Goal: Communication & Community: Answer question/provide support

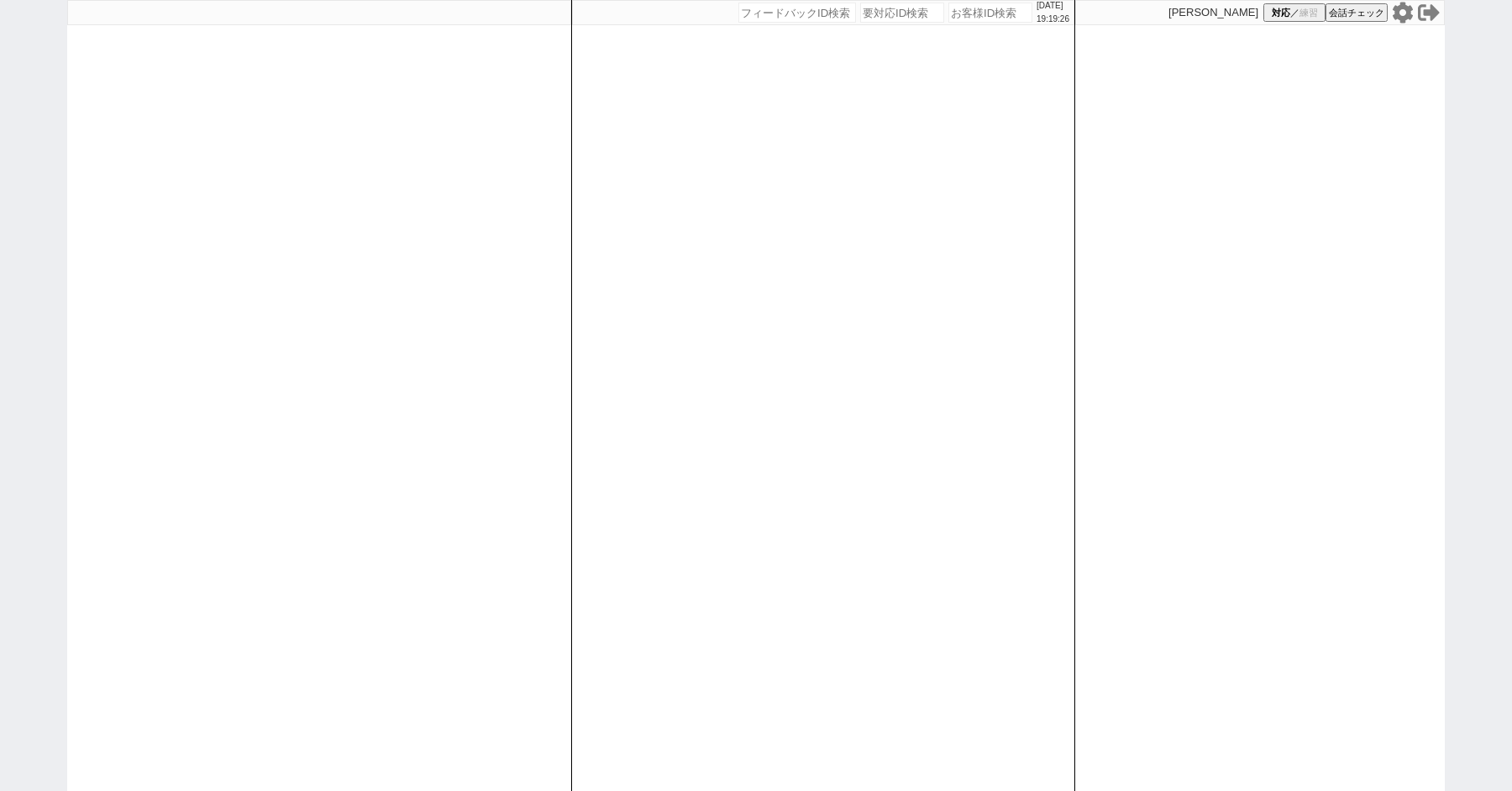
paste input "605787"
type input "605787"
select select "2"
select select "1"
select select "2"
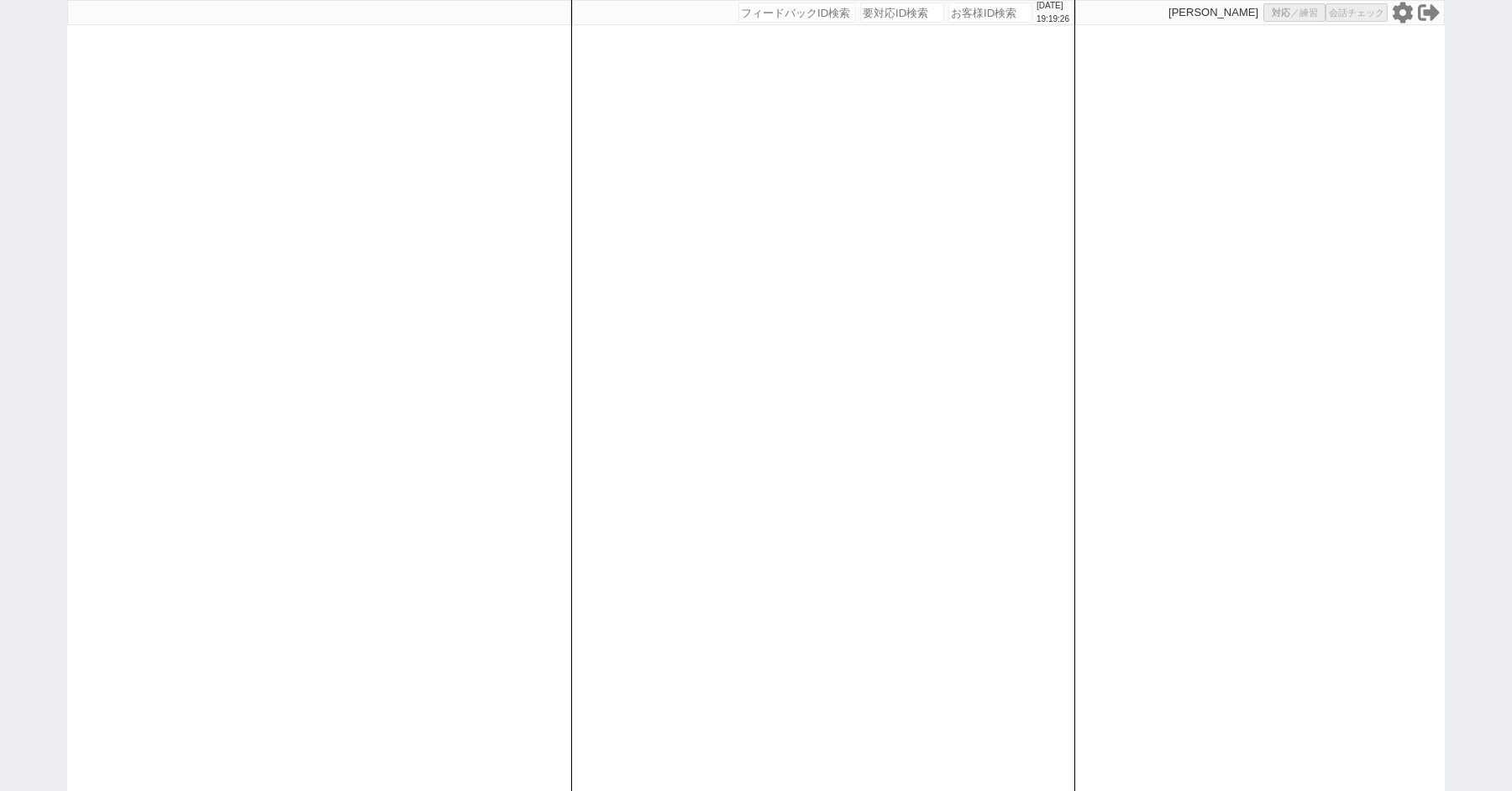
select select
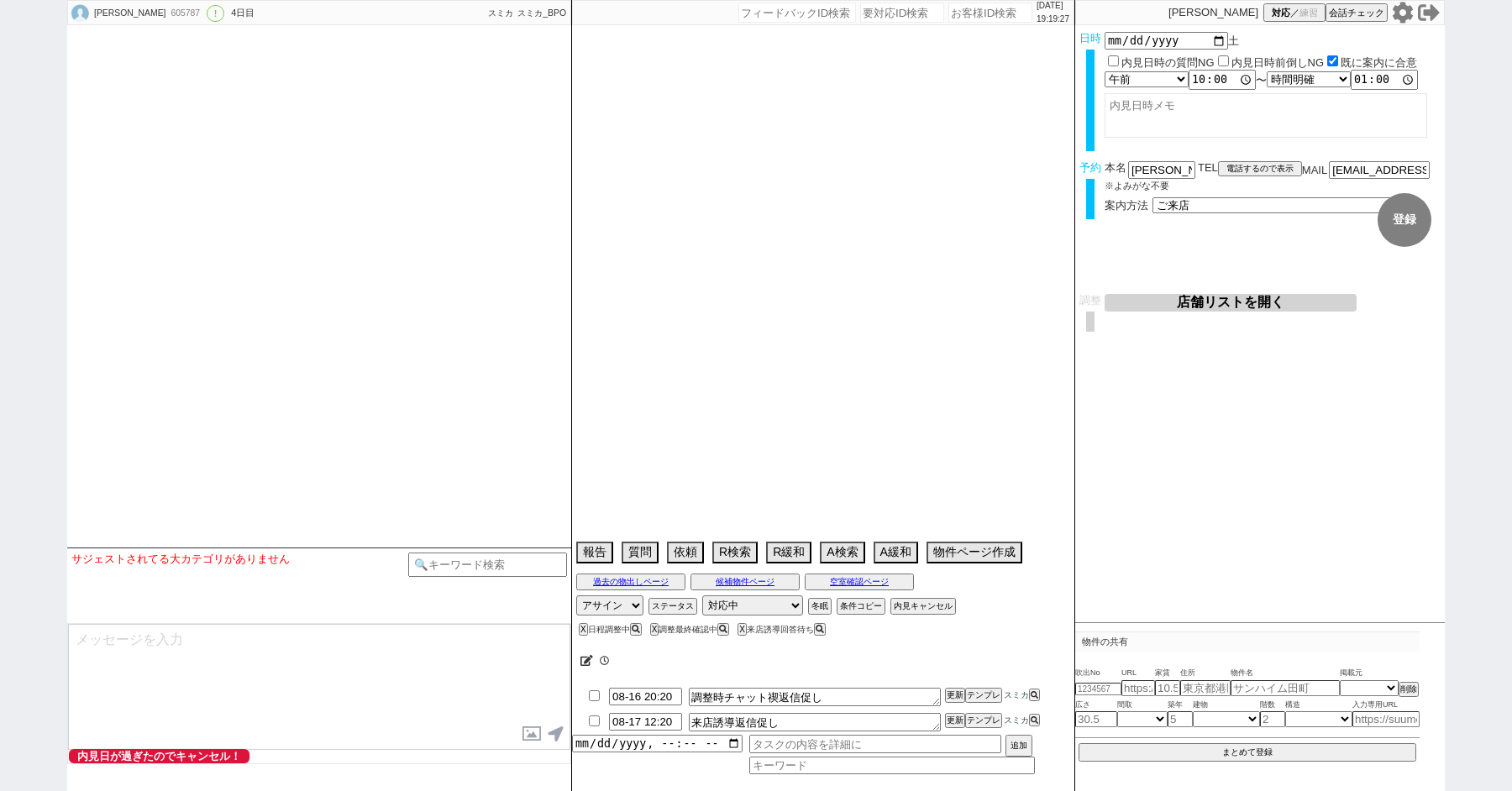
scroll to position [5892, 0]
select select "15"
select select "1"
select select "54"
select select "1366"
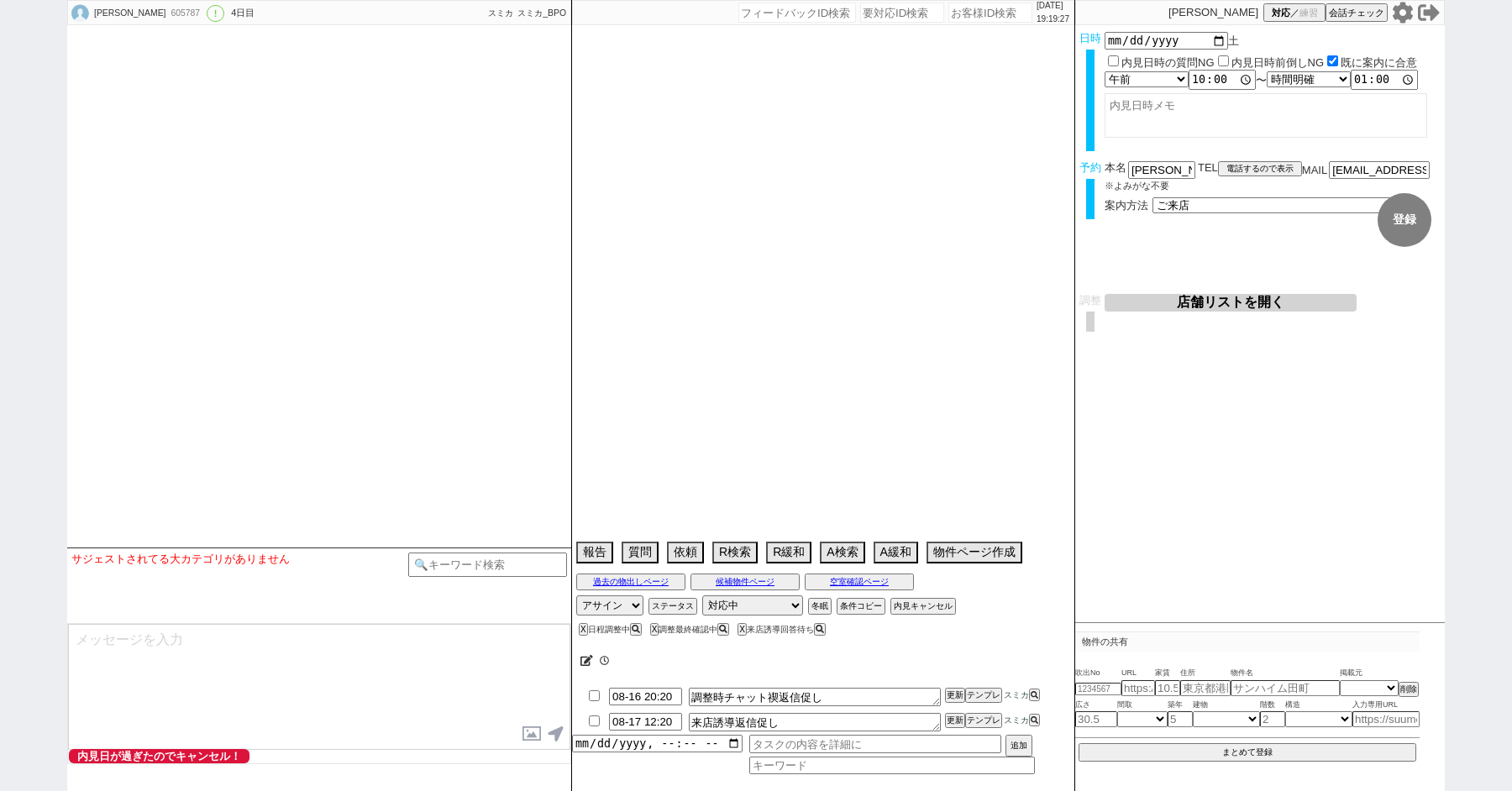
select select "56"
select select "1387"
select select "50"
select select "[DATE]"
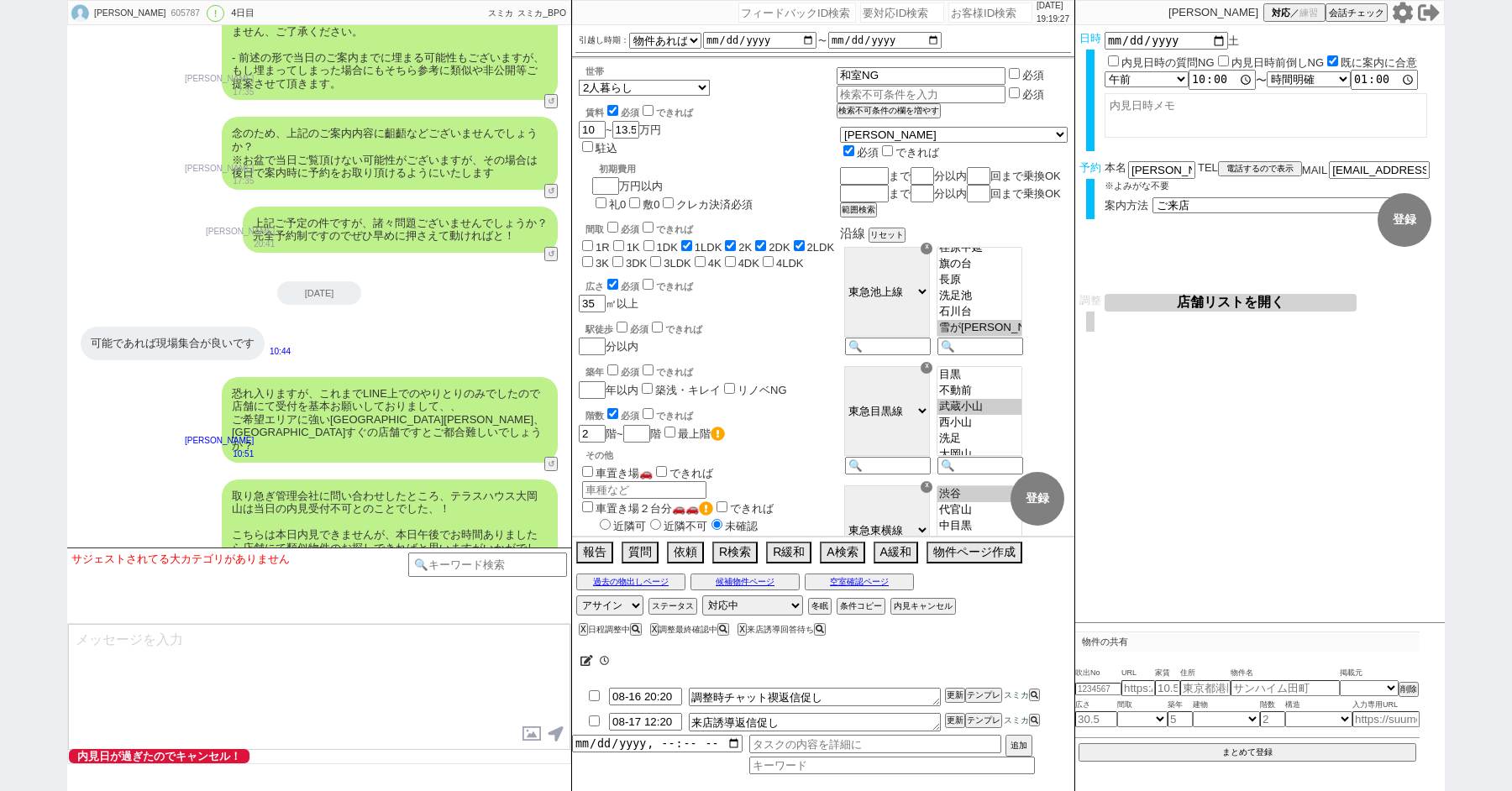
scroll to position [75, 0]
click at [922, 604] on button "内見キャンセル" at bounding box center [921, 607] width 62 height 13
radio input "true"
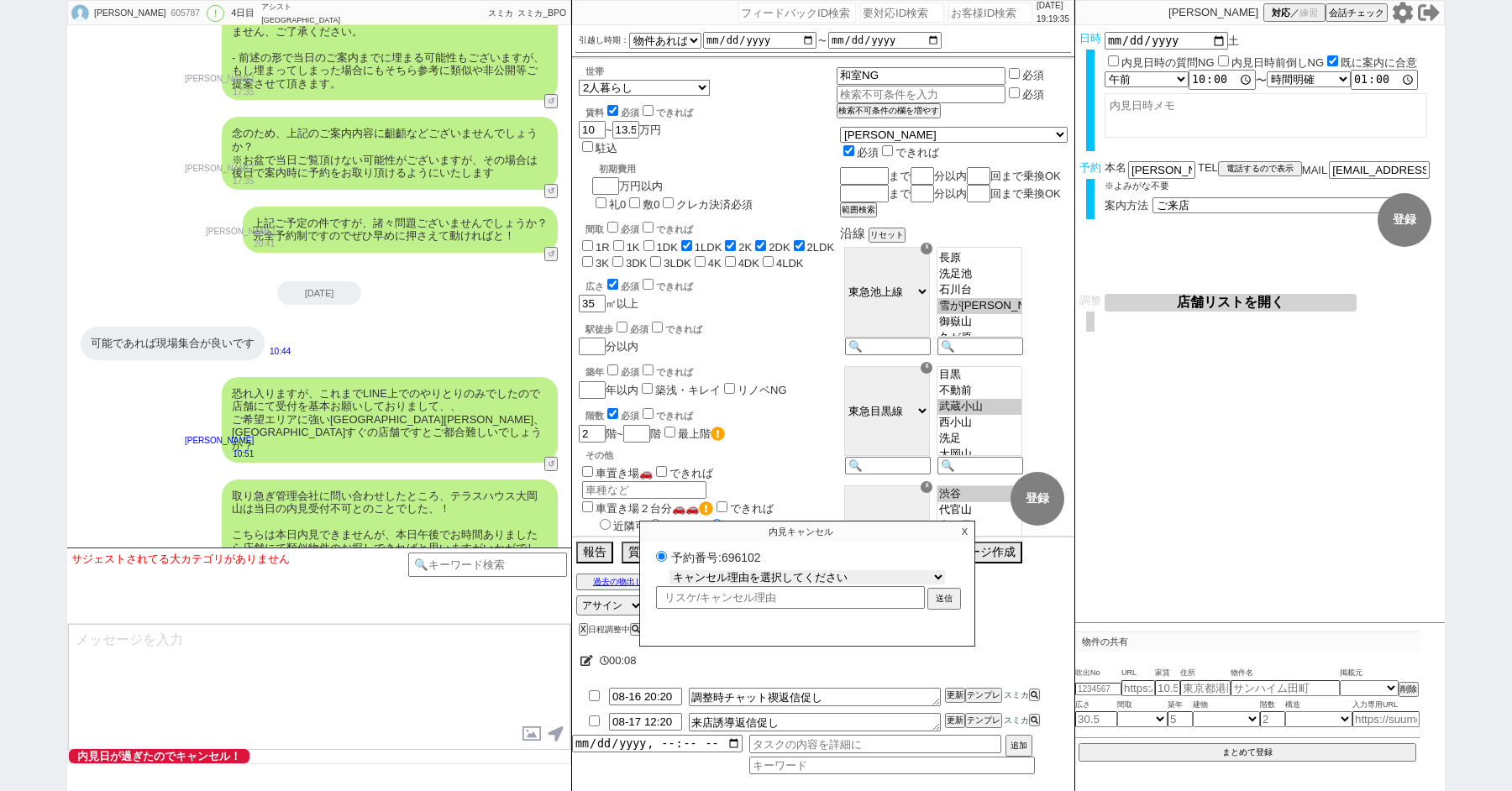
click at [722, 577] on select "キャンセル理由を選択してください 希望物件が出なかった 希望物件が見れなかった 返信がこなくなった 他決(日程調整前) 引越し自体消滅(日程調整前) 都合が変…" at bounding box center [808, 577] width 276 height 14
click at [770, 577] on select "キャンセル理由を選択してください 希望物件が出なかった 希望物件が見れなかった 返信がこなくなった 他決(日程調整前) 引越し自体消滅(日程調整前) 都合が変…" at bounding box center [808, 577] width 276 height 14
select select "3"
click at [670, 571] on select "キャンセル理由を選択してください 希望物件が出なかった 希望物件が見れなかった 返信がこなくなった 他決(日程調整前) 引越し自体消滅(日程調整前) 都合が変…" at bounding box center [808, 577] width 276 height 14
click at [940, 598] on button "送信" at bounding box center [944, 601] width 30 height 18
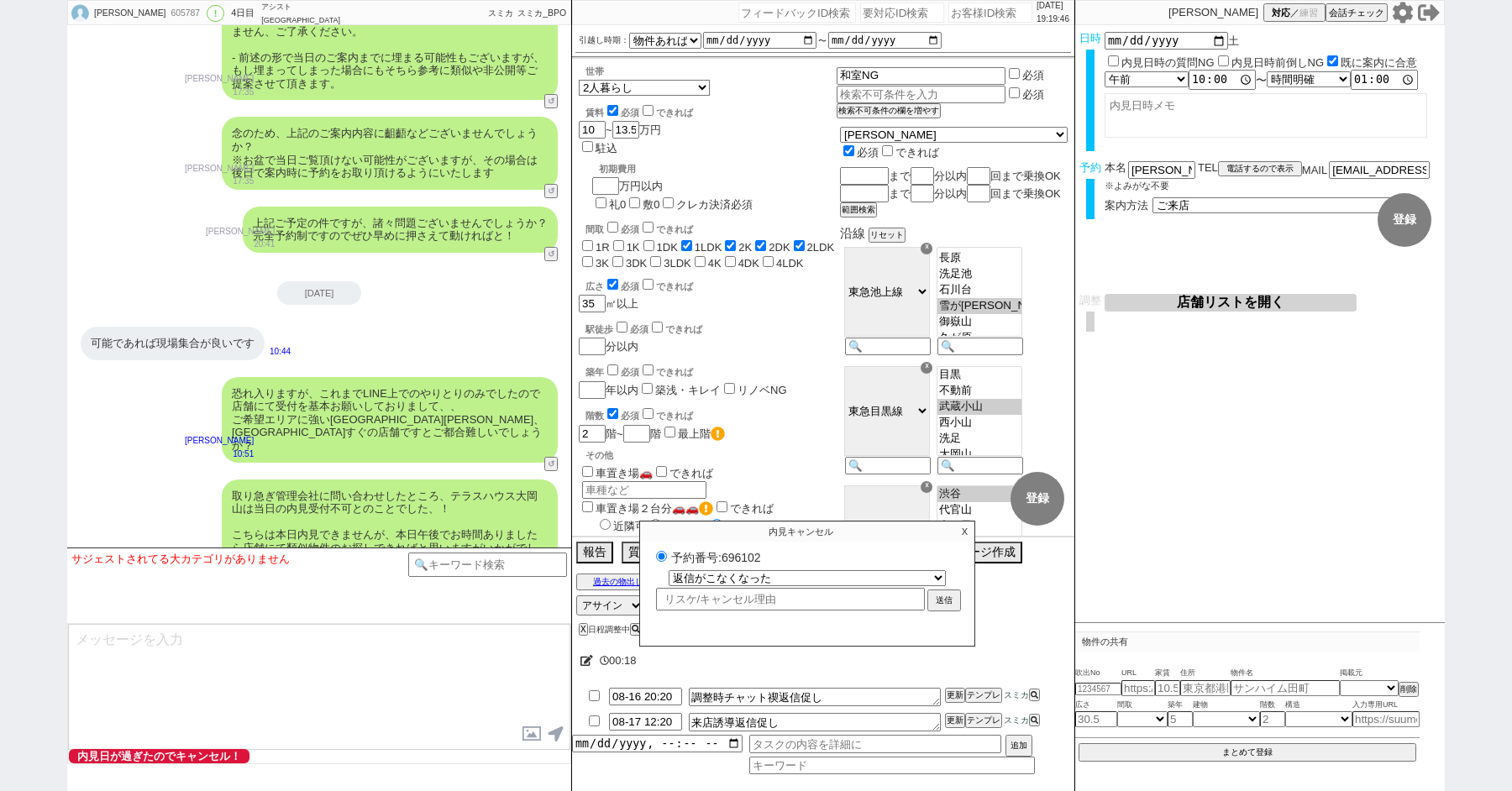
radio input "true"
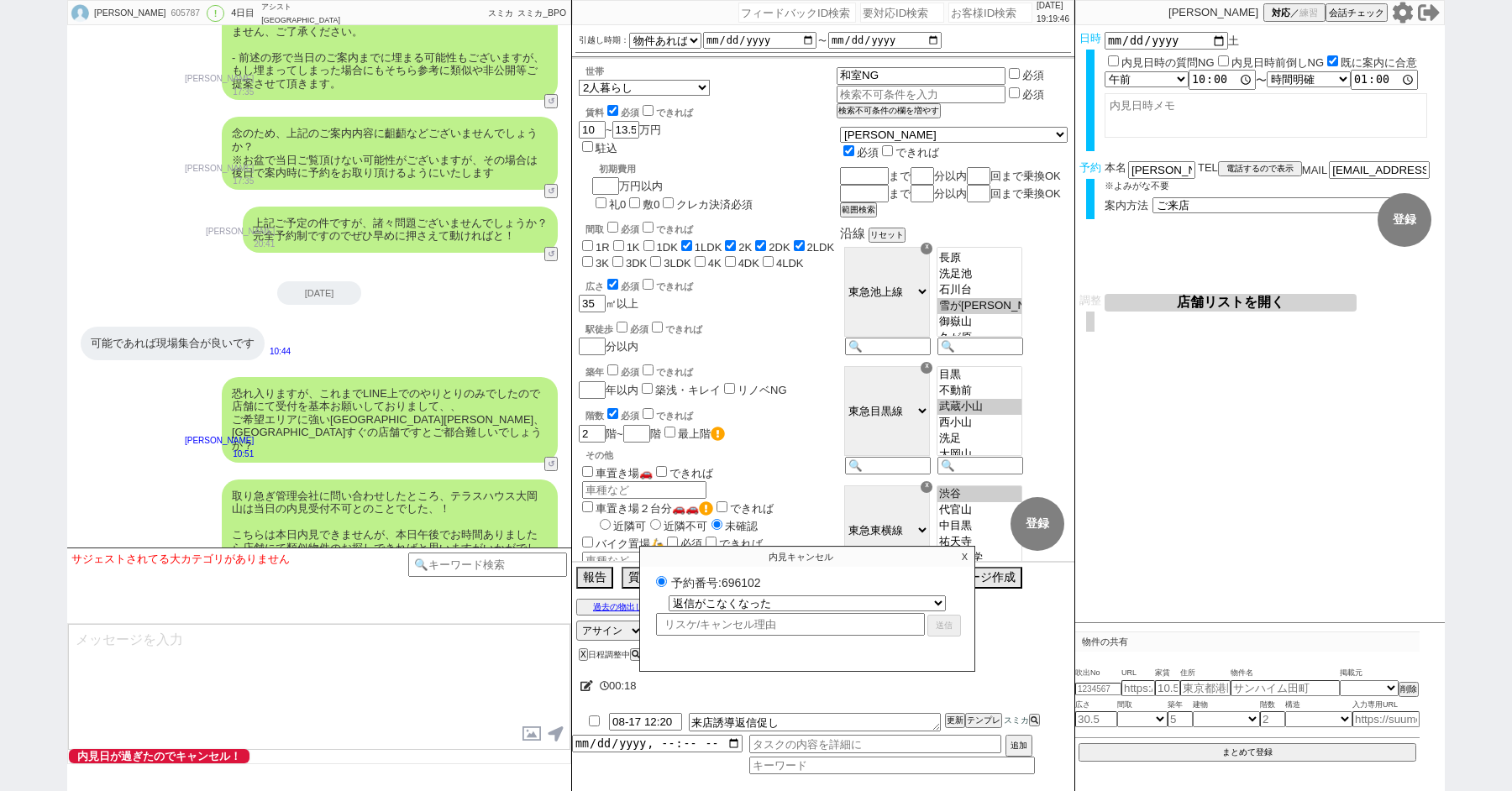
select select
select select "0"
radio input "false"
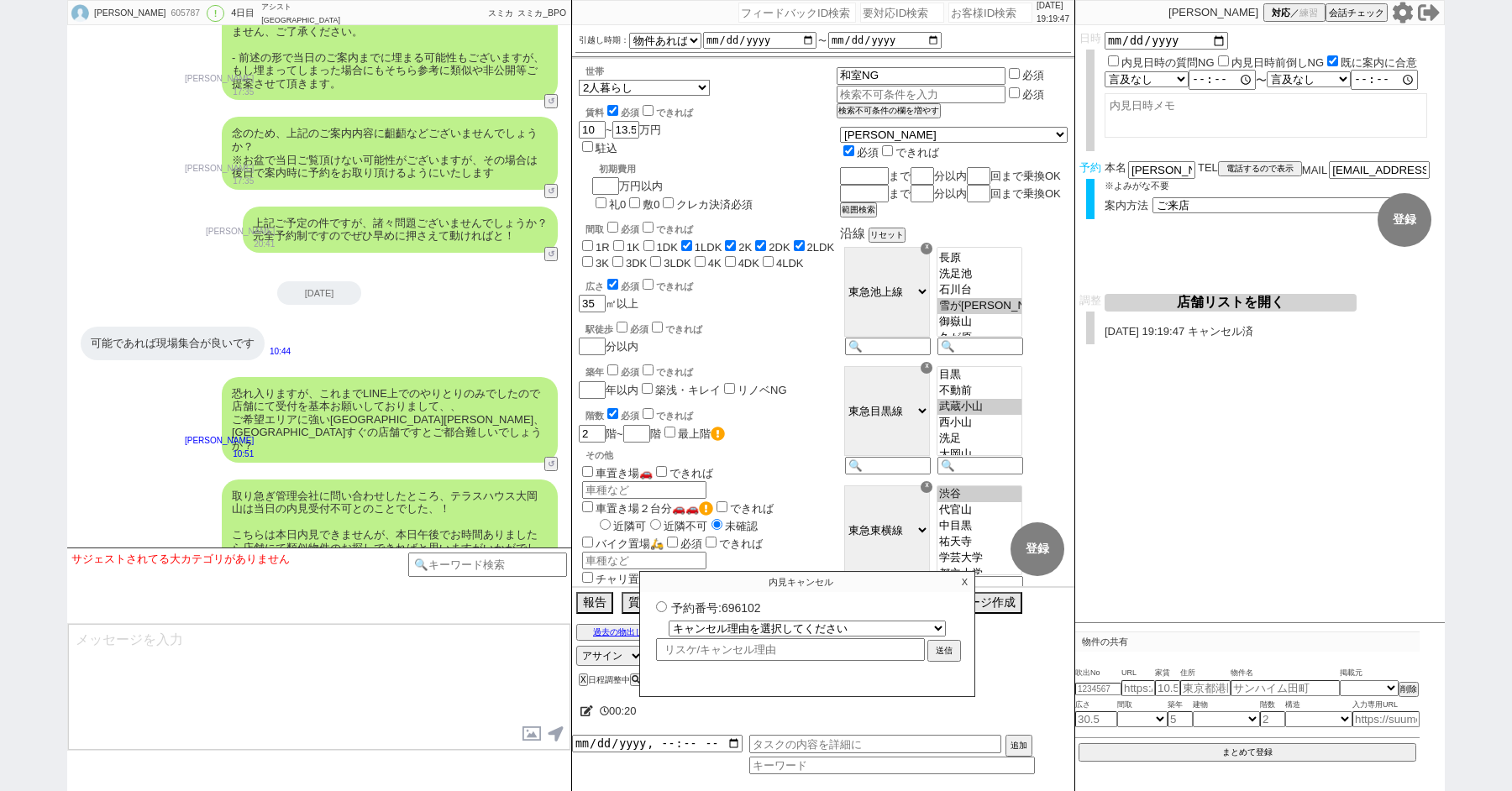
click at [966, 582] on p "X" at bounding box center [964, 583] width 19 height 20
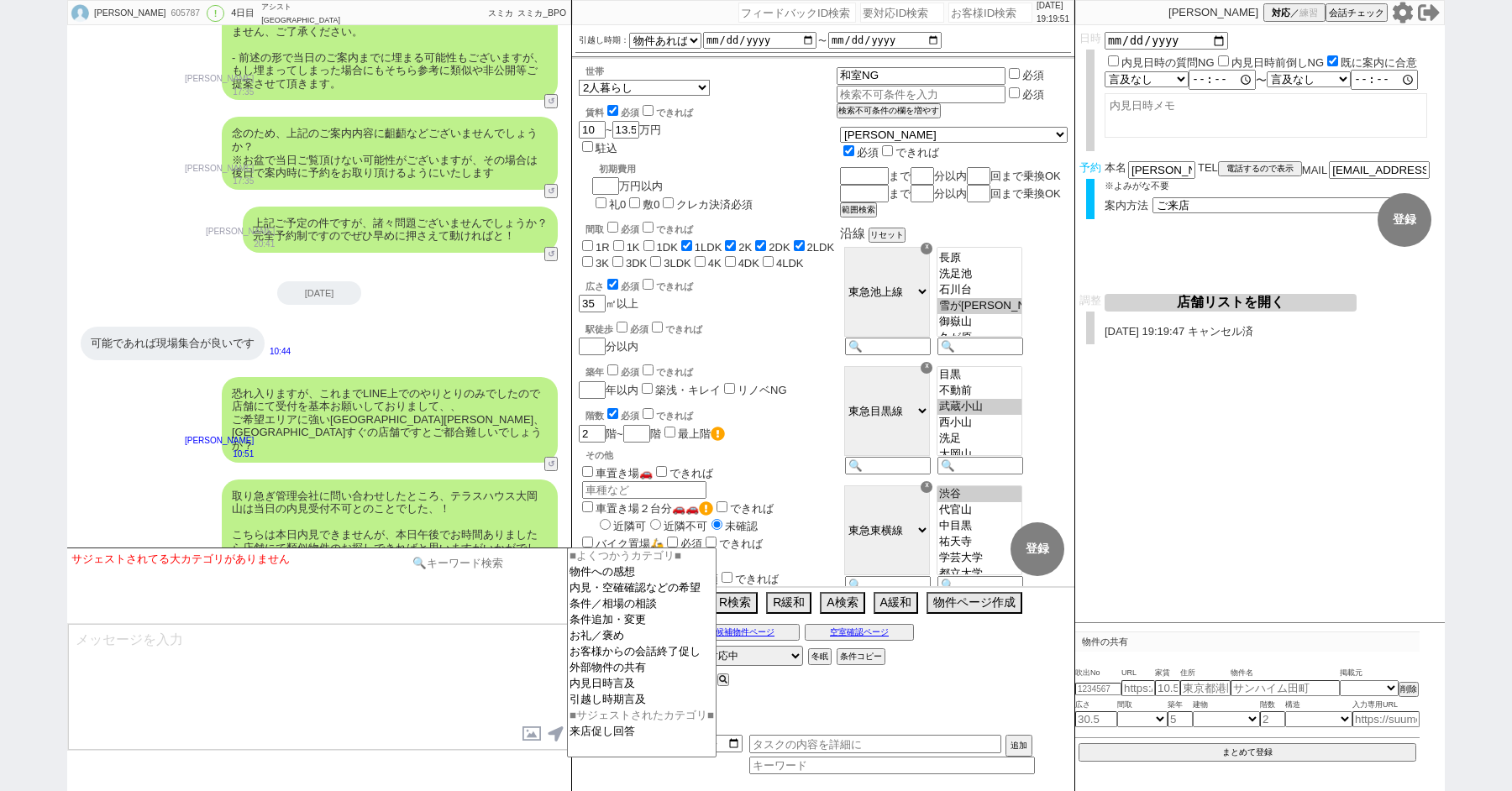
click at [487, 557] on input at bounding box center [487, 563] width 159 height 21
type input "記述"
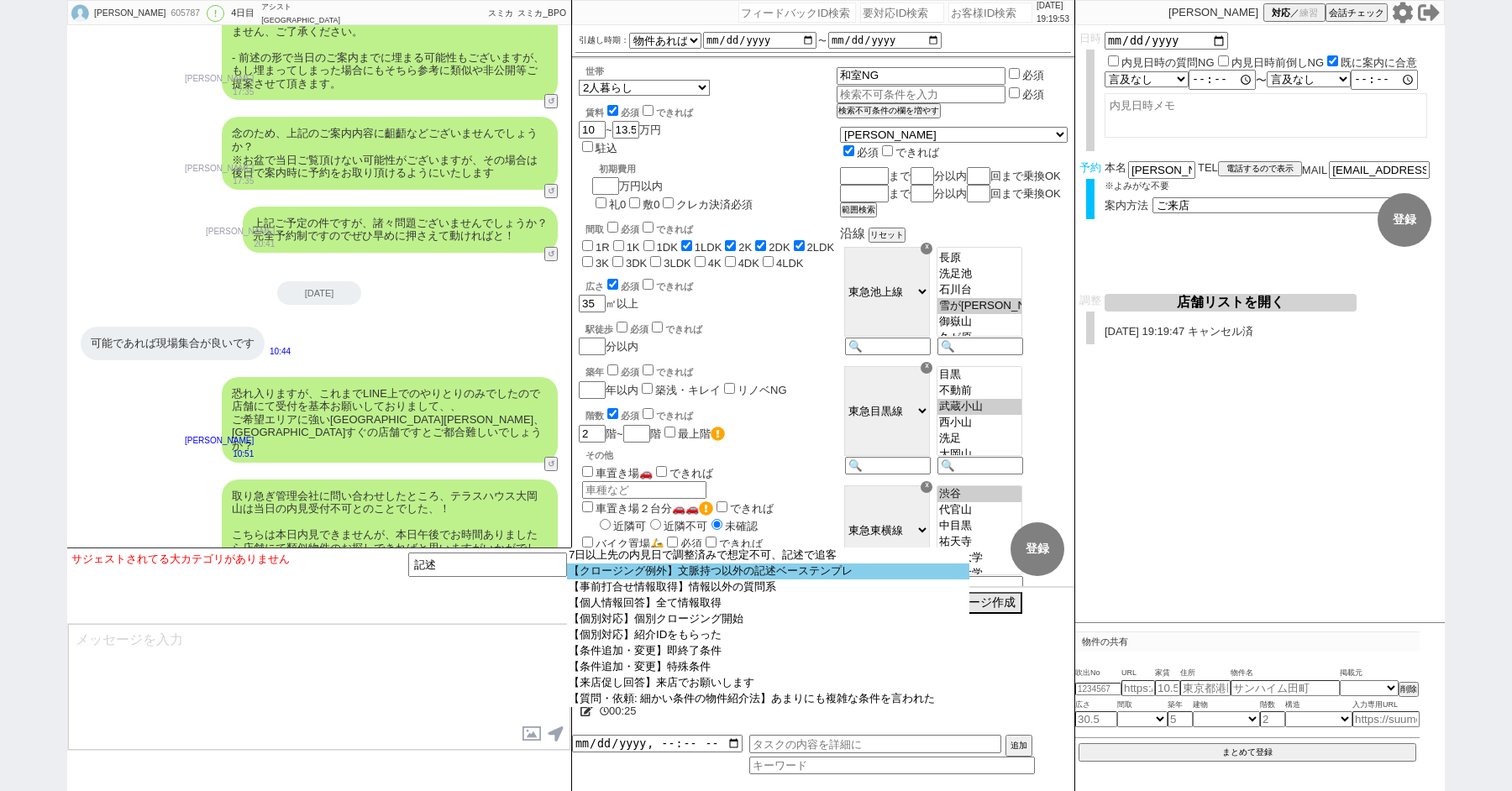
click at [787, 572] on option "【クロージング例外】文脈持つ以外の記述ベーステンプレ" at bounding box center [768, 572] width 403 height 16
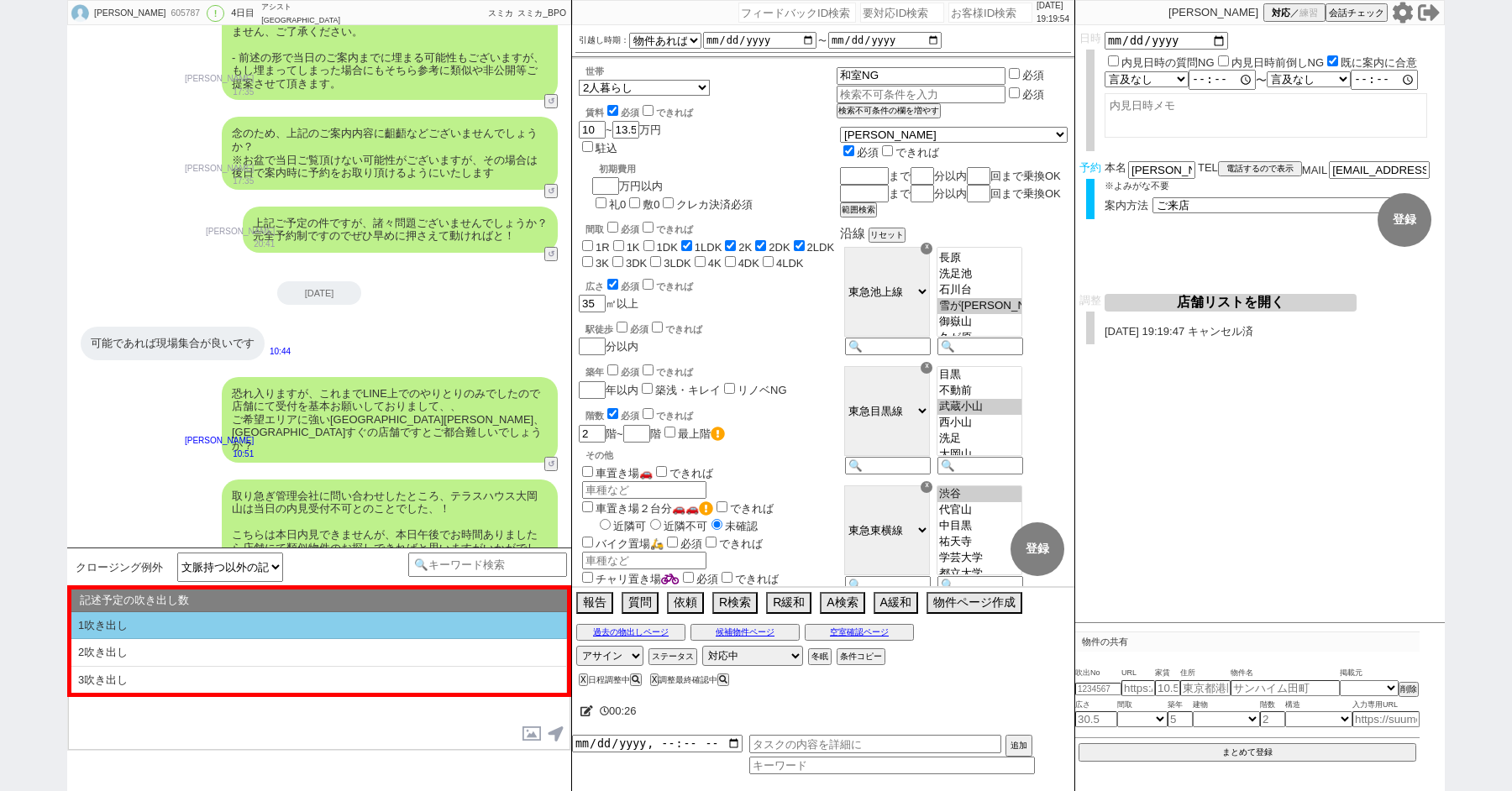
click at [328, 625] on li "1吹き出し" at bounding box center [319, 626] width 496 height 28
type textarea "@@【@@①記述したい内容を②の下に入力@@】@@ @@【@@②記述したい内容を入力後に①と②を@@ごと消して送信！！@@】@@"
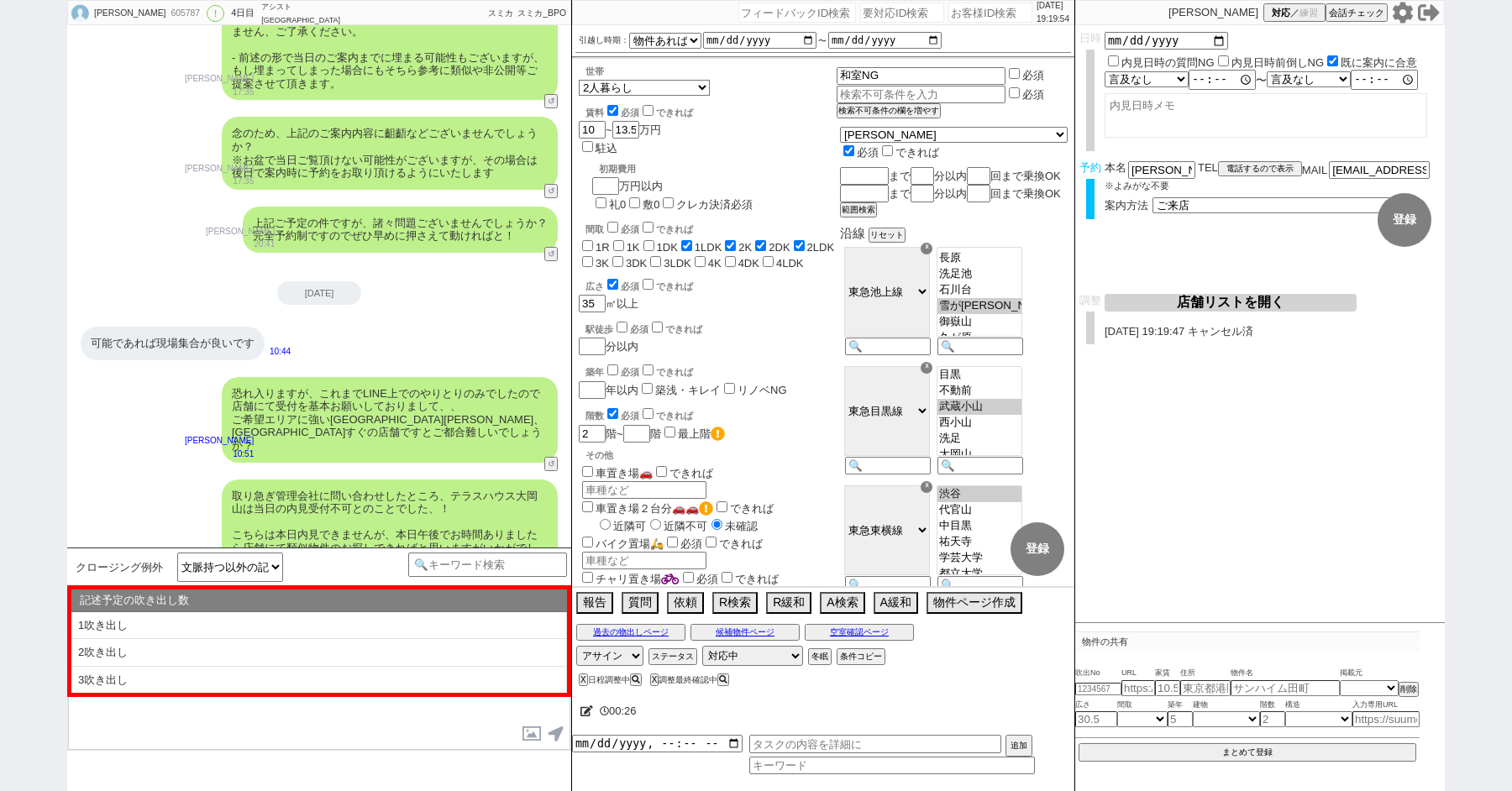
select select "1吹き出し"
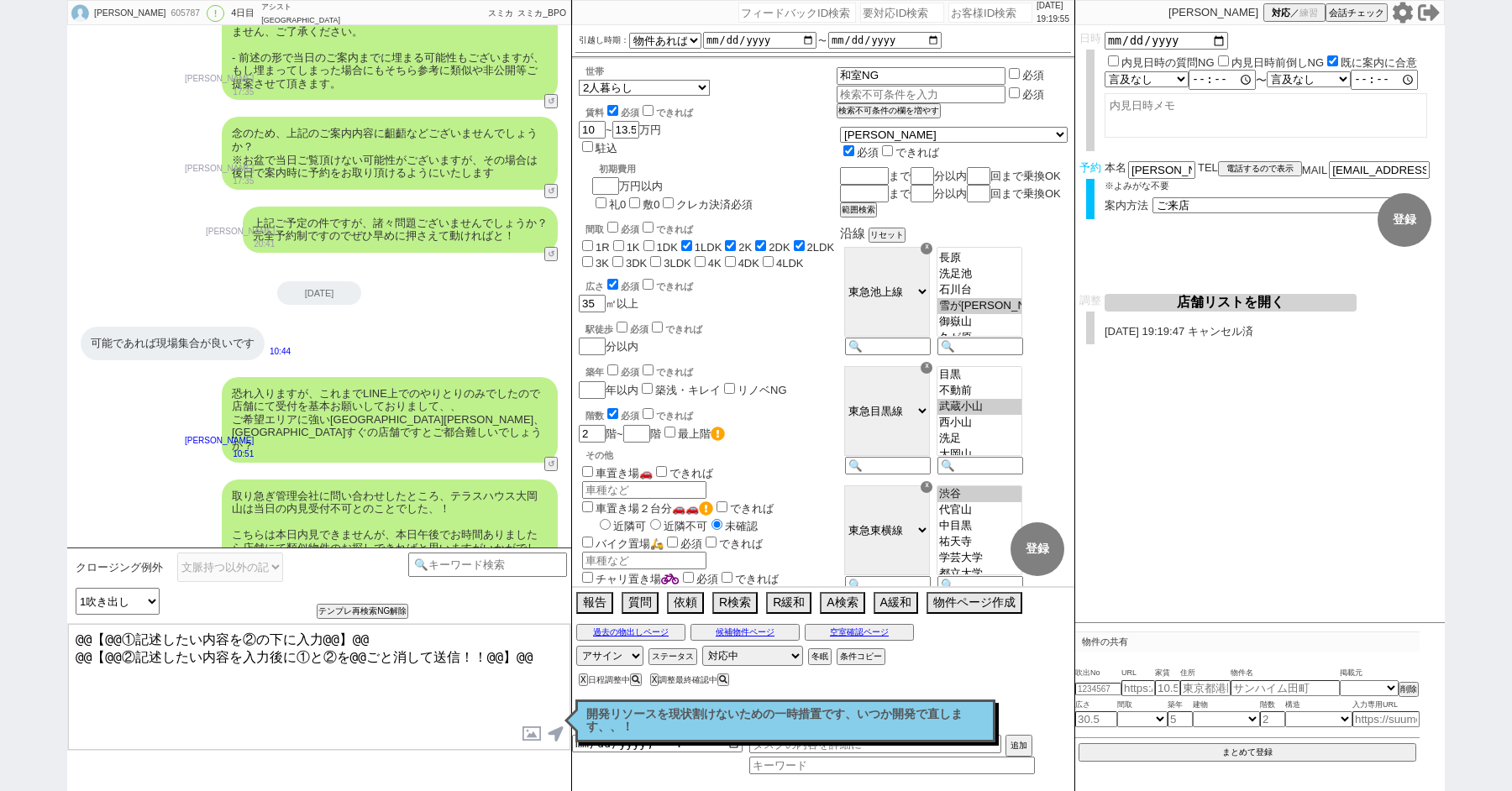
click at [481, 707] on textarea "@@【@@①記述したい内容を②の下に入力@@】@@ @@【@@②記述したい内容を入力後に①と②を@@ごと消して送信！！@@】@@" at bounding box center [319, 688] width 503 height 126
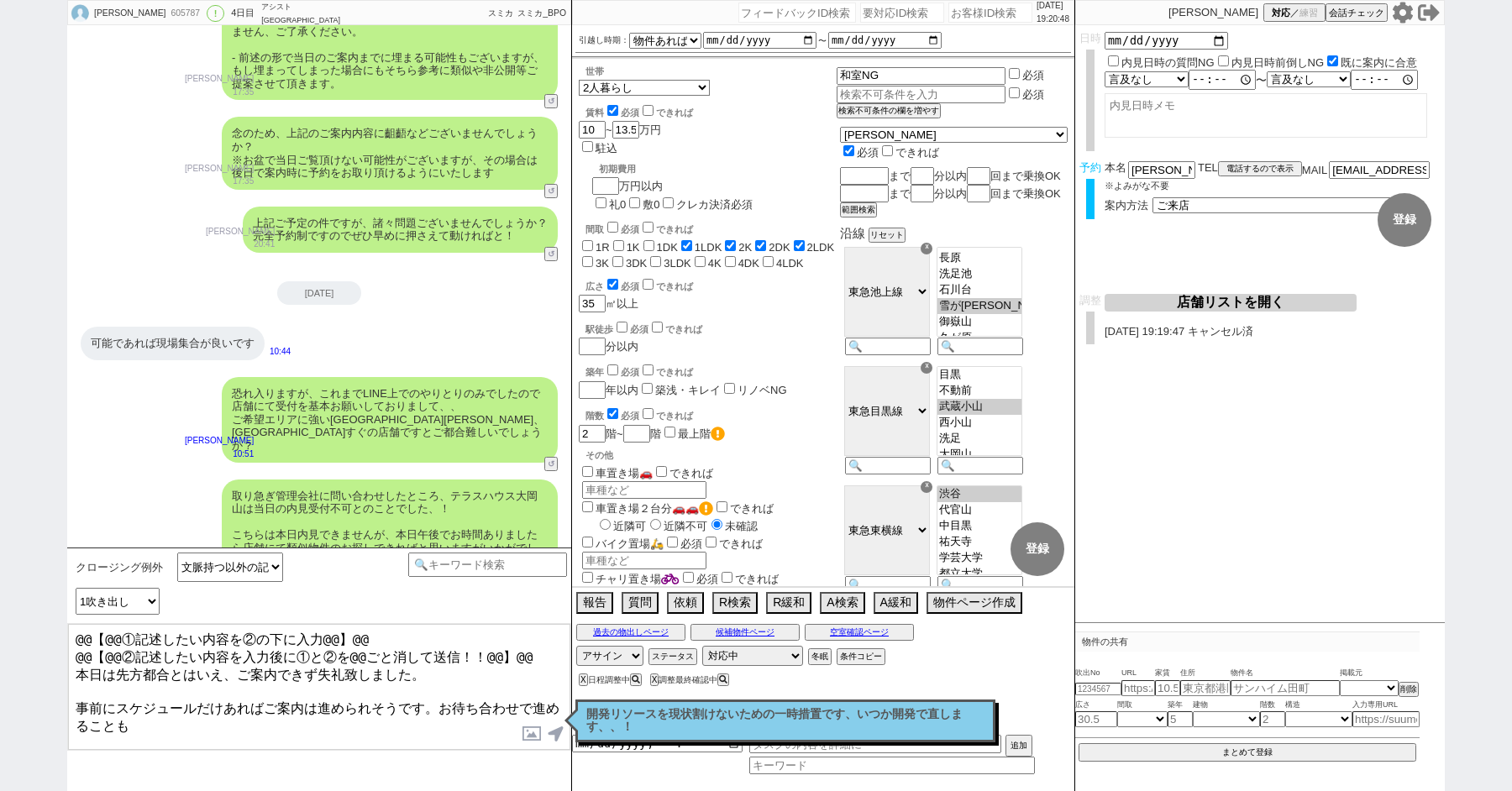
click at [435, 698] on textarea "@@【@@①記述したい内容を②の下に入力@@】@@ @@【@@②記述したい内容を入力後に①と②を@@ごと消して送信！！@@】@@ 本日は先方都合とはいえ、ご案…" at bounding box center [319, 688] width 503 height 126
click at [326, 728] on textarea "@@【@@①記述したい内容を②の下に入力@@】@@ @@【@@②記述したい内容を入力後に①と②を@@ごと消して送信！！@@】@@ 本日は先方都合とはいえ、ご案…" at bounding box center [319, 688] width 503 height 126
drag, startPoint x: 74, startPoint y: 667, endPoint x: 45, endPoint y: 519, distance: 150.8
click at [46, 534] on div "kaito [PERSON_NAME] 605787 ! 0 4日目 アシスト武蔵[PERSON_NAME]店 冬眠中 自社客 スミカ スミカ_BPO チャッ…" at bounding box center [756, 395] width 1512 height 791
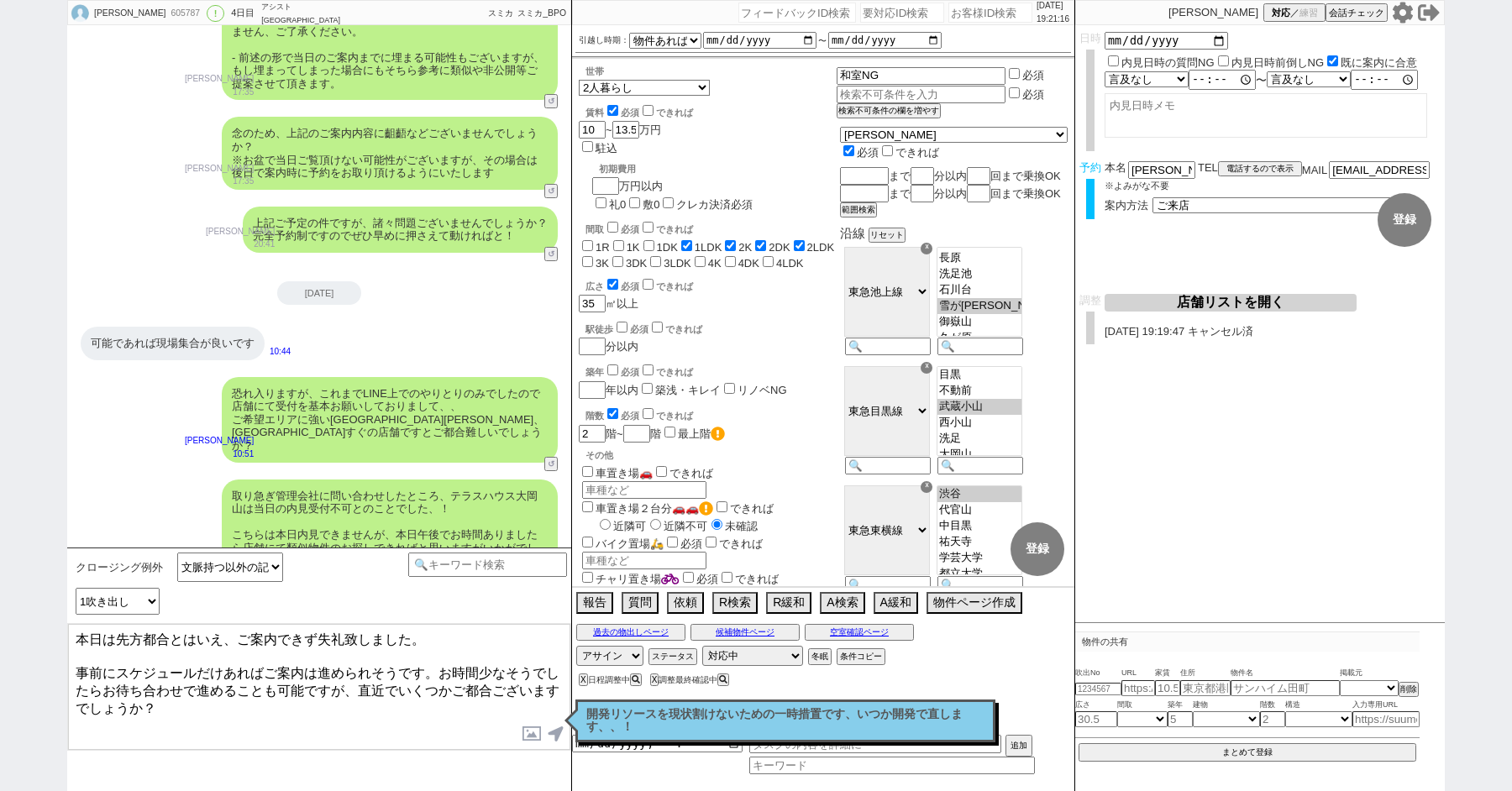
type textarea "本日は先方都合とはいえ、ご案内できず失礼致しました。 事前にスケジュールだけあればご案内は進められそうです。お時間少なそうでしたらお待ち合わせで進めることも可…"
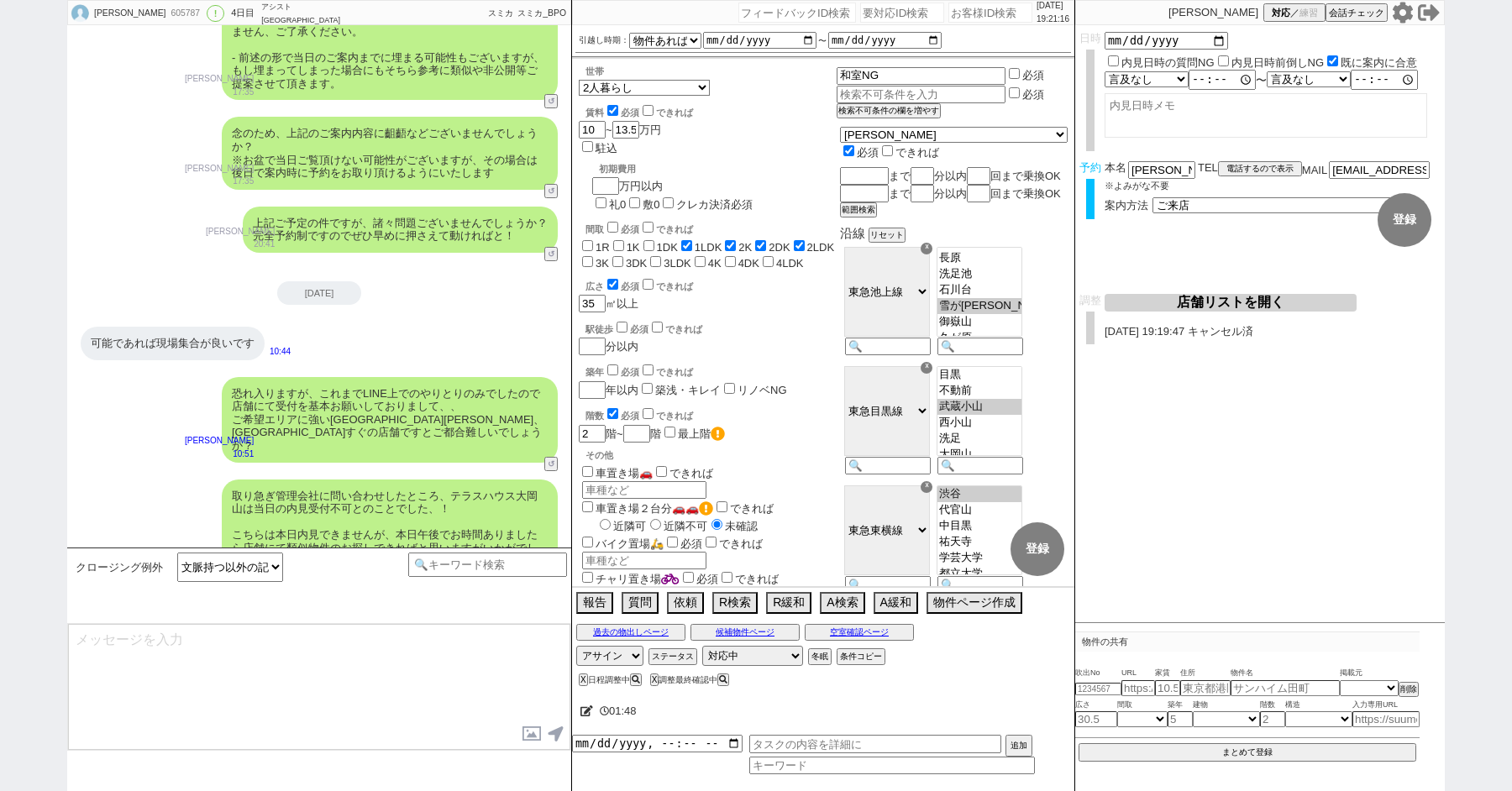
scroll to position [5994, 0]
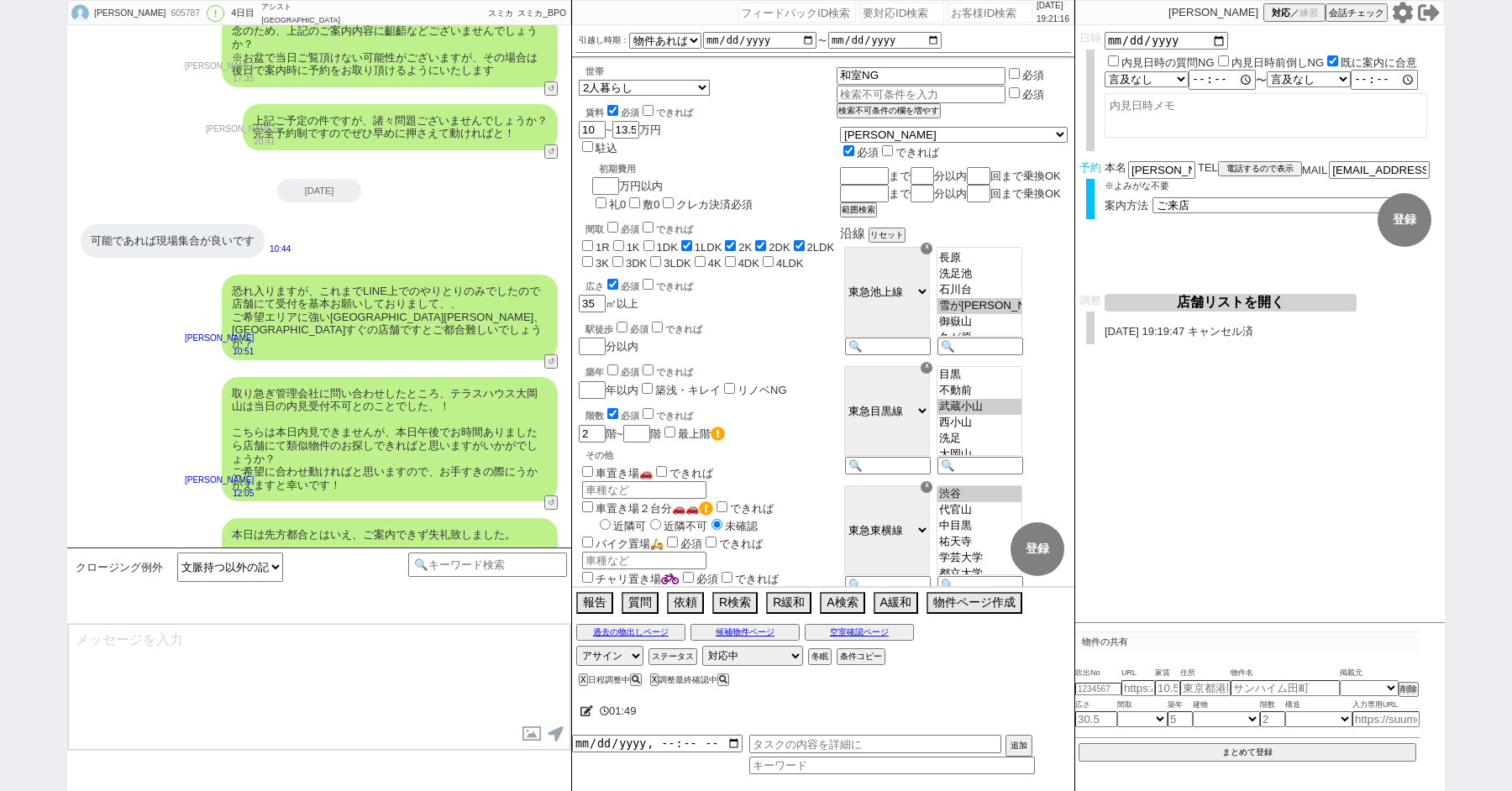
type textarea "@@【@@メッセージは打たず、以下やってください@@】@@ @@【@@タスク整理、追加、条件入力等のやるべきことはやりましたか？？全て終わったら自分に付いたア…"
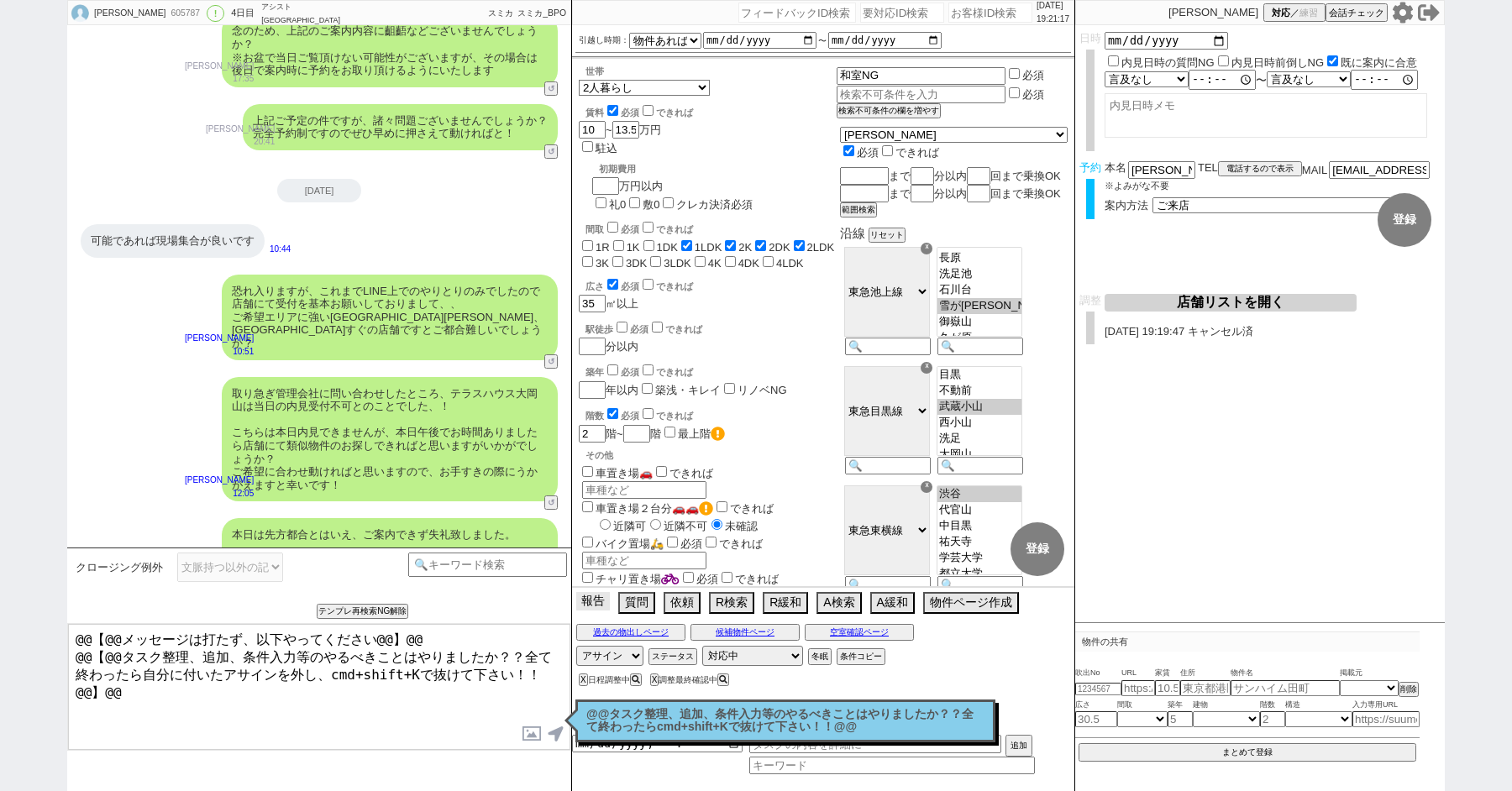
click at [589, 607] on button "報告" at bounding box center [593, 602] width 34 height 18
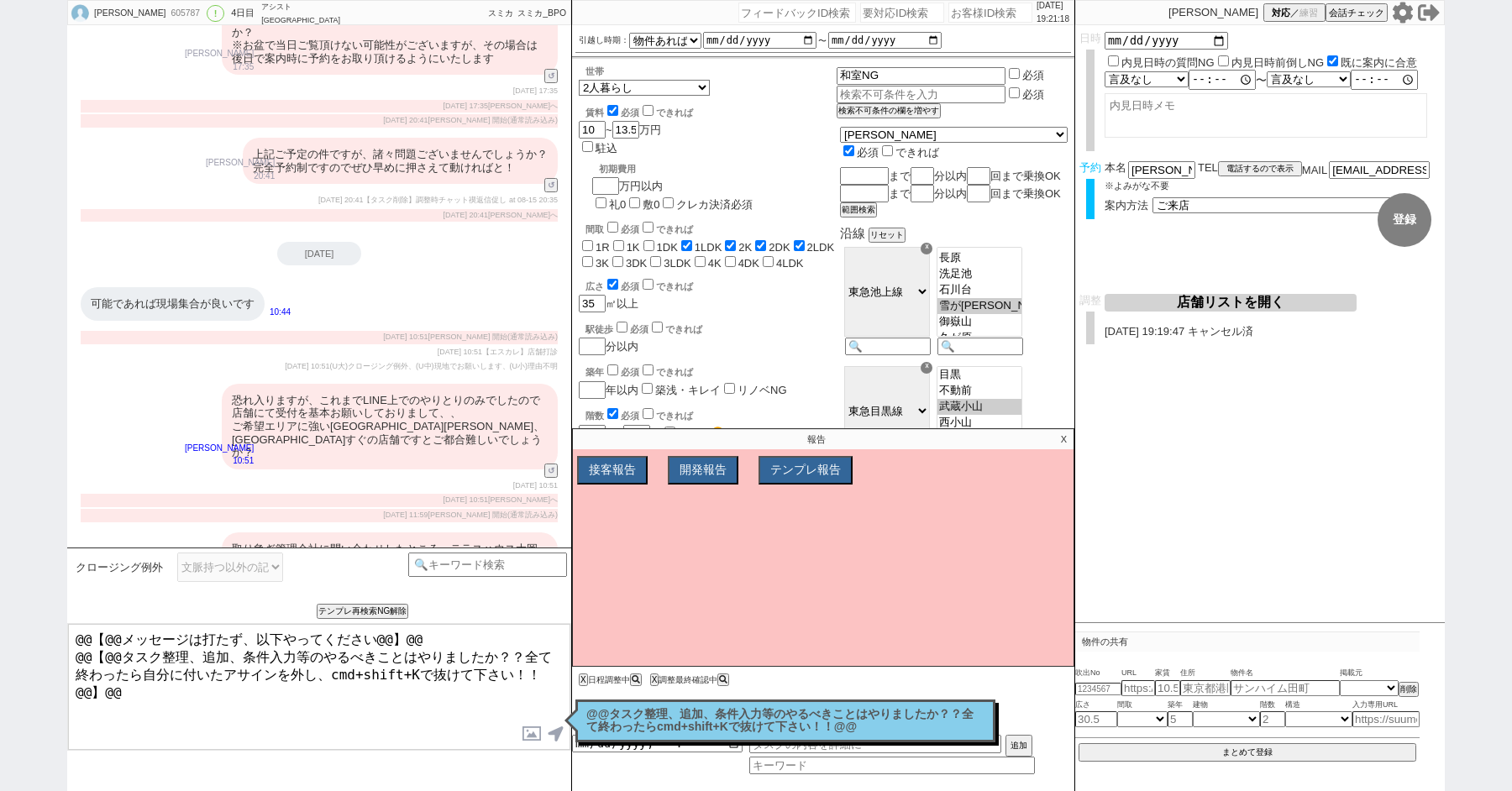
scroll to position [7591, 0]
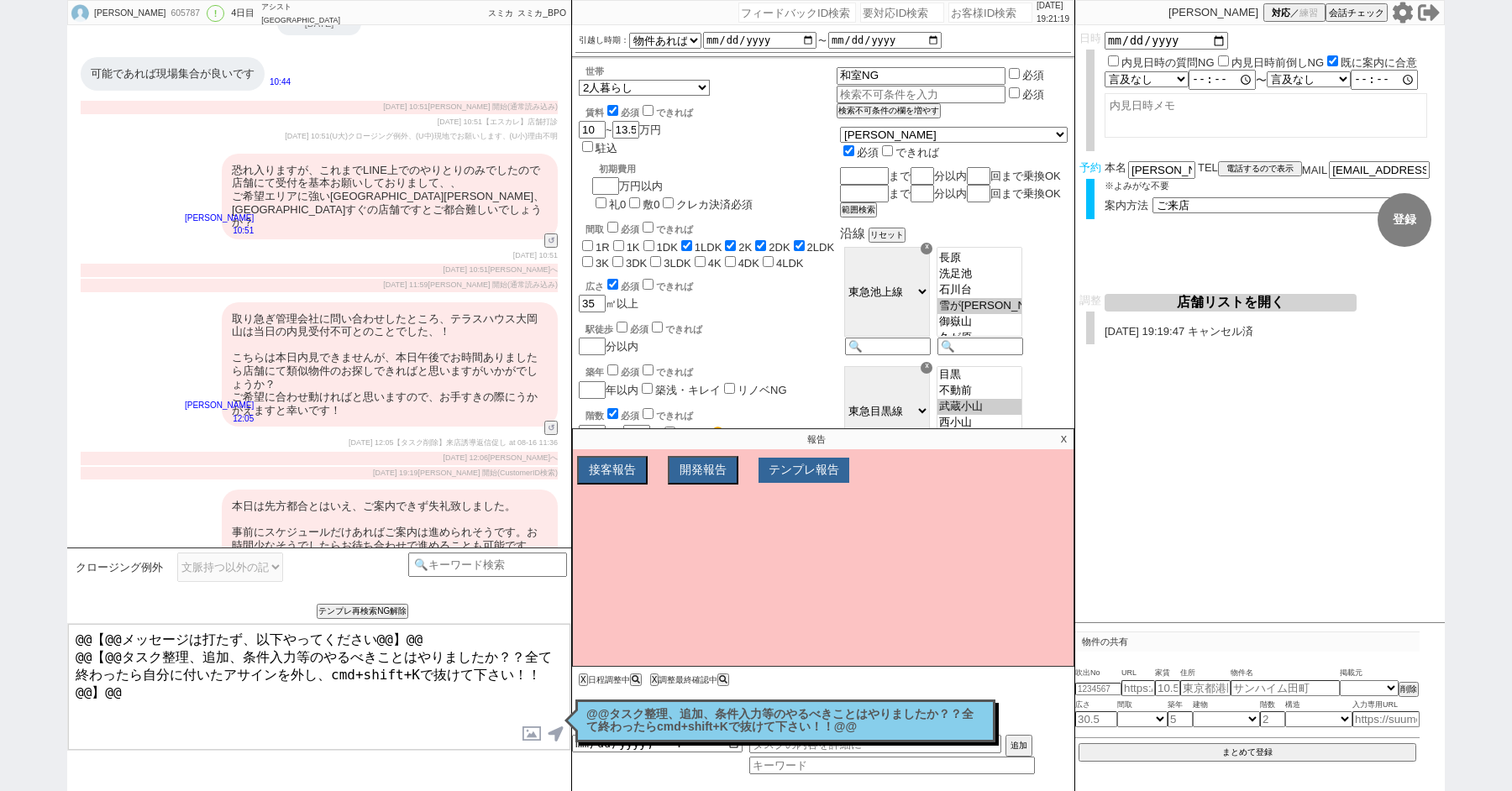
click at [808, 473] on button "テンプレ報告" at bounding box center [803, 471] width 91 height 25
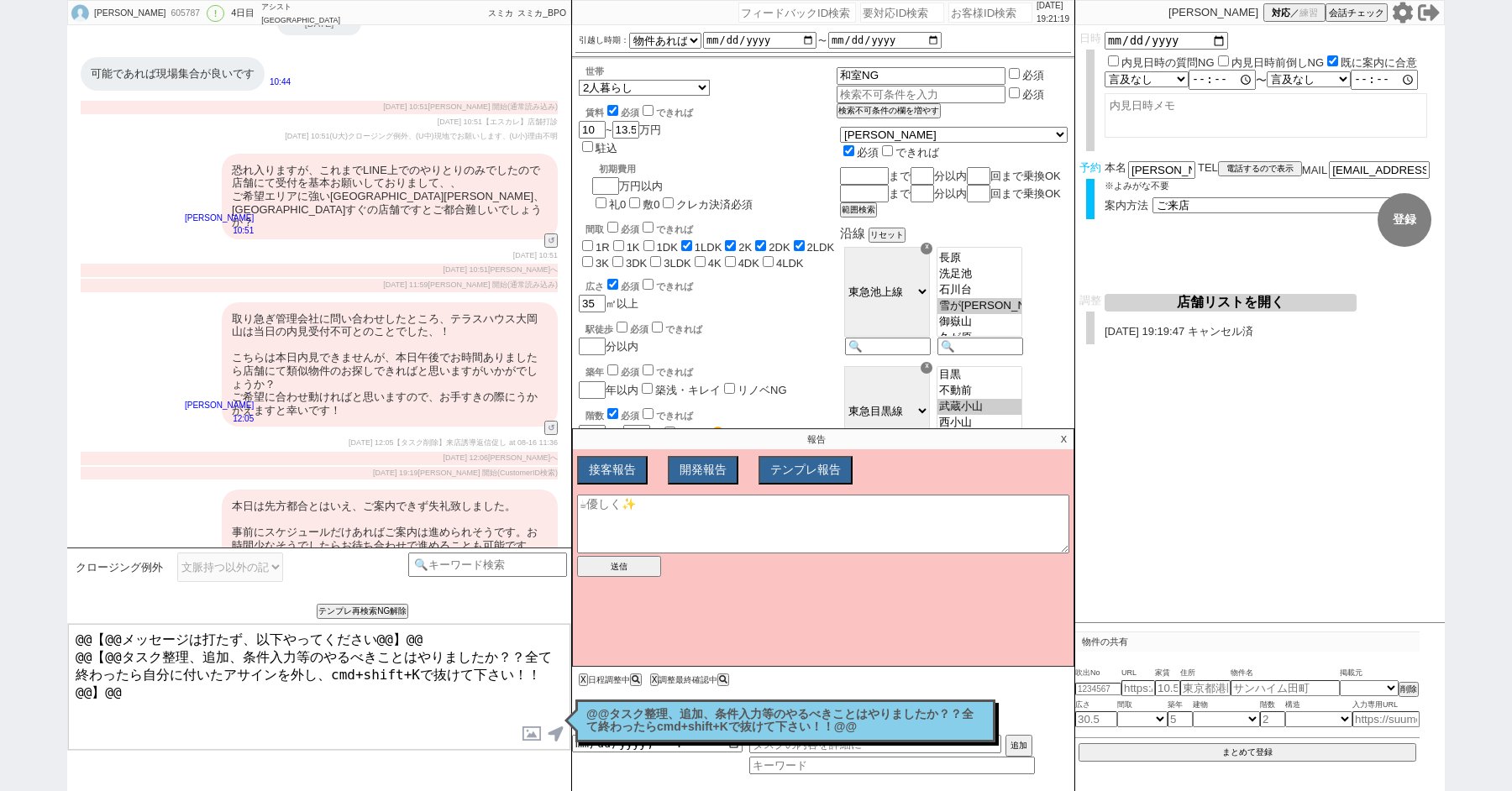
click at [392, 303] on div "取り急ぎ管理会社に問い合わせしたところ、テラスハウス大岡山は当日の内見受付不可とのことでした、！ こちらは本日内見できませんが、本日午後でお時間ありましたら店…" at bounding box center [390, 365] width 336 height 125
click at [647, 510] on textarea at bounding box center [824, 525] width 493 height 59
type textarea "g"
click at [599, 521] on textarea "現地希望死んでいる 一定返信なかったらもう現地のむ方がいい" at bounding box center [824, 525] width 493 height 59
type textarea "現地希望死んでいる 一定時間返信なかったらもう現地のむ方がいい"
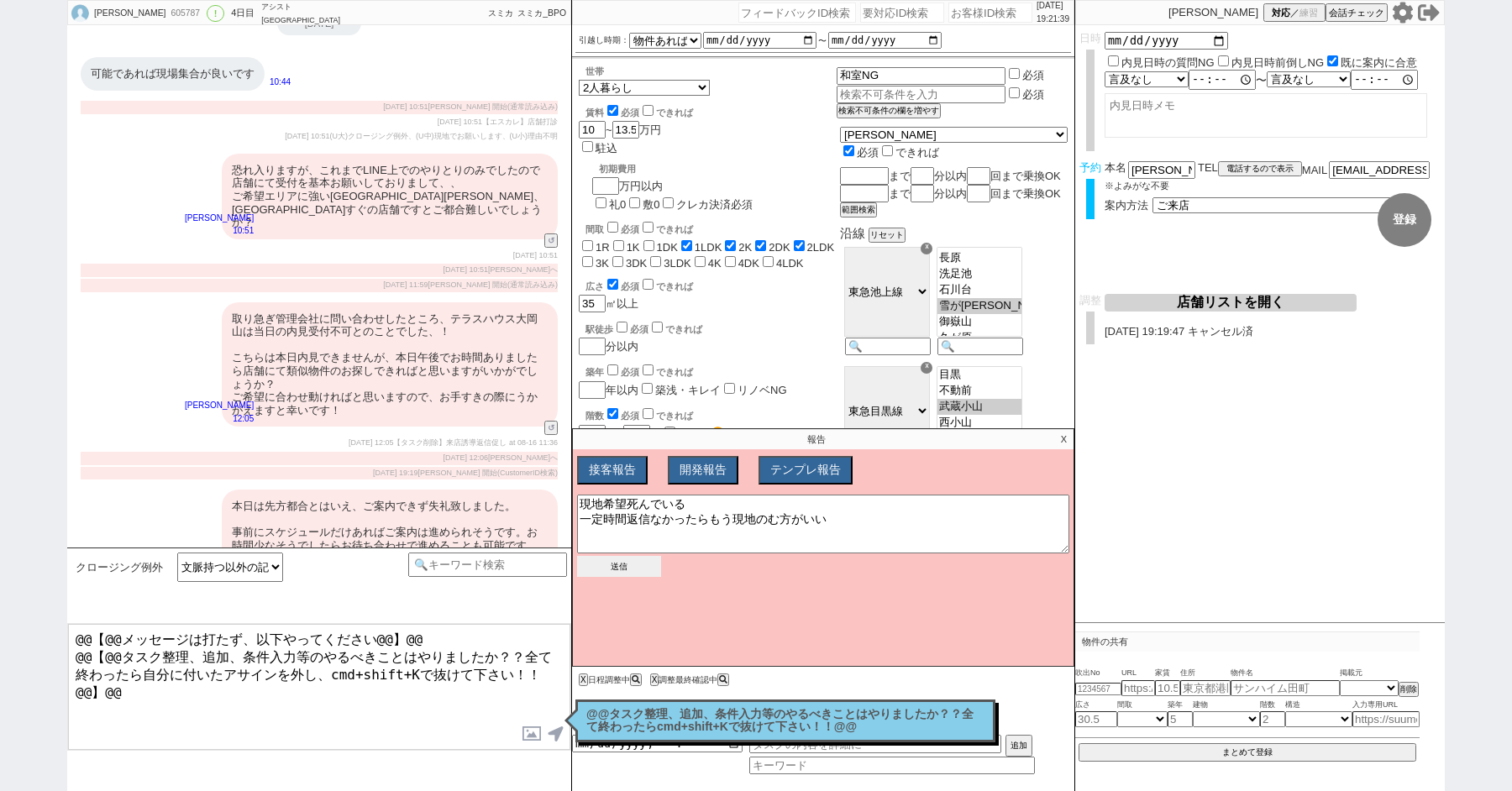
click at [621, 570] on button "送信" at bounding box center [619, 567] width 84 height 21
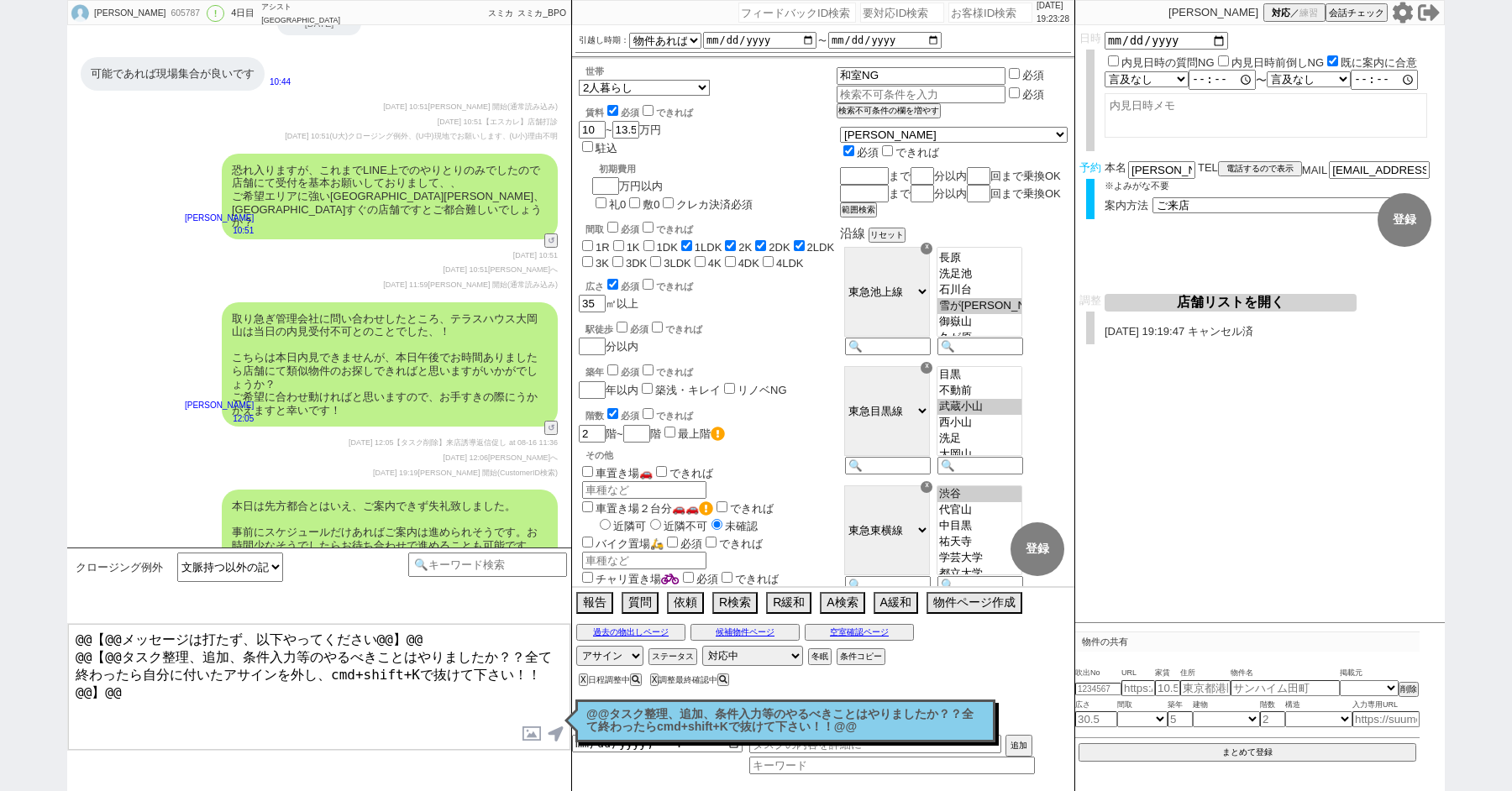
paste input "609966"
type input "609966"
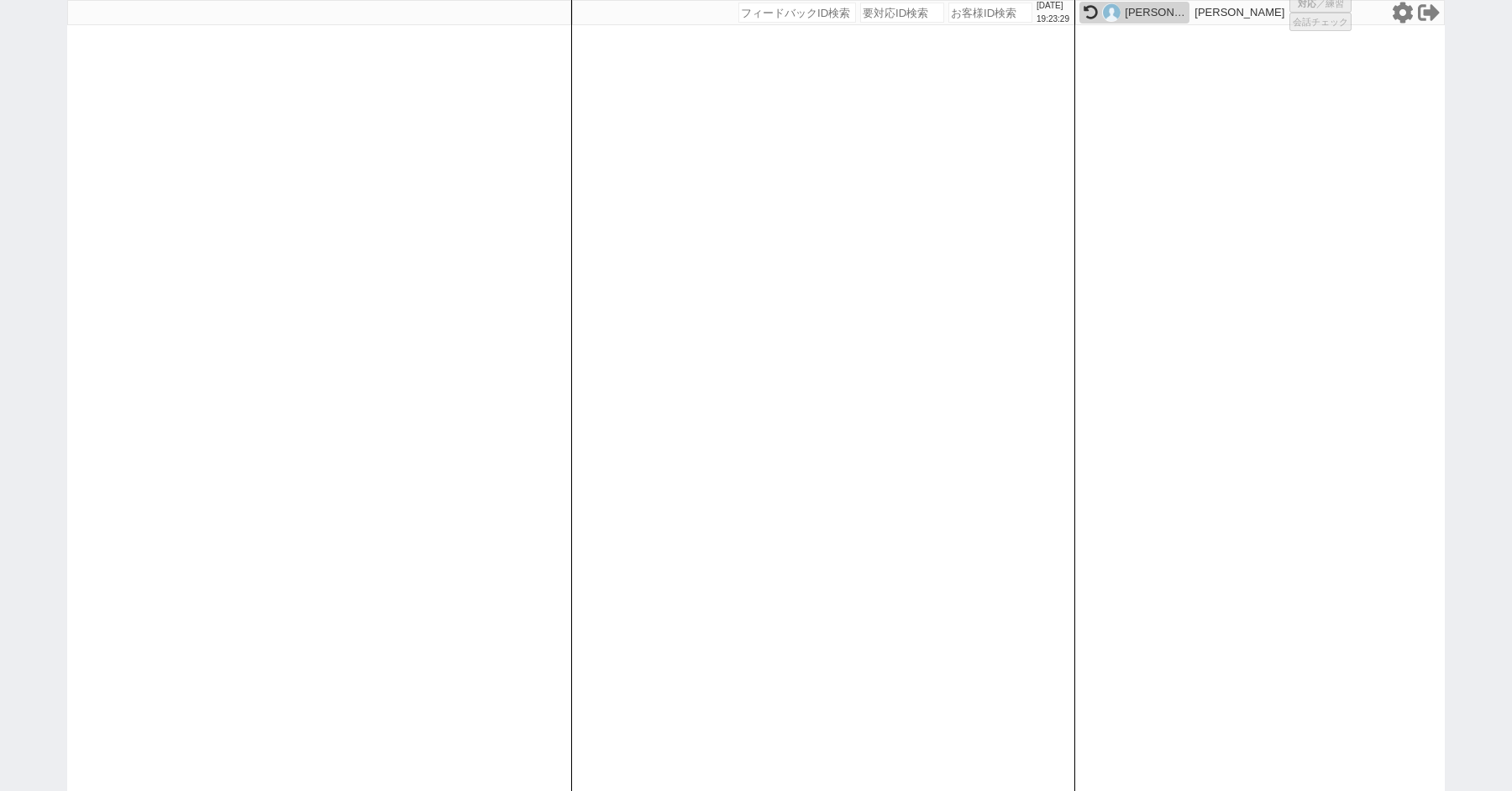
select select "1"
select select "4"
select select
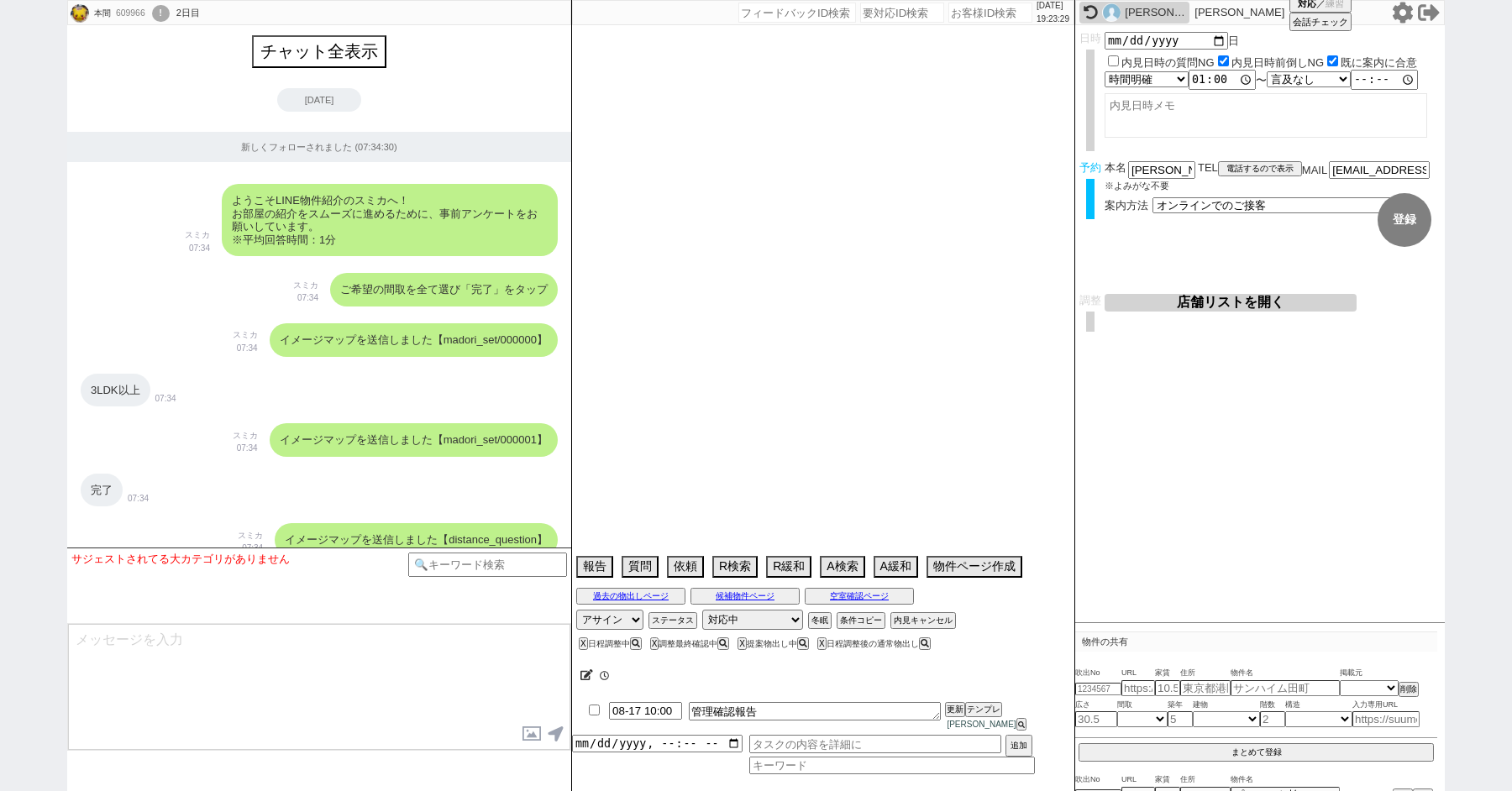
scroll to position [9195, 0]
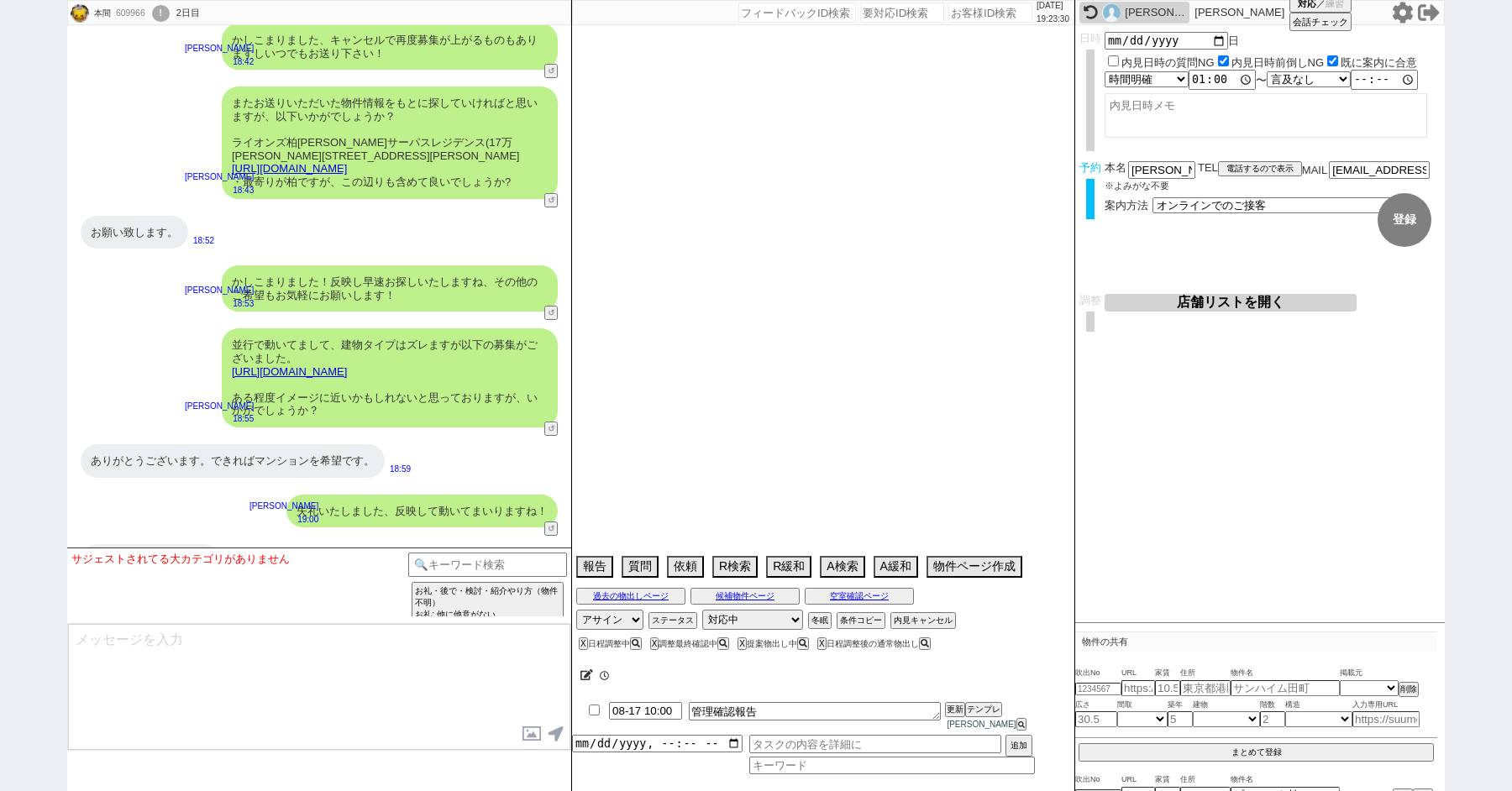
type textarea "オンライン内見時に間取りサイズなど教えてほしい、メジャー用意してほしいとのこと"
select select "2025"
select select "9"
select select "33"
select select "7"
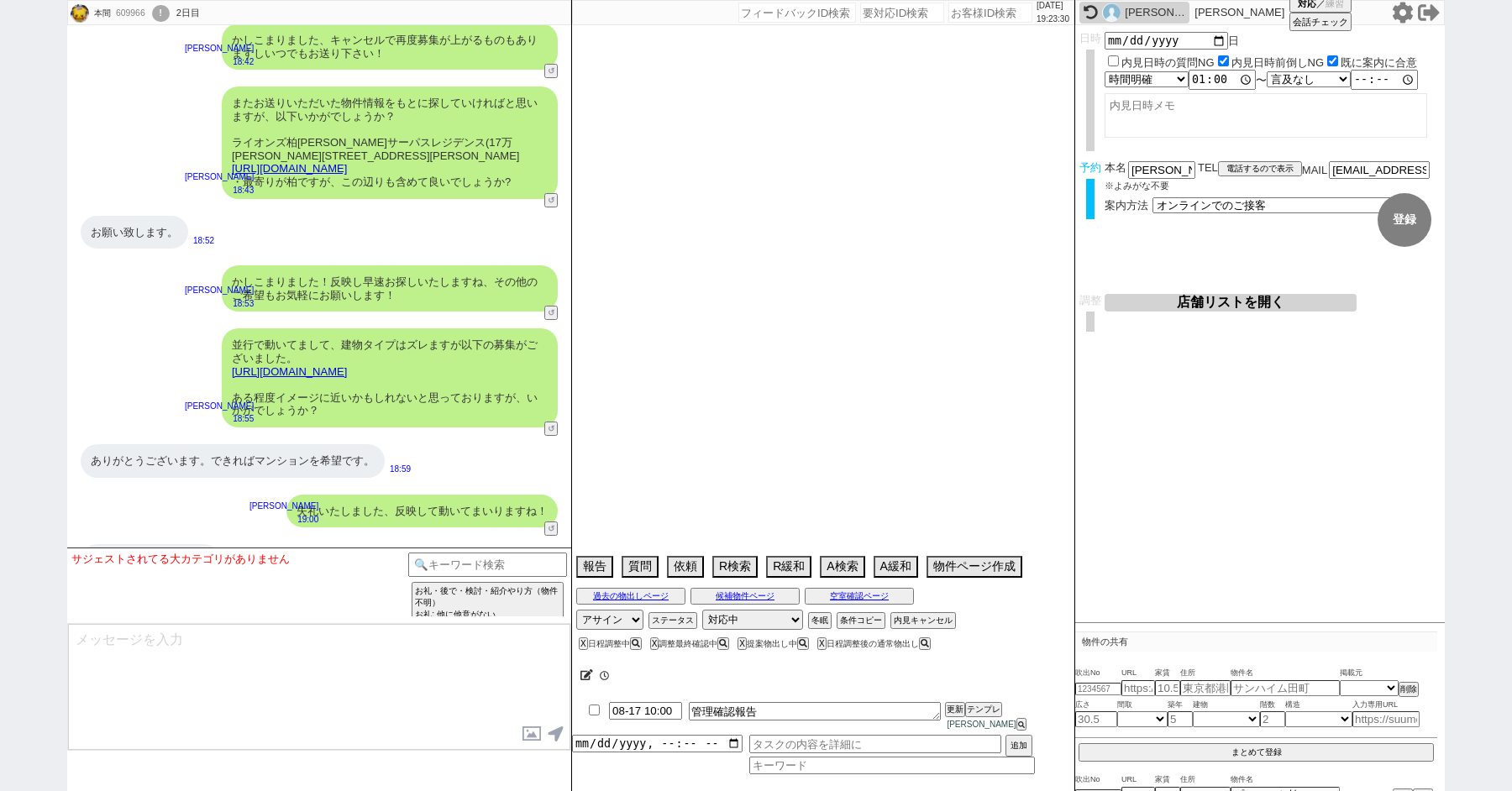
select select "60"
select select "64"
select select "63"
select select "66"
select select "70"
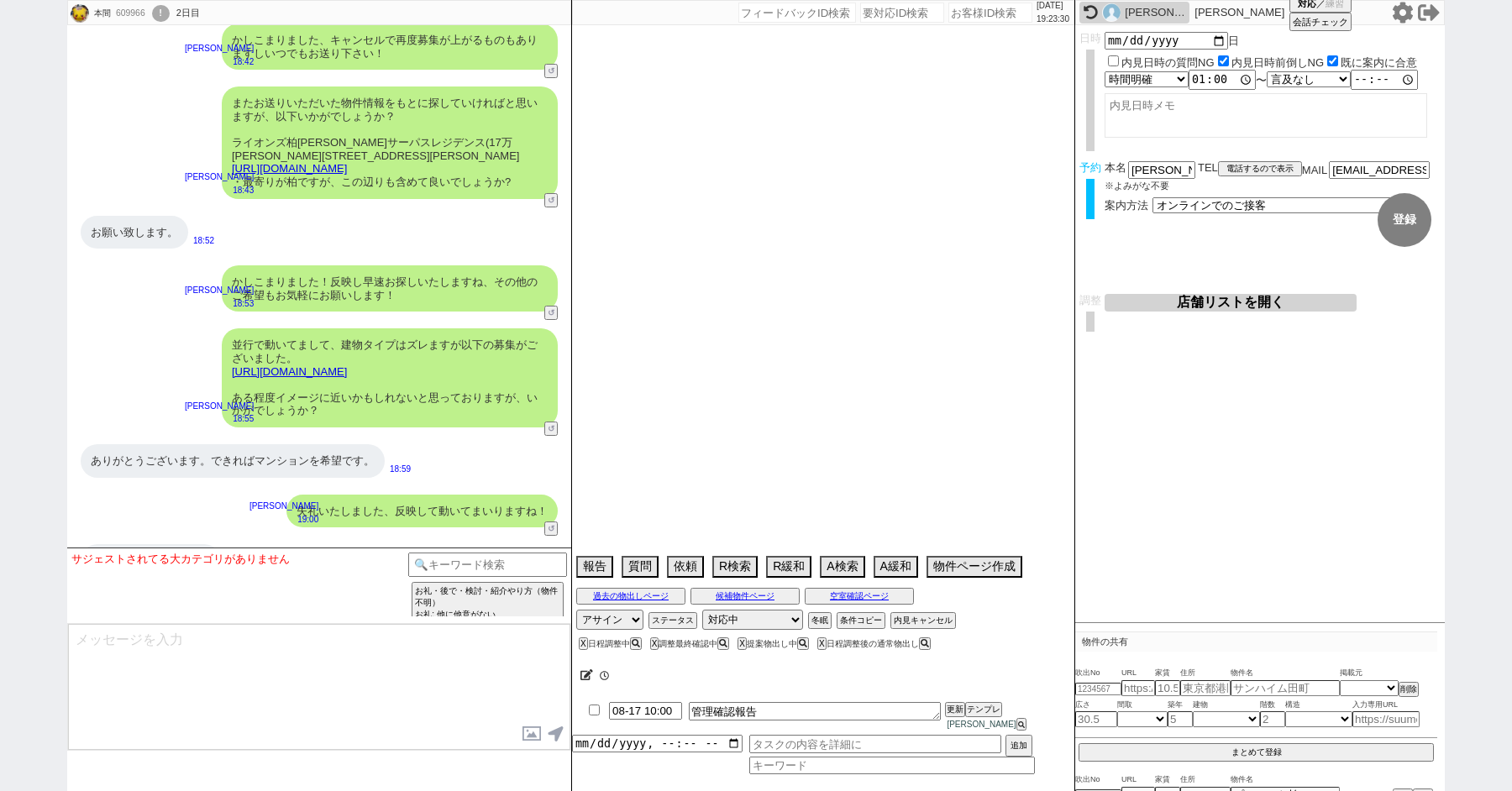
select select "23"
select select "731"
select select "817"
select select "75"
select select "57"
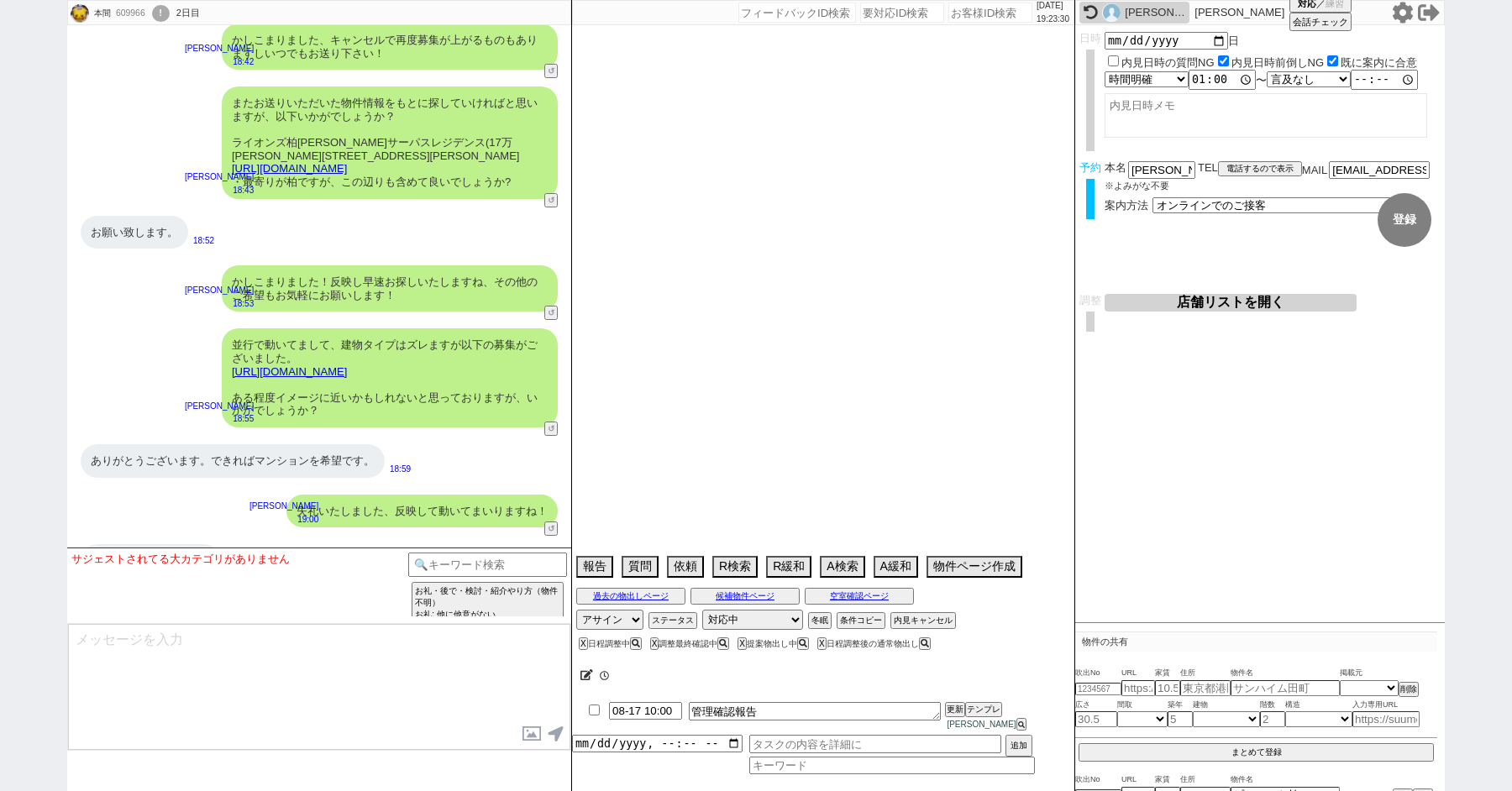
select select "14"
select select "72"
select select "48"
select select "65"
select select "1578"
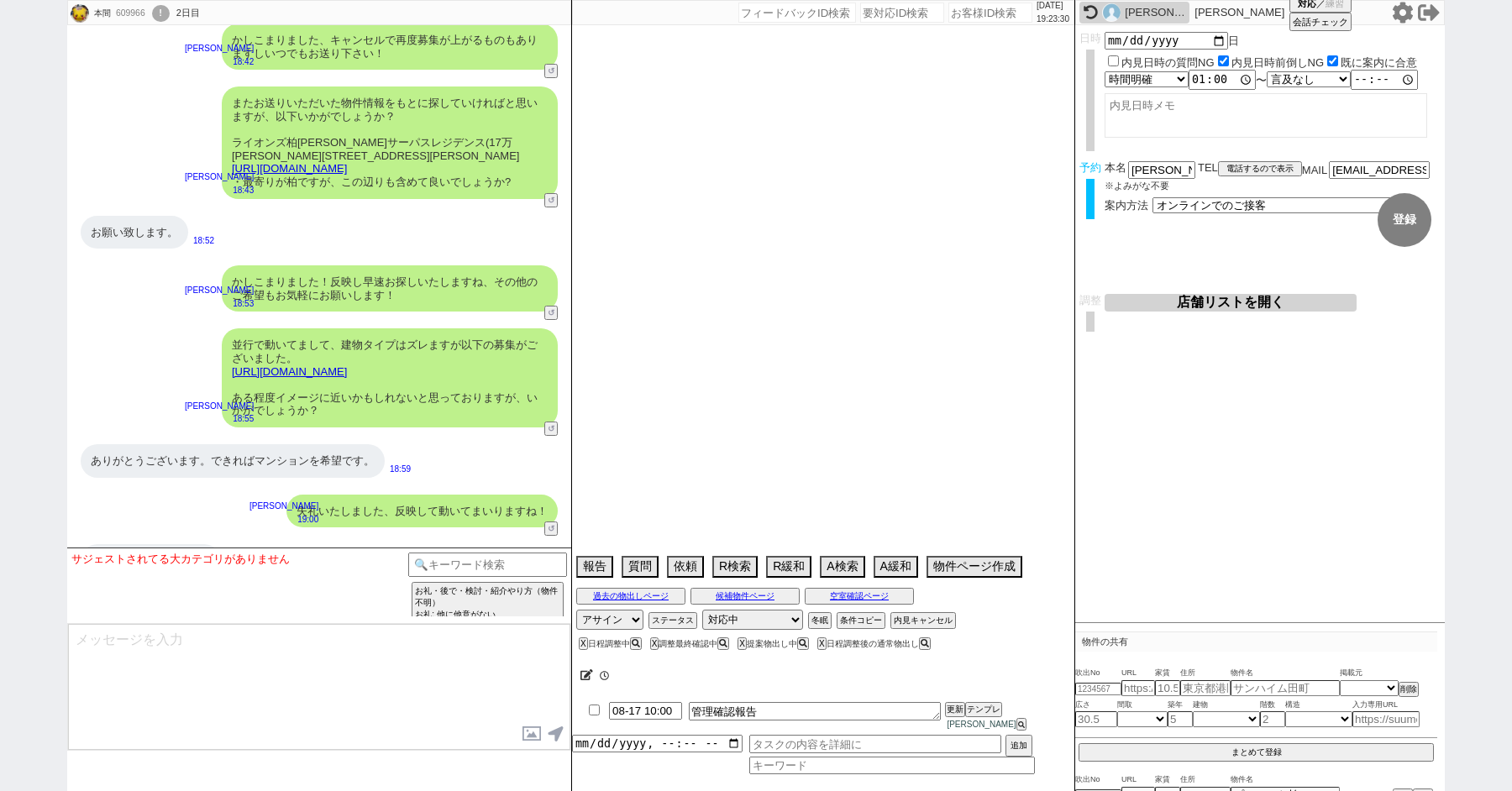
select select "33"
select select "44"
select select "62"
select select "38"
select select "71"
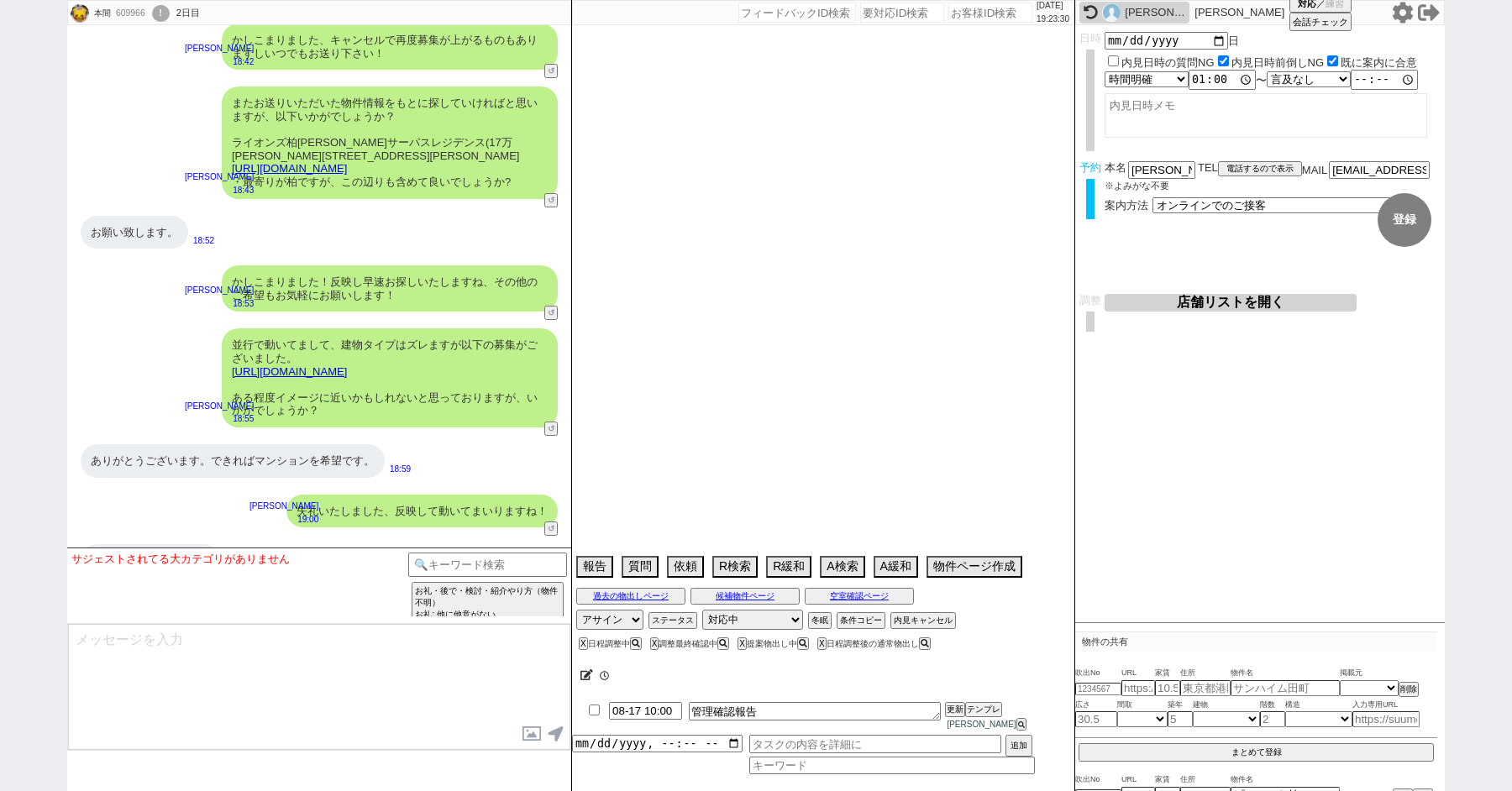
select select "69"
select select "67"
select select "59"
select select "19"
select select "36"
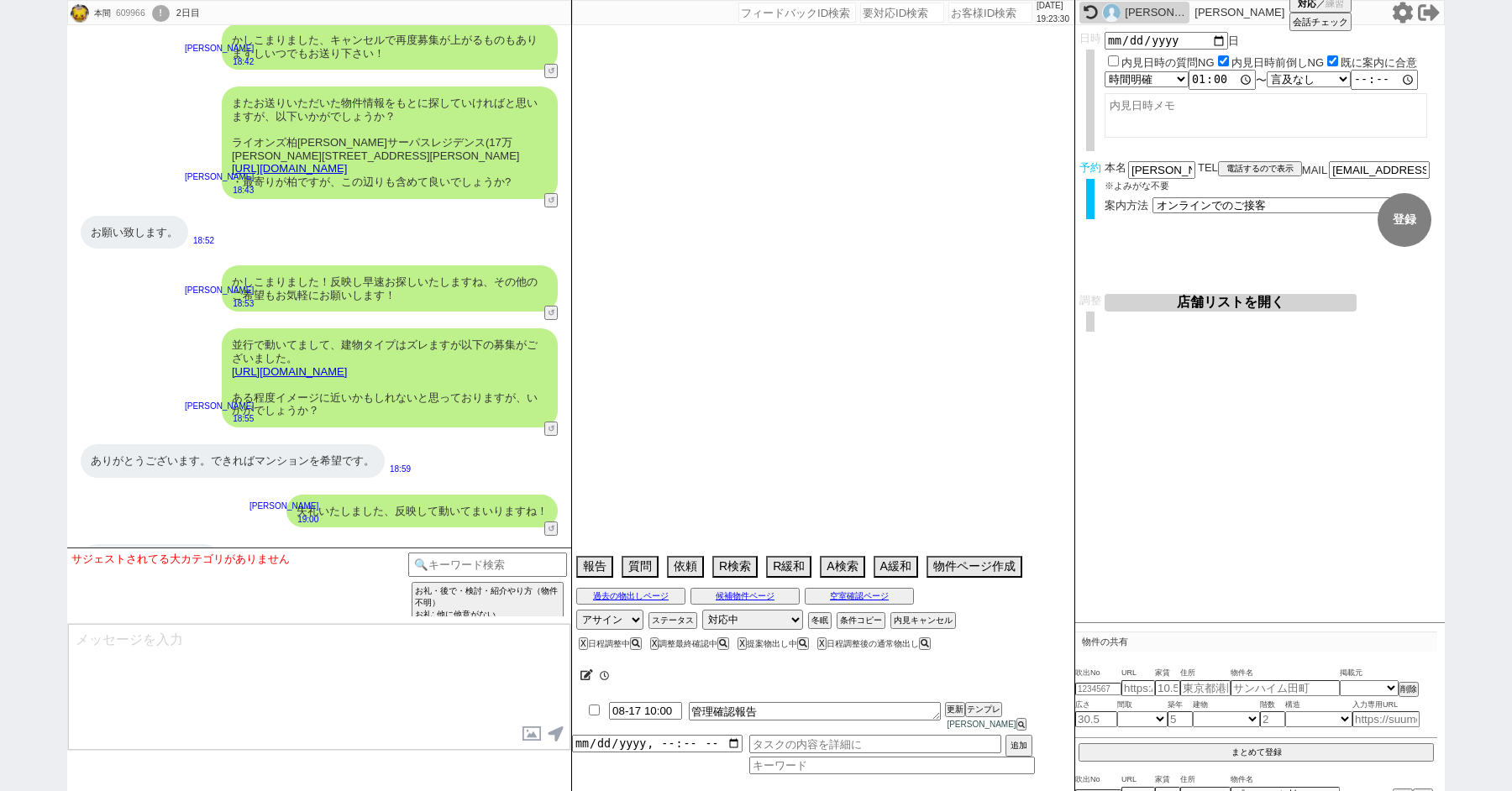
select select "47"
select select "35"
select select "68"
select select "1638"
select select "74"
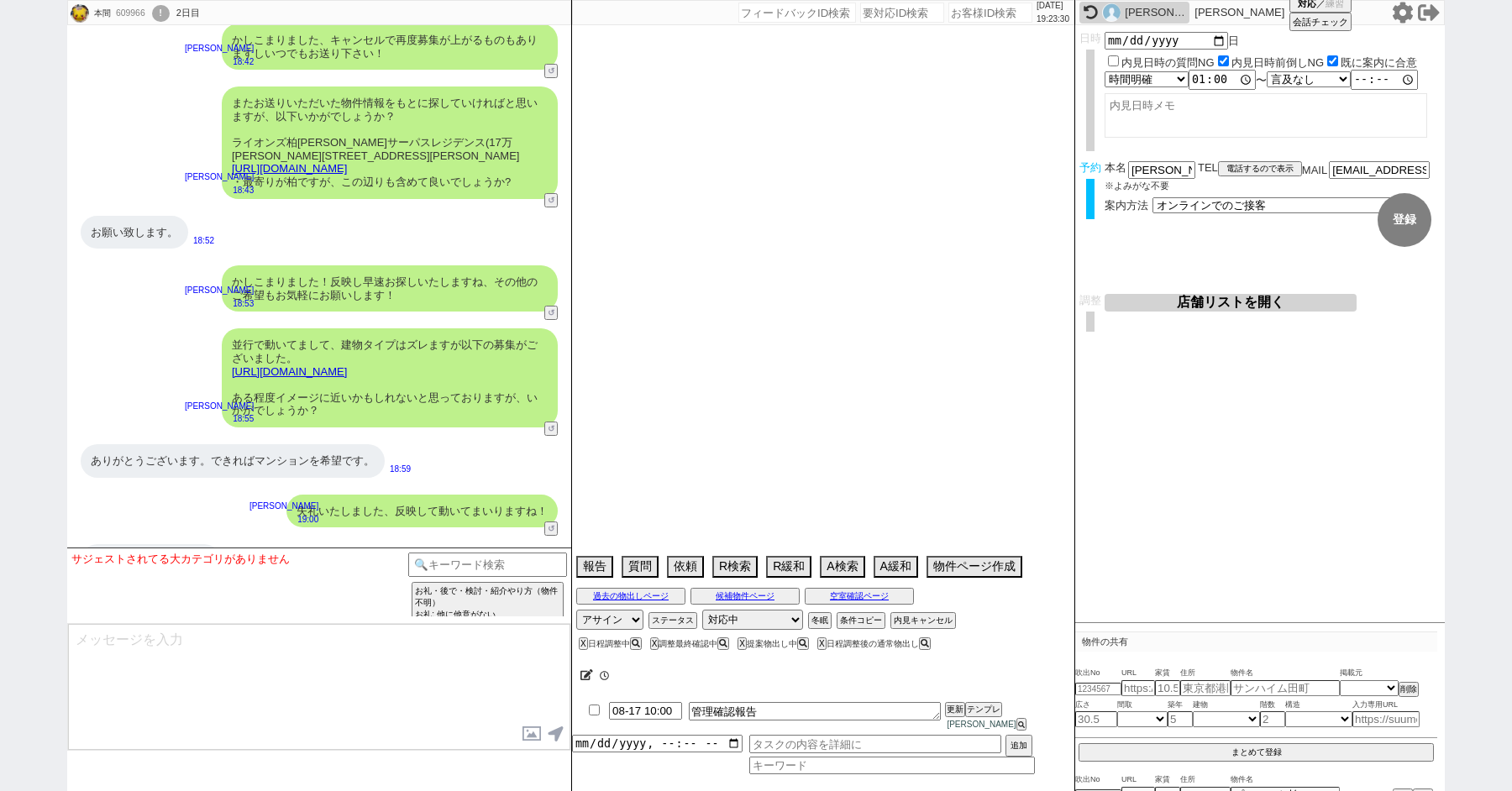
select select "27"
select select "852"
select select "76"
select select "55"
select select "77"
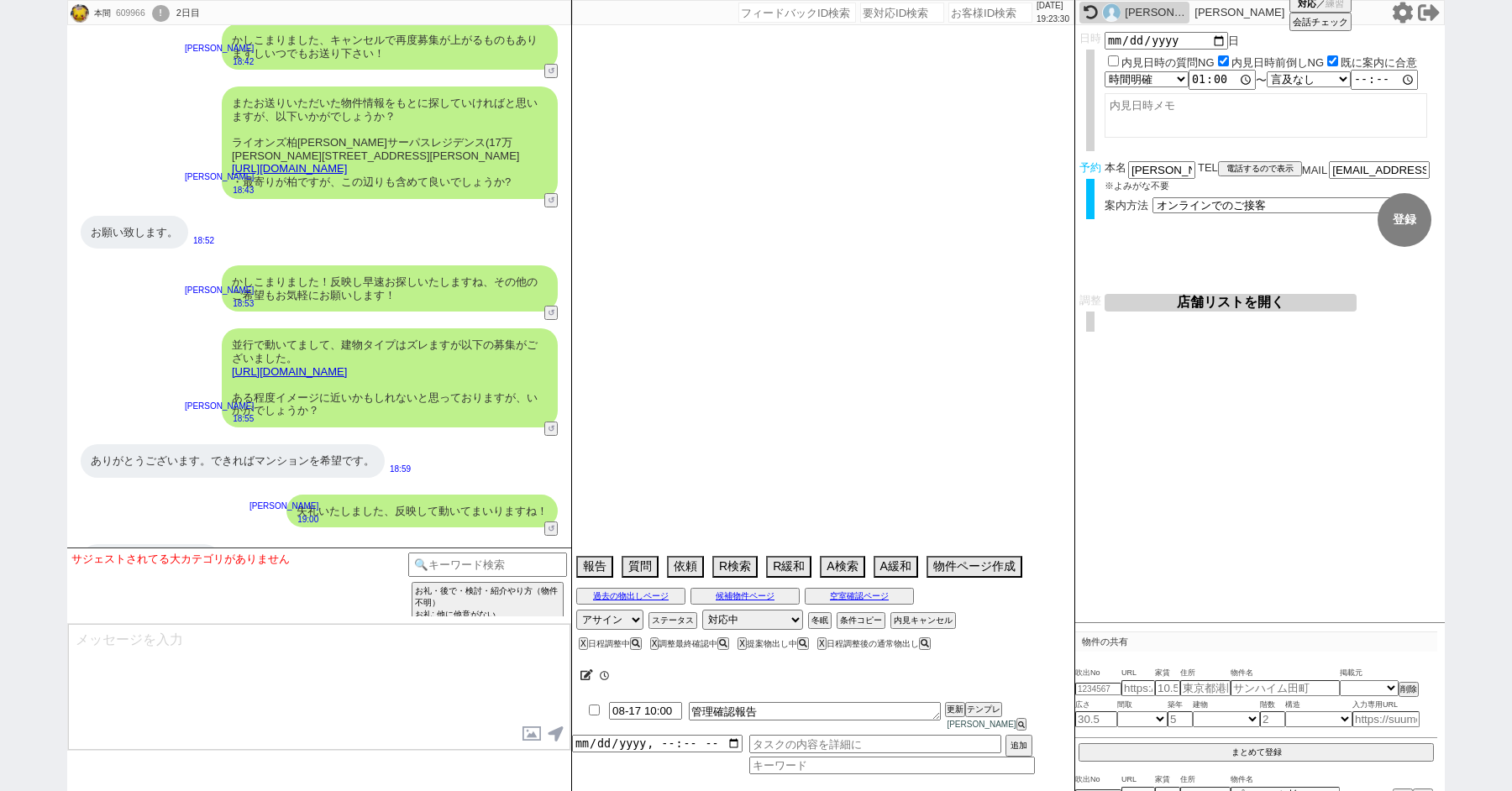
select select "51"
select select "58"
select select "73"
select select "1757"
select select "30"
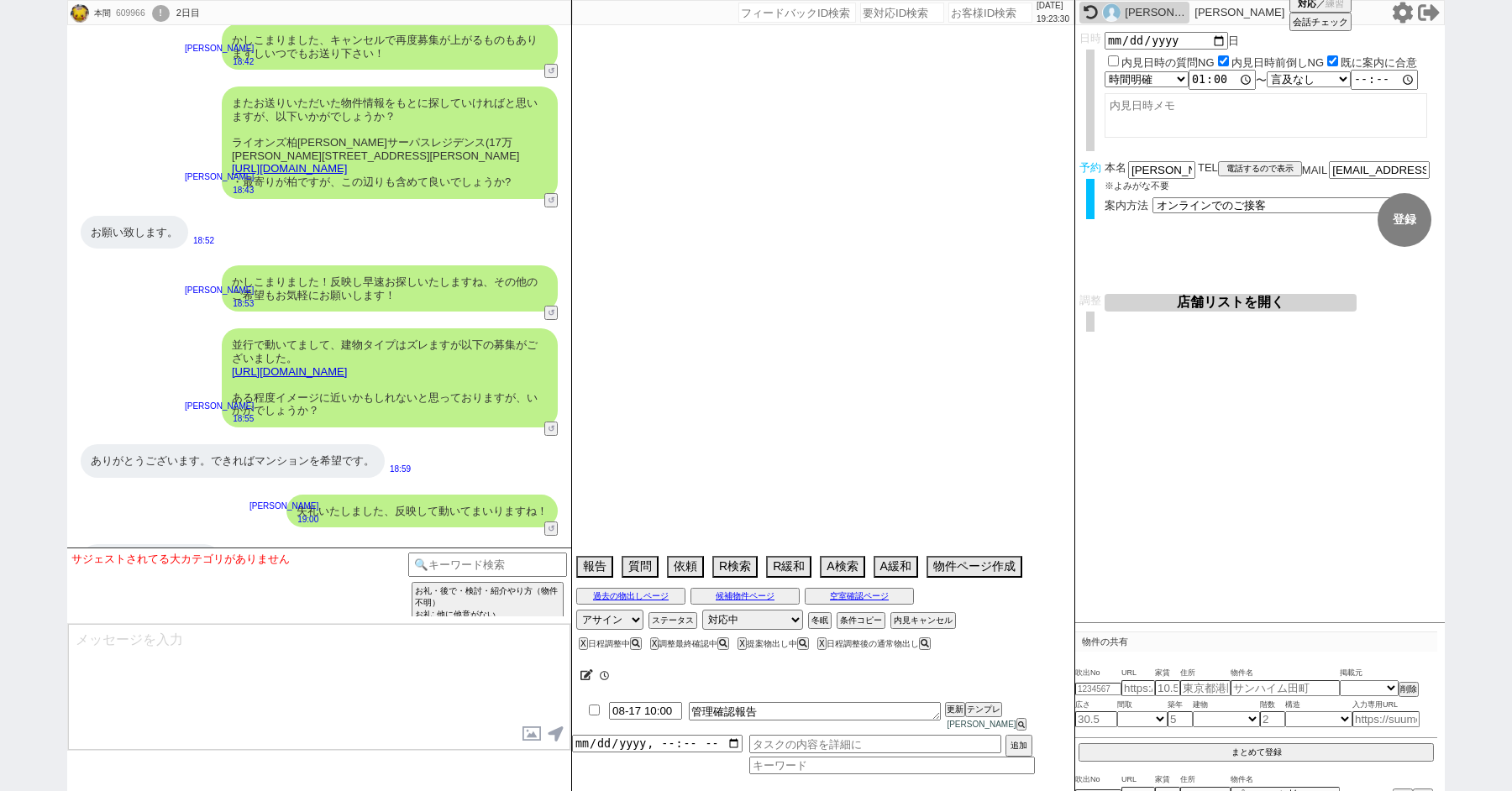
select select "46"
select select "34"
select select "61"
select select "37"
select select "31"
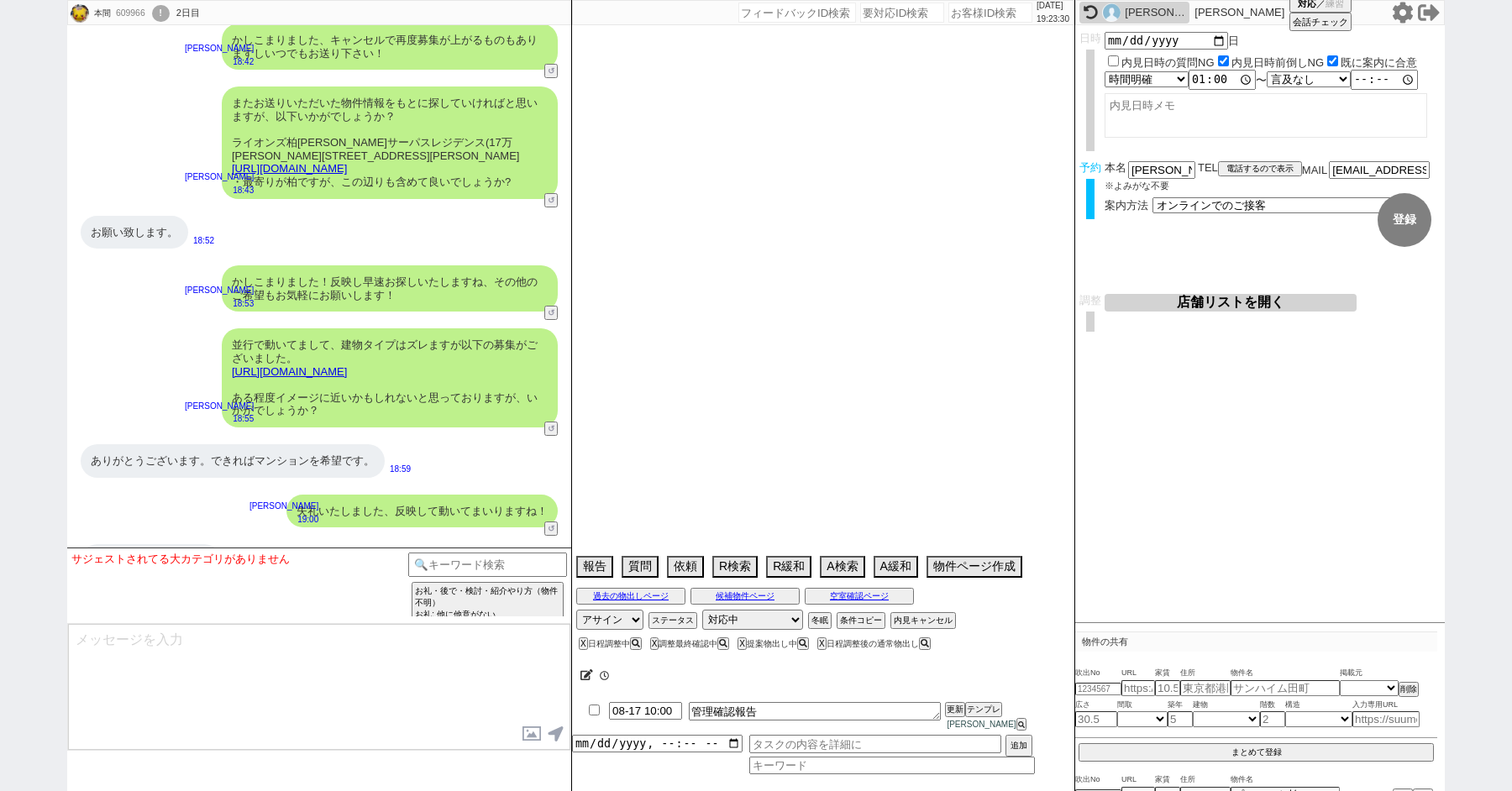
select select "41"
select select "7"
select select "216"
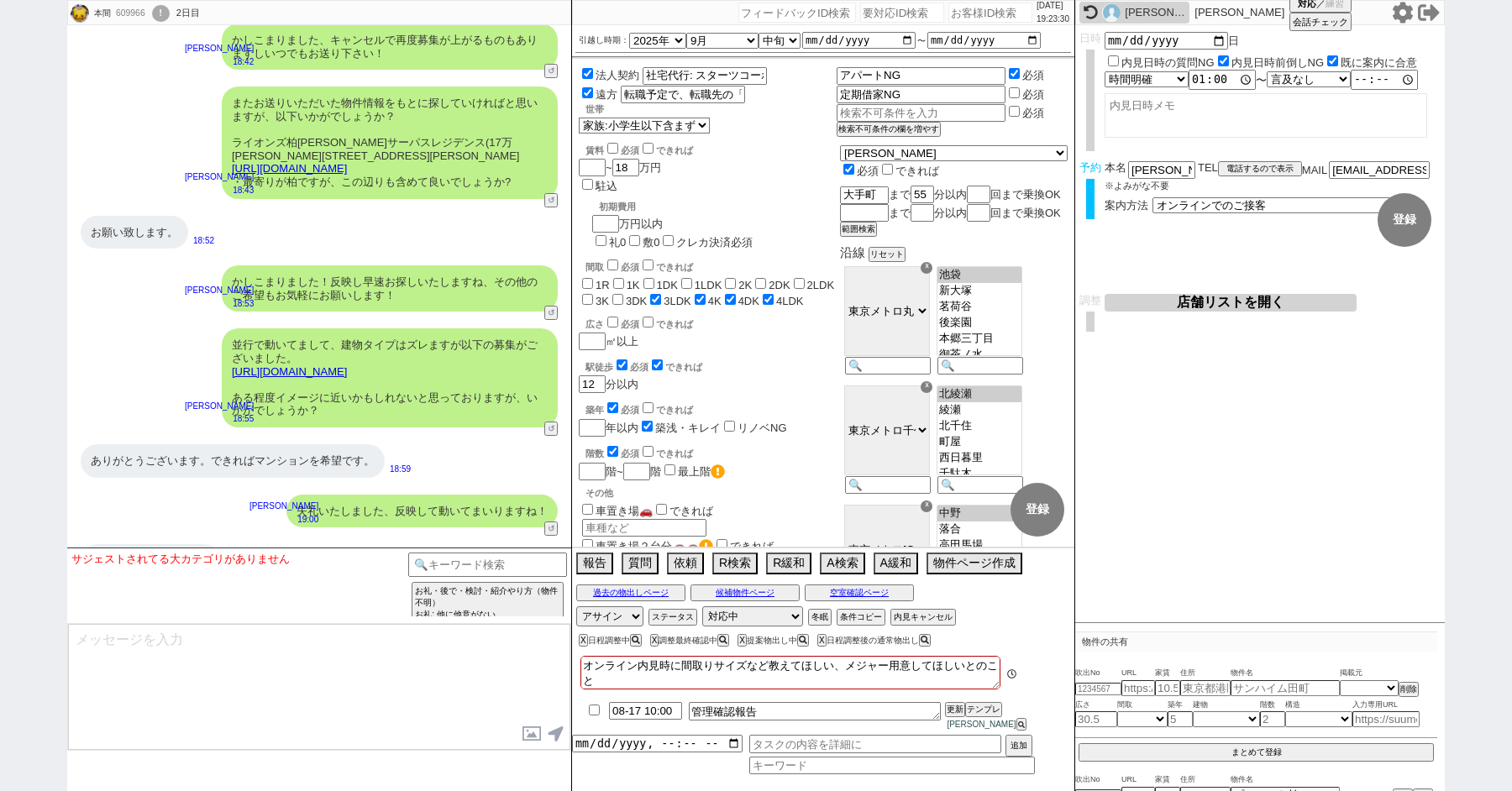
scroll to position [93, 0]
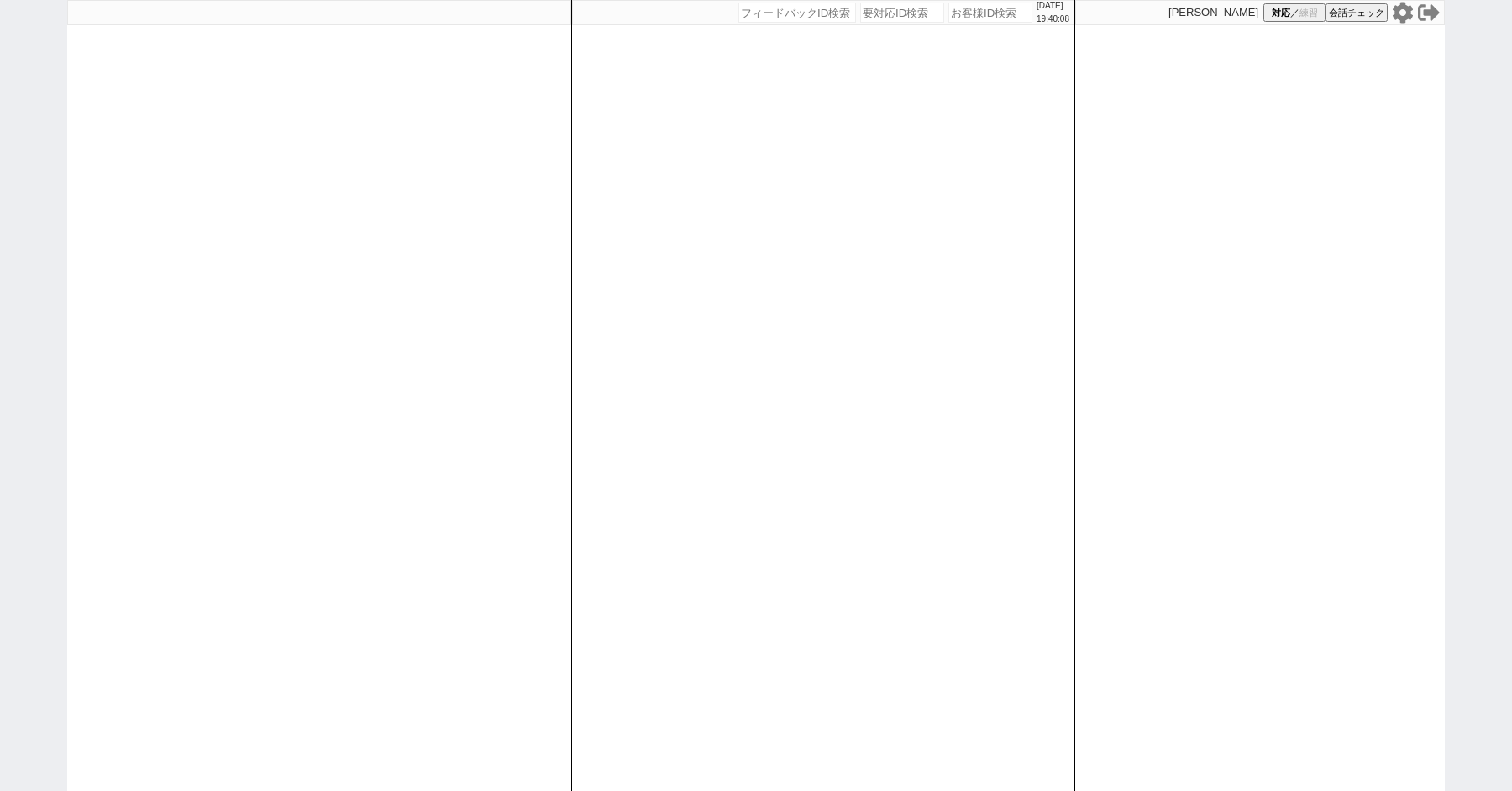
click at [0, 144] on div "2025/08/16 19:40:08 候補物件を追加してしてください 紹介した物件一覧 他社物件を追加する 空室確認ページに追加・削除 紹介した物件一覧 他…" at bounding box center [756, 395] width 1512 height 791
paste input "610110"
type input "610110"
select select "400"
select select
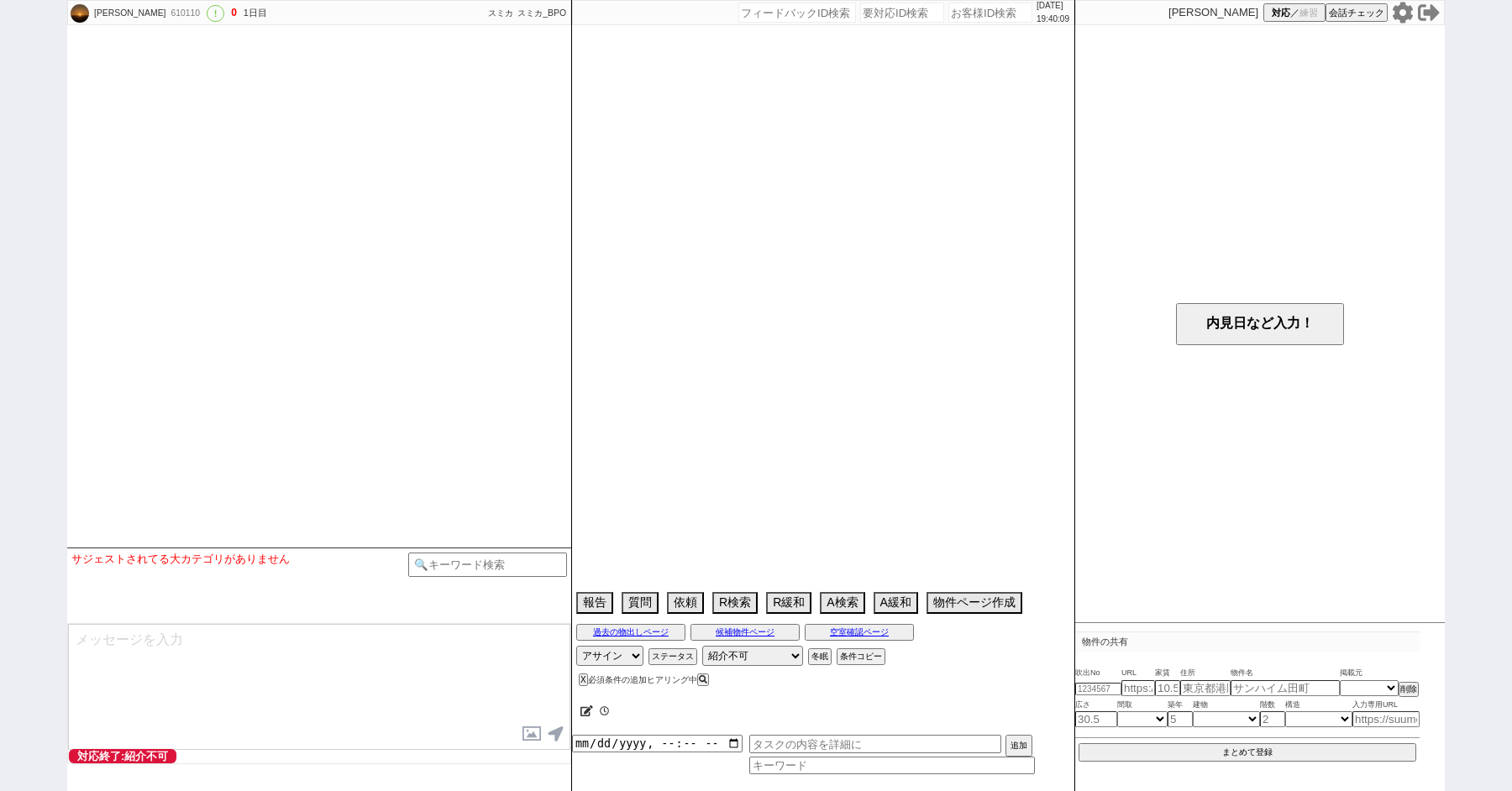
type textarea "組み合わせ、：高齢者かつ初期費用2.5ヶ月分以下（エリアも決まっておらず絞り込みも難しい）"
select select "2025"
select select "10"
select select "36"
select select "0"
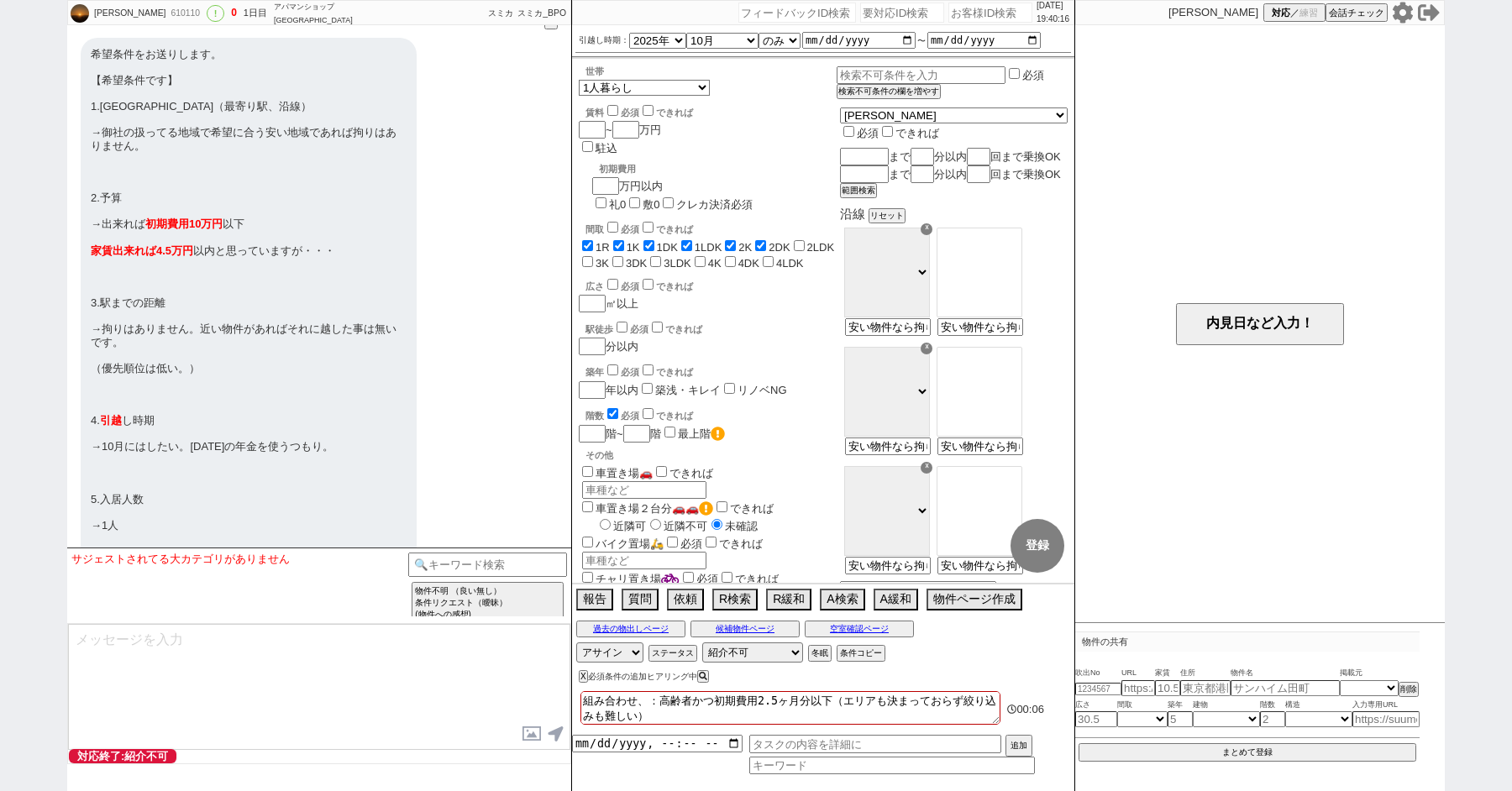
scroll to position [2094, 0]
paste input "586023"
type input "586023"
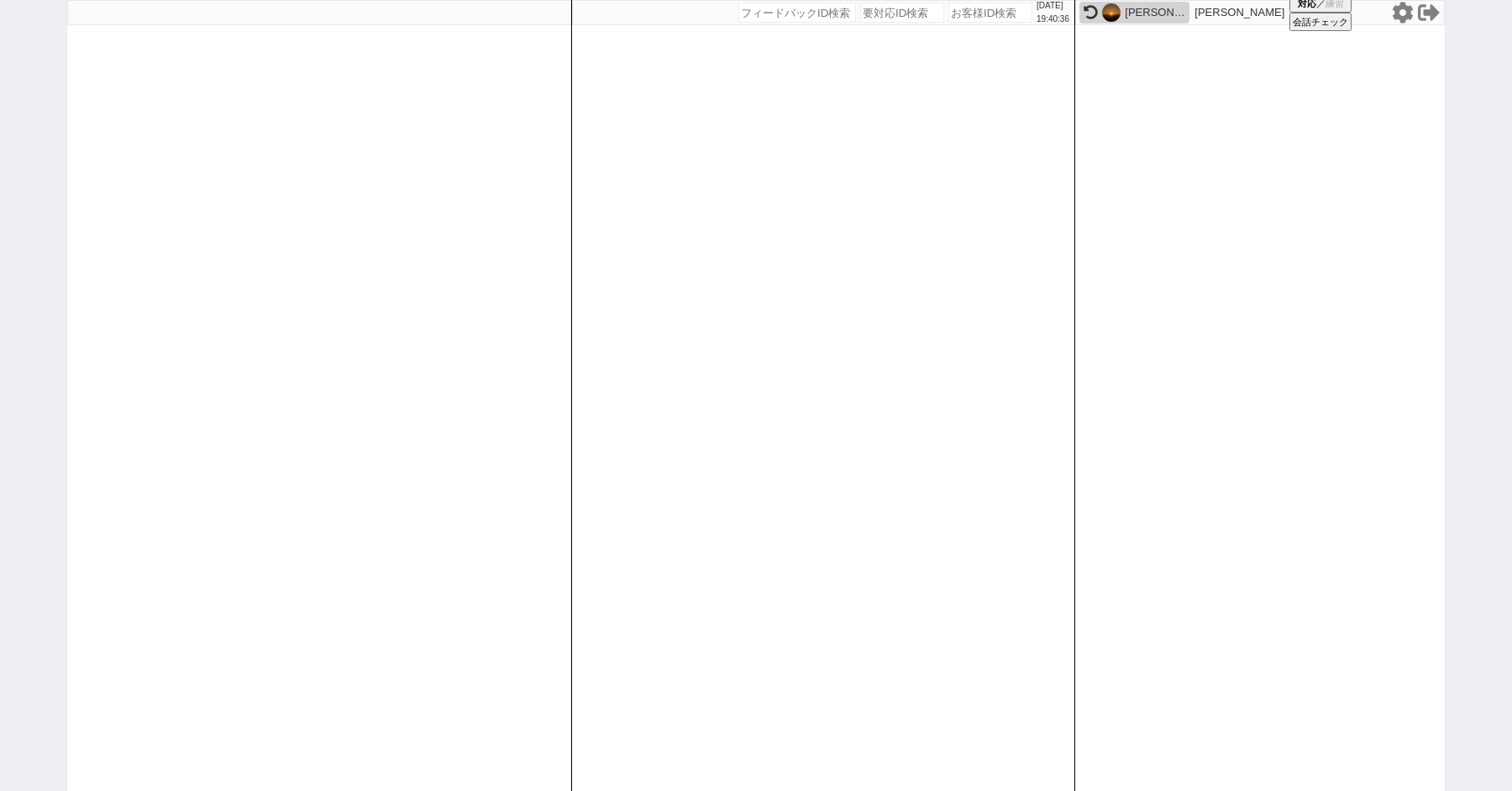
select select "1"
select select "6"
select select "2"
select select
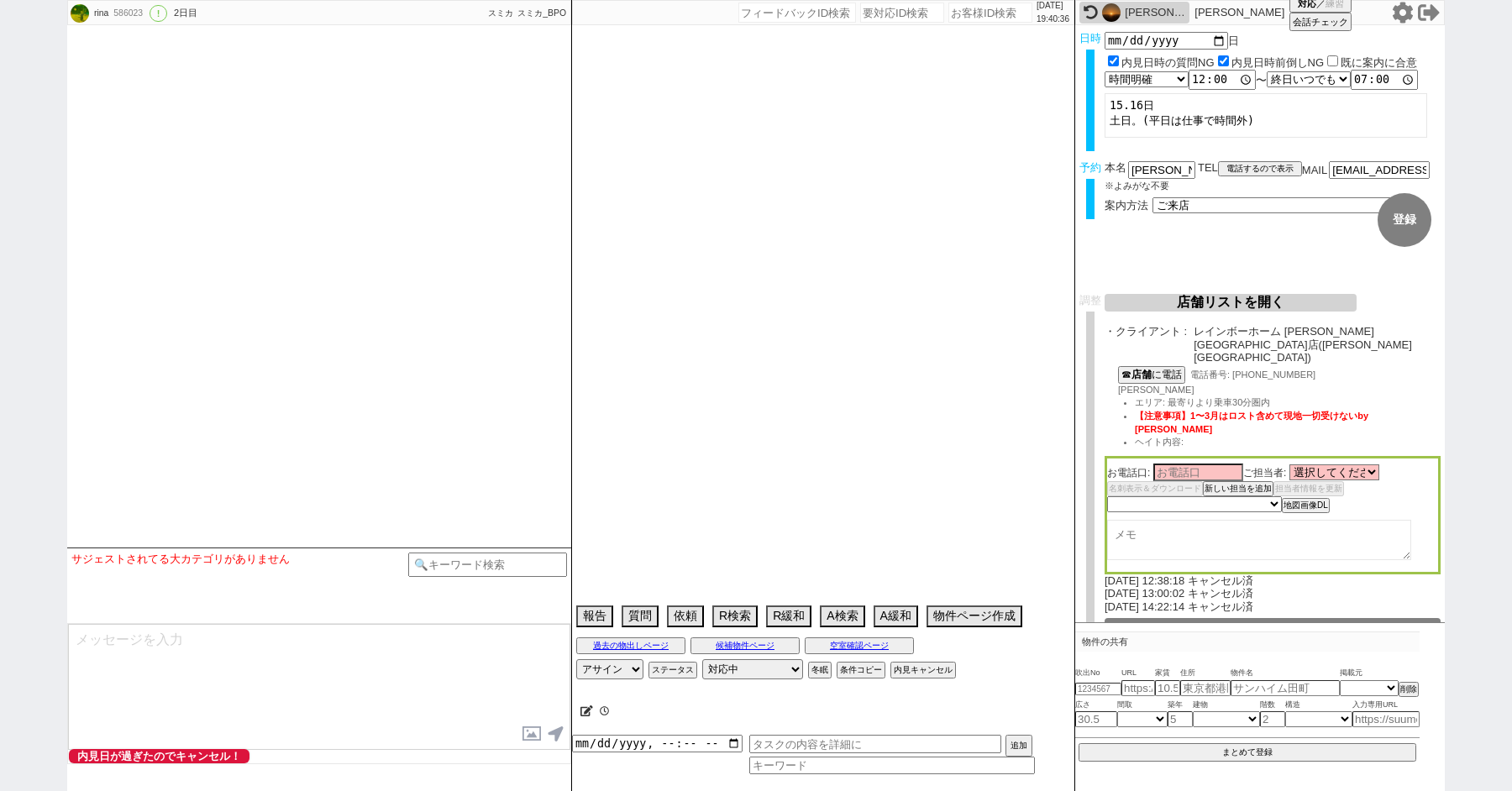
type textarea "物件が出たら初めて年内引っ越し検討　再対応しない"
select select "2025"
select select "5"
select select "34"
select select "0"
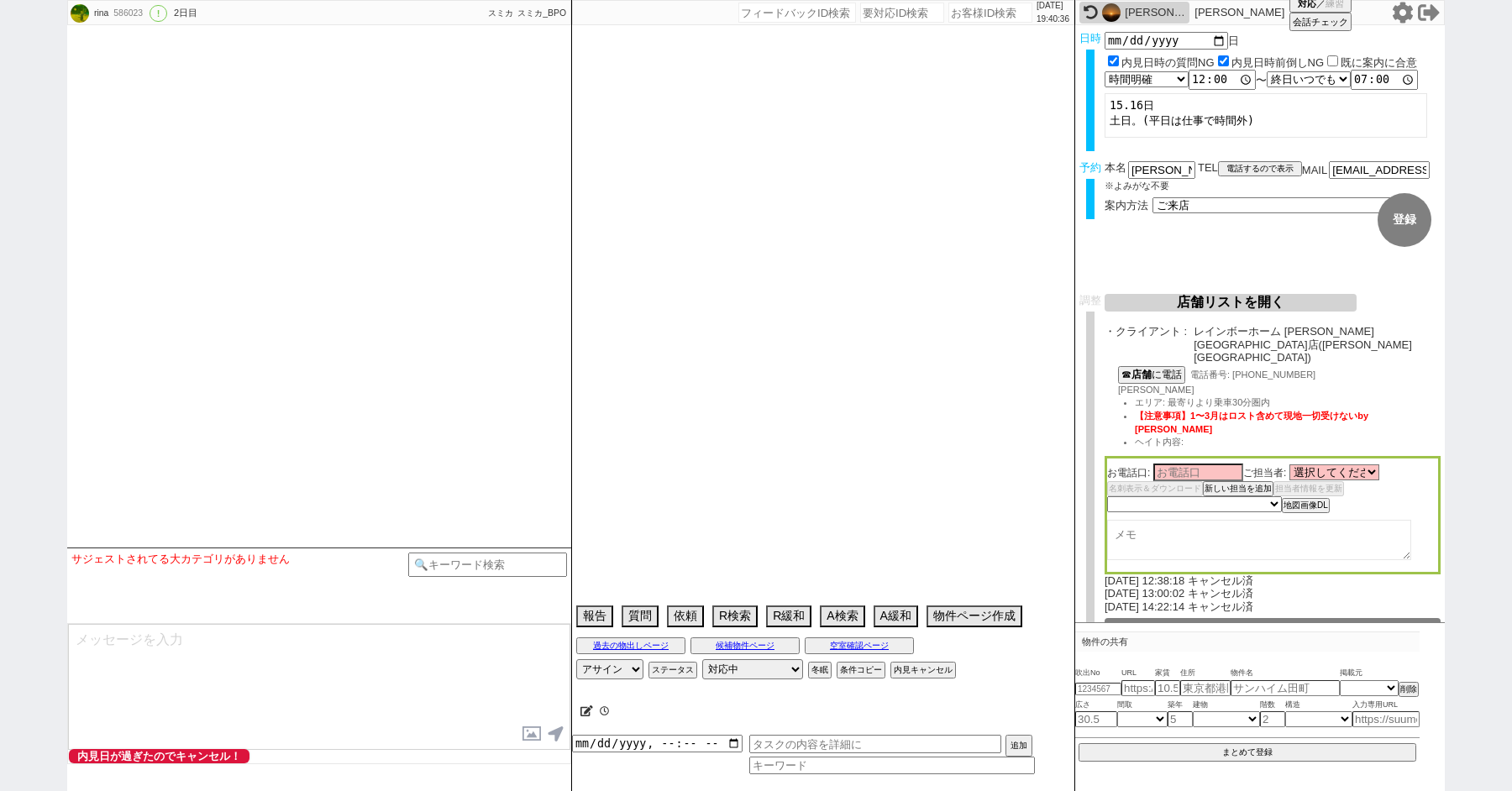
select select "35"
select select "1028"
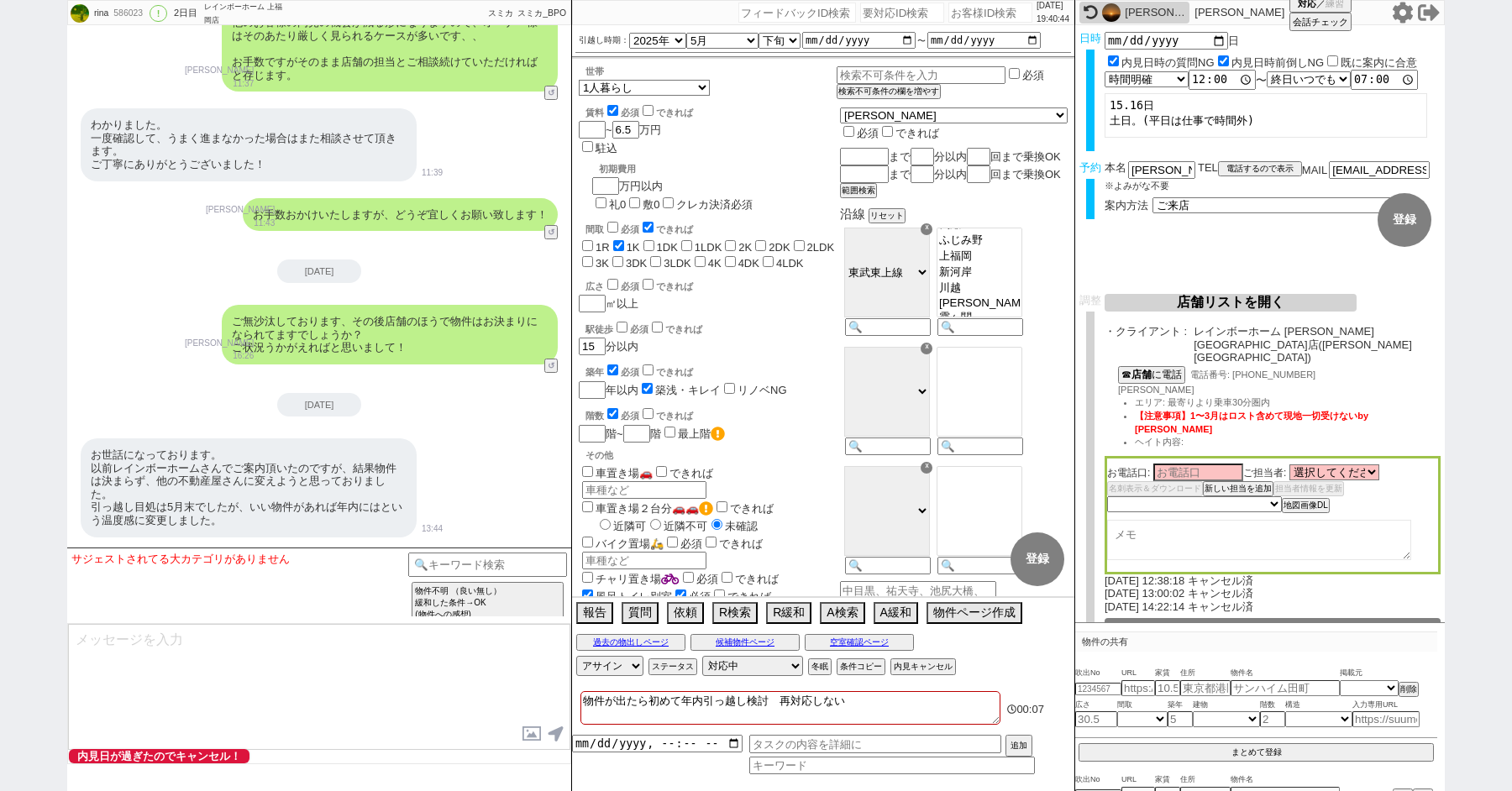
scroll to position [297, 0]
click at [797, 700] on textarea "物件が出たら初めて年内引っ越し検討　再対応しない" at bounding box center [791, 709] width 420 height 34
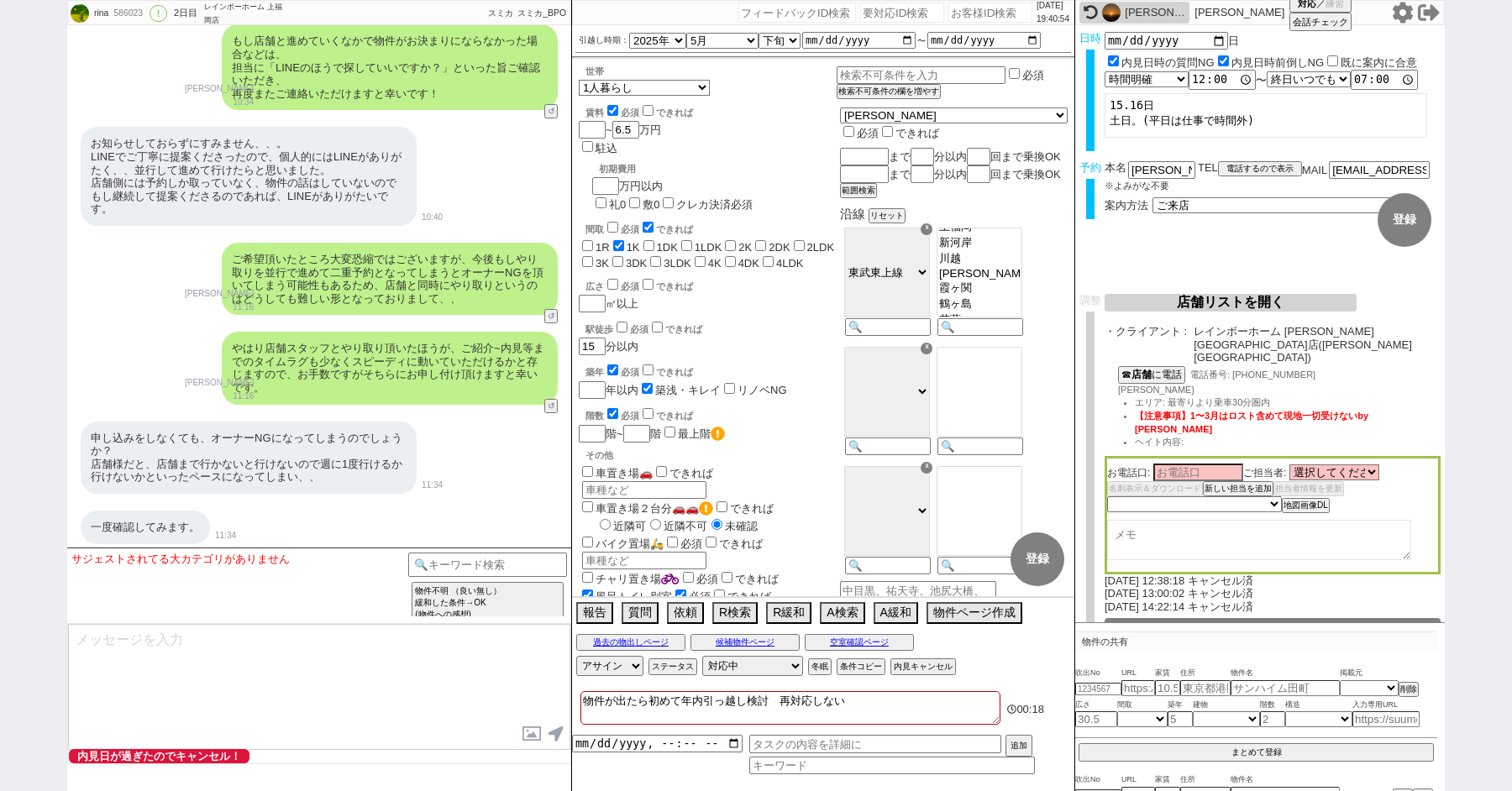
scroll to position [16141, 0]
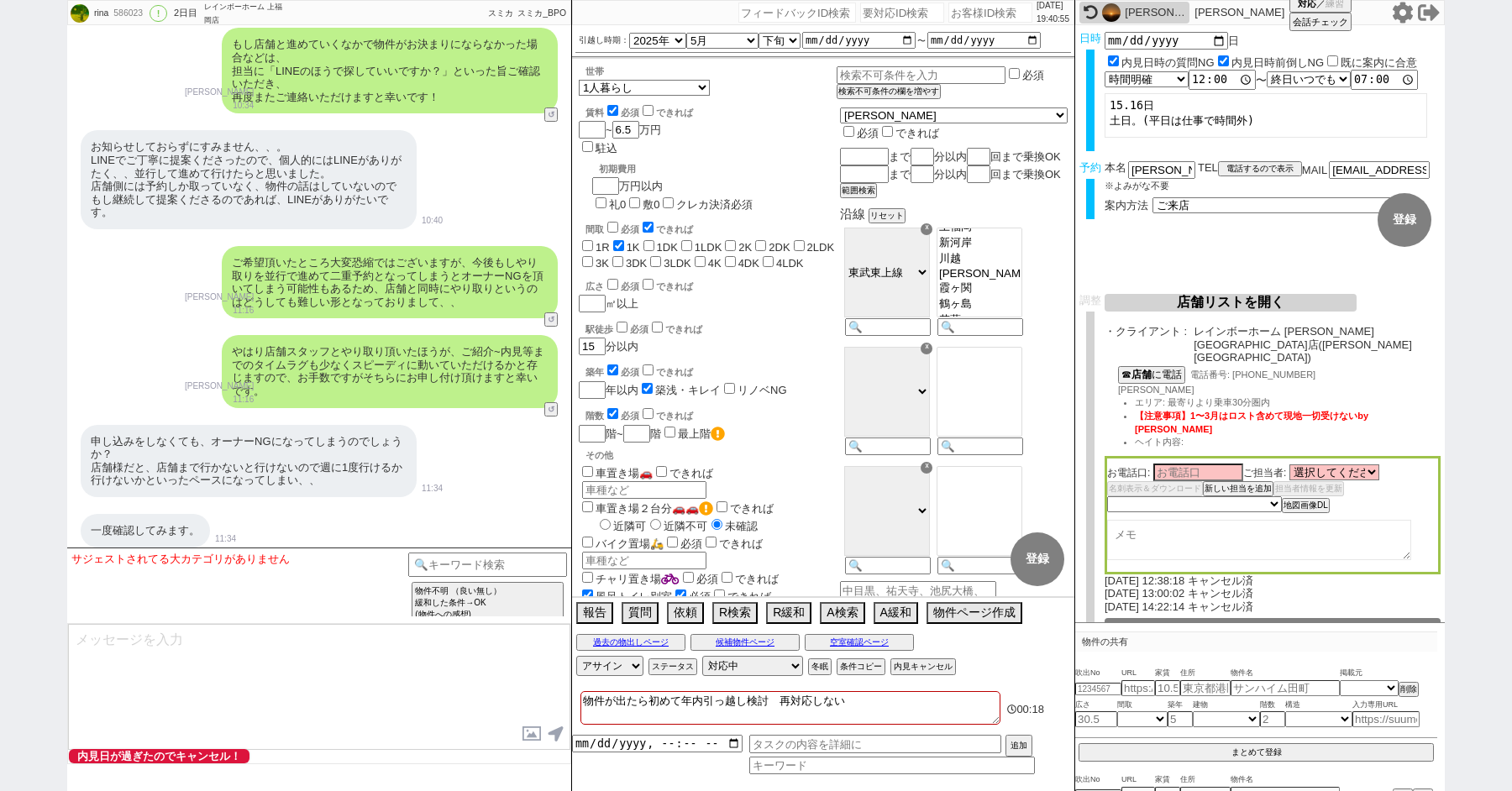
click at [150, 327] on div "やはり店舗スタッフとやり取り頂いたほうが、ご紹介~内見等までのタイムラグも少なくスピーディに動いていただけるかと存じますので、お手数ですがそちらにお申し付け頂…" at bounding box center [319, 372] width 504 height 89
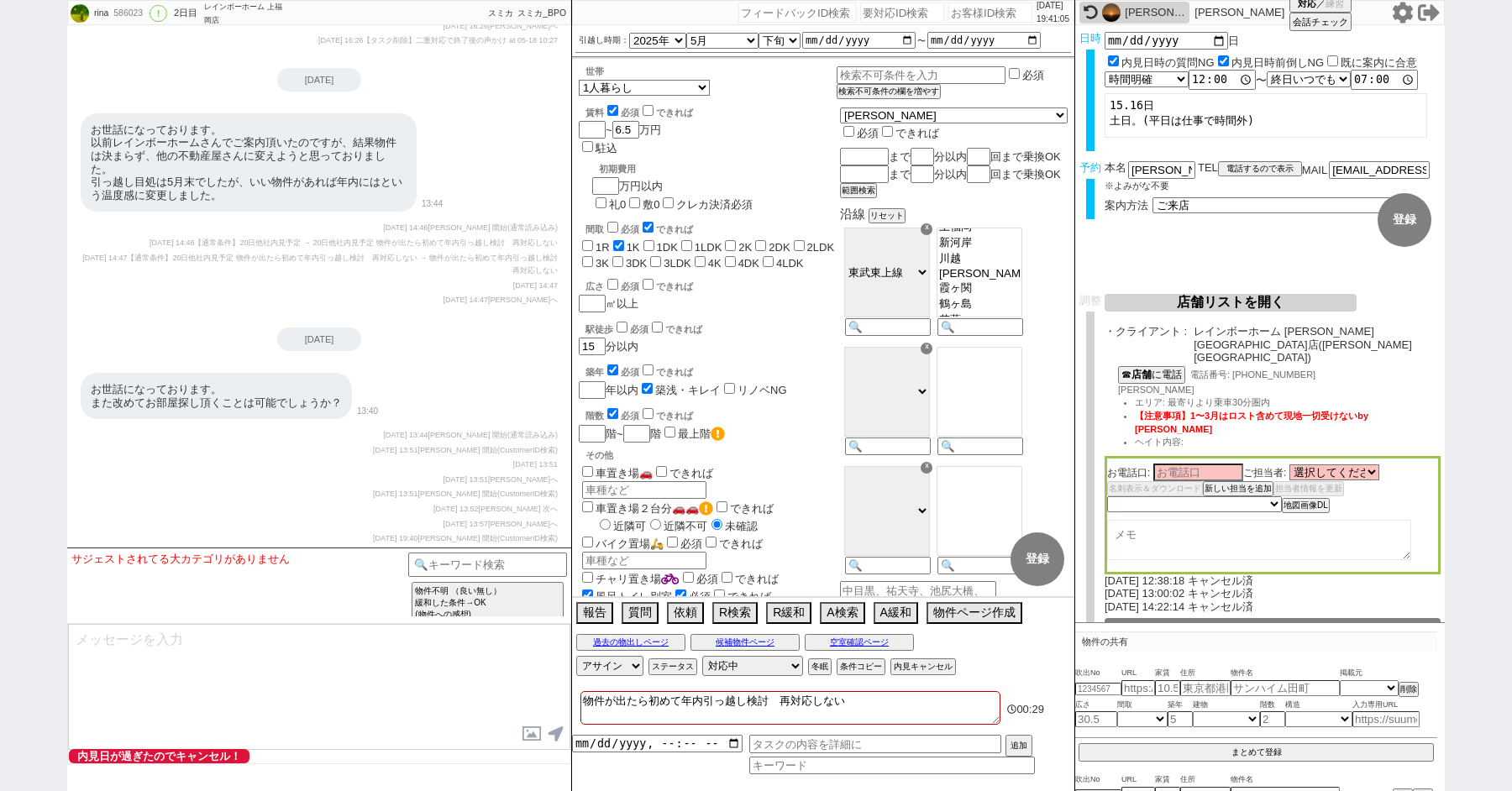
scroll to position [23290, 0]
click at [829, 708] on textarea "物件が出たら初めて年内引っ越し検討　再対応しない" at bounding box center [791, 709] width 420 height 34
drag, startPoint x: 781, startPoint y: 695, endPoint x: 974, endPoint y: 693, distance: 193.0
click at [951, 695] on textarea "物件が出たら初めて年内引っ越し検討　再対応しない" at bounding box center [791, 709] width 420 height 34
type textarea "物件が出たら初めて年内引っ越し検討"
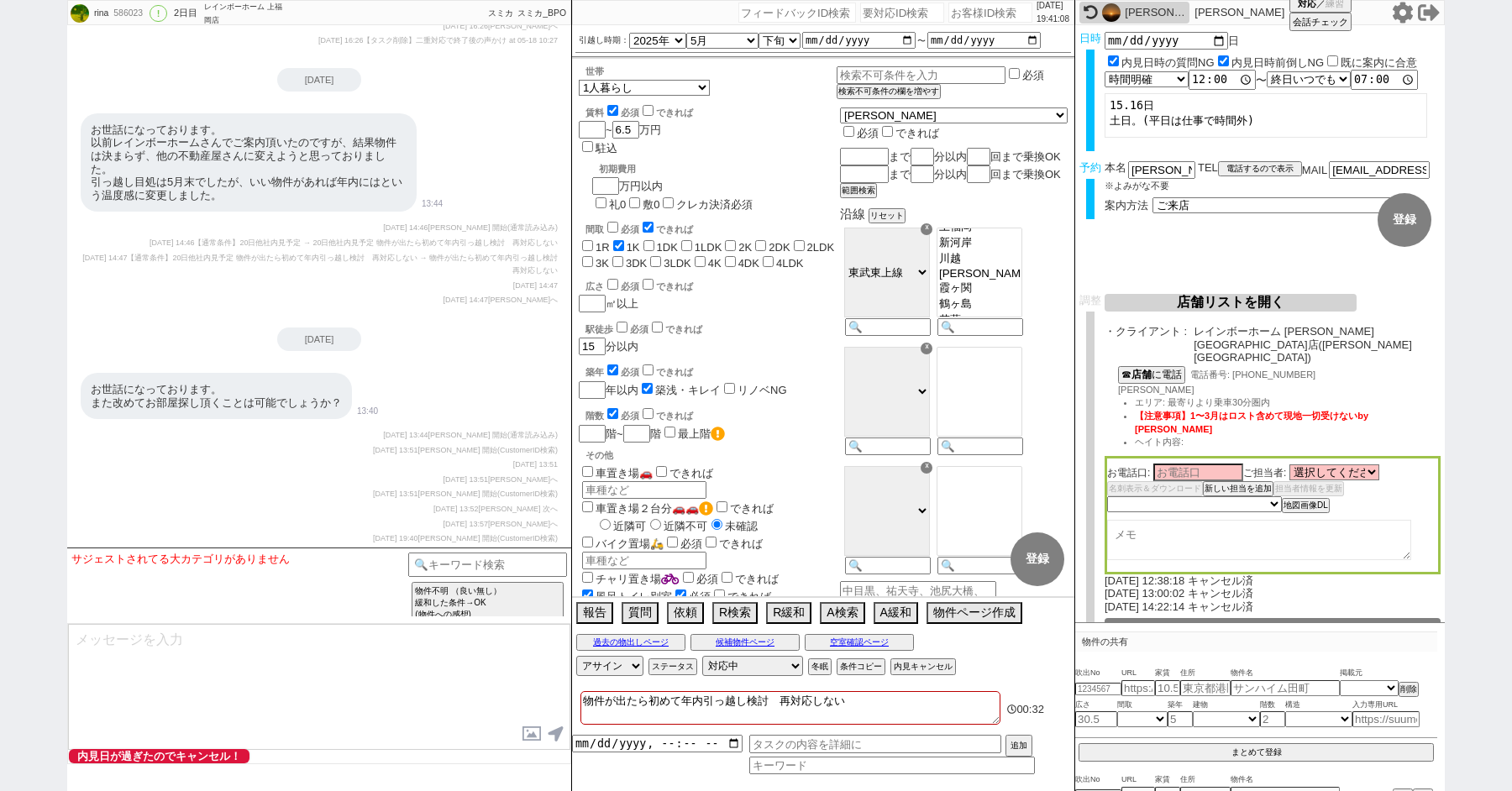
checkbox input "false"
checkbox input "true"
checkbox input "false"
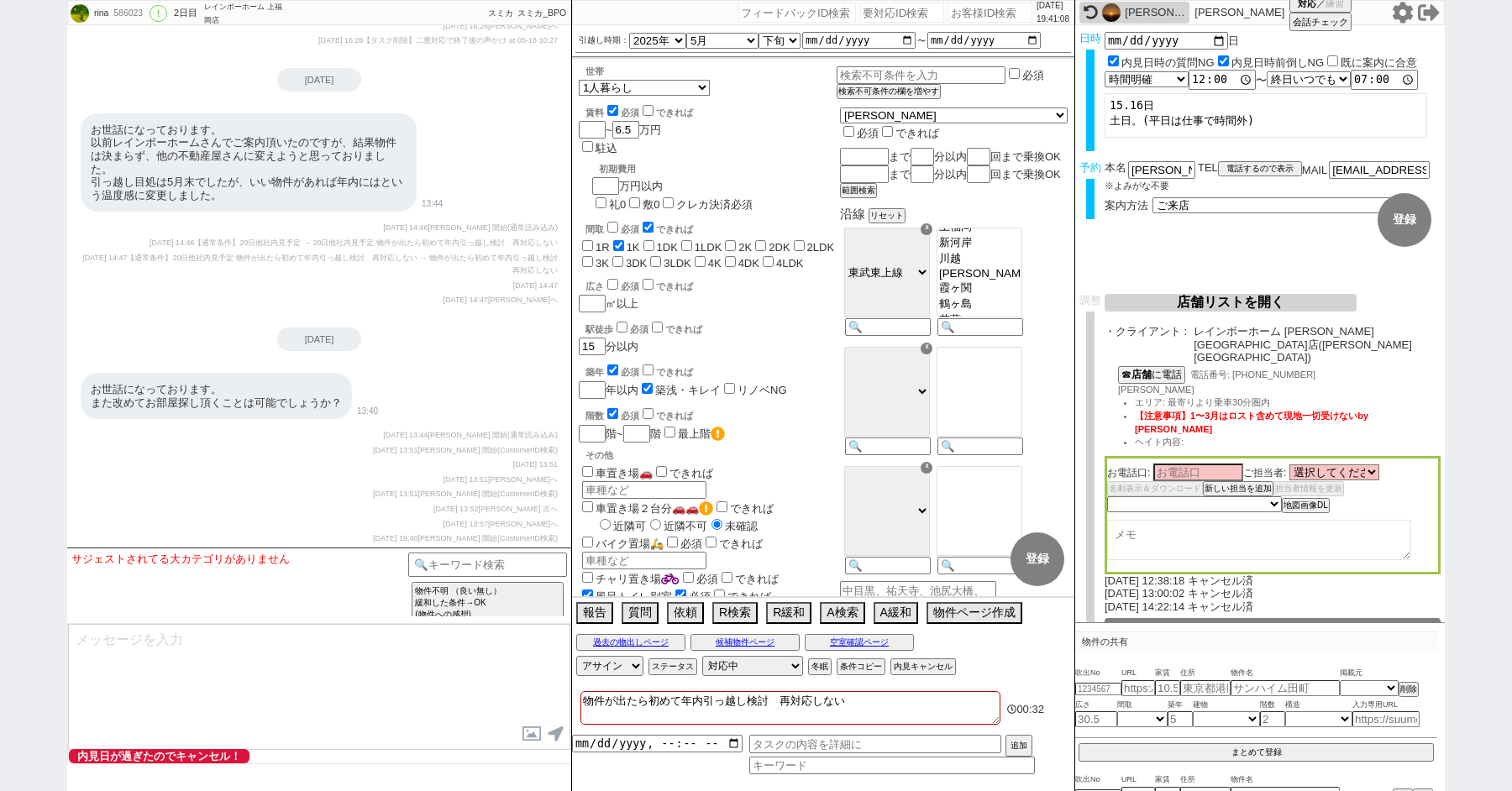
checkbox input "false"
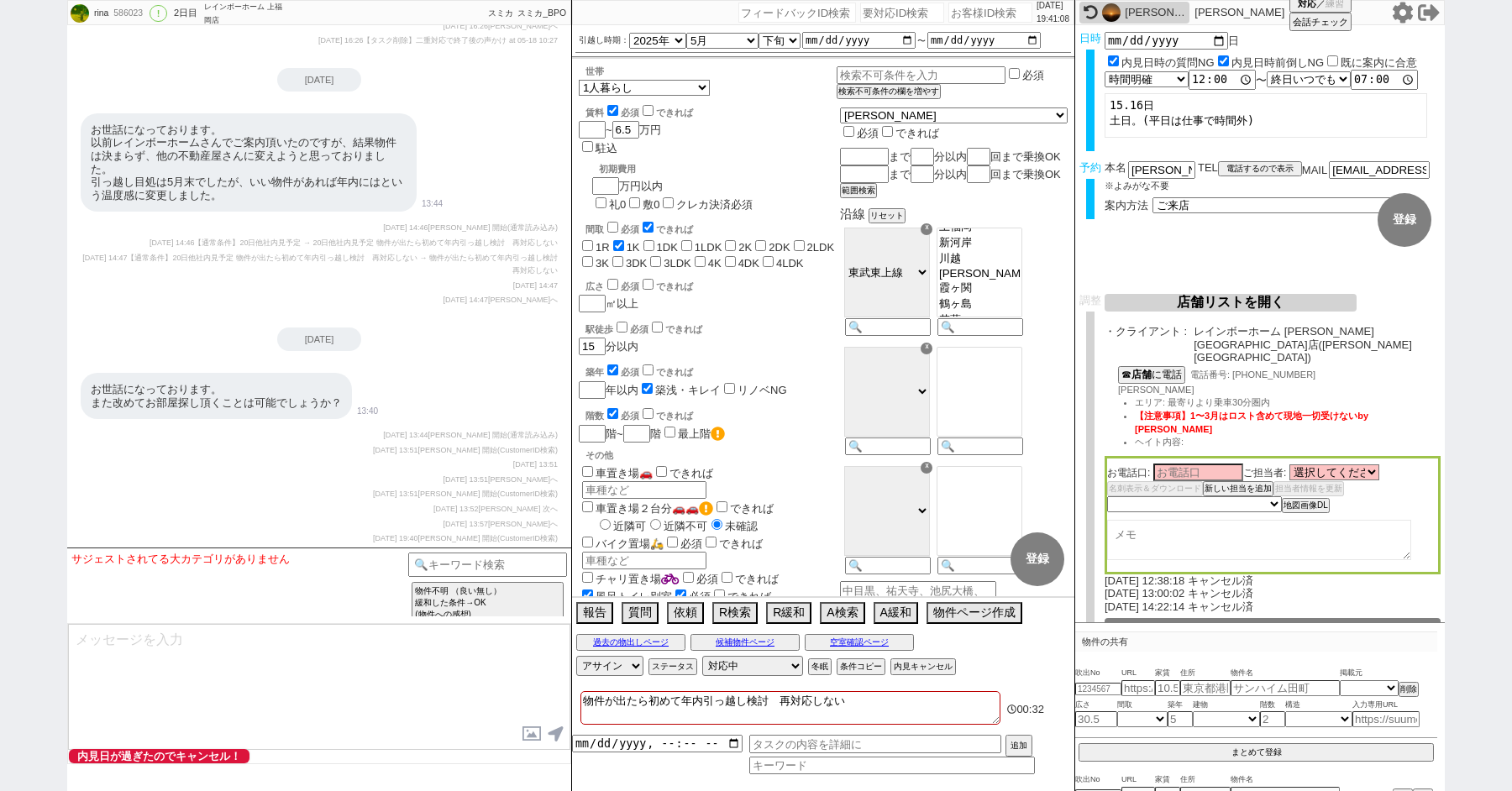
checkbox input "false"
type textarea "物件が出たら初めて年内引っ越し検討"
click at [450, 564] on input at bounding box center [487, 563] width 159 height 21
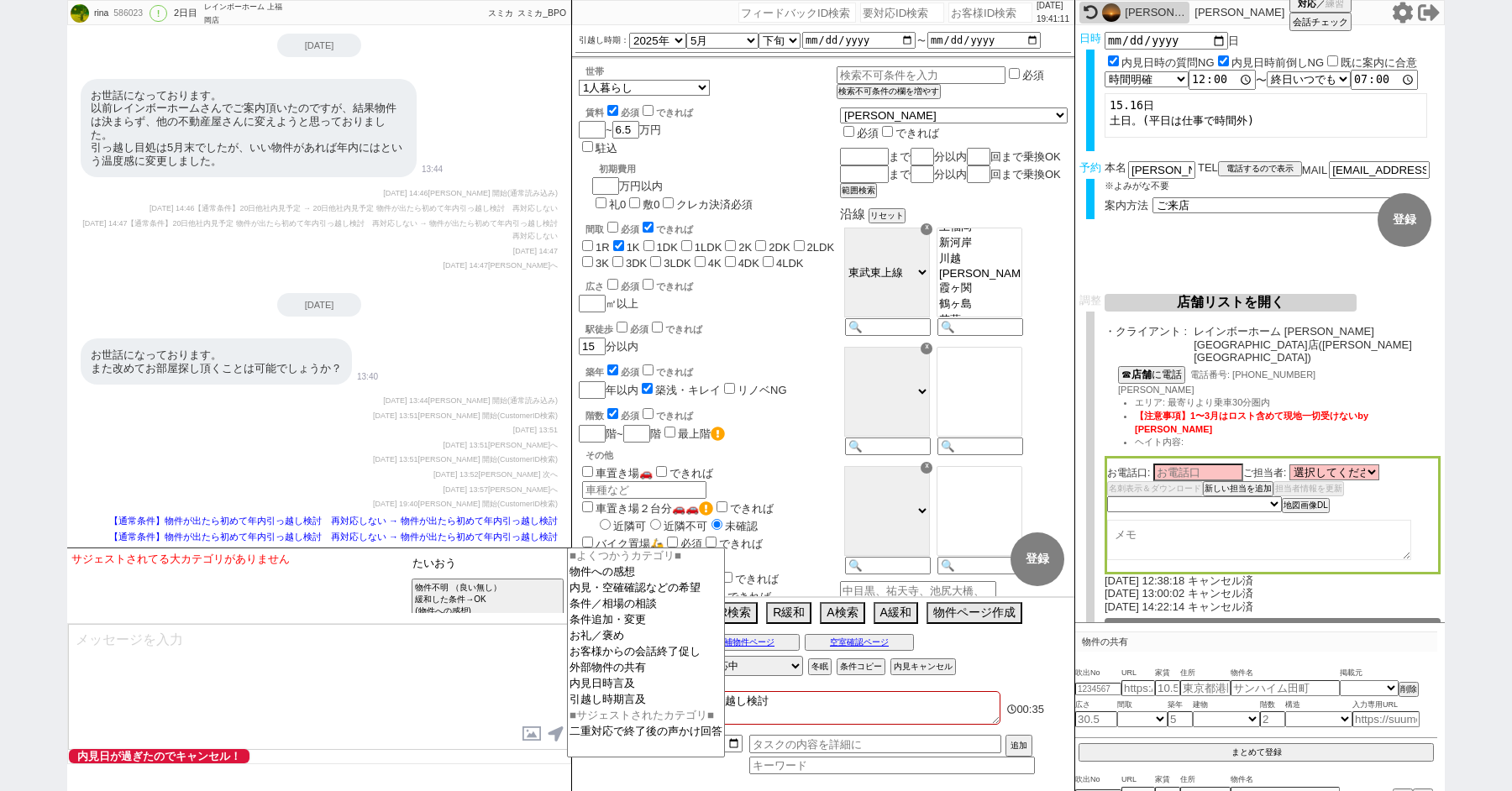
type input "たいおう"
click at [337, 649] on textarea at bounding box center [319, 688] width 503 height 126
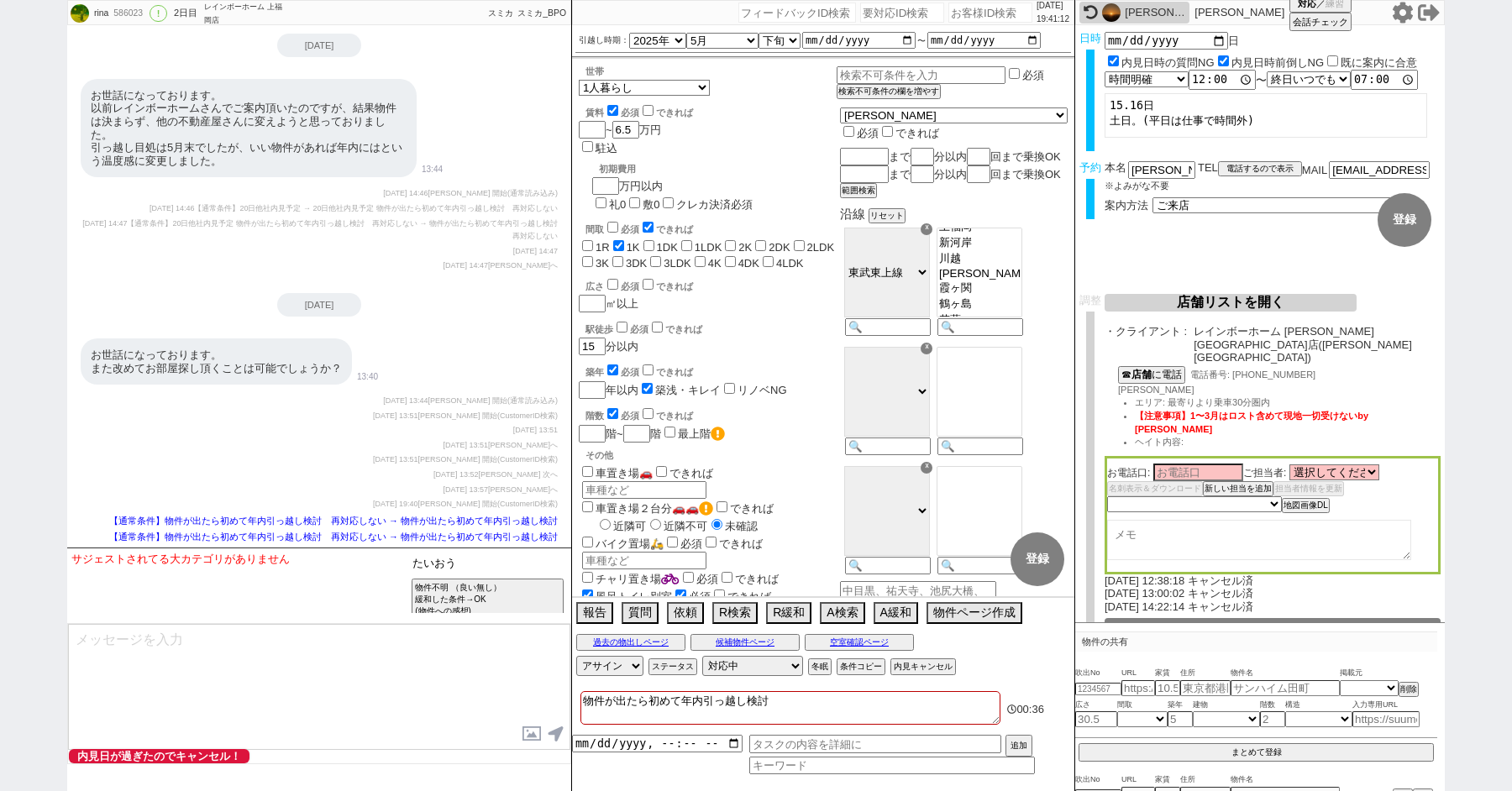
drag, startPoint x: 475, startPoint y: 569, endPoint x: 334, endPoint y: 549, distance: 142.4
click at [335, 549] on div "サジェストされてる大カテゴリがありません テンプレ再検索NG解除 たいおう 物件不明 （良い無し） 緩和した条件→OK (物件への感想) 物件不明【良い有り】…" at bounding box center [319, 586] width 504 height 76
type input "再"
type input "送客後"
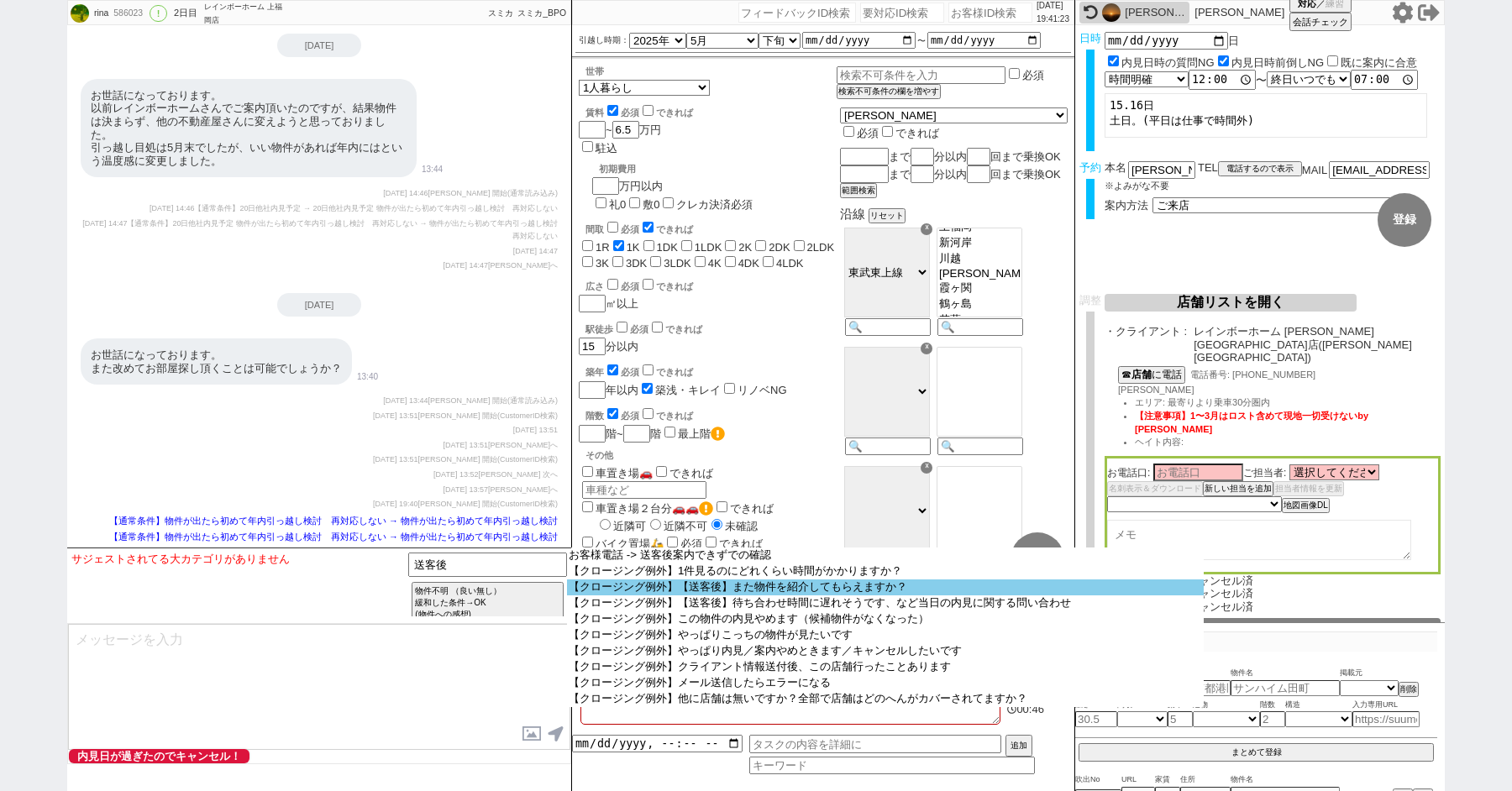
click at [687, 596] on option "【クロージング例外】【送客後】また物件を紹介してもらえますか？" at bounding box center [886, 588] width 637 height 16
select select "【送客後】また物件を紹介してもらえますか？"
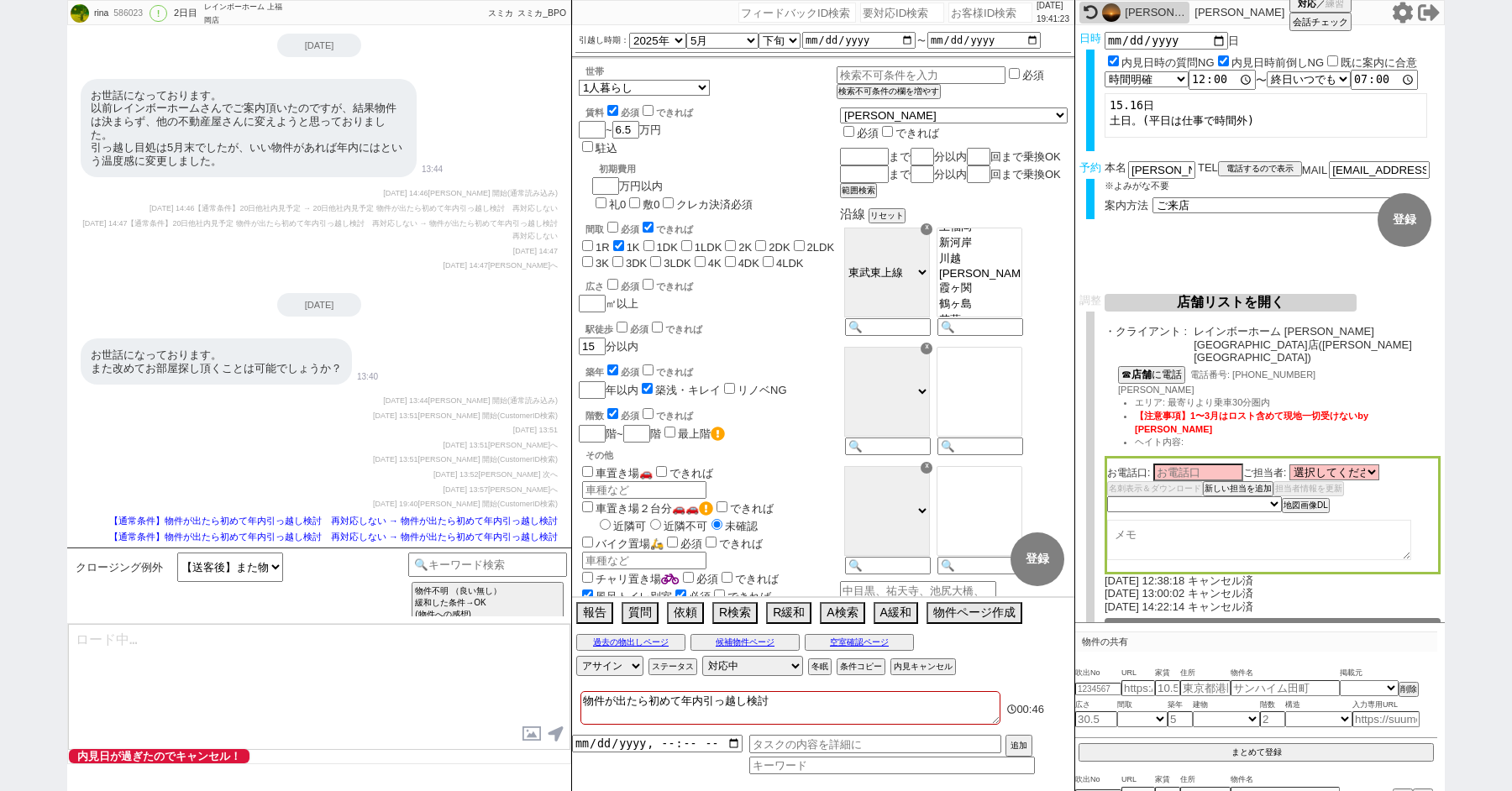
type textarea "大変恐れ入ります、担当が引き継いだあとは本LINEではご対応出来ずでして、、 物件のご紹介に関しては、やはり内見時のご意見など反映出来ると思いますので、担当の…"
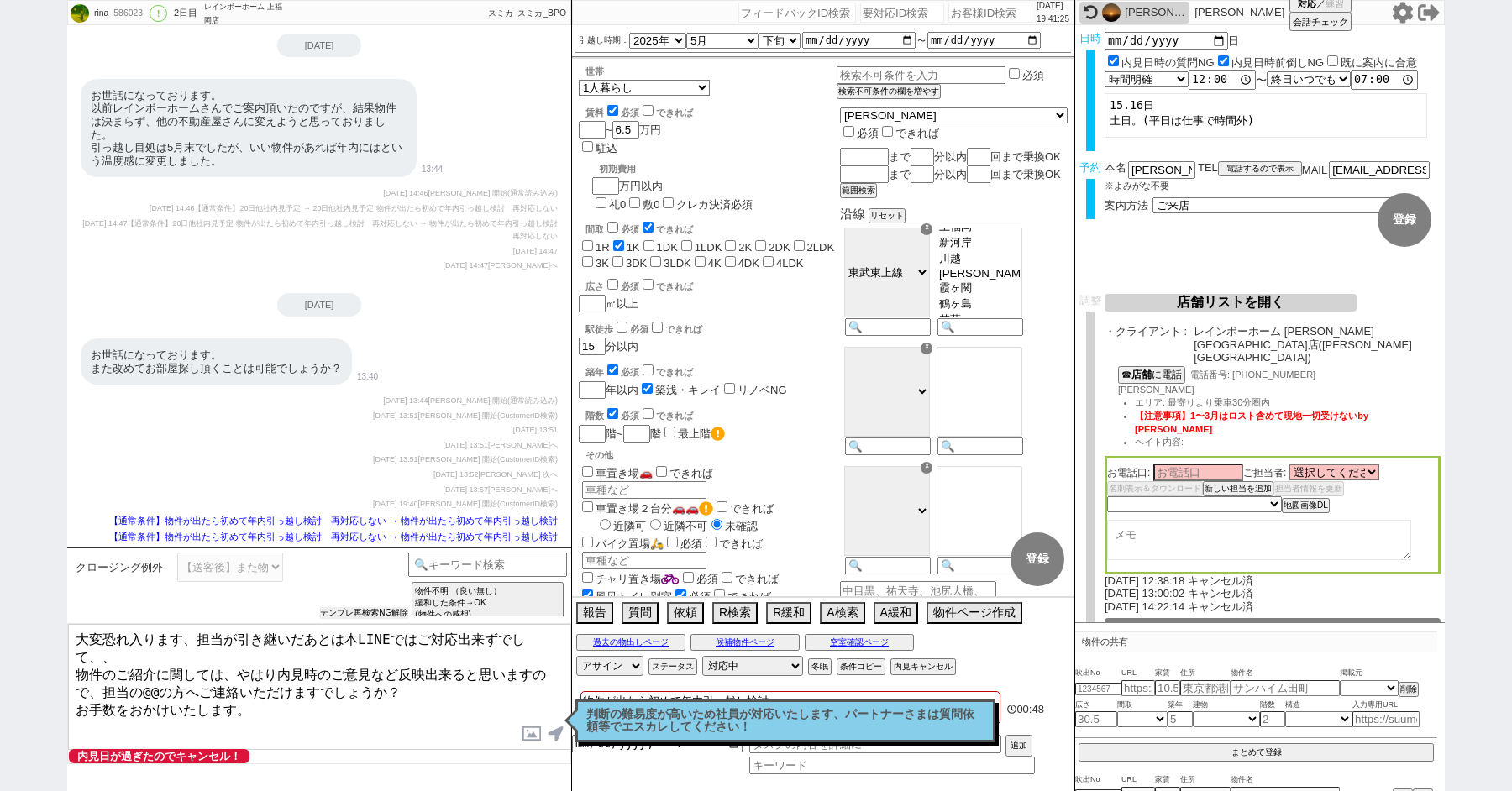
click at [365, 616] on button "テンプレ再検索NG解除" at bounding box center [364, 614] width 88 height 12
click at [633, 708] on p "判断の難易度が高いため社員が対応いたします、パートナーさまは質問依頼等でエスカレしてください！" at bounding box center [786, 720] width 398 height 26
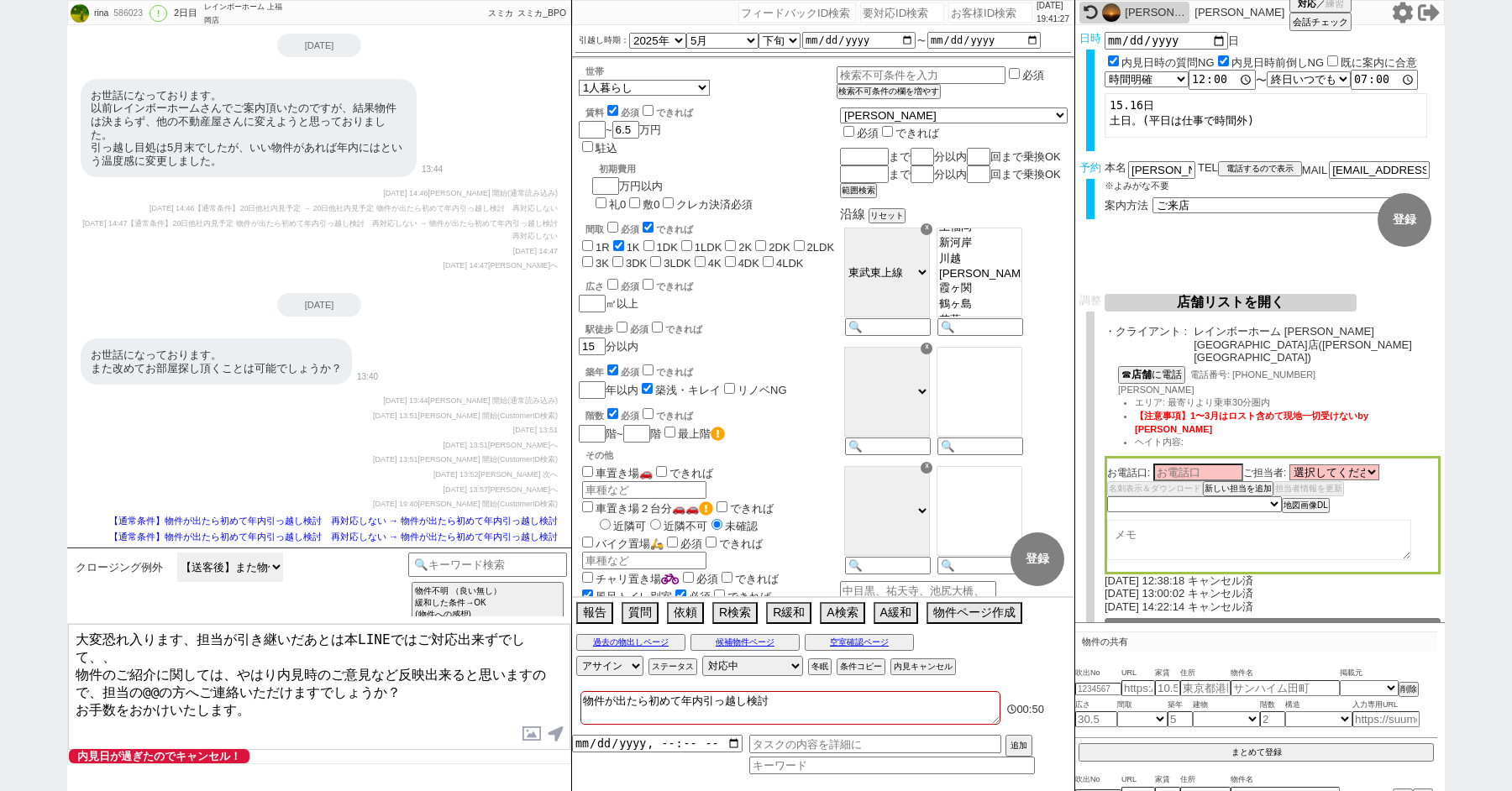
click at [241, 562] on select "1件見るのにどれくらい時間がかかりますか？ 【送客後】また物件を紹介してもらえますか？ 【送客後】待ち合わせ時間に遅れそうです、など当日の内見に関する問い合わ…" at bounding box center [230, 567] width 106 height 29
click at [177, 553] on select "1件見るのにどれくらい時間がかかりますか？ 【送客後】また物件を紹介してもらえますか？ 【送客後】待ち合わせ時間に遅れそうです、など当日の内見に関する問い合わ…" at bounding box center [230, 567] width 106 height 29
click at [134, 10] on div "586023" at bounding box center [127, 13] width 38 height 13
copy div "586023"
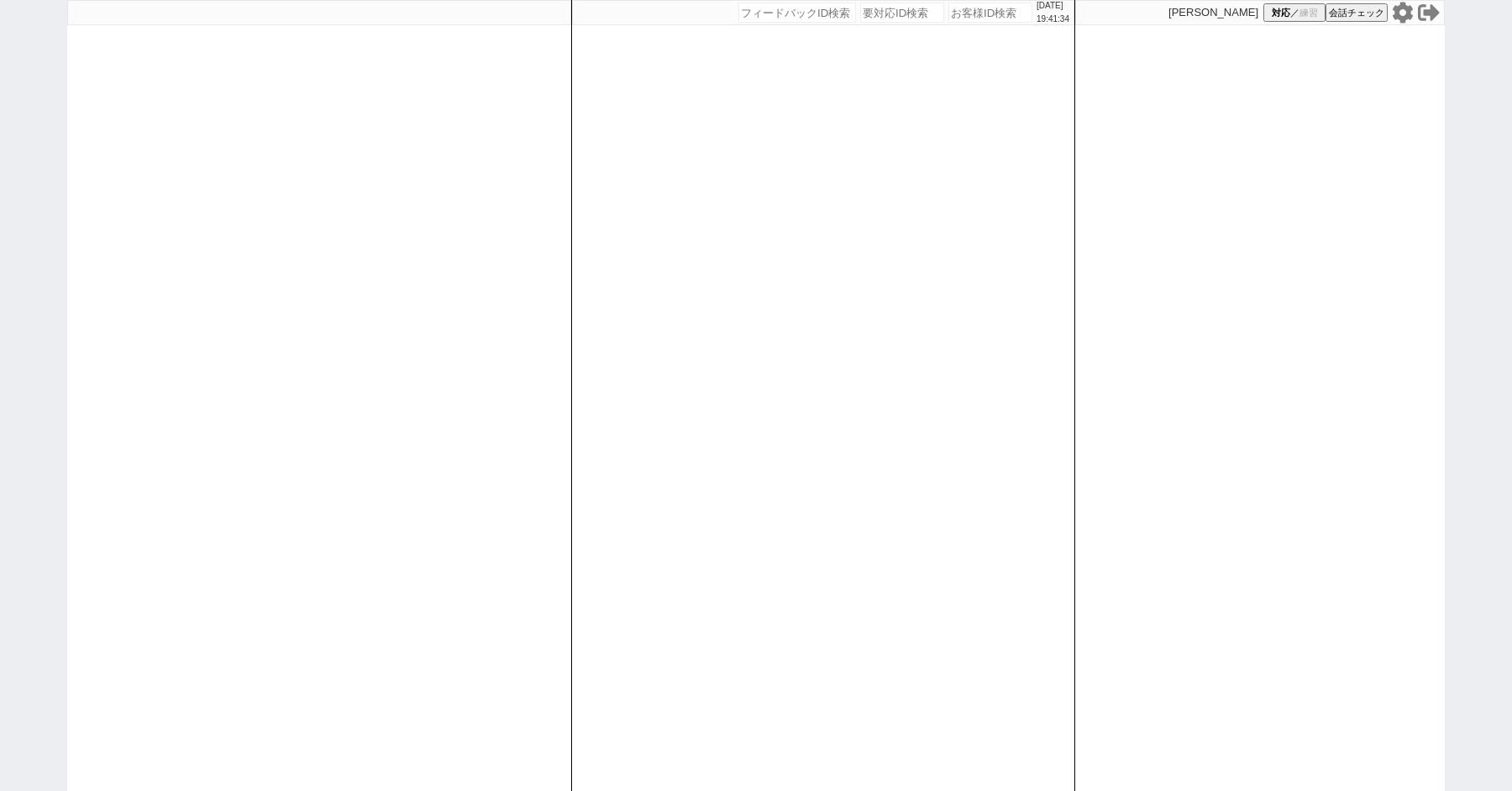
click at [26, 156] on div "2025/08/16 19:41:34 候補物件を追加してしてください 紹介した物件一覧 他社物件を追加する 空室確認ページに追加・削除 紹介した物件一覧 他…" at bounding box center [756, 395] width 1512 height 791
paste input "586023"
type input "586023"
select select
select select "1"
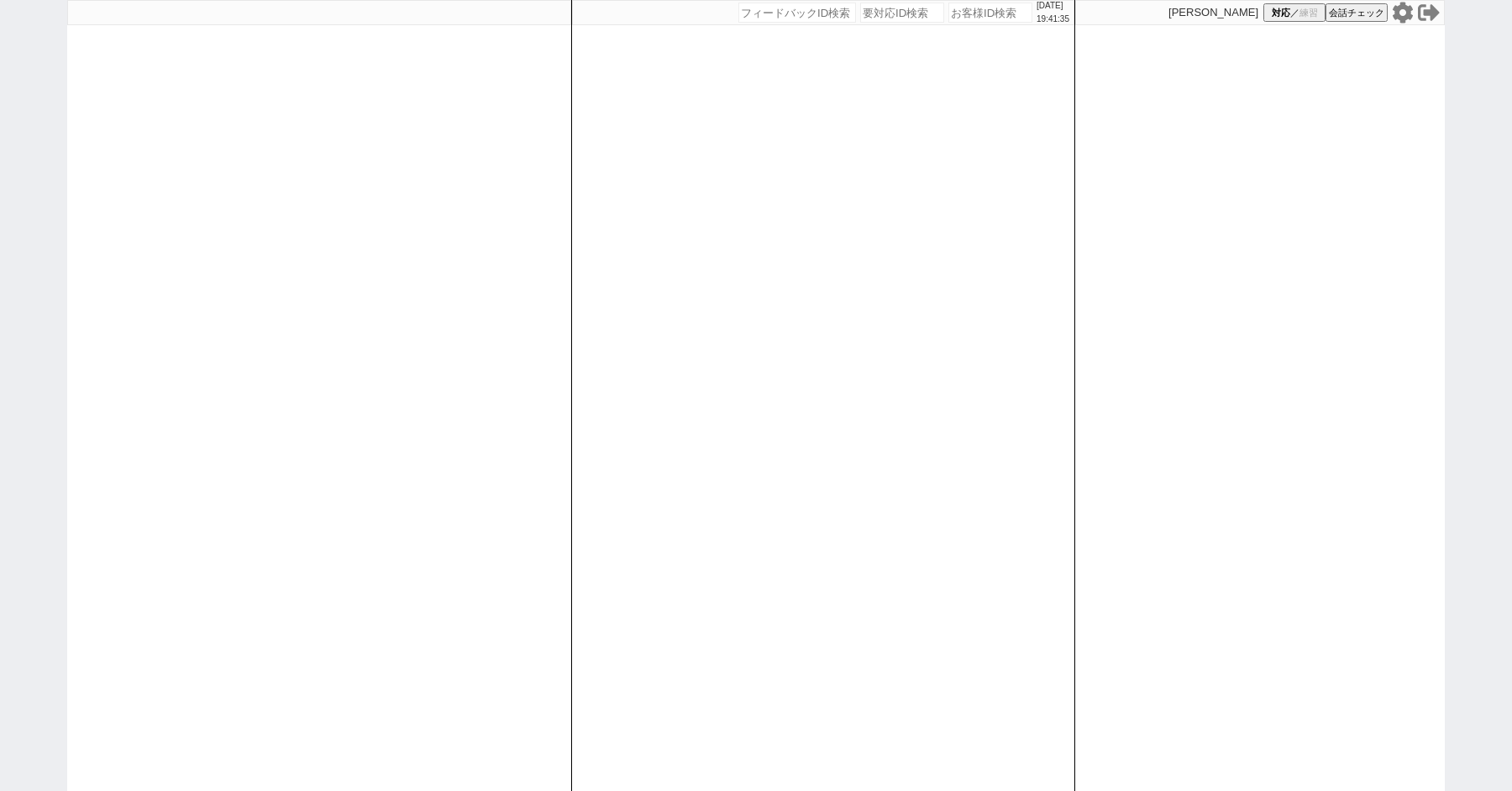
select select "6"
select select "2"
select select
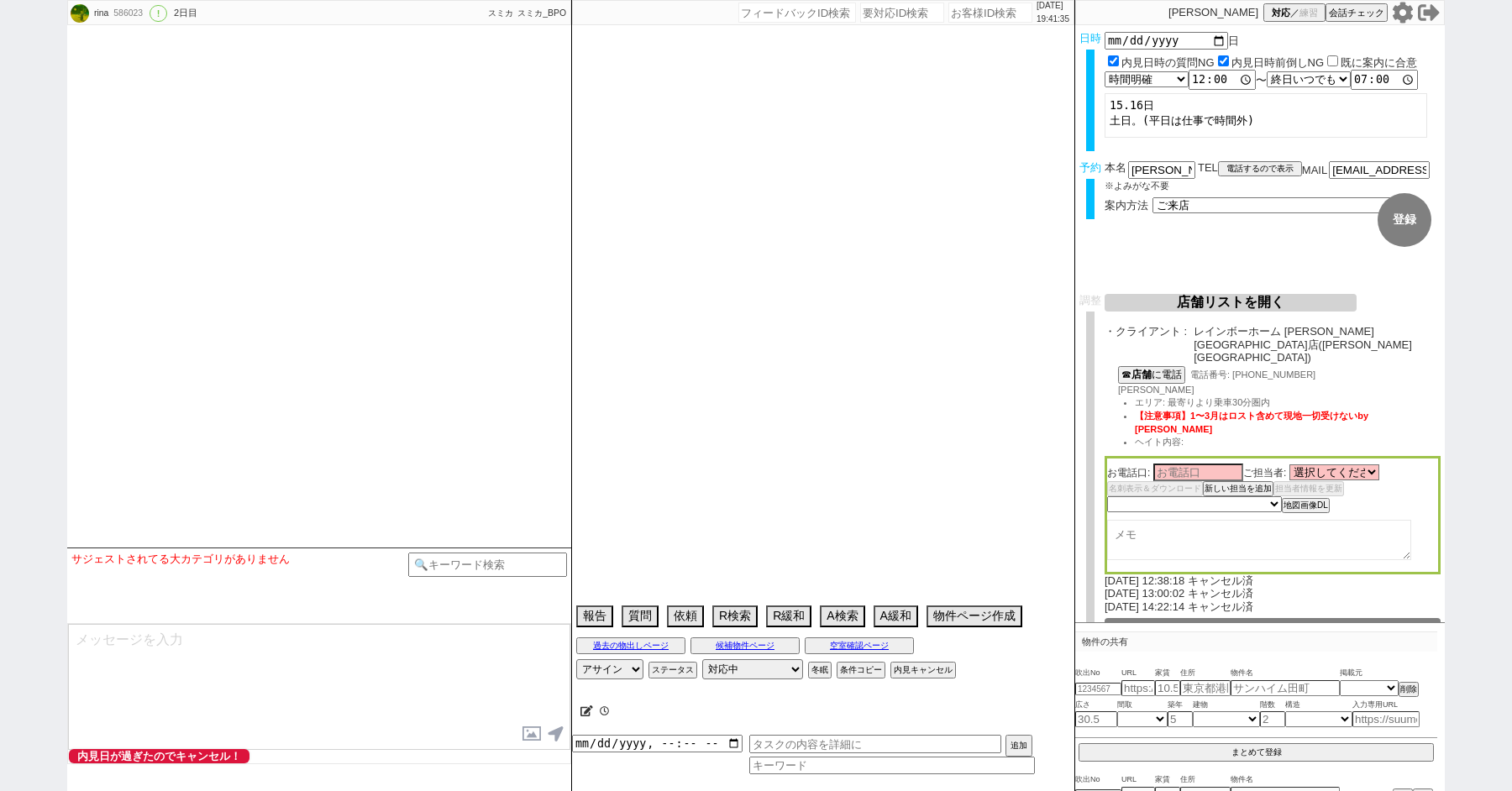
type textarea "物件が出たら初めて年内引っ越し検討"
select select "2025"
select select "5"
select select "34"
select select "0"
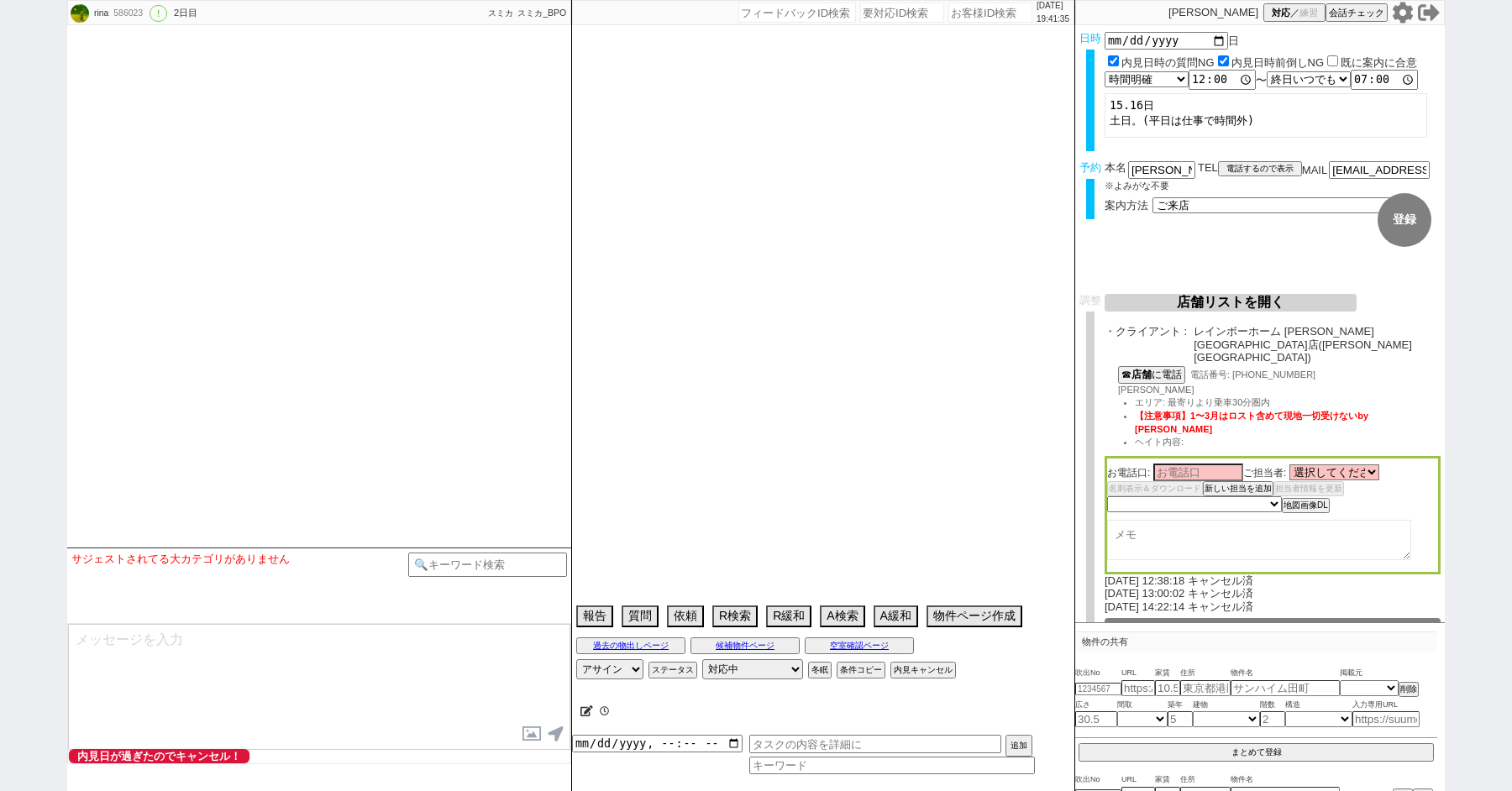
select select "35"
select select "1028"
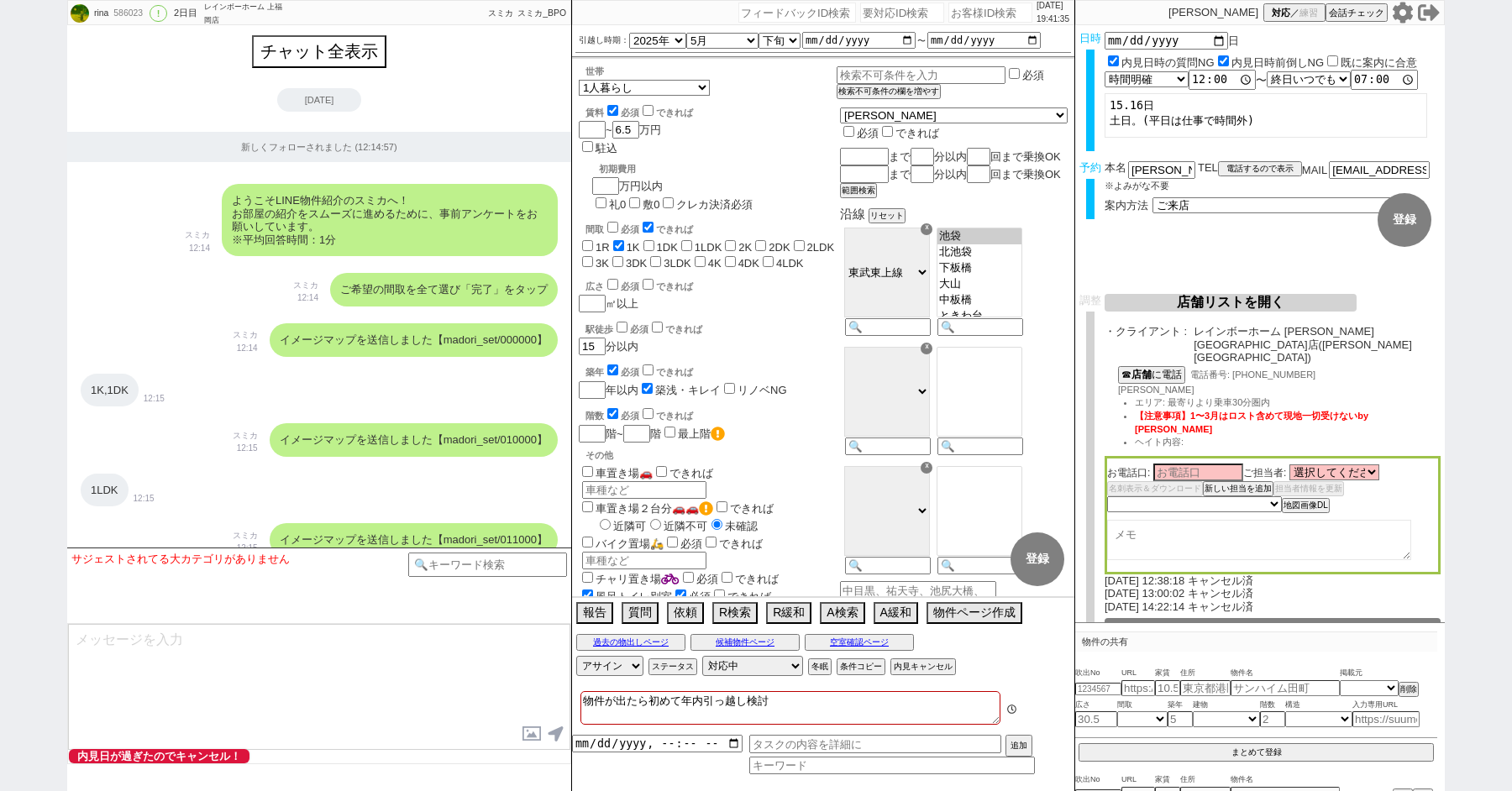
scroll to position [220, 0]
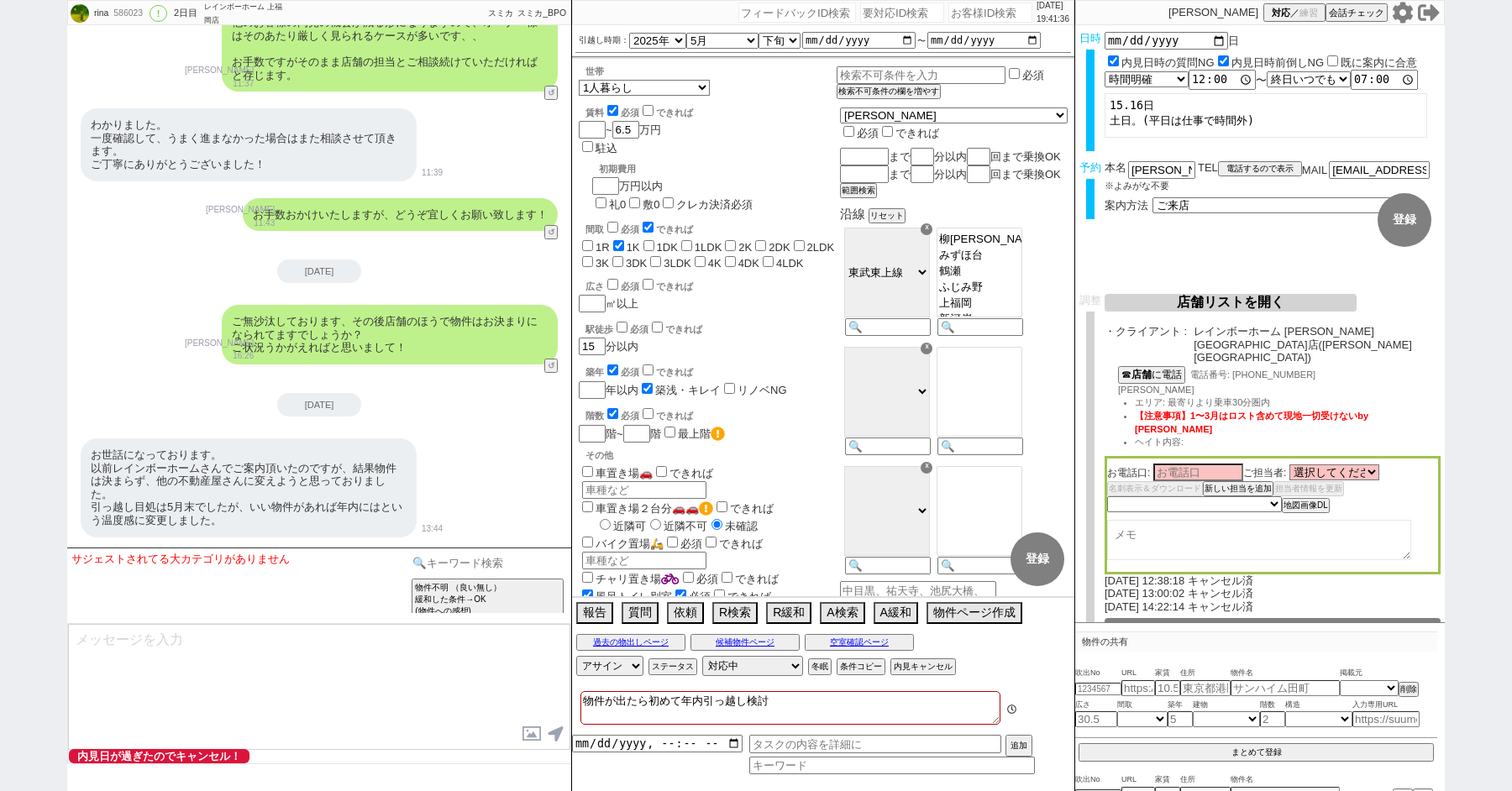
click at [478, 563] on input at bounding box center [487, 563] width 159 height 21
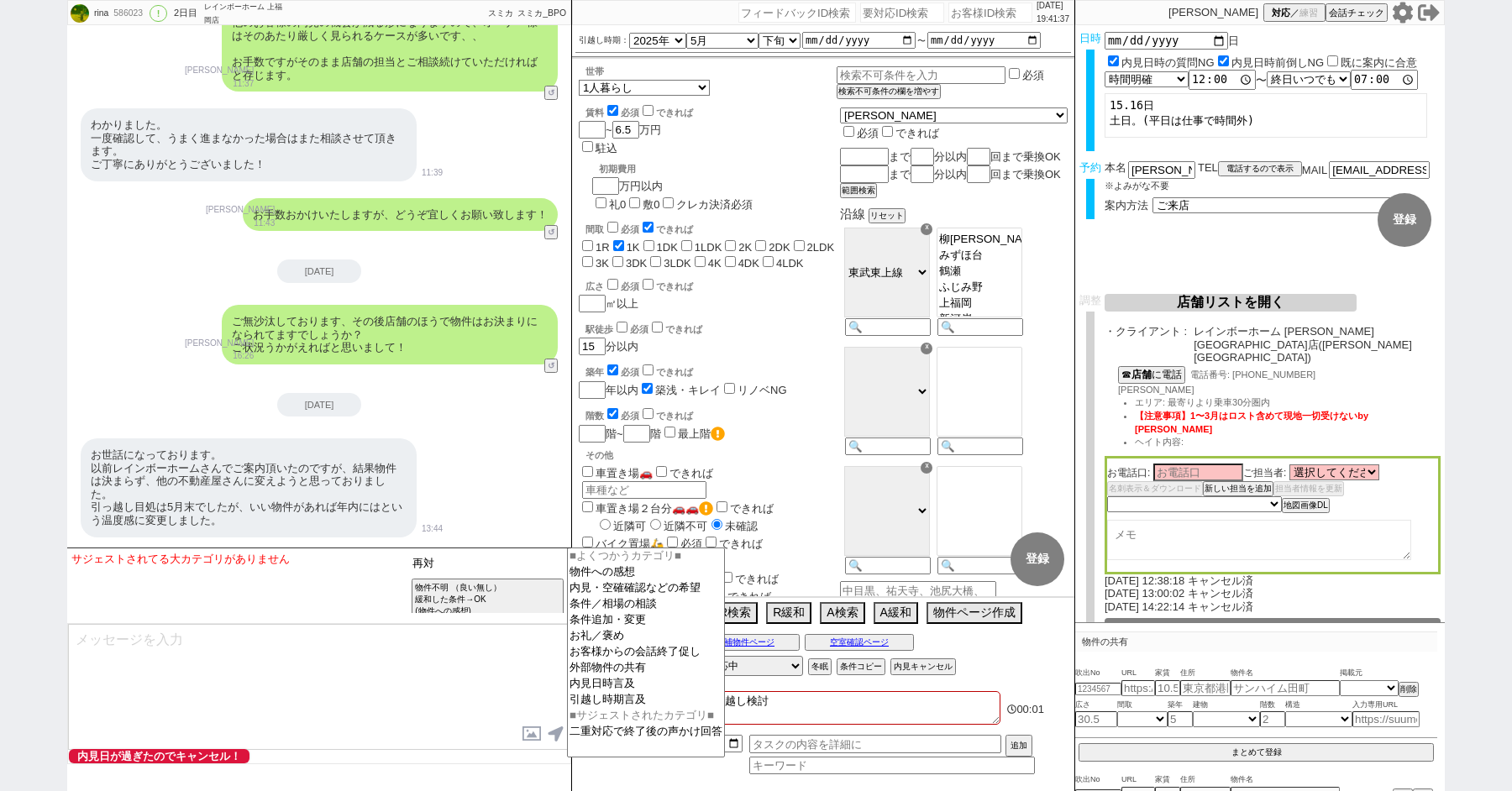
type input "再"
type input "送客後"
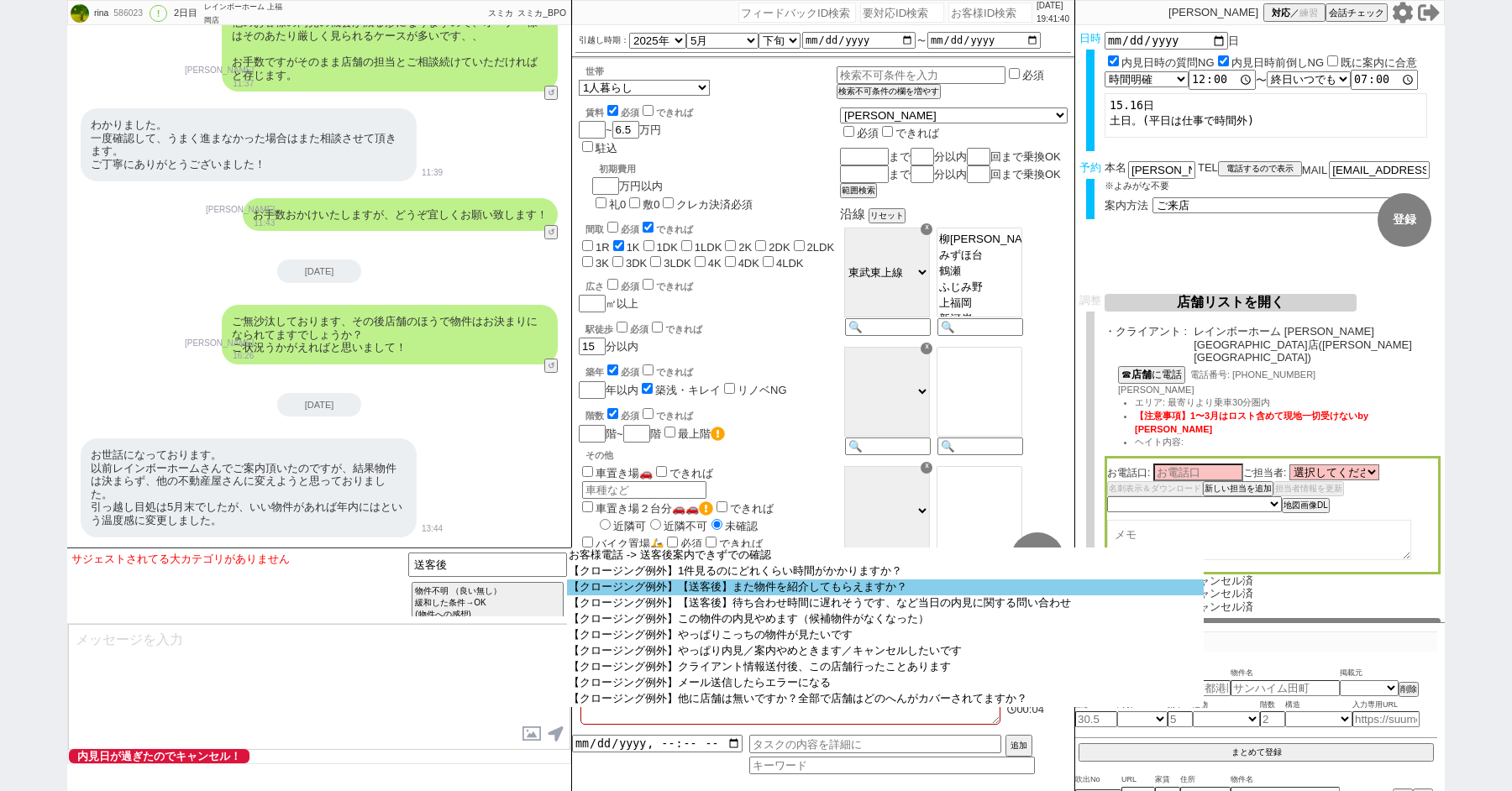
click at [666, 592] on option "【クロージング例外】【送客後】また物件を紹介してもらえますか？" at bounding box center [886, 588] width 637 height 16
select select "【送客後】また物件を紹介してもらえますか？"
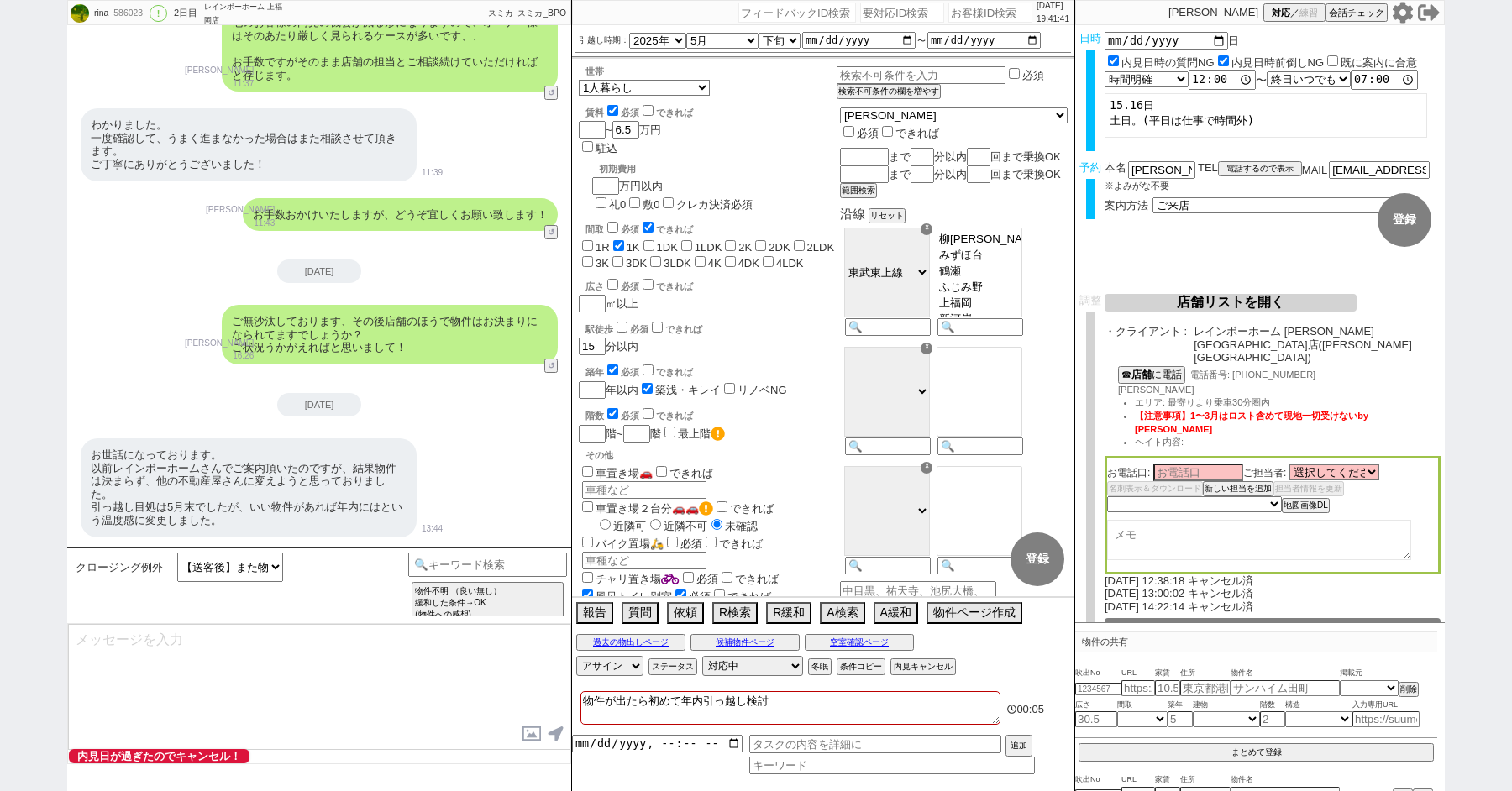
type textarea "大変恐れ入ります、担当が引き継いだあとは本LINEではご対応出来ずでして、、 物件のご紹介に関しては、やはり内見時のご意見など反映出来ると思いますので、担当の…"
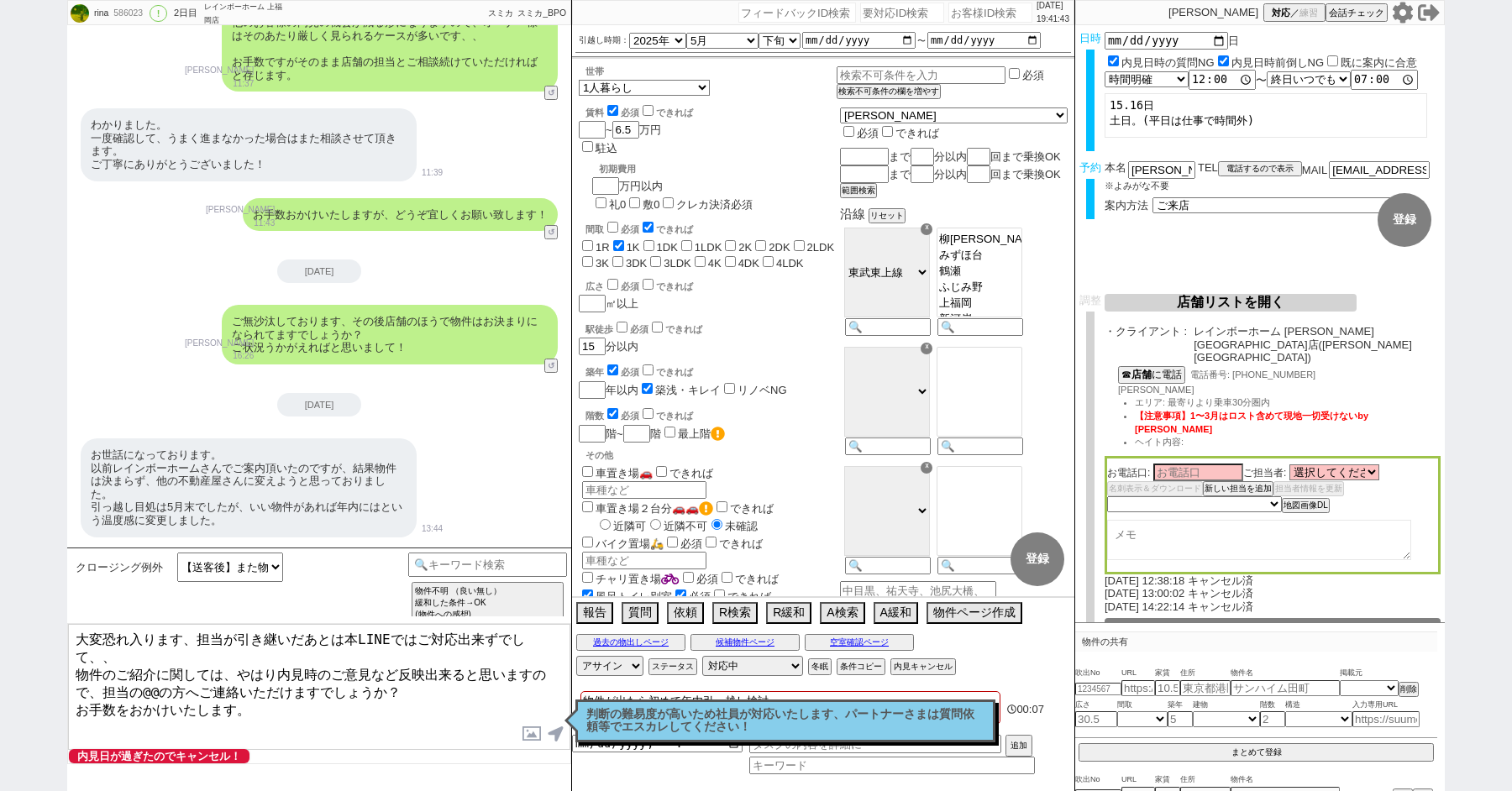
click at [671, 715] on p "判断の難易度が高いため社員が対応いたします、パートナーさまは質問依頼等でエスカレしてください！" at bounding box center [786, 720] width 398 height 26
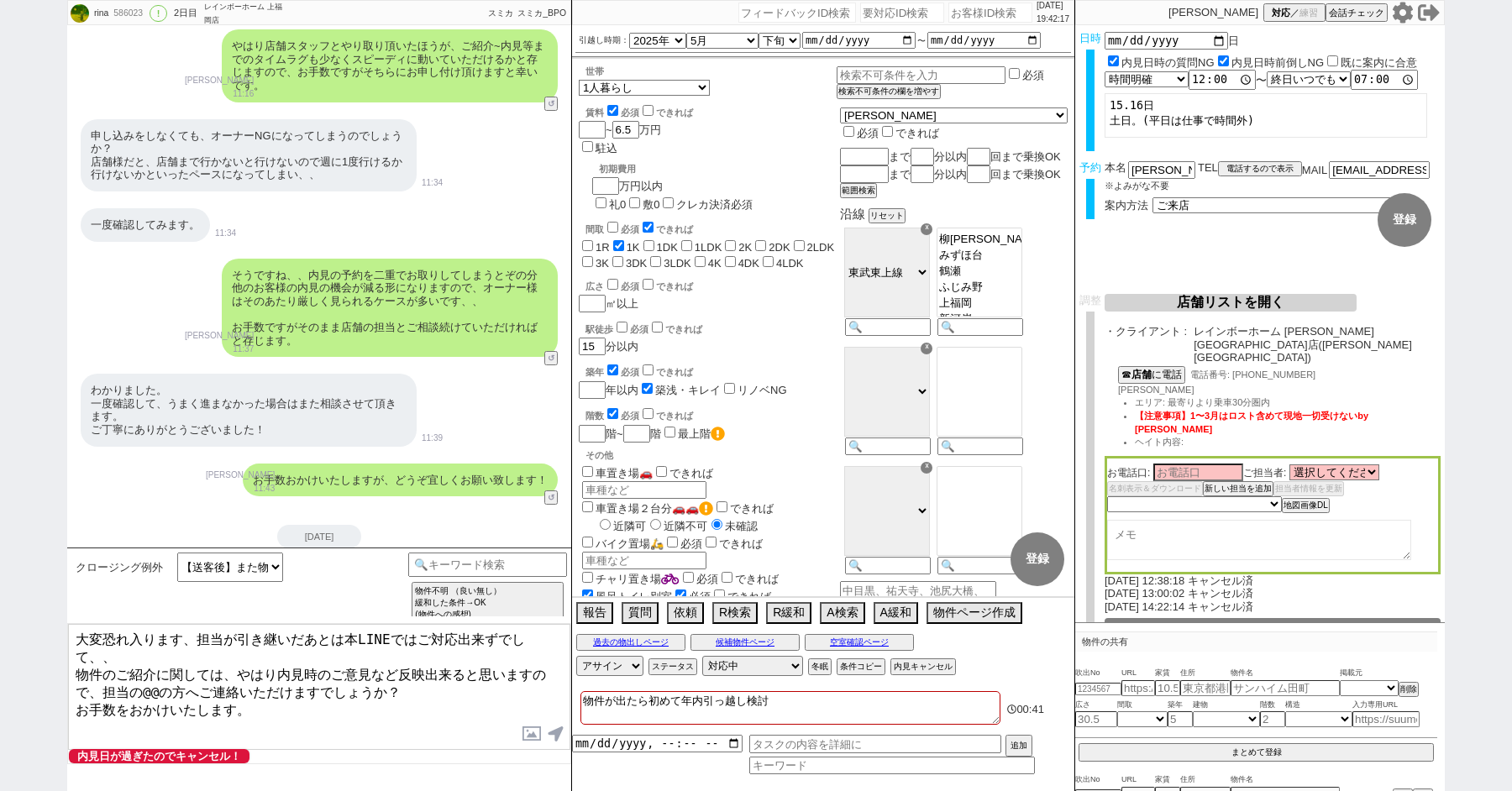
scroll to position [16713, 0]
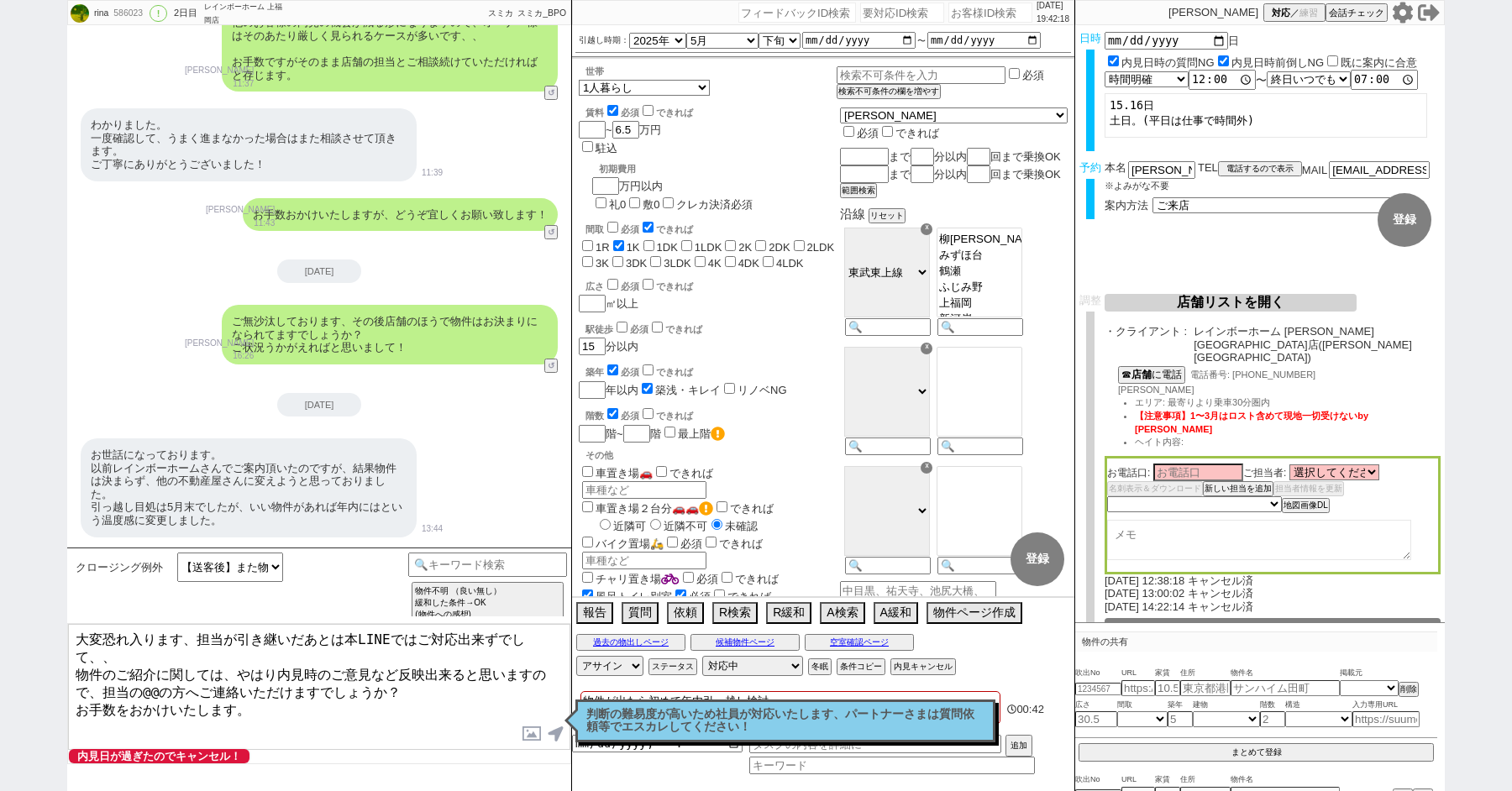
drag, startPoint x: 278, startPoint y: 679, endPoint x: 17, endPoint y: 435, distance: 357.3
click at [44, 458] on div "rina 586023 ! 0 2日目 レインボーホーム 上福岡店 冬眠中 自社客 スミカ スミカ_BPO チャット全表示 2025-03-10 新しくフォロ…" at bounding box center [756, 395] width 1512 height 791
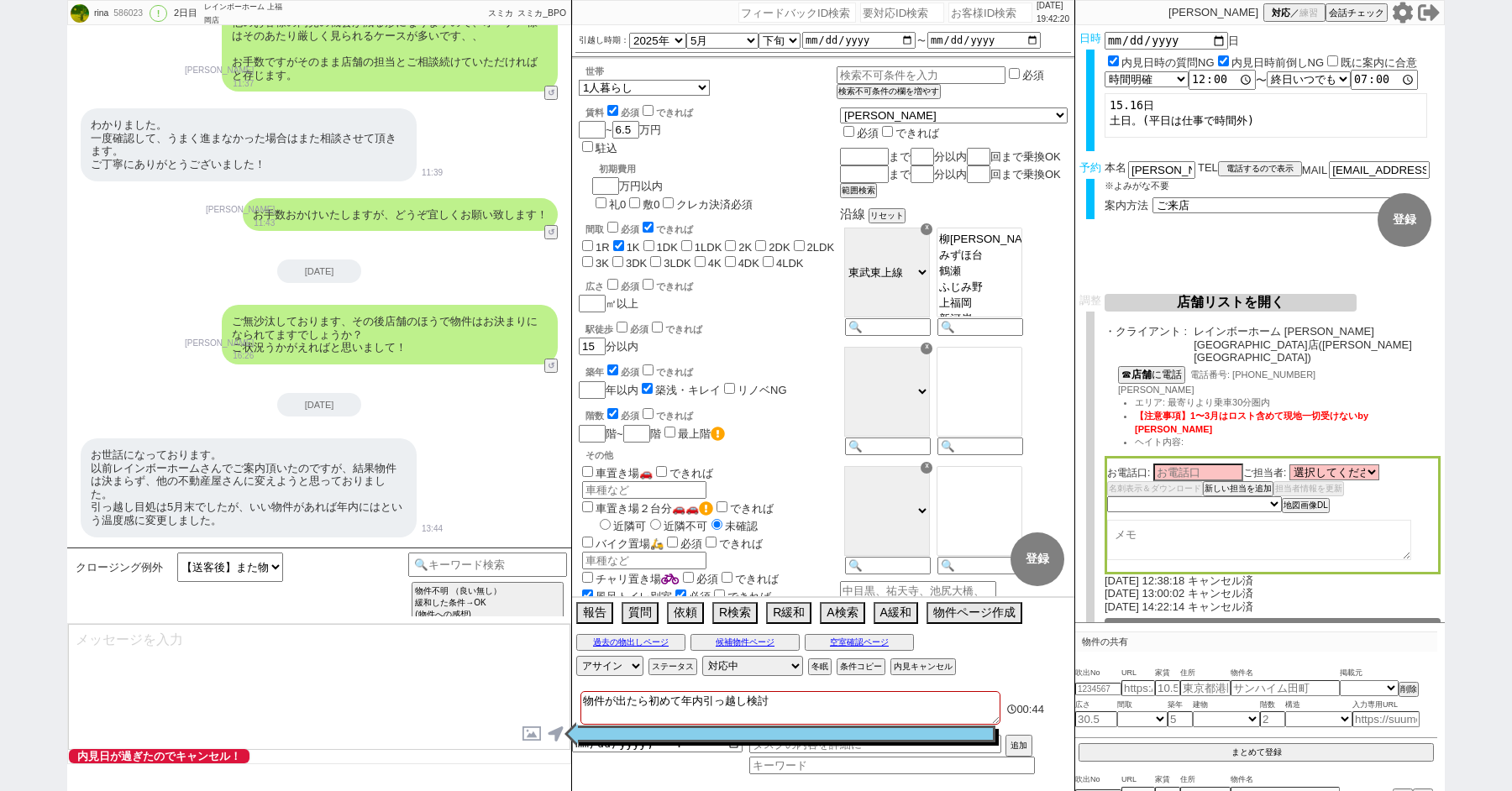
click at [256, 694] on textarea at bounding box center [319, 688] width 503 height 126
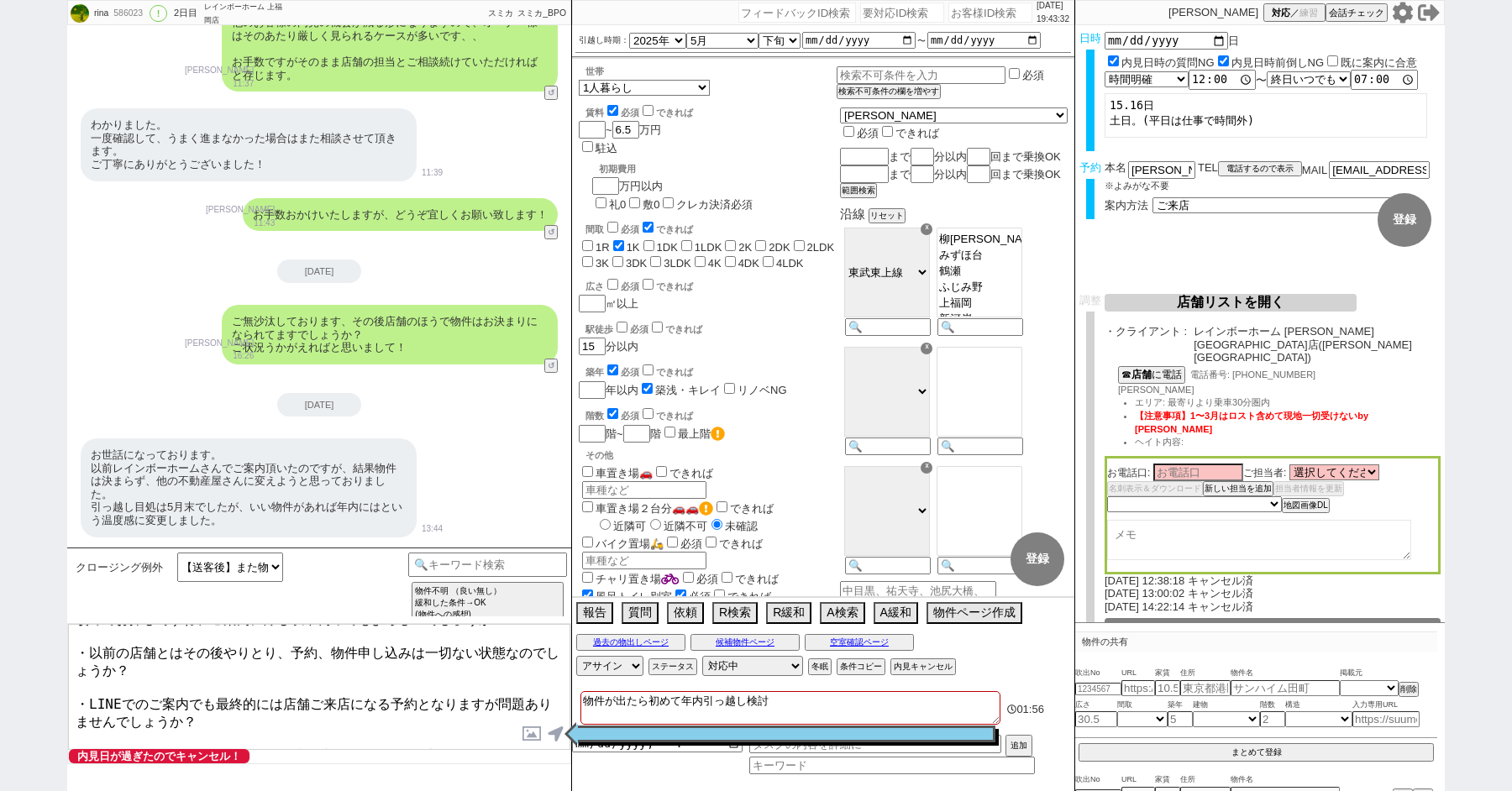
scroll to position [51, 0]
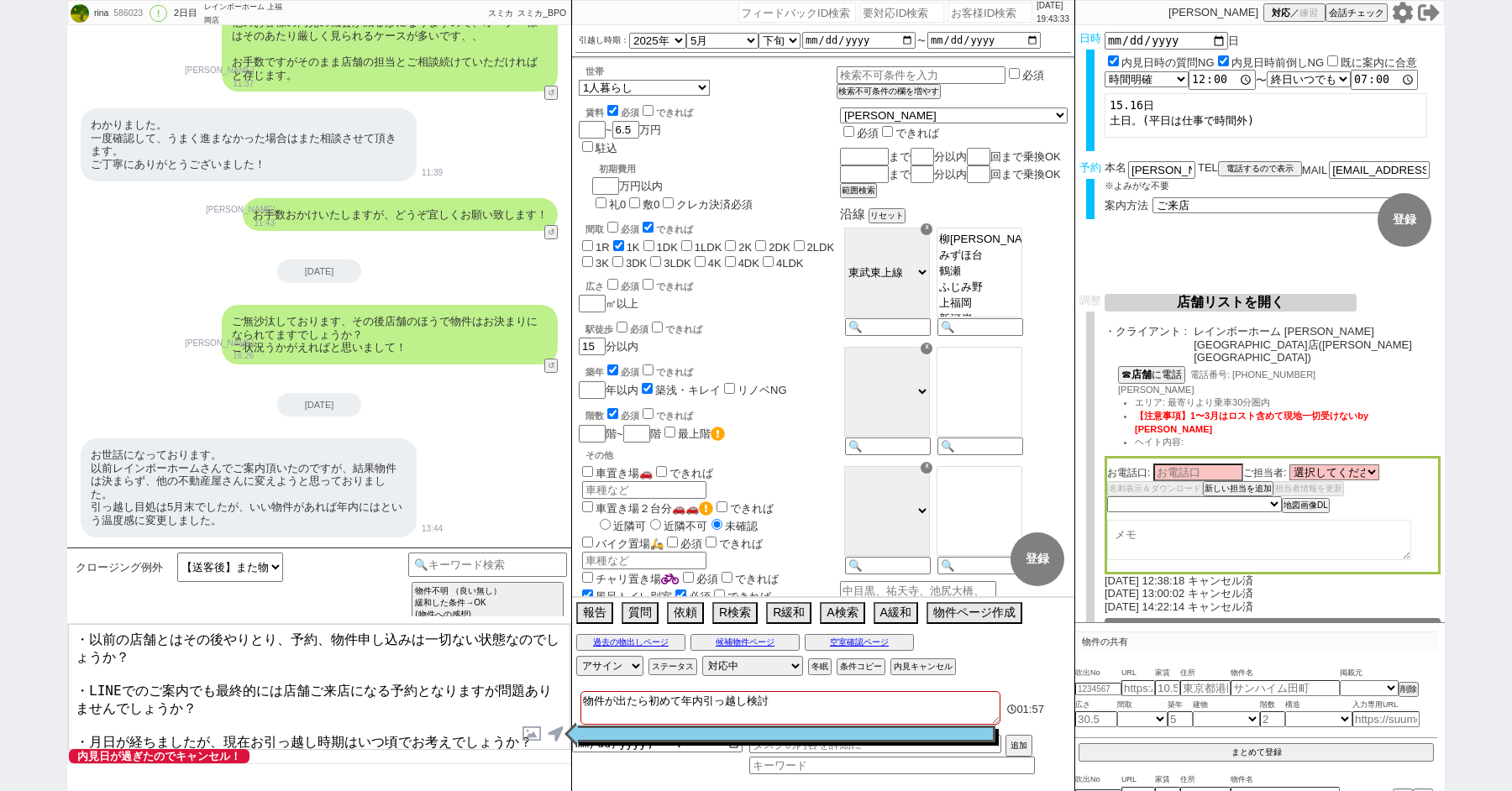
type textarea "お世話になっております！ 改めてお探しですね、ご案内に際し以下伺ってもよろしいでしょうか？ ・以前の店舗とはその後やりとり、予約、物件申し込みは一切ない状態な…"
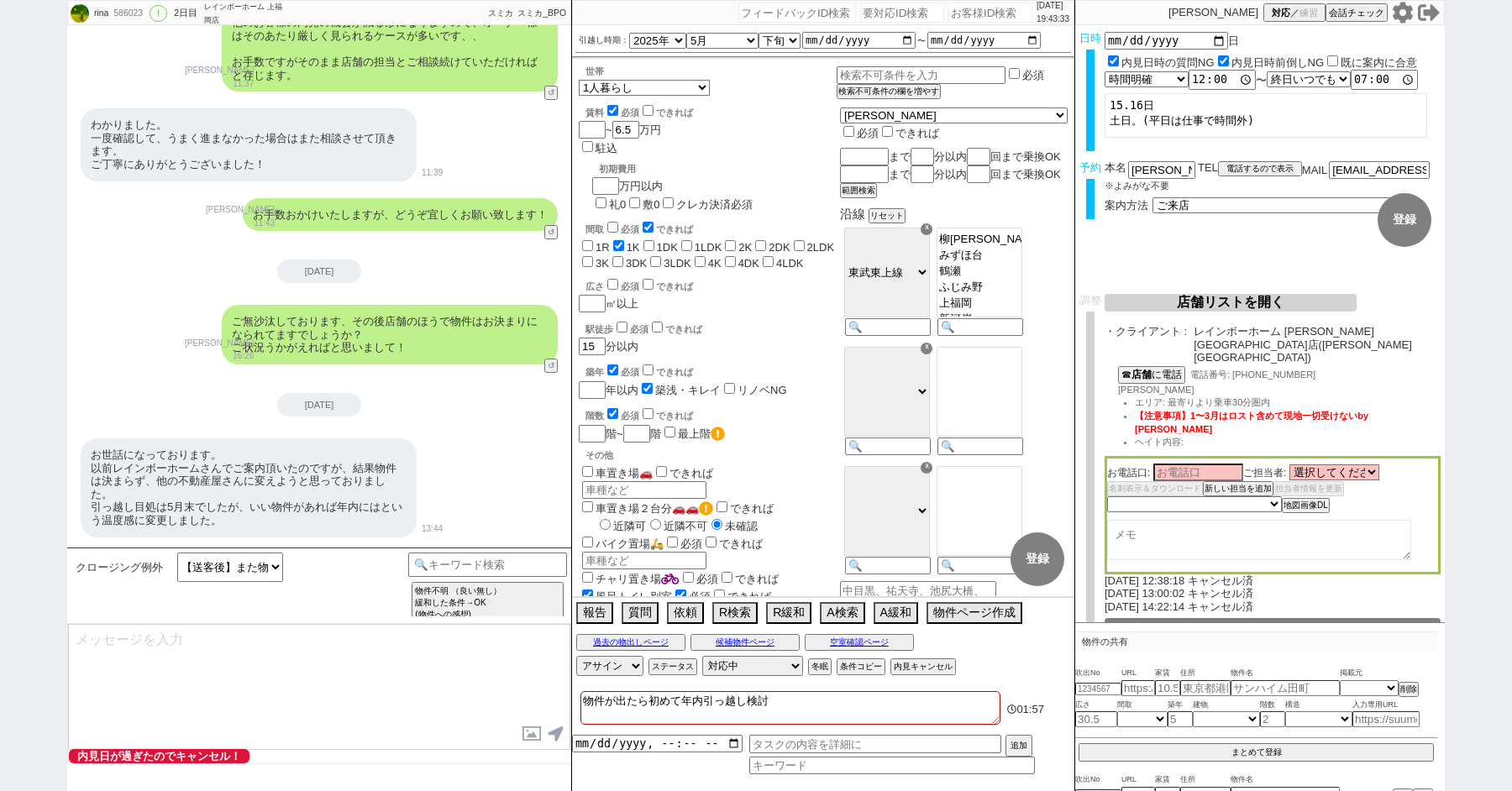
scroll to position [16964, 0]
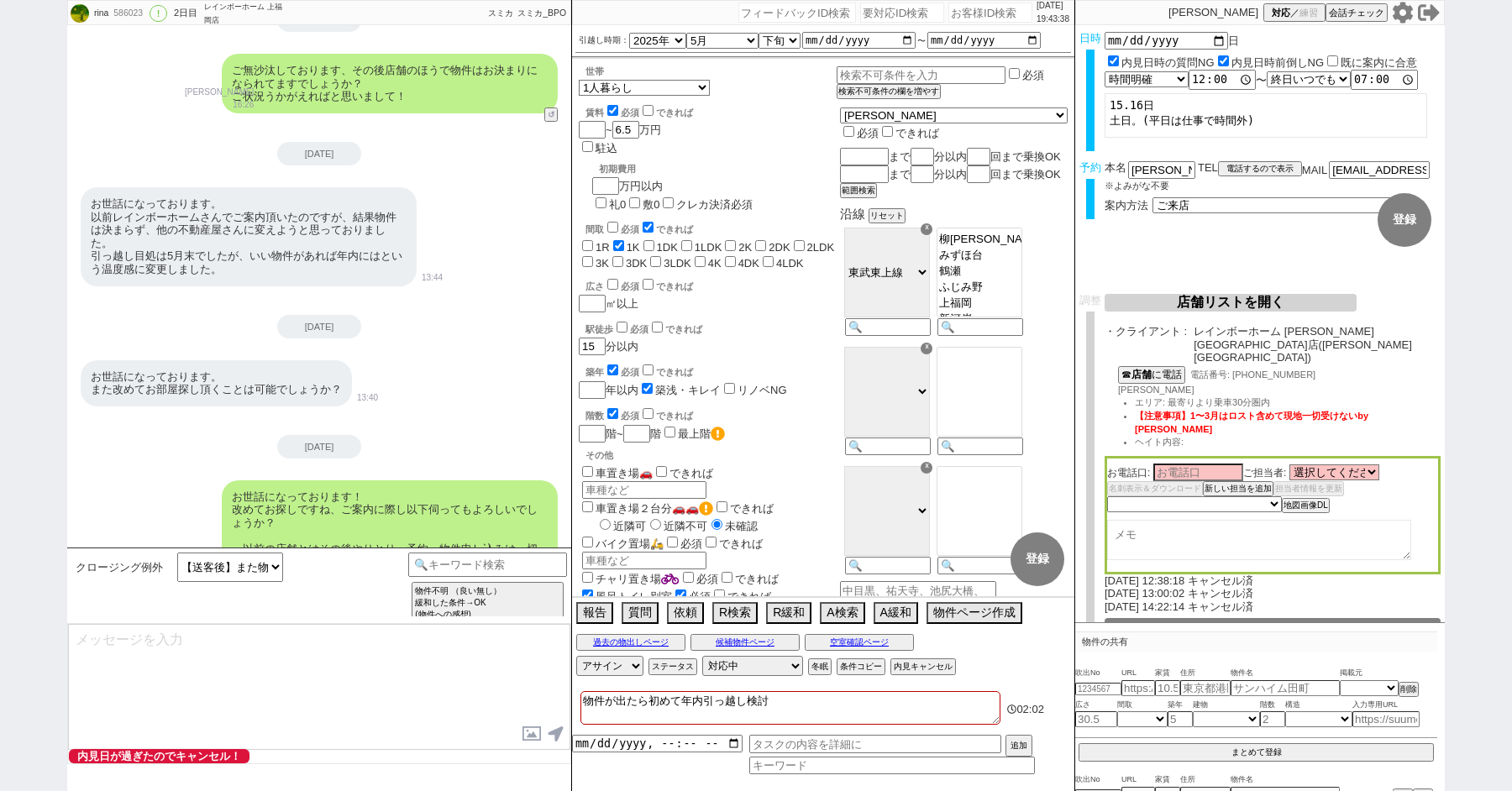
drag, startPoint x: 772, startPoint y: 699, endPoint x: 587, endPoint y: 646, distance: 192.4
click at [596, 651] on div "2025/08/16 19:43:38 候補物件を追加してしてください 紹介した物件一覧 他社物件を追加する 空室確認ページに追加・削除 紹介した物件一覧 他…" at bounding box center [824, 395] width 504 height 791
checkbox input "false"
checkbox input "true"
checkbox input "false"
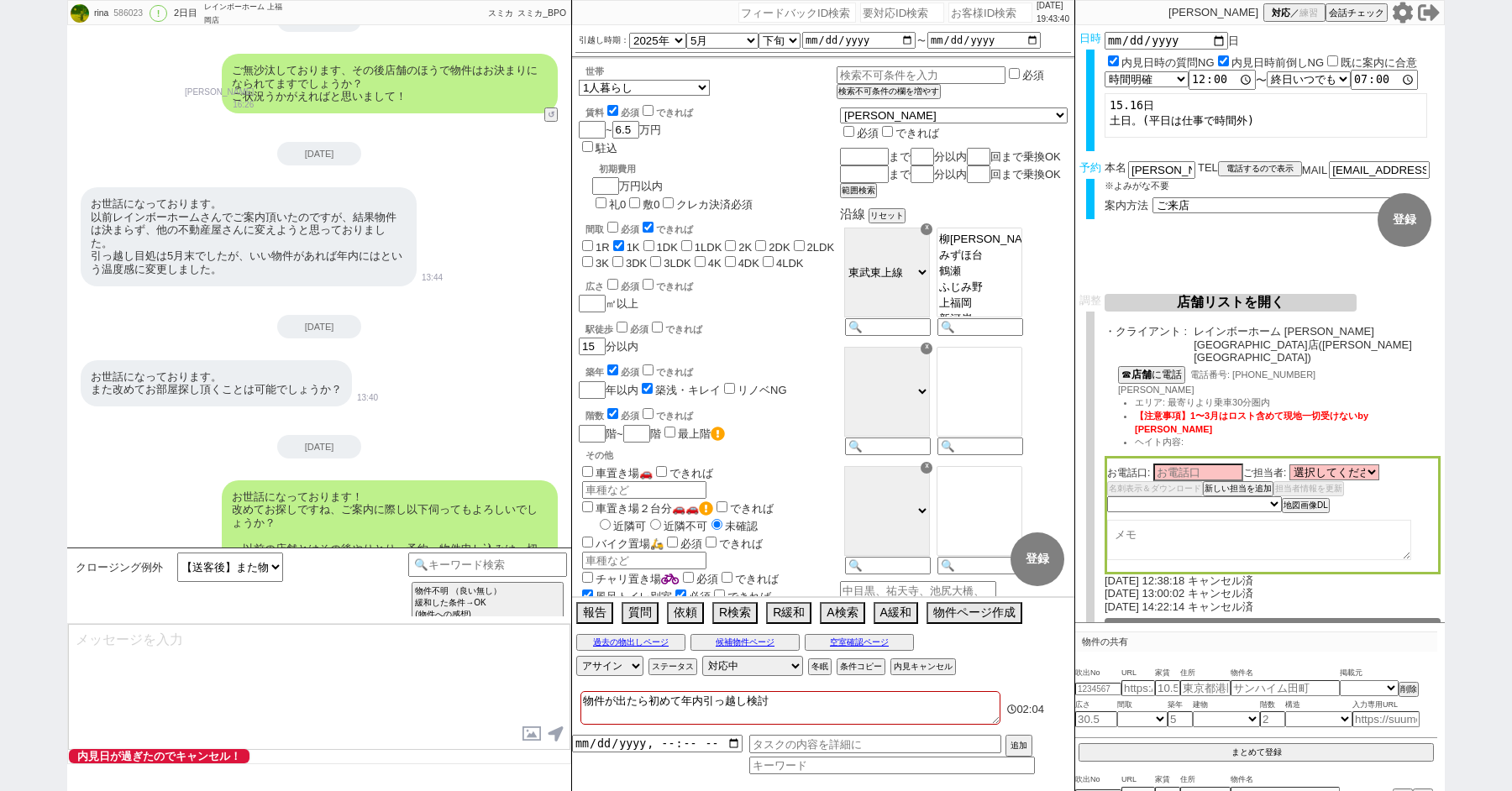
checkbox input "false"
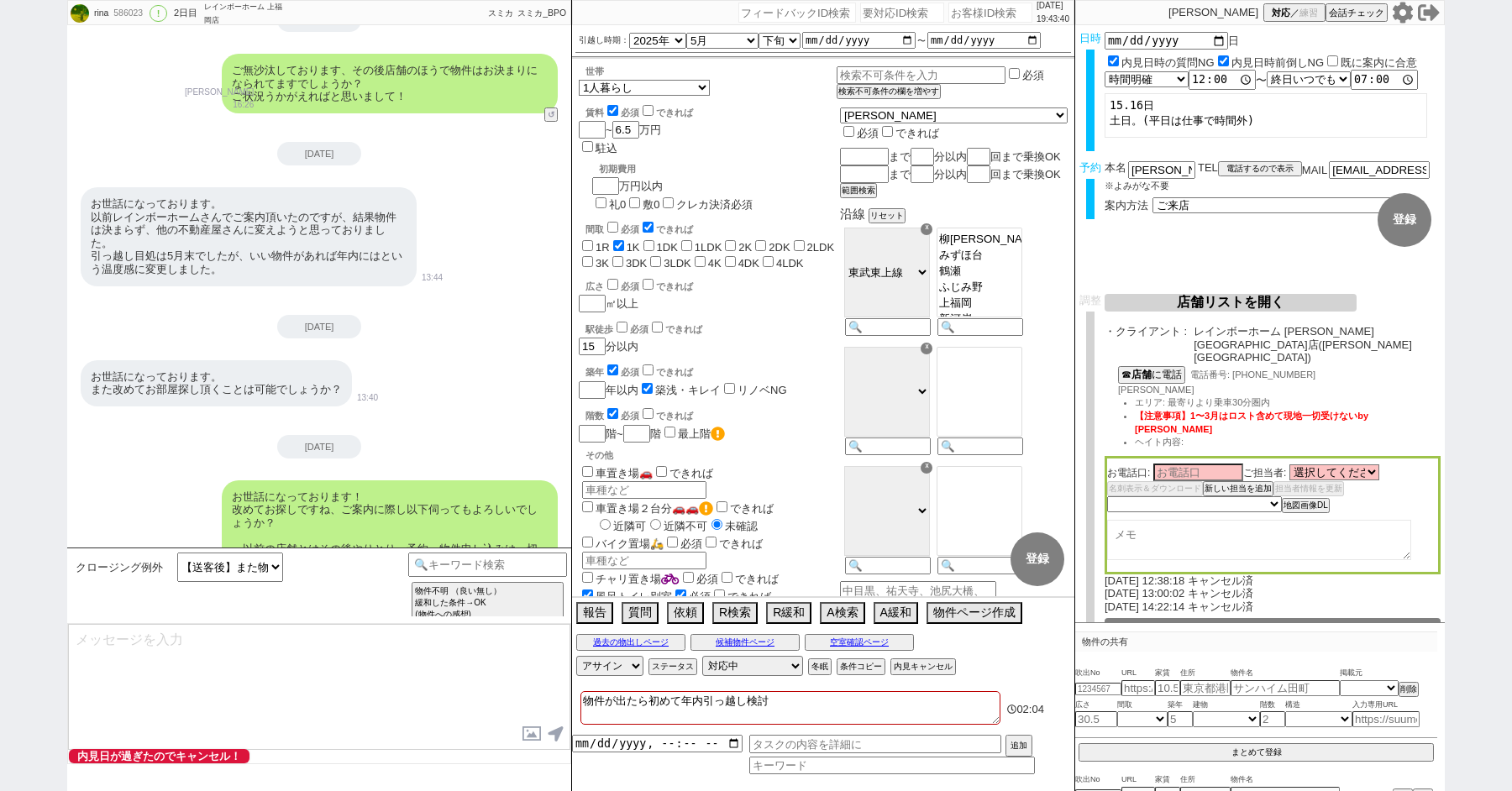
checkbox input "false"
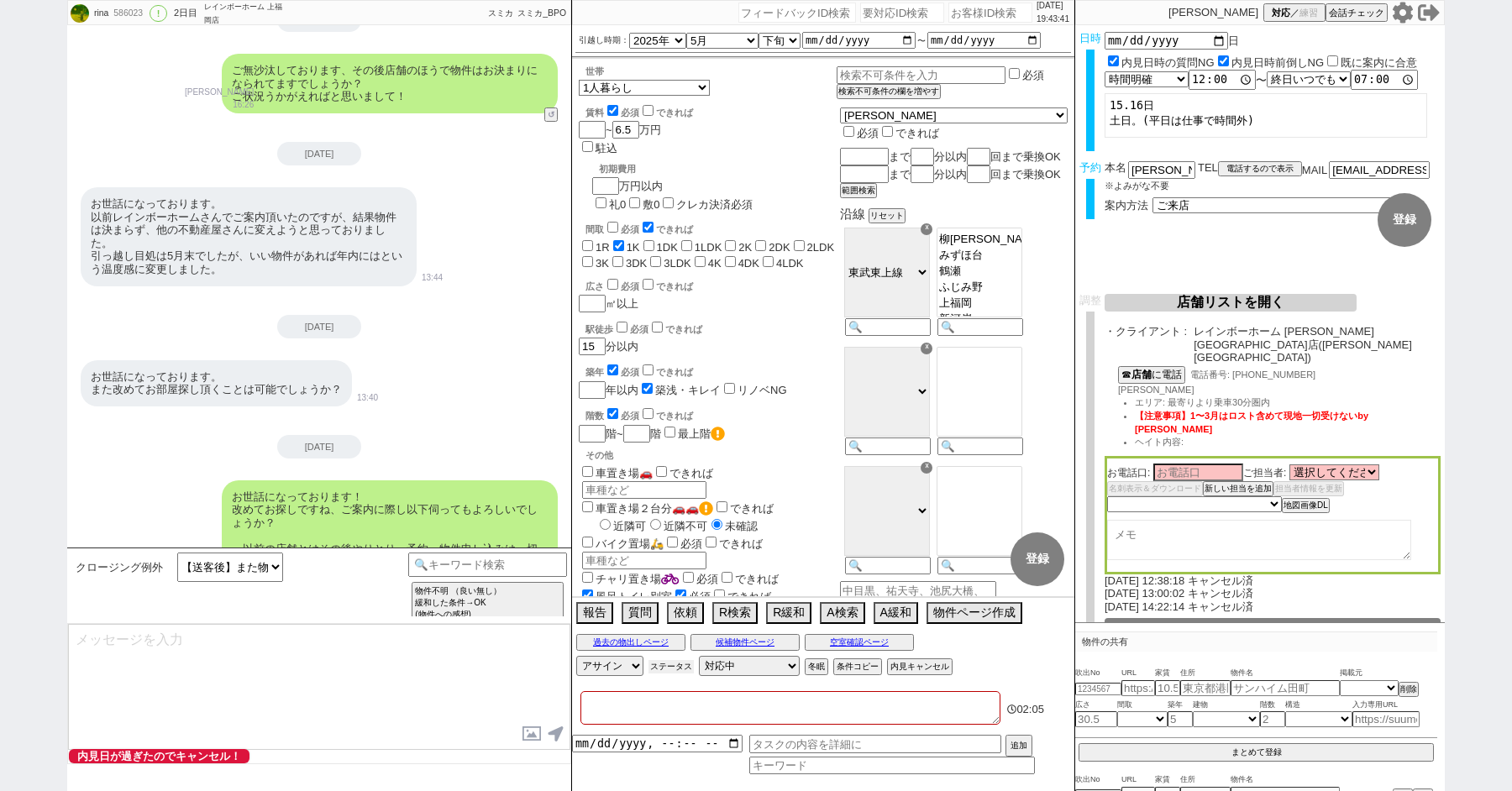
click at [673, 672] on button "ステータス" at bounding box center [672, 667] width 45 height 13
click at [938, 691] on p "X" at bounding box center [933, 693] width 19 height 20
click at [914, 661] on button "内見キャンセル" at bounding box center [921, 667] width 62 height 13
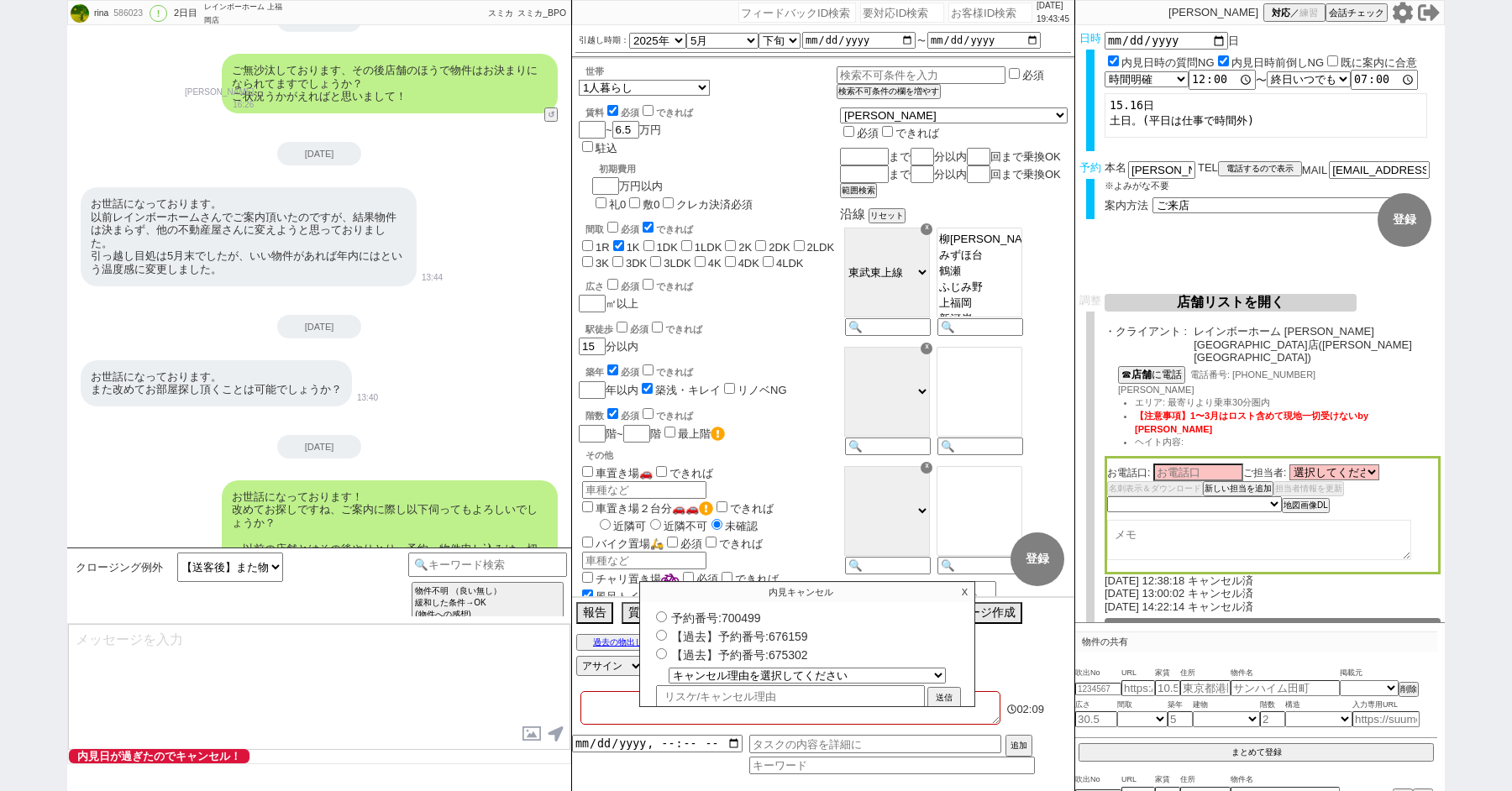
click at [659, 612] on input "予約番号:700499" at bounding box center [661, 617] width 11 height 11
radio input "true"
click at [710, 677] on select "キャンセル理由を選択してください 希望物件が出なかった 希望物件が見れなかった 返信がこなくなった 他決(日程調整前) 引越し自体消滅(日程調整前) 都合が変…" at bounding box center [808, 675] width 276 height 14
select select "4"
click at [670, 668] on select "キャンセル理由を選択してください 希望物件が出なかった 希望物件が見れなかった 返信がこなくなった 他決(日程調整前) 引越し自体消滅(日程調整前) 都合が変…" at bounding box center [808, 675] width 276 height 14
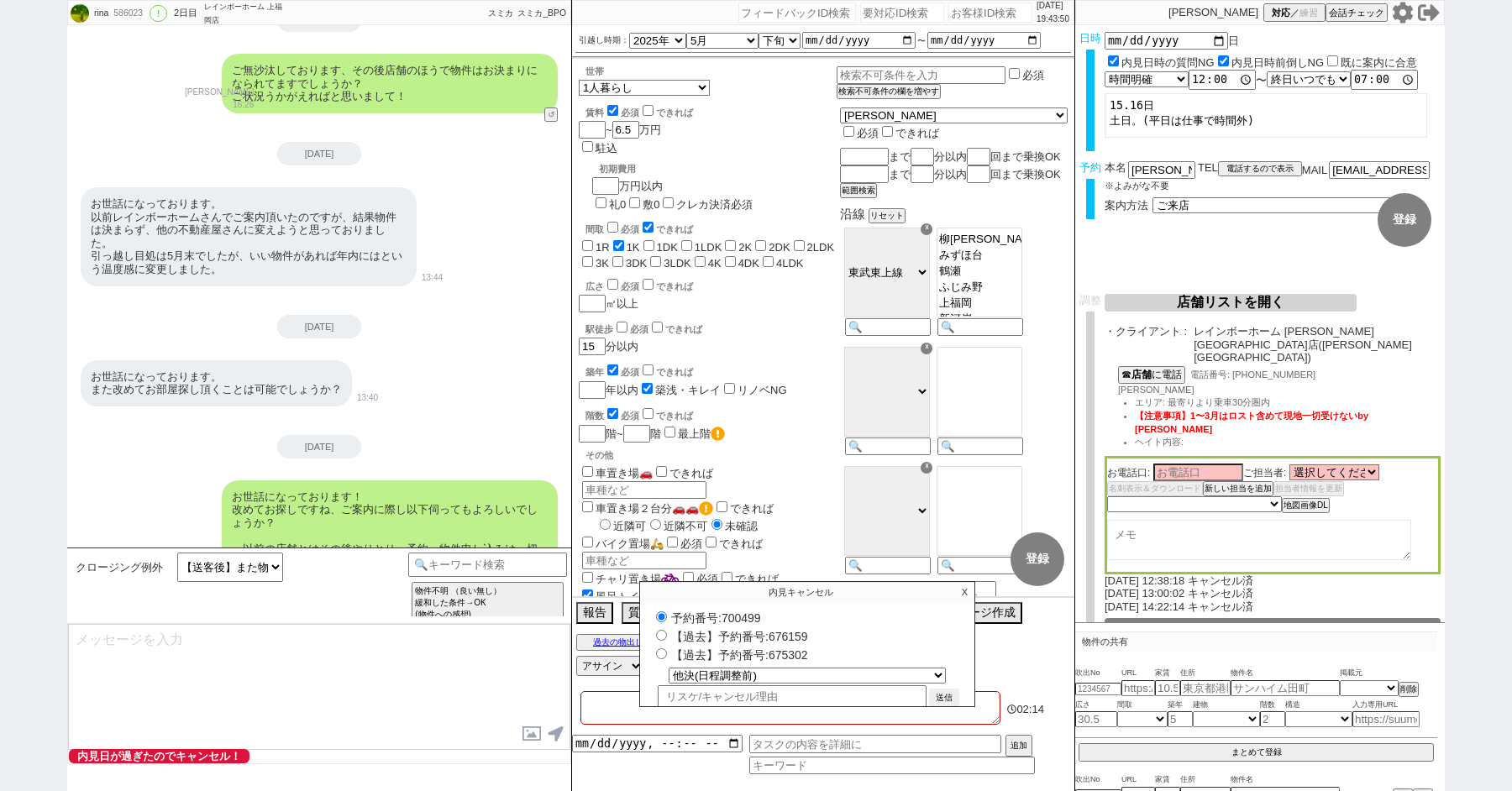
click at [946, 689] on button "送信" at bounding box center [944, 699] width 30 height 18
radio input "true"
select select
select select "0"
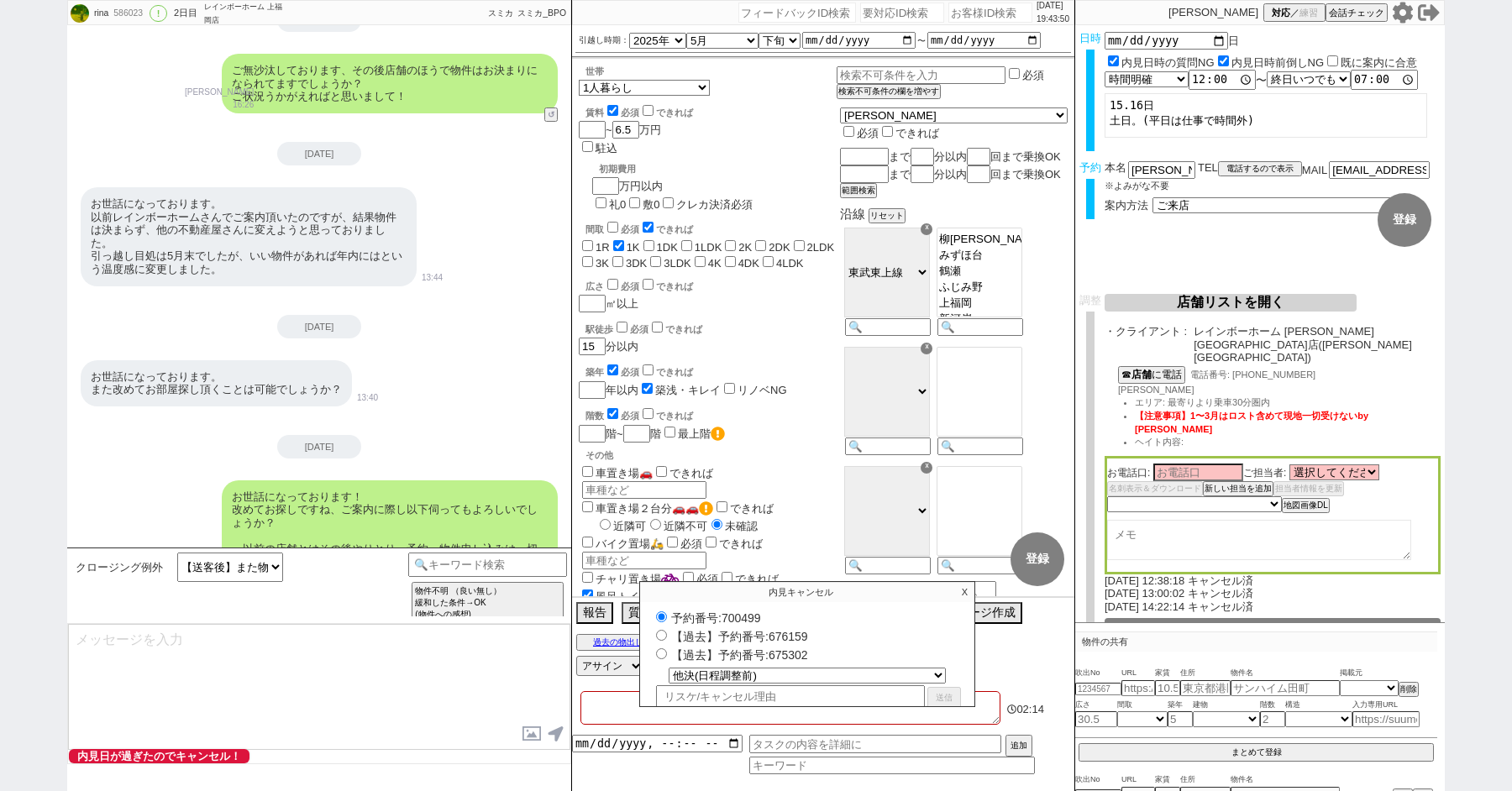
radio input "false"
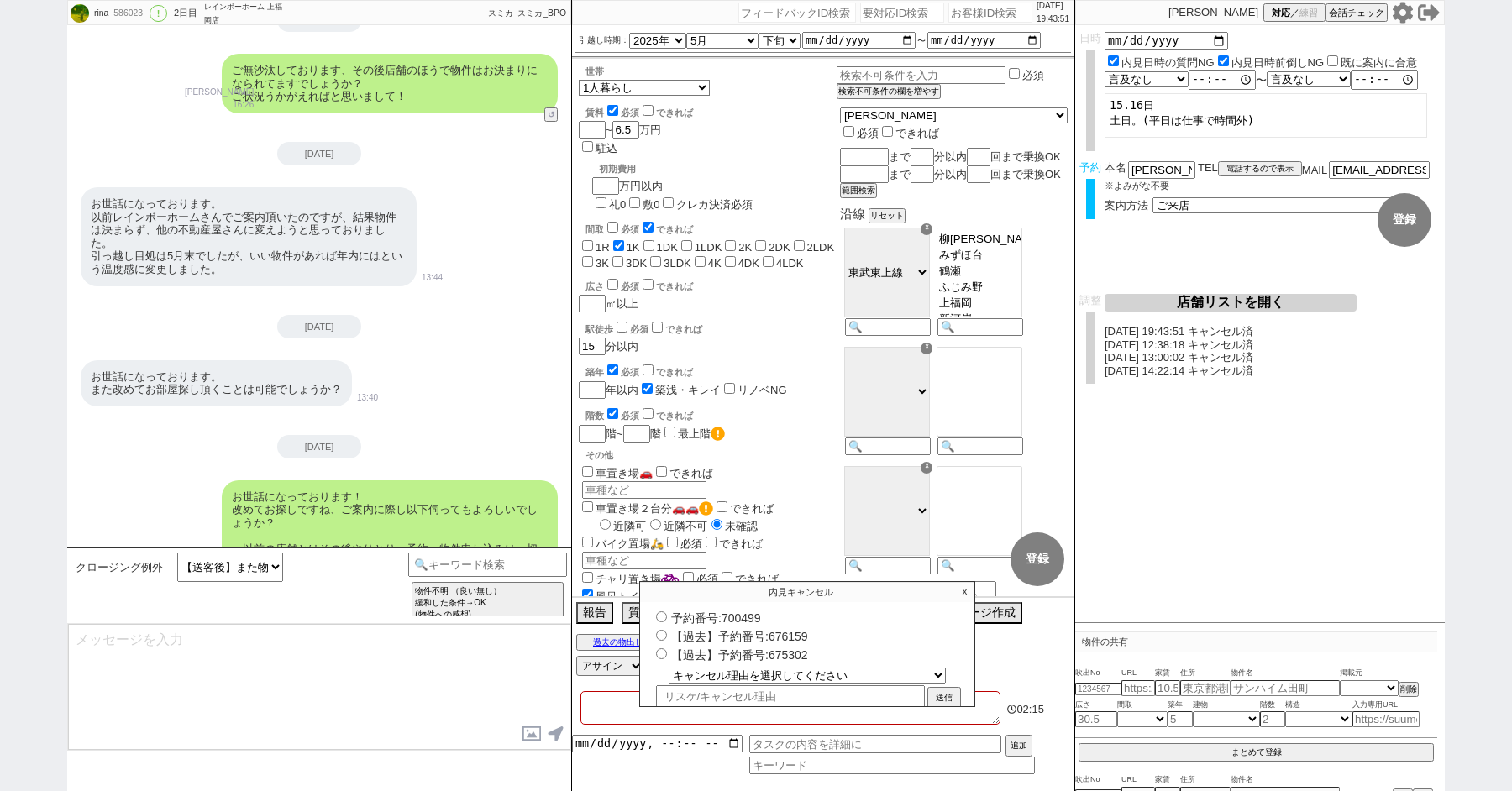
click at [963, 589] on p "X" at bounding box center [964, 593] width 19 height 20
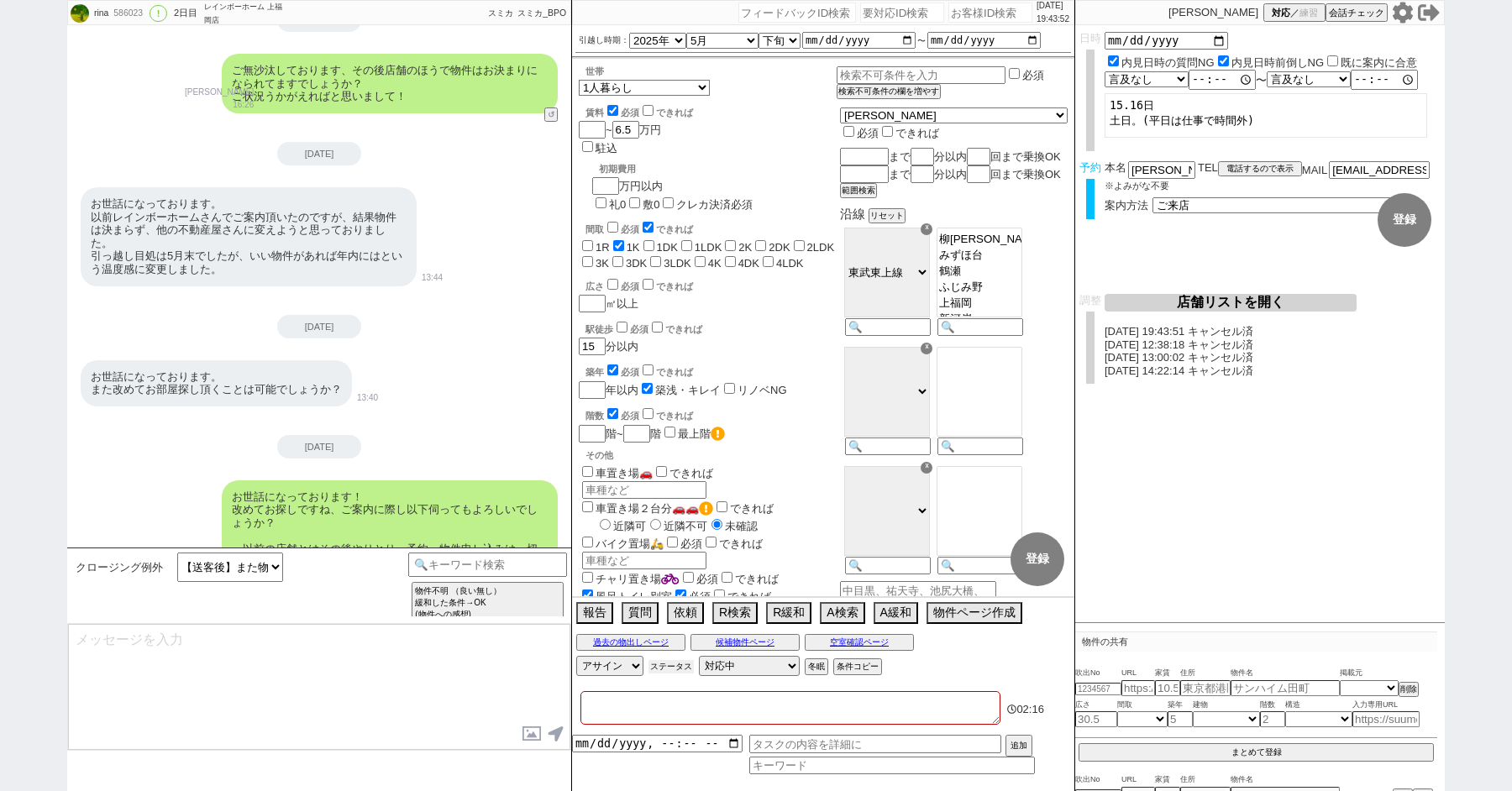
click at [672, 667] on button "ステータス" at bounding box center [672, 667] width 45 height 13
click at [590, 724] on input "期間を開けてリーチ" at bounding box center [594, 725] width 11 height 11
checkbox input "true"
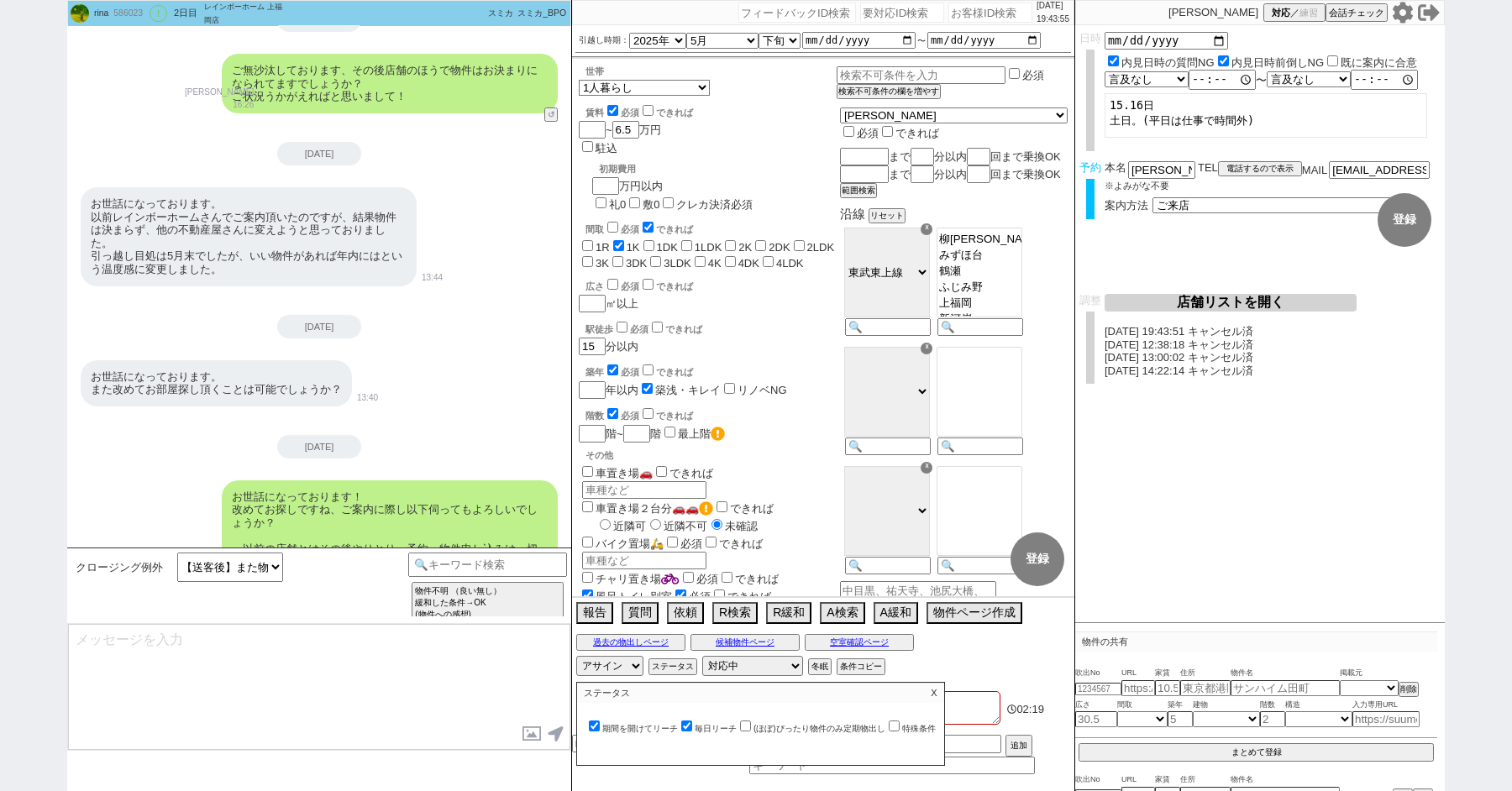
click at [942, 693] on p "X" at bounding box center [933, 693] width 19 height 20
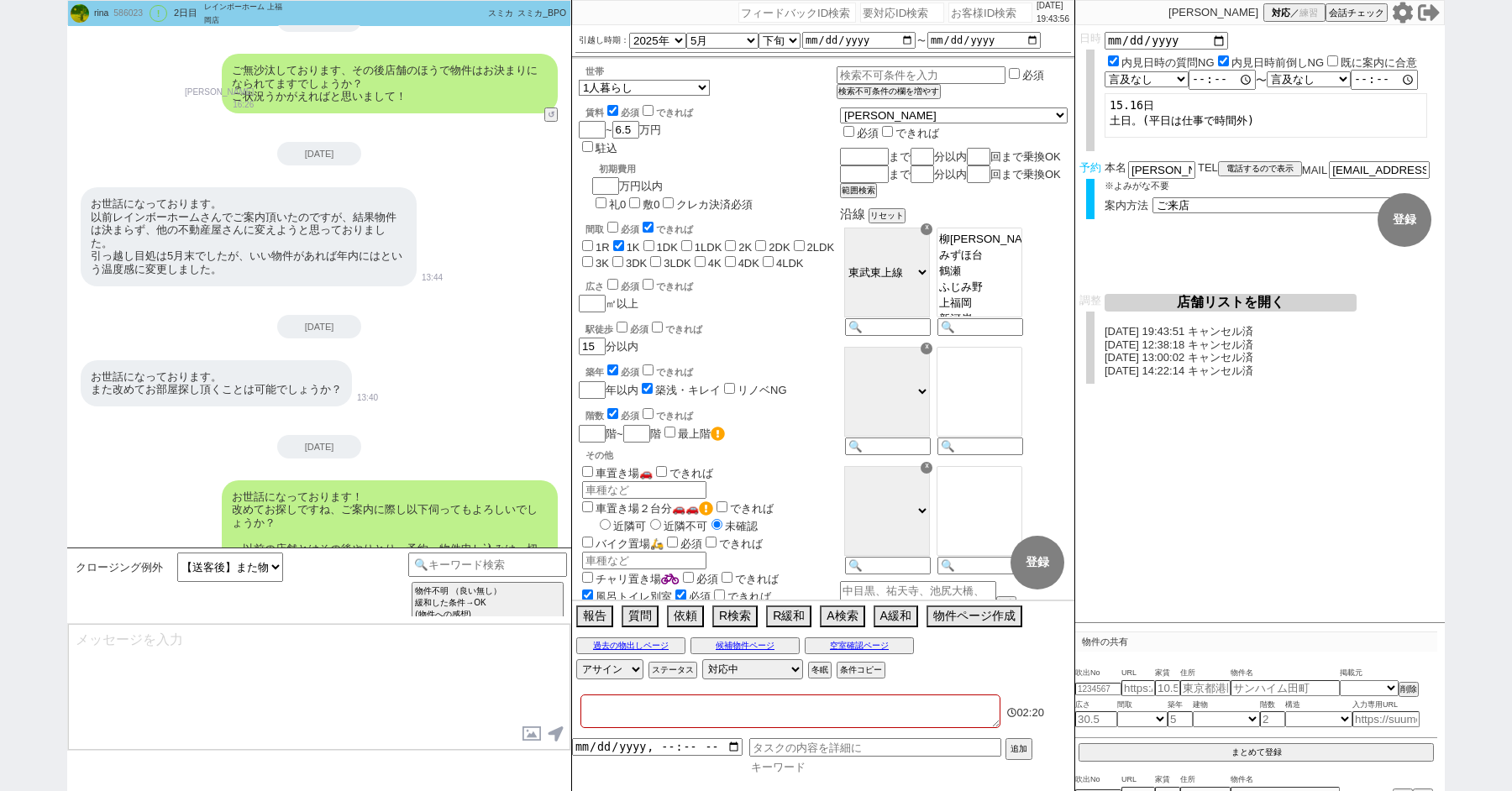
click at [824, 756] on div "追加" at bounding box center [824, 756] width 503 height 36
type input "二重"
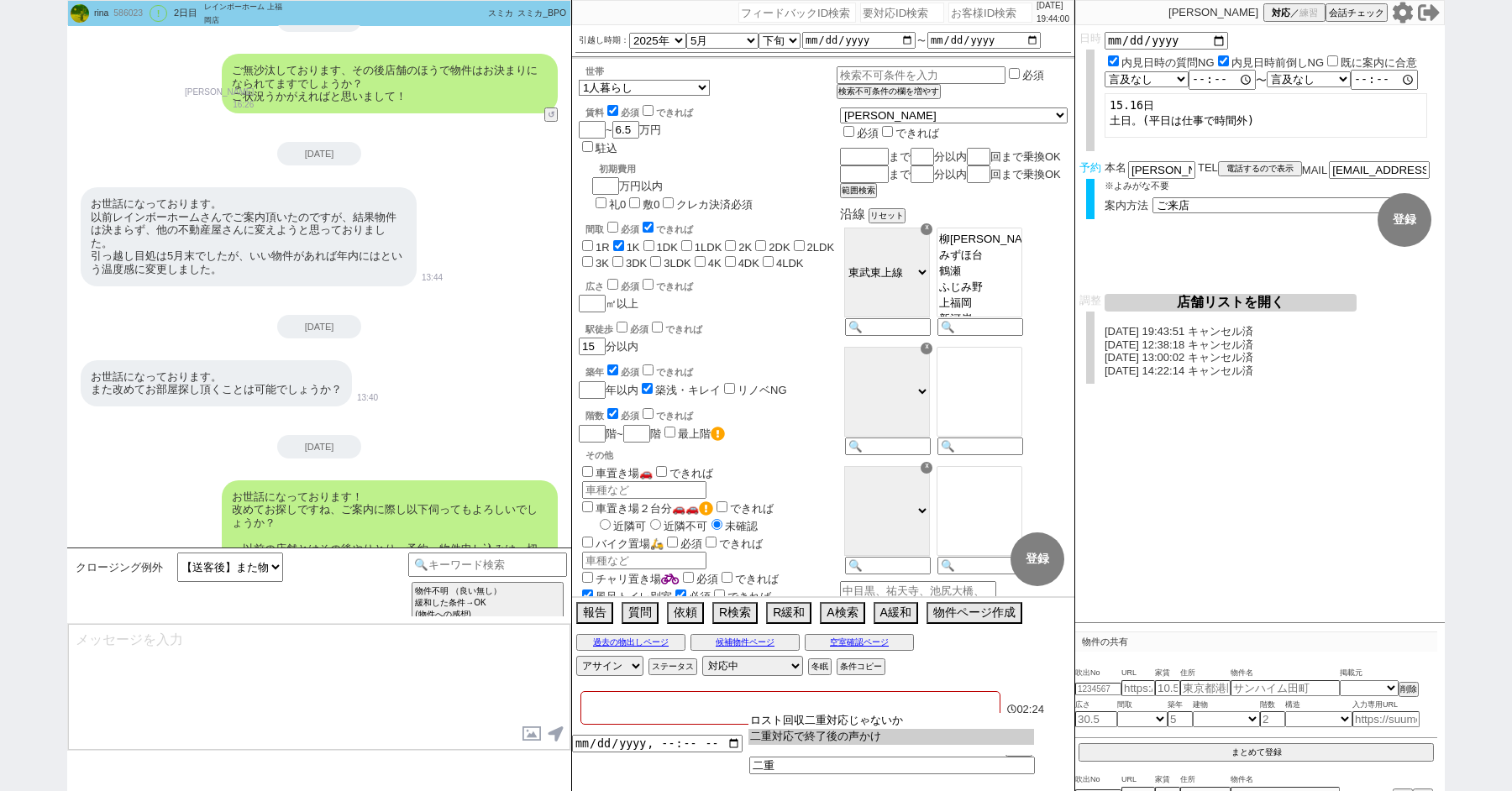
type input "二重対応で終了後の声かけ"
click at [625, 746] on input "datetime-local" at bounding box center [657, 741] width 171 height 14
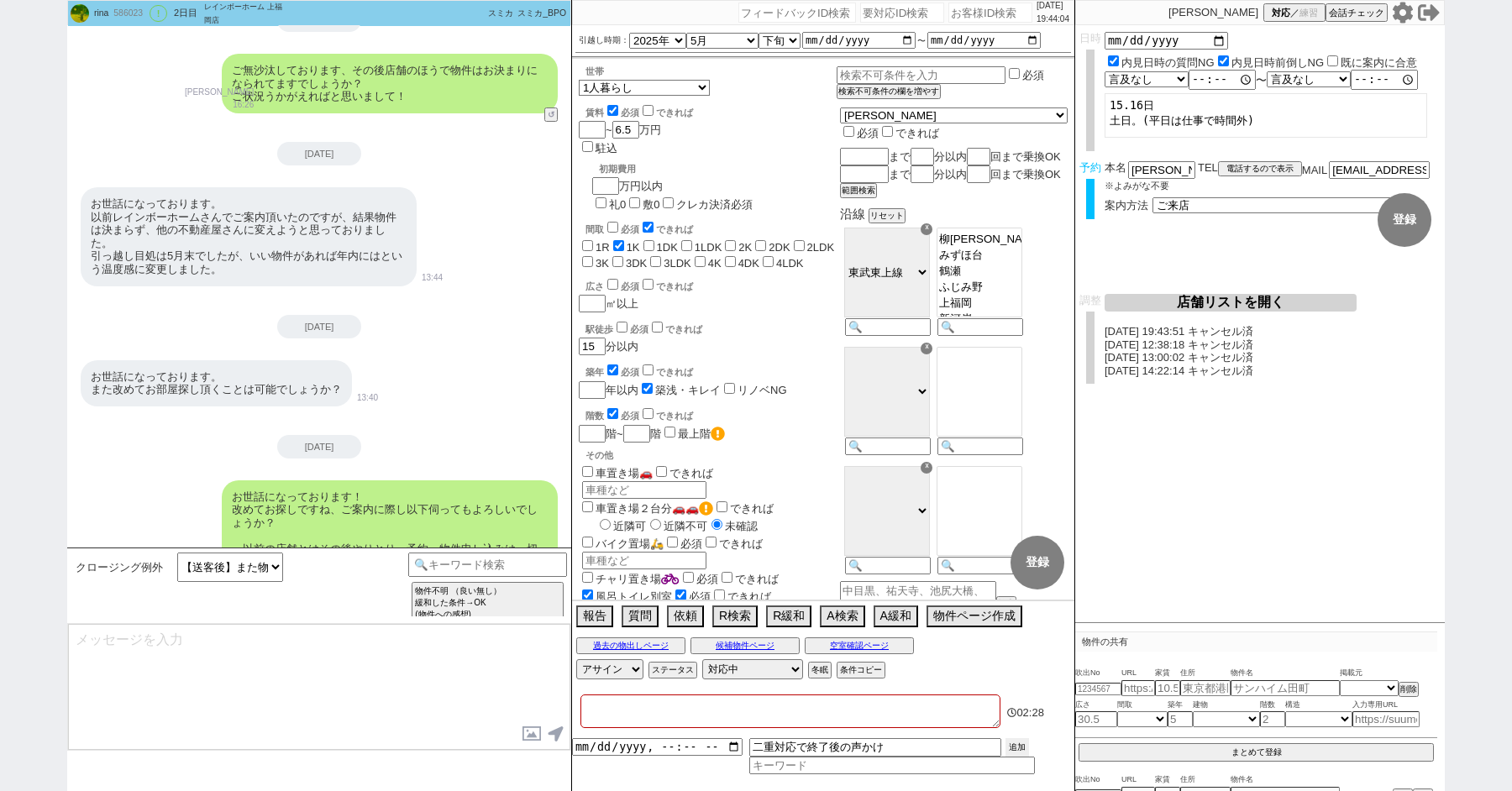
click at [1020, 744] on button "追加" at bounding box center [1017, 747] width 24 height 18
type input "[DATE]T19:00"
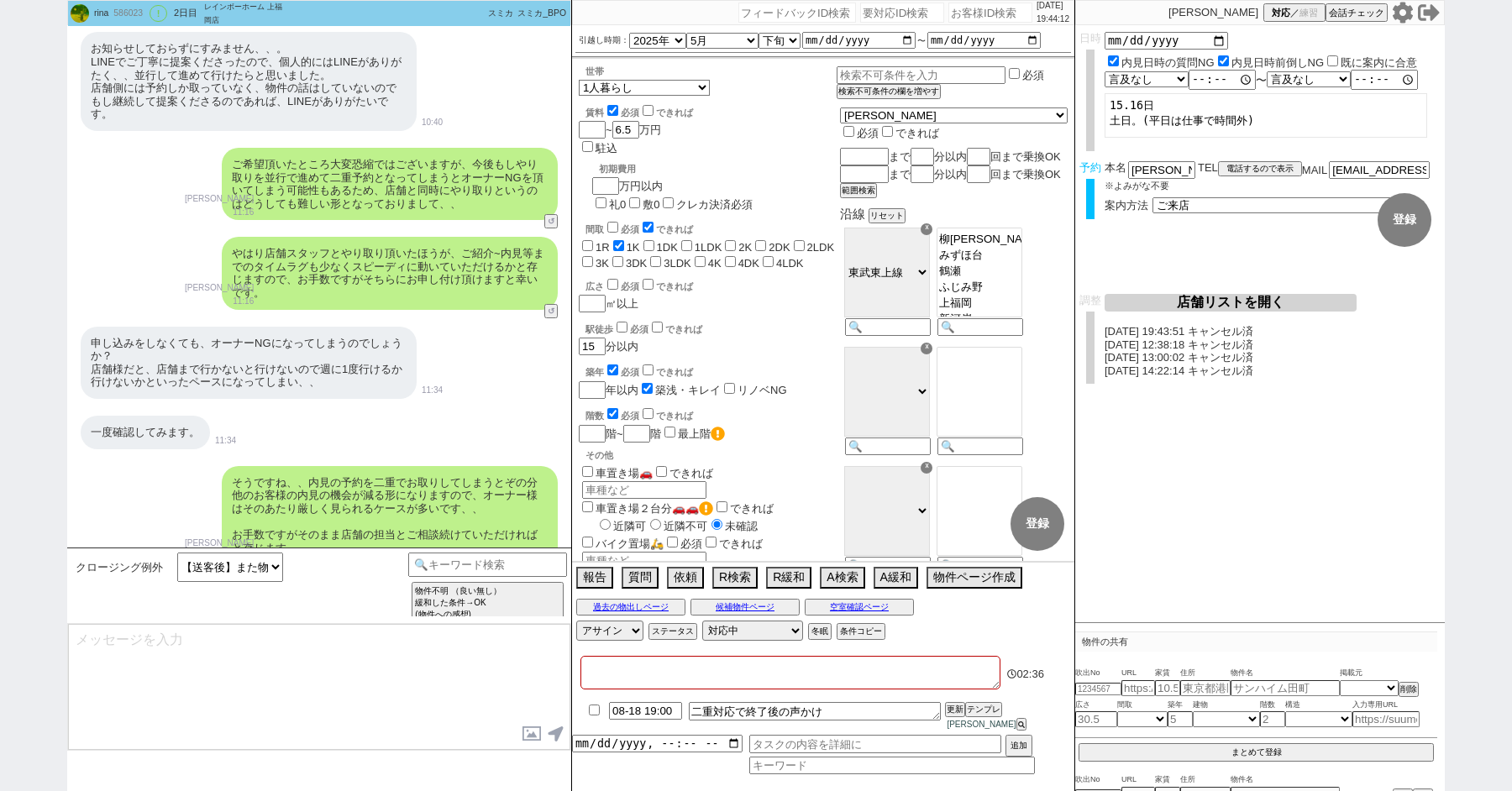
scroll to position [16984, 0]
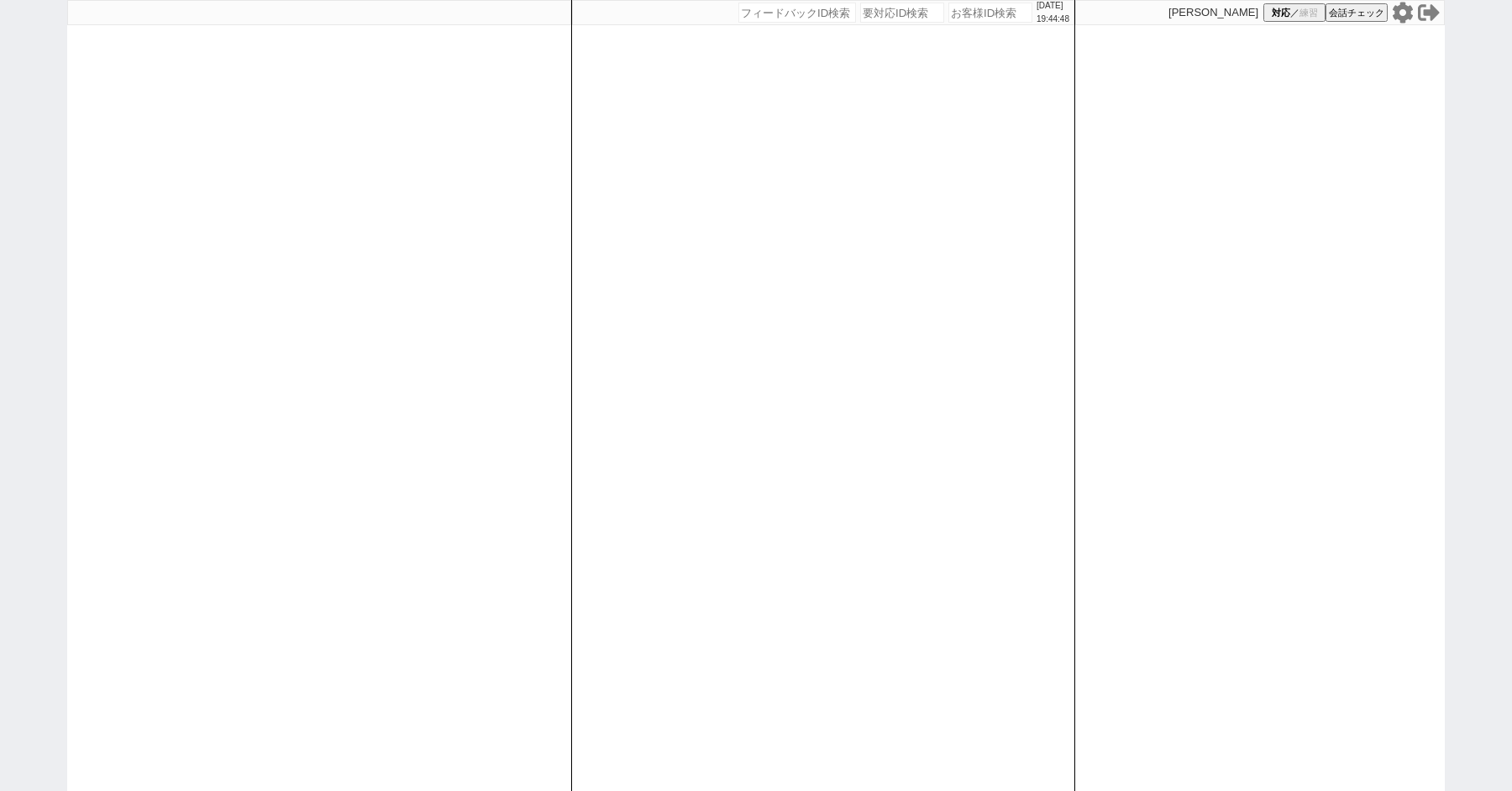
paste input "605333"
type input "605333"
select select "400"
select select
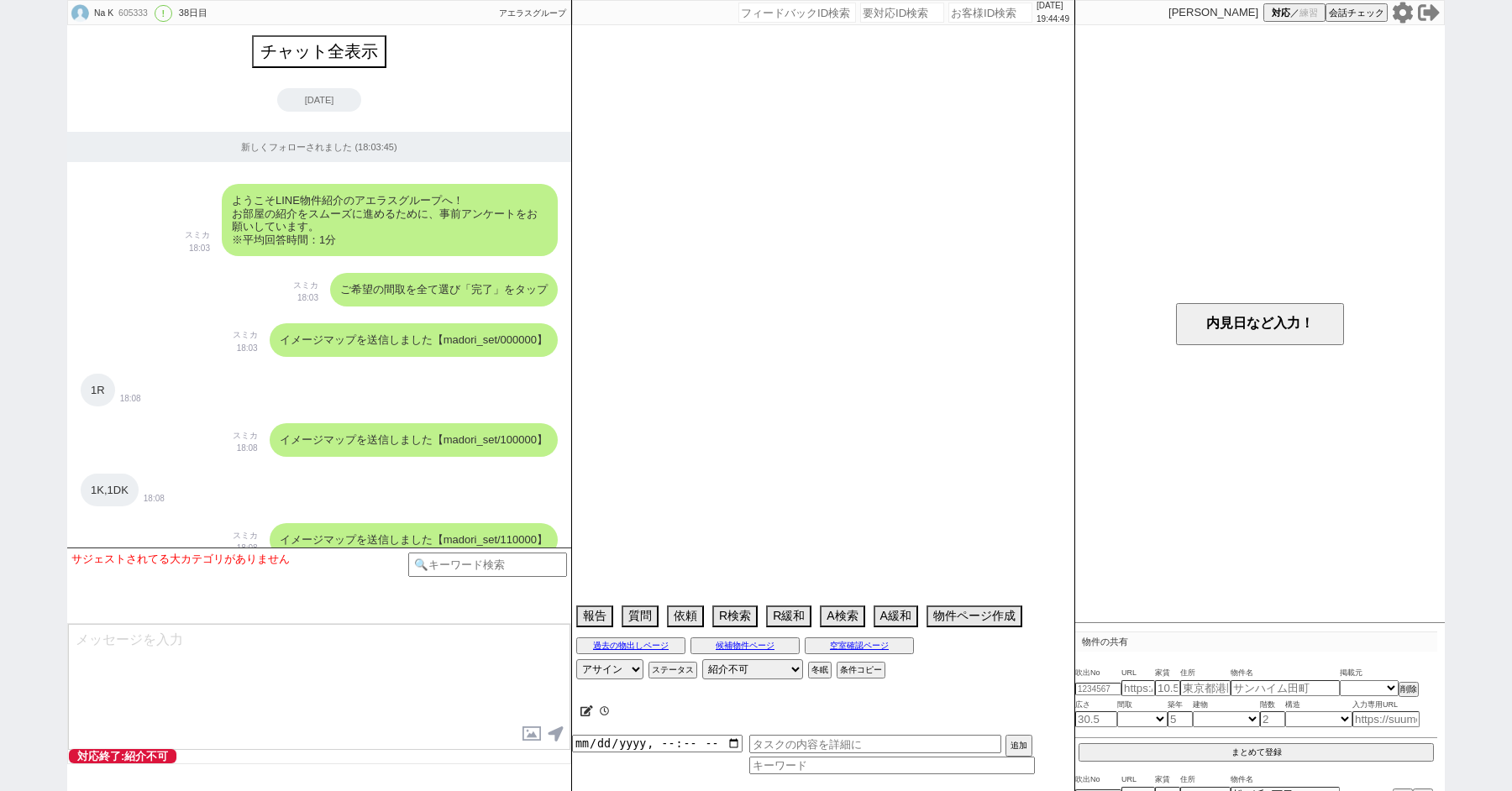
scroll to position [11590, 0]
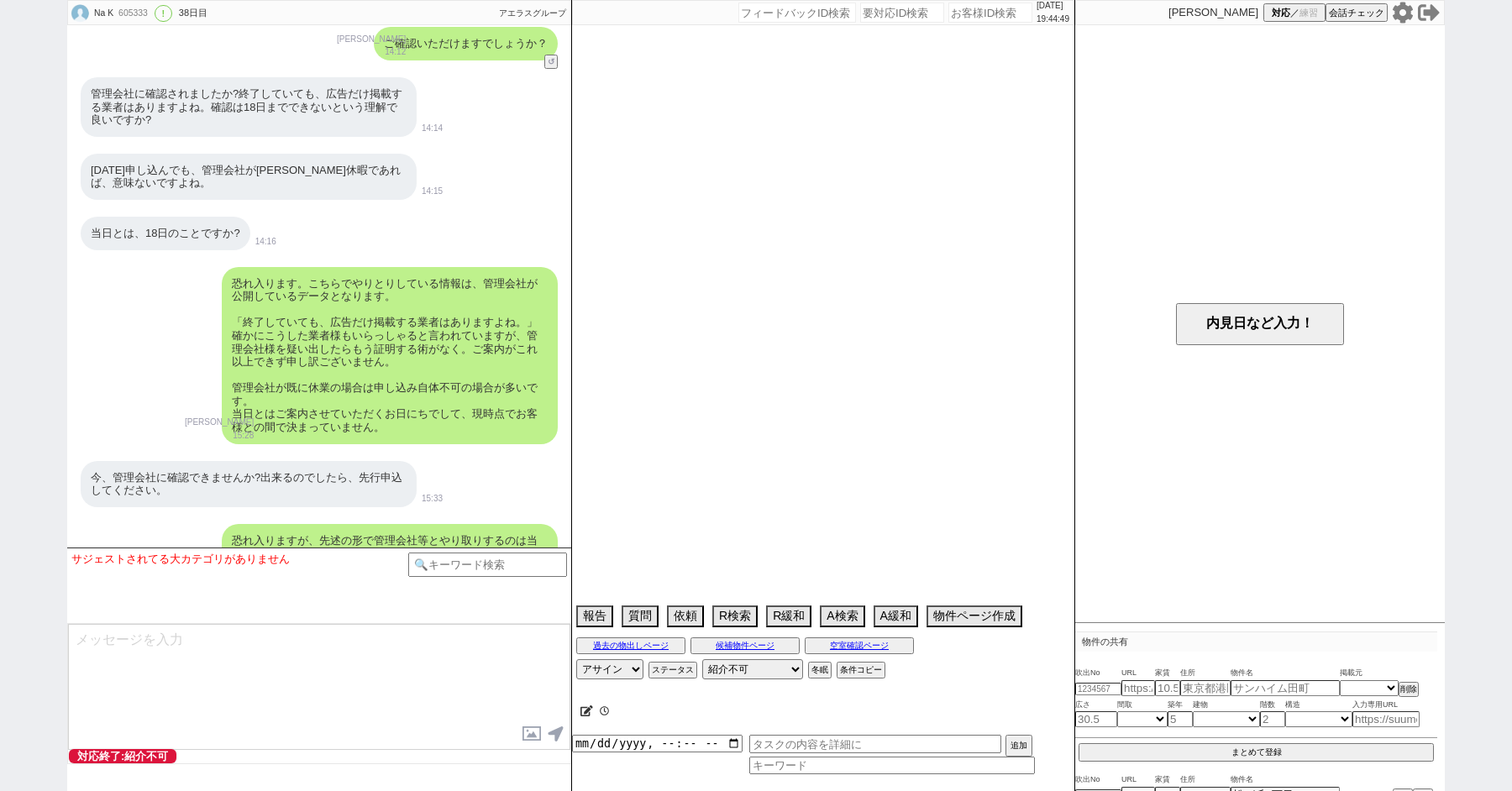
select select "13"
select select "0"
select select "44"
select select "60"
select select "1492"
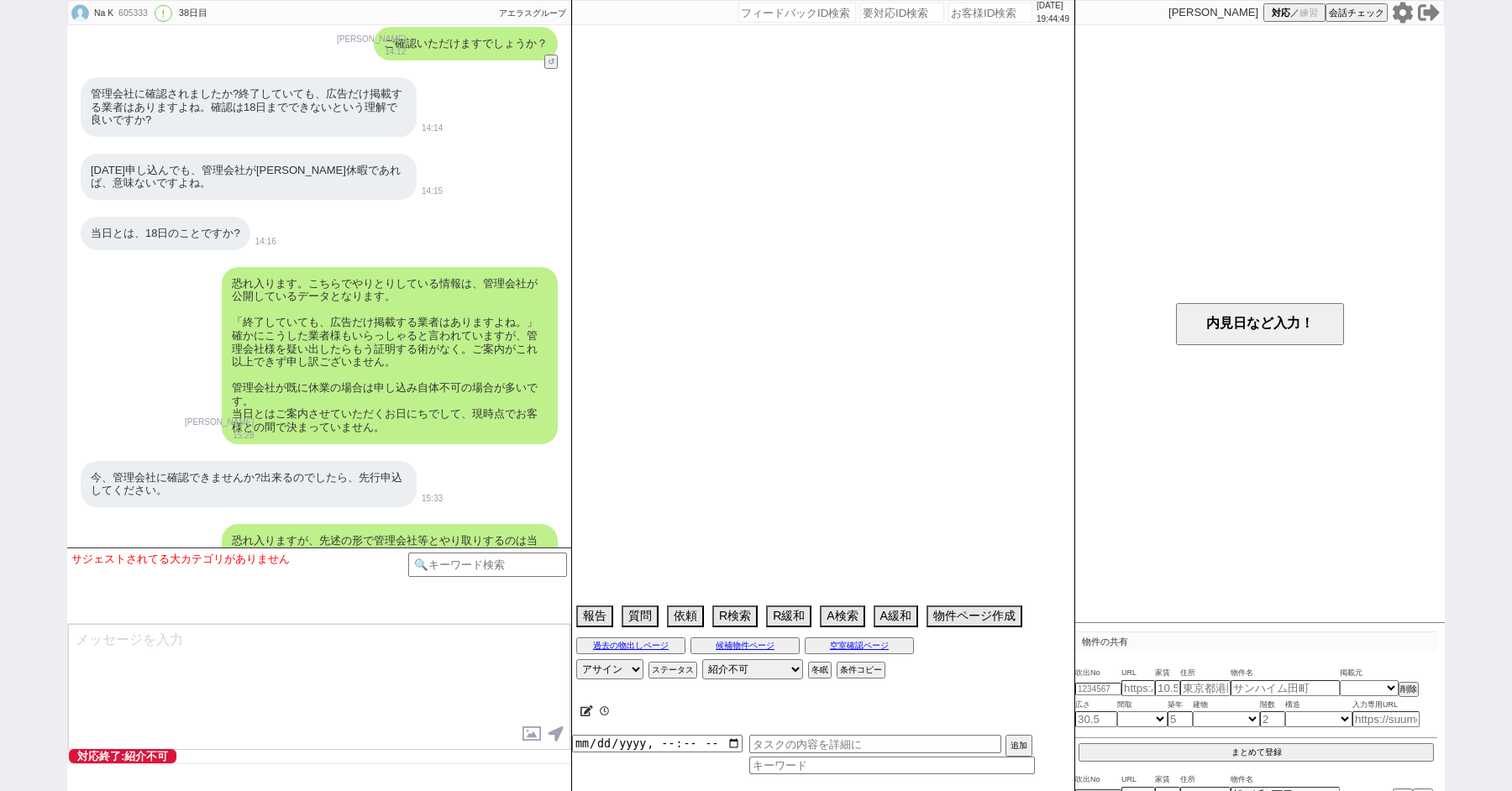
select select "50"
select select "48"
select select "14"
select select "476"
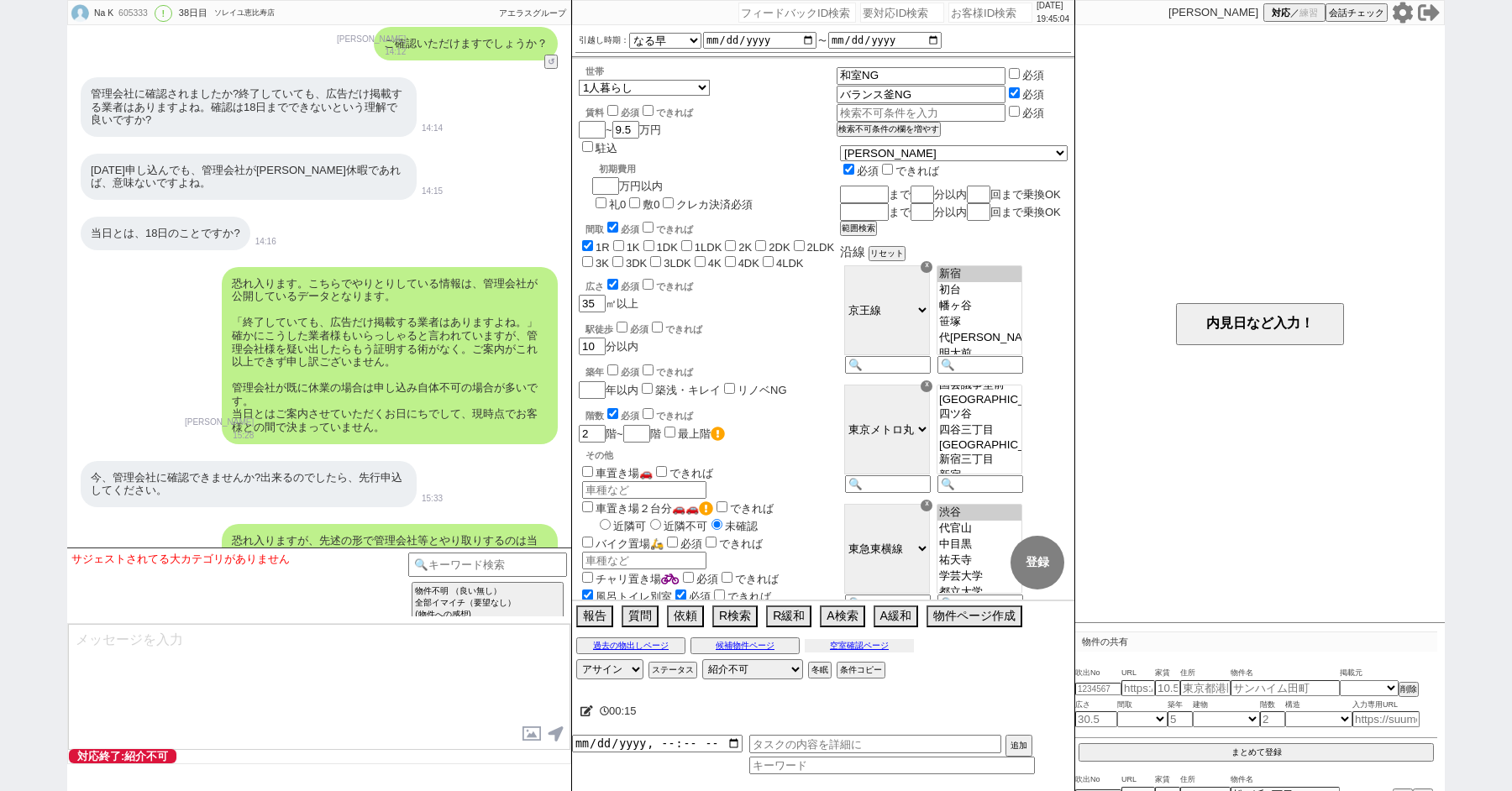
click at [841, 644] on button "空室確認ページ" at bounding box center [859, 646] width 109 height 13
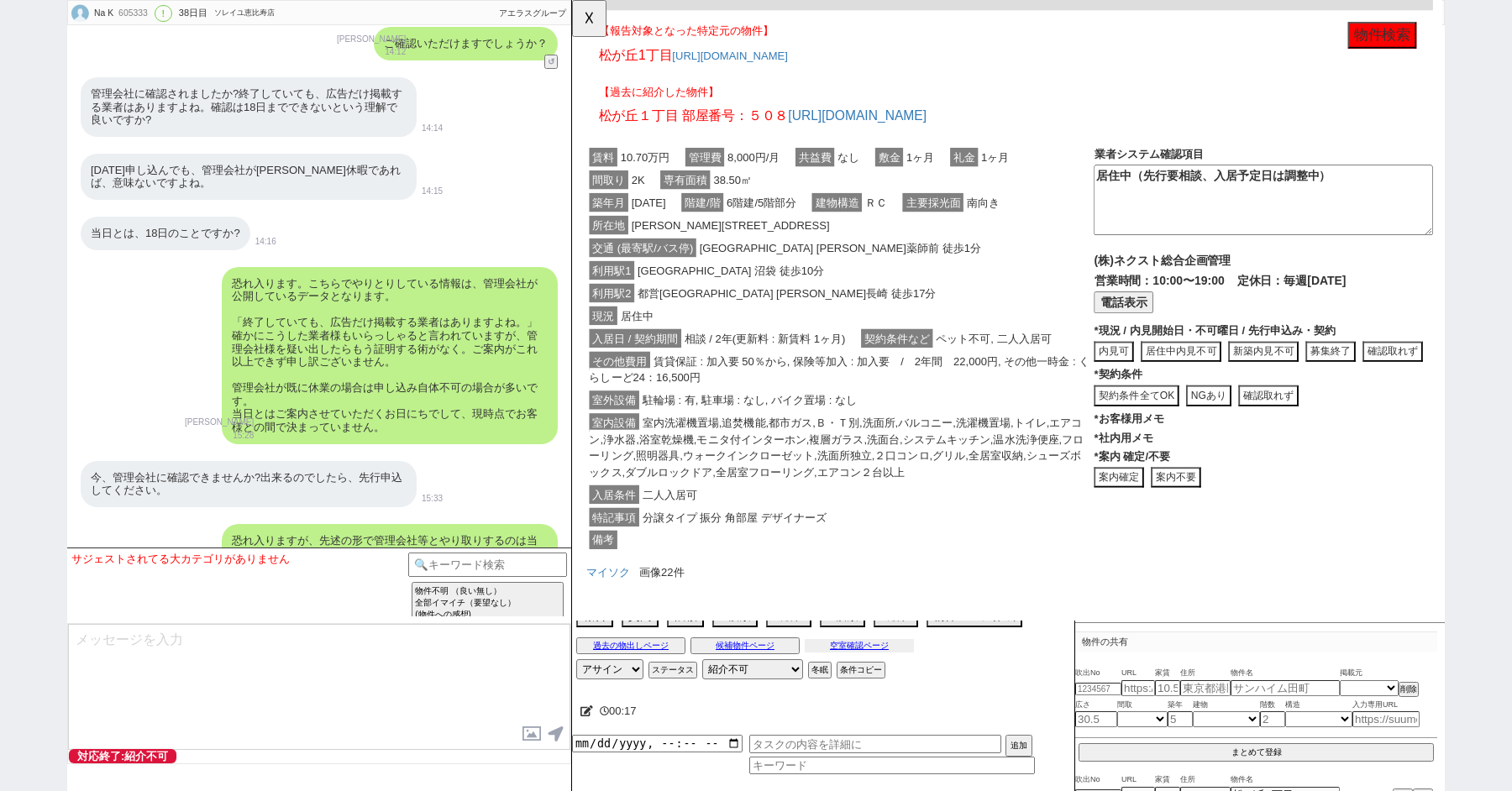
scroll to position [362, 0]
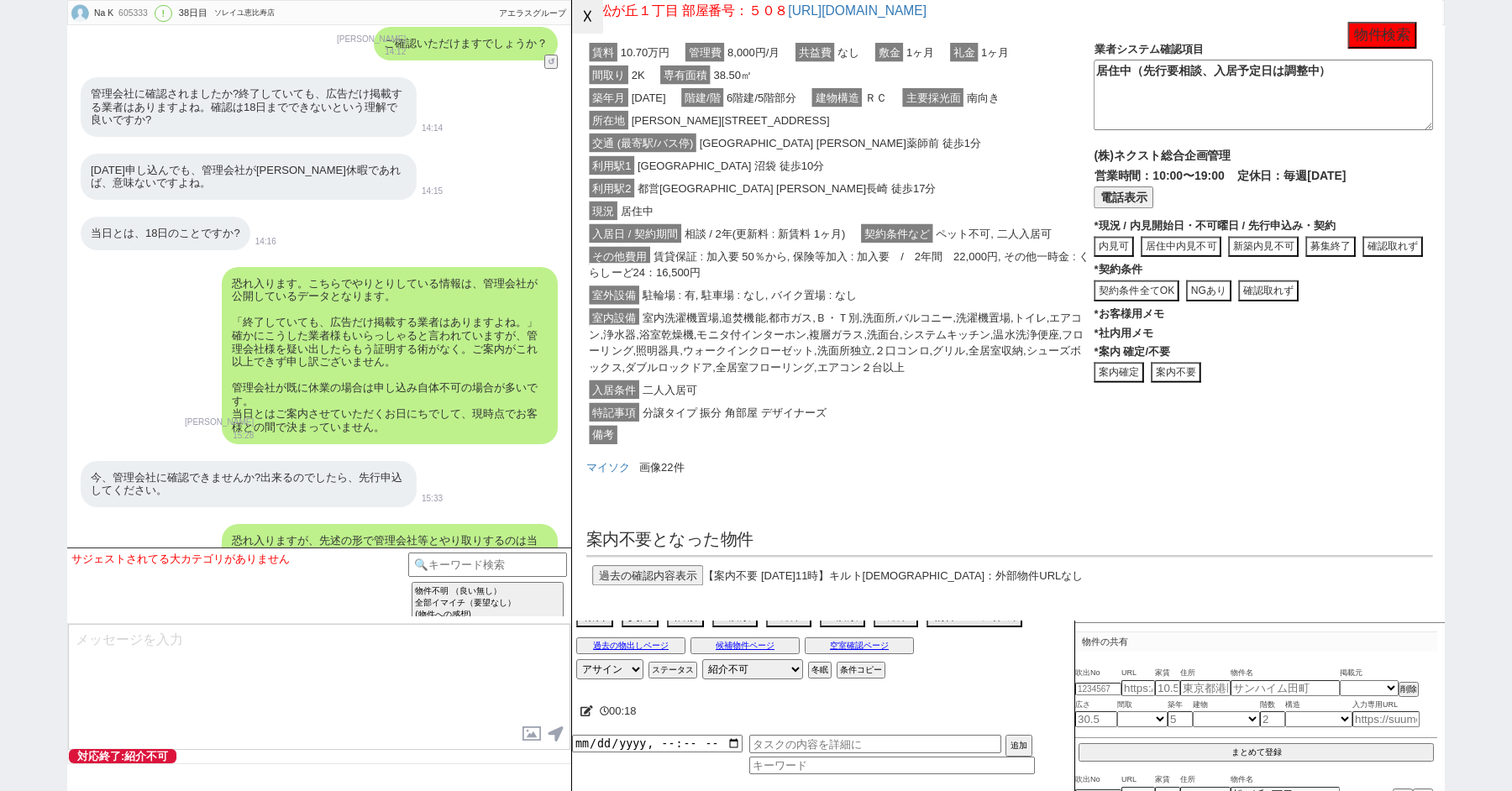
click at [577, 18] on button "☓" at bounding box center [587, 17] width 31 height 34
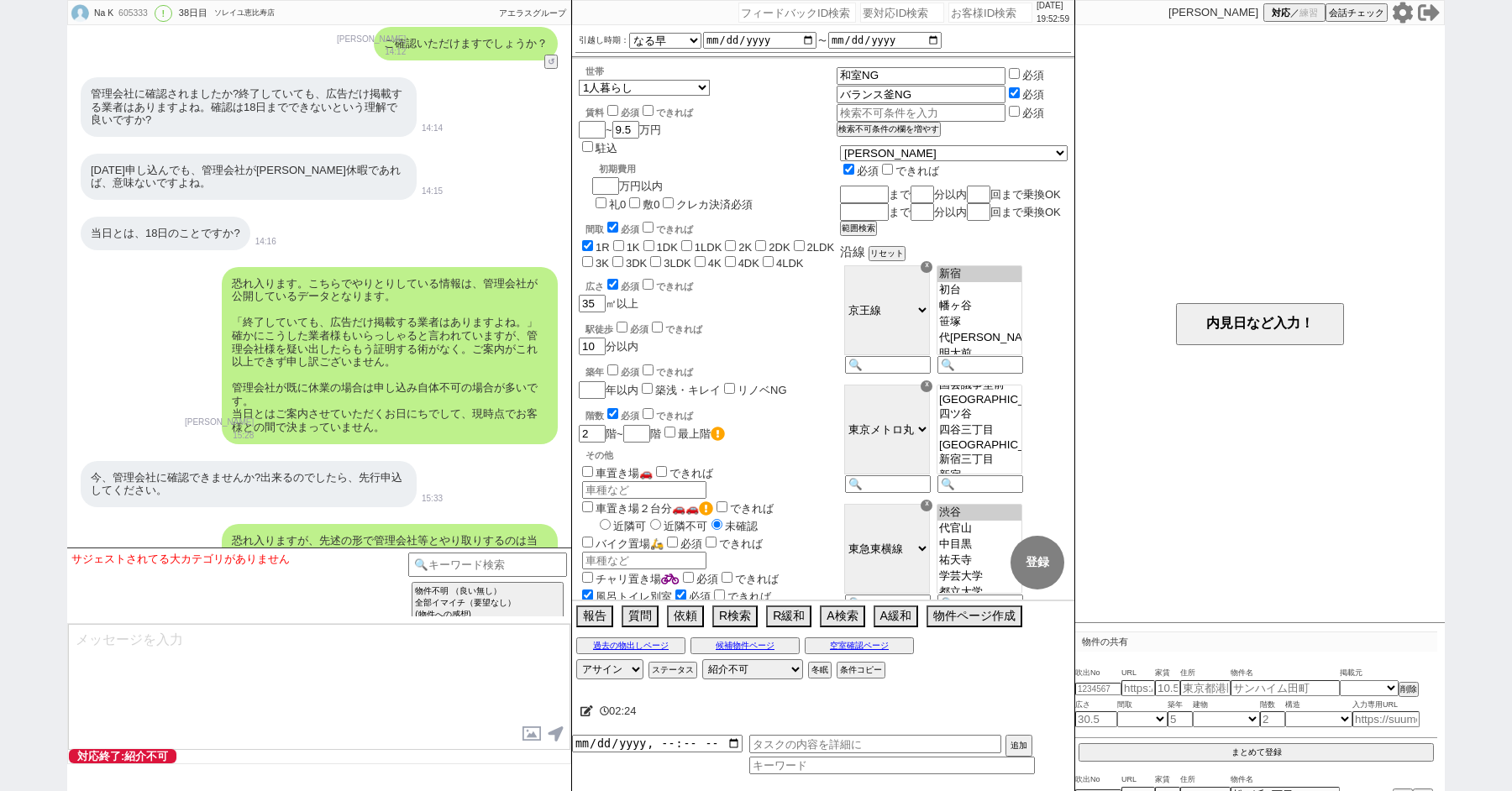
paste input "607304"
type input "607304"
click at [161, 593] on div "こちらではお客様のご要望に沿った進め方は出来かねますので、やり取りの方は閉じさせていただきますね。 お力になれず申し訳ございません。ご利用ありがとうございまし…" at bounding box center [319, 637] width 504 height 89
paste input "607304"
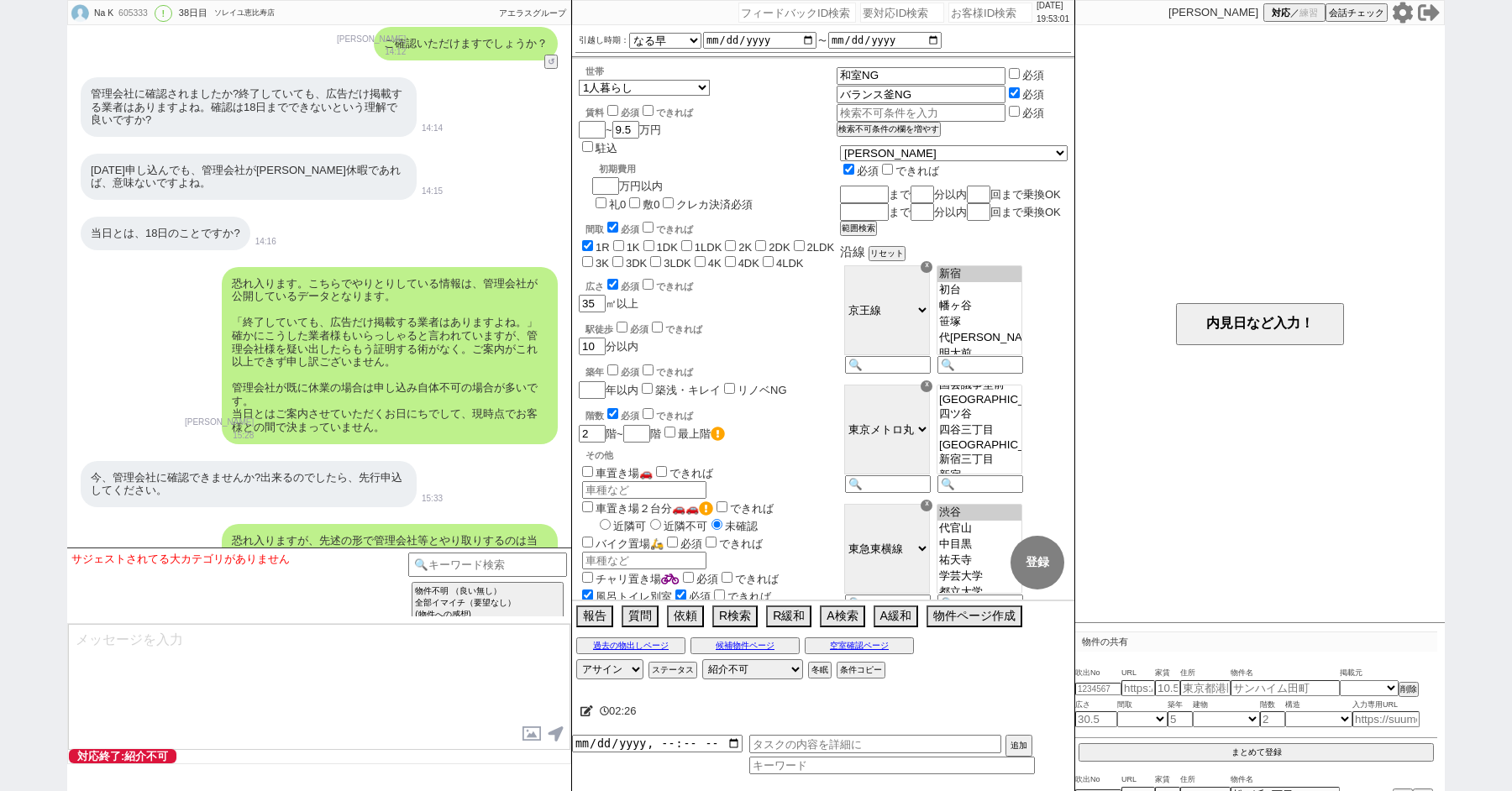
type input "607304"
click at [87, 259] on div "恐れ入ります。こちらでやりとりしている情報は、管理会社が公開しているデータとなります。 「終了していても、広告だけ掲載する業者はありますよね。」 確かにこうし…" at bounding box center [319, 356] width 504 height 194
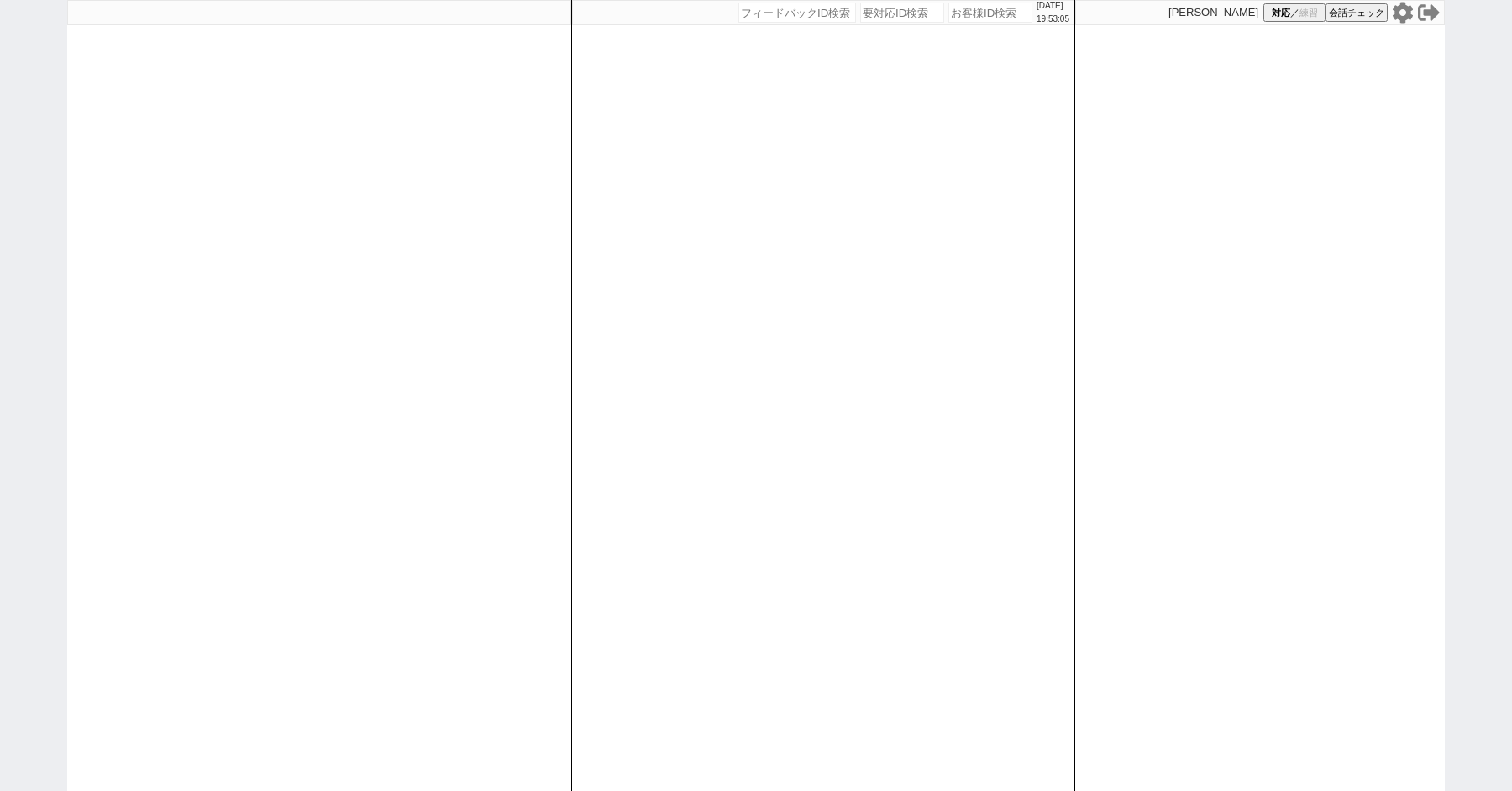
click at [46, 145] on div "[DATE] 19:53:05 候補物件を追加してしてください 紹介した物件一覧 他社物件を追加する 空室確認ページに追加・削除 紹介した物件一覧 他社物件を…" at bounding box center [756, 395] width 1512 height 791
paste input "607304"
type input "607304"
select select "3"
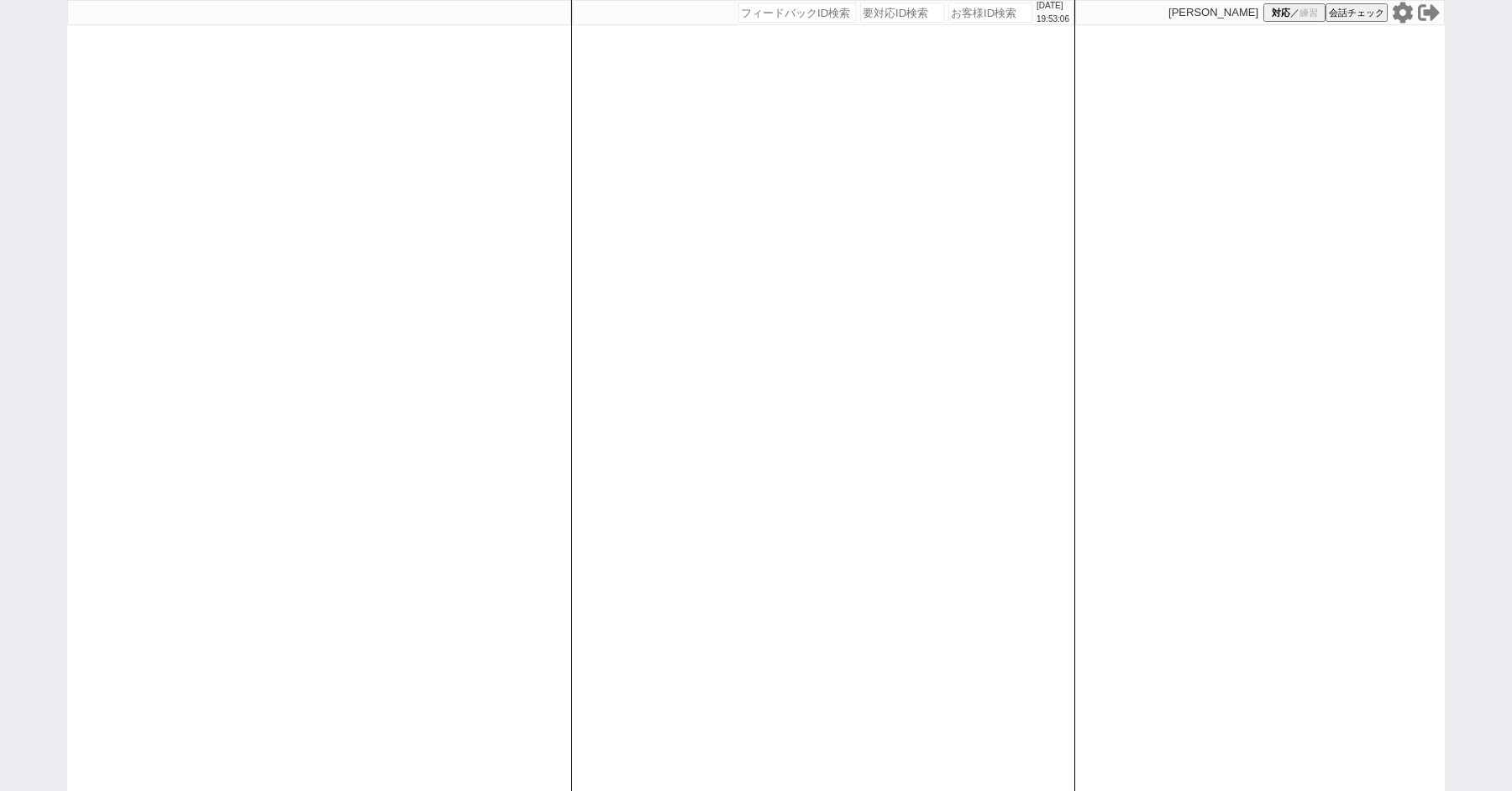
select select "3"
select select
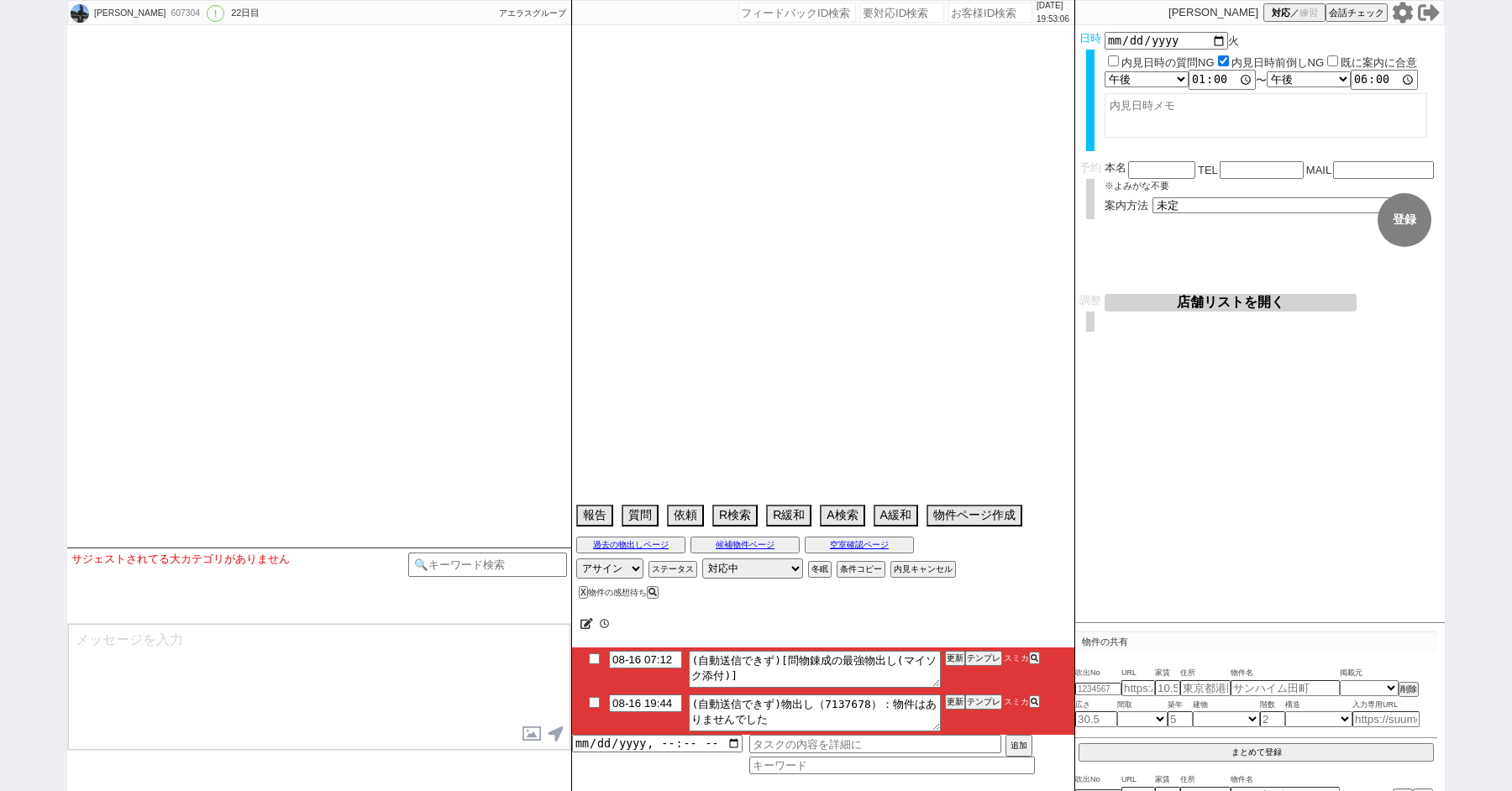
select select "2025"
select select "9"
select select "37"
select select "0"
select select "11"
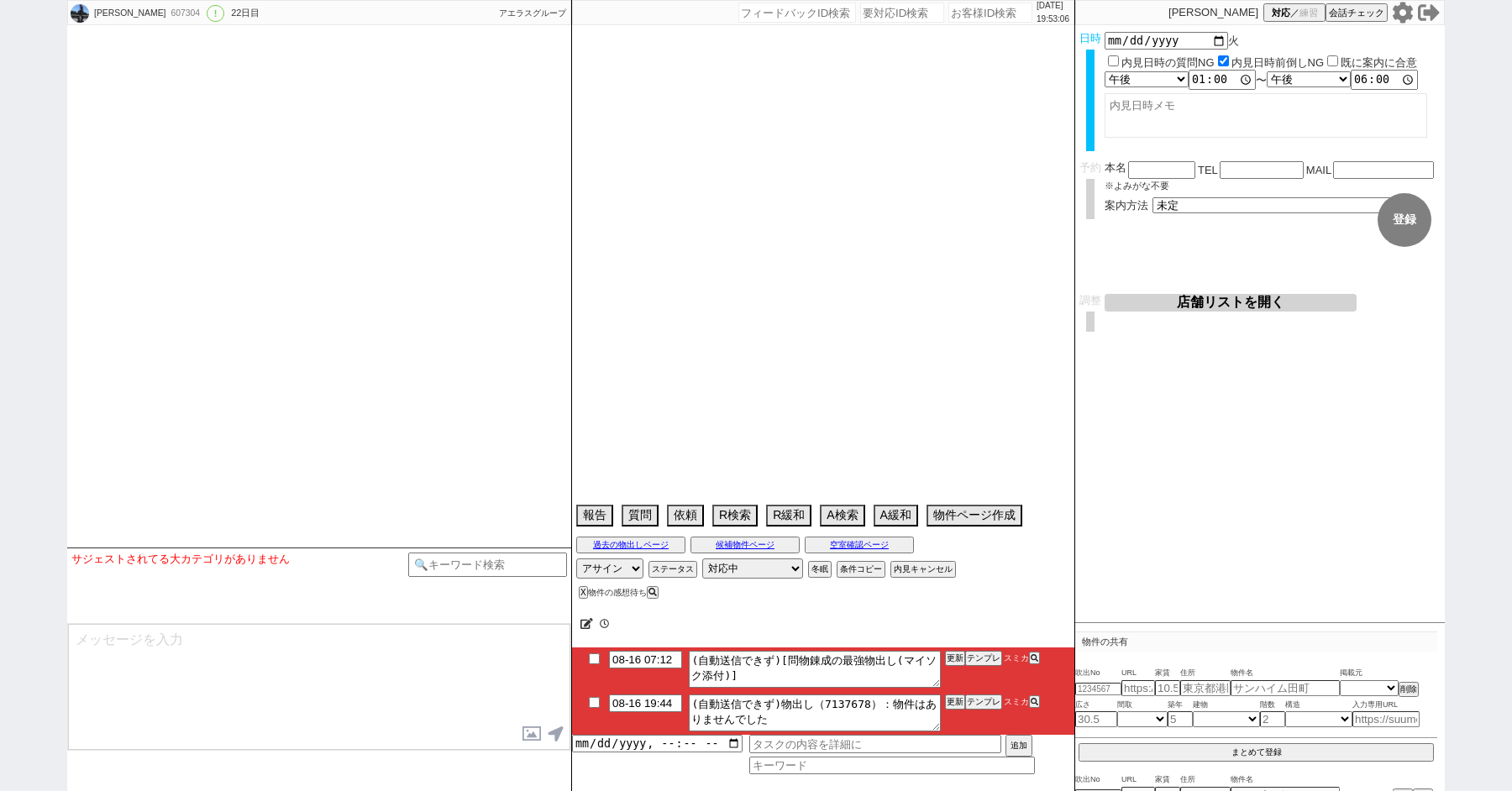
select select "35"
select select "[DATE]"
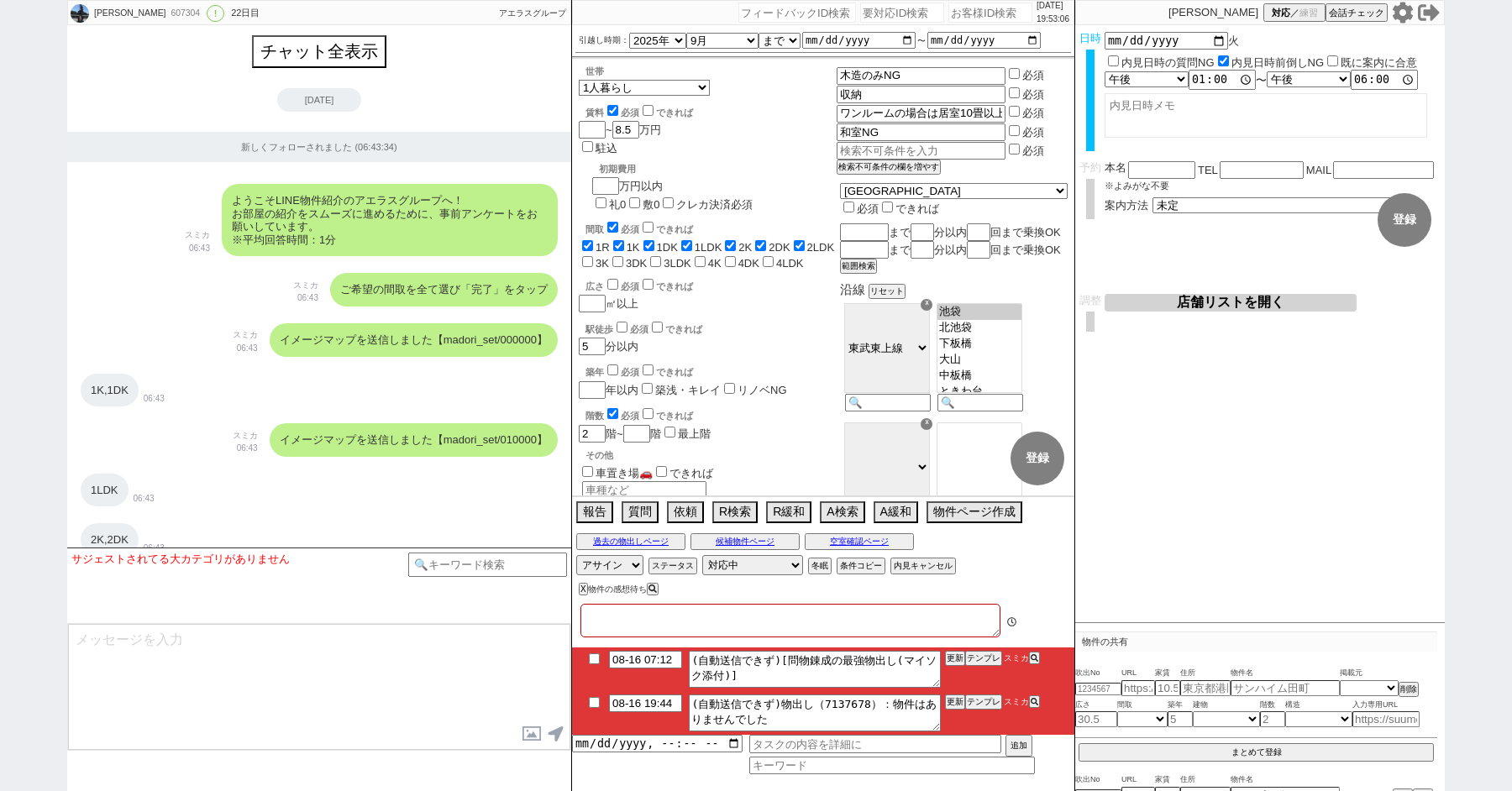
type textarea "バイク無しで良い→再度言及あれば特殊にしてください"
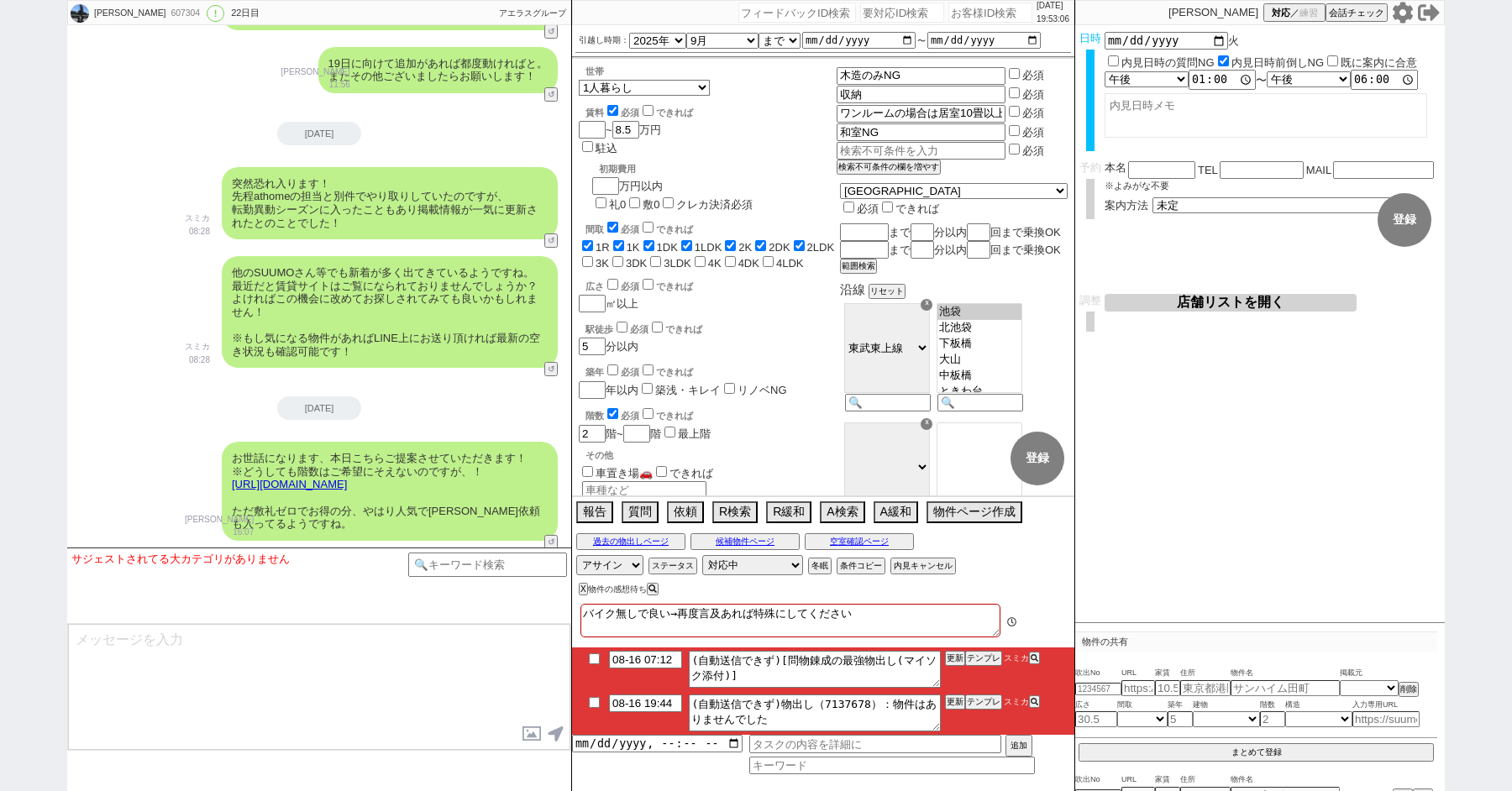
scroll to position [112, 0]
click at [593, 701] on input "checkbox" at bounding box center [594, 702] width 24 height 11
checkbox input "true"
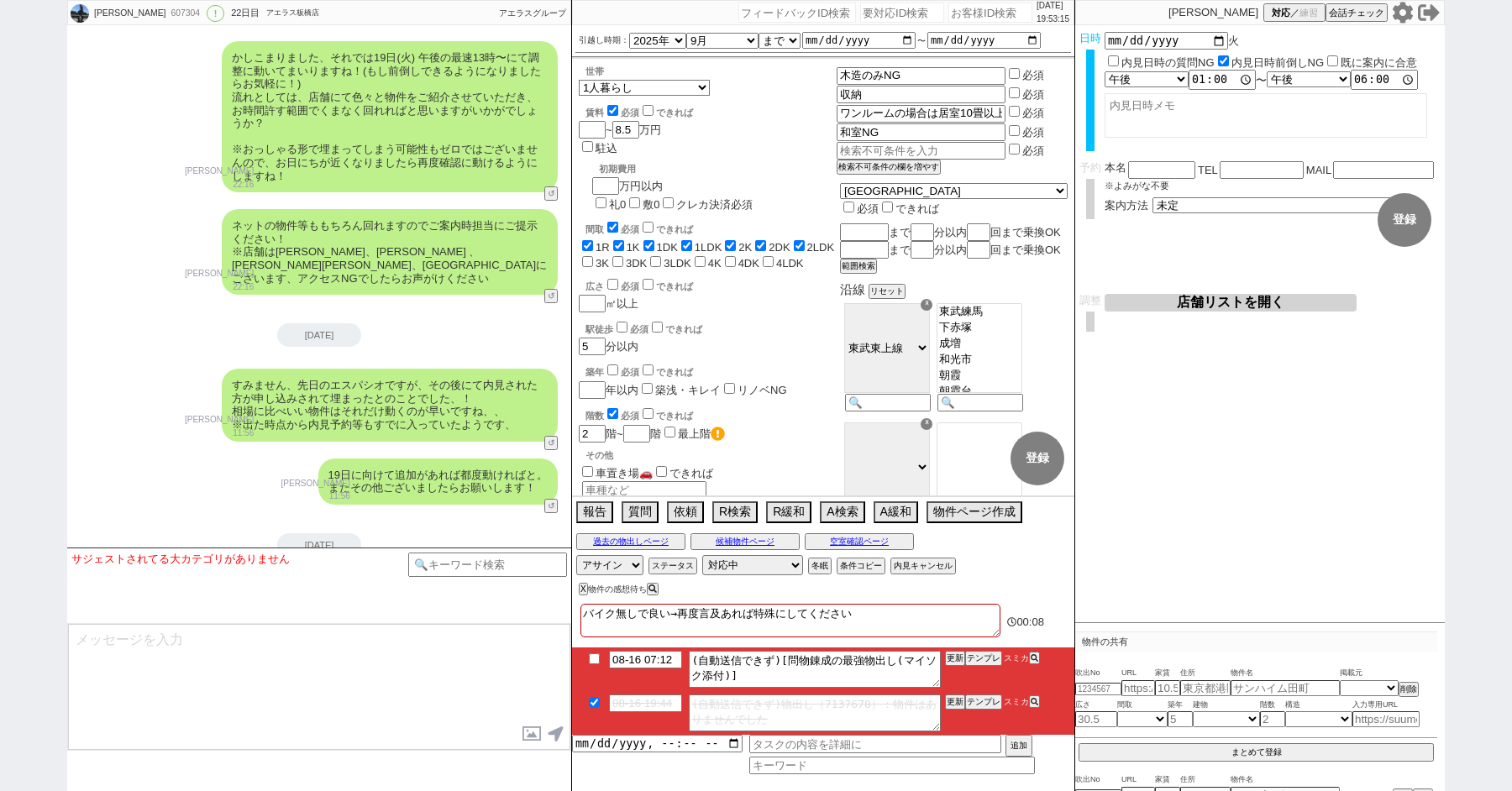
scroll to position [8616, 0]
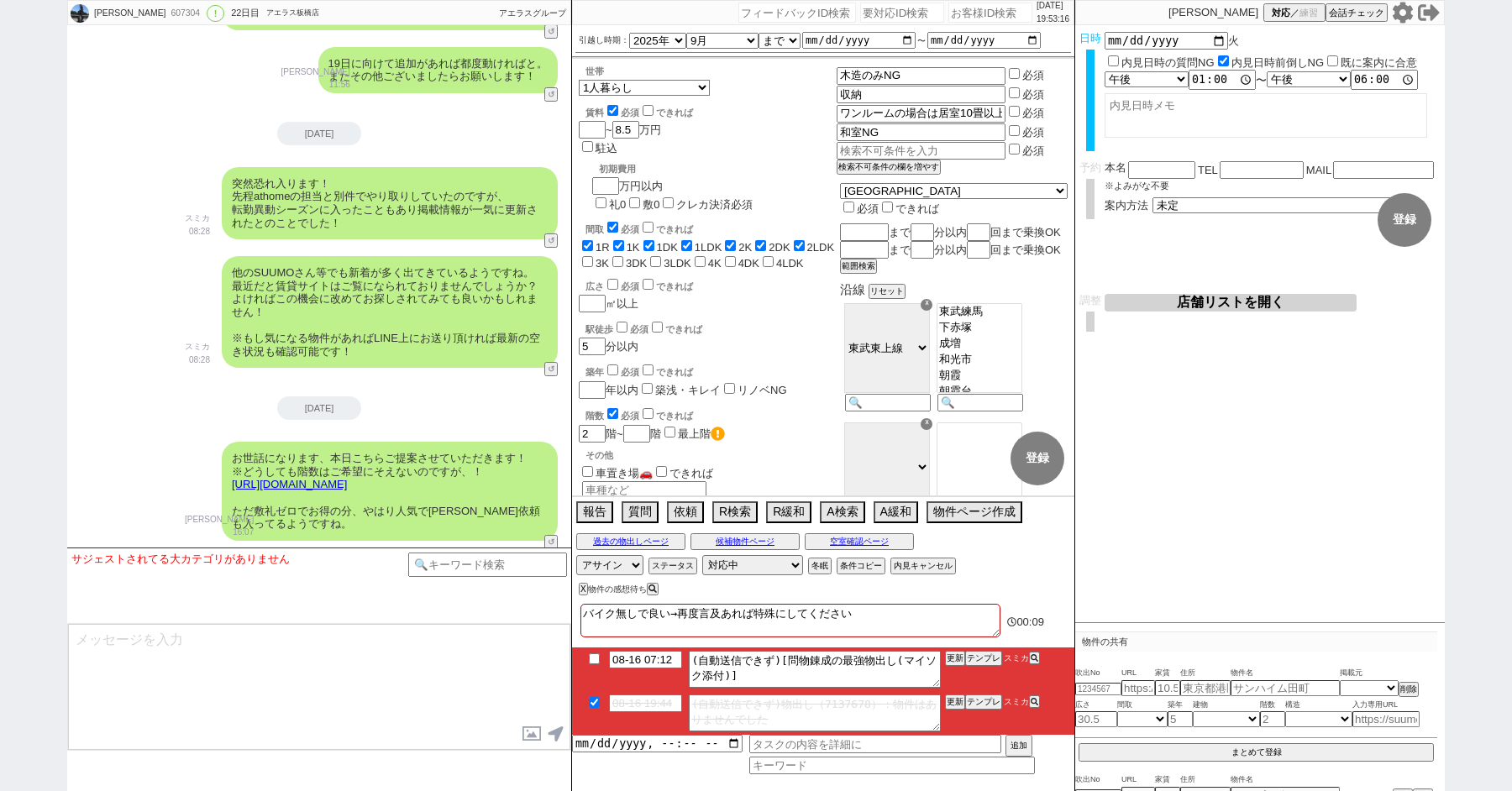
click at [592, 659] on input "checkbox" at bounding box center [594, 659] width 24 height 11
checkbox input "true"
click at [848, 546] on button "空室確認ページ" at bounding box center [859, 542] width 109 height 13
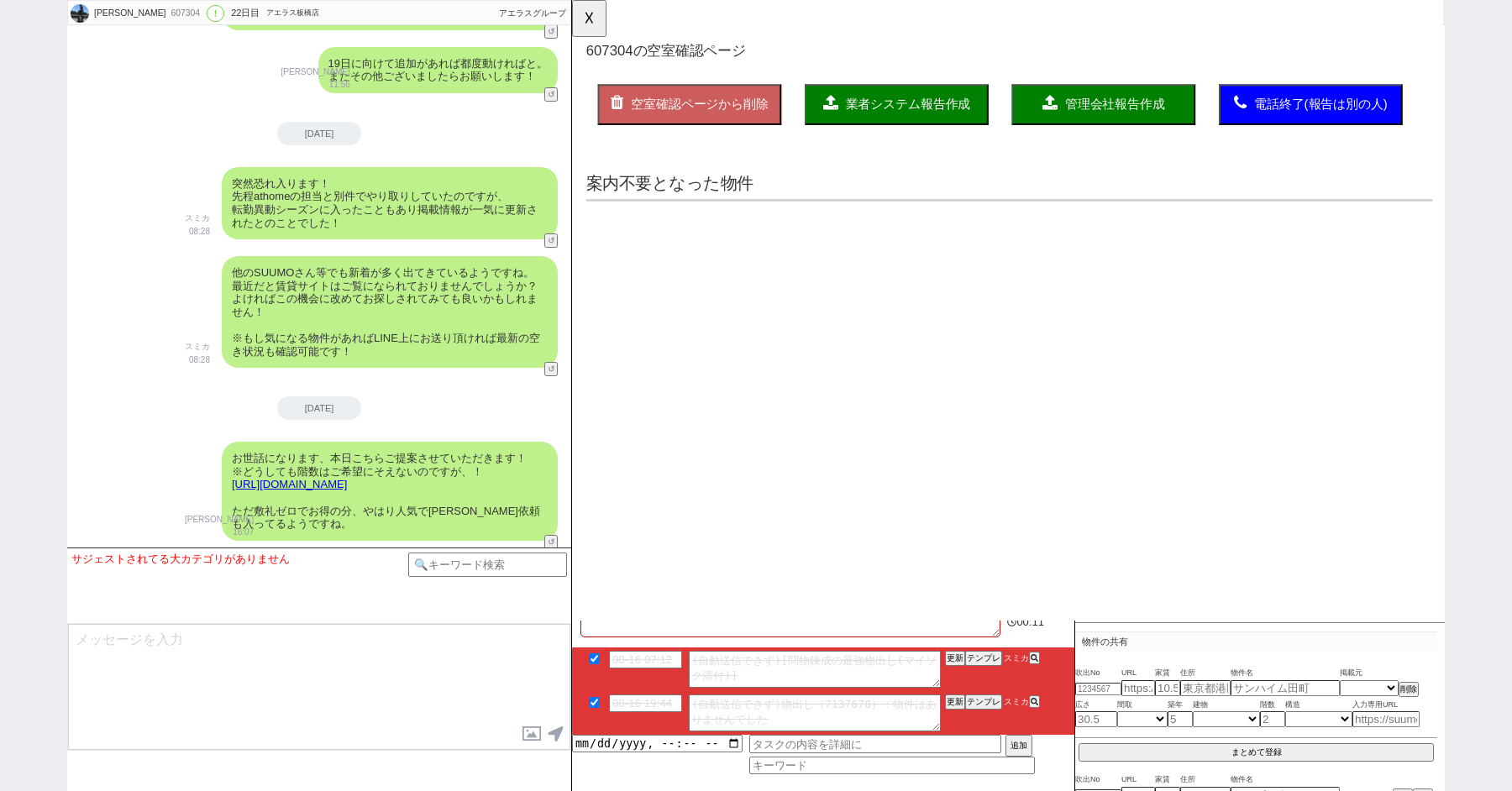
scroll to position [0, 0]
click at [593, 25] on button "☓" at bounding box center [587, 17] width 31 height 34
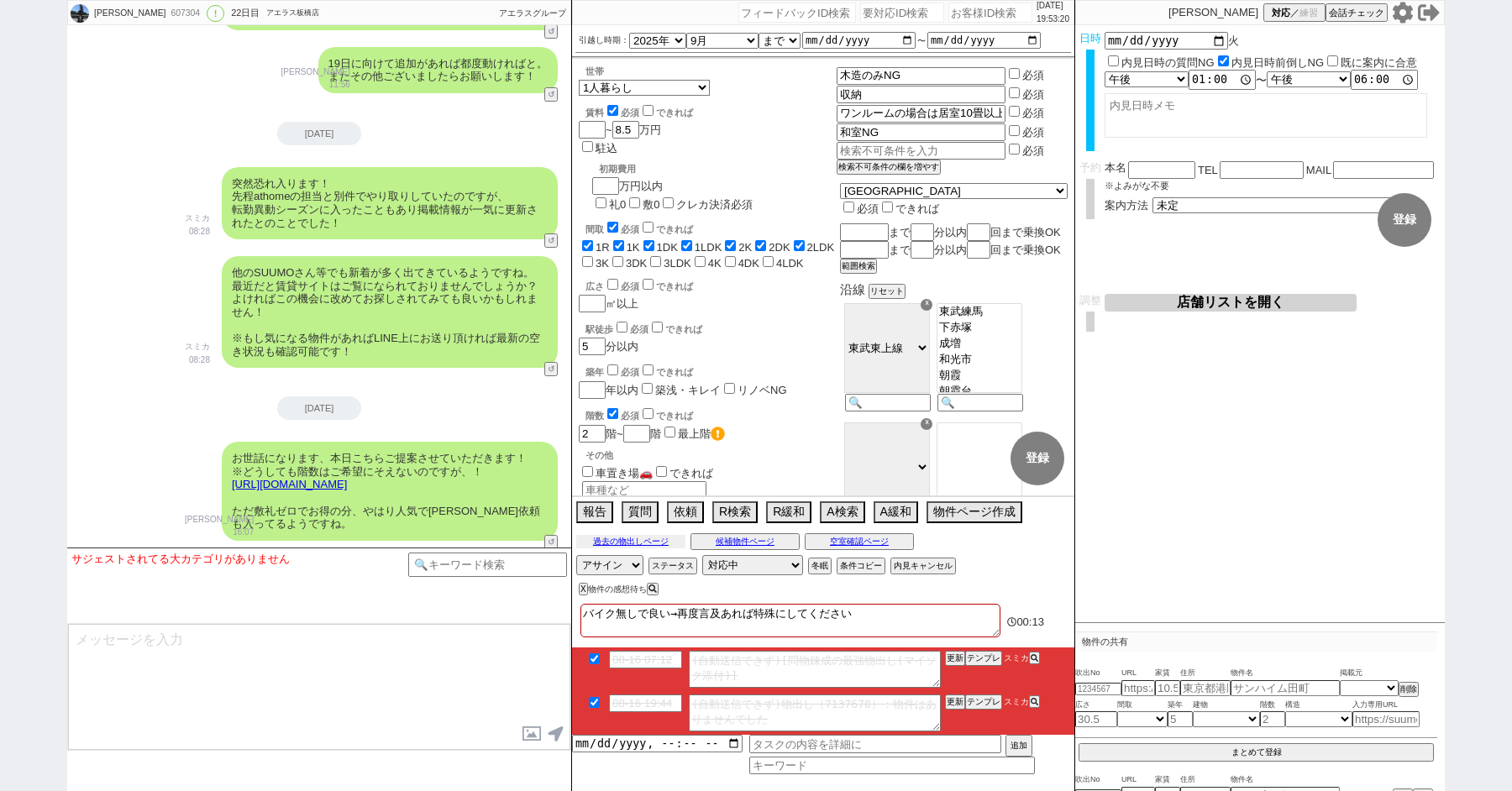
click at [615, 544] on button "過去の物出しページ" at bounding box center [631, 542] width 109 height 13
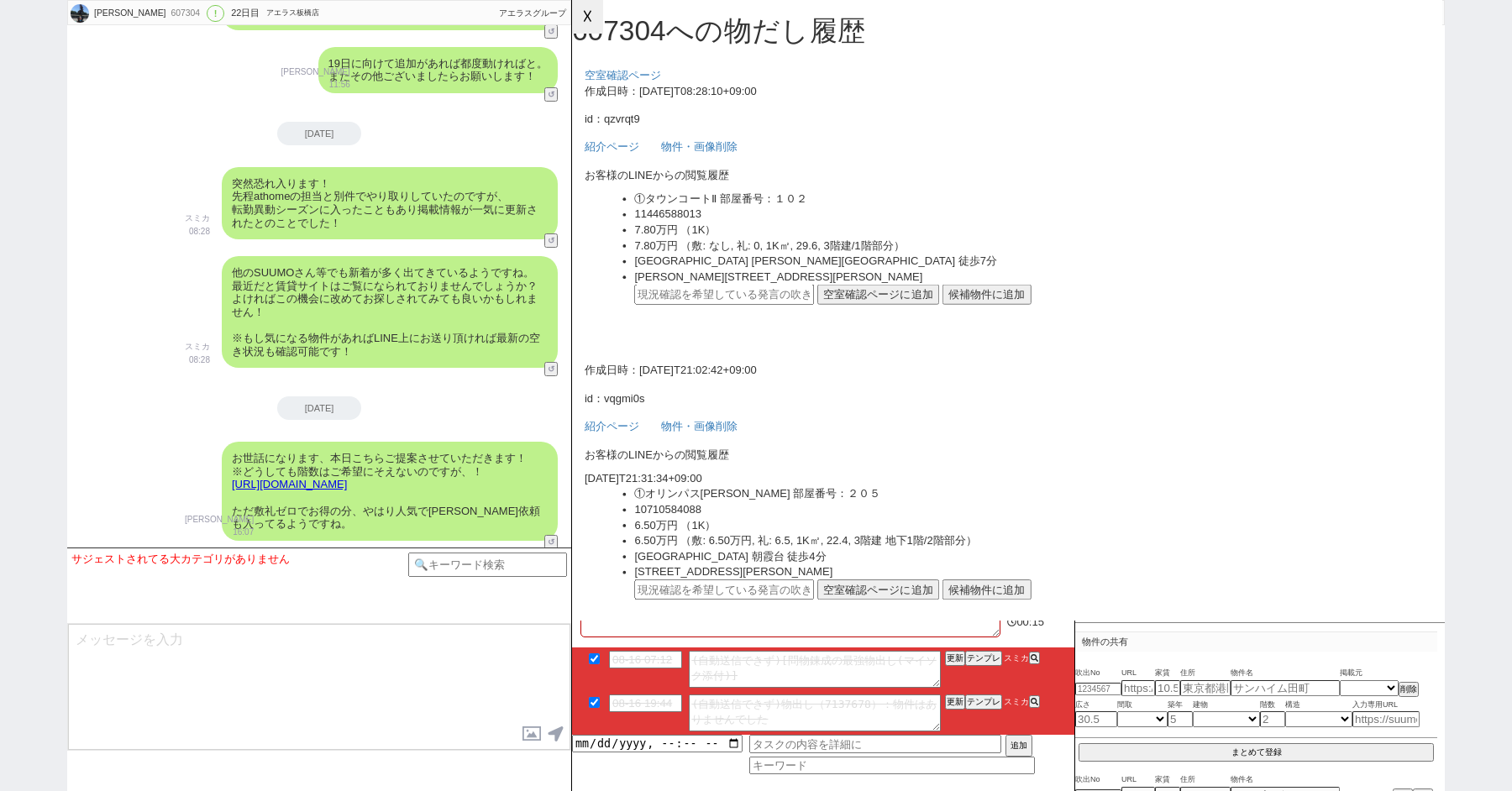
click at [585, 31] on button "☓" at bounding box center [587, 17] width 31 height 34
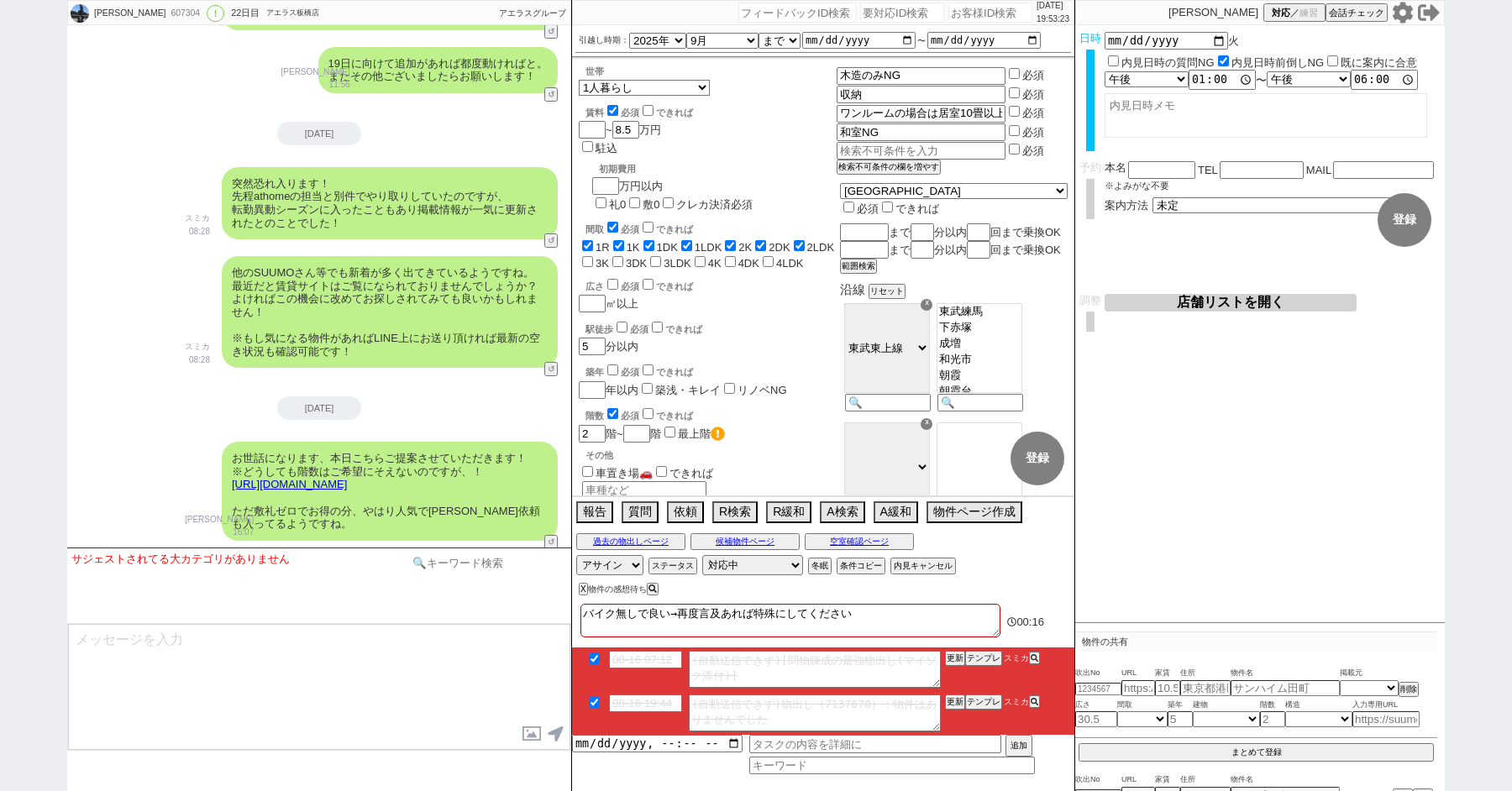
click at [483, 573] on input at bounding box center [487, 563] width 159 height 21
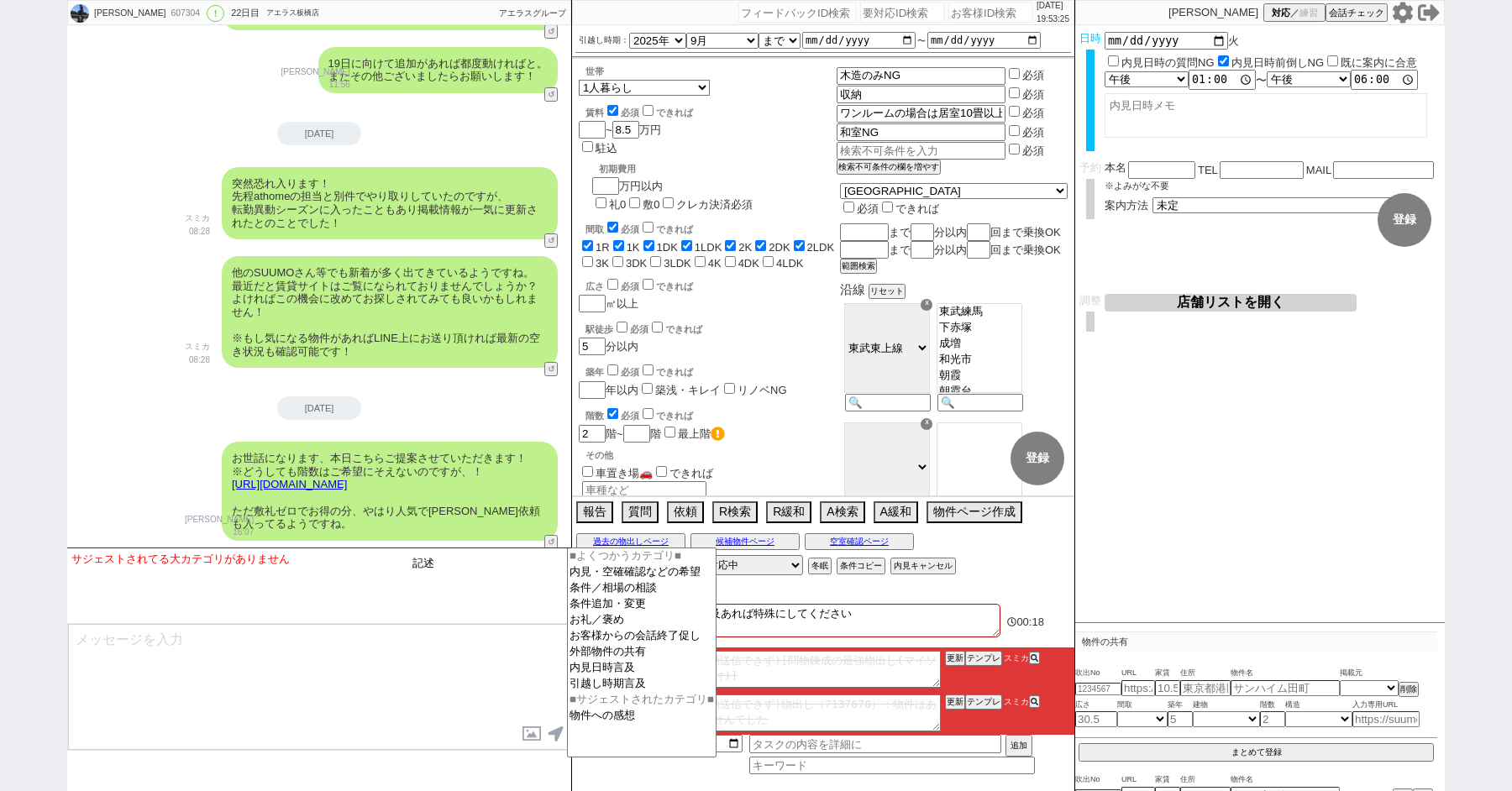
type input "記述"
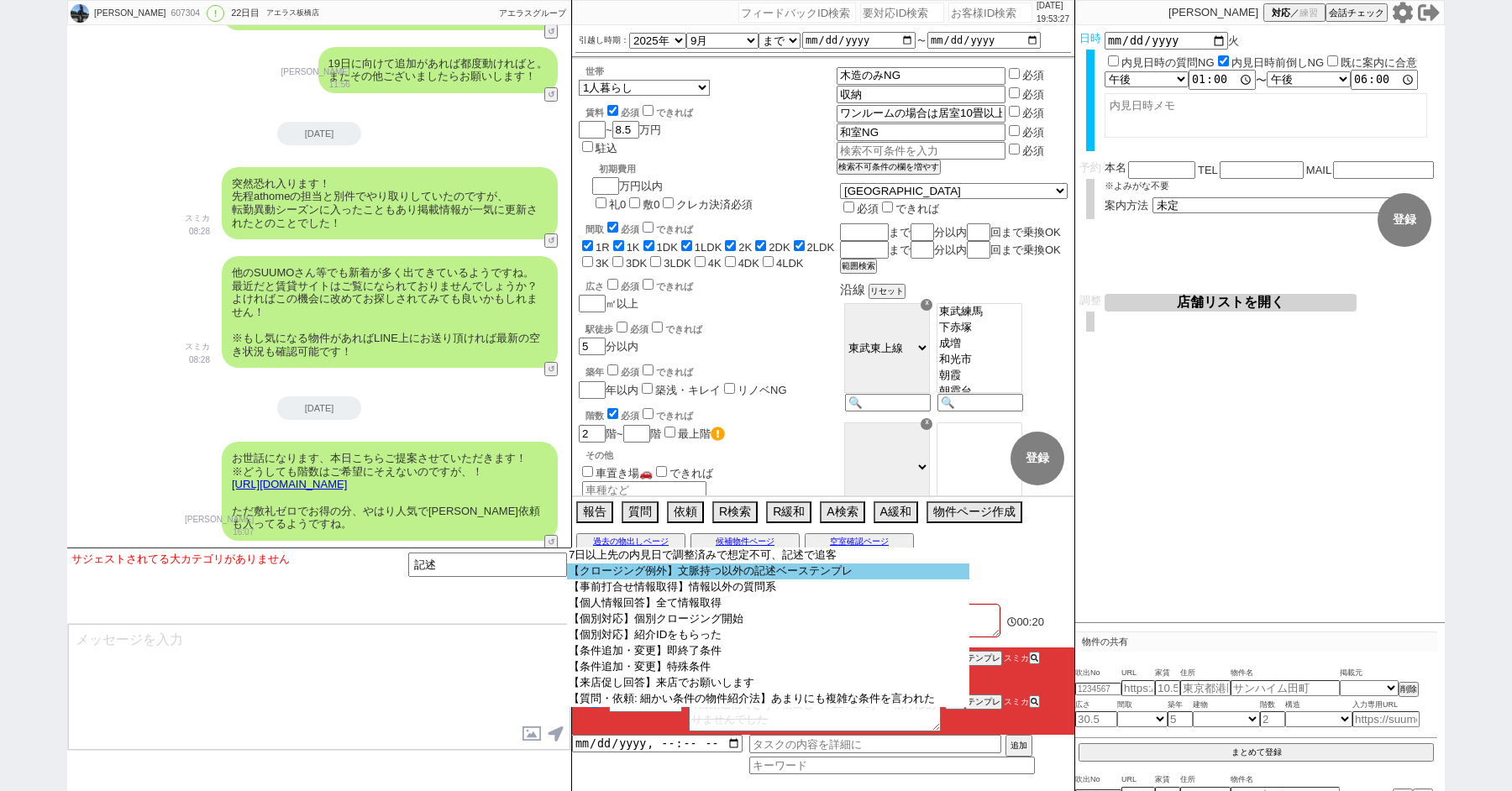
click at [676, 578] on option "【クロージング例外】文脈持つ以外の記述ベーステンプレ" at bounding box center [768, 572] width 403 height 16
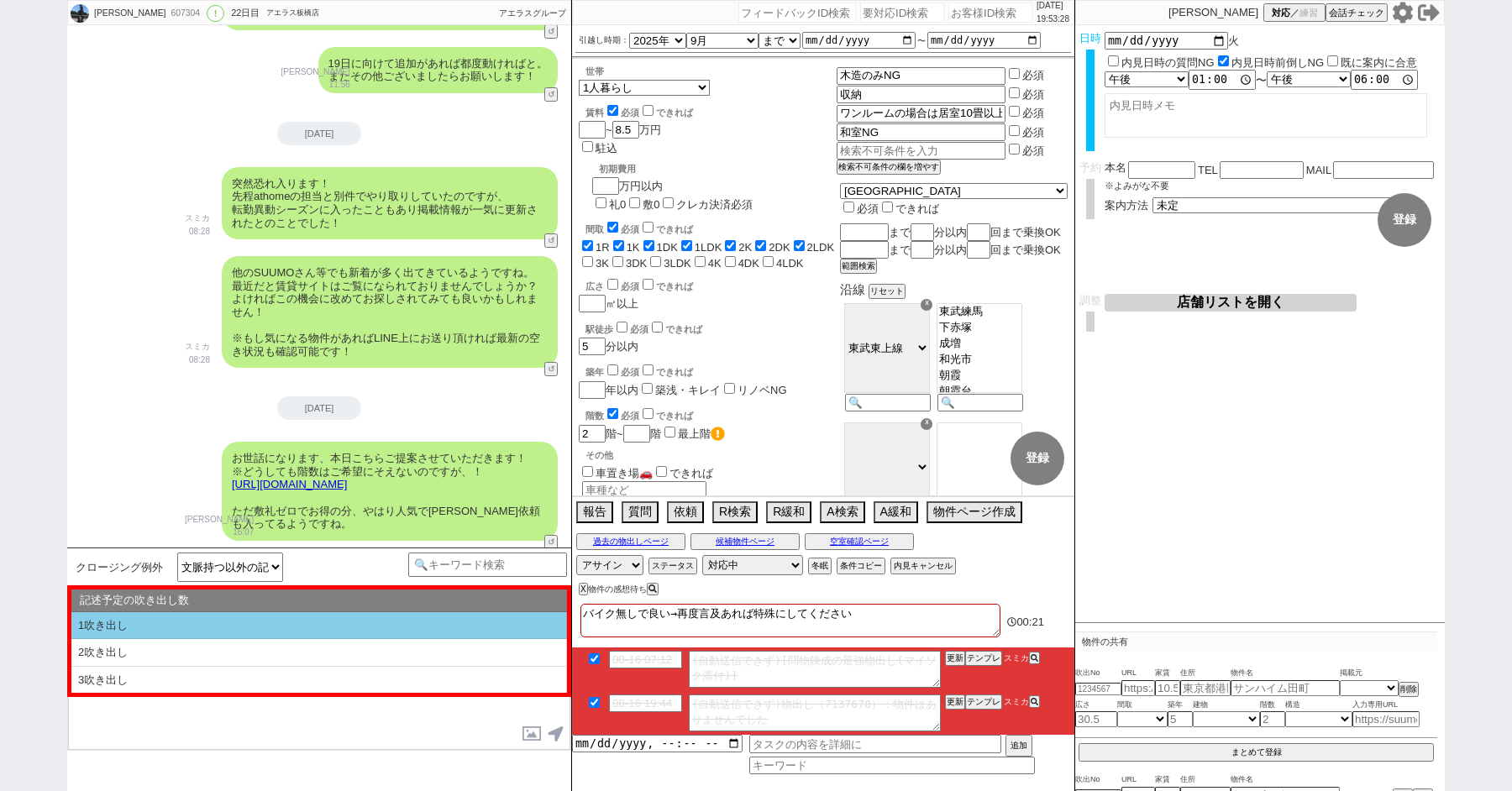
click at [296, 628] on li "1吹き出し" at bounding box center [319, 626] width 496 height 28
type textarea "@@【@@①記述したい内容を②の下に入力@@】@@ @@【@@②記述したい内容を入力後に①と②を@@ごと消して送信！！@@】@@"
select select "1吹き出し"
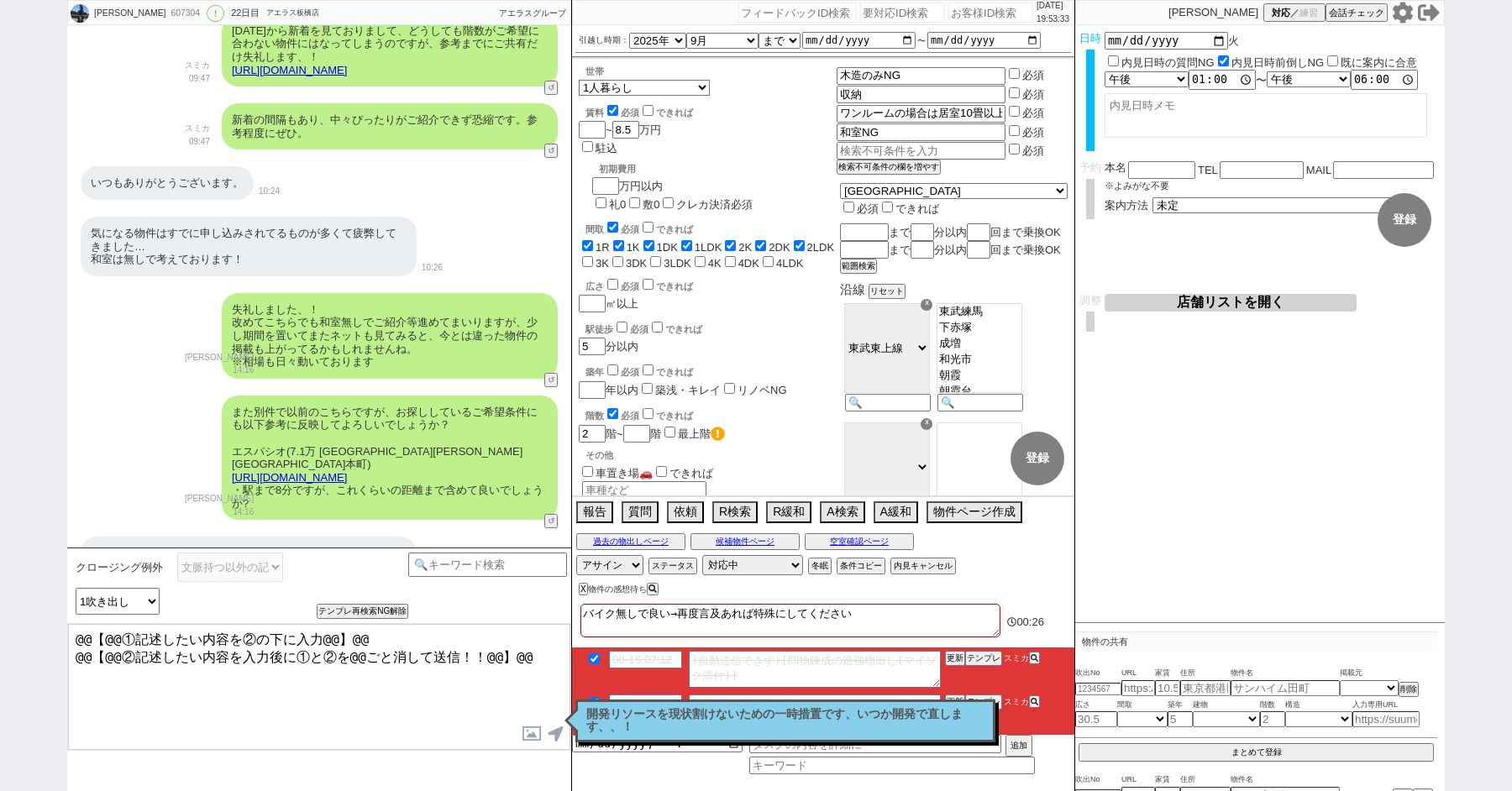
scroll to position [8616, 0]
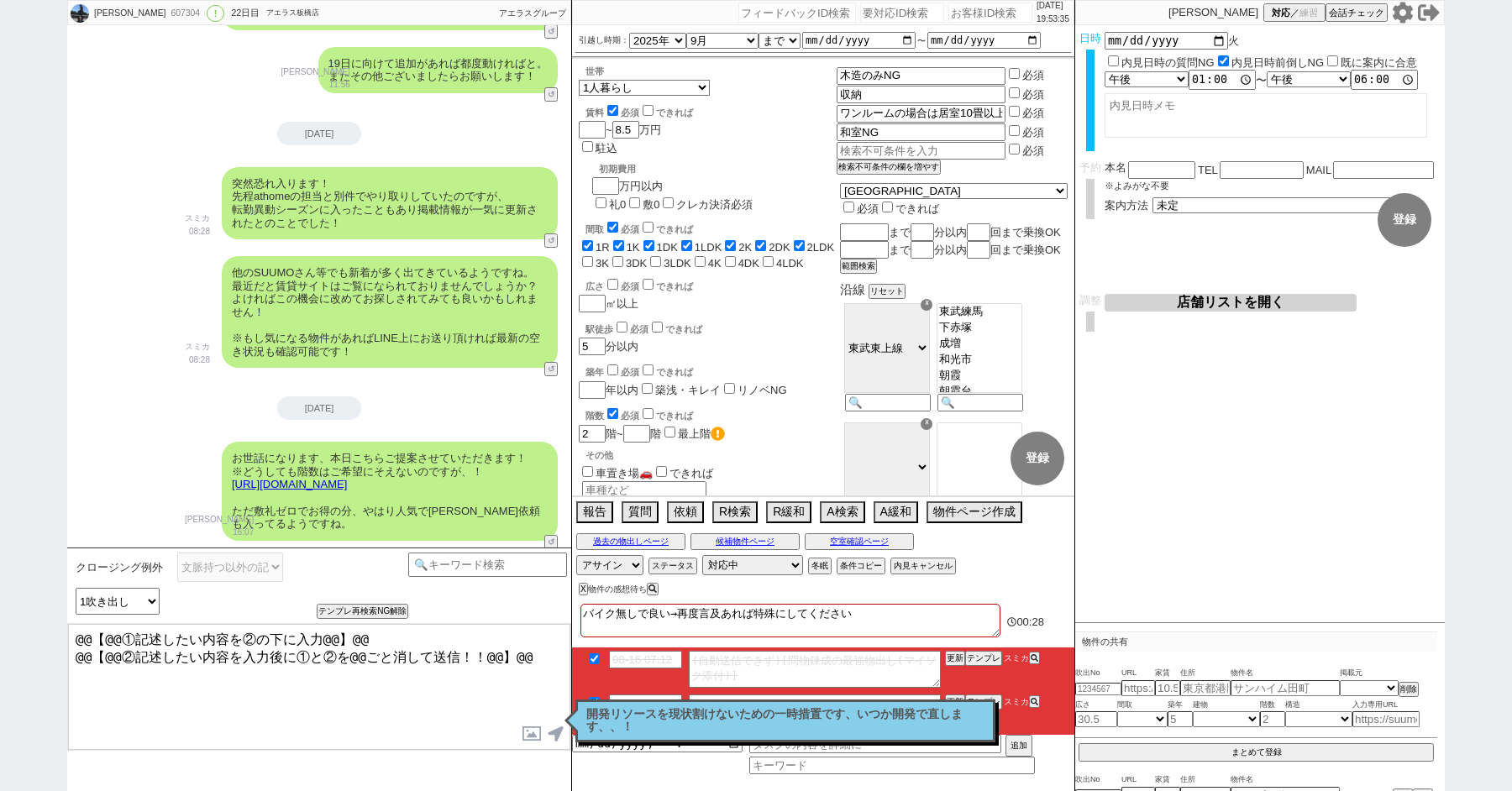
click at [282, 725] on textarea "@@【@@①記述したい内容を②の下に入力@@】@@ @@【@@②記述したい内容を入力後に①と②を@@ごと消して送信！！@@】@@" at bounding box center [319, 688] width 503 height 126
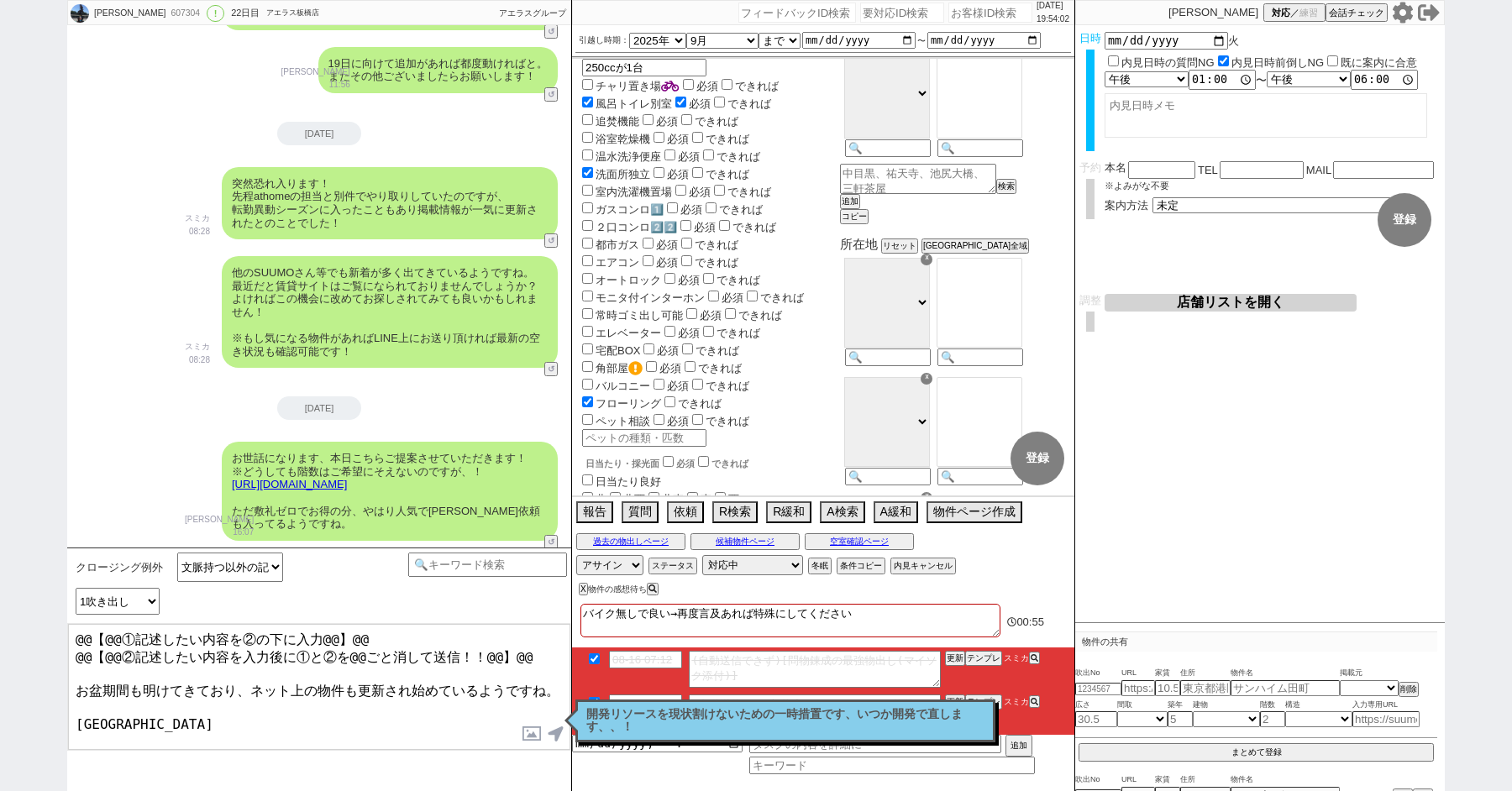
scroll to position [312, 0]
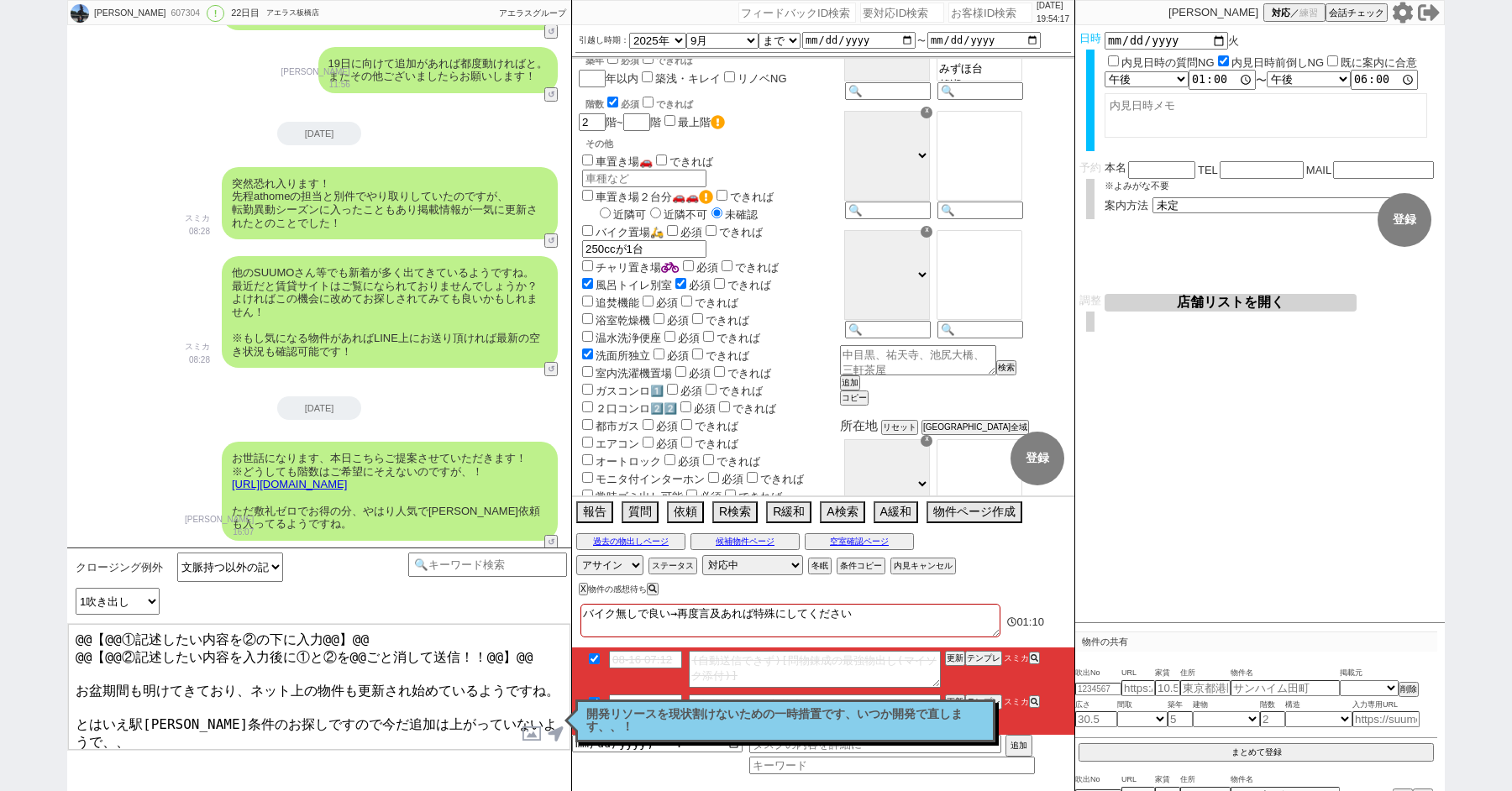
click at [302, 712] on textarea "@@【@@①記述したい内容を②の下に入力@@】@@ @@【@@②記述したい内容を入力後に①と②を@@ごと消して送信！！@@】@@ お盆期間も明けてきており、ネ…" at bounding box center [319, 688] width 503 height 126
click at [576, 710] on div "開発リソースを現状割けないための一時措置です、いつか開発で直します、、！ 読んだ" at bounding box center [786, 720] width 420 height 43
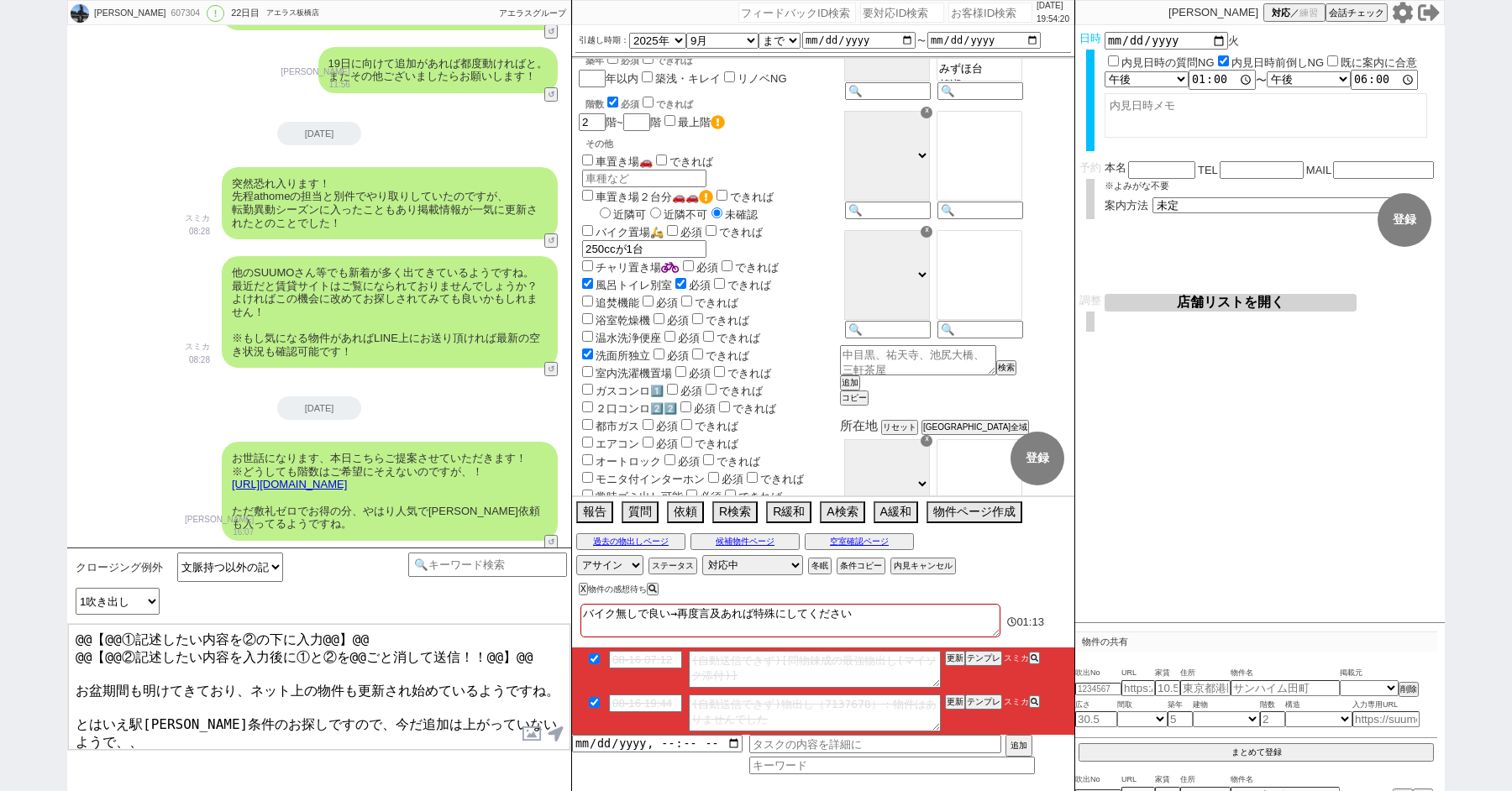
click at [545, 709] on textarea "@@【@@①記述したい内容を②の下に入力@@】@@ @@【@@②記述したい内容を入力後に①と②を@@ごと消して送信！！@@】@@ お盆期間も明けてきており、ネ…" at bounding box center [319, 688] width 503 height 126
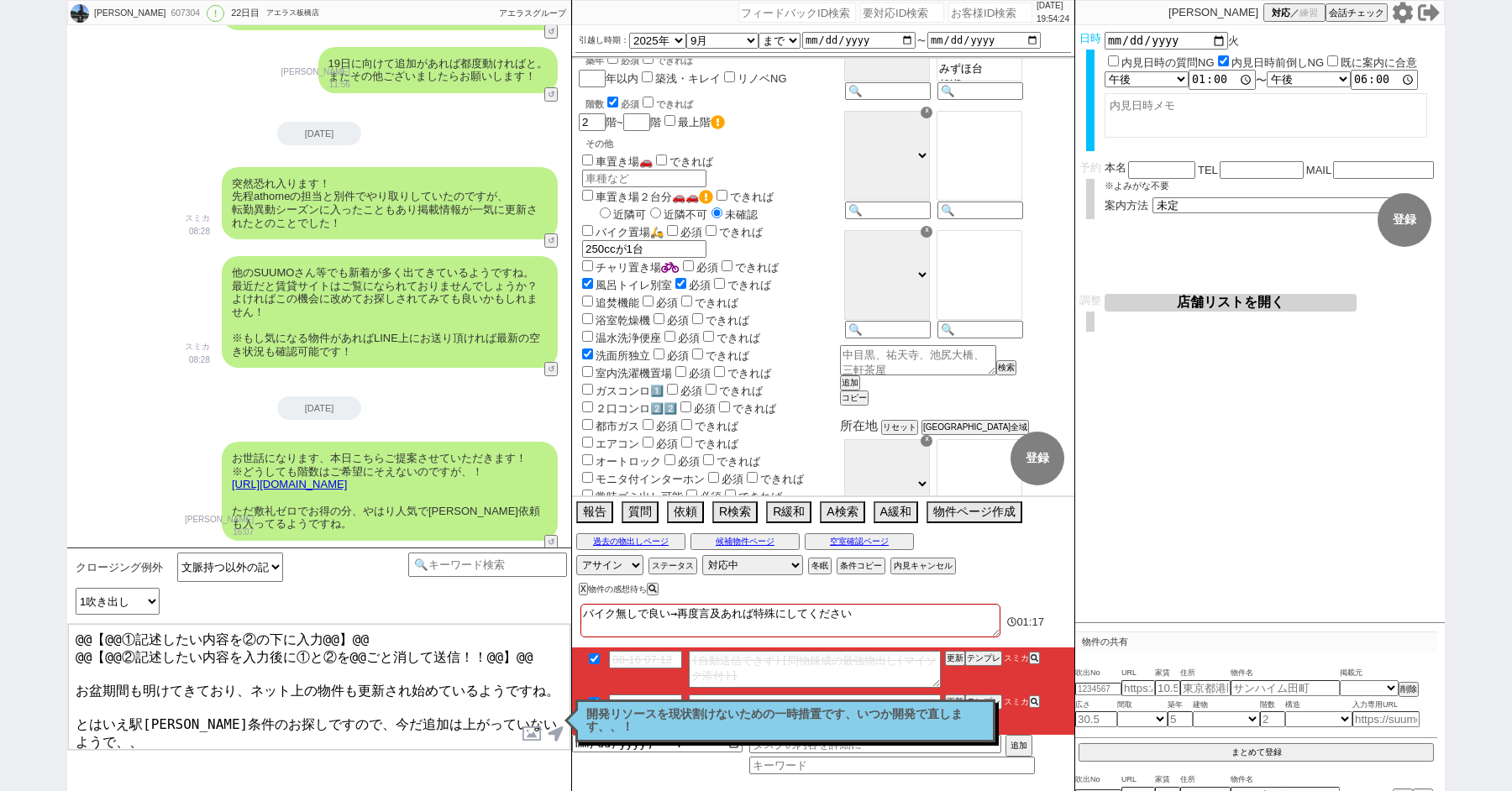
click at [568, 682] on textarea "@@【@@①記述したい内容を②の下に入力@@】@@ @@【@@②記述したい内容を入力後に①と②を@@ごと消して送信！！@@】@@ お盆期間も明けてきており、ネ…" at bounding box center [319, 688] width 503 height 126
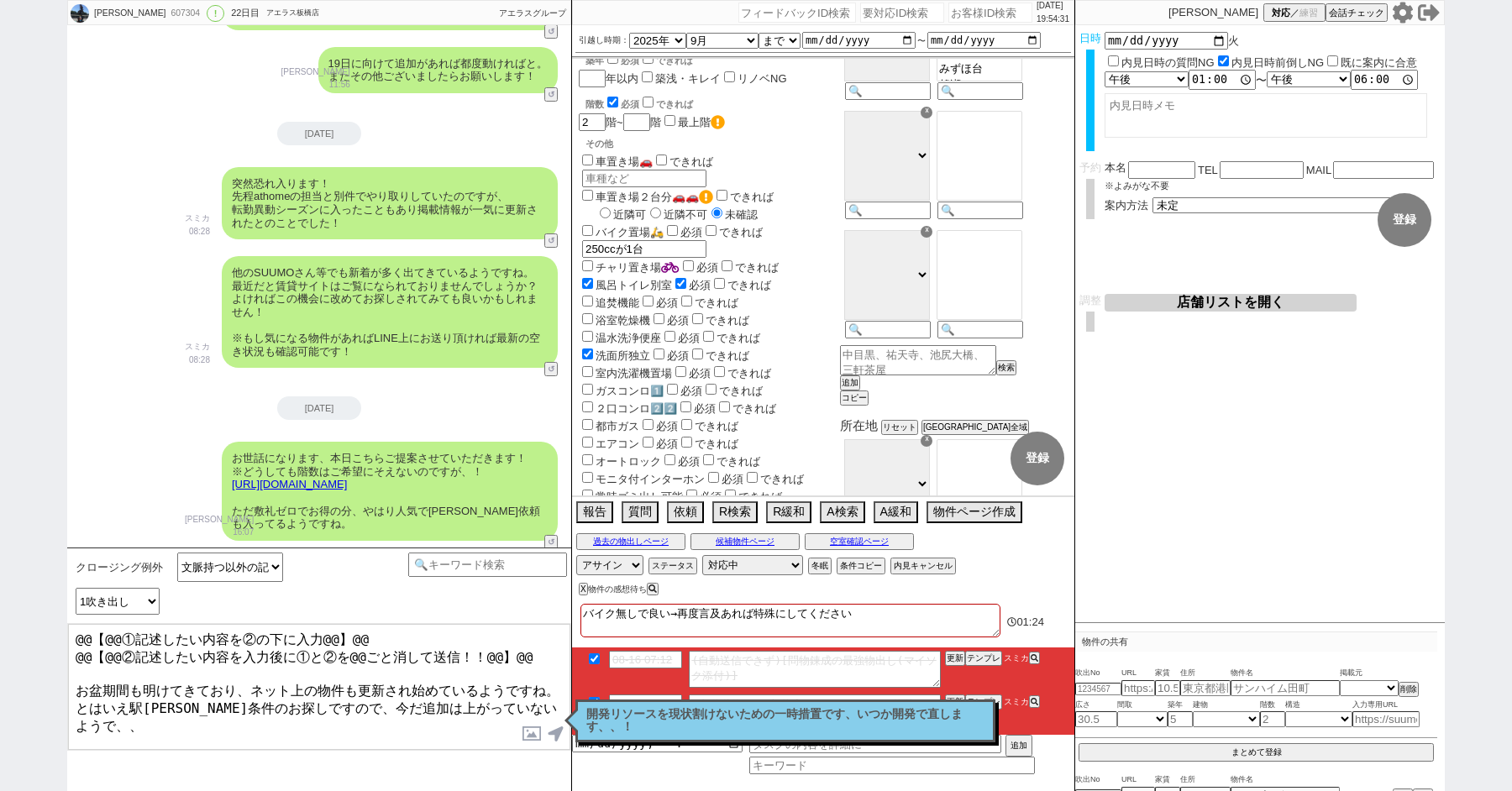
click at [315, 694] on textarea "@@【@@①記述したい内容を②の下に入力@@】@@ @@【@@②記述したい内容を入力後に①と②を@@ごと消して送信！！@@】@@ お盆期間も明けてきており、ネ…" at bounding box center [319, 688] width 503 height 126
drag, startPoint x: 522, startPoint y: 697, endPoint x: 576, endPoint y: 697, distance: 54.0
click at [575, 697] on div "ゆもと ⊿ 607304 ! 0 22日目 アエラス板橋店 冬眠中 自社客 アエラスグループ スミカ_BPO チャット全表示 2025-07-26 新しくフォ…" at bounding box center [756, 395] width 1378 height 791
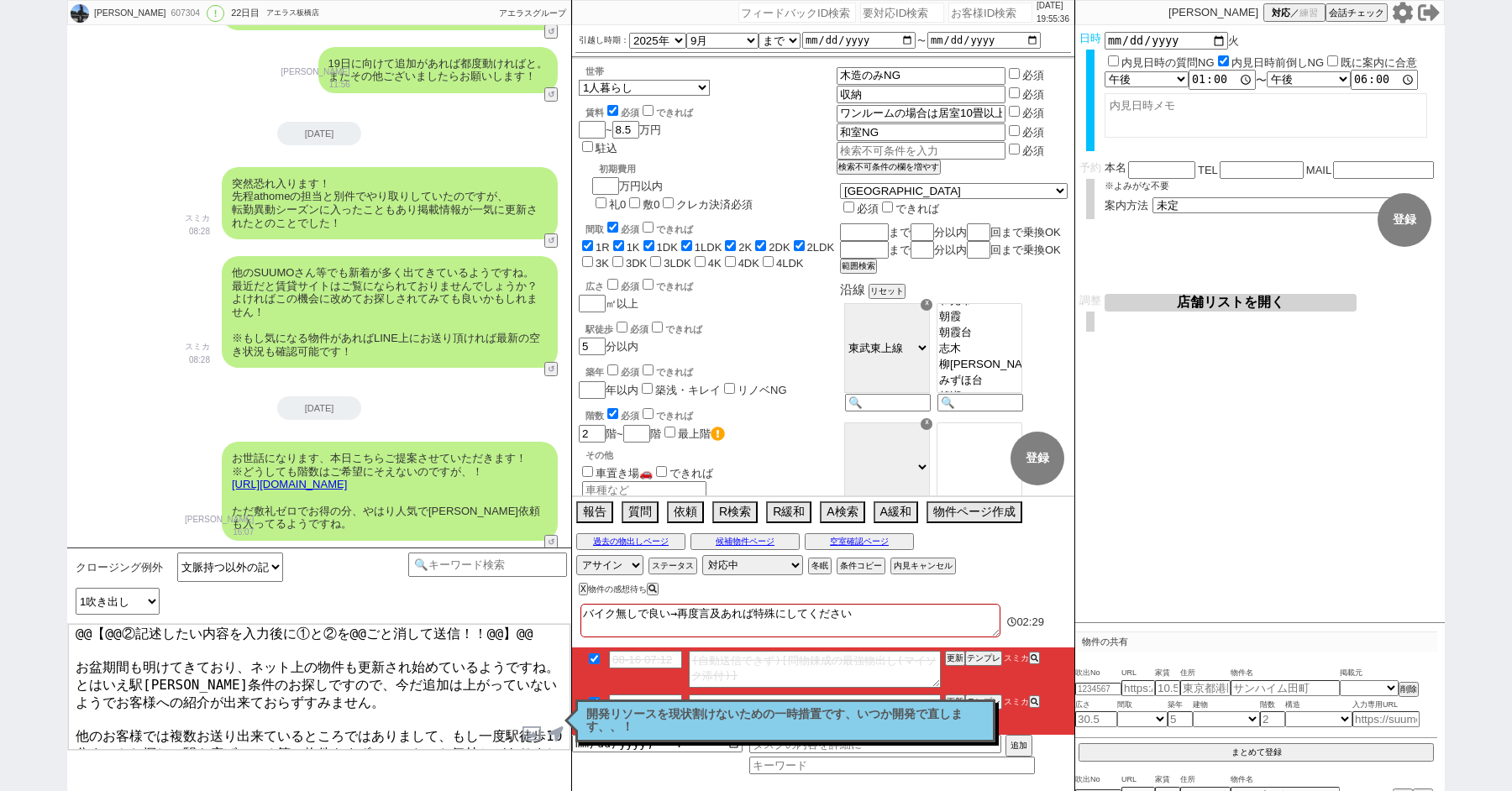
scroll to position [0, 0]
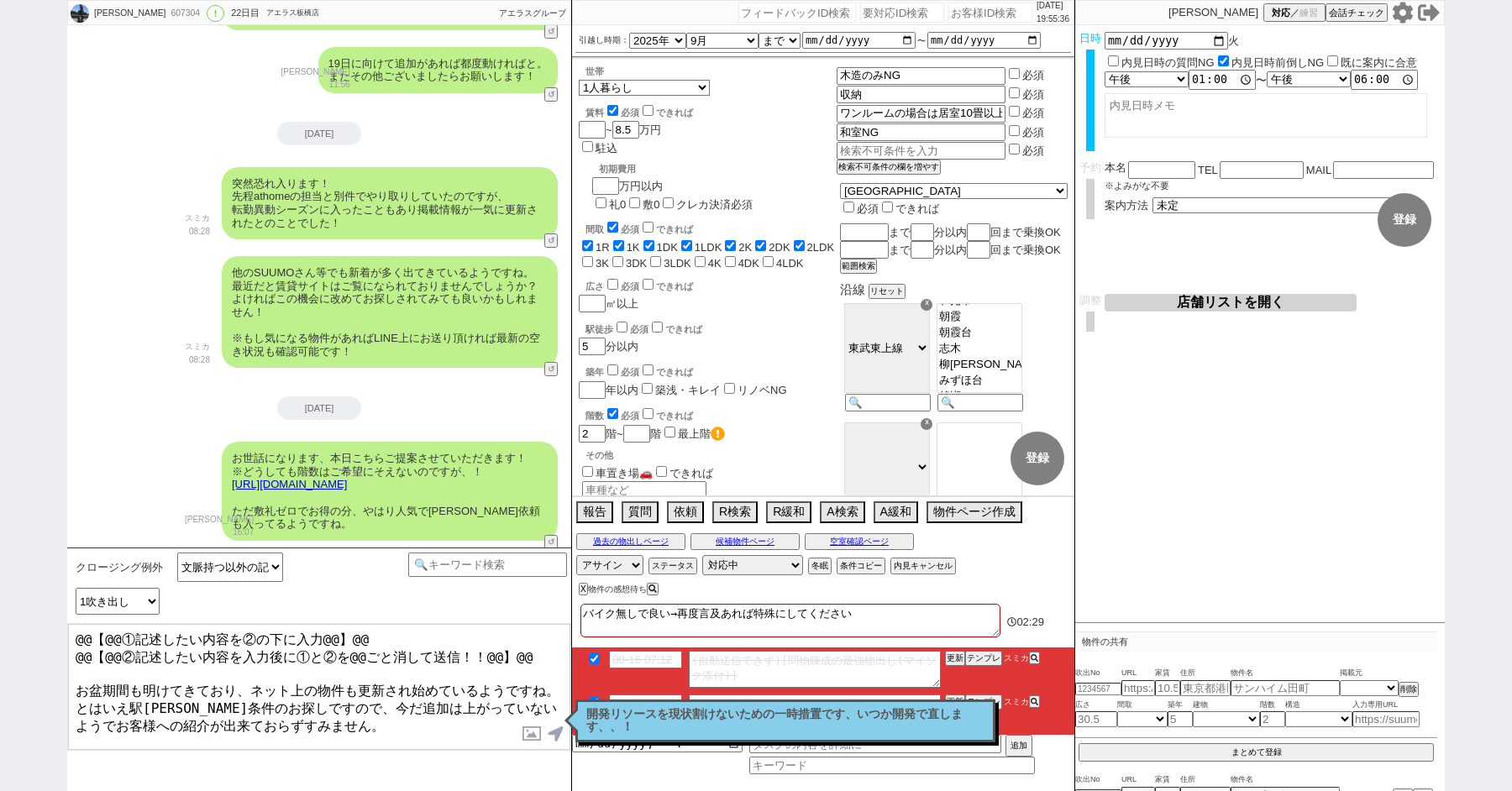
drag, startPoint x: 76, startPoint y: 659, endPoint x: 10, endPoint y: 471, distance: 199.2
click at [10, 488] on div "ゆもと ⊿ 607304 ! 0 22日目 アエラス板橋店 冬眠中 自社客 アエラスグループ スミカ_BPO チャット全表示 2025-07-26 新しくフォ…" at bounding box center [756, 395] width 1512 height 791
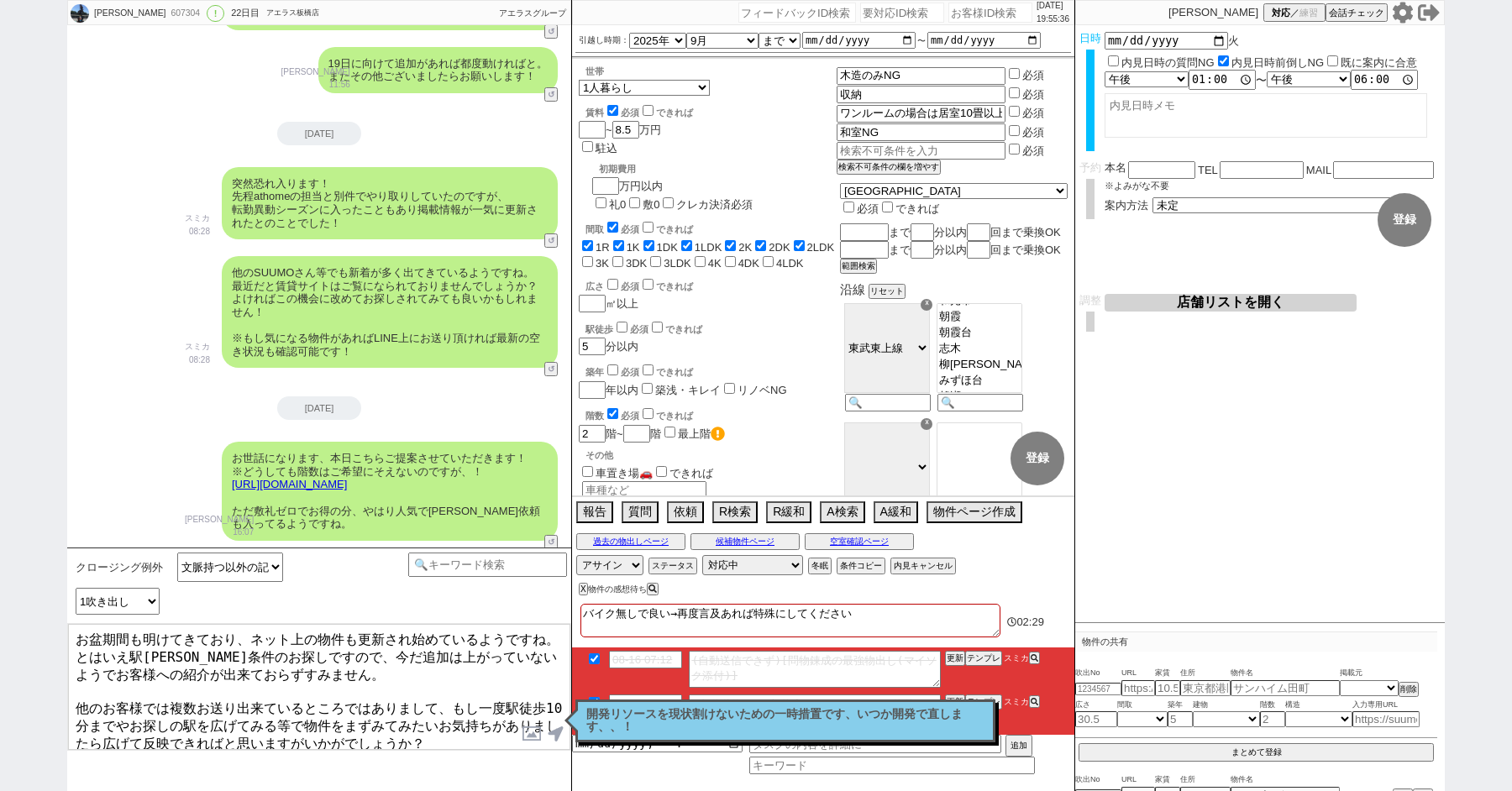
type textarea "お盆期間も明けてきており、ネット上の物件も更新され始めているようですね。 とはいえ駅近好条件のお探しですので、今だ追加は上がっていないようでお客様への紹介が出…"
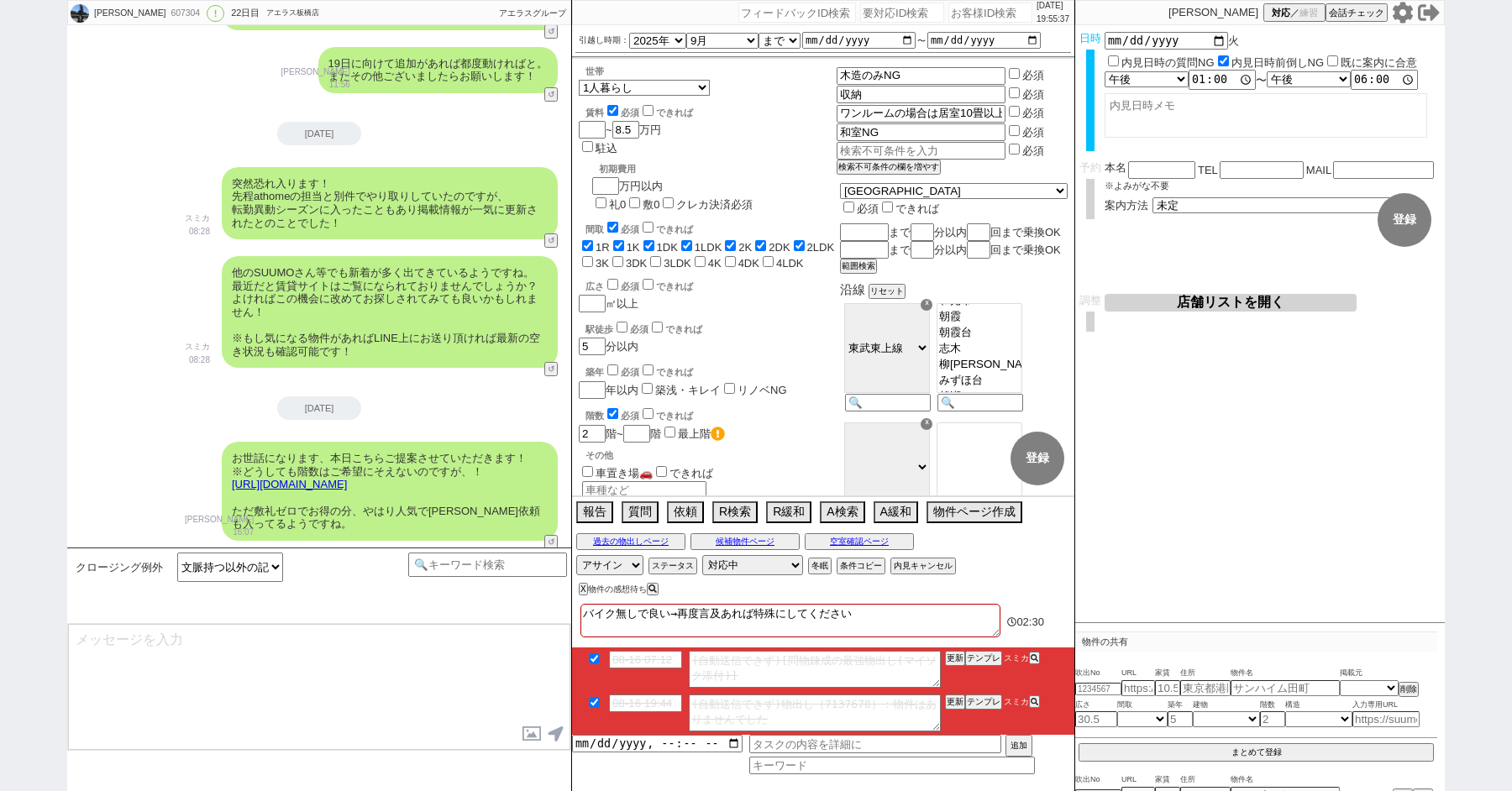
scroll to position [8828, 0]
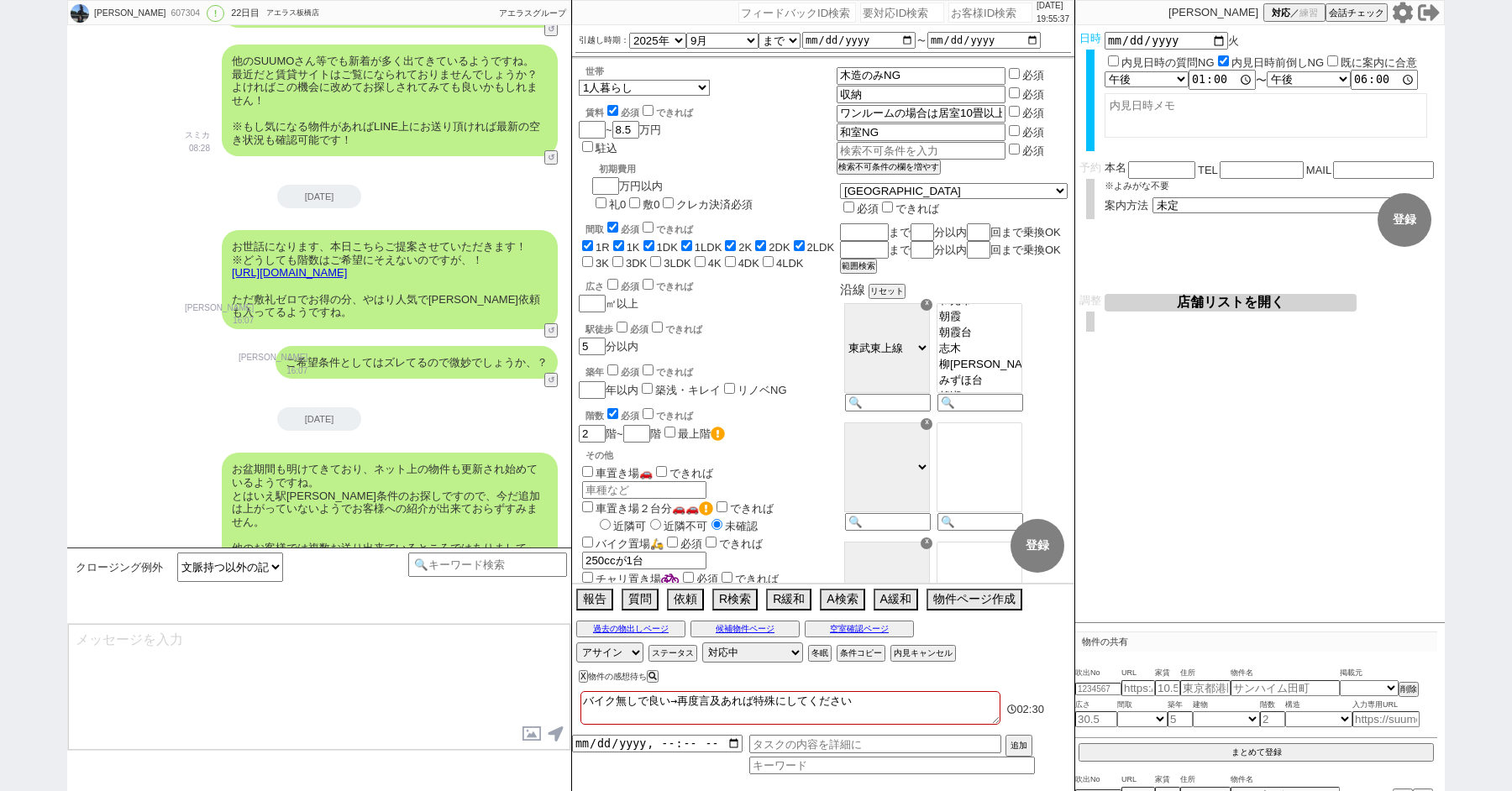
type textarea "@@【@@メッセージは打たず、以下やってください@@】@@ @@【@@タスク整理、追加、条件入力等のやるべきことはやりましたか？？全て終わったら自分に付いたア…"
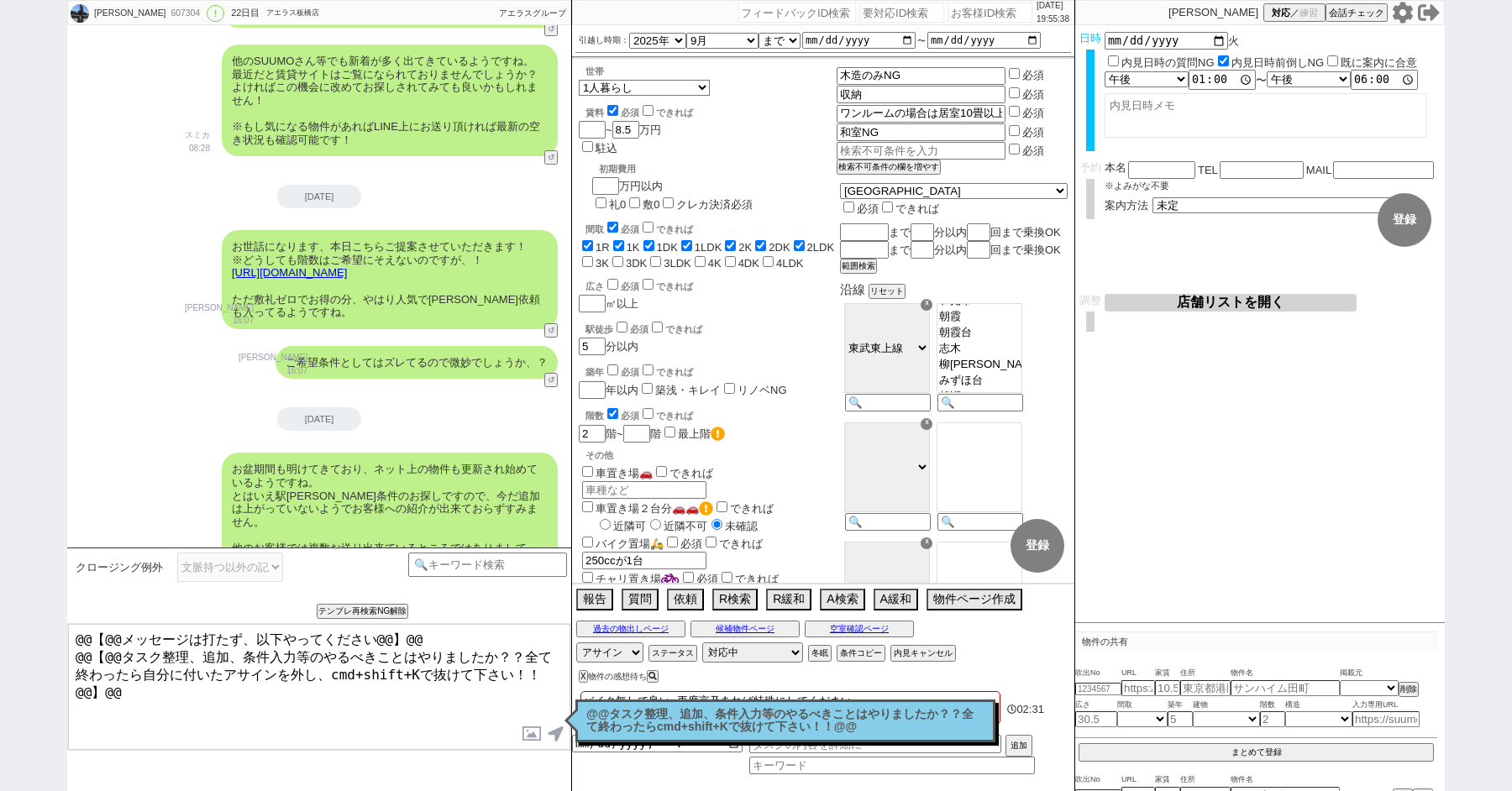
click at [626, 722] on p "@@タスク整理、追加、条件入力等のやるべきことはやりましたか？？全て終わったらcmd+shift+Kで抜けて下さい！！@@" at bounding box center [786, 720] width 398 height 26
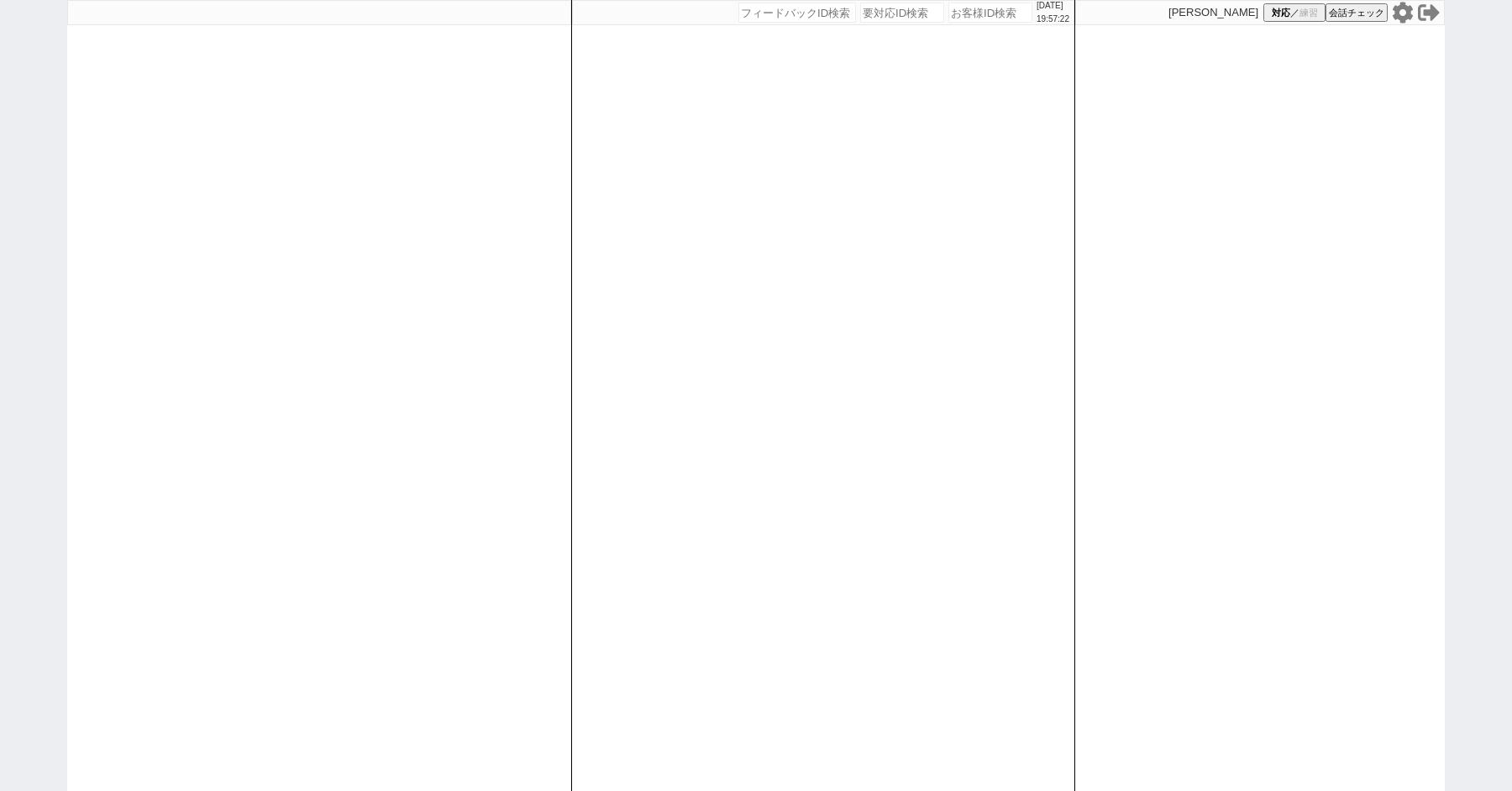
paste input "230506"
type input "230506"
select select "100"
select select "1"
select select "2"
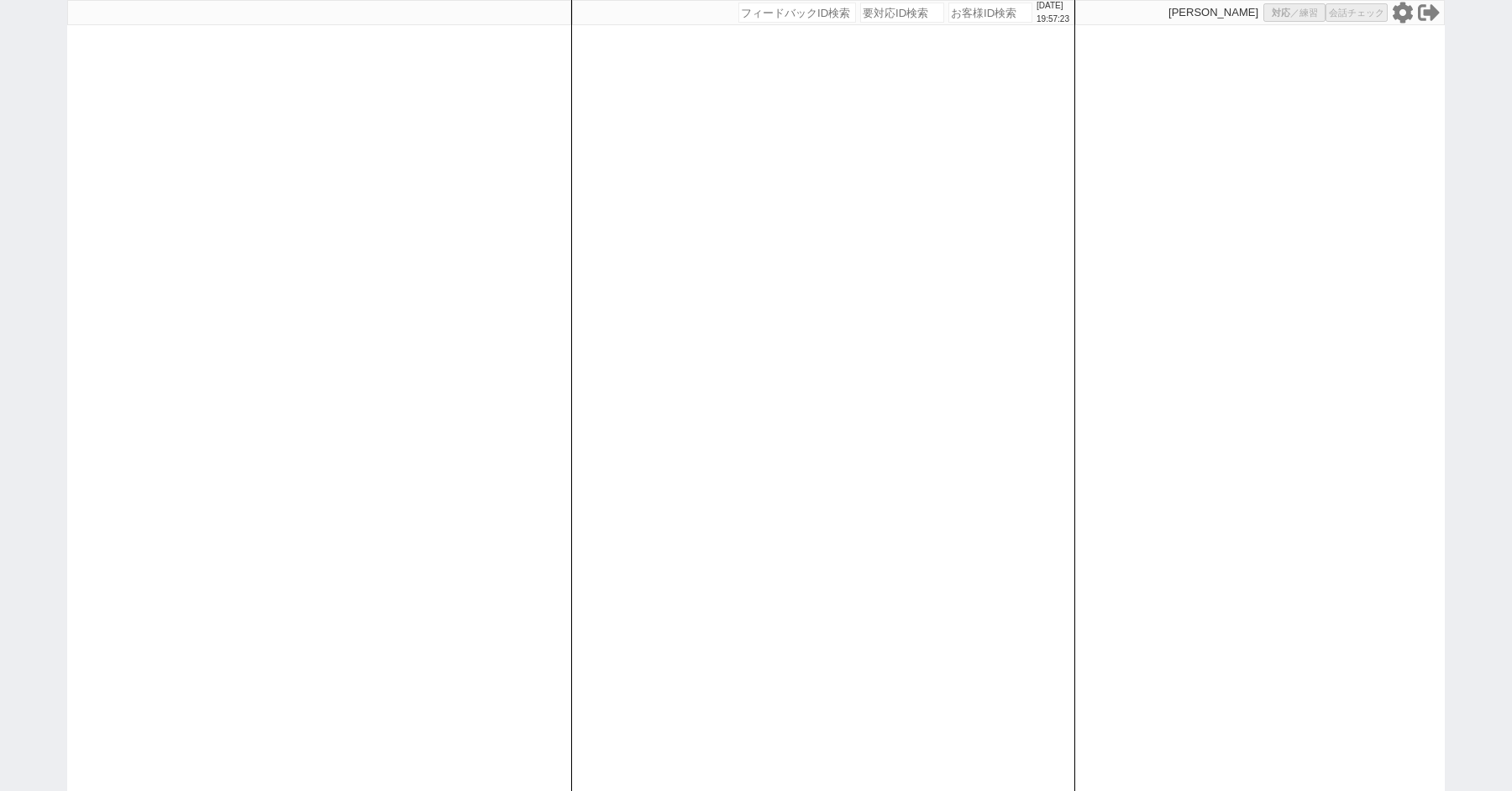
select select "5"
select select "8"
select select
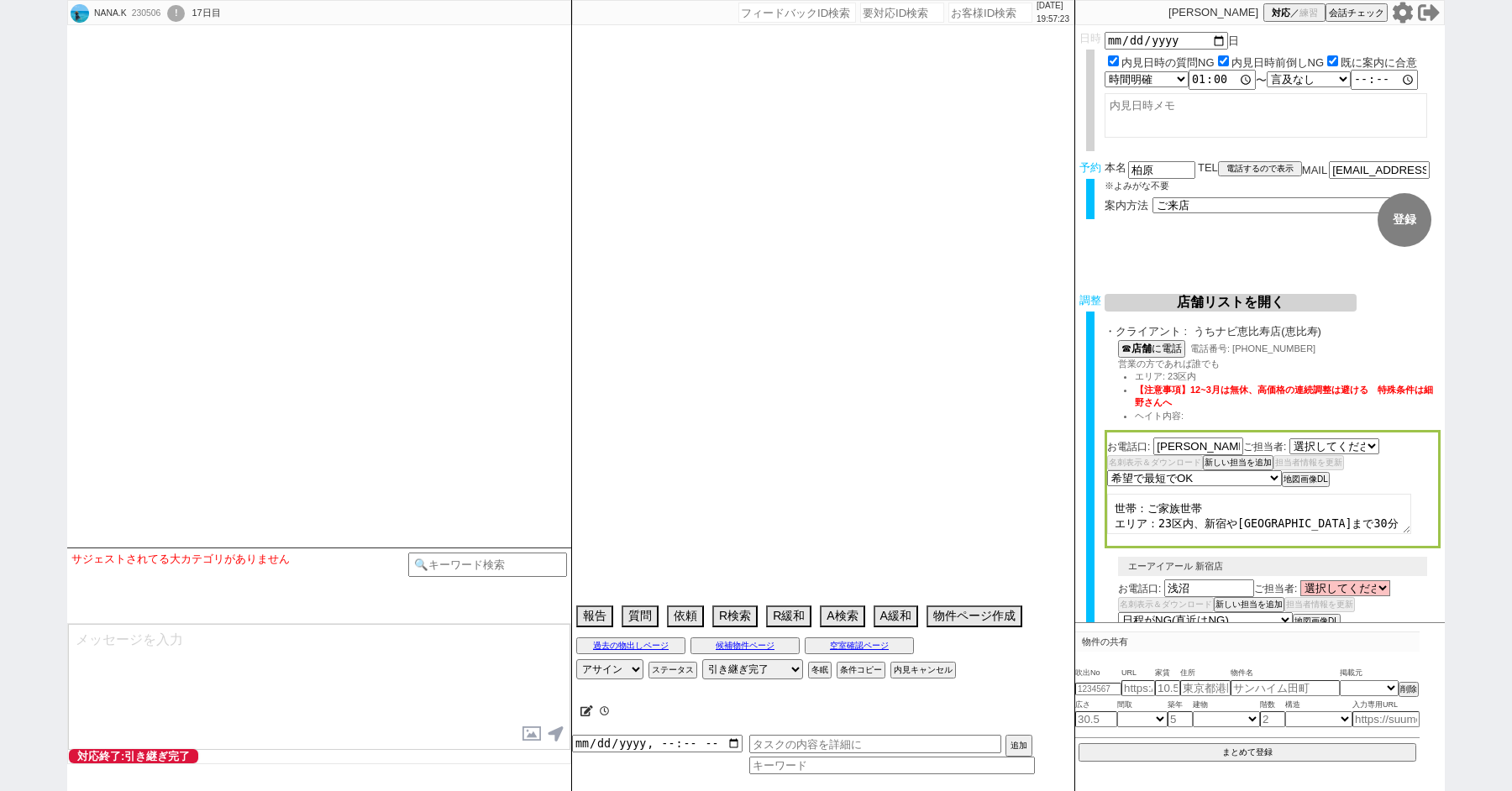
select select "396"
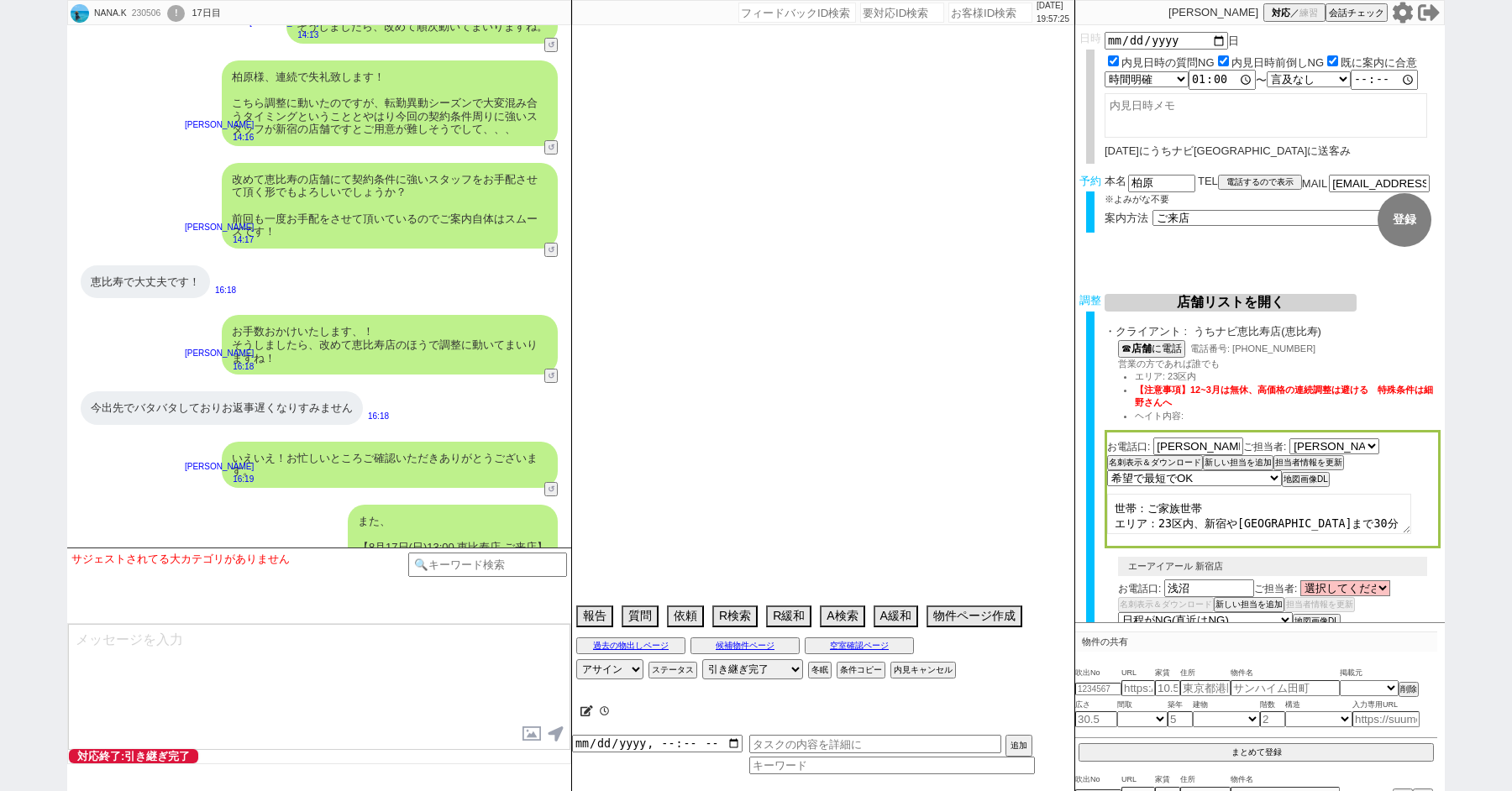
scroll to position [29242, 0]
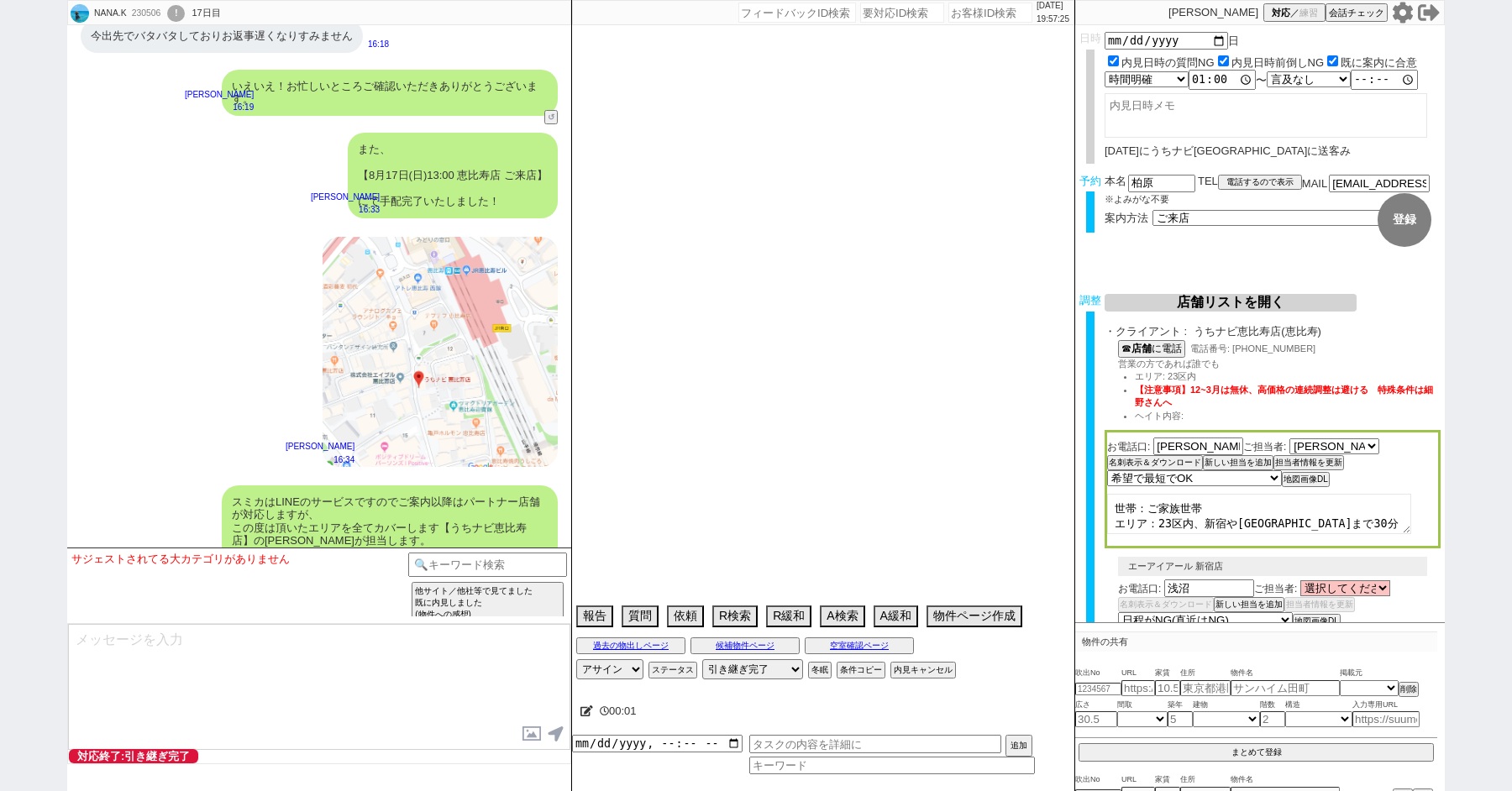
type textarea "3日他社内見(フレンシア築地)　自転車は2台、他社なし 10日10:36 出ない 調整後キャンセルあり:子供体調不良、仕方ない"
select select "15"
select select "6"
select select "2"
select select "3"
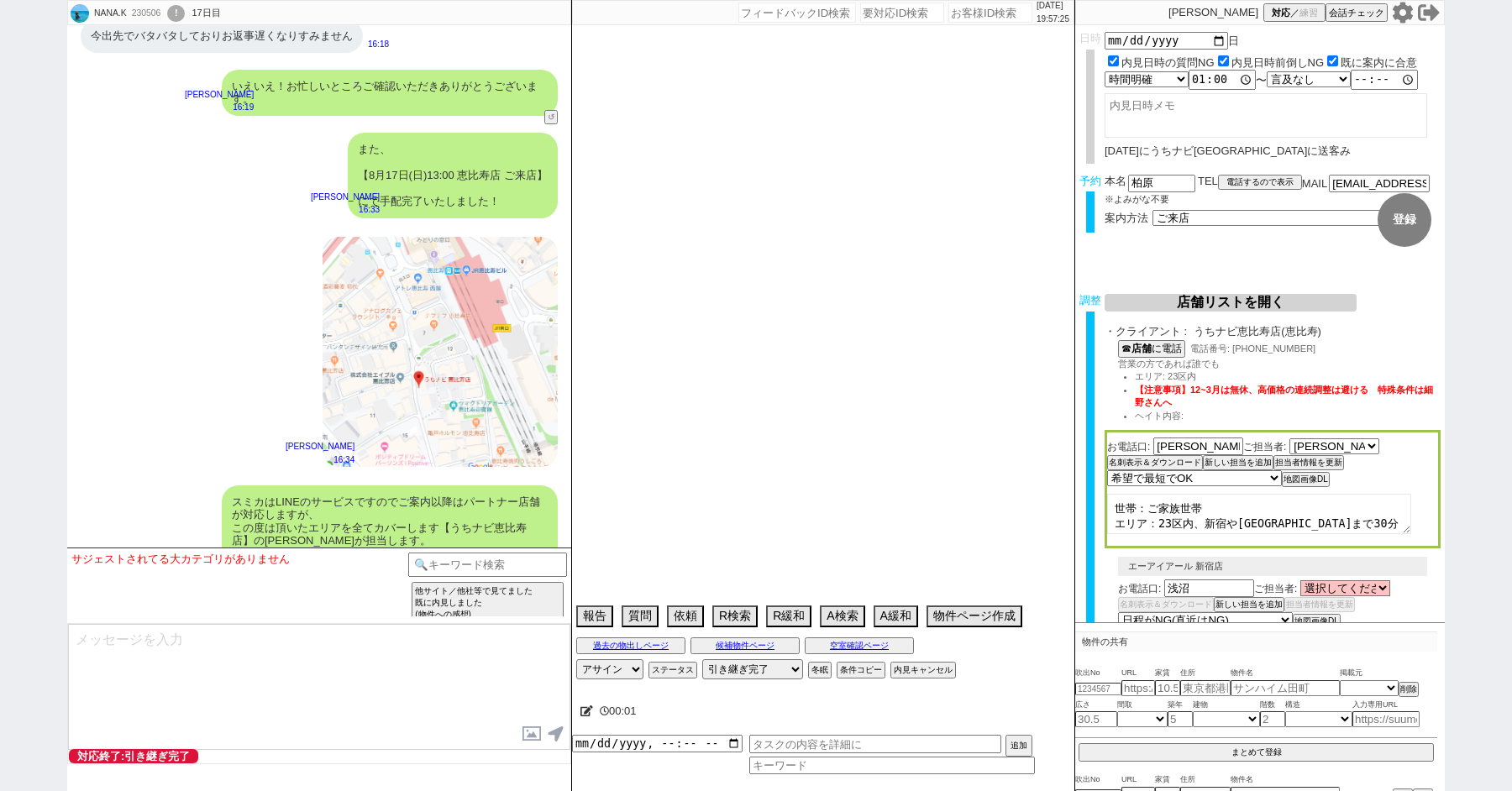
select select "4"
select select "5"
select select "6"
select select "7"
select select "8"
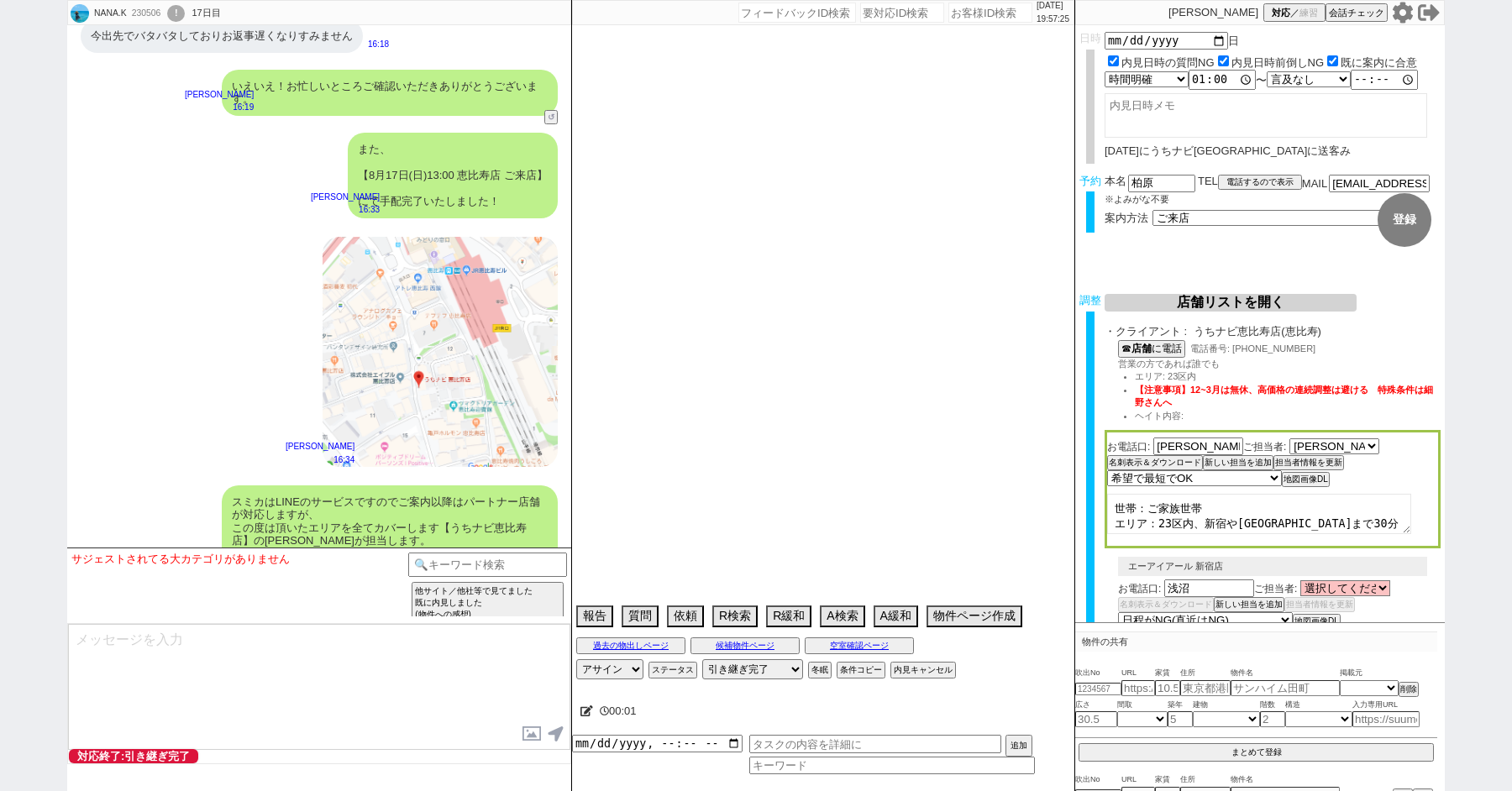
select select "9"
select select "10"
select select "11"
select select "12"
select select "13"
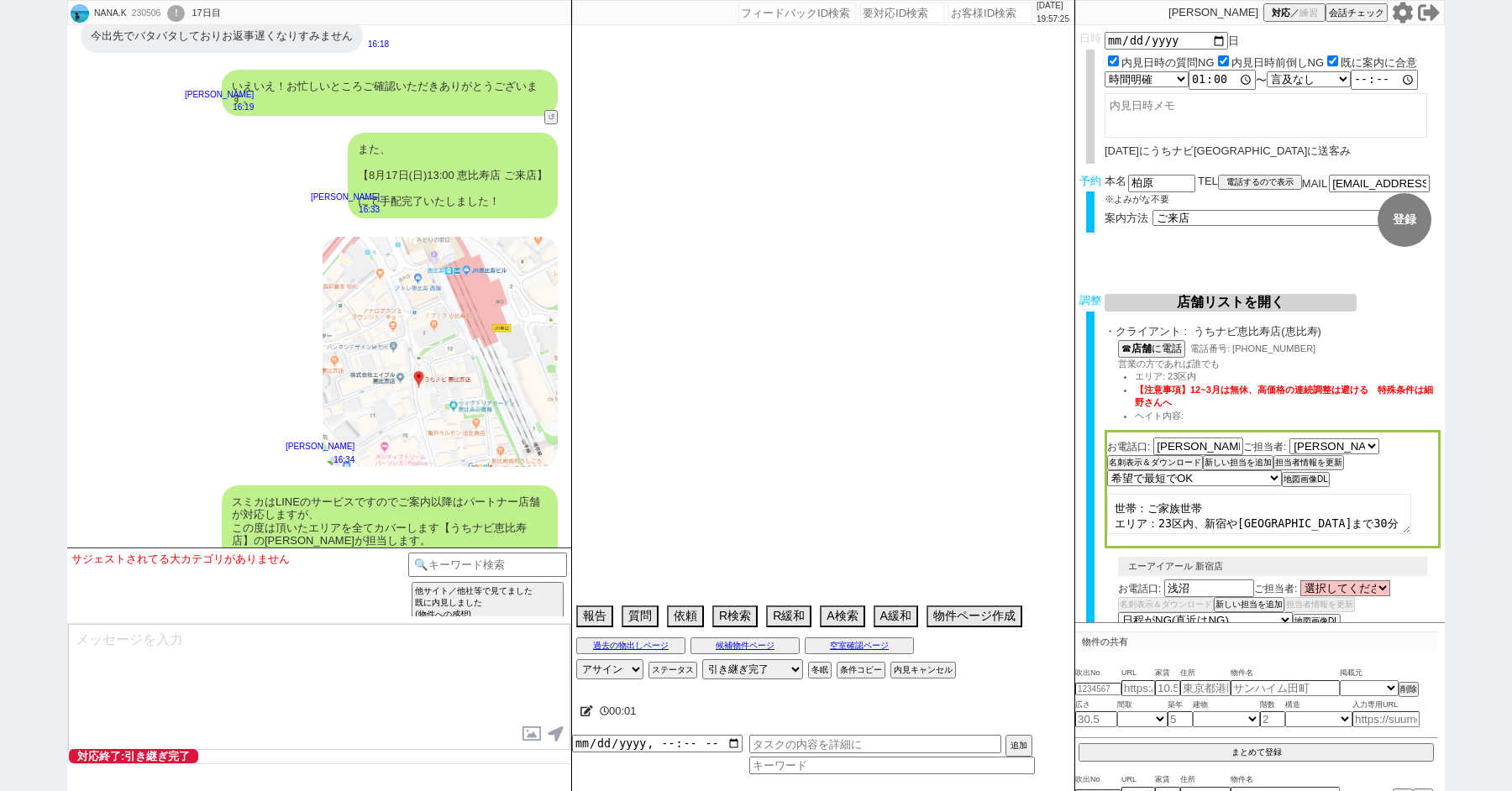
select select "14"
select select "15"
select select "16"
select select "17"
select select "18"
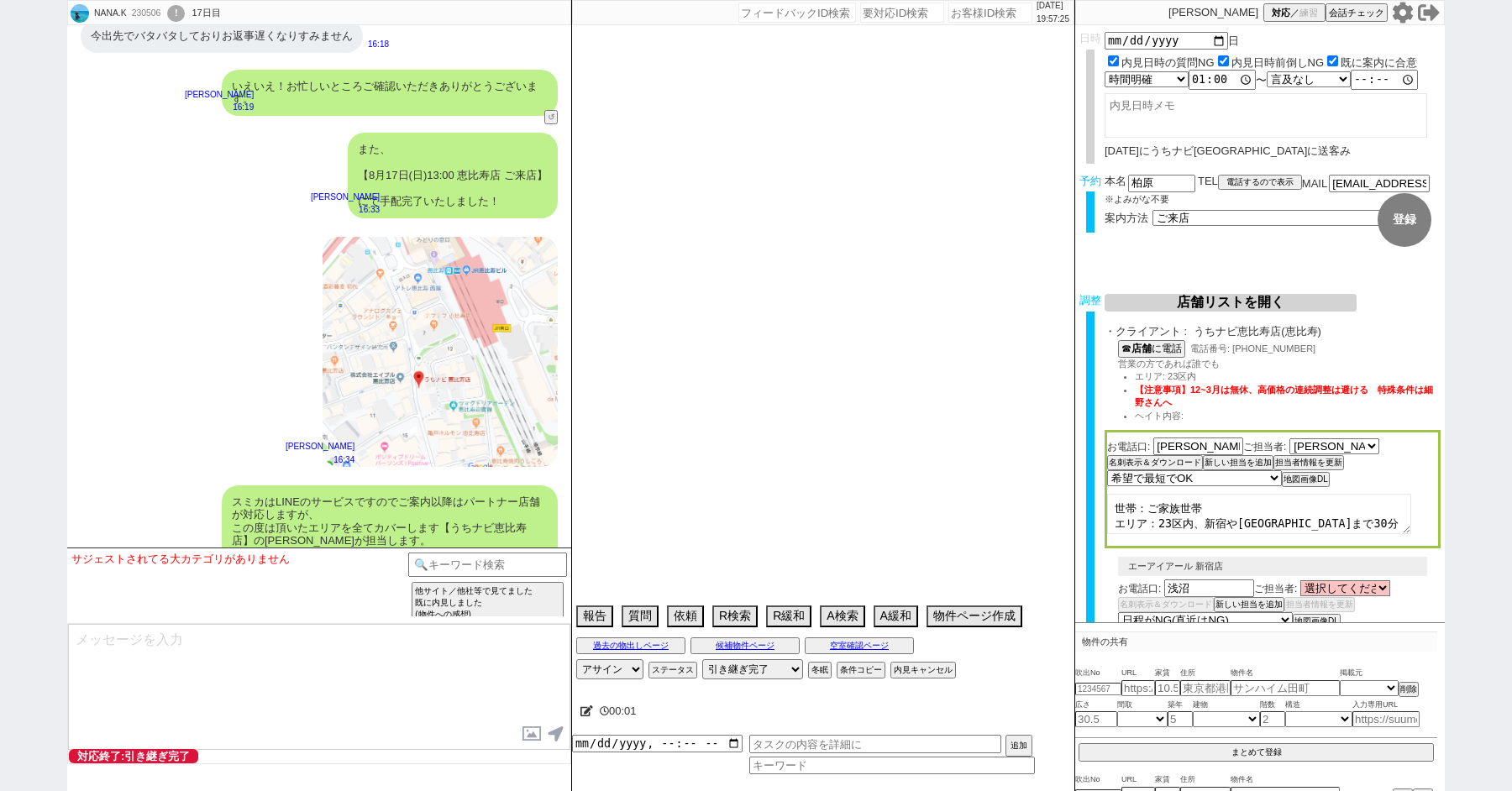
select select "19"
select select "20"
select select "21"
select select "22"
select select "23"
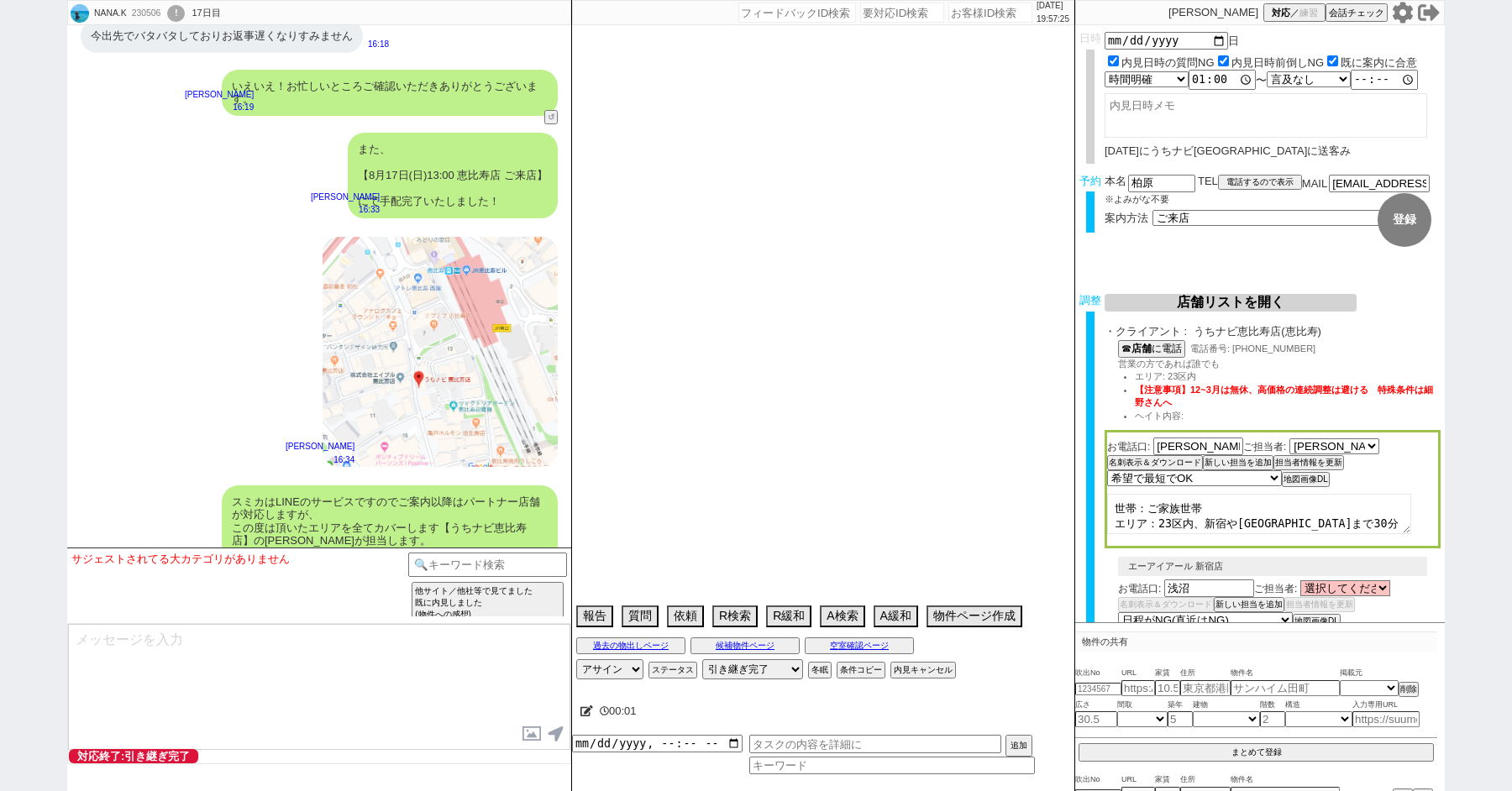
select select "75"
select select "14"
select select "60"
select select "23"
select select "730"
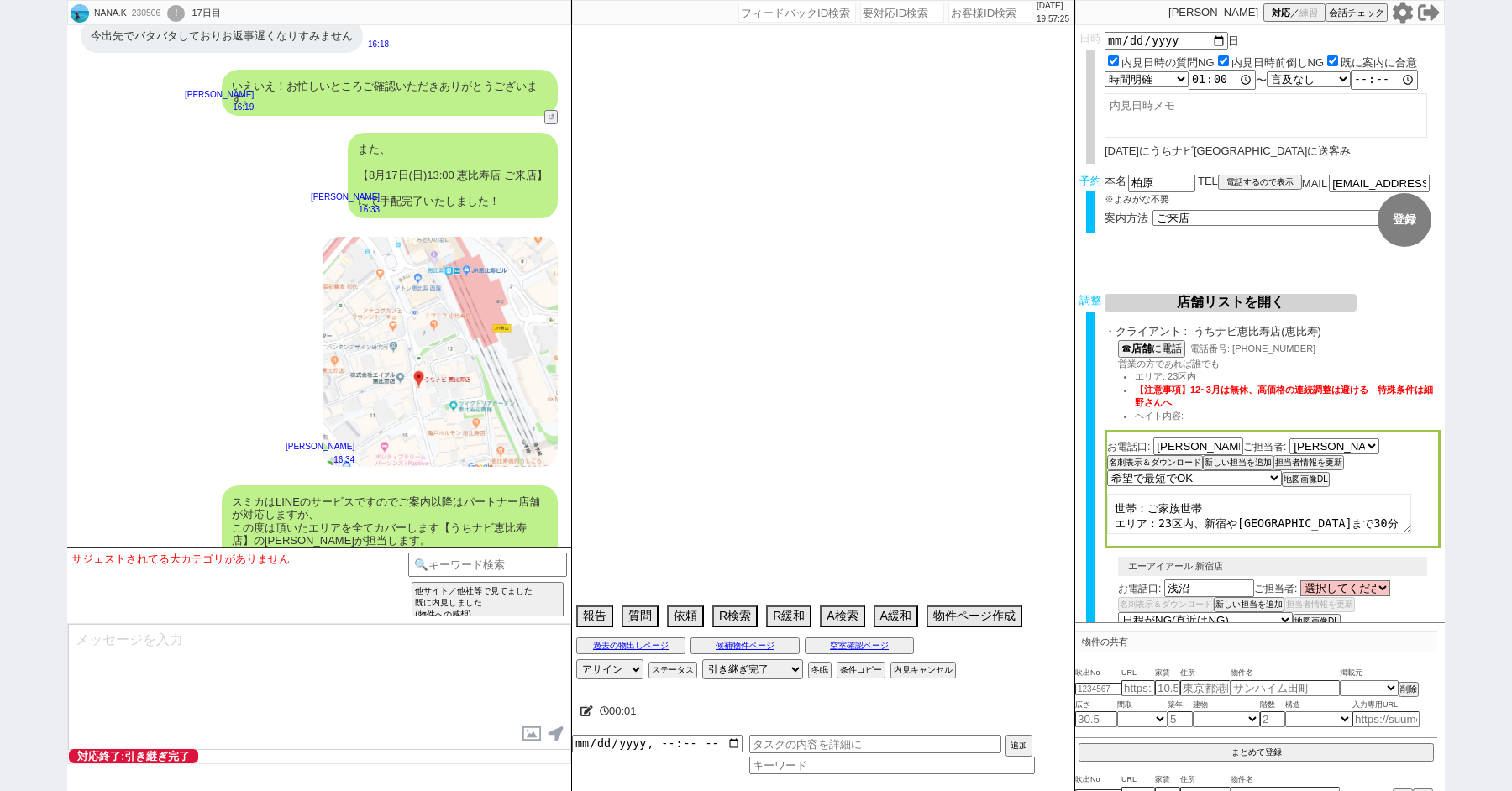
select select "65"
select select "822"
select select "70"
select select "1681"
select select "48"
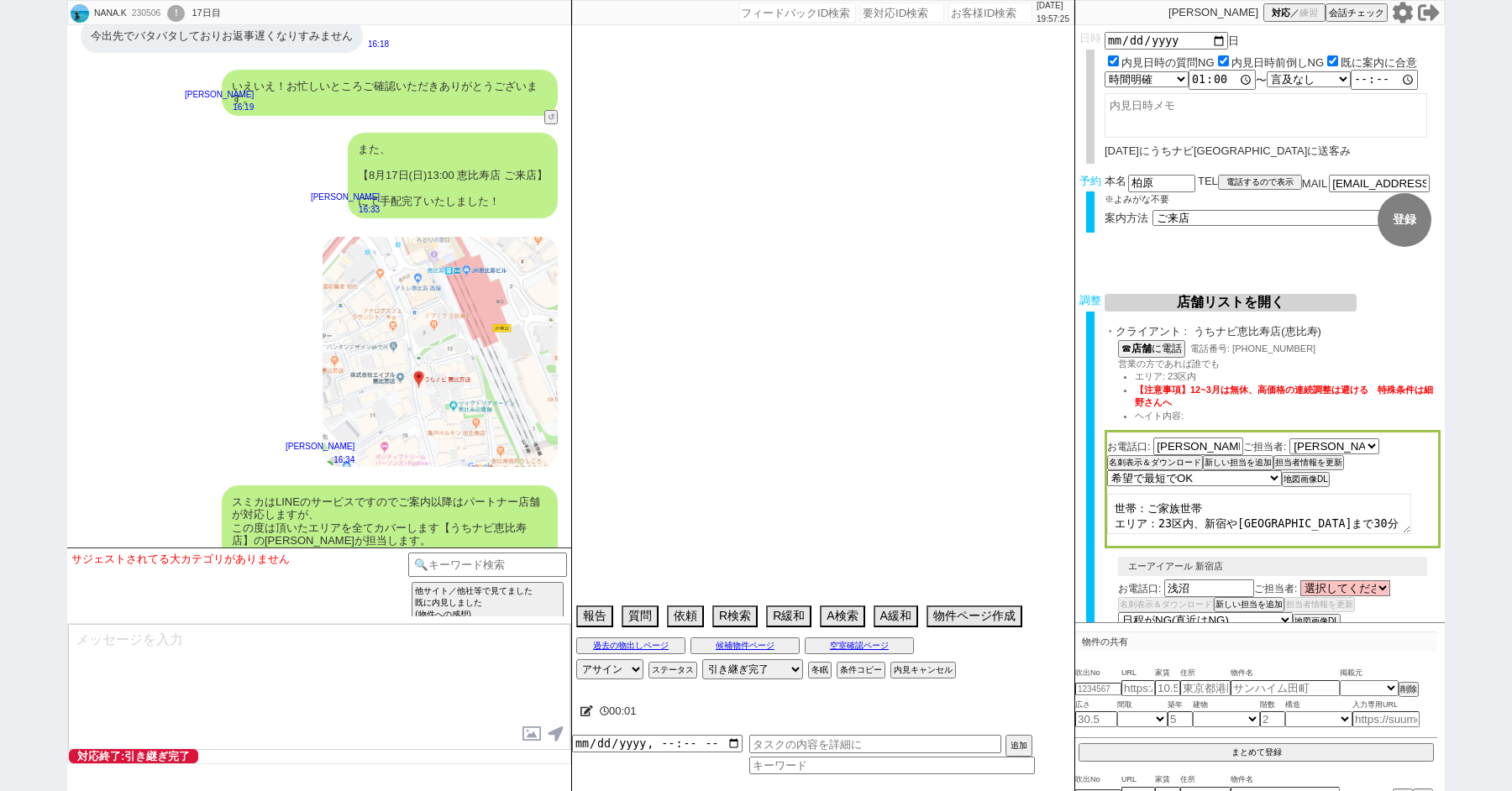
select select "47"
select select "59"
select select "1460"
select select "44"
select select "62"
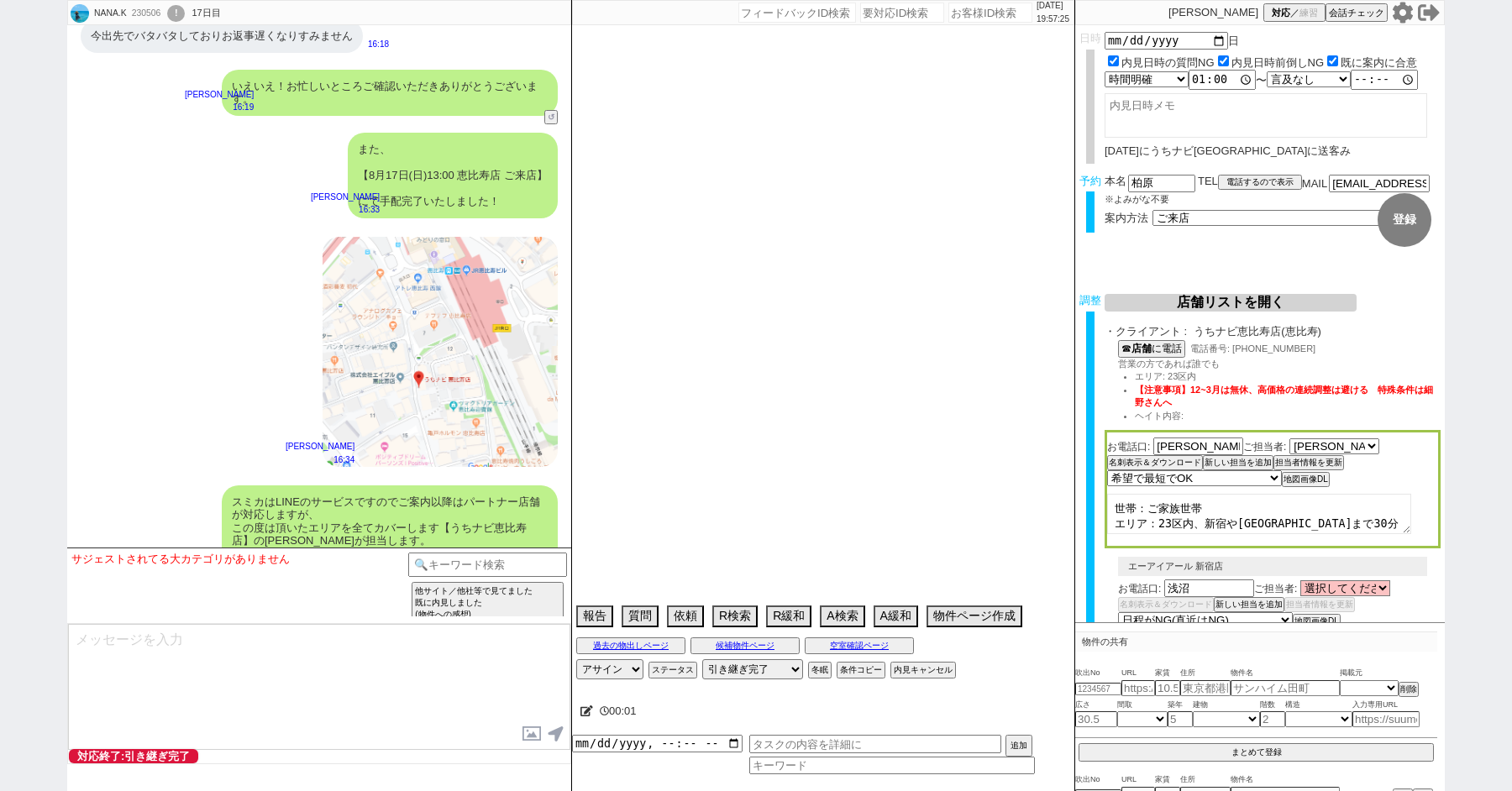
select select "1513"
select select "64"
select select "1559"
select select "68"
select select "69"
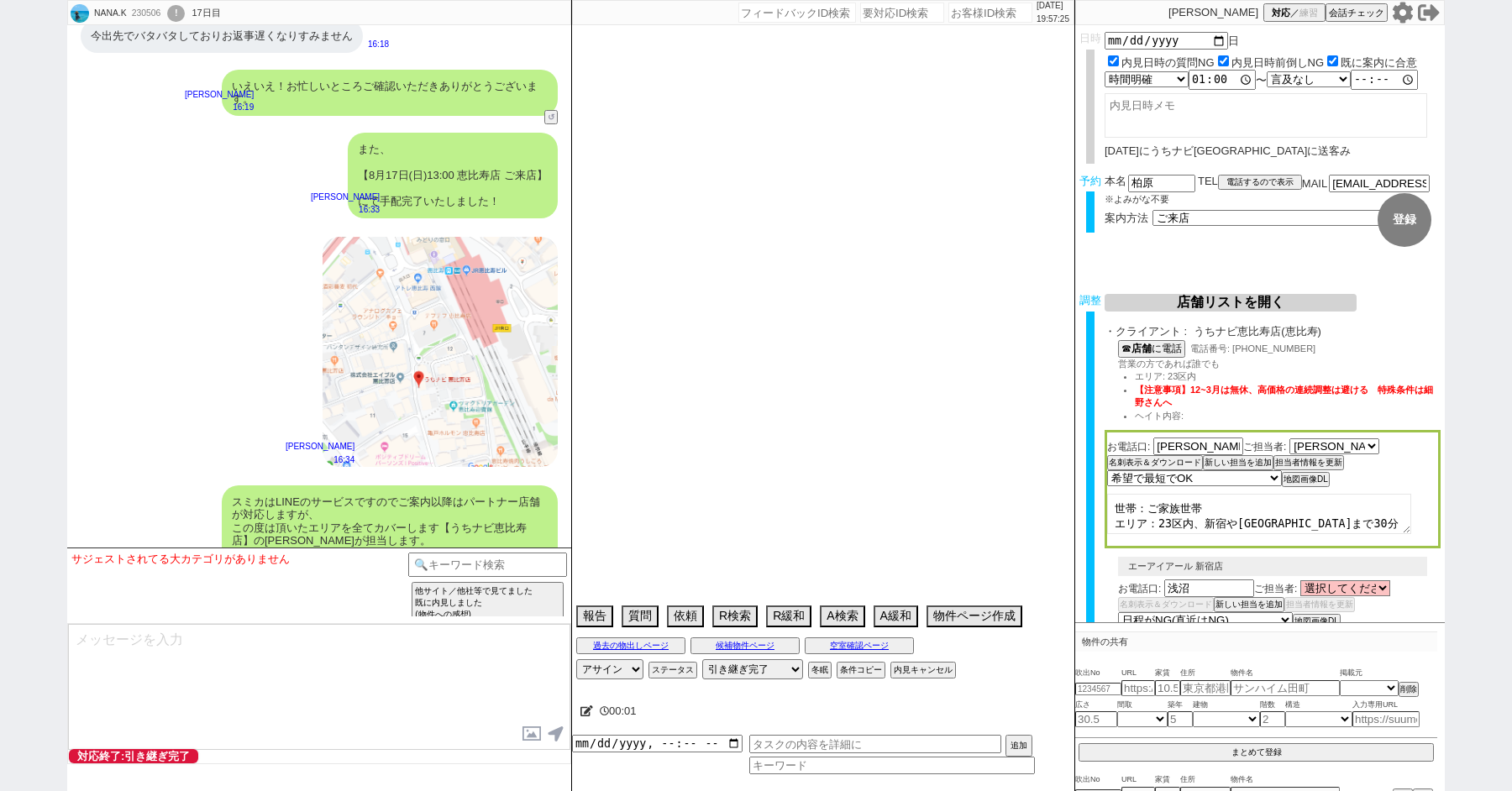
select select "1657"
select select "67"
select select "25"
select select "3116"
select select "63"
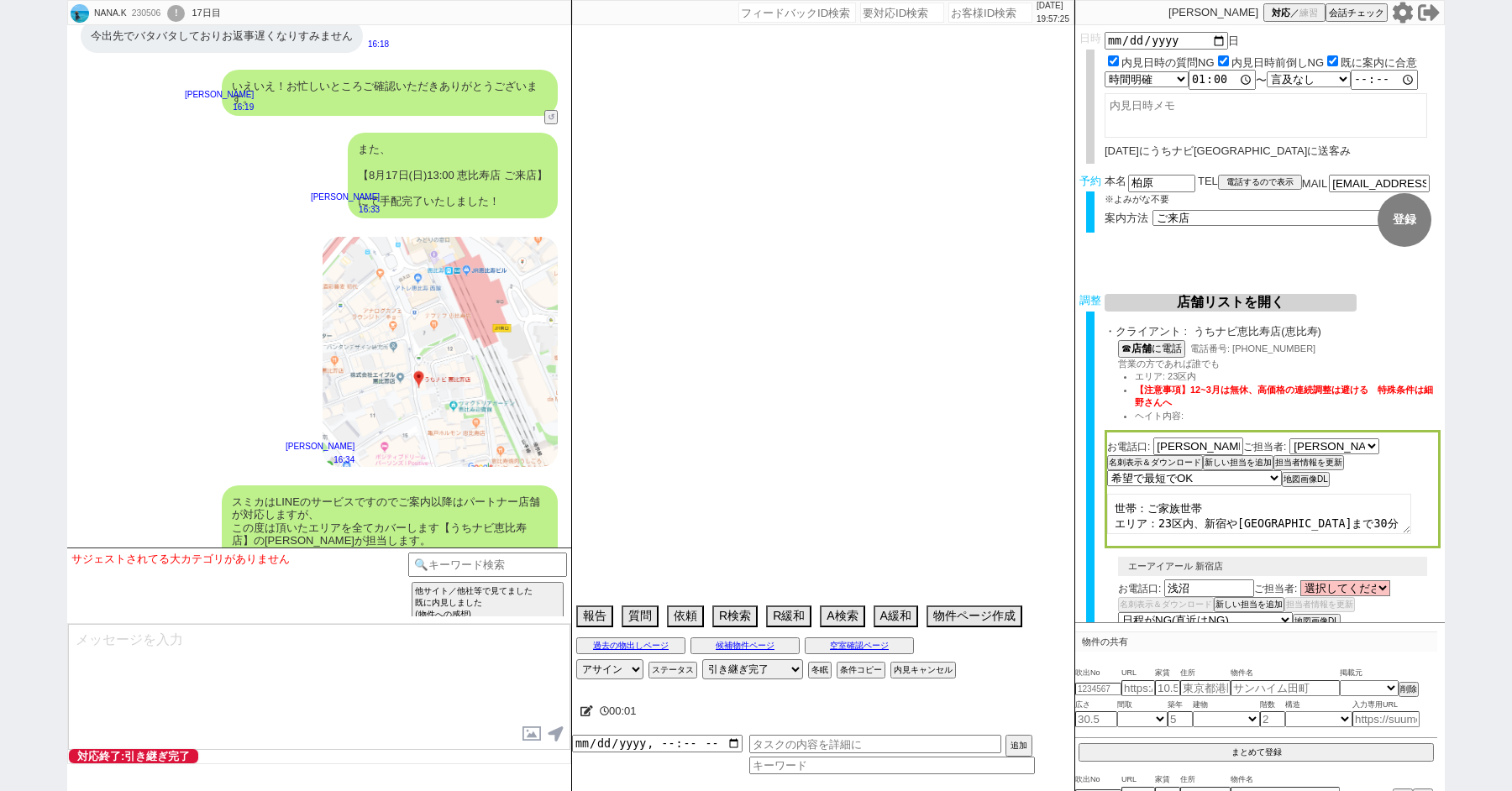
select select "19"
select select "71"
select select "66"
select select "50"
select select "9"
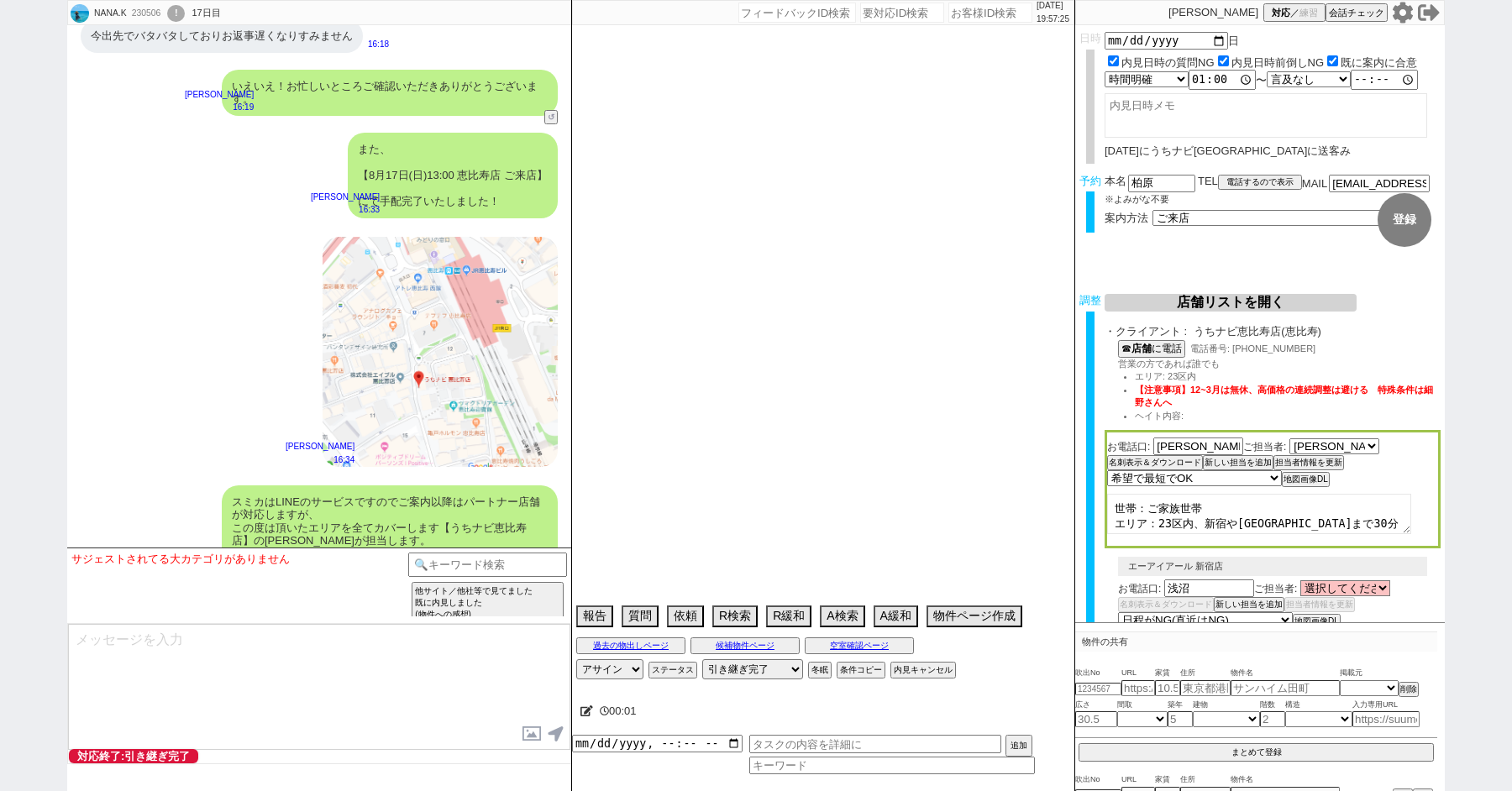
select select "332"
select select "56"
select select "38"
select select "36"
select select "55"
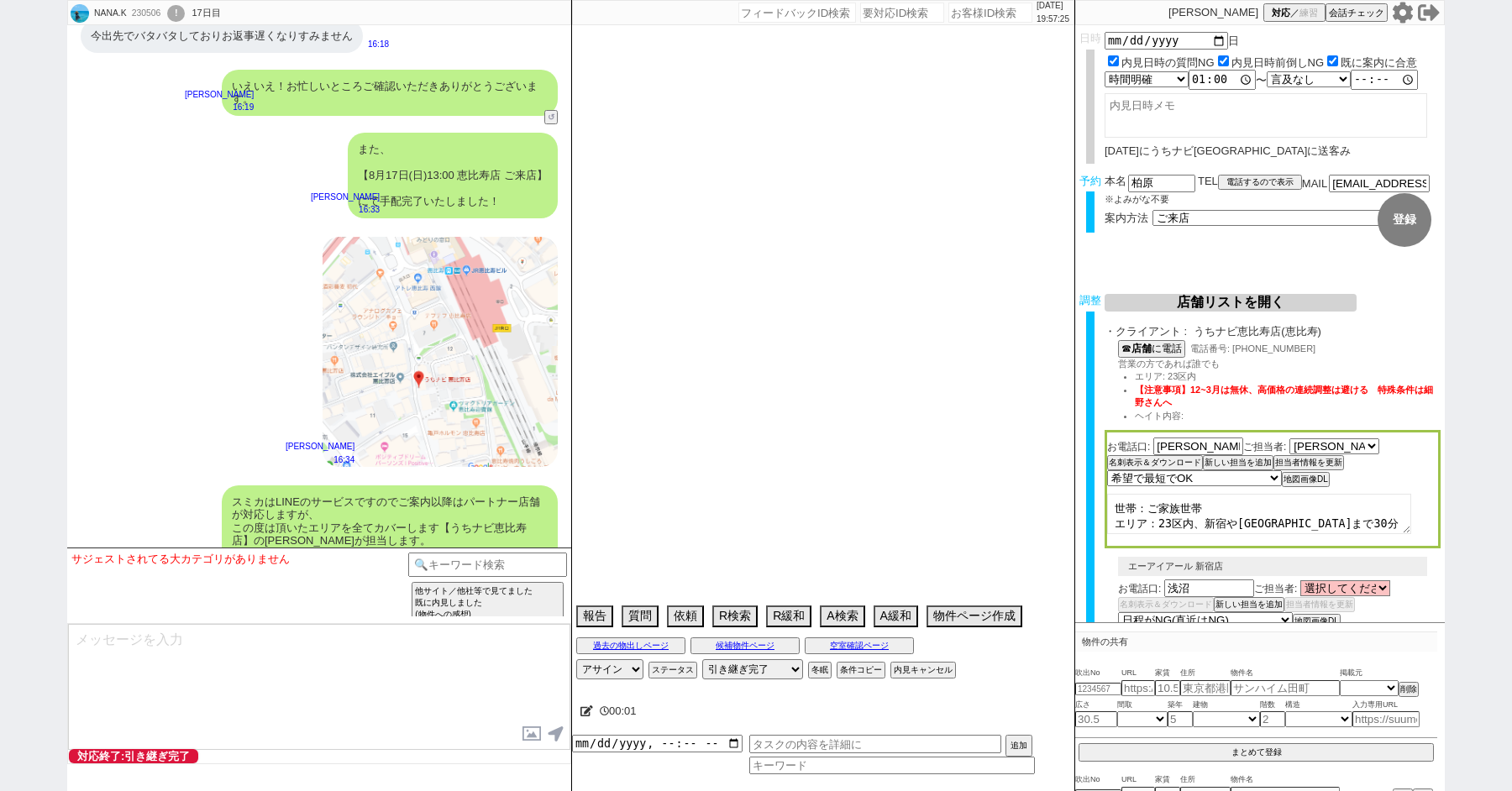
select select "72"
select select "1744"
select select "53"
select select "54"
select select "35"
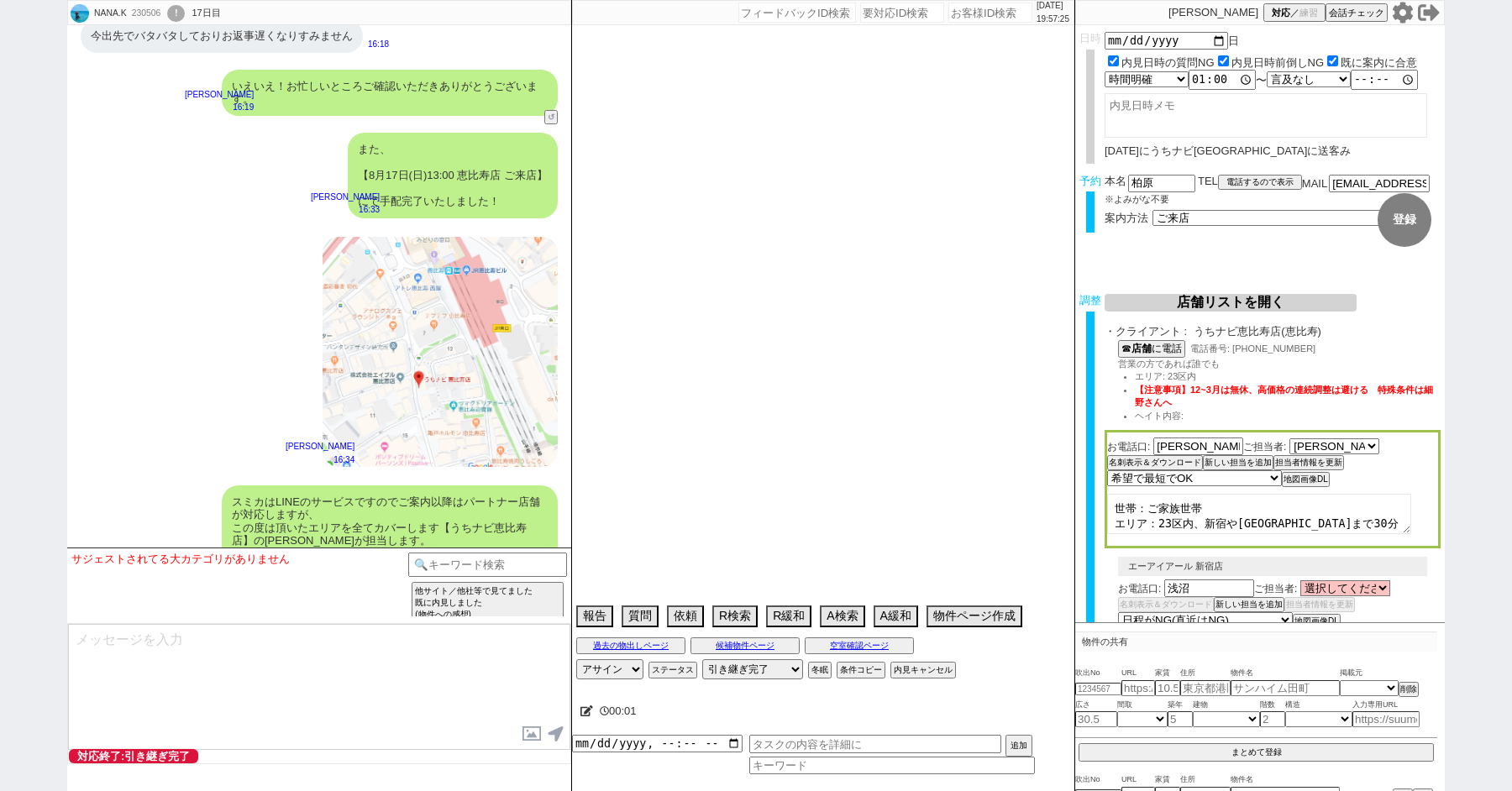
select select "57"
select select "77"
select select "1840"
select select "61"
select select "11"
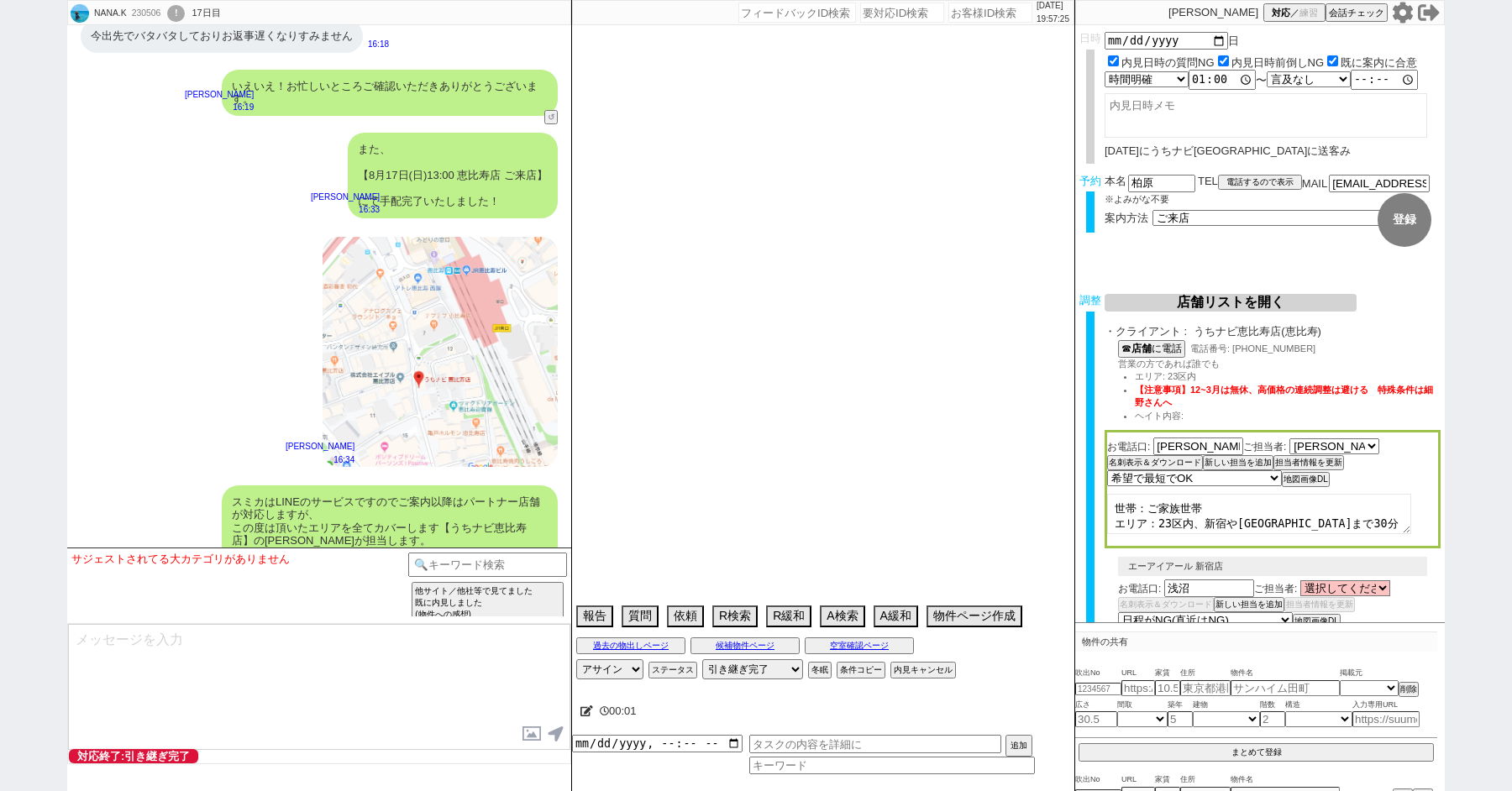
select select "37"
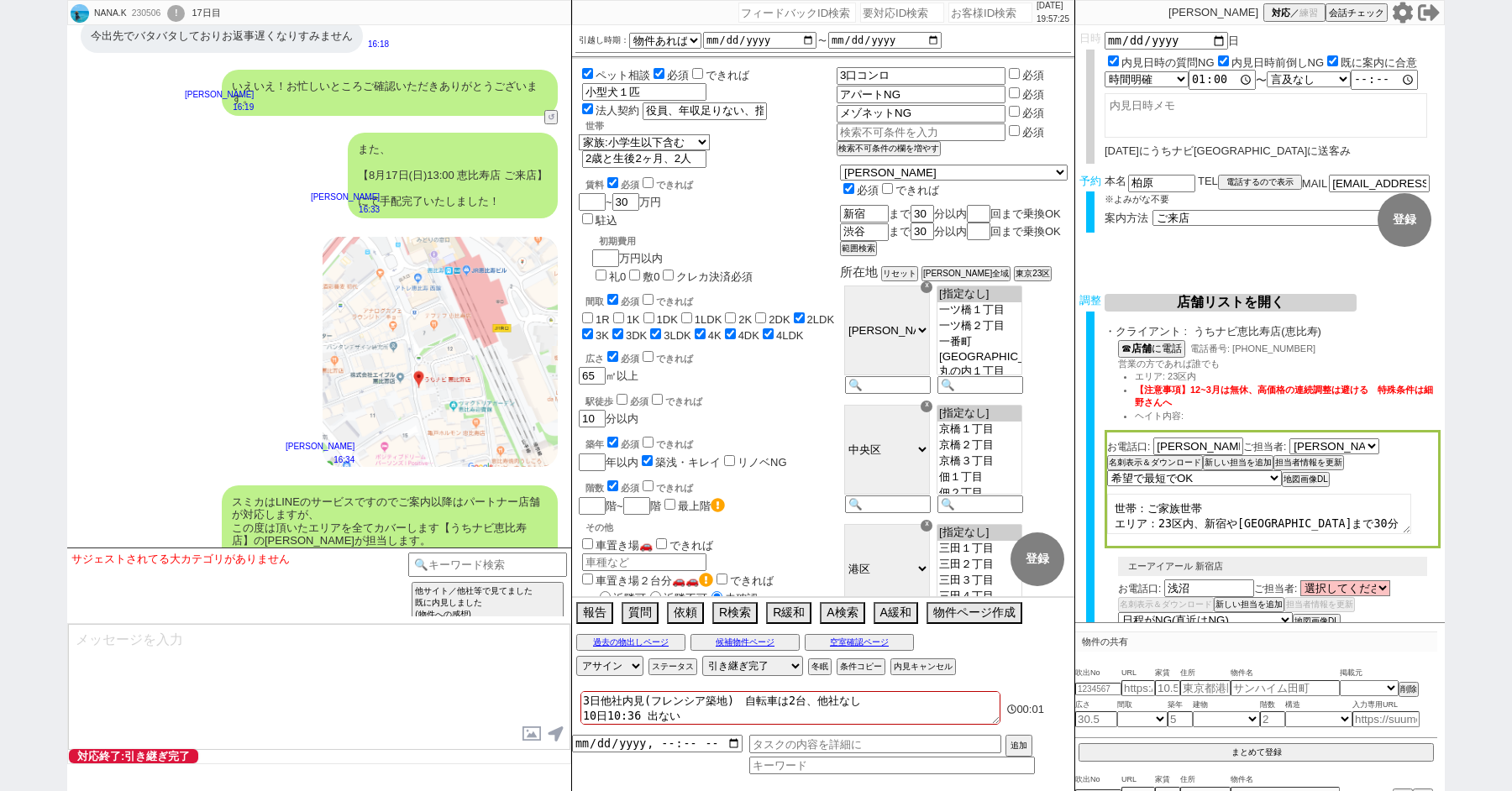
scroll to position [293, 0]
click at [867, 640] on button "空室確認ページ" at bounding box center [859, 643] width 109 height 13
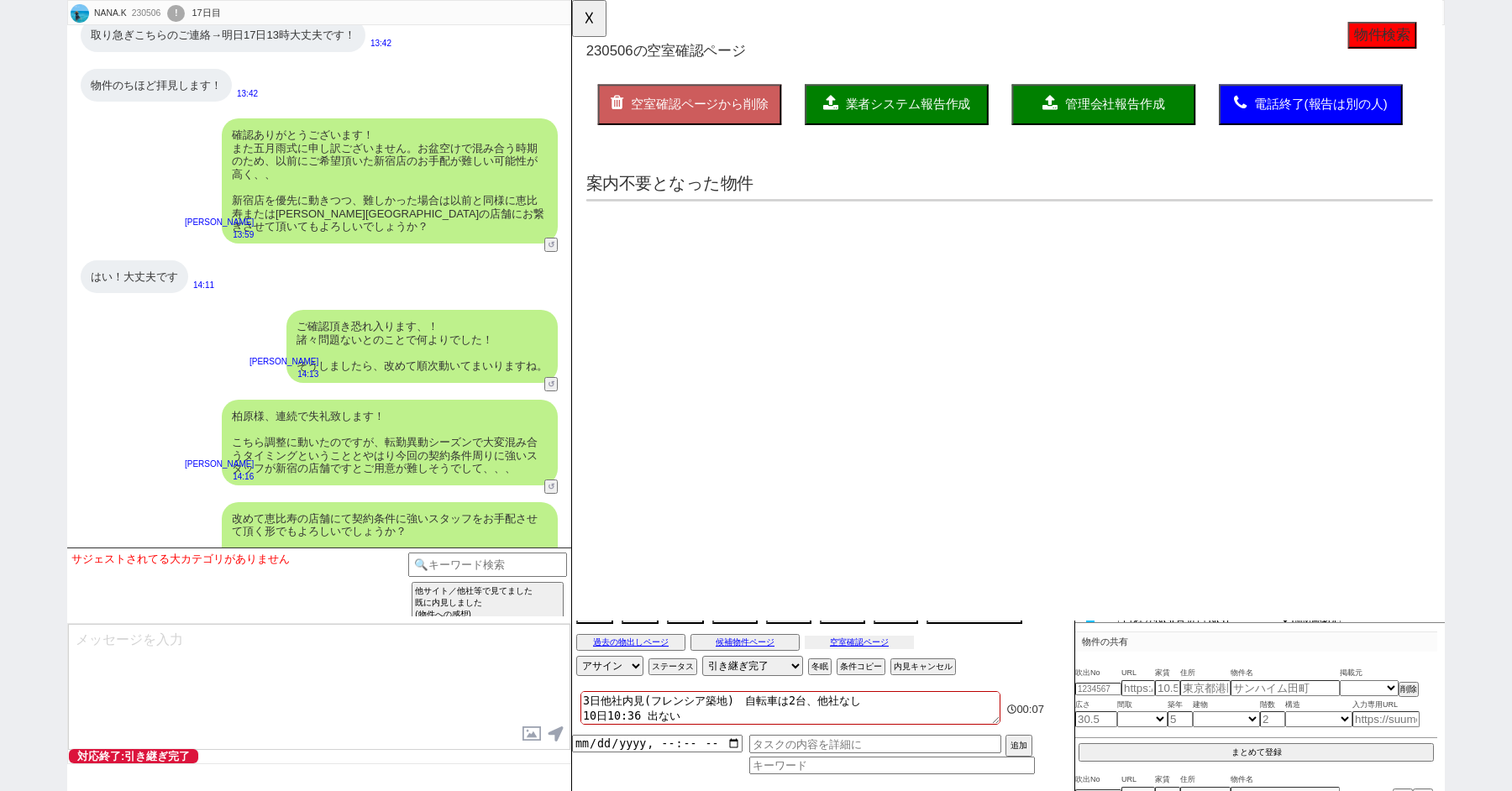
scroll to position [28270, 0]
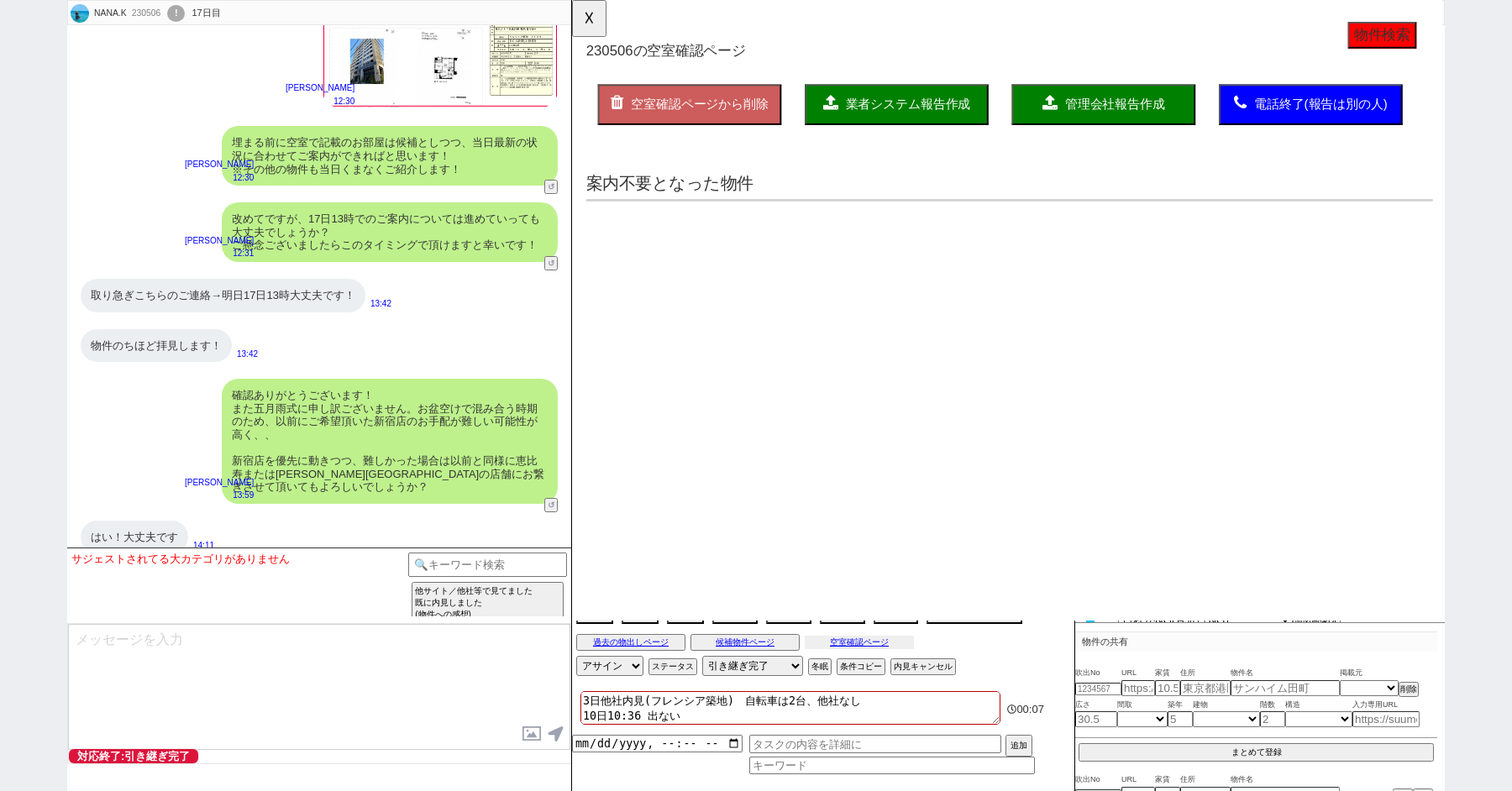
select select "another_room"
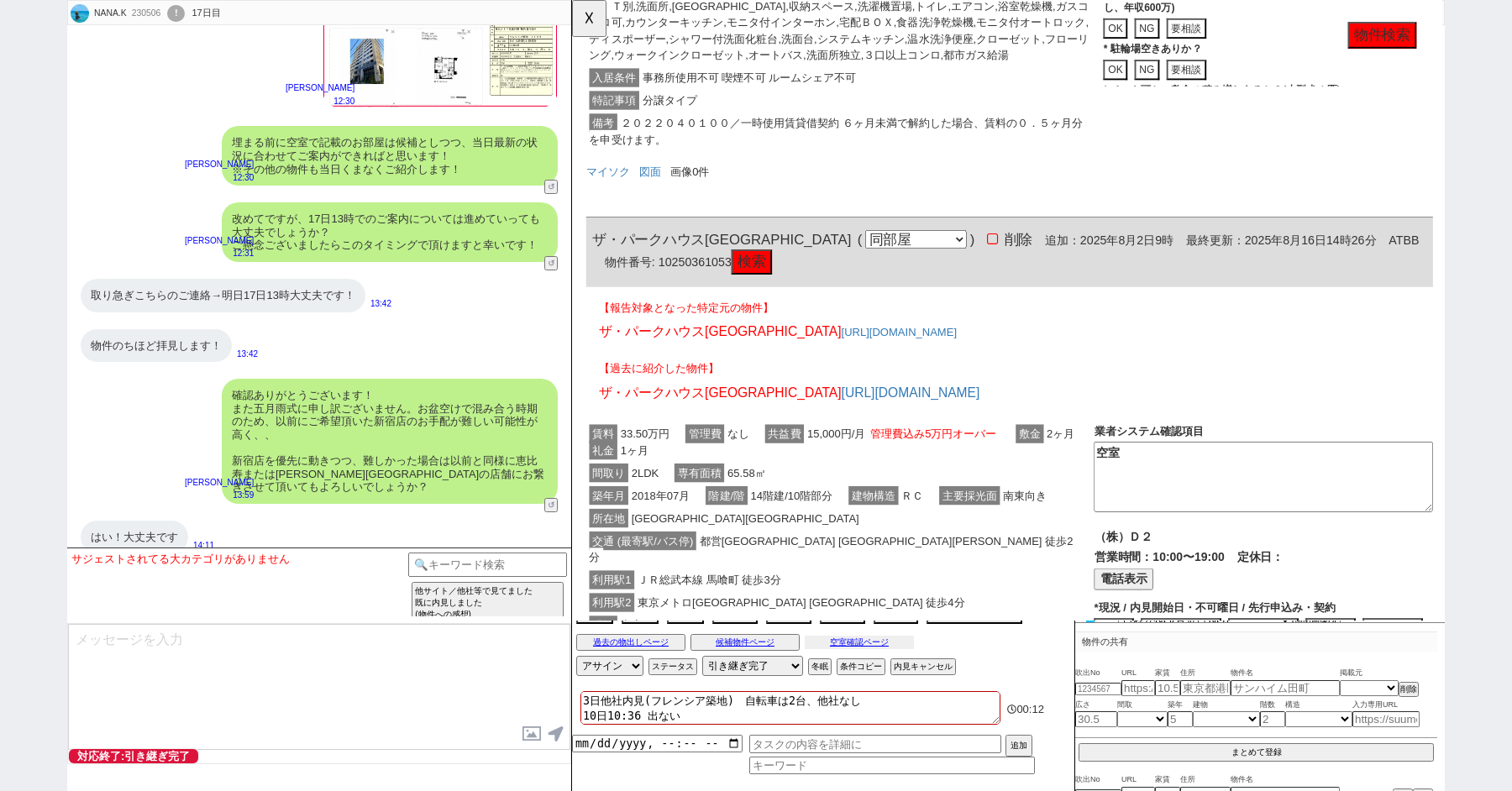
scroll to position [2525, 0]
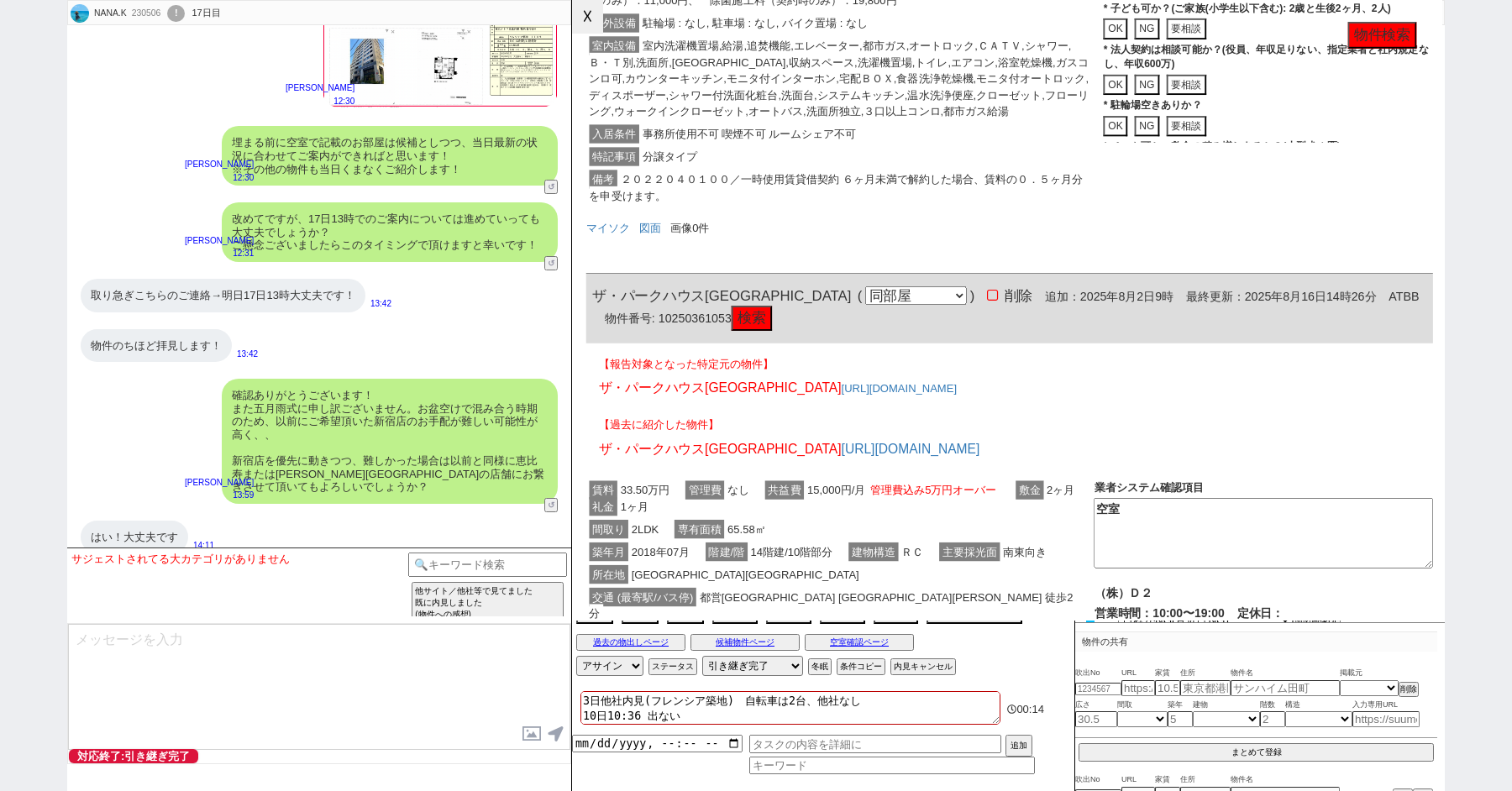
click at [590, 20] on button "☓" at bounding box center [587, 17] width 31 height 34
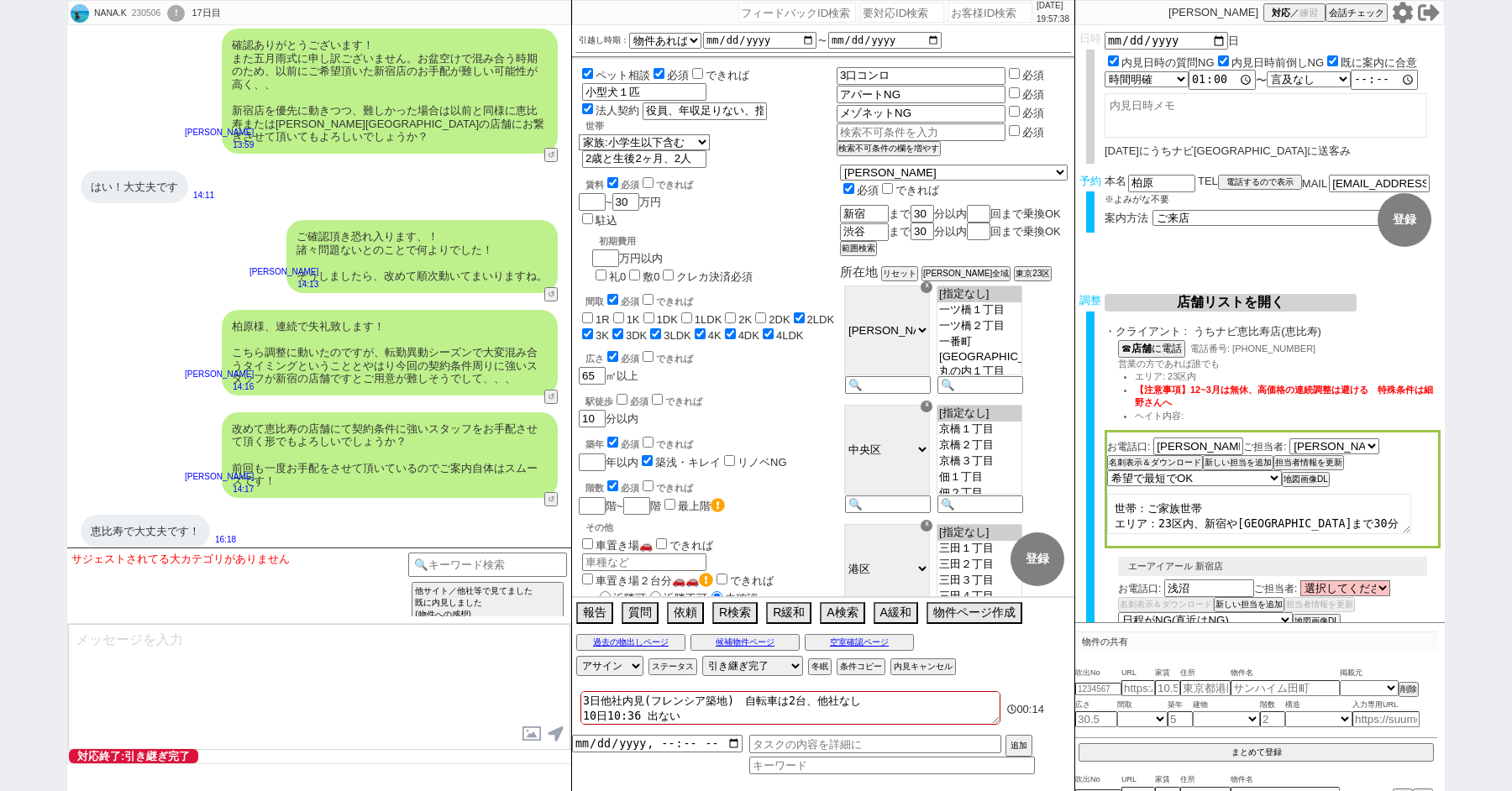
scroll to position [29242, 0]
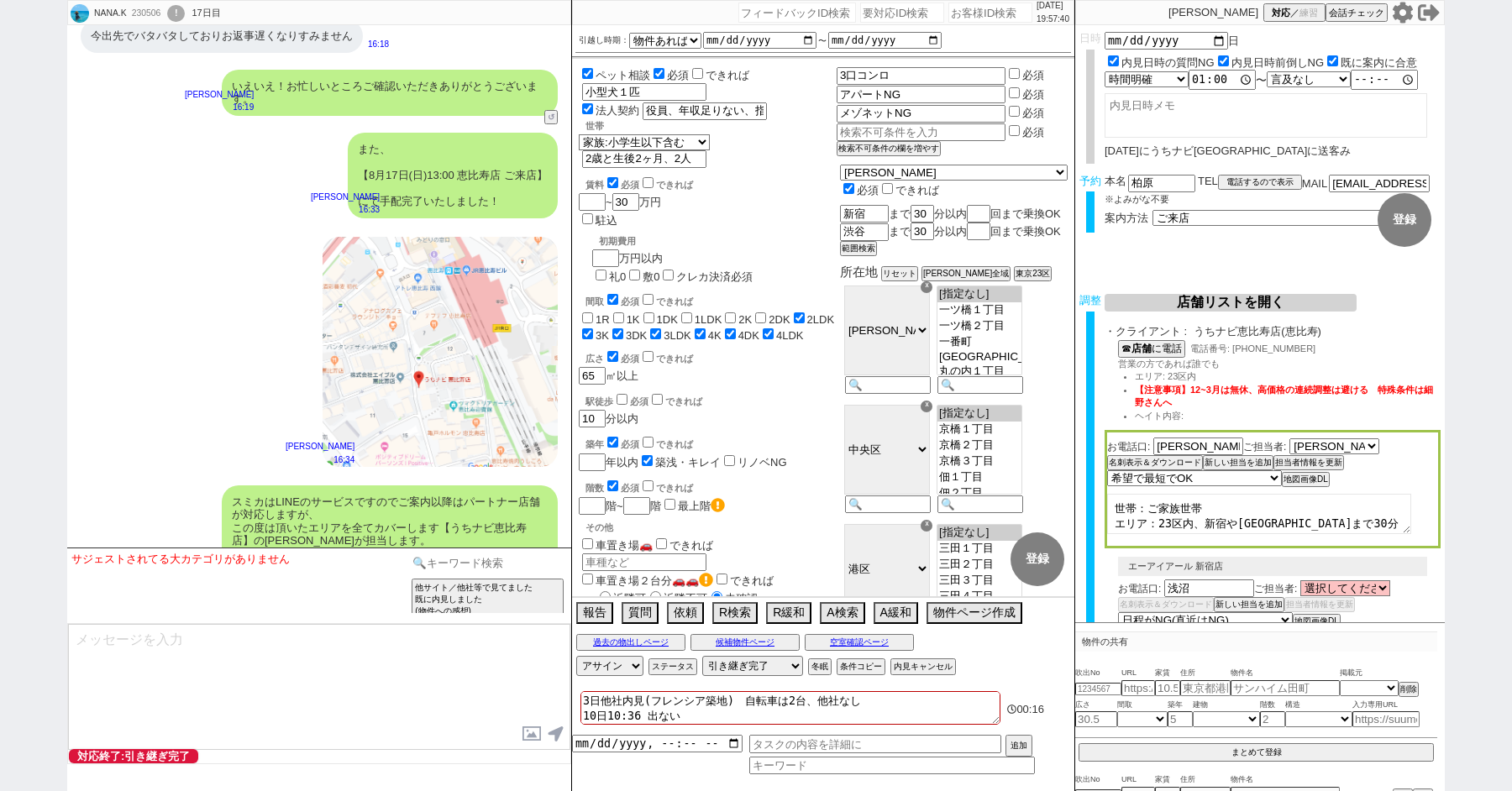
click at [466, 562] on input at bounding box center [487, 563] width 159 height 21
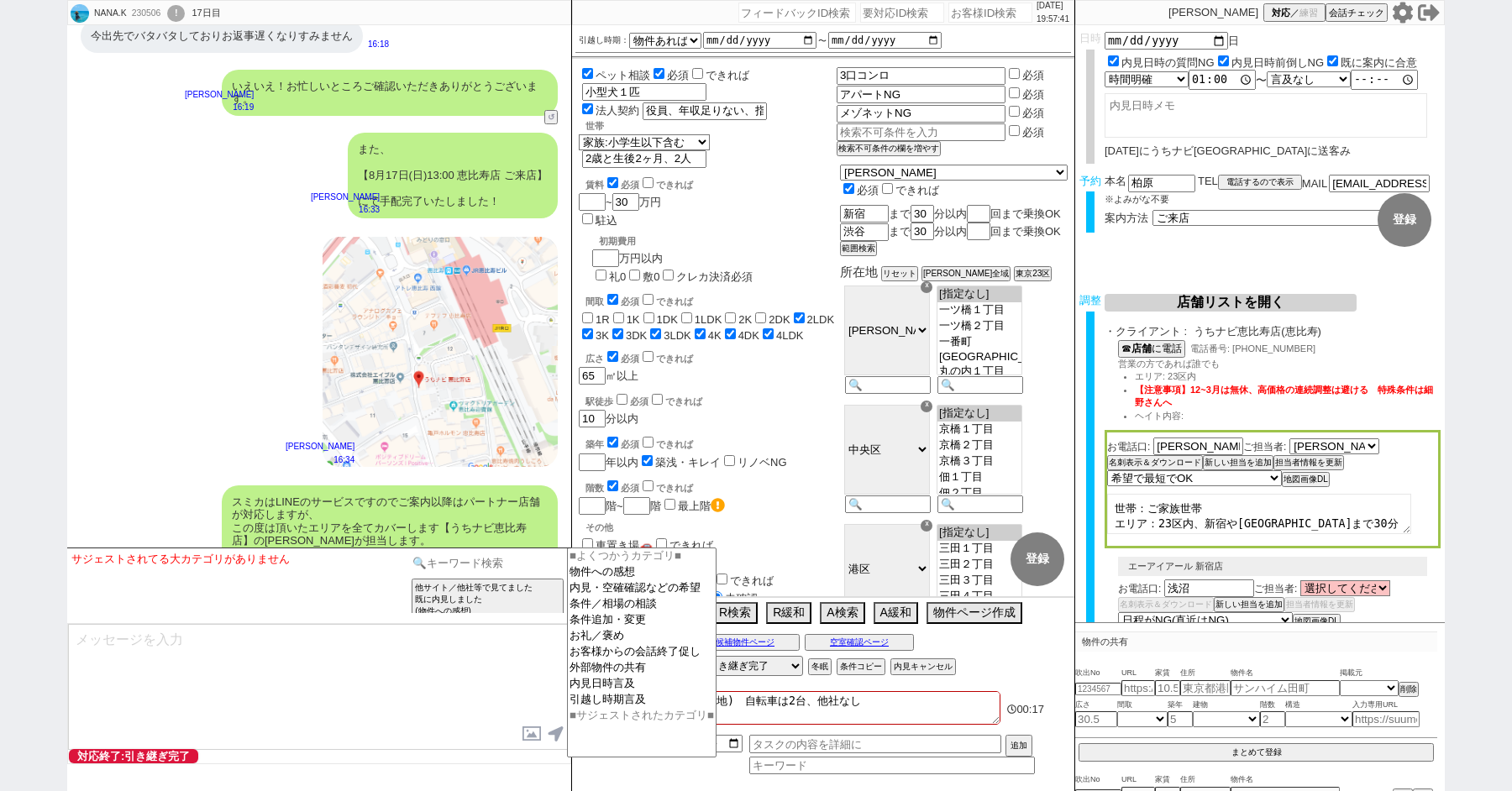
type input "い"
type input "記"
type input "グリップ"
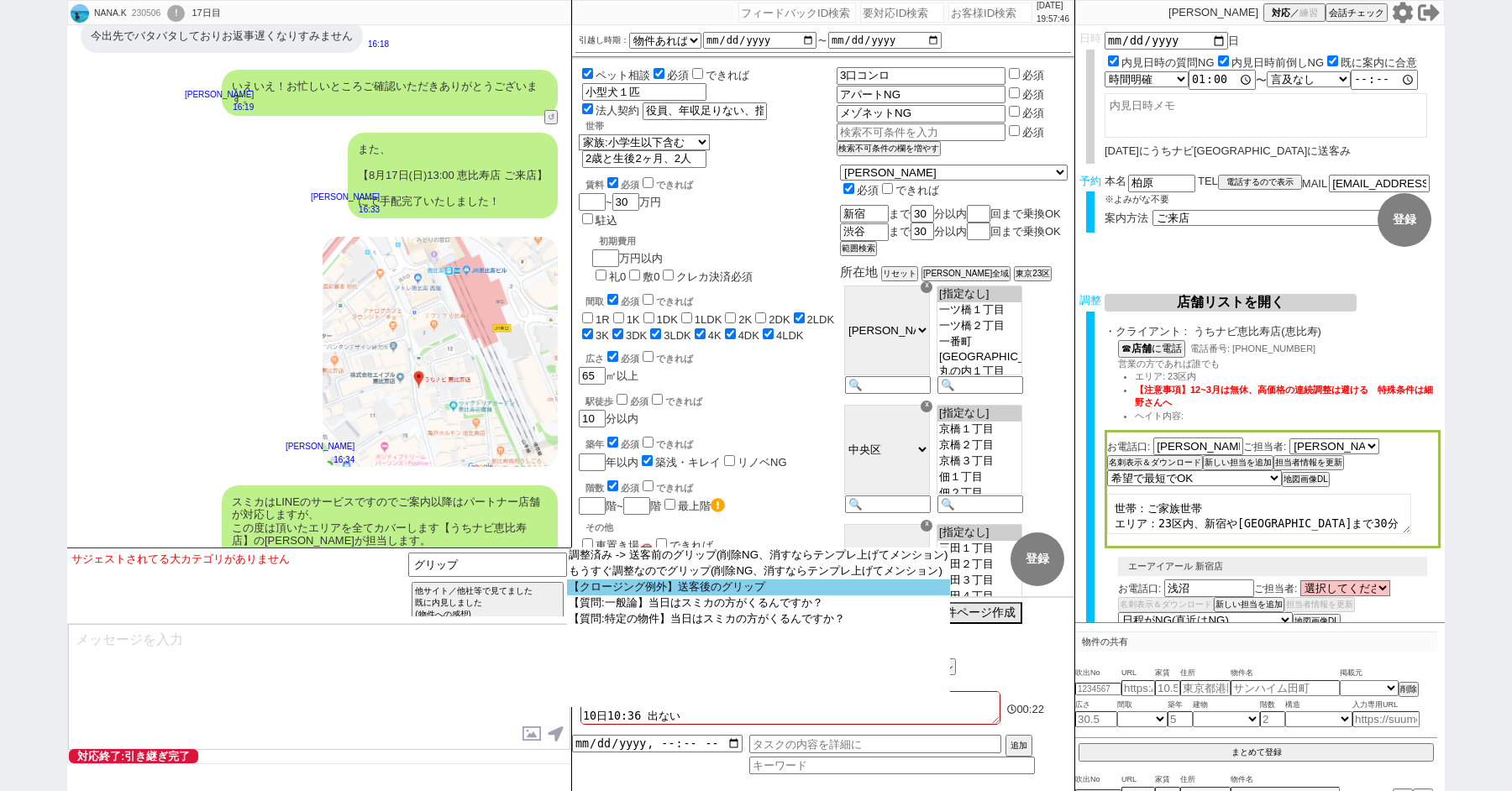
click at [0, 0] on option "【クロージング例外】送客後のグリップ" at bounding box center [0, 0] width 0 height 0
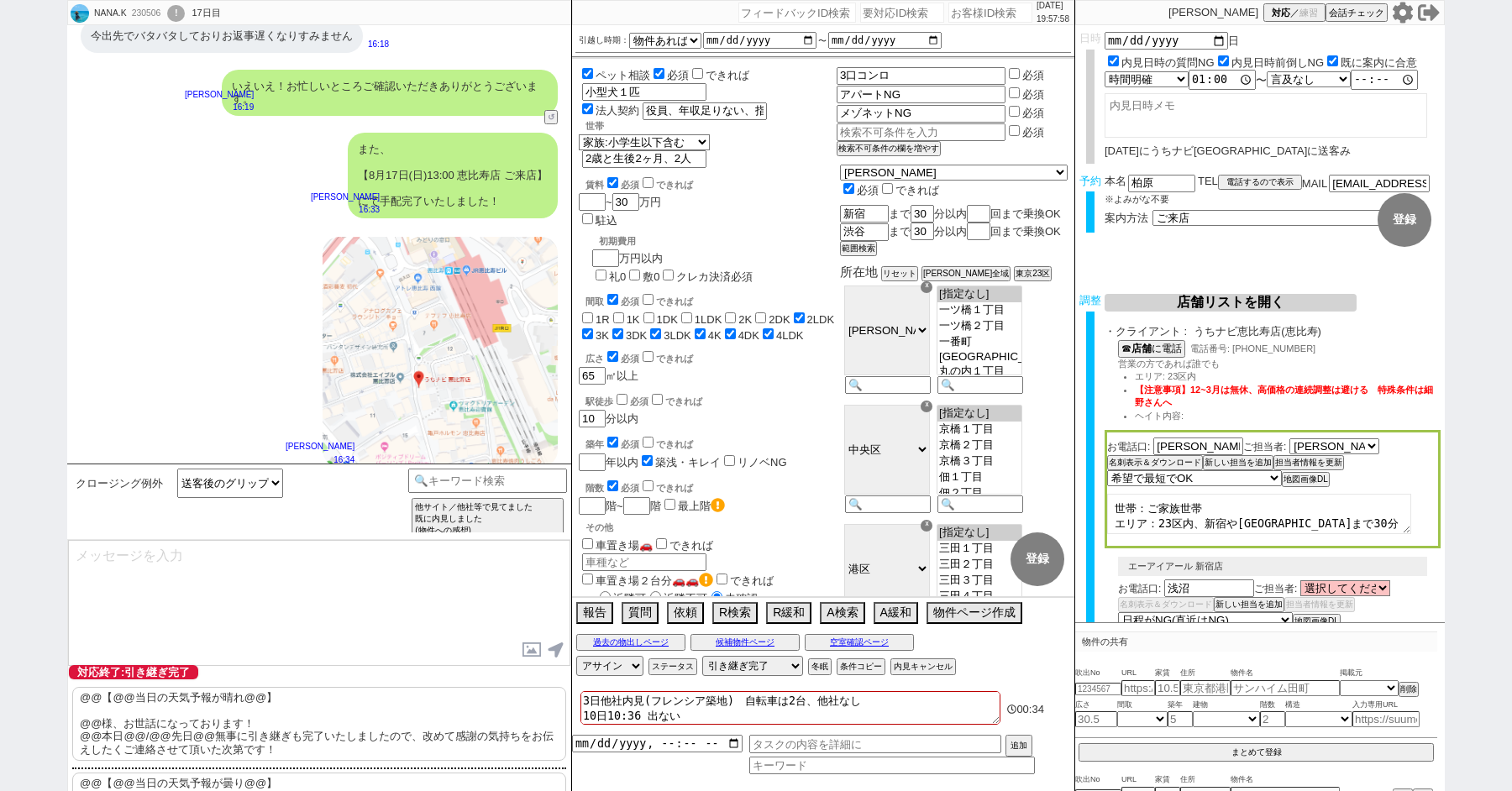
click at [214, 751] on p "@@【@@当日の天気予報が晴れ@@】 @@様、お世話になっております！ @@本日@@/@@先日@@無事に引き継ぎも完了いたしましたので、改めて感謝の気持ちをお…" at bounding box center [319, 725] width 494 height 74
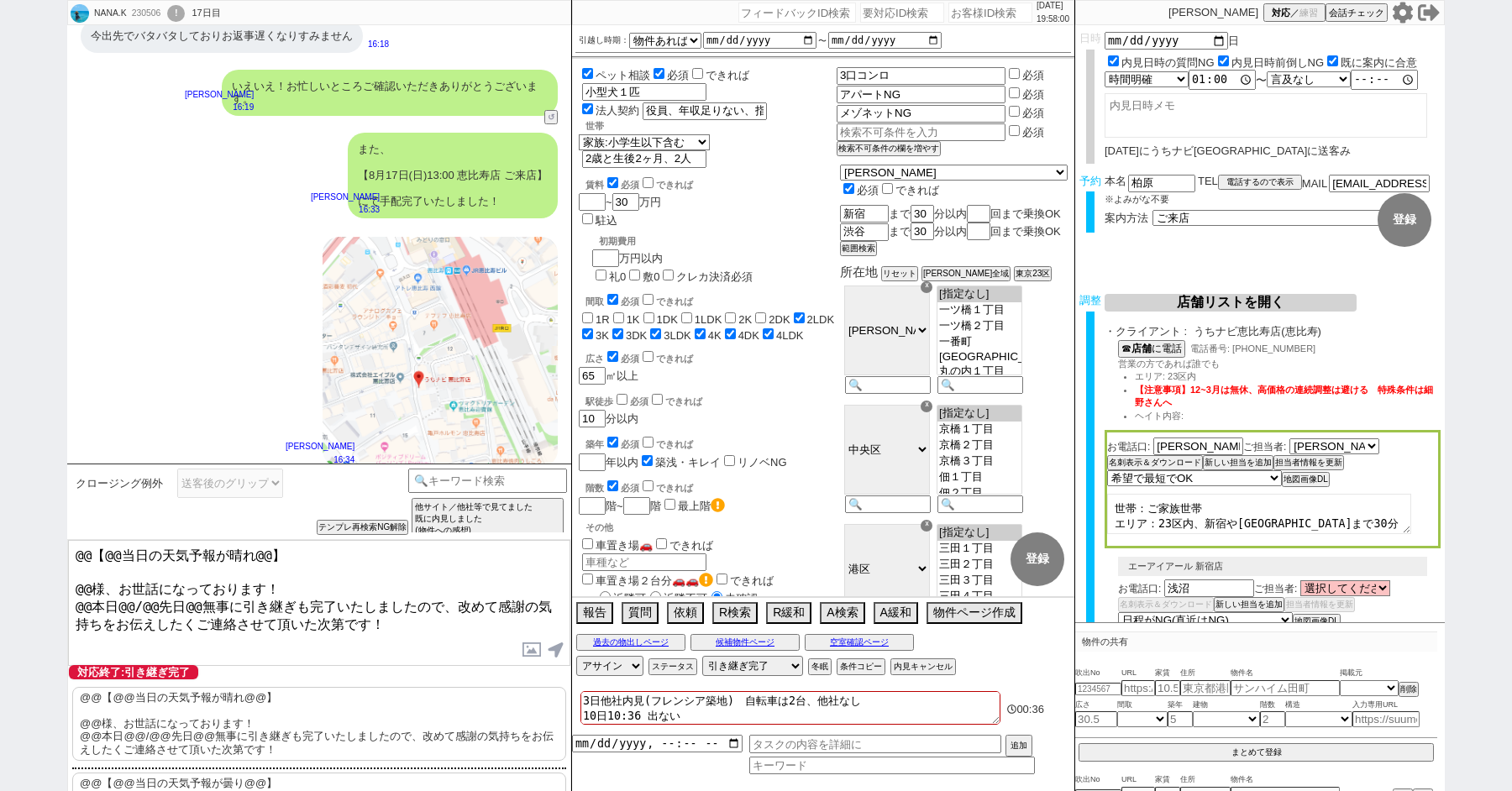
click at [88, 583] on textarea "@@【@@当日の天気予報が晴れ@@】 @@様、お世話になっております！ @@本日@@/@@先日@@無事に引き継ぎも完了いたしましたので、改めて感謝の気持ちをお…" at bounding box center [319, 604] width 503 height 126
drag, startPoint x: 115, startPoint y: 583, endPoint x: 0, endPoint y: 409, distance: 208.6
click at [0, 420] on div "NANA.K 230506 ! 0 17日目 冬眠中 自社客 スミカ スミカ_BPO チャット全表示 [DATE] 新しくフォローされました (19:36:3…" at bounding box center [756, 395] width 1512 height 791
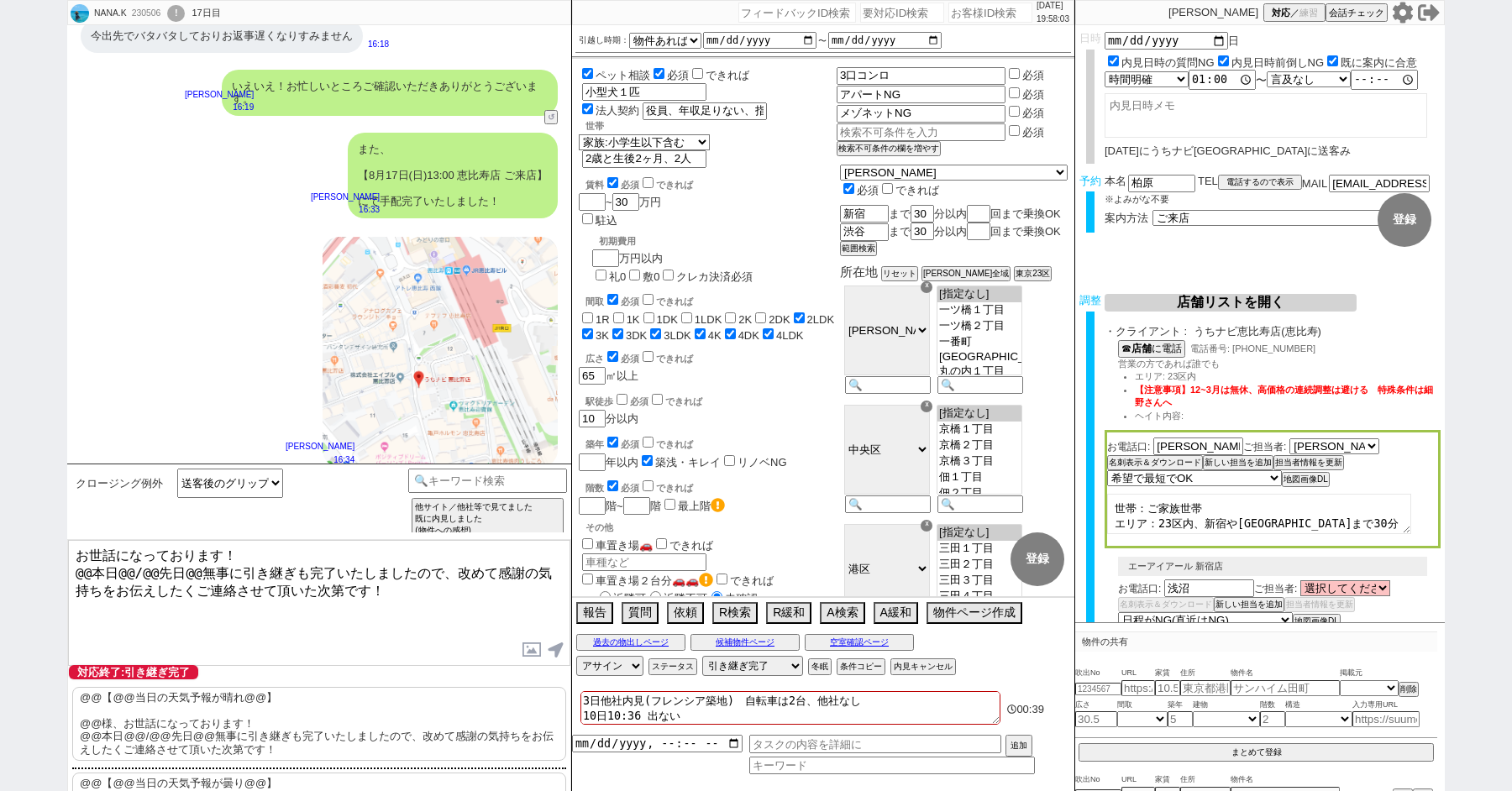
scroll to position [29326, 0]
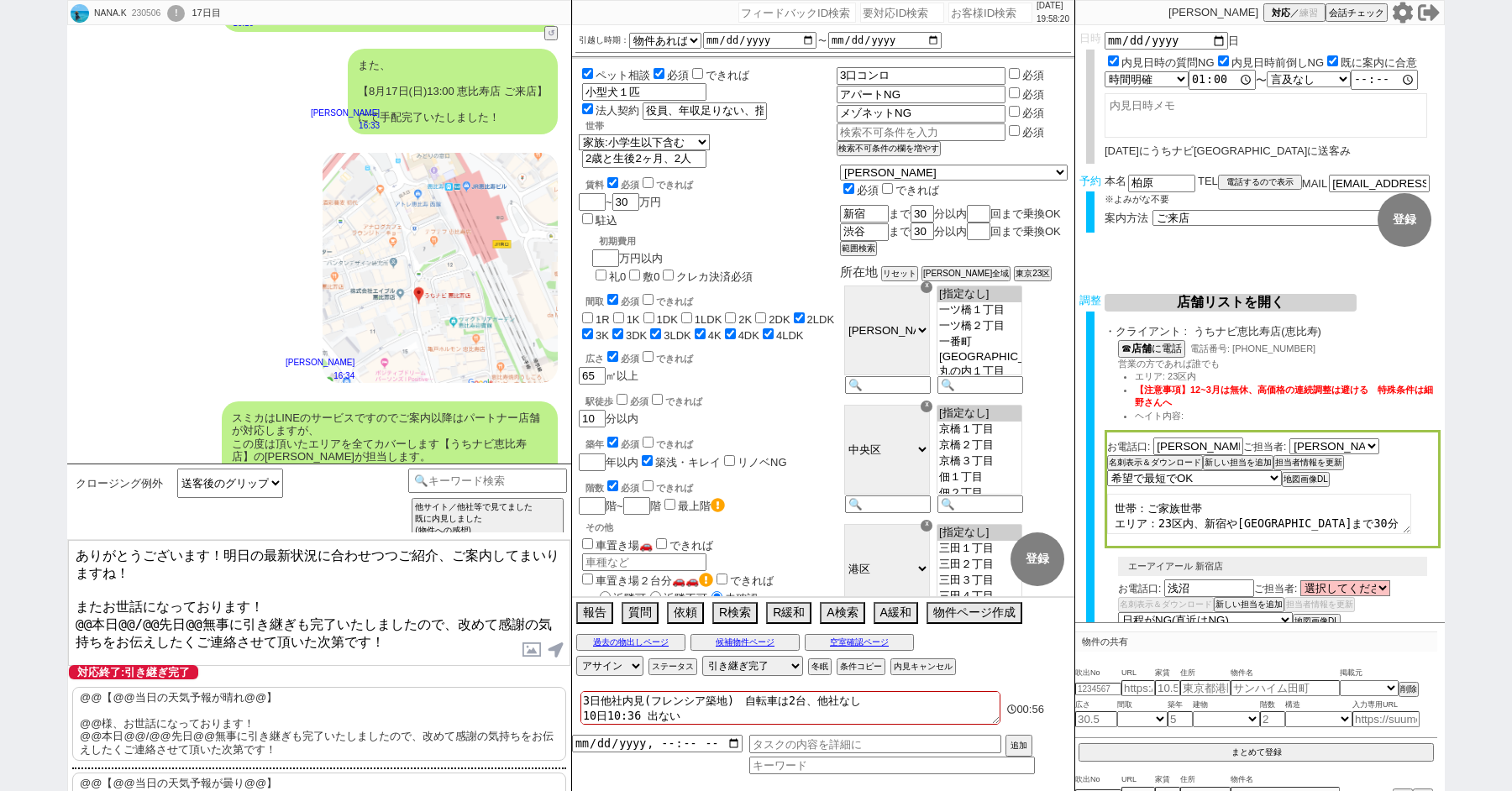
click at [89, 612] on textarea "ありがとうございます！明日の最新状況に合わせつつご紹介、ご案内してまいりますね！ またお世話になっております！ @@本日@@/@@先日@@無事に引き継ぎも完了…" at bounding box center [319, 604] width 503 height 126
drag, startPoint x: 100, startPoint y: 609, endPoint x: 173, endPoint y: 611, distance: 73.0
click at [173, 611] on textarea "ありがとうございます！明日の最新状況に合わせつつご紹介、ご案内してまいりますね！ またお世話になっております！ 本日@@/@@先日@@無事に引き継ぎも完了いた…" at bounding box center [319, 604] width 503 height 126
click at [334, 645] on textarea "ありがとうございます！明日の最新状況に合わせつつご紹介、ご案内してまいりますね！ またお世話になっております！ 本日無事に引き継ぎも完了いたしましたので、改め…" at bounding box center [319, 604] width 503 height 126
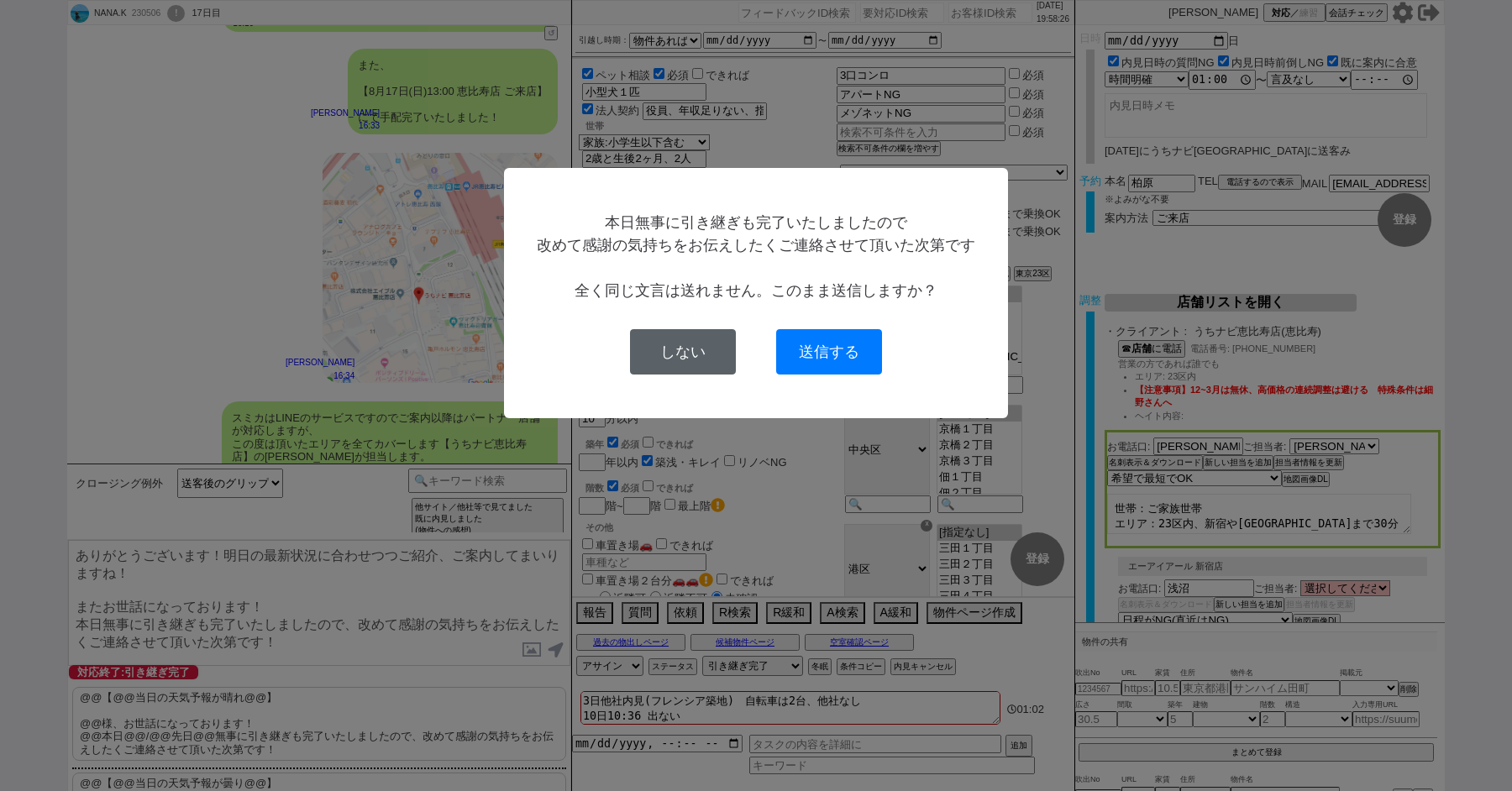
click at [661, 359] on button "しない" at bounding box center [683, 352] width 106 height 45
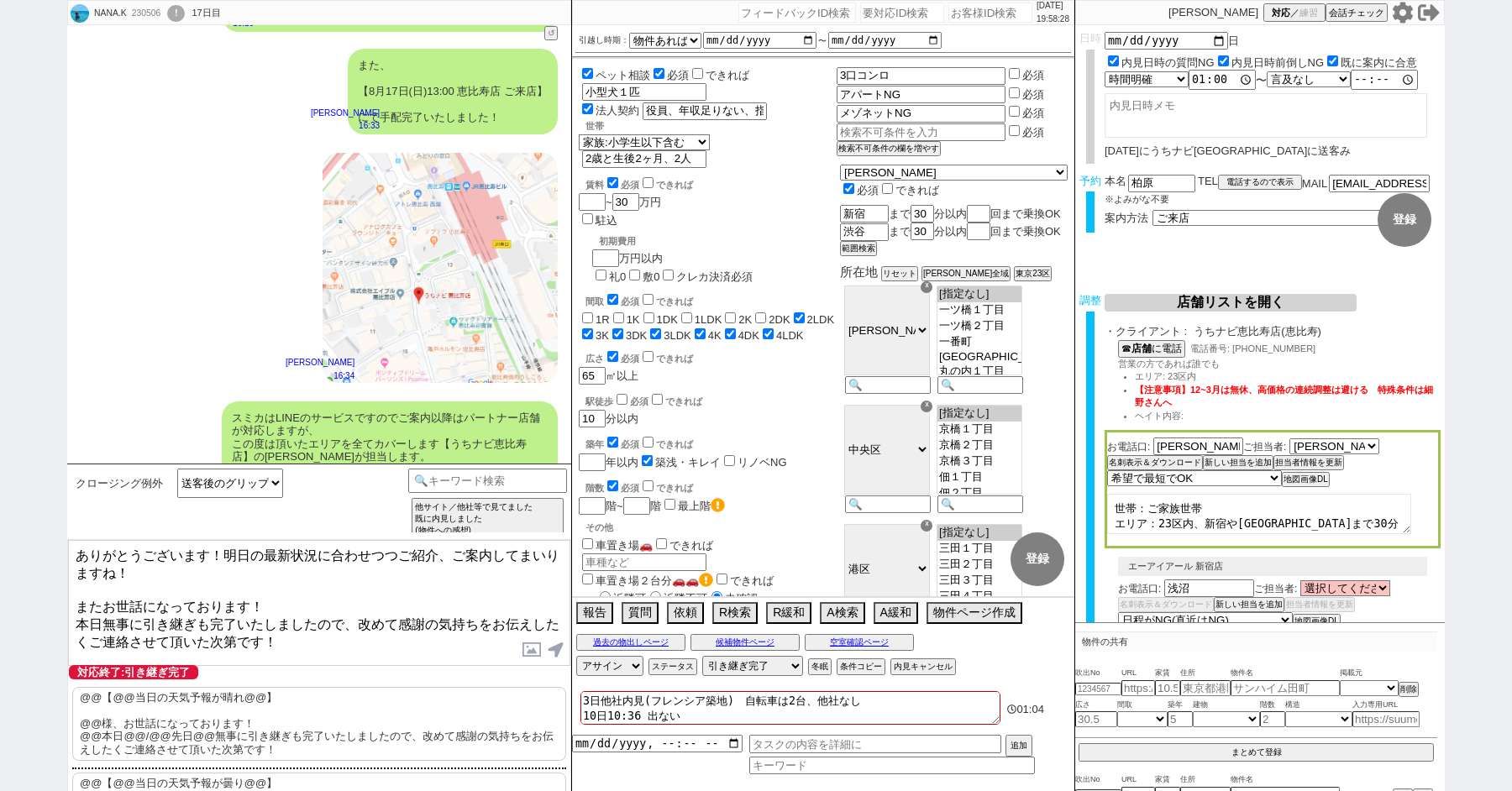
drag, startPoint x: 82, startPoint y: 589, endPoint x: 340, endPoint y: 678, distance: 272.9
click at [338, 678] on div "ありがとうございます！明日の最新状況に合わせつつご紹介、ご案内してまいりますね！ またお世話になっております！ 本日無事に引き継ぎも完了いたしましたので、改め…" at bounding box center [319, 745] width 504 height 410
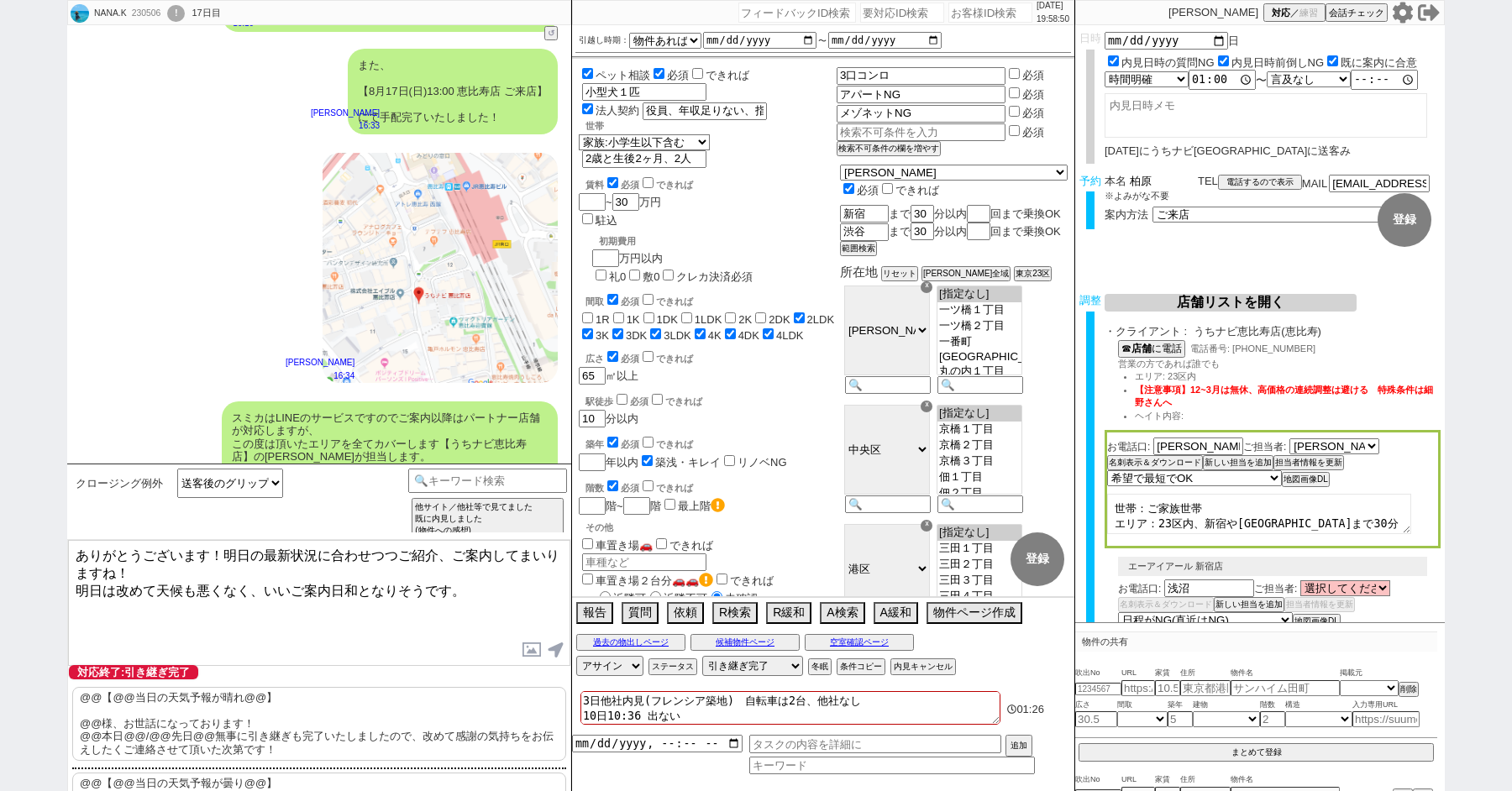
drag, startPoint x: 1170, startPoint y: 185, endPoint x: 988, endPoint y: 172, distance: 182.5
click at [1005, 172] on div "NANA.K 230506 ! 0 17日目 冬眠中 自社客 スミカ スミカ_BPO チャット全表示 [DATE] 新しくフォローされました (19:36:3…" at bounding box center [756, 395] width 1378 height 791
click at [127, 651] on textarea "ありがとうございます！明日の最新状況に合わせつつご紹介、ご案内してまいりますね！ 明日は改めて天候も悪くなく、いいご案内日和となりそうです。" at bounding box center [319, 604] width 503 height 126
paste textarea "柏原"
drag, startPoint x: 481, startPoint y: 613, endPoint x: 494, endPoint y: 665, distance: 53.6
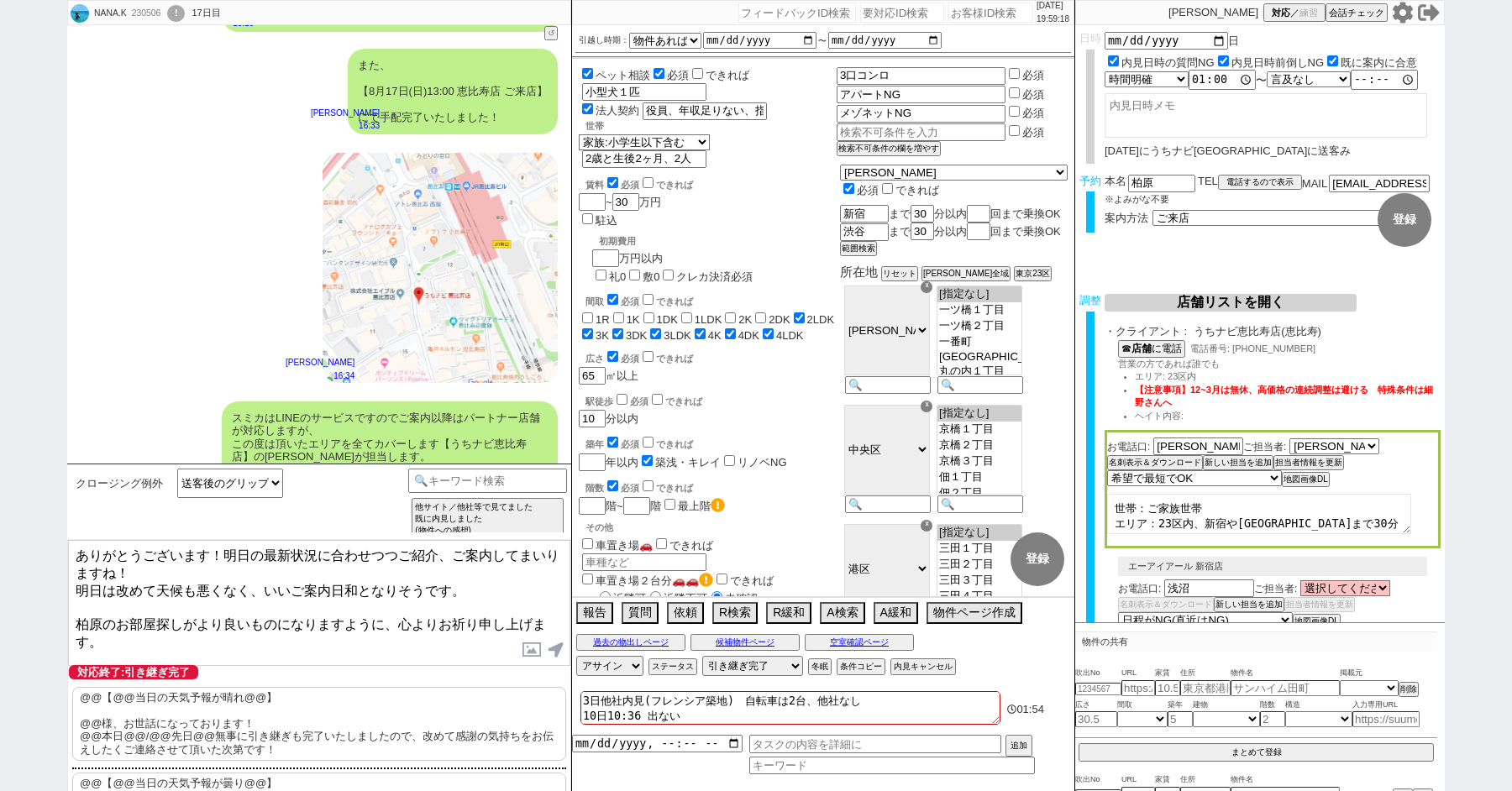
click at [494, 665] on textarea "ありがとうございます！明日の最新状況に合わせつつご紹介、ご案内してまいりますね！ 明日は改めて天候も悪くなく、いいご案内日和となりそうです。 柏原のお部屋探し…" at bounding box center [319, 604] width 503 height 126
type textarea "ありがとうございます！明日の最新状況に合わせつつご紹介、ご案内してまいりますね！ 明日は改めて天候も悪くなく、いいご案内日和となりそうです。 柏原のお部屋探し…"
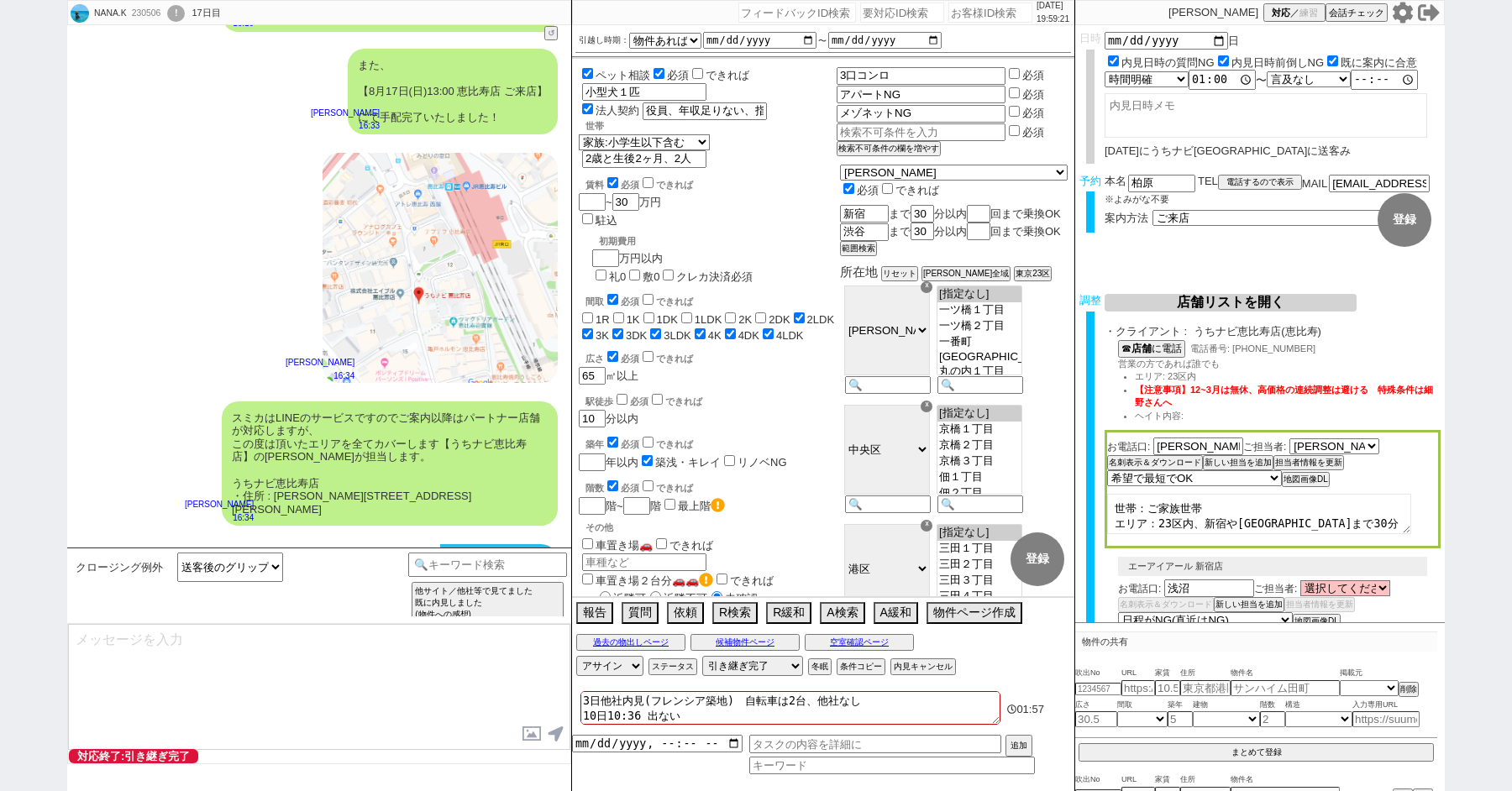
type textarea "改めてこれまで丁寧にやり取り頂きまして、誠にありがとうございました！ 細かなご連絡にお手間をおかけしたこともあったかと存じますが、常にご協力いただいたおかげで…"
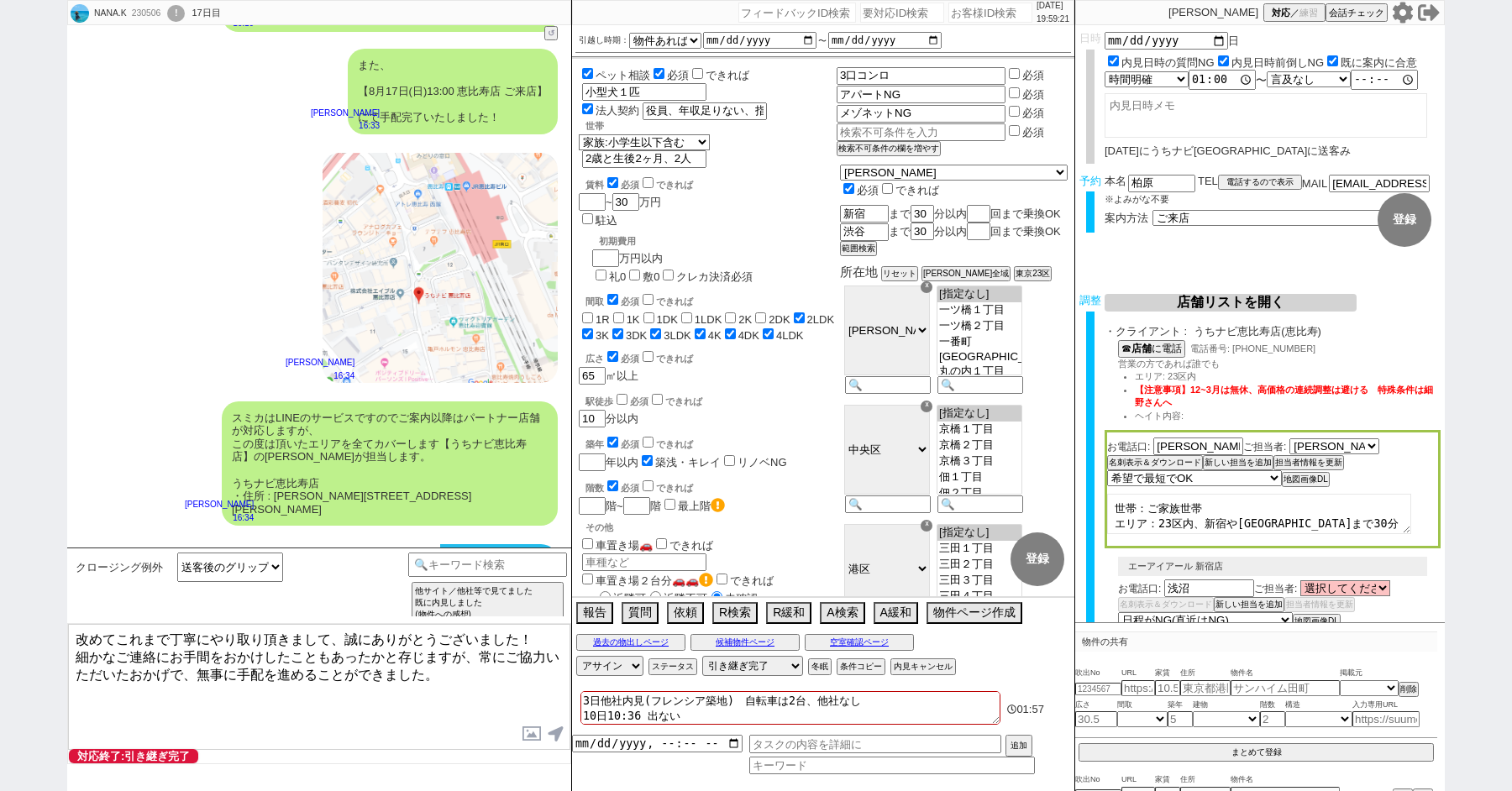
scroll to position [29358, 0]
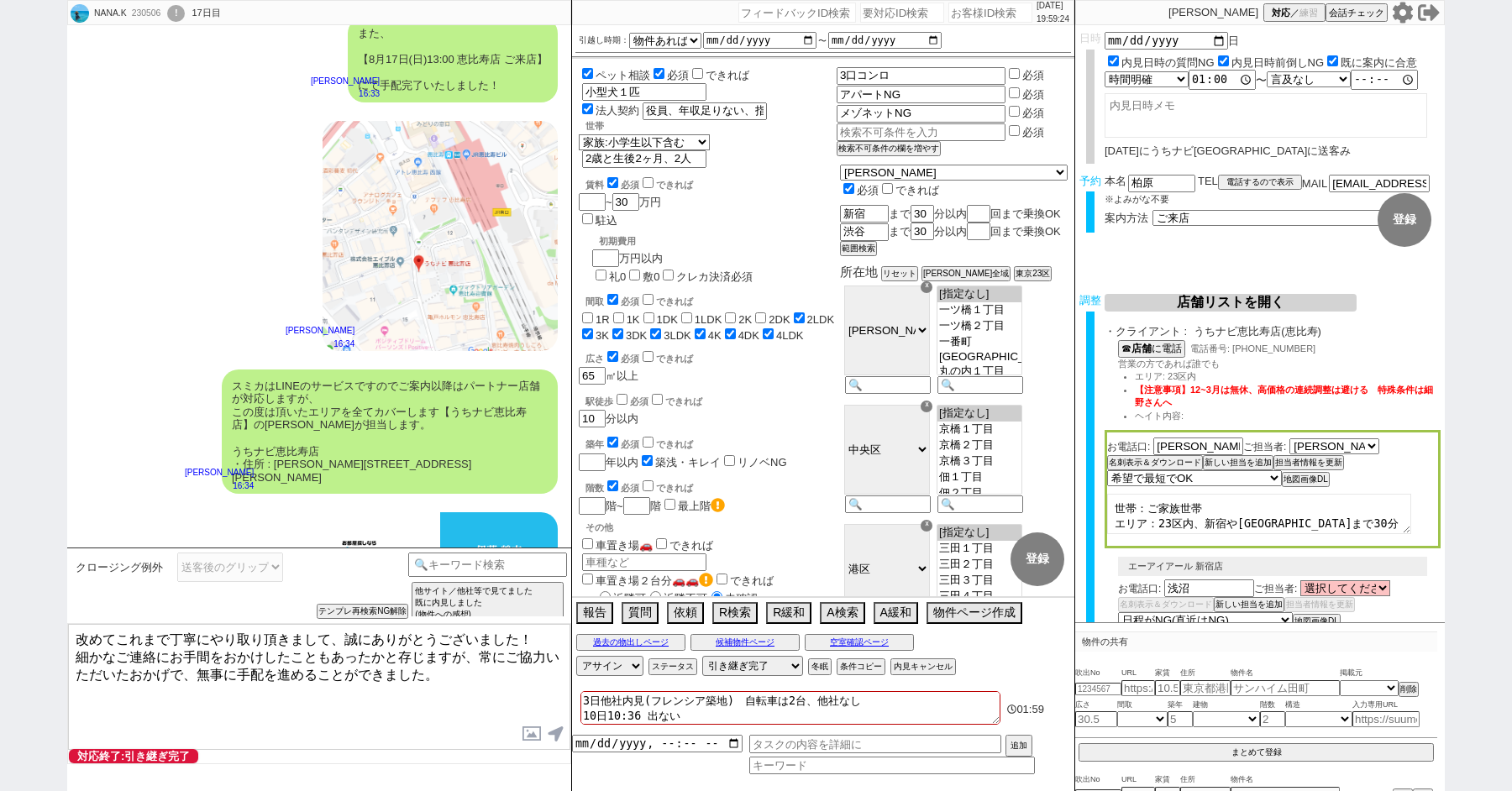
drag, startPoint x: 245, startPoint y: 693, endPoint x: 55, endPoint y: 473, distance: 290.7
click at [70, 483] on div "NANA.K 230506 ! 0 17日目 冬眠中 自社客 スミカ スミカ_BPO チャット全表示 [DATE] 新しくフォローされました (19:36:3…" at bounding box center [319, 395] width 504 height 791
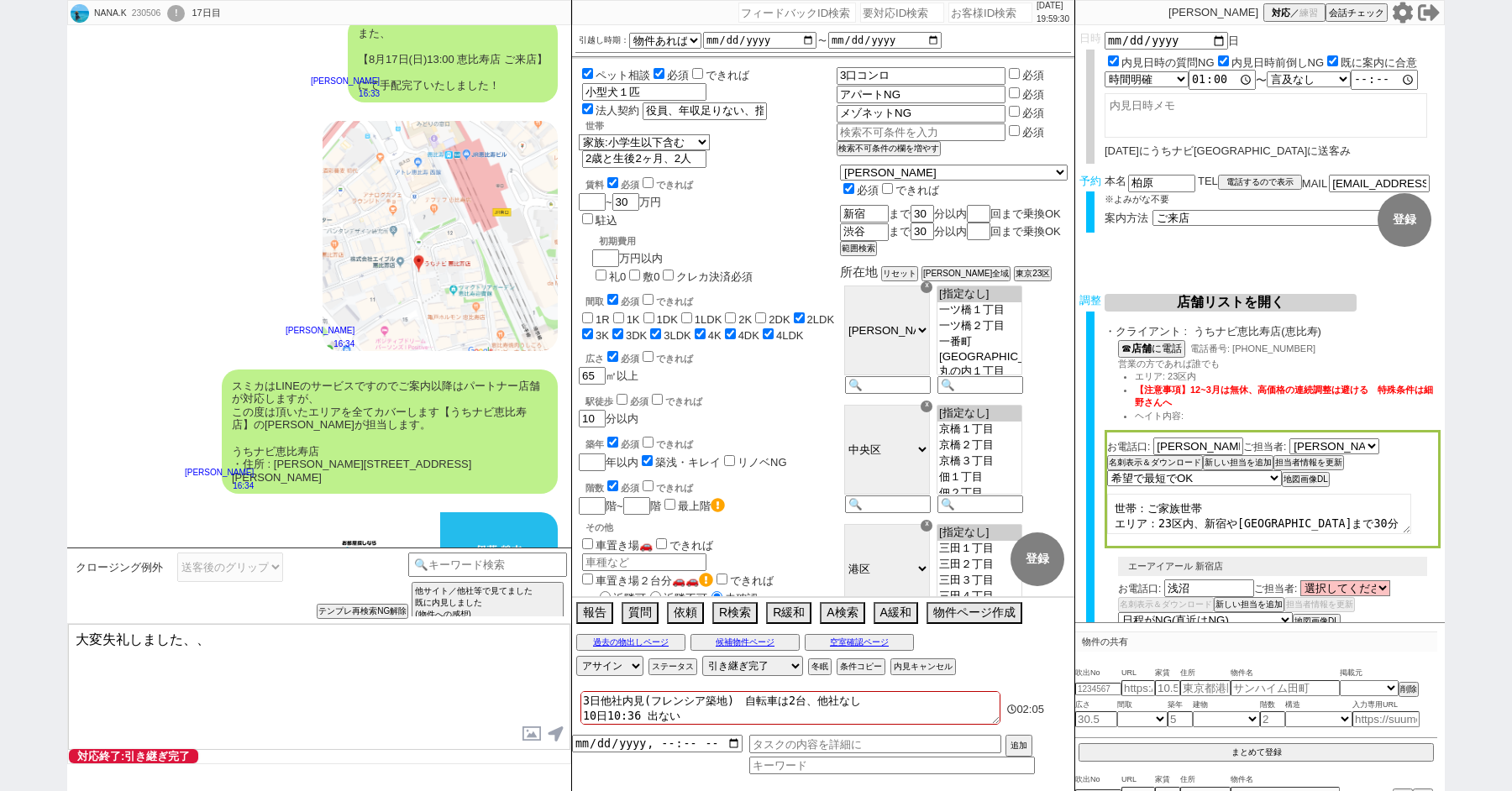
drag, startPoint x: 230, startPoint y: 513, endPoint x: 321, endPoint y: 530, distance: 92.6
copy div "柏原のお部屋探しがより良いものになりますように、心よりお祈りしております。"
click at [298, 667] on textarea "大変失礼しました、、" at bounding box center [319, 688] width 503 height 126
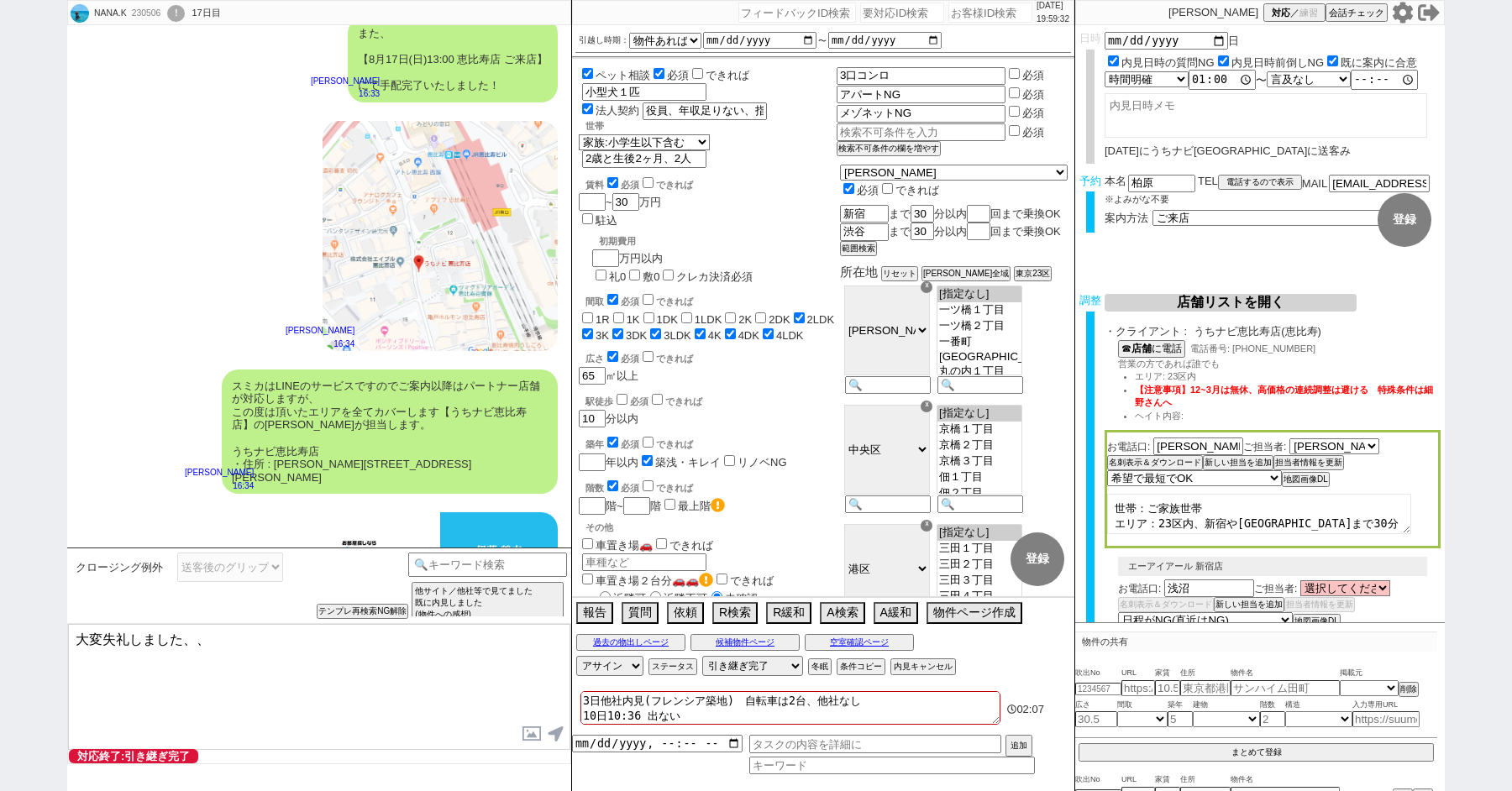
paste textarea "柏原のお部屋探しがより良いものになりますように、心よりお祈りしております。"
click at [236, 639] on textarea "大変失礼しました、、[PERSON_NAME]のお部屋探しがより良いものになりますように、心よりお祈りしております。" at bounding box center [319, 688] width 503 height 126
click at [318, 679] on textarea "大変失礼しました、、柏原様のお部屋探しがより良いものになりますように、心よりお祈りしております。" at bounding box center [319, 688] width 503 height 126
type textarea "大変失礼しました、、柏原様のお部屋探しがより良いものになりますように、心よりお祈りしております。"
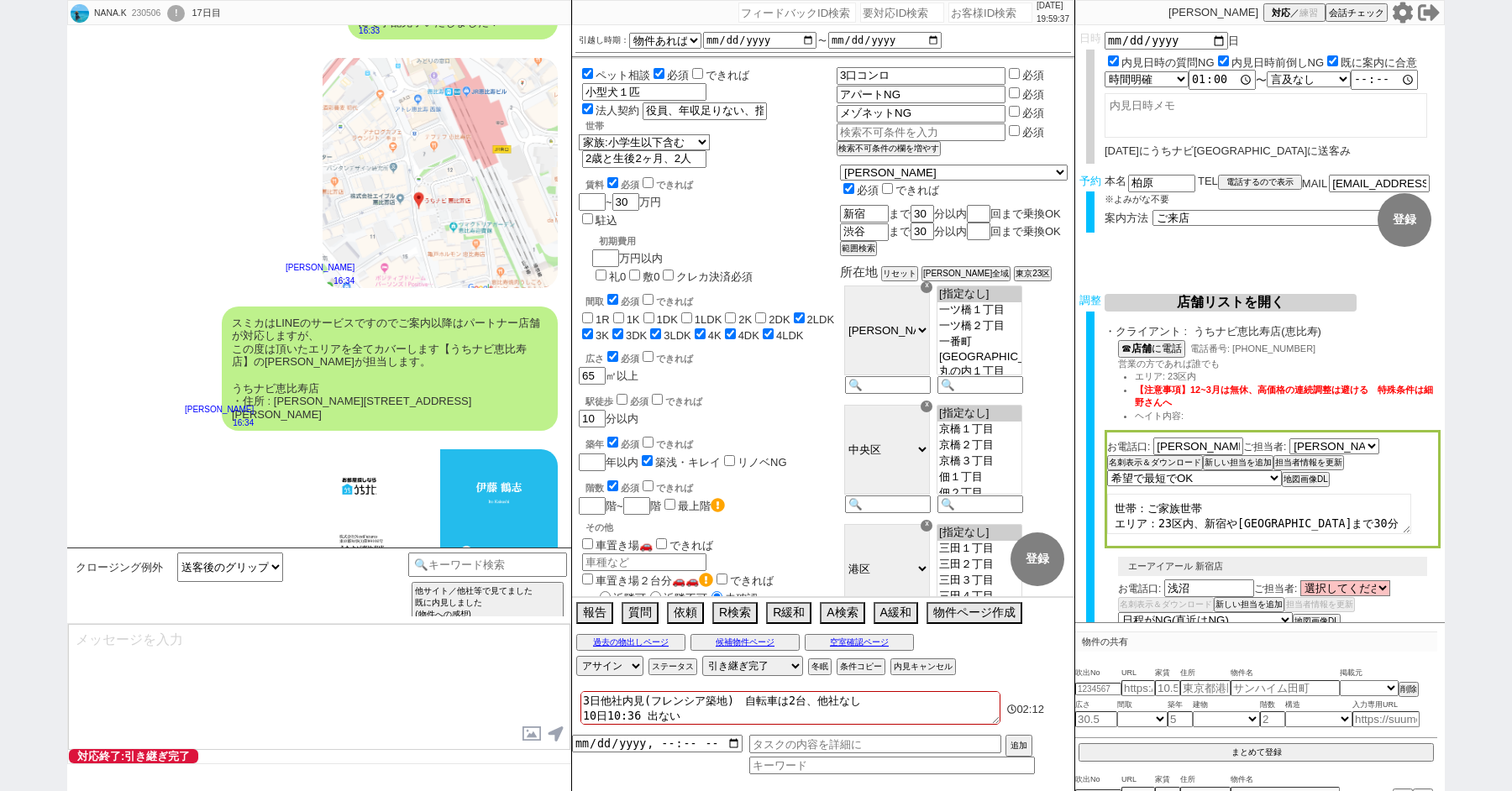
click at [226, 650] on textarea at bounding box center [319, 688] width 503 height 126
click at [200, 638] on textarea "※脱字により最後に失礼なメッセージを入れてしまい申し訳ございませんでした、、" at bounding box center [319, 688] width 503 height 126
click at [226, 672] on textarea "※脱字により最後に失礼なメッセージを入れてしまい申し訳ございませんでした、、" at bounding box center [319, 688] width 503 height 126
type textarea "※脱字により最後に失礼なメッセージを入れてしまい申し訳ございませんでした、、 引き続きどうぞよろしくお願い致します。"
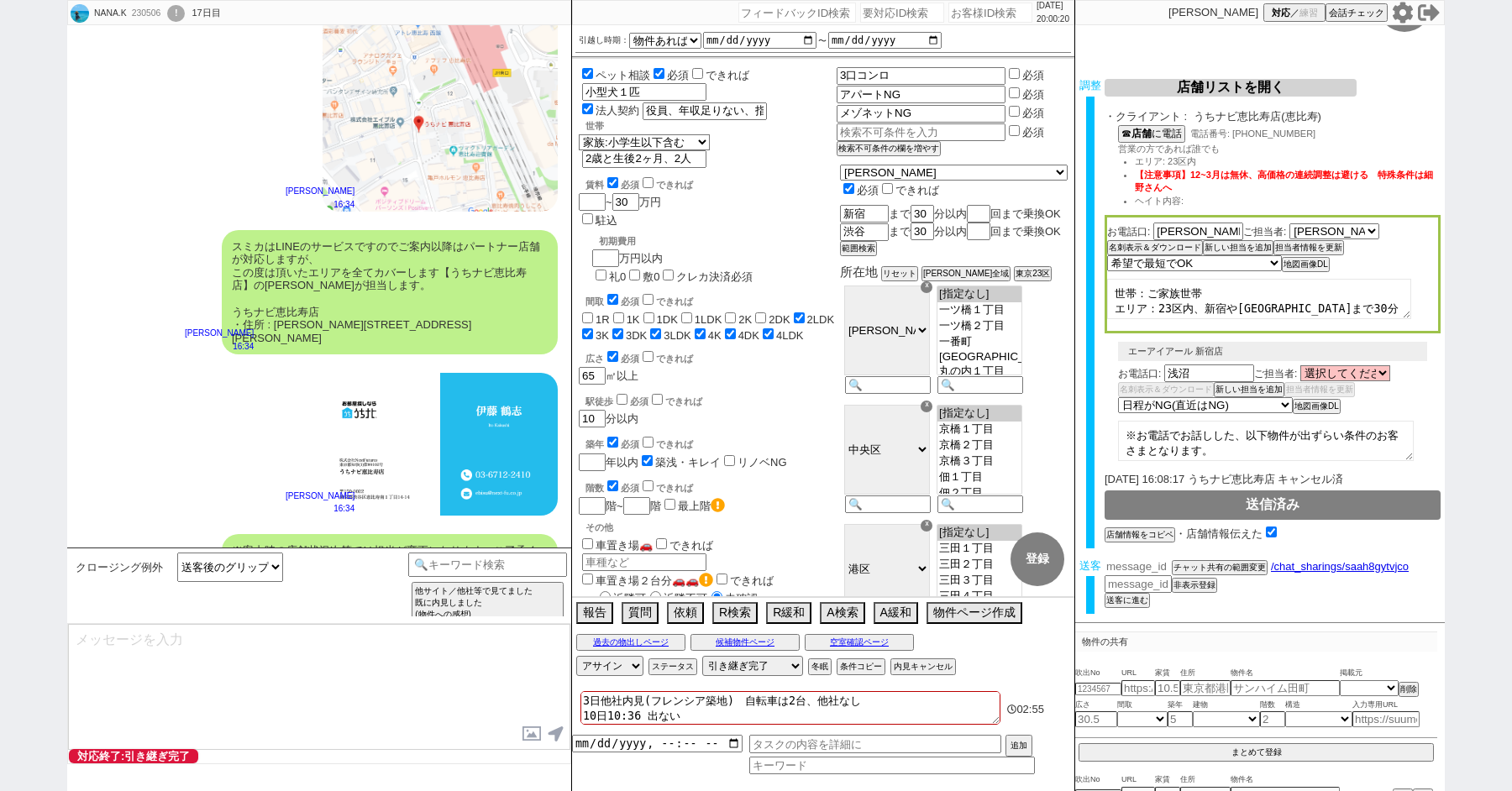
click at [1132, 565] on input "number" at bounding box center [1138, 567] width 67 height 14
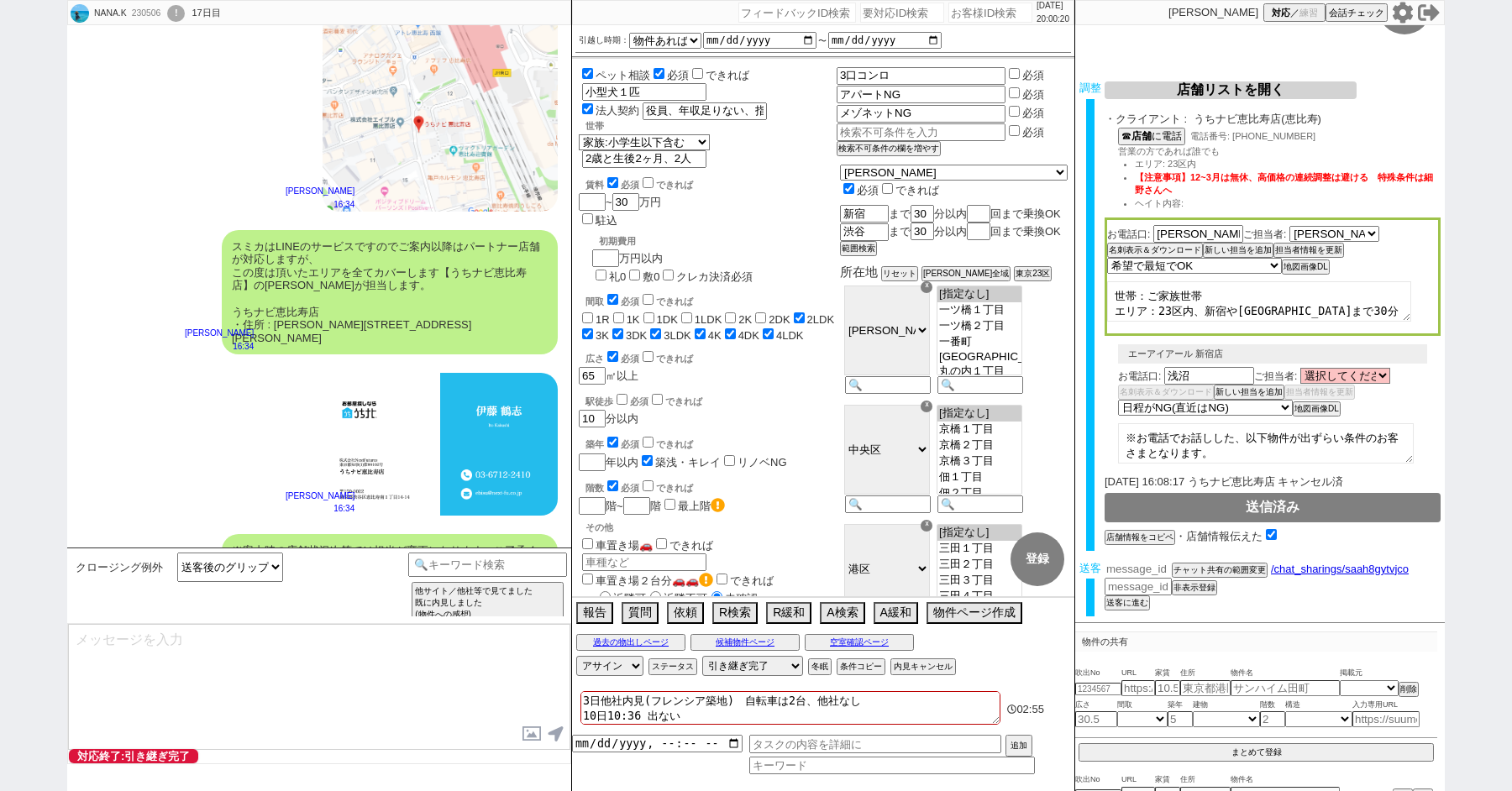
paste input "36777919"
type input "36777919"
click at [1196, 567] on button "チャット共有の範囲変更" at bounding box center [1218, 572] width 92 height 12
click at [190, 2] on div "NANA.K 230506 ! 0 17日目" at bounding box center [150, 13] width 163 height 25
click at [185, 6] on div "!" at bounding box center [176, 13] width 18 height 17
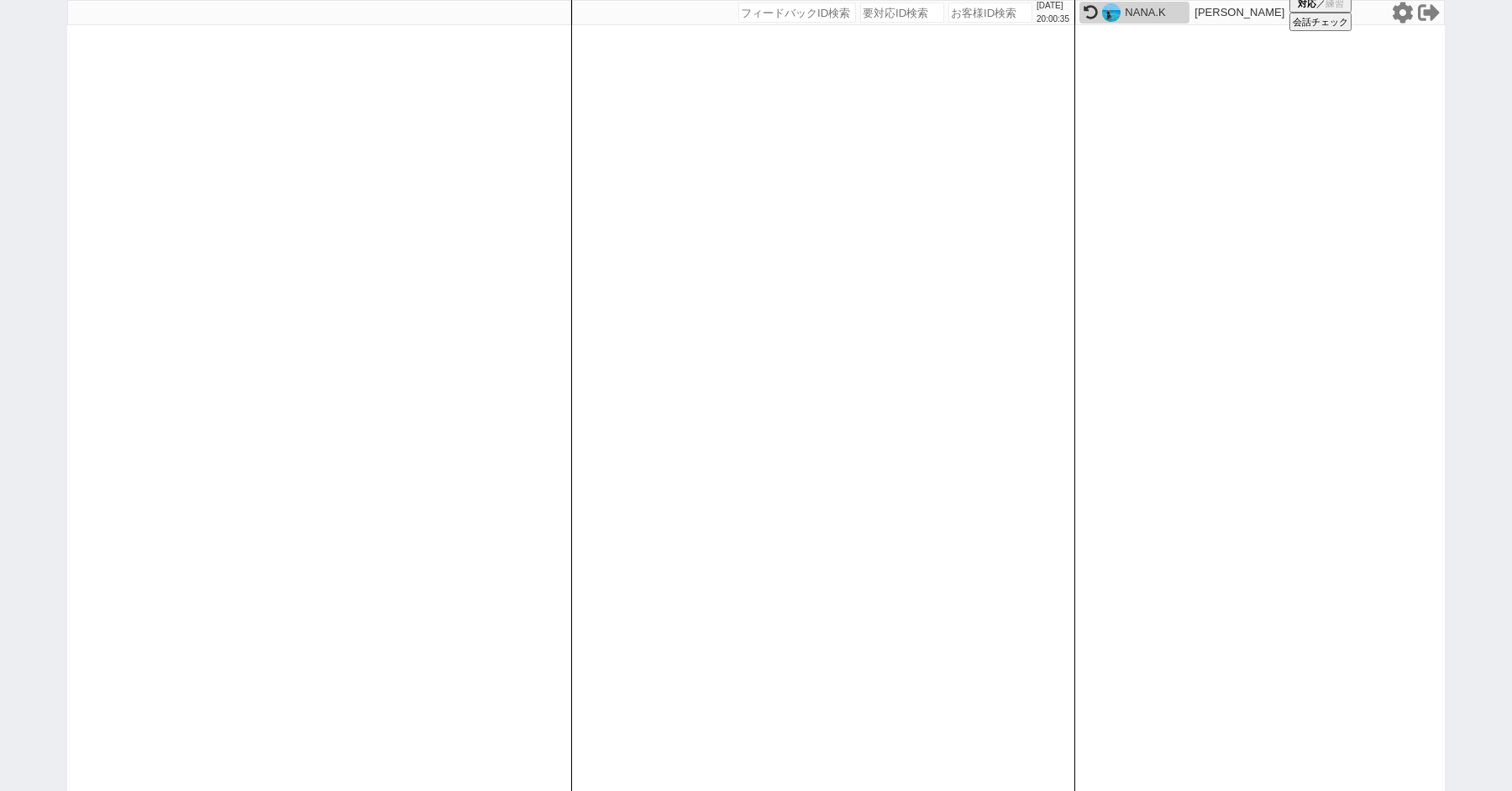
paste input "599973"
type input "599973"
select select "100"
select select "1"
select select "2"
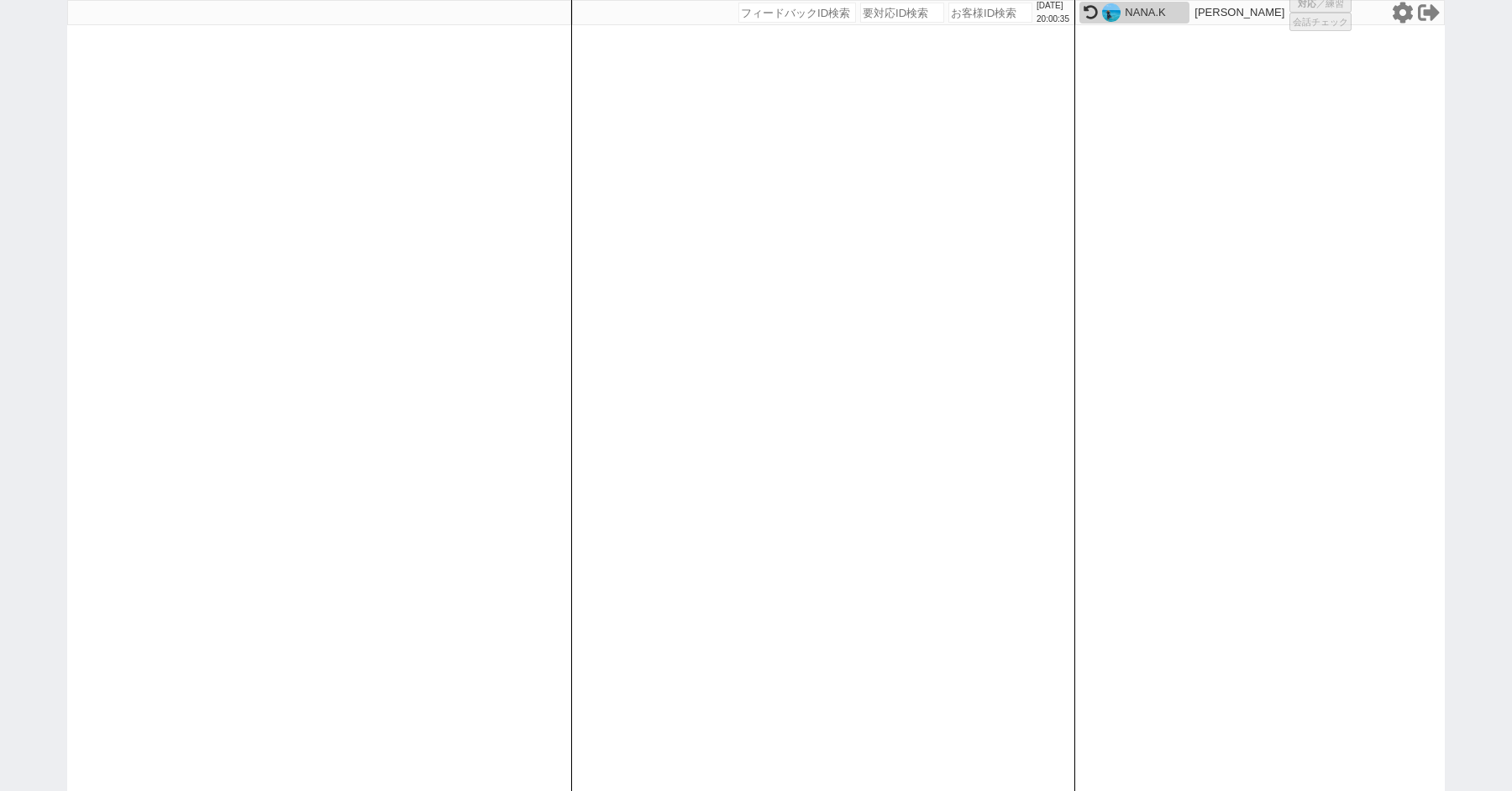
select select "5"
select select "8"
select select
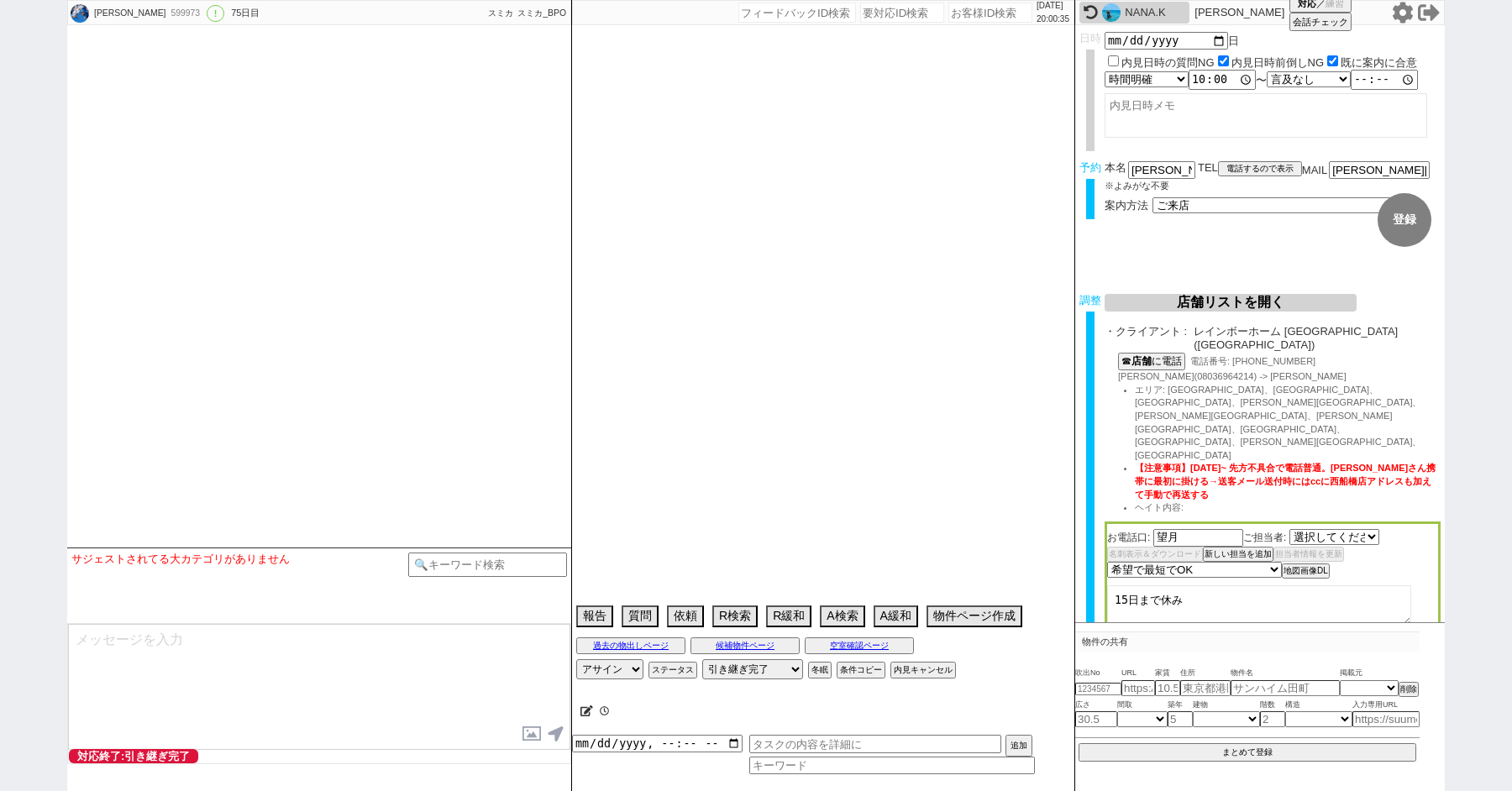
select select "2616"
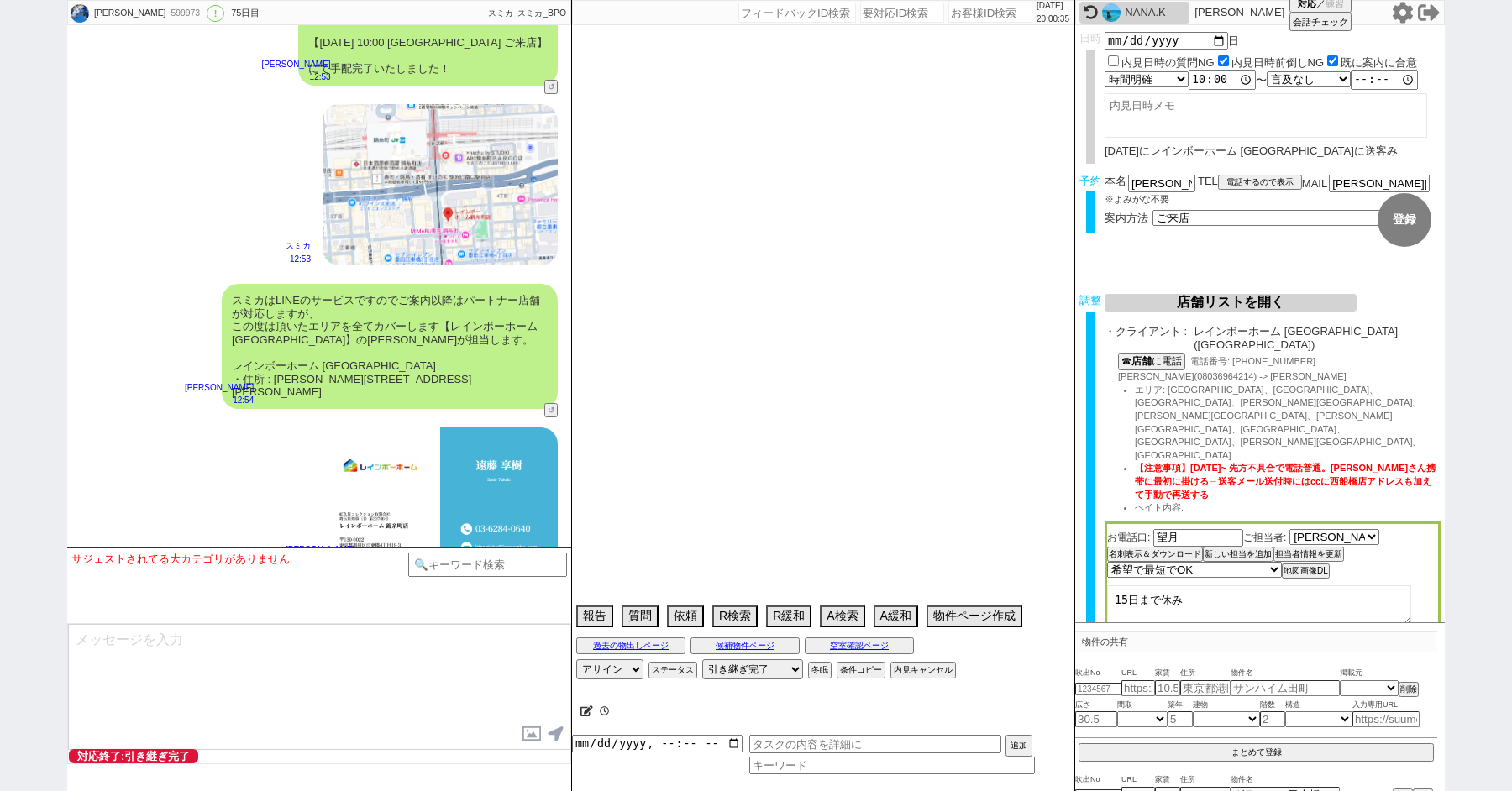
scroll to position [14089, 0]
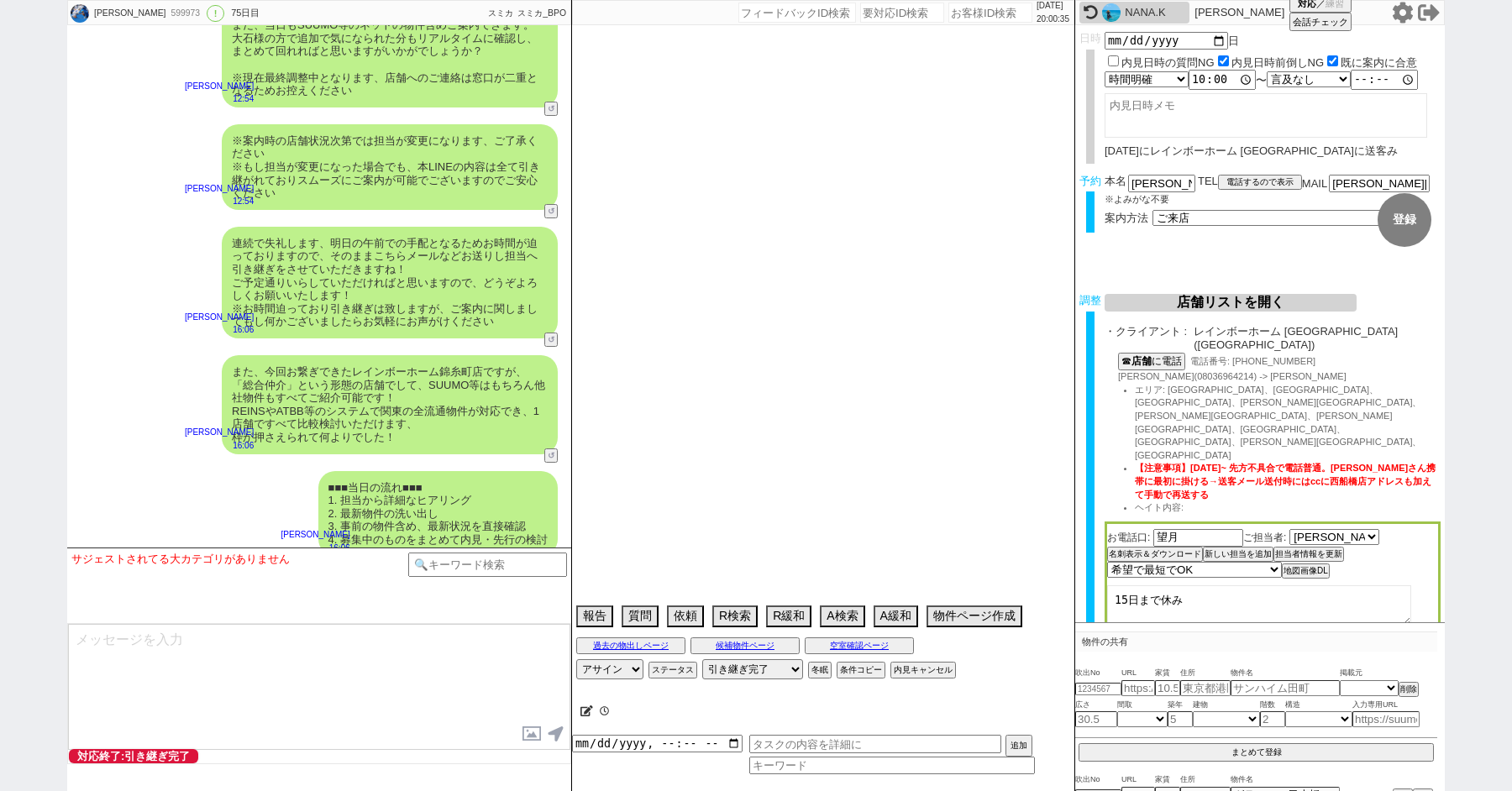
type textarea "他社なし＠＠送客メール送付時にはccに[GEOGRAPHIC_DATA]アドレスも加えて手動で再送する"
select select "2025"
select select "8"
select select "36"
select select "0"
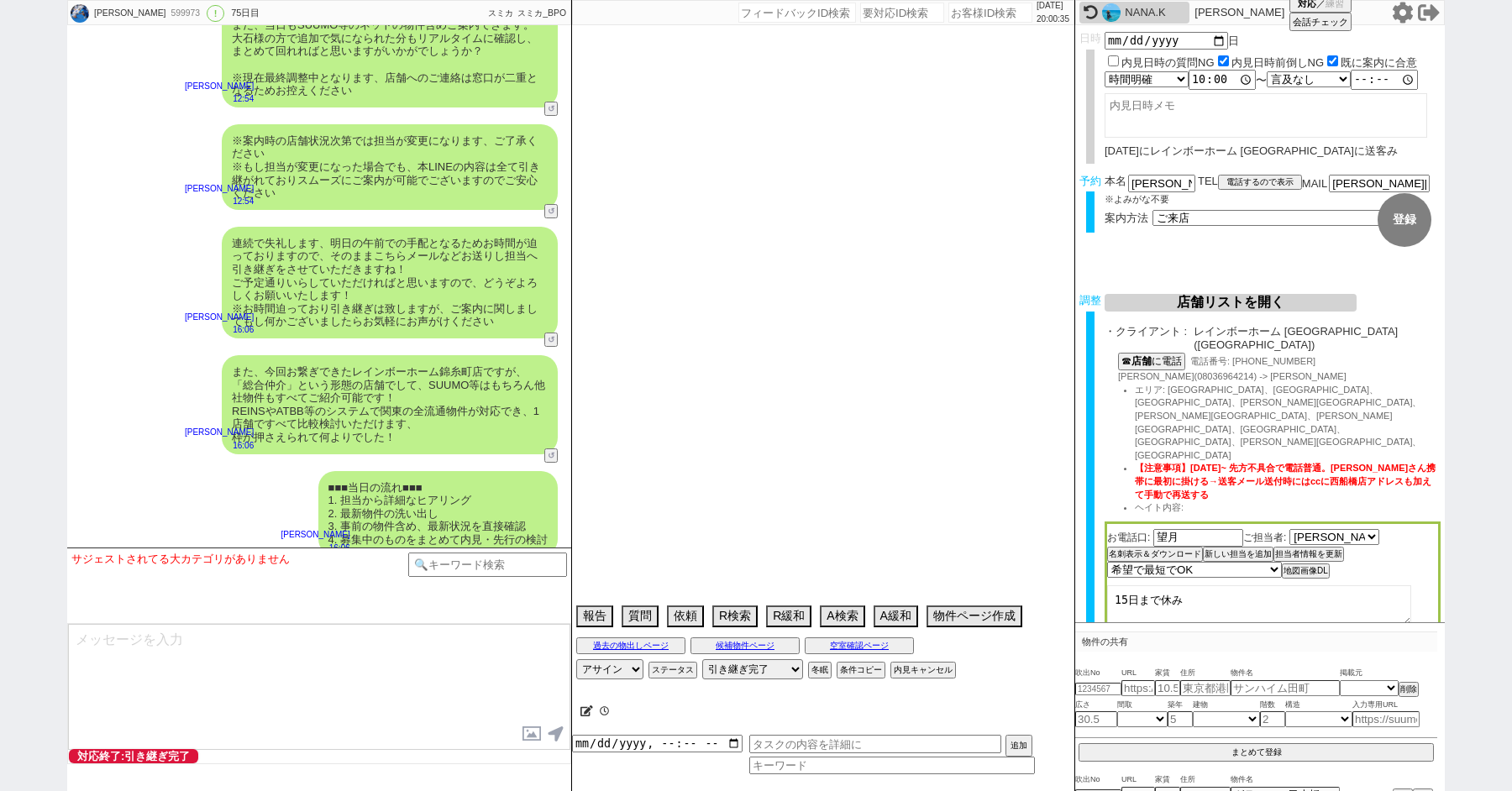
select select "60"
select select "64"
select select "1556"
select select "63"
select select "66"
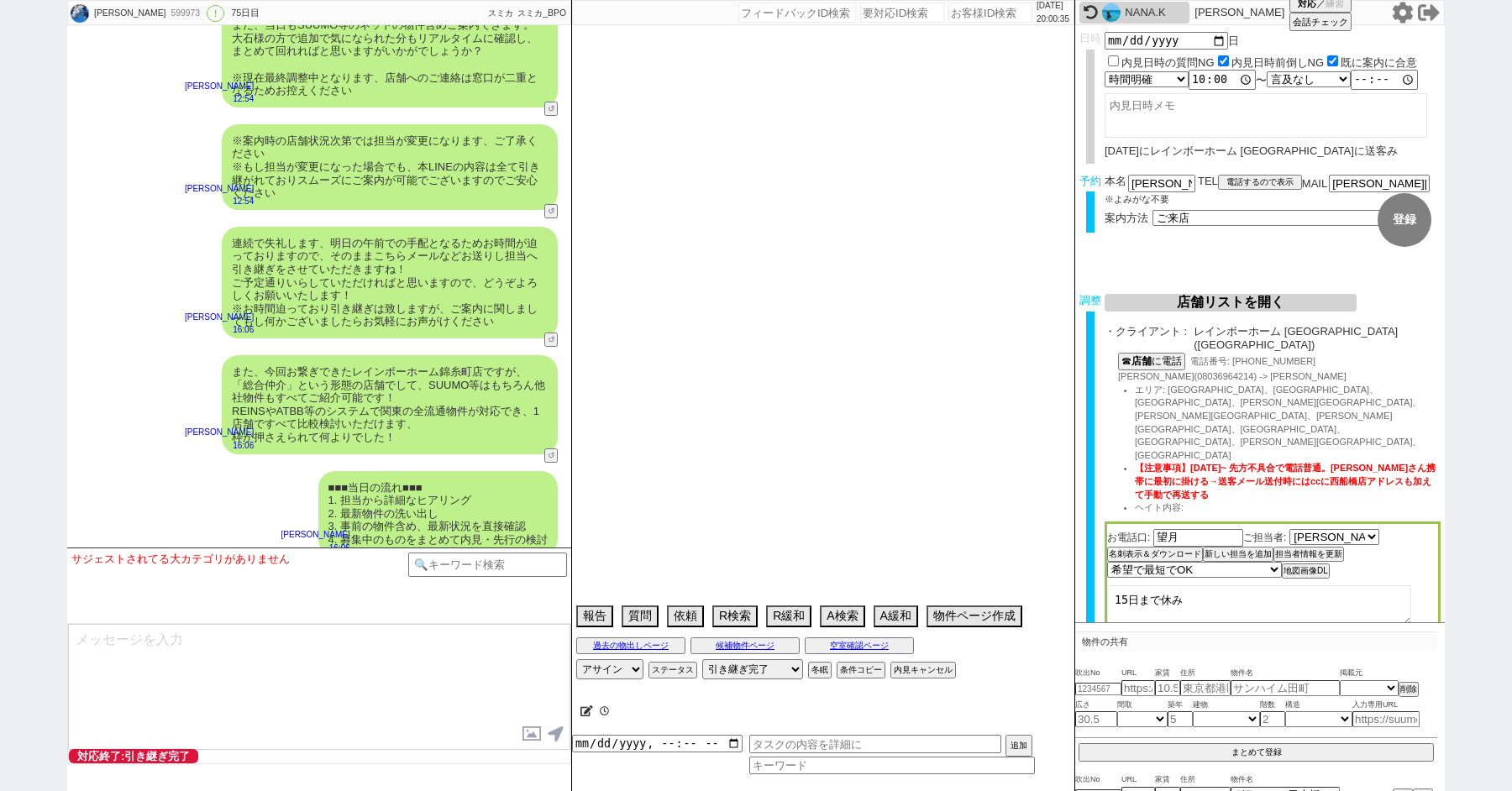
select select "70"
select select "1682"
select select "14"
select select "59"
select select "1461"
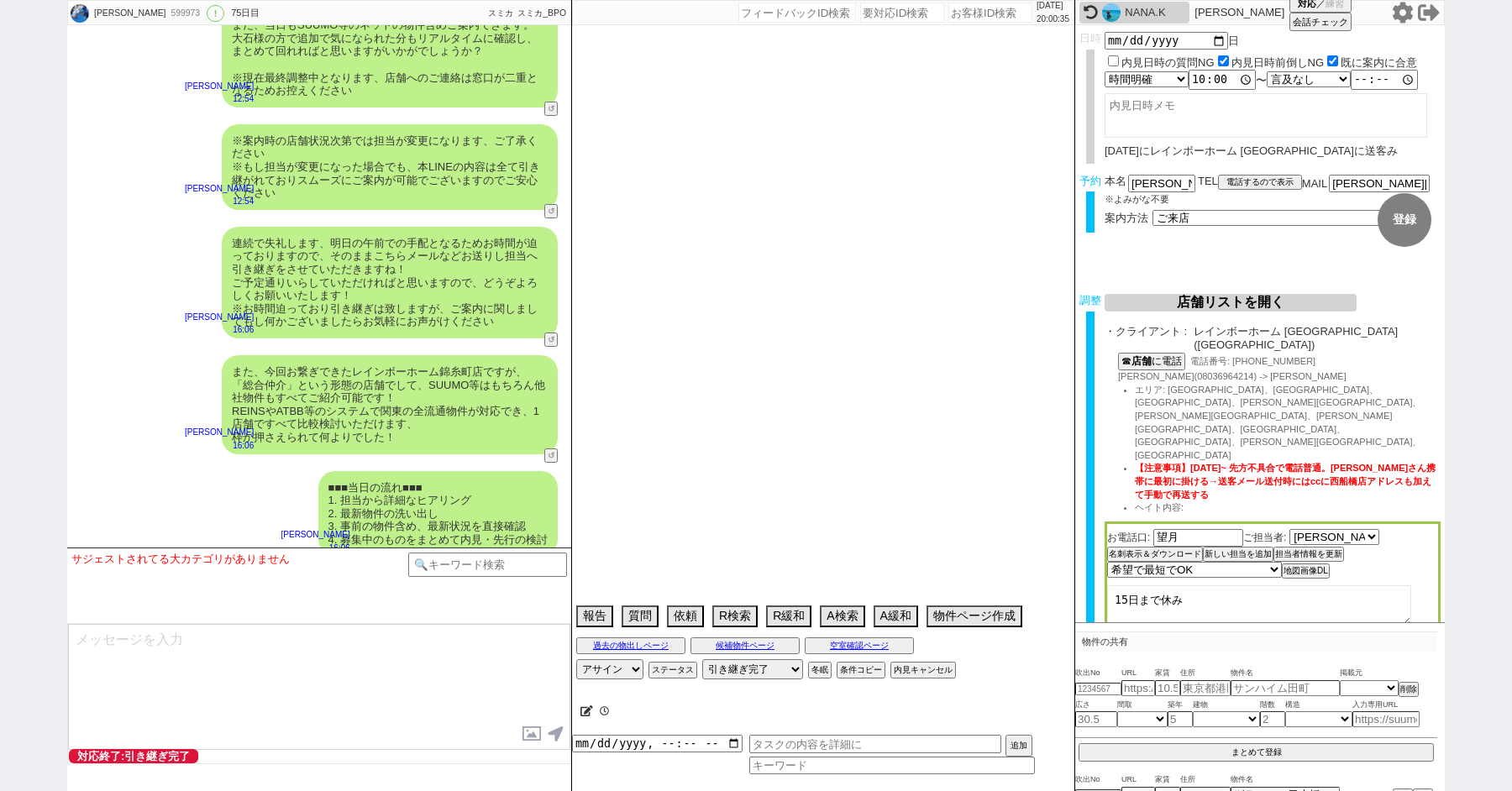
select select "62"
select select "75"
select select "1790"
select select "71"
select select "7"
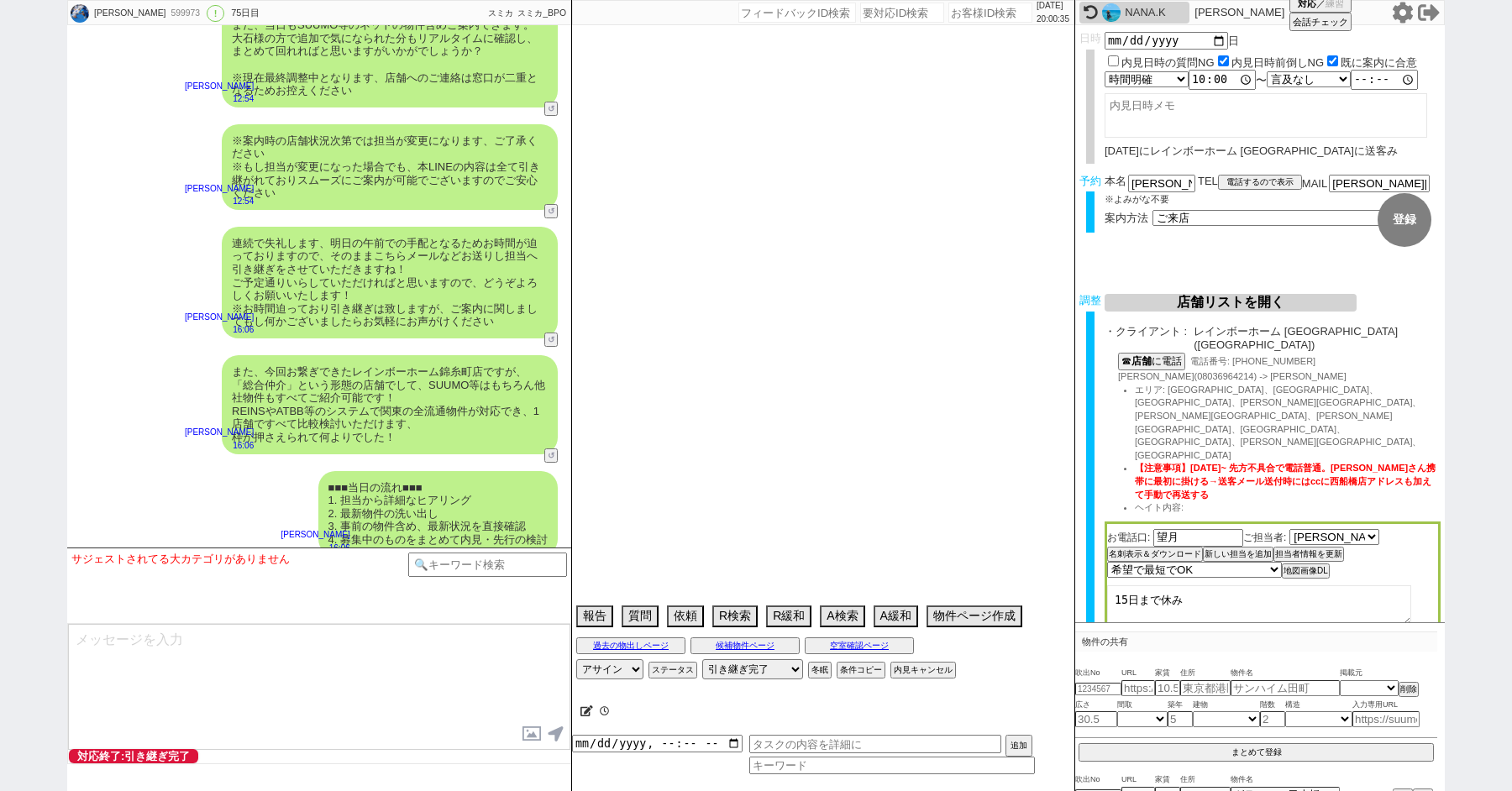
select select "65"
select select "1584"
select select "12"
select select "11"
select select "53"
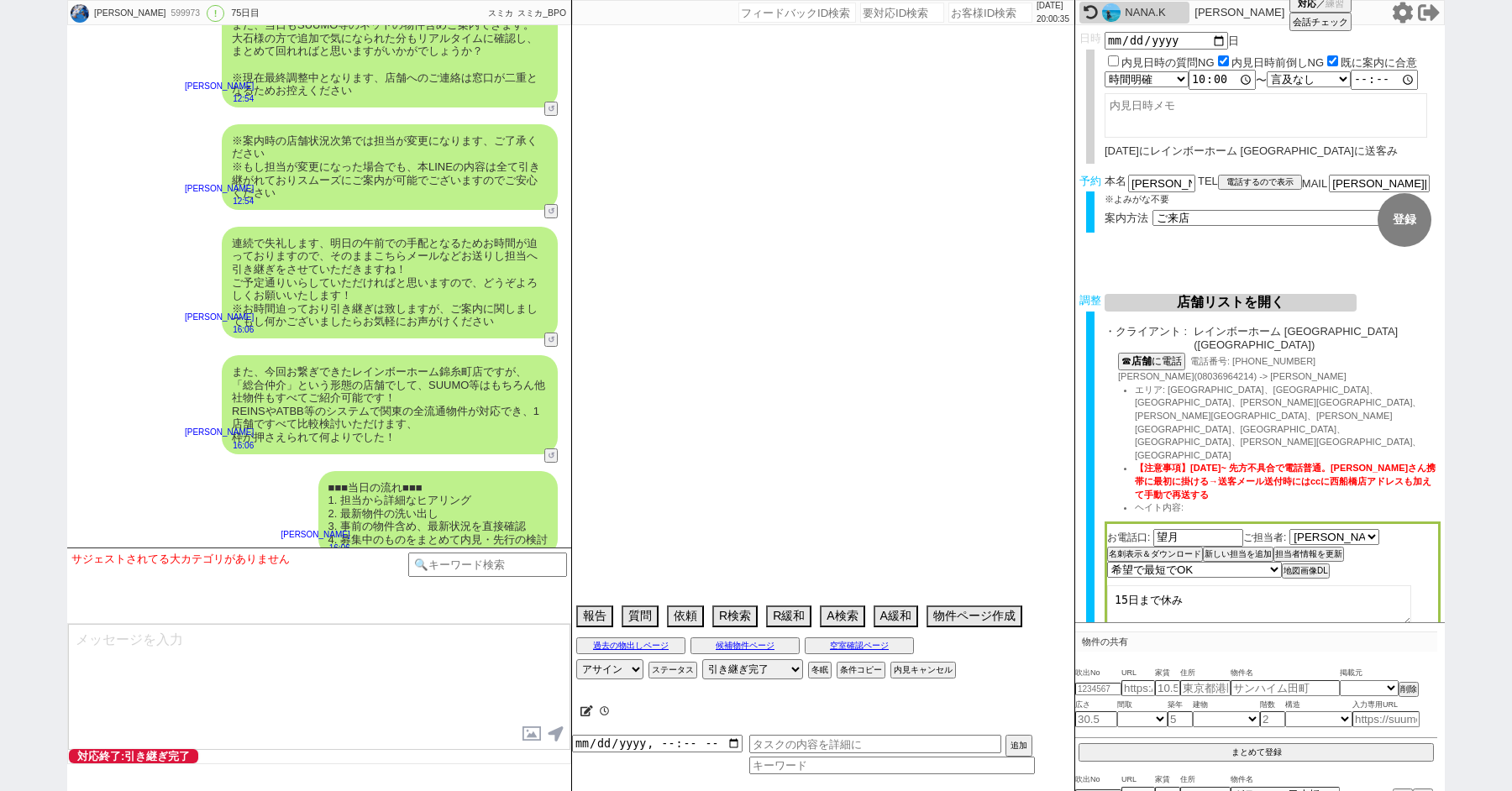
select select "56"
select select "72"
select select "1729"
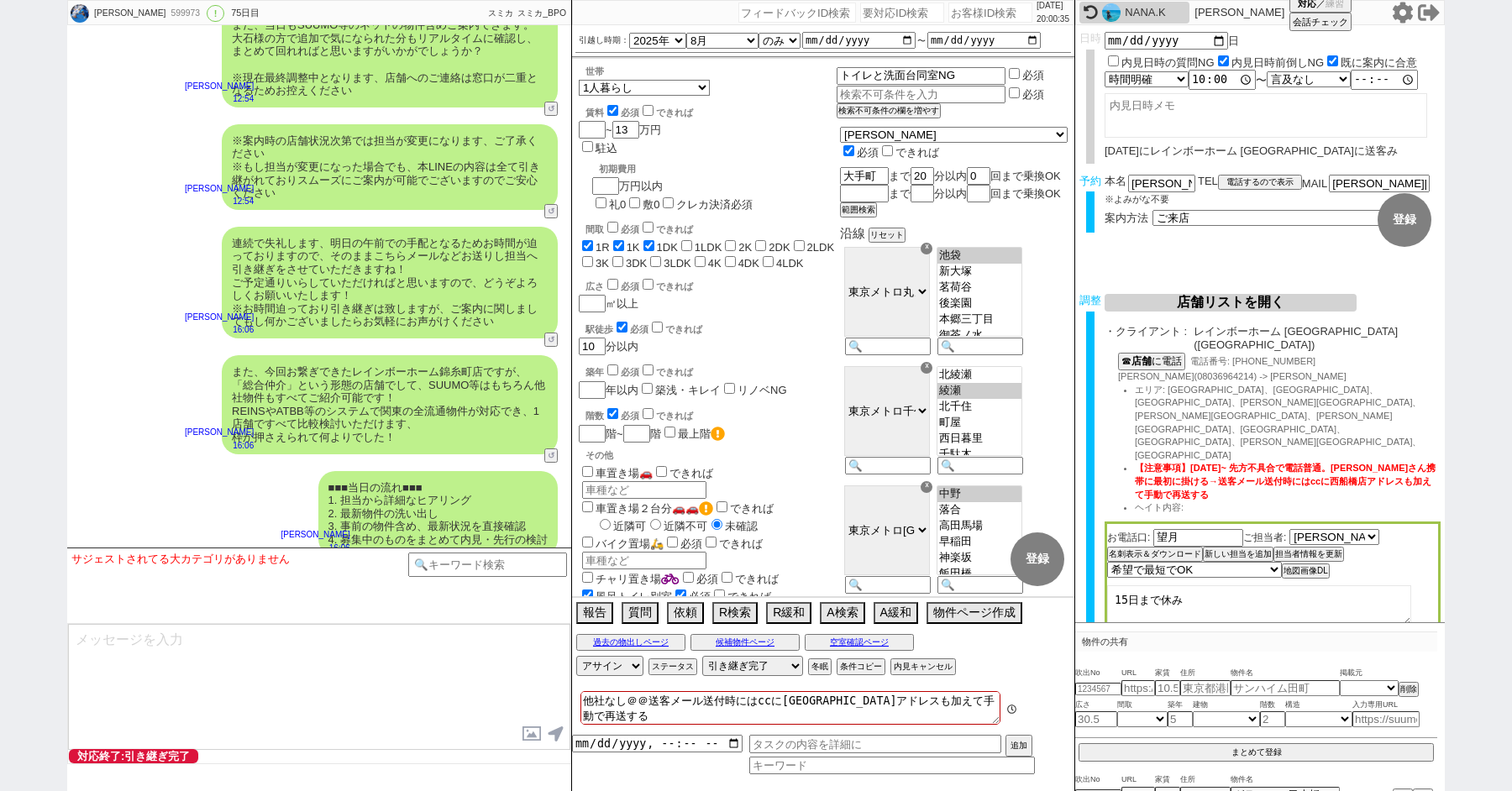
scroll to position [21, 0]
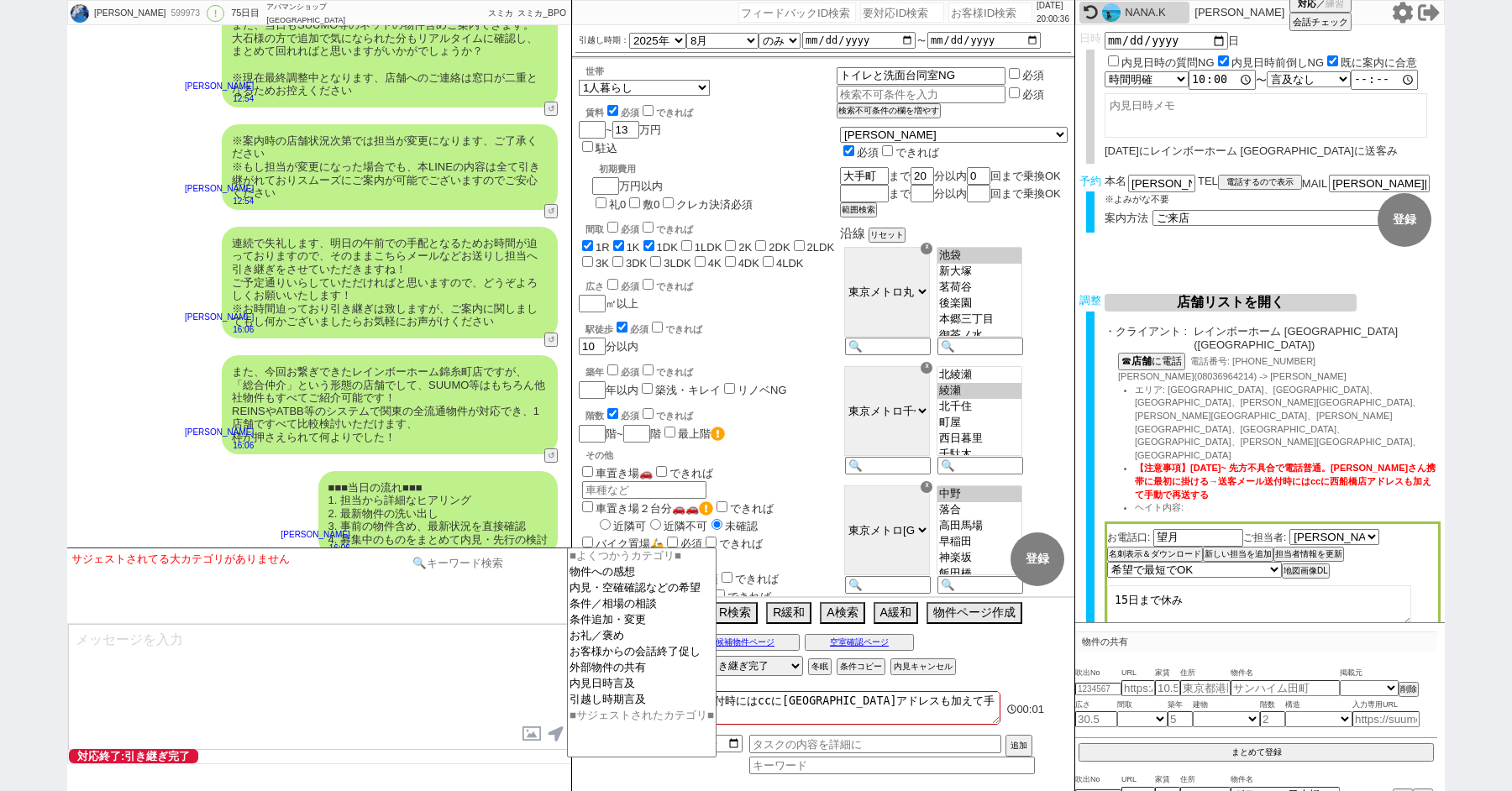
click at [464, 558] on input at bounding box center [487, 563] width 159 height 21
type input "グリップ"
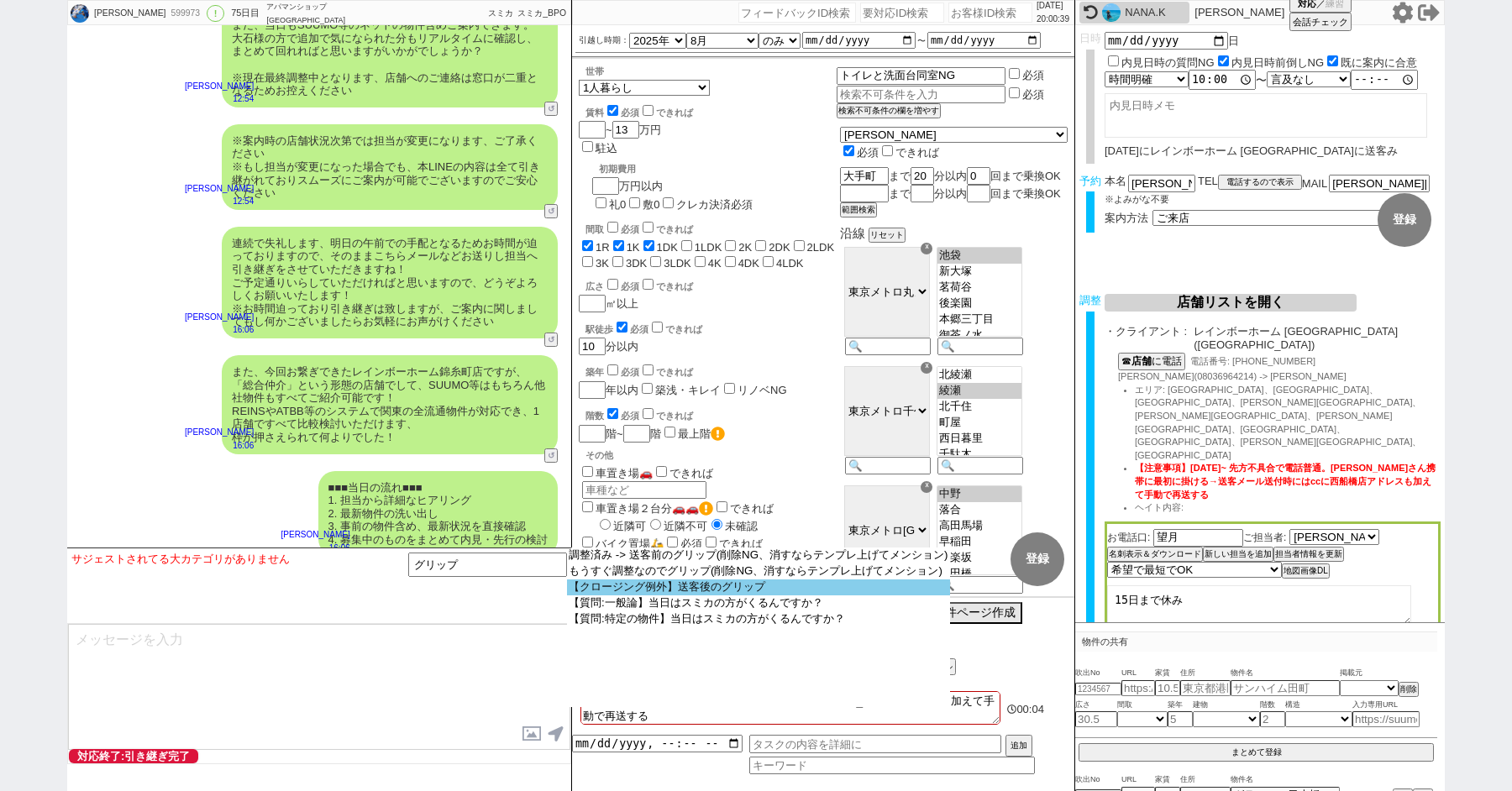
click at [0, 0] on option "【クロージング例外】送客後のグリップ" at bounding box center [0, 0] width 0 height 0
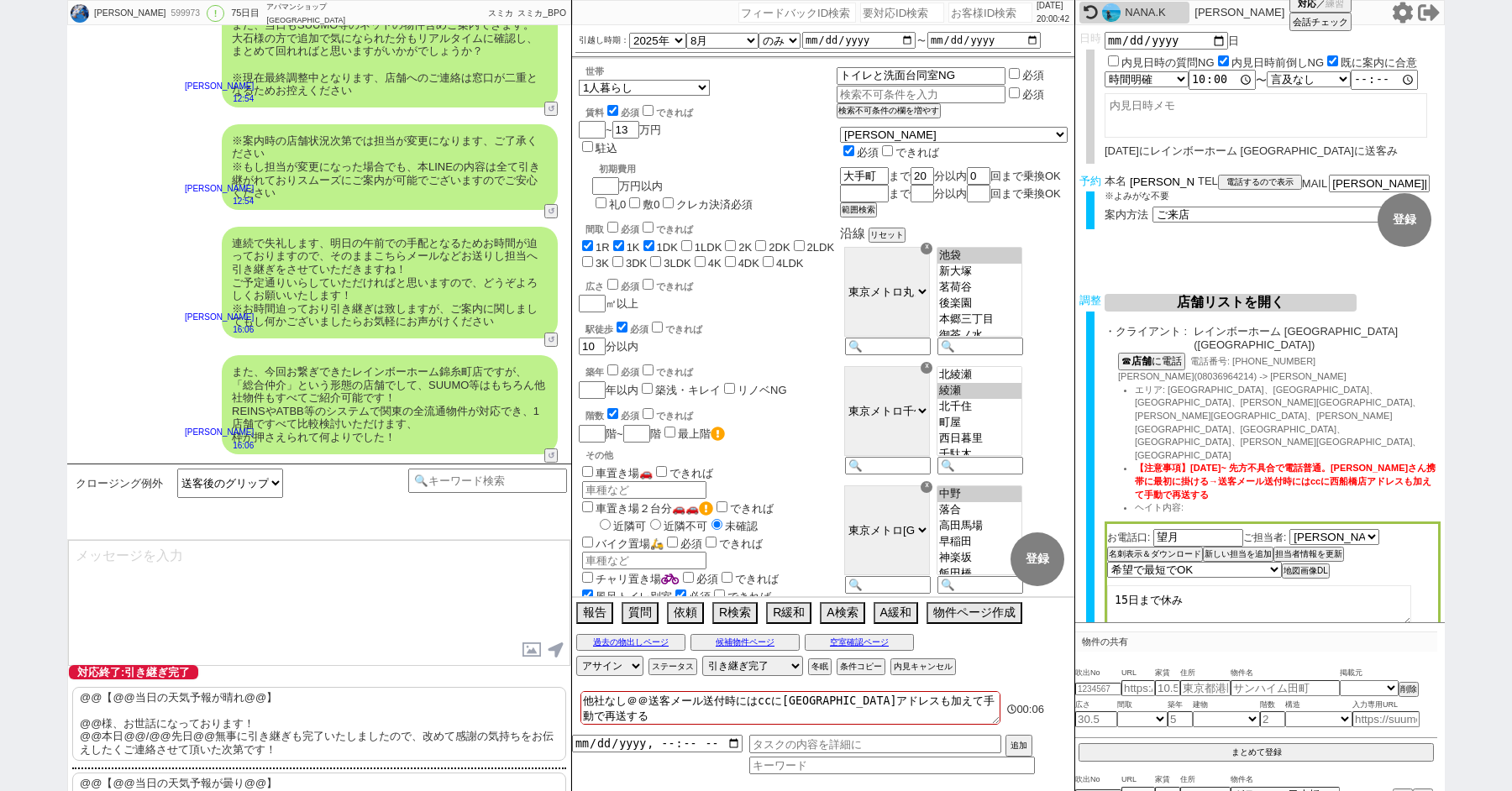
drag, startPoint x: 1153, startPoint y: 177, endPoint x: 1005, endPoint y: 177, distance: 148.0
click at [1014, 177] on div "[PERSON_NAME] 599973 ! 0 75日目 アパマンショップ[GEOGRAPHIC_DATA]店 冬眠中 自社客 スミカ スミカ_BPO チャ…" at bounding box center [756, 395] width 1378 height 791
click at [144, 692] on p "@@【@@当日の天気予報が晴れ@@】 @@様、お世話になっております！ @@本日@@/@@先日@@無事に引き継ぎも完了いたしましたので、改めて感謝の気持ちをお…" at bounding box center [319, 725] width 494 height 74
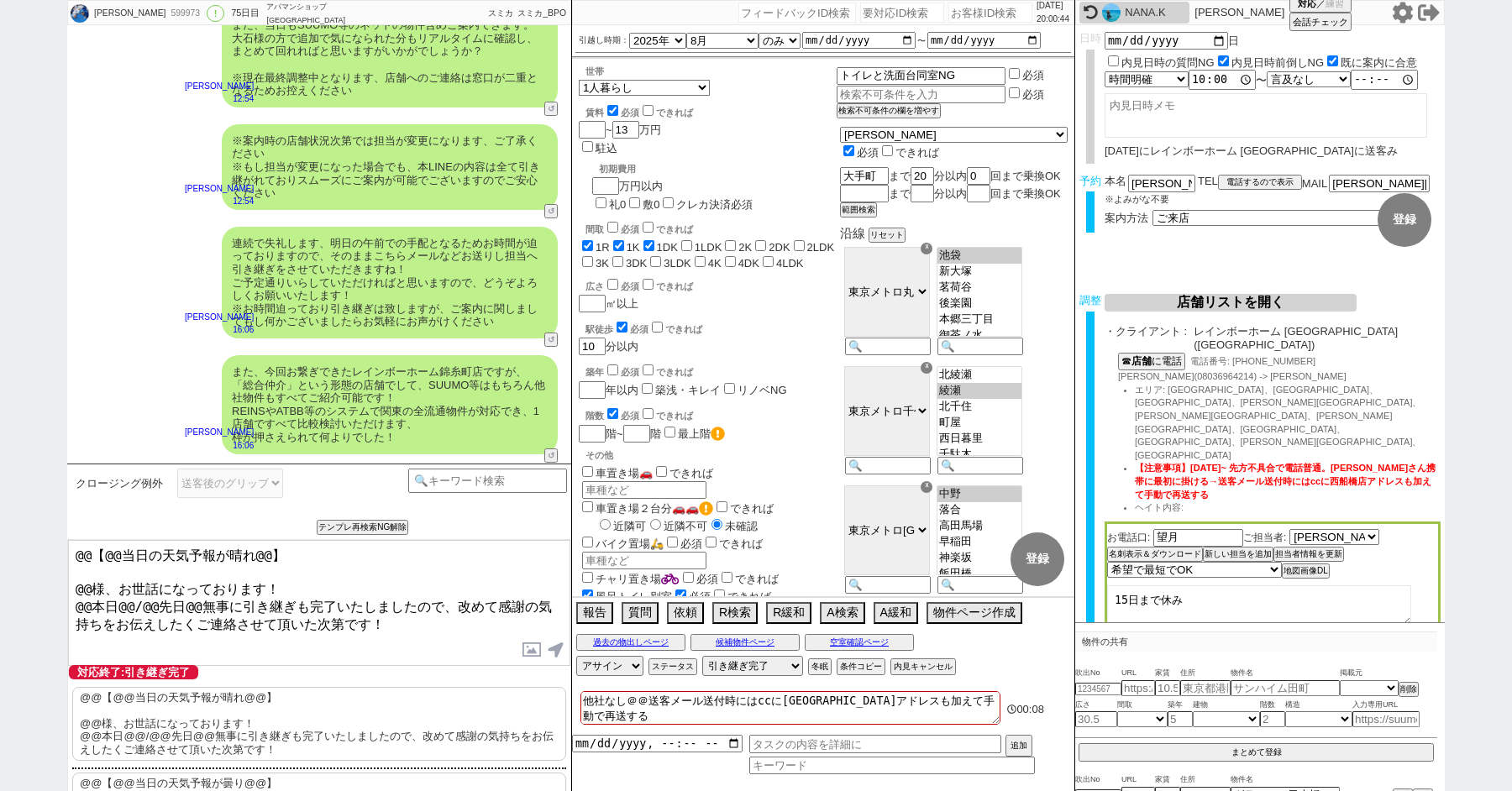
drag, startPoint x: 90, startPoint y: 587, endPoint x: 7, endPoint y: 444, distance: 165.3
click at [9, 450] on div "[PERSON_NAME] 599973 ! 0 75日目 アパマンショップ[GEOGRAPHIC_DATA]店 冬眠中 自社客 スミカ スミカ_BPO チャ…" at bounding box center [756, 395] width 1512 height 791
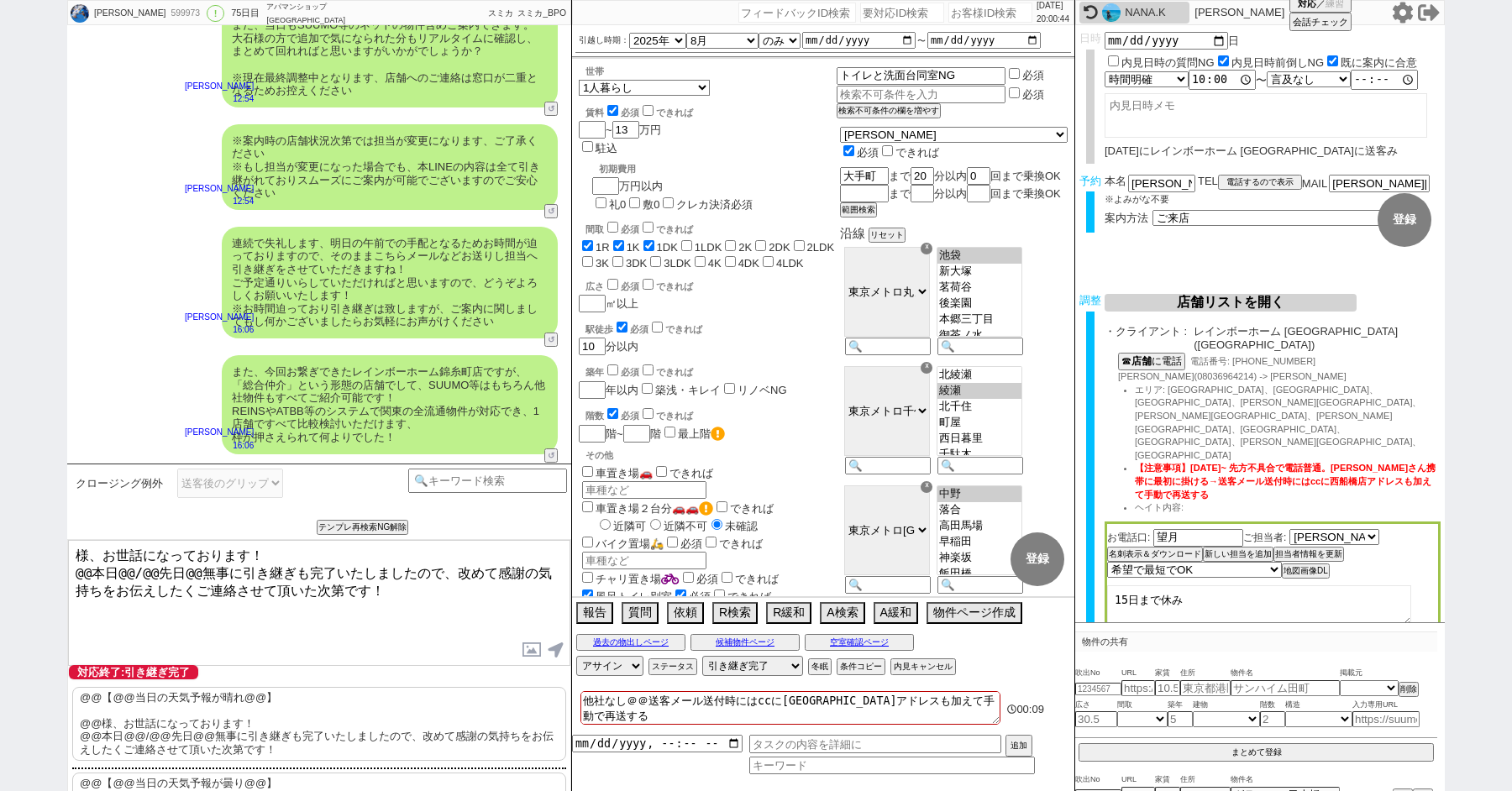
paste textarea "大石"
drag, startPoint x: 90, startPoint y: 569, endPoint x: 40, endPoint y: 568, distance: 50.0
click at [47, 568] on div "[PERSON_NAME] 599973 ! 0 75日目 アパマンショップ[GEOGRAPHIC_DATA]店 冬眠中 自社客 スミカ スミカ_BPO チャ…" at bounding box center [756, 395] width 1512 height 791
type textarea "大石様、お世話になっております！ 本日無事に引き継ぎも完了いたしましたので、改めて感謝の気持ちをお伝えしたくご連絡させて頂いた次第です！"
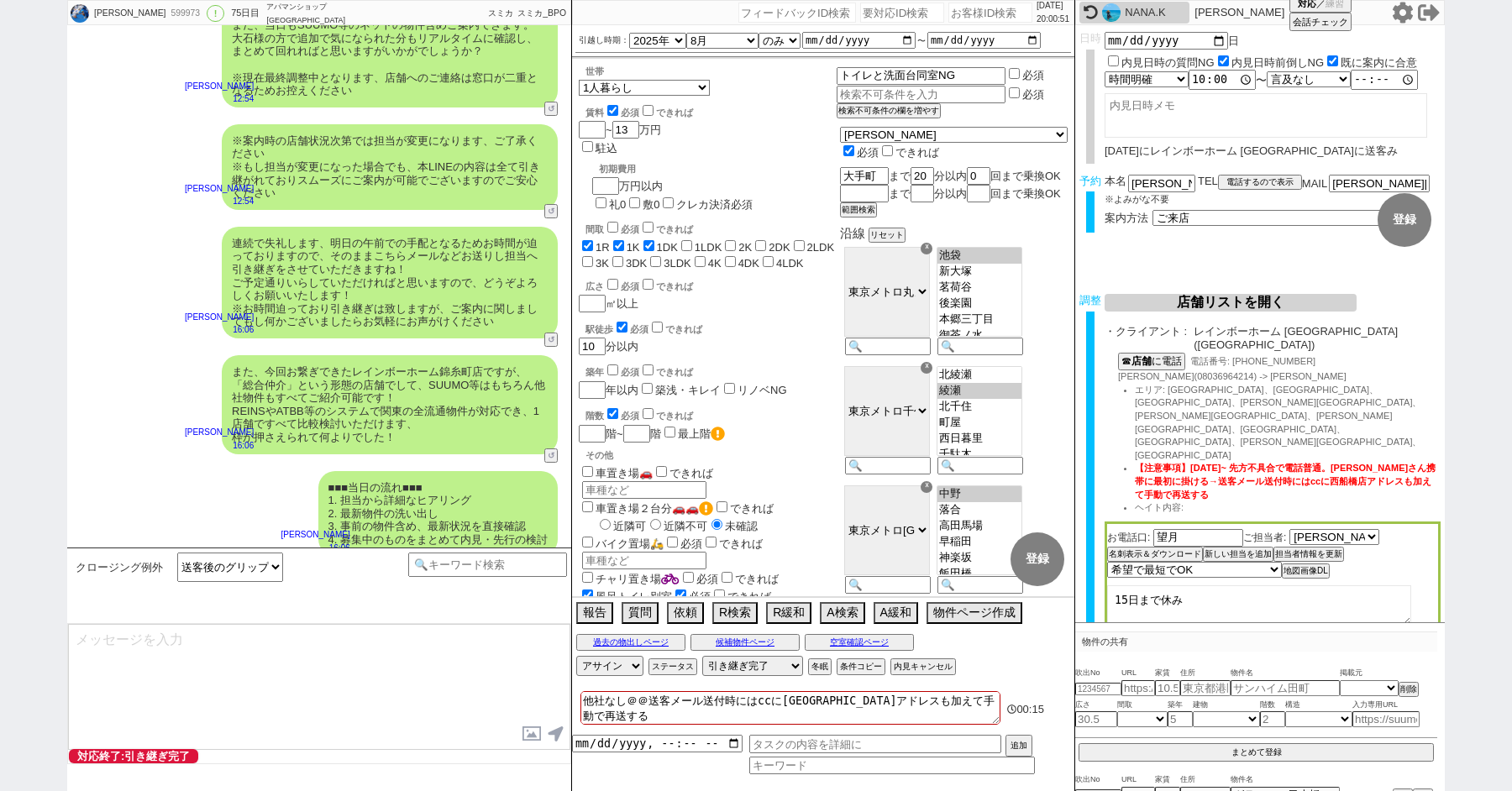
scroll to position [14165, 0]
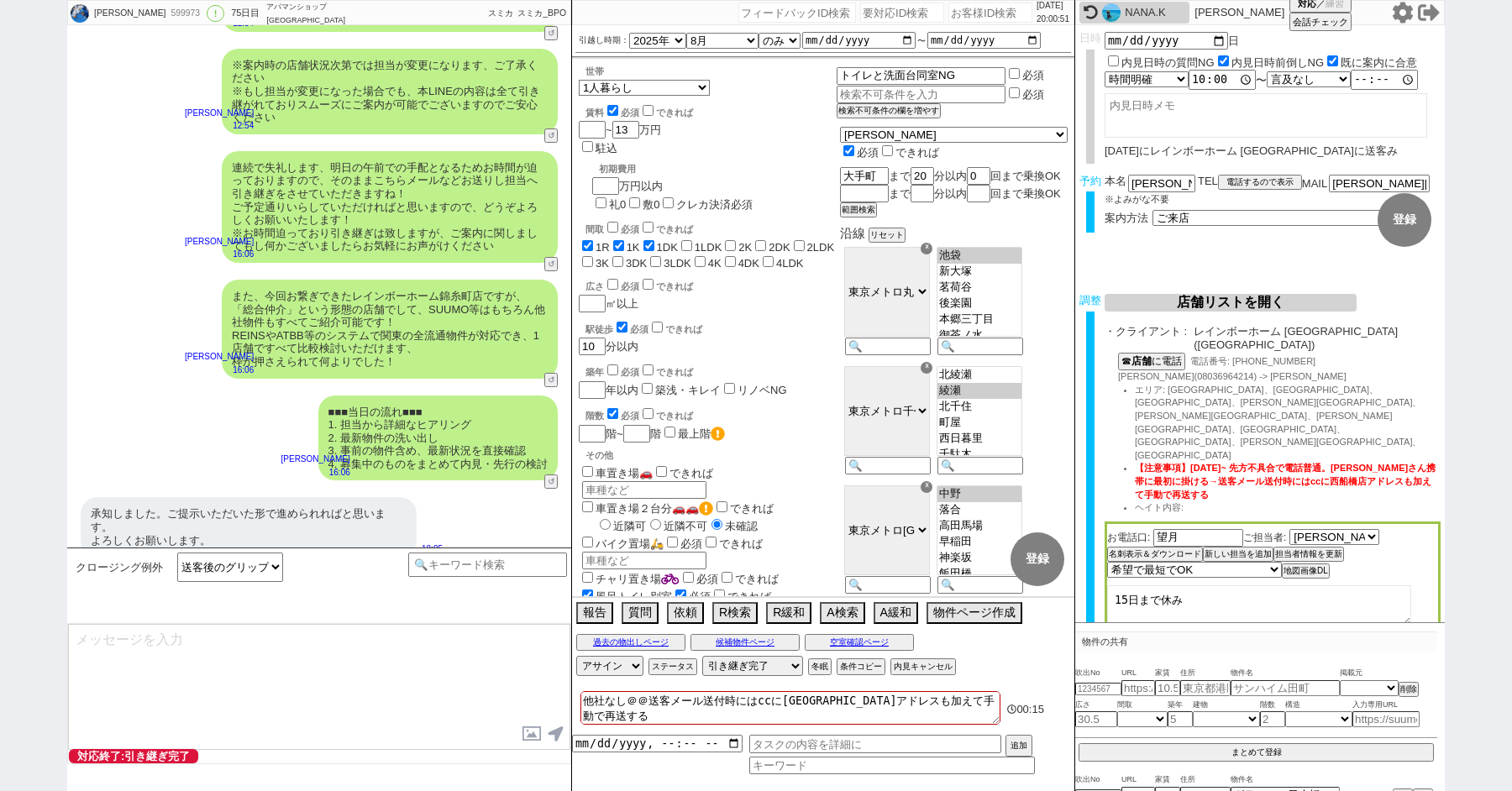
type textarea "改めてこれまで丁寧にやり取り頂きまして、誠にありがとうございました！ 細かなご連絡にお手間をおかけしたこともあったかと存じますが、常にご協力いただいたおかげで…"
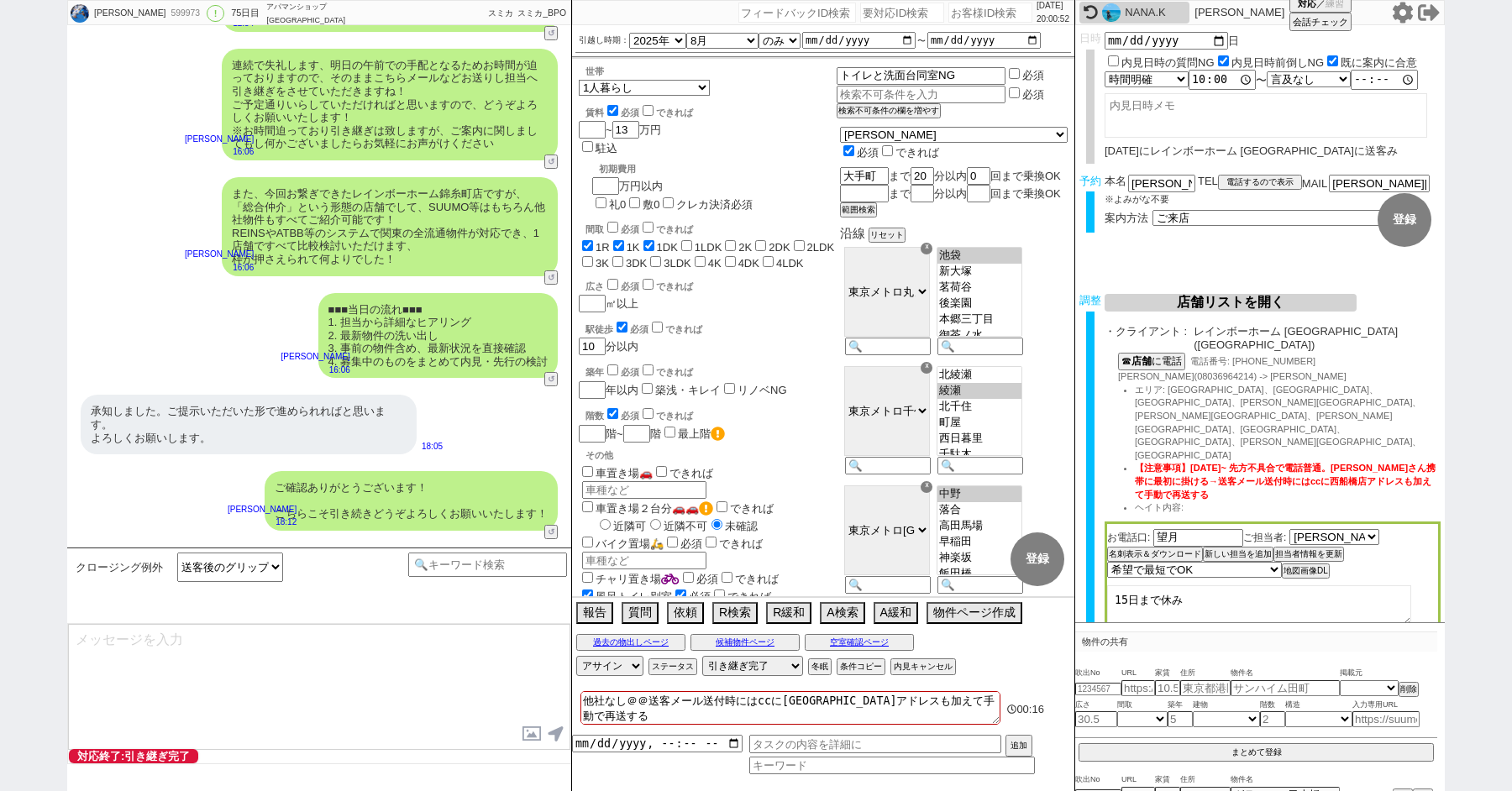
type textarea "当日は今のところ晴れということで、日当たり等もよく確認でき動くにはピッタリのタイミングかと思います！ 加えて地場に強い総合仲介店のスタッフも押さえられており、…"
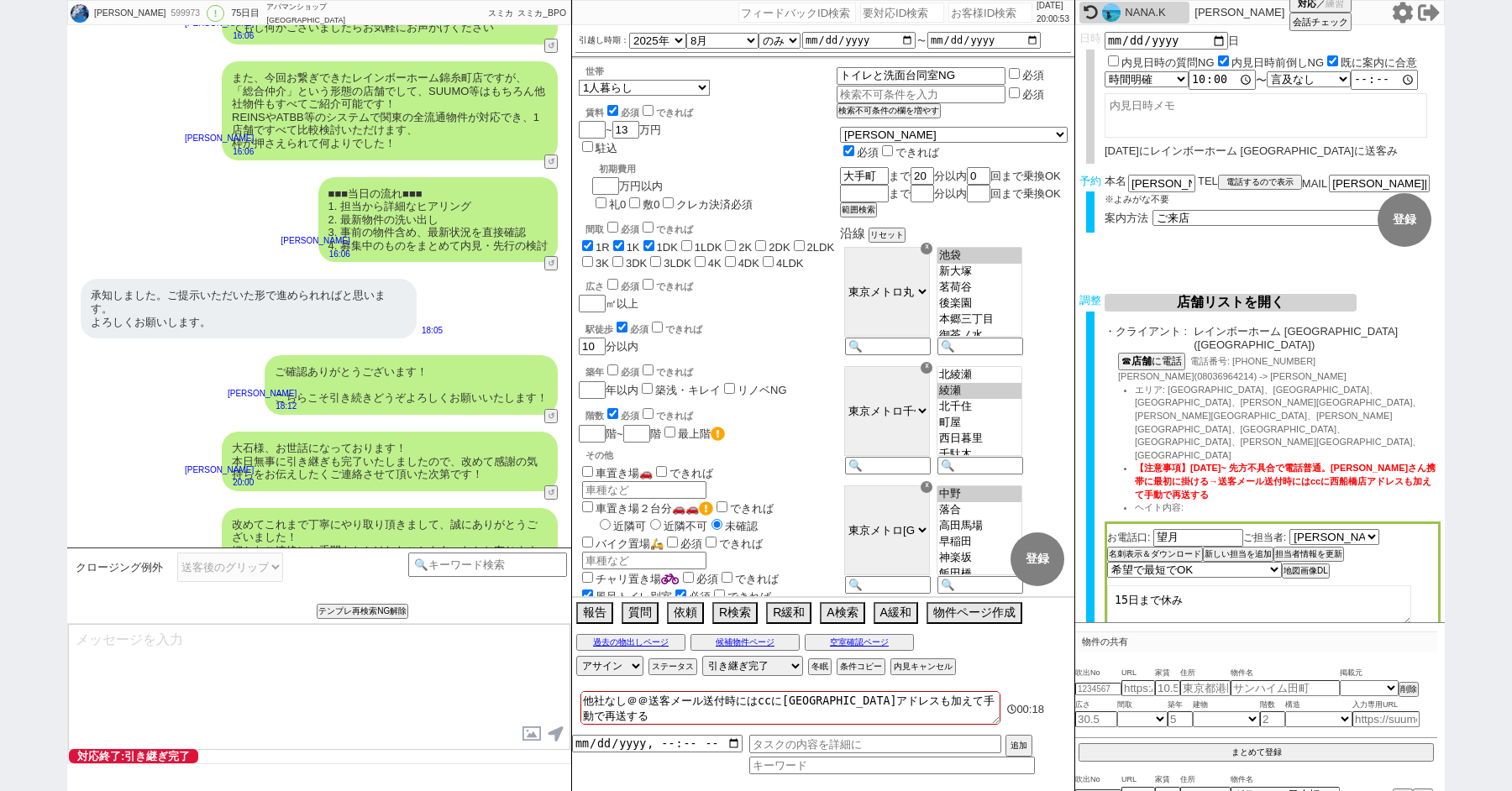
type textarea "※ご自身でお問合せされますと他業者からの電話やメールが多数届き、ご負担が増えてしまう場合がございますので、今回のご案内に一元化されるのがやはりオススメかと思い…"
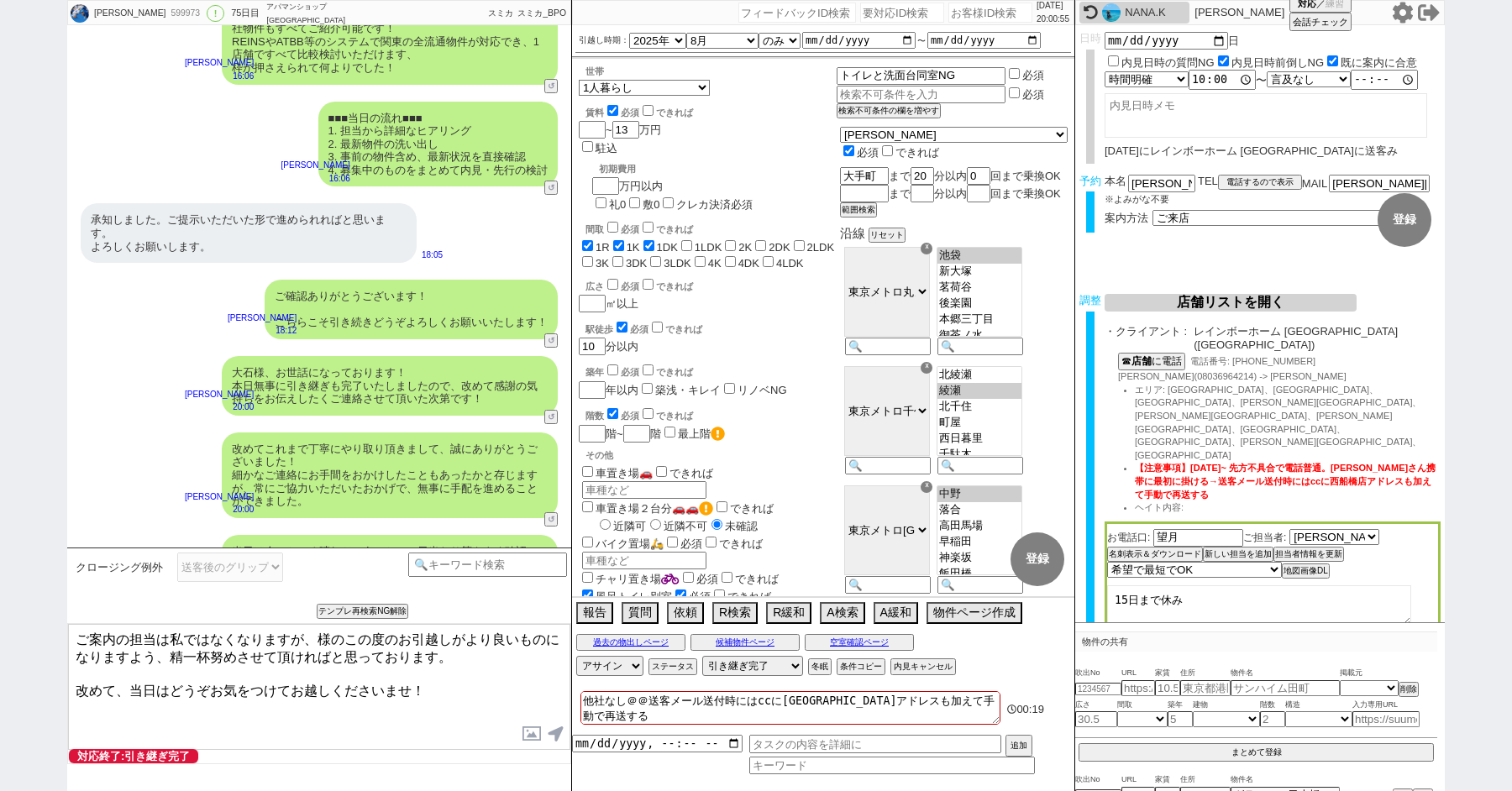
paste textarea "大石"
type textarea "ご案内の担当は私ではなくなりますが、大石様のこの度のお引越しがより良いものになりますよう、精一杯努めさせて頂ければと思っております。 改めて、当日はどうぞお気…"
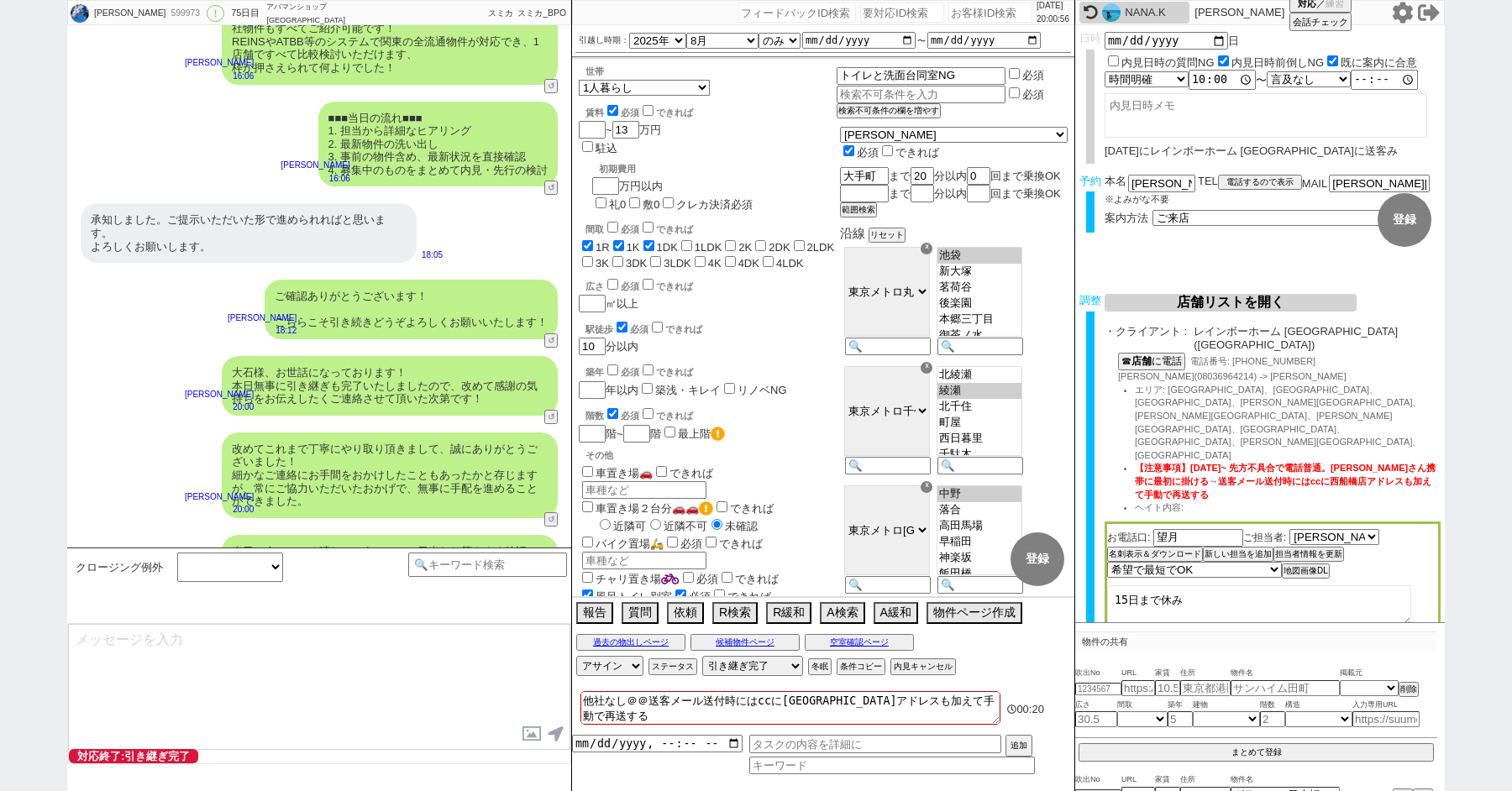
scroll to position [14561, 0]
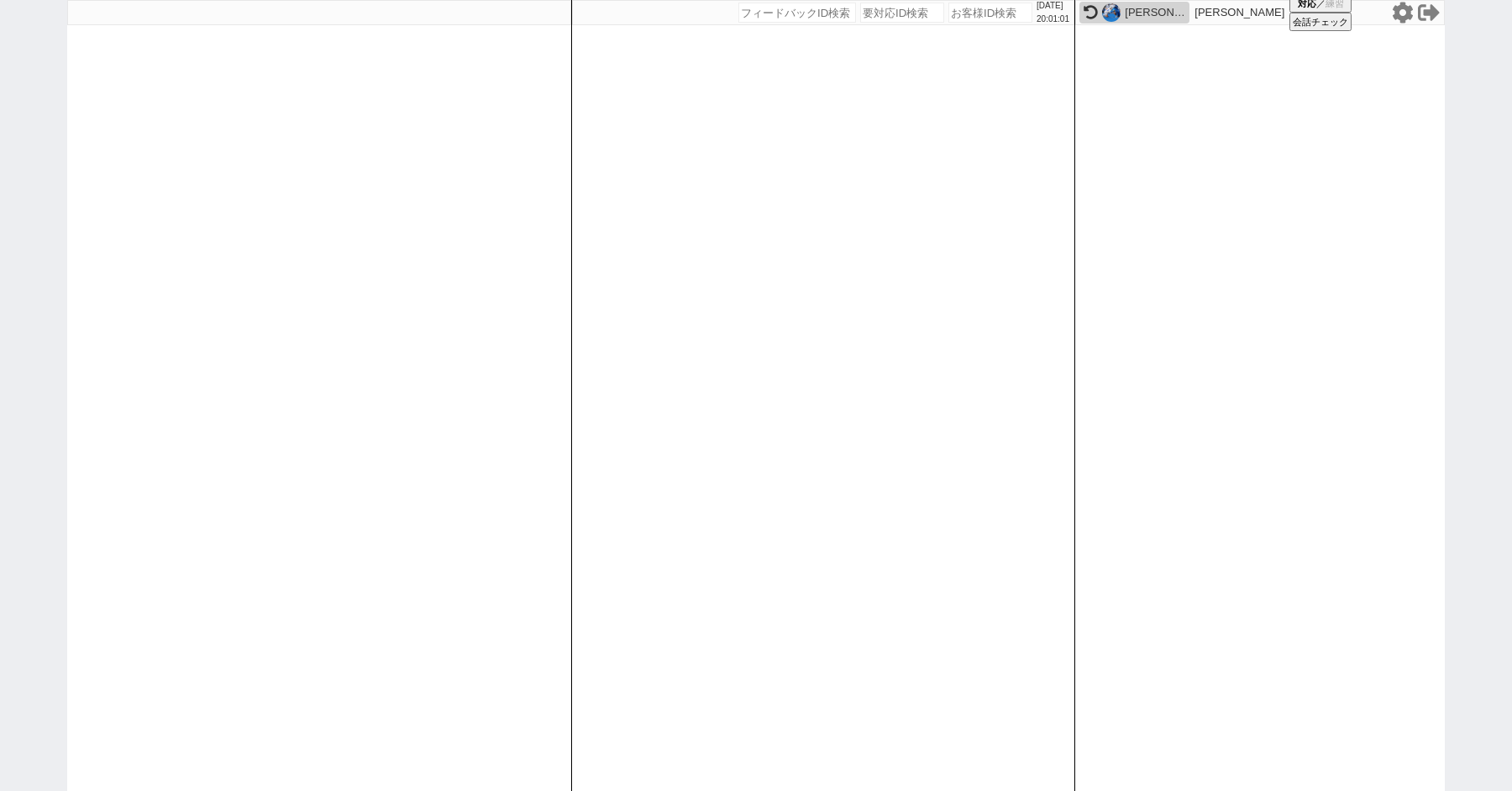
paste input "578532"
type input "578532"
select select "100"
select select "1"
select select "6"
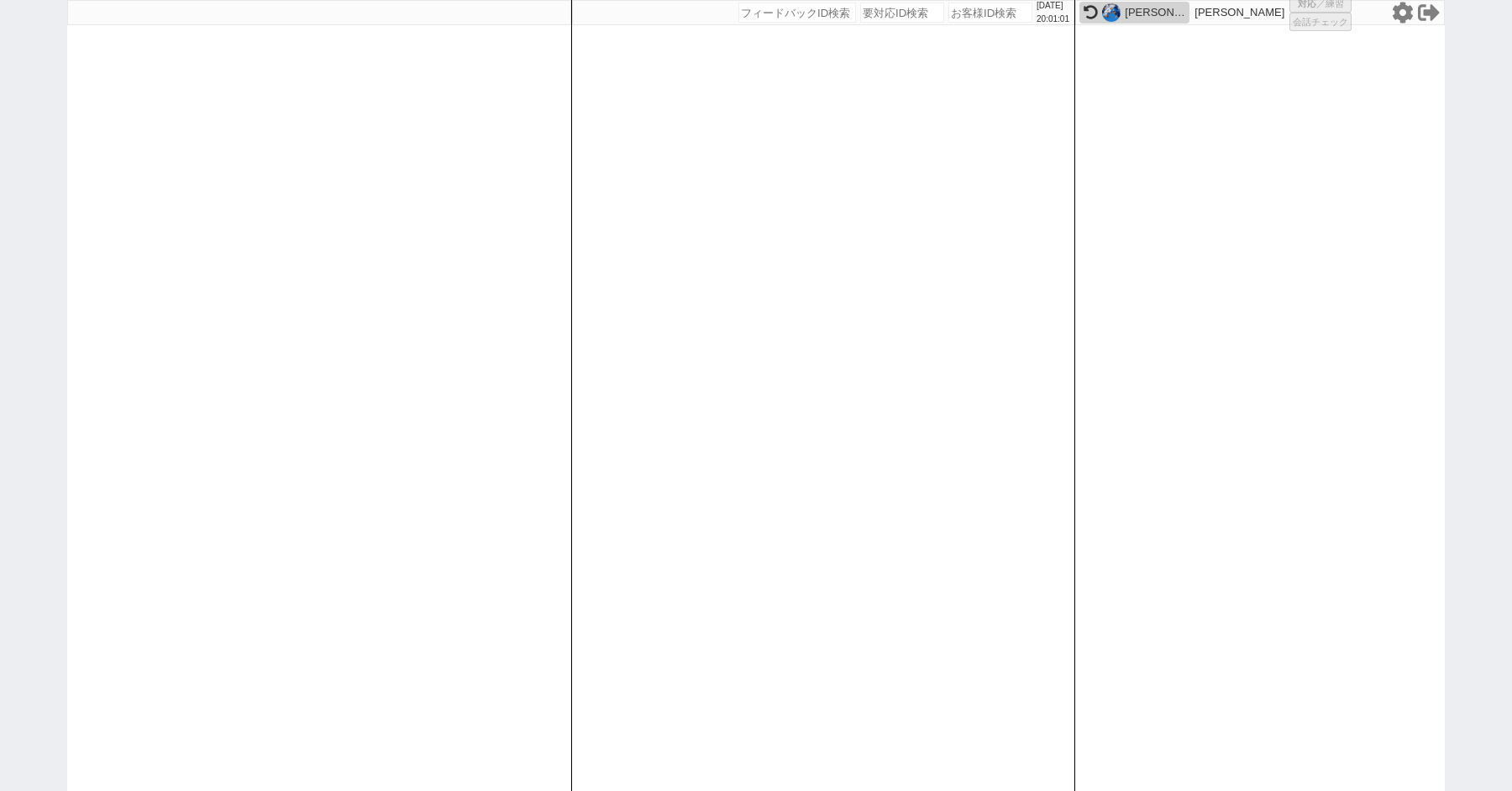
select select "2"
select select "5"
select select
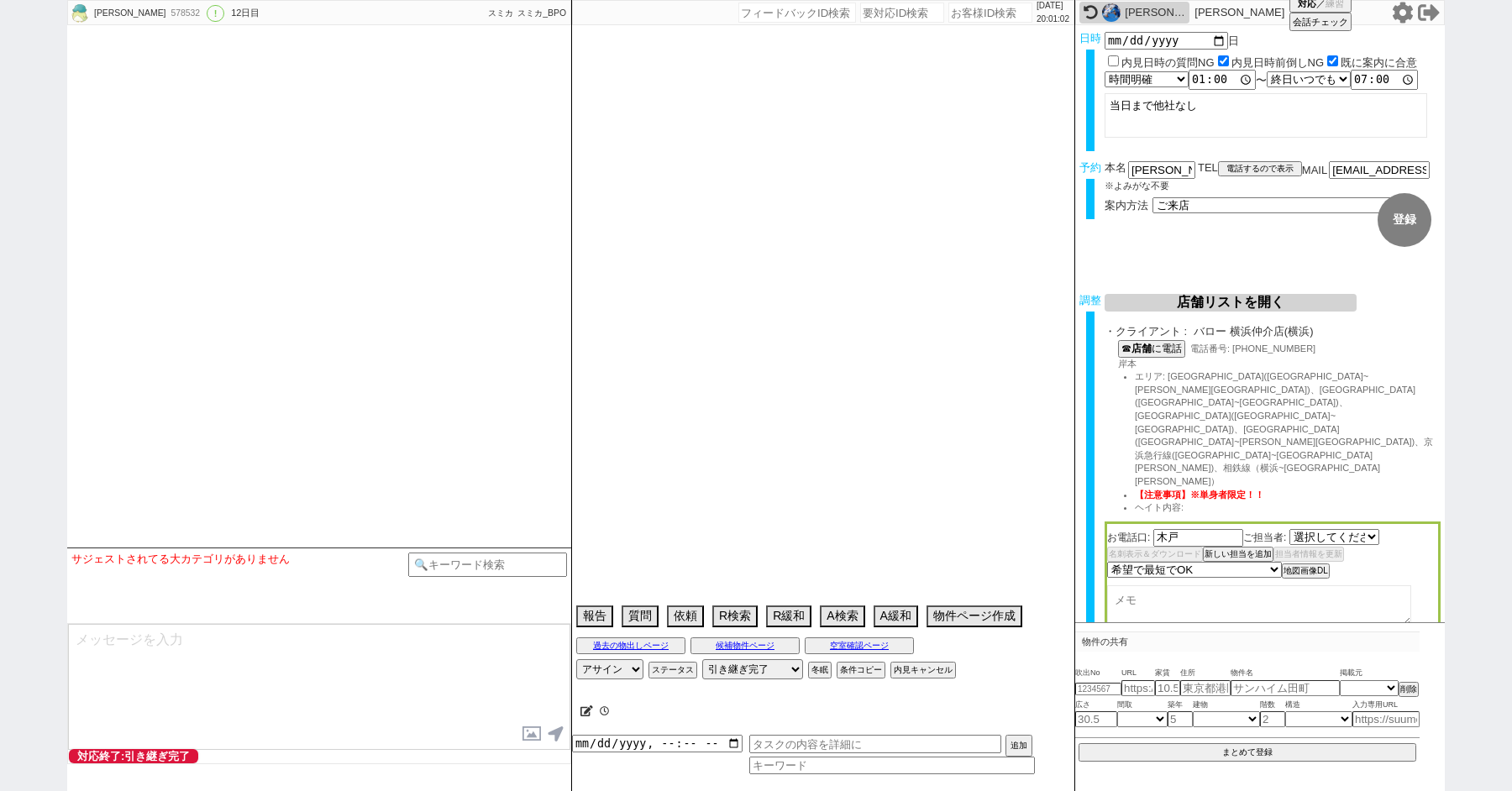
select select "1462"
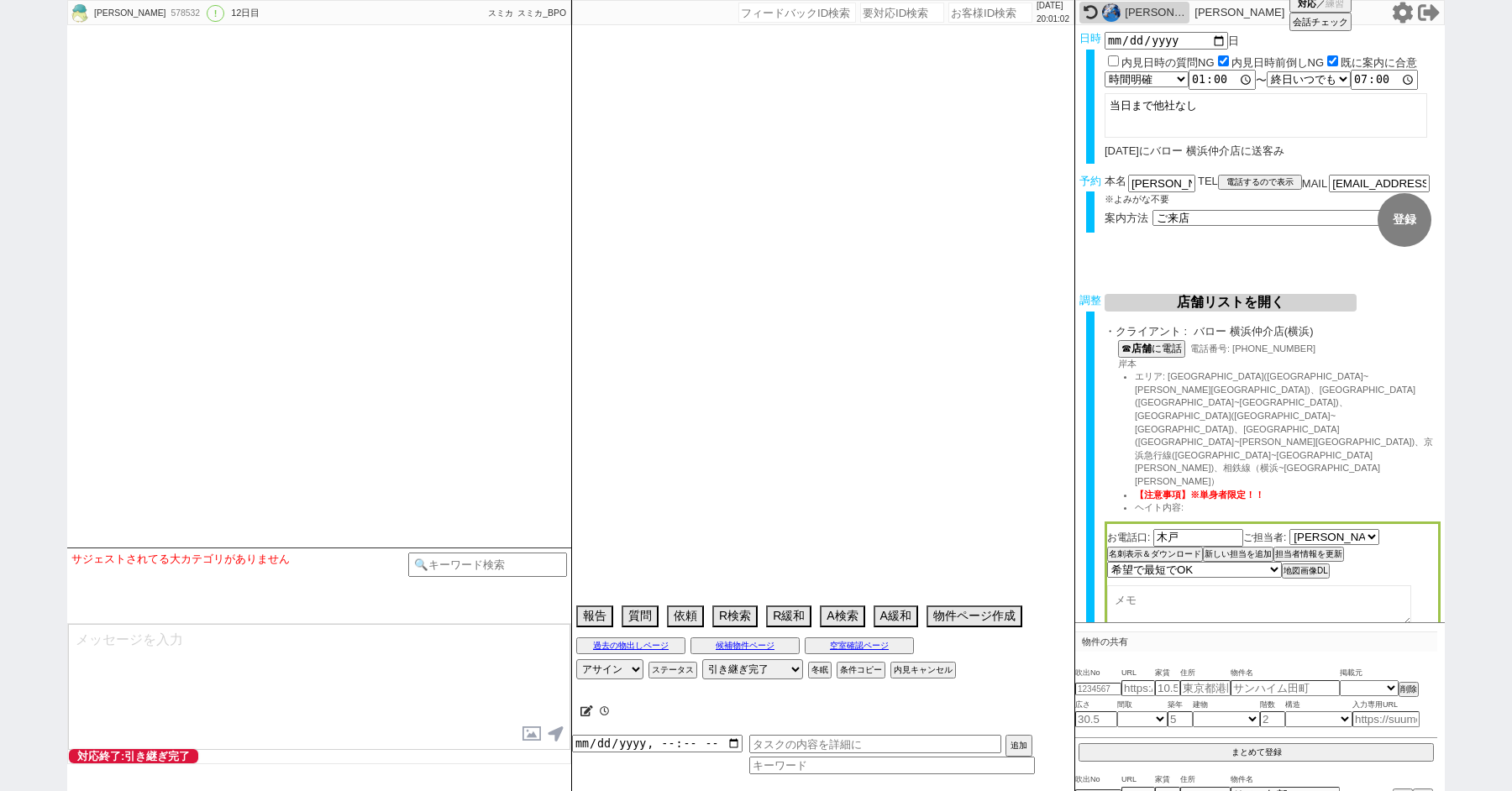
type textarea "@内見出来ることがマストな方、出来ないと来店時揉めそうなのでお盆明けに延期する。　他社なし"
select select "2025"
select select "9"
select select "36"
select select "0"
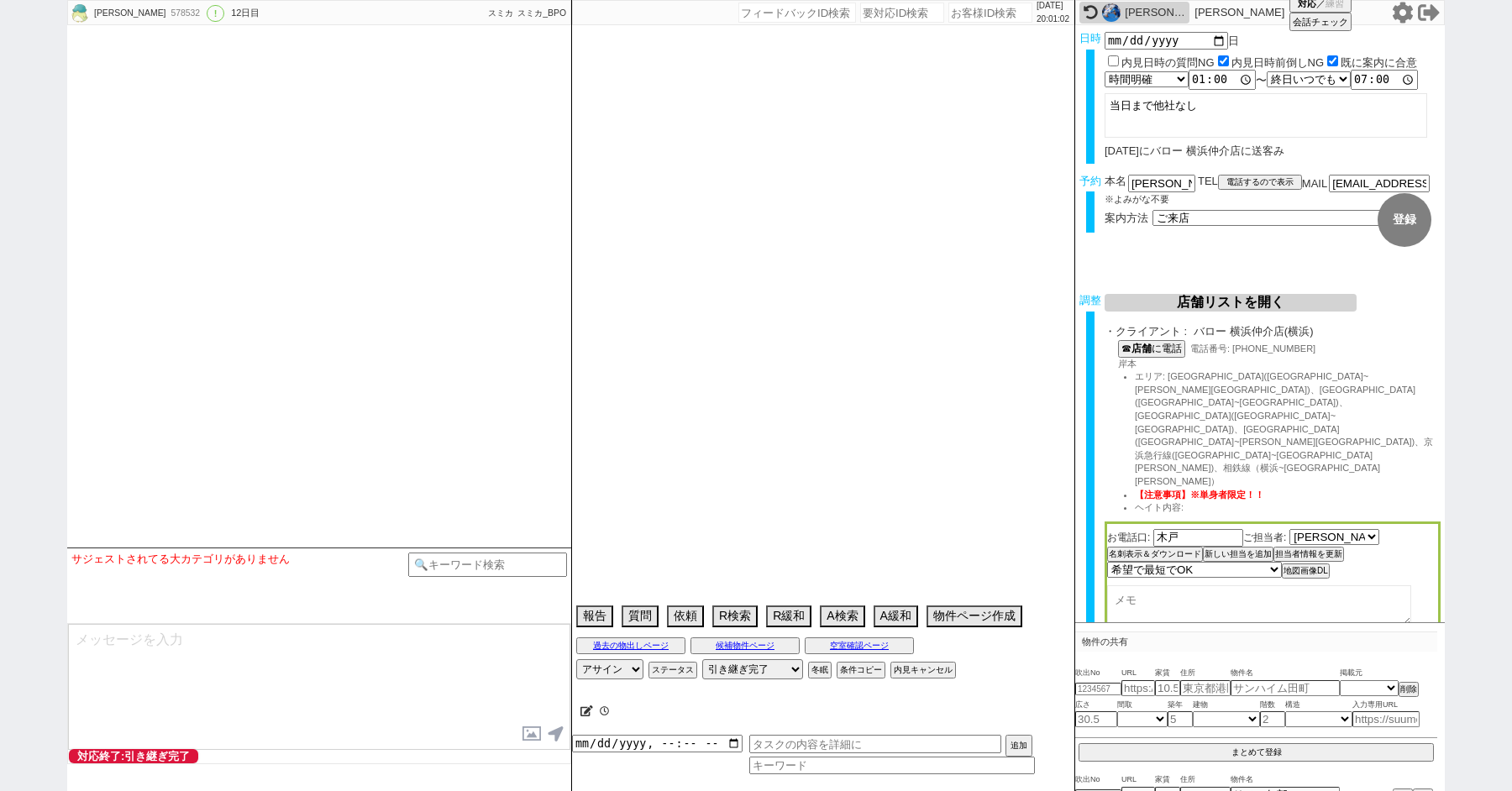
select select "14"
select select "23"
select select "737"
select select "1290"
select select "18"
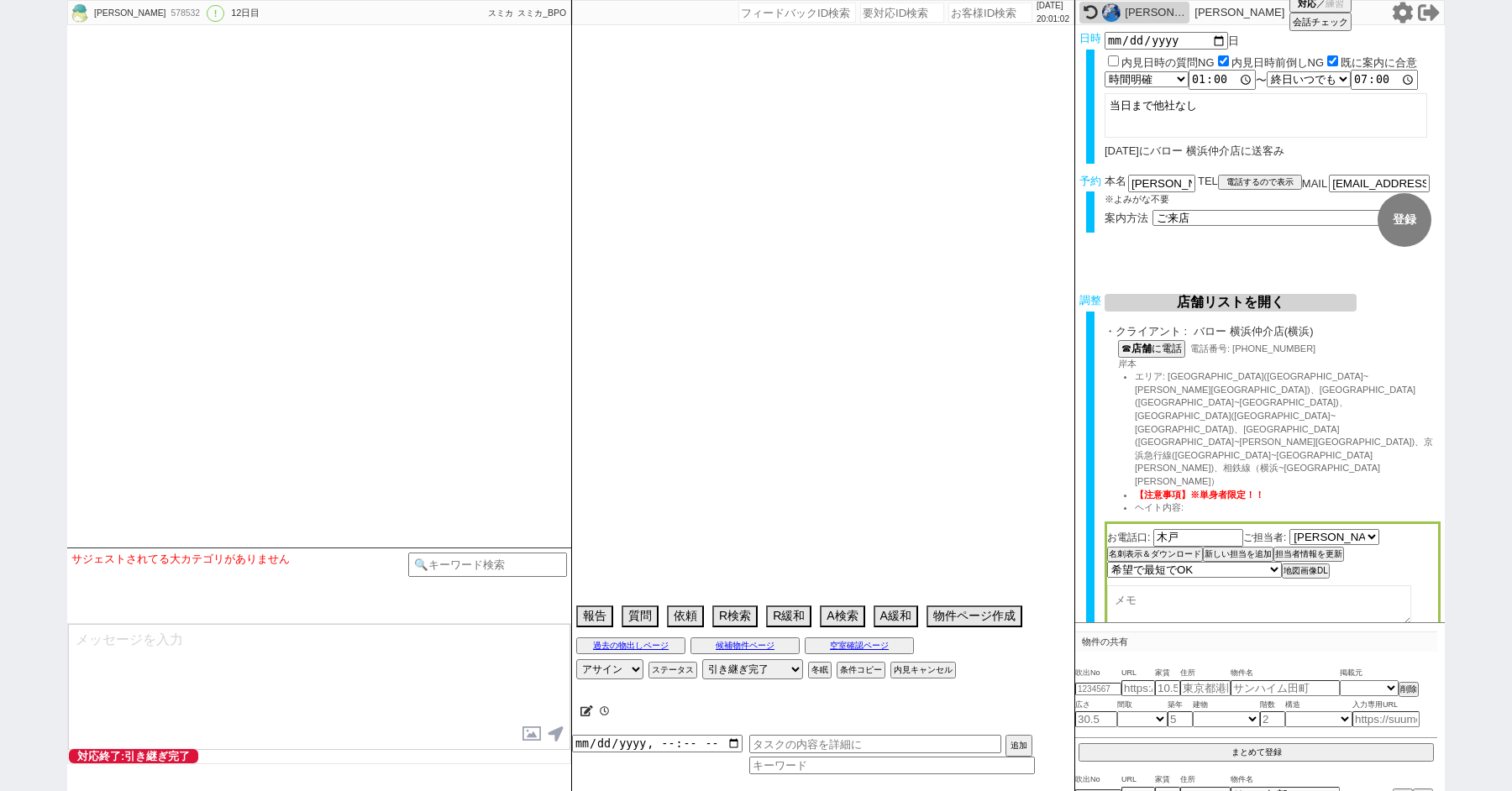
select select "91"
select select "2509"
select select "94"
select select "2566"
select select "57"
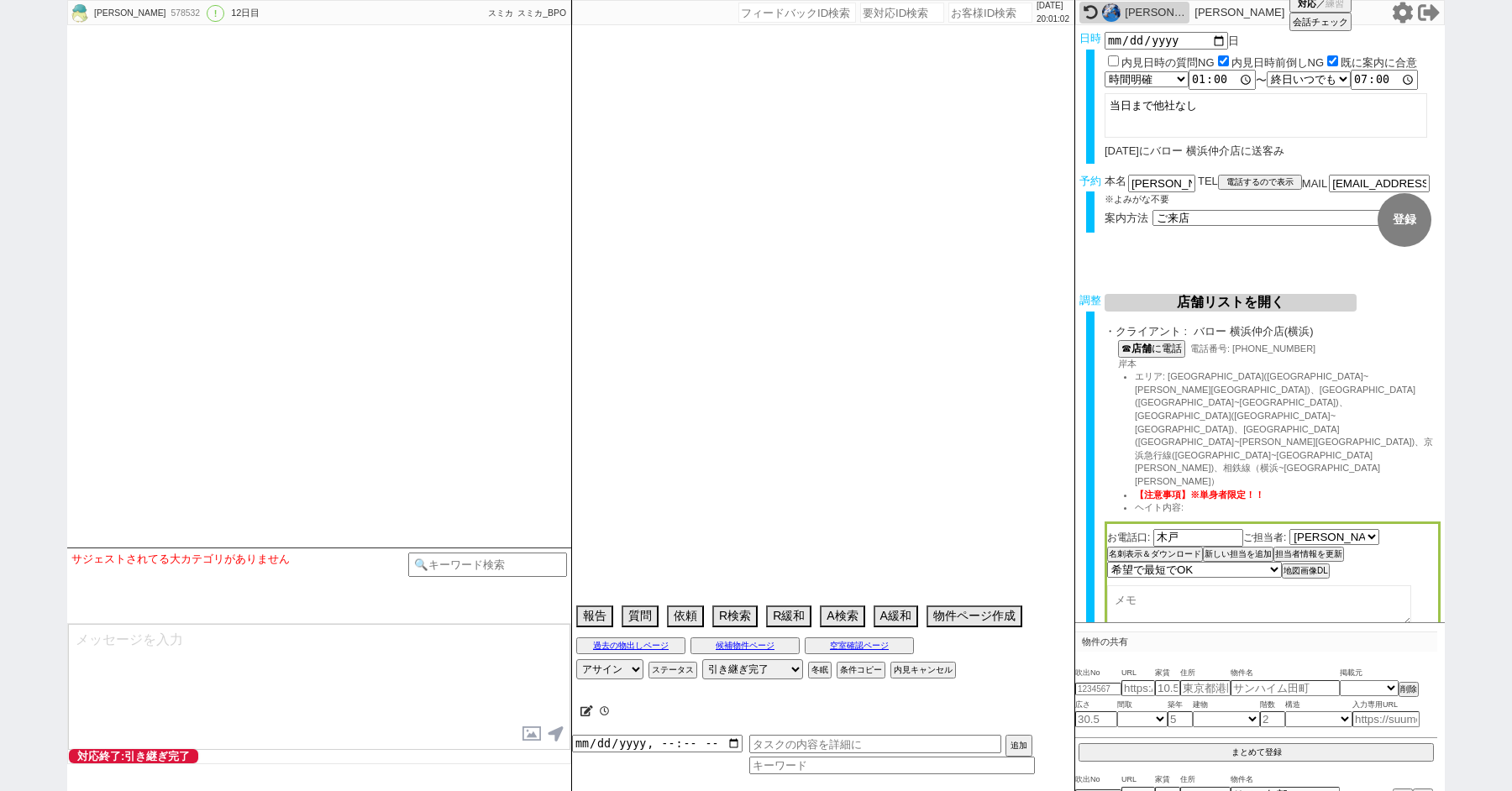
select select "1417"
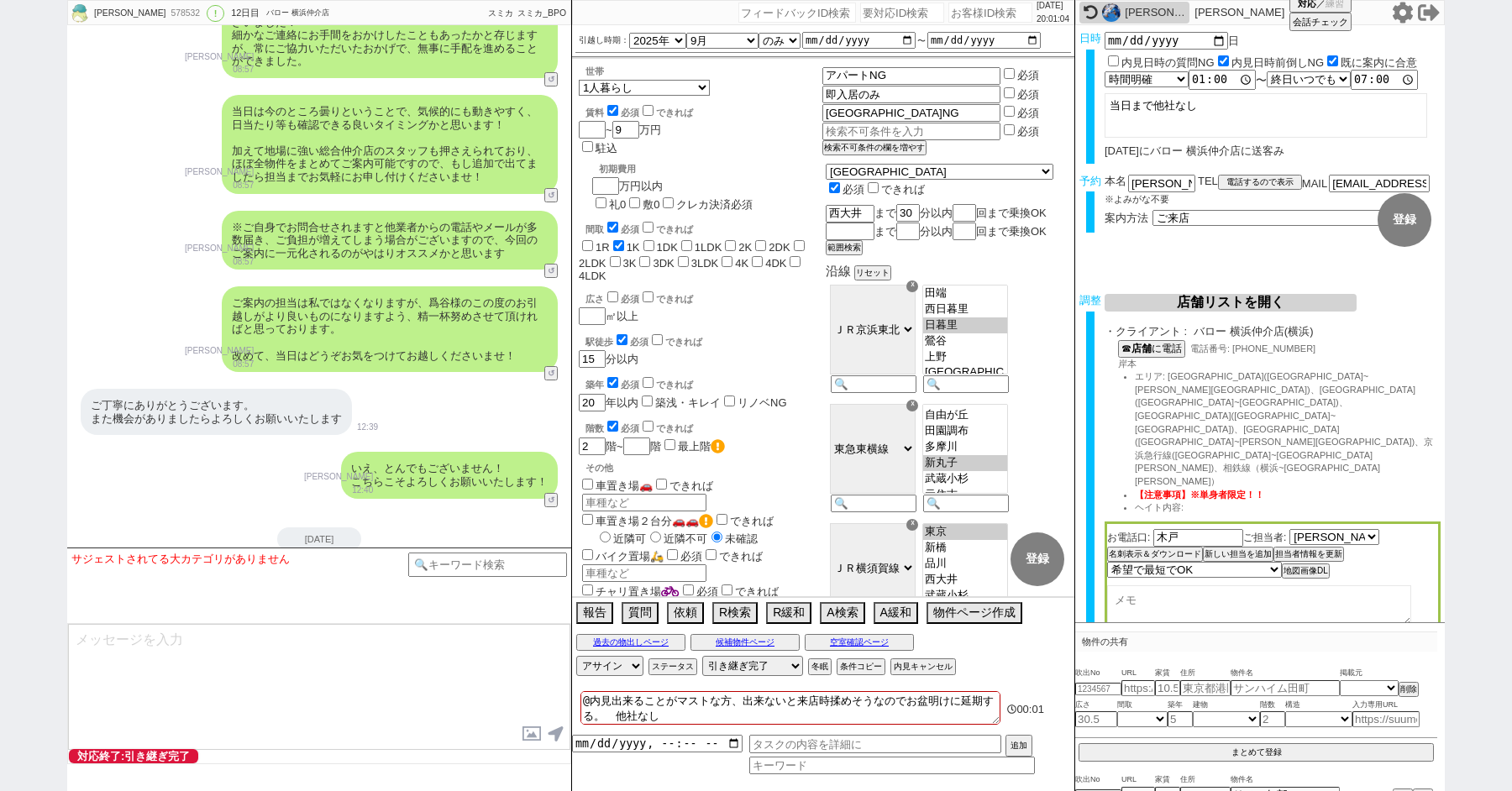
scroll to position [20725, 0]
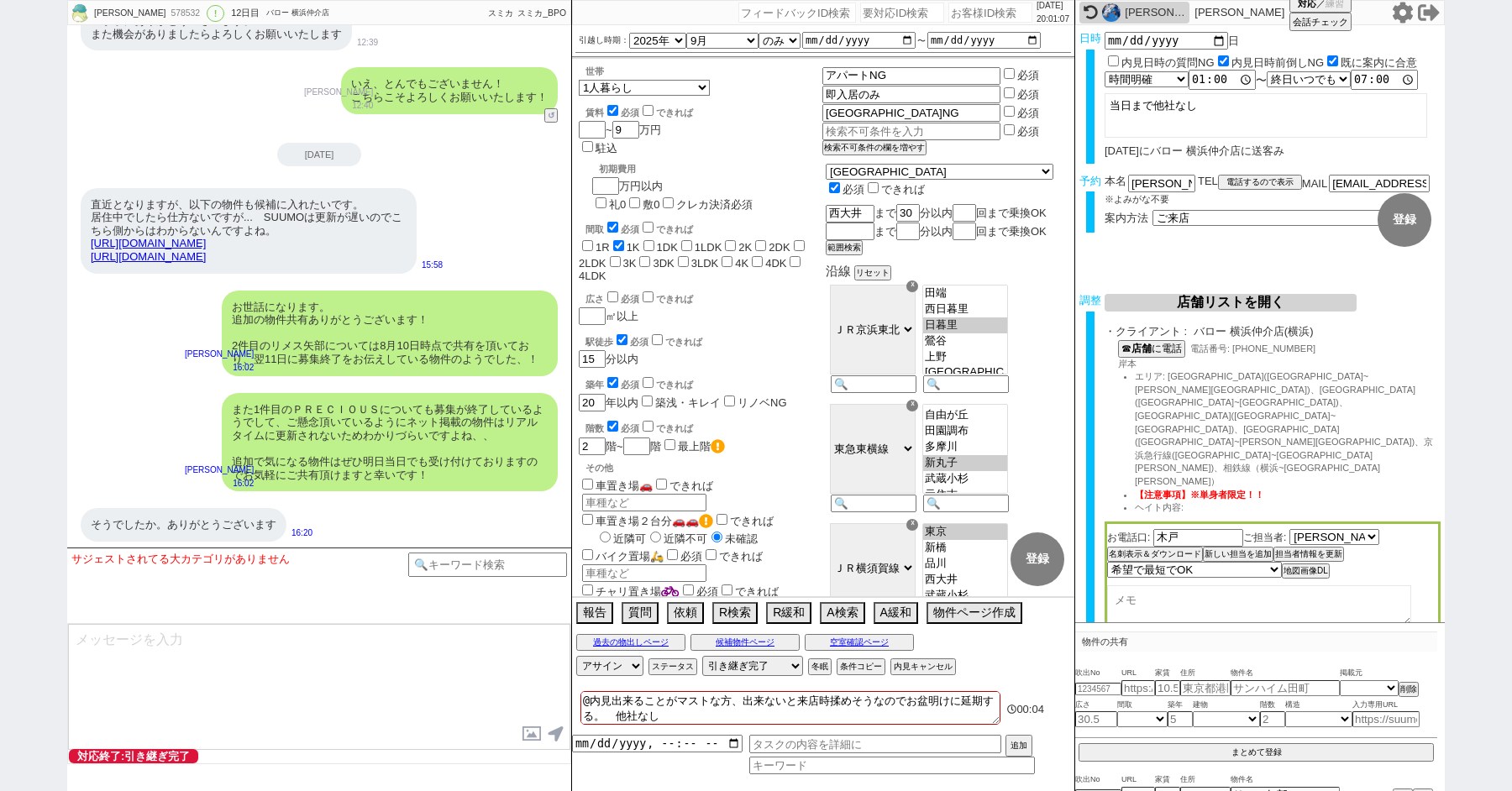
paste input "608266"
type input "608266"
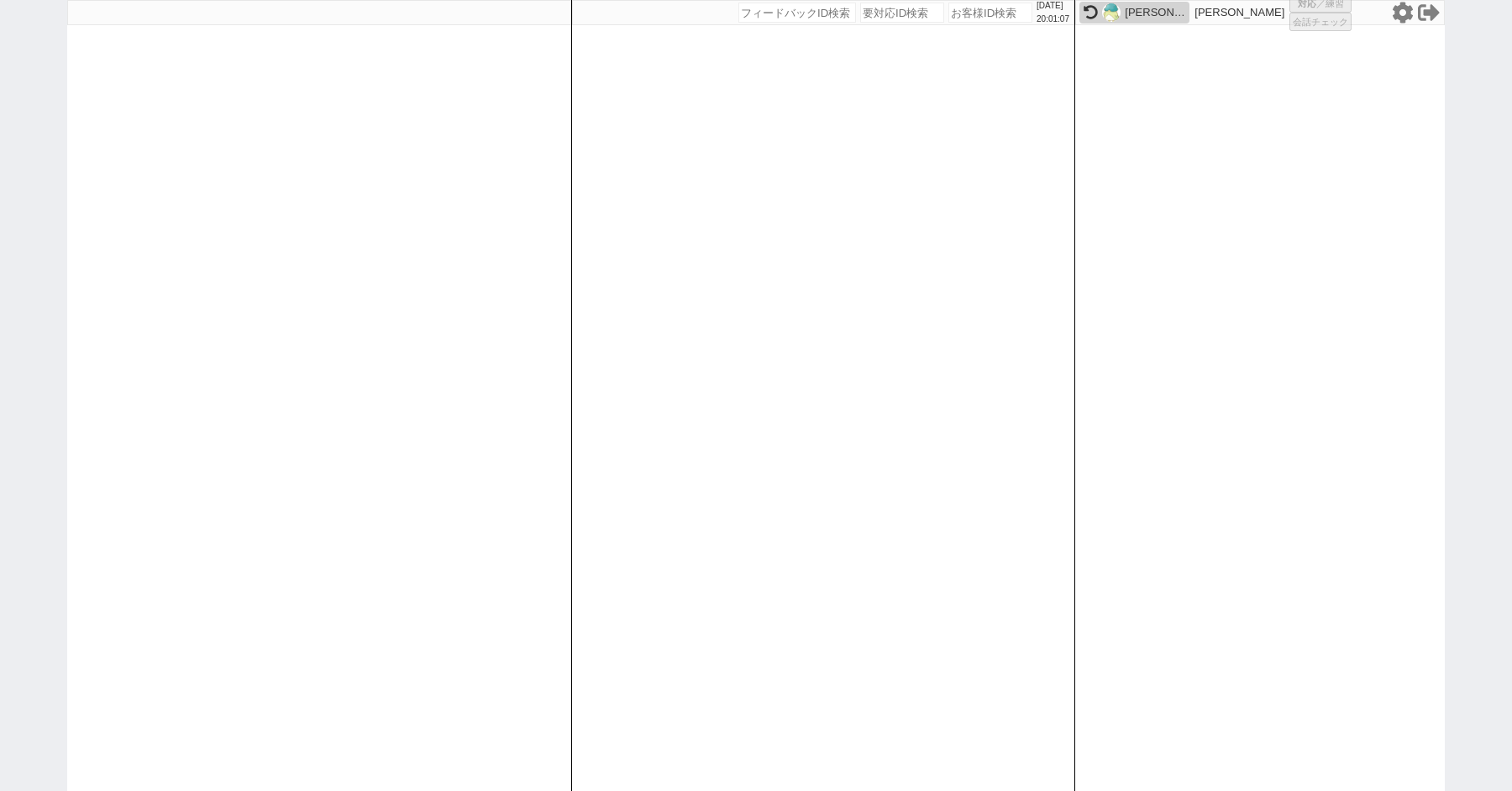
select select
select select "100"
select select "6"
select select "2"
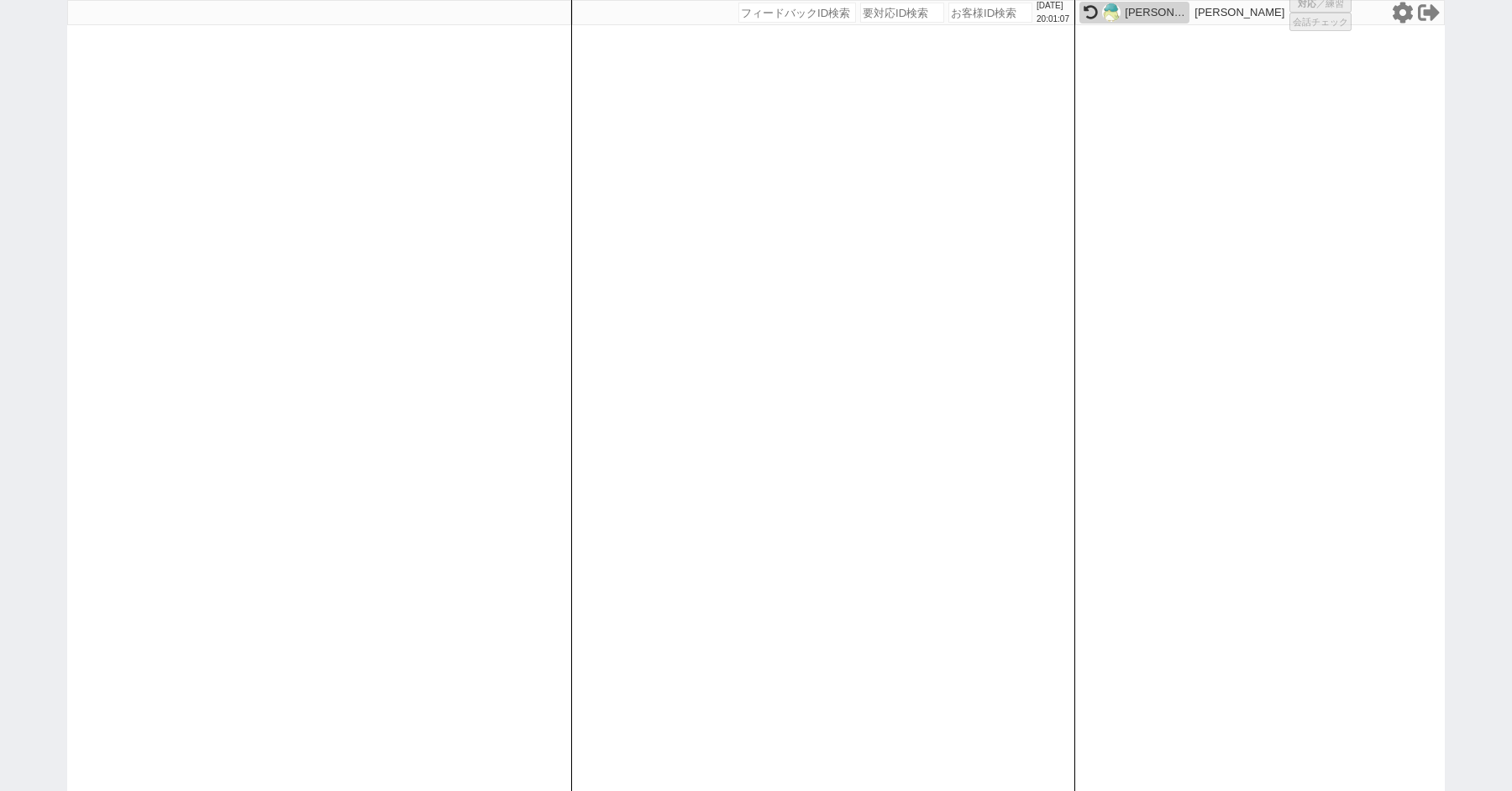
select select "5"
select select "8"
select select
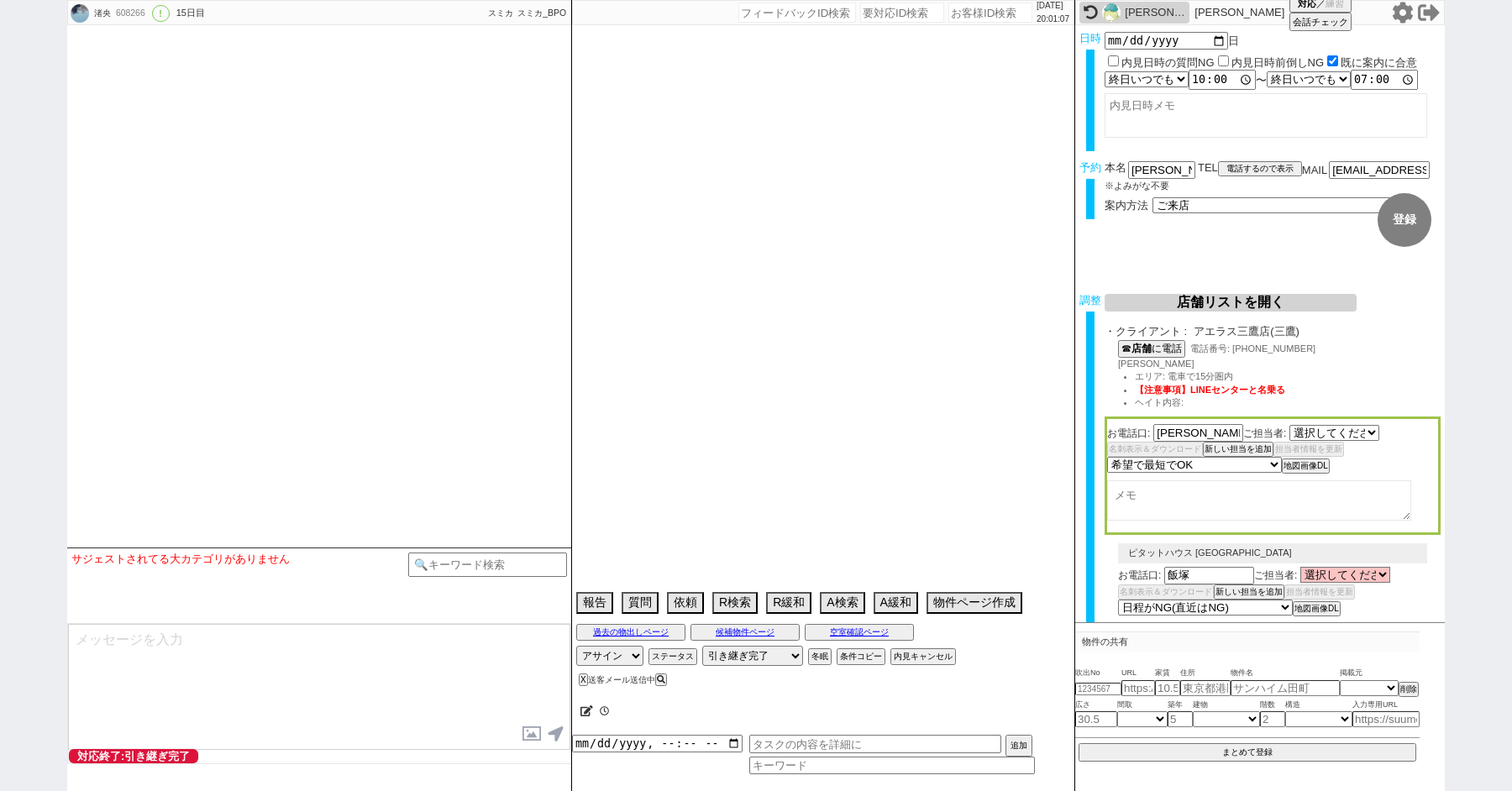
select select "2790"
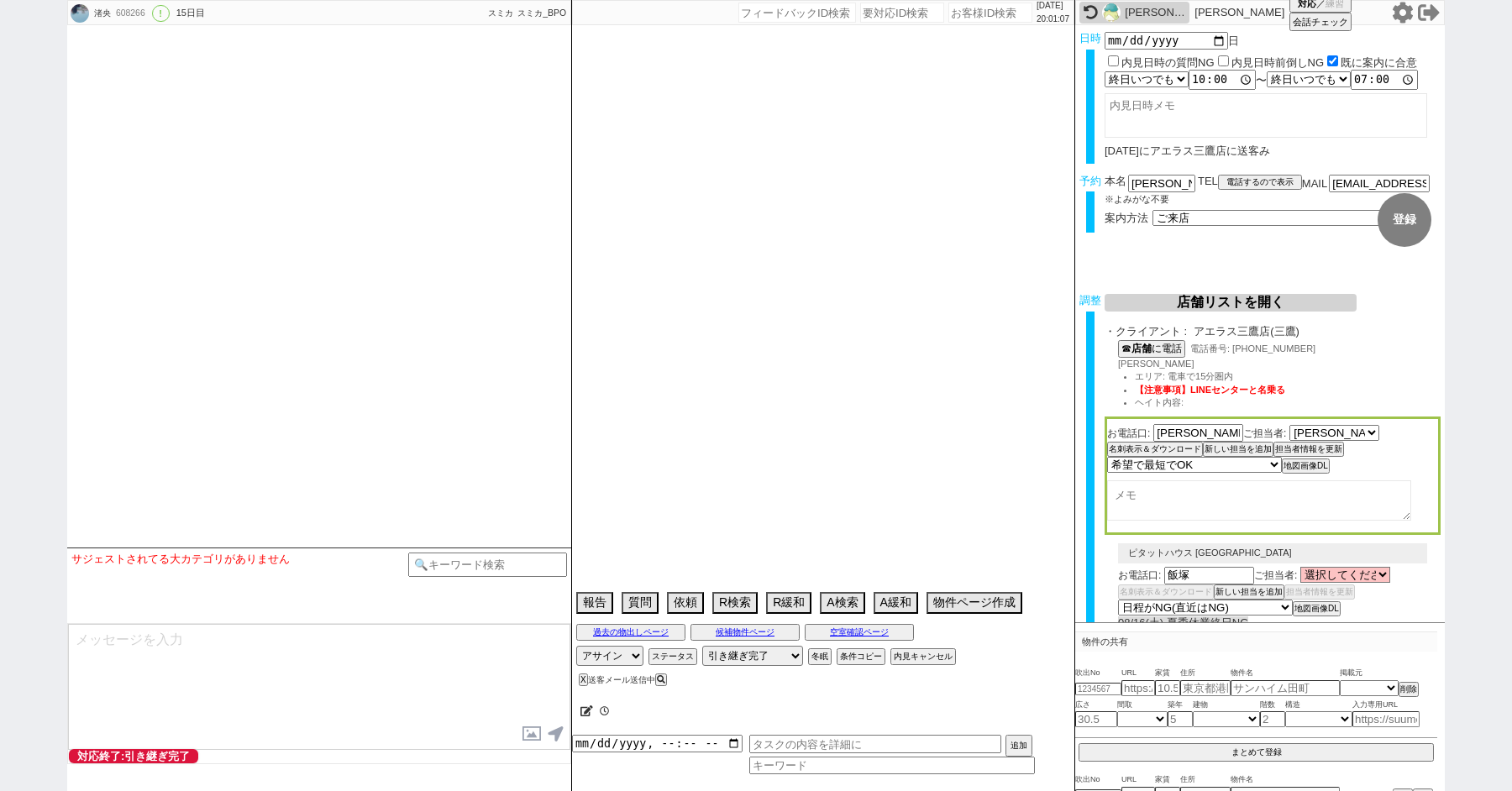
type textarea "当日まで他社無し"
select select "15"
select select "0"
select select "837"
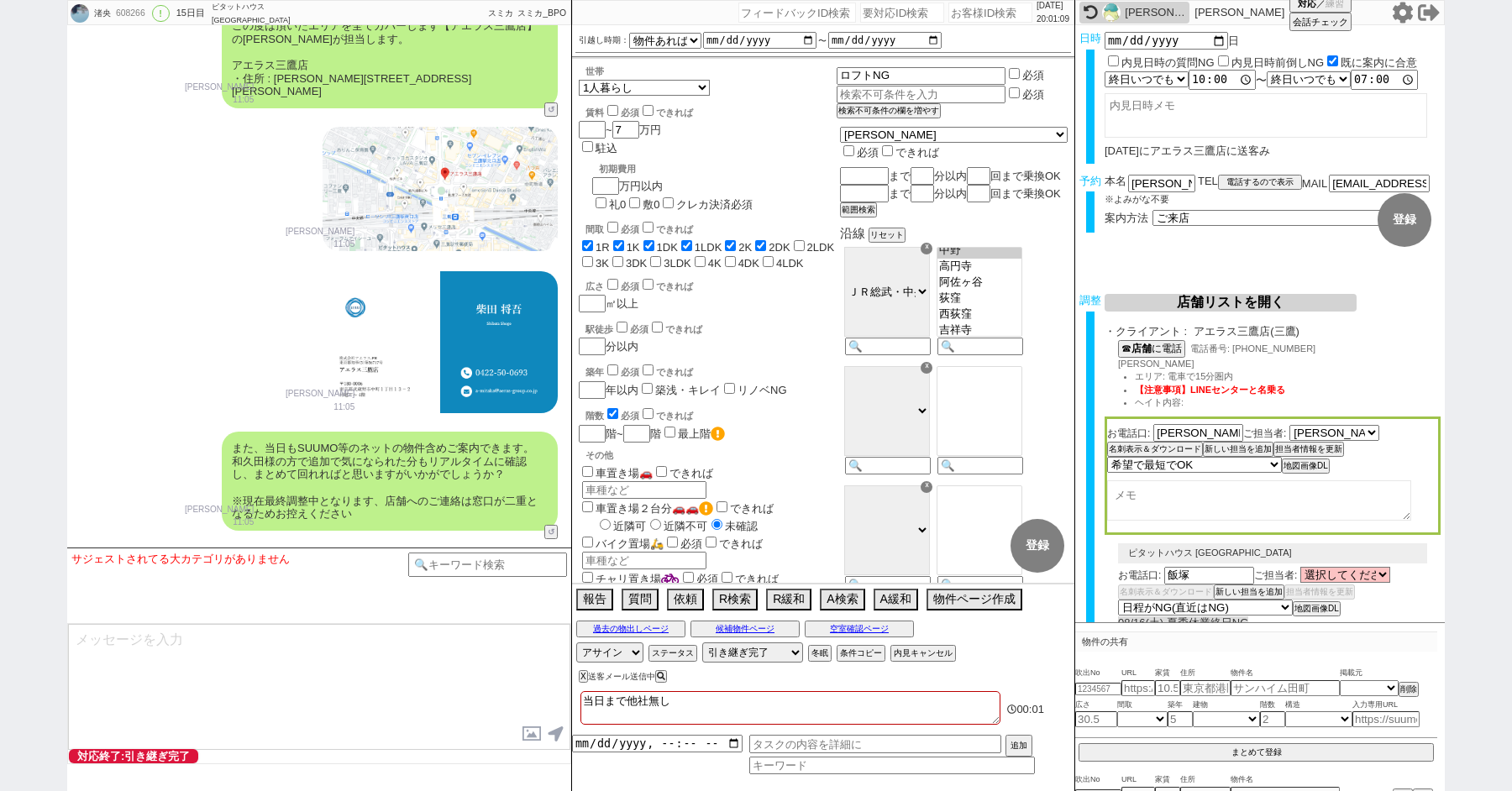
scroll to position [11389, 0]
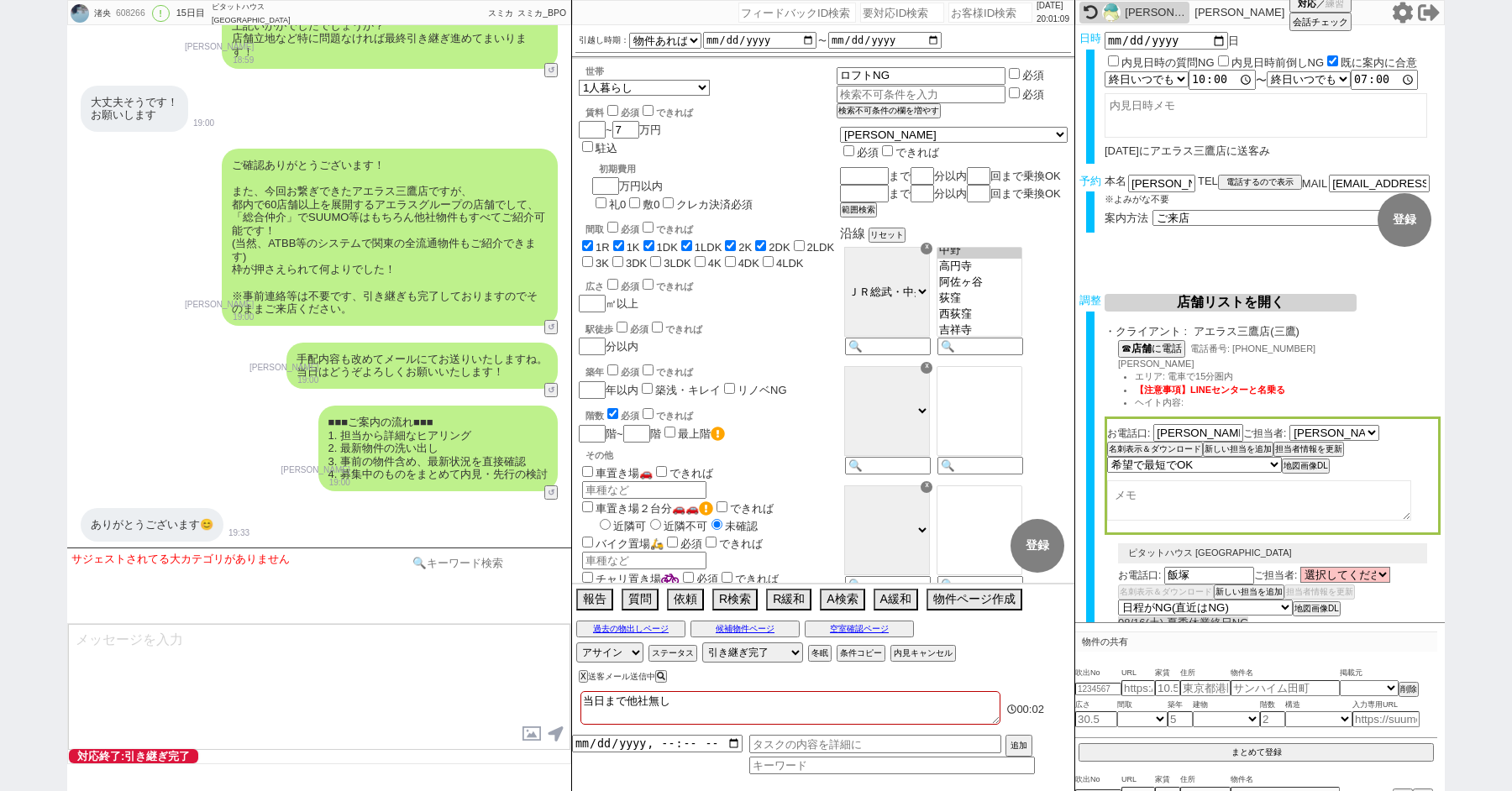
click at [466, 557] on input at bounding box center [487, 563] width 159 height 21
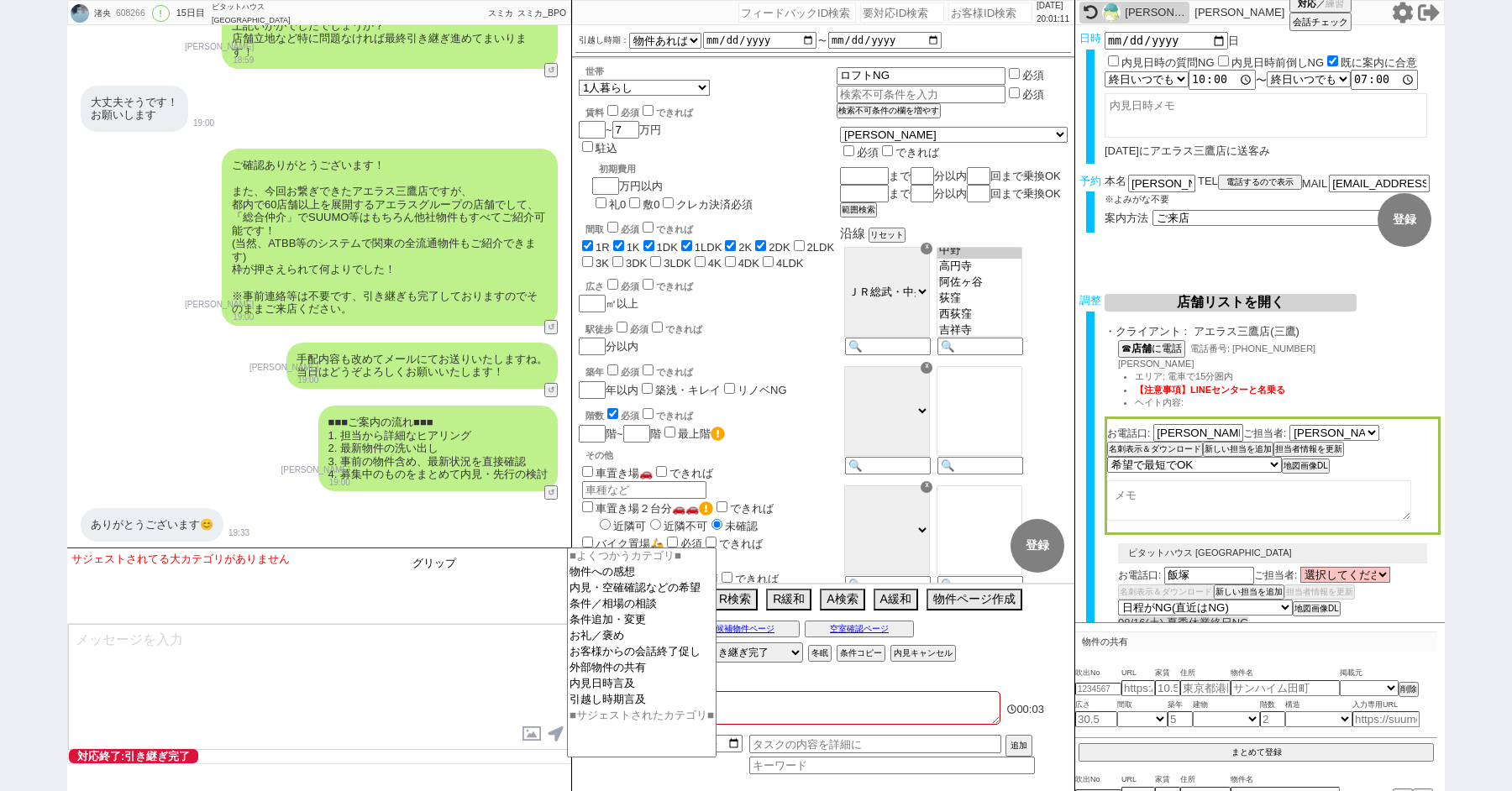
type input "グリップ"
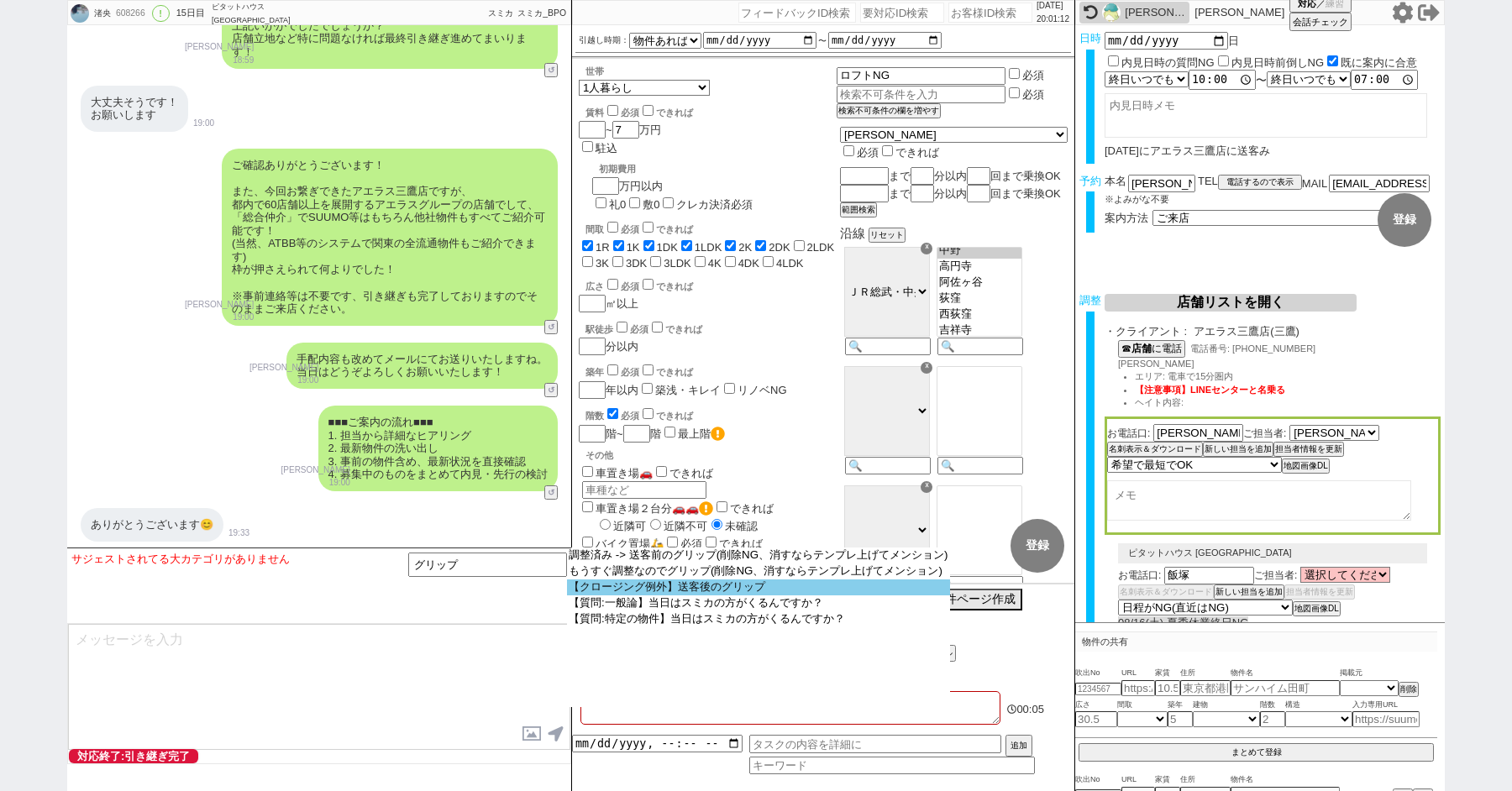
click at [0, 0] on option "【クロージング例外】送客後のグリップ" at bounding box center [0, 0] width 0 height 0
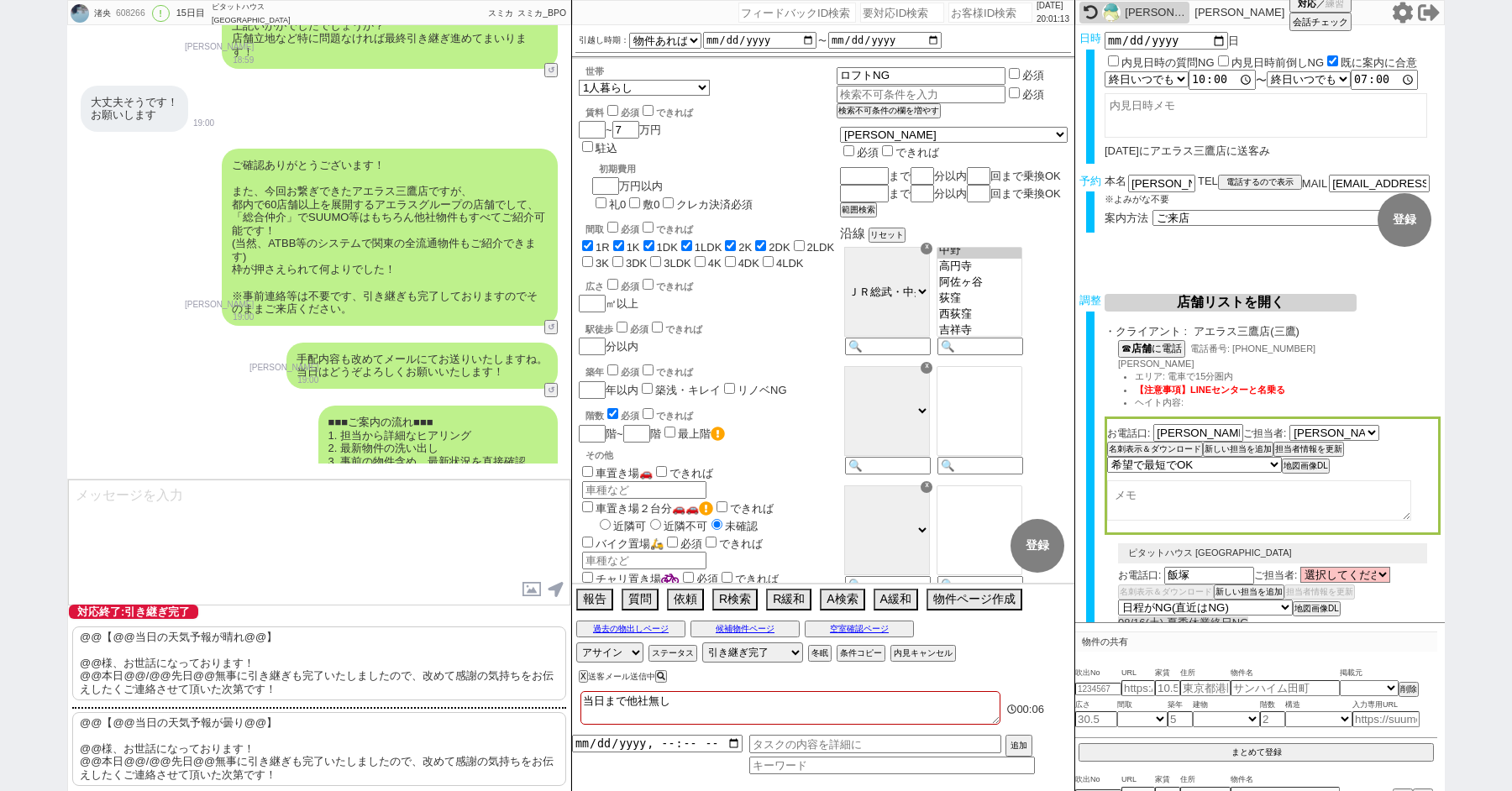
scroll to position [155, 0]
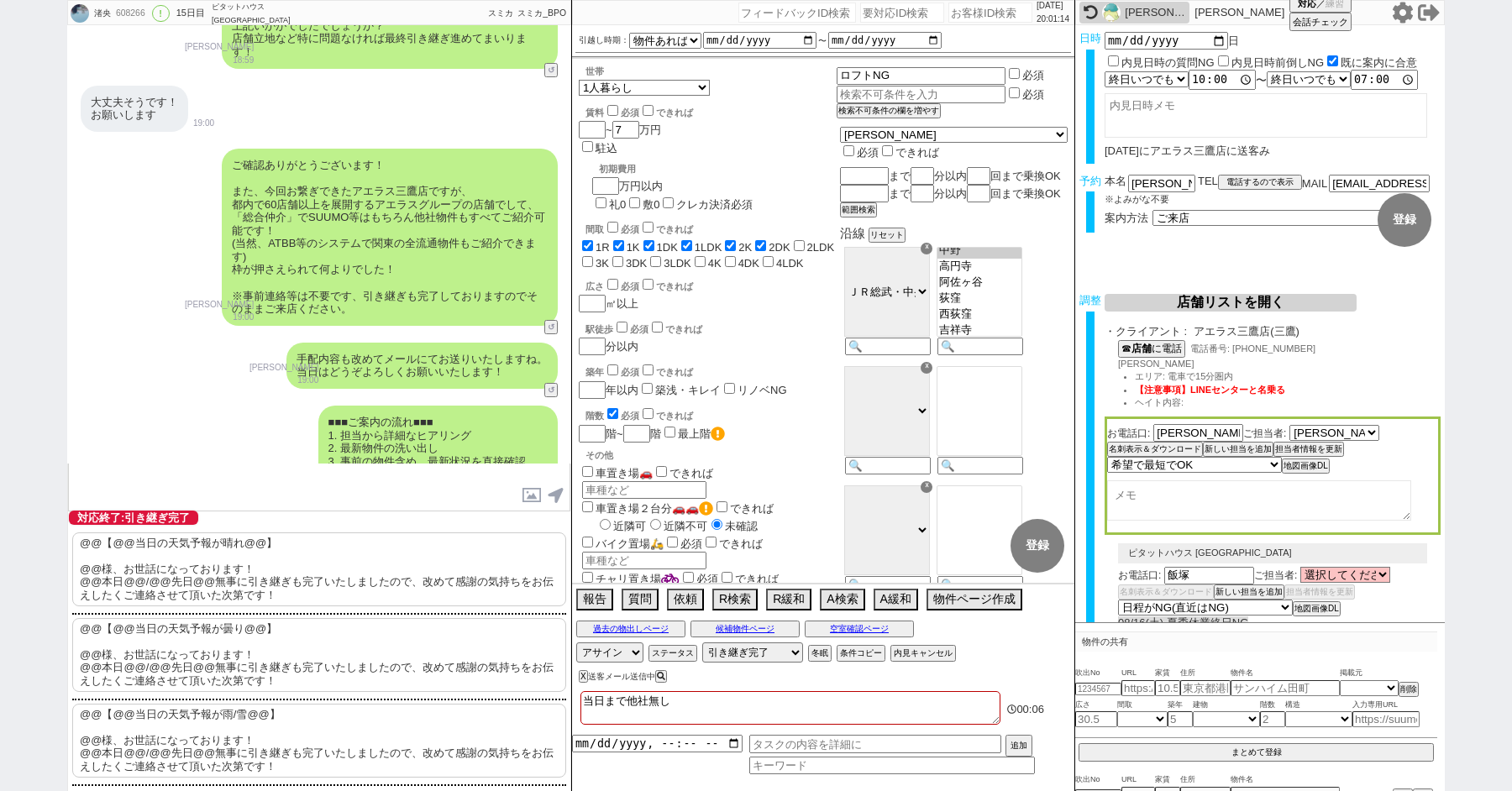
click at [209, 598] on p "@@【@@当日の天気予報が晴れ@@】 @@様、お世話になっております！ @@本日@@/@@先日@@無事に引き継ぎも完了いたしましたので、改めて感謝の気持ちをお…" at bounding box center [319, 570] width 494 height 74
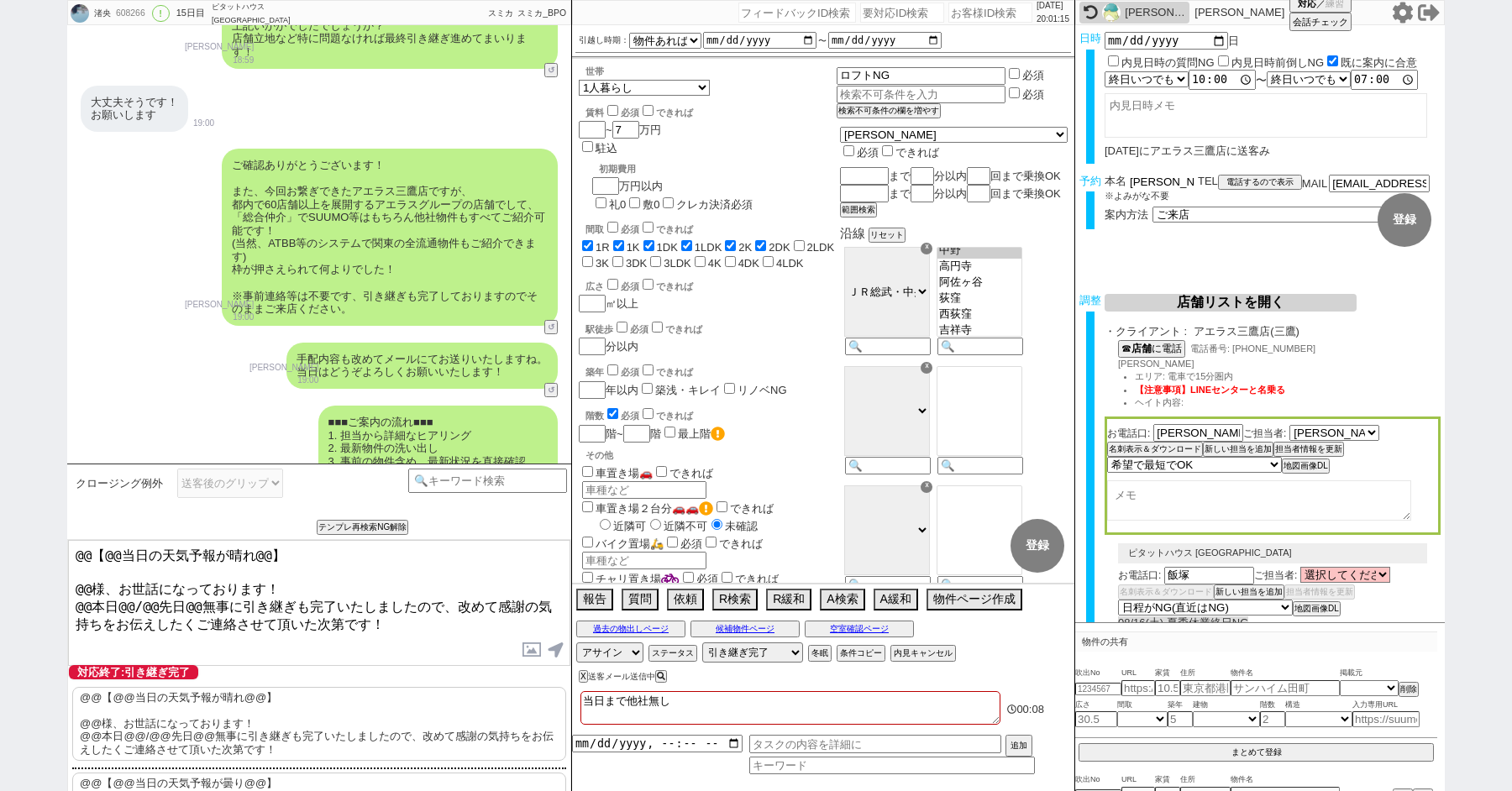
drag, startPoint x: 1167, startPoint y: 182, endPoint x: 969, endPoint y: 182, distance: 198.0
click at [969, 182] on div "渚央 608266 ! 0 15日目 ピタットハウス 阿佐ヶ谷店 冬眠中 自社客 スミカ スミカ_BPO チャット全表示 [DATE] 新しくフォローされまし…" at bounding box center [756, 395] width 1378 height 791
drag, startPoint x: 90, startPoint y: 581, endPoint x: 14, endPoint y: 463, distance: 140.4
click at [26, 506] on div "渚央 608266 ! 0 15日目 ピタットハウス 阿佐ヶ谷店 冬眠中 自社客 スミカ スミカ_BPO チャット全表示 [DATE] 新しくフォローされまし…" at bounding box center [756, 395] width 1512 height 791
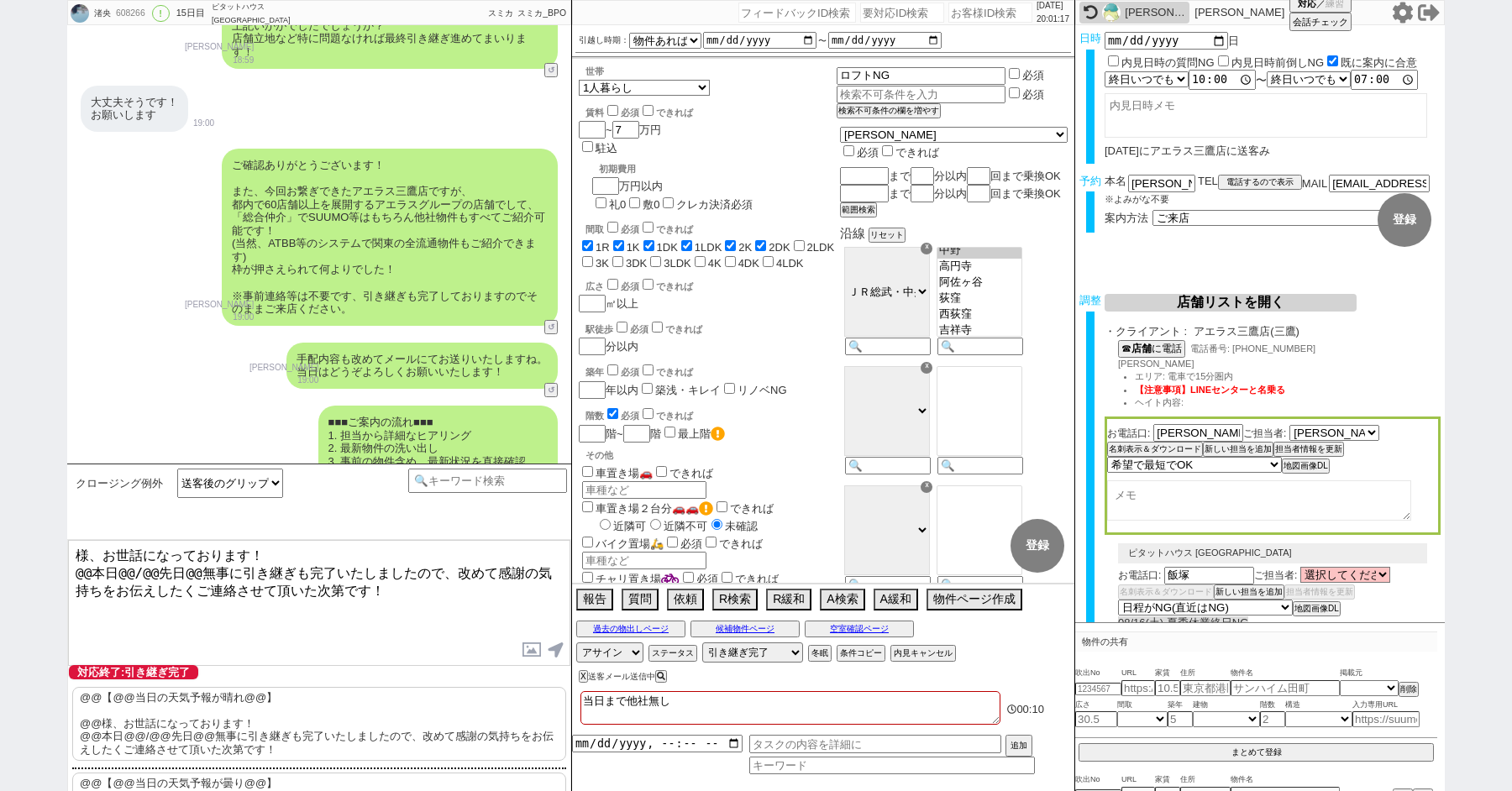
paste textarea "和久田"
drag, startPoint x: 149, startPoint y: 568, endPoint x: 0, endPoint y: 567, distance: 149.0
click at [0, 568] on div "渚央 608266 ! 0 15日目 ピタットハウス 阿佐ヶ谷店 冬眠中 自社客 スミカ スミカ_BPO チャット全表示 [DATE] 新しくフォローされまし…" at bounding box center [756, 395] width 1512 height 791
click at [306, 622] on textarea "和久田様、お世話になっております！ 先日無事に引き継ぎも完了いたしましたので、改めて感謝の気持ちをお伝えしたくご連絡させて頂いた次第です！" at bounding box center [319, 604] width 503 height 126
type textarea "和久田様、お世話になっております！ 先日無事に引き継ぎも完了いたしましたので、改めて感謝の気持ちをお伝えしたくご連絡させて頂いた次第です！"
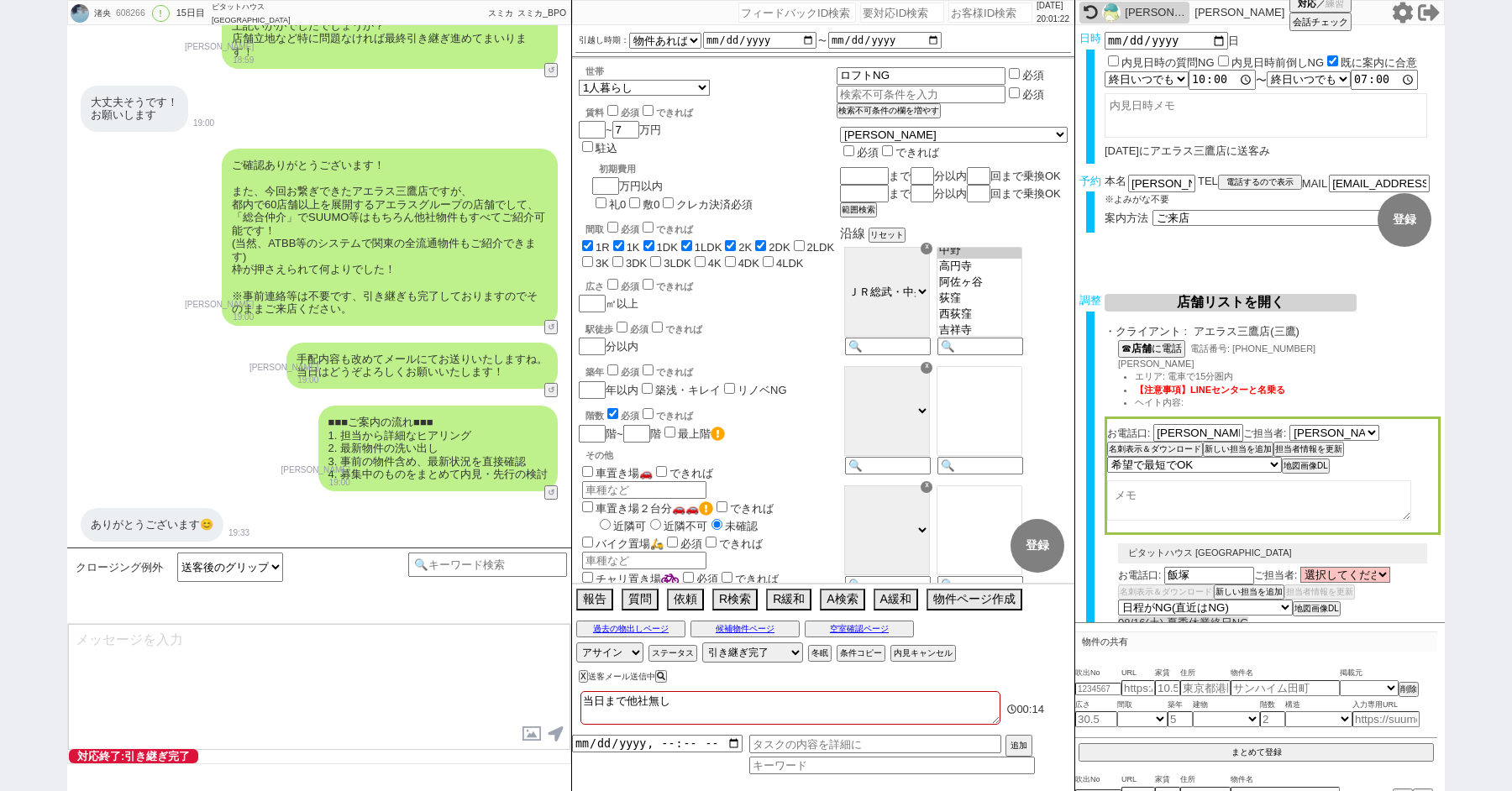
scroll to position [11523, 0]
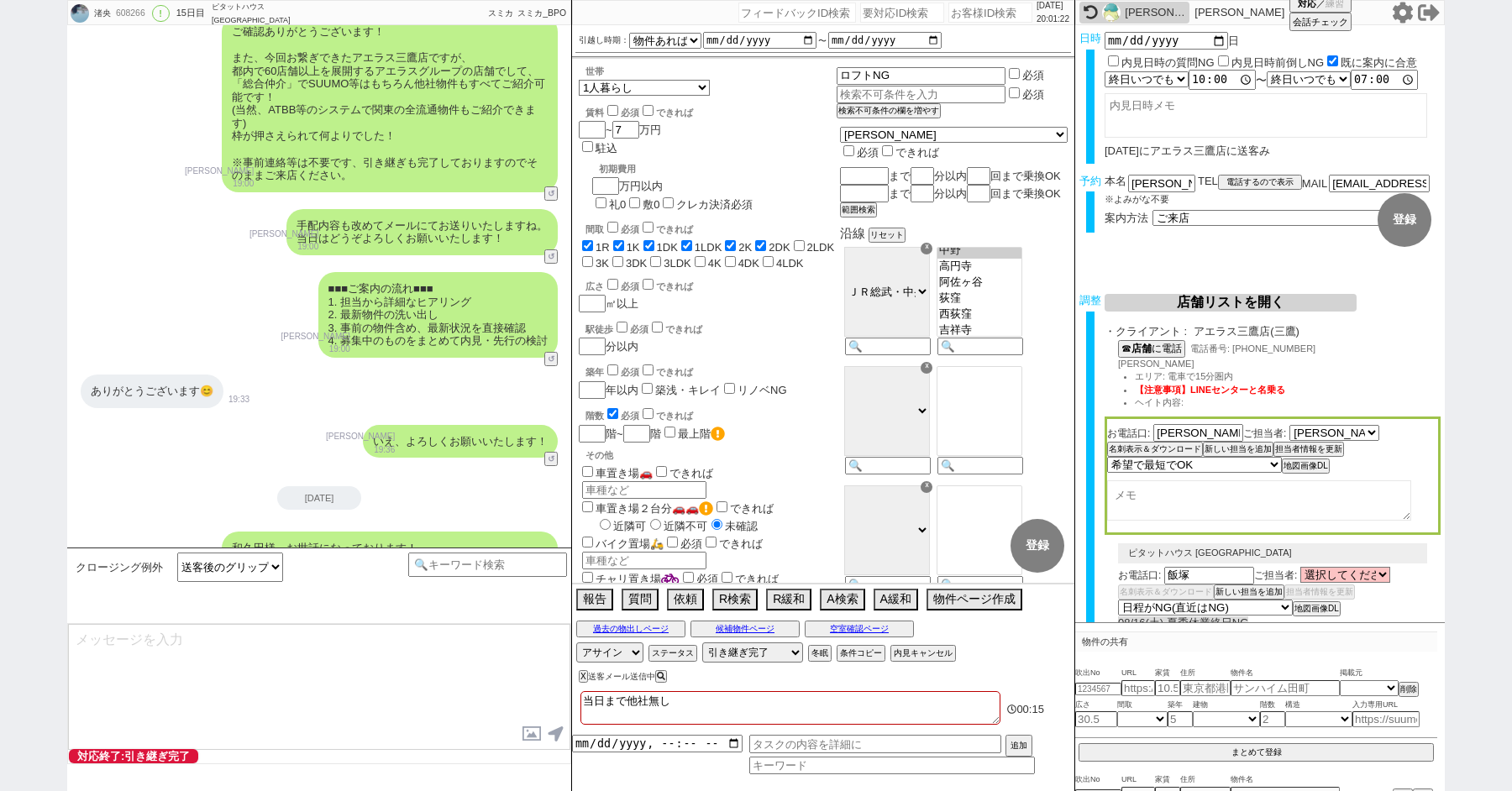
type textarea "改めてこれまで丁寧にやり取り頂きまして、誠にありがとうございました！ 細かなご連絡にお手間をおかけしたこともあったかと存じますが、常にご協力いただいたおかげで…"
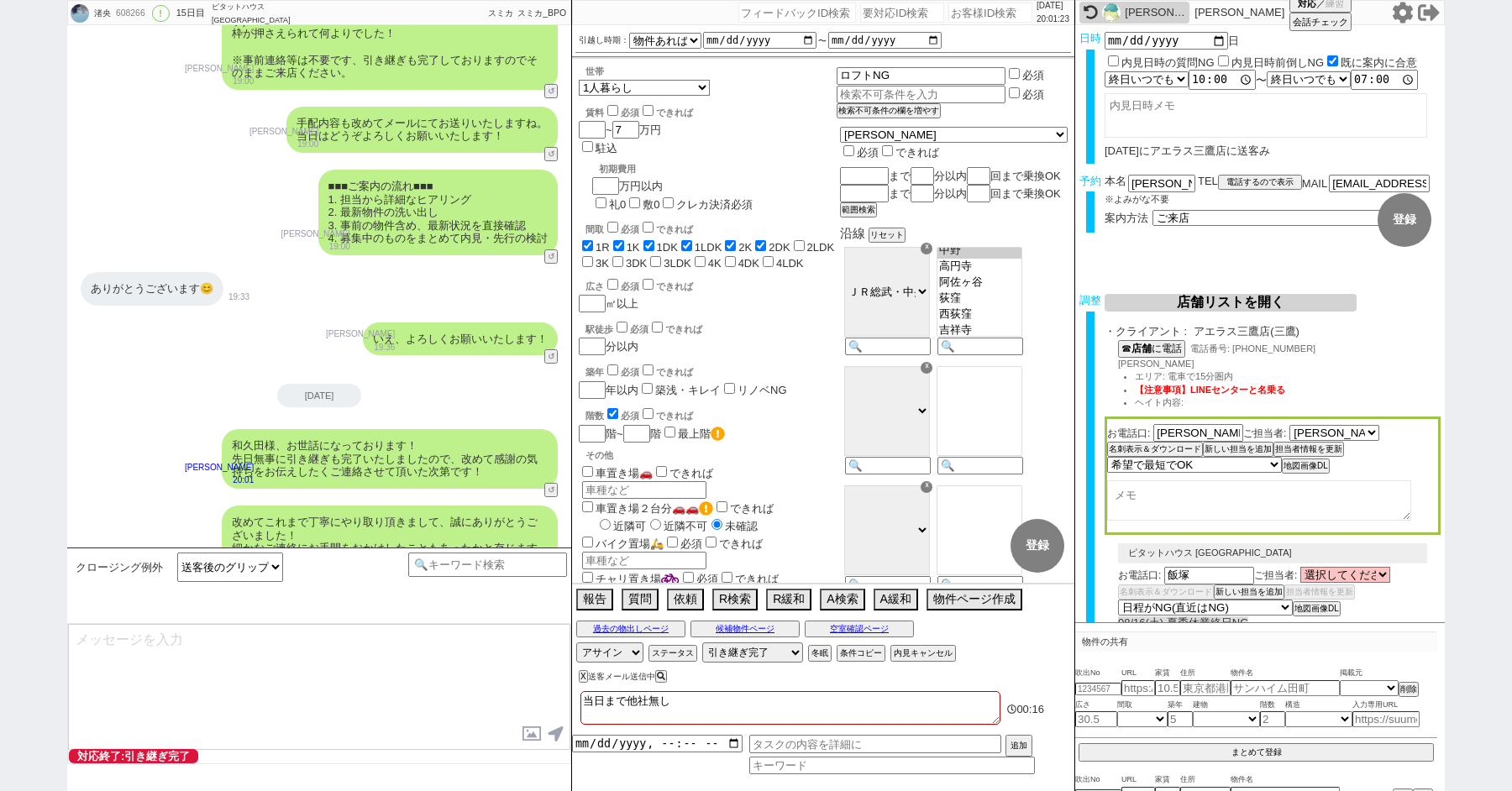
type textarea "当日は今のところ晴れということで、日当たり等もよく確認でき動くにはピッタリのタイミングかと思います！ 加えて地場に強い総合仲介店のスタッフも押さえられており、…"
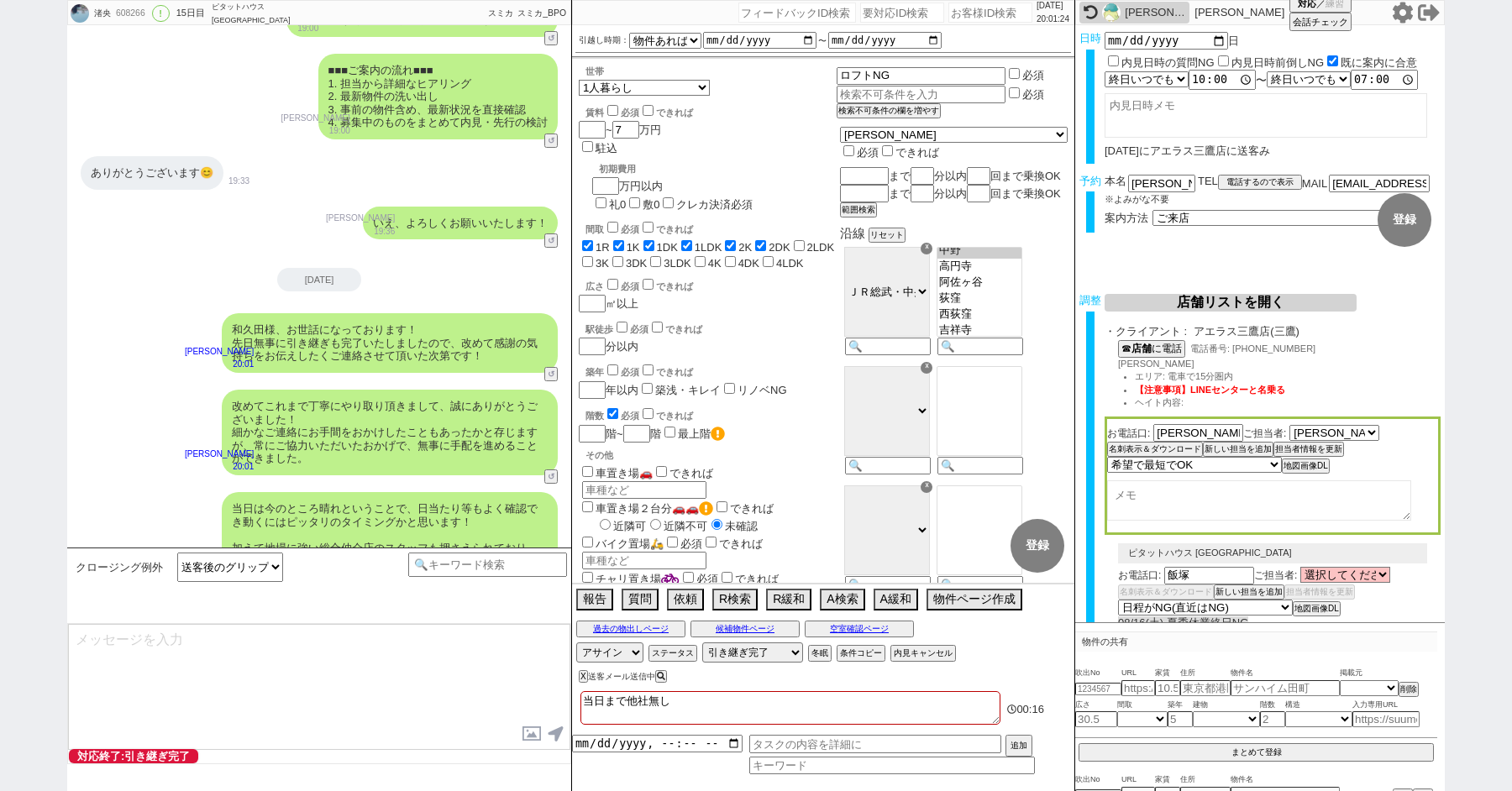
type textarea "※ご自身でお問合せされますと他業者からの電話やメールが多数届き、ご負担が増えてしまう場合がございますので、今回のご案内に一元化されるのがやはりオススメかと思い…"
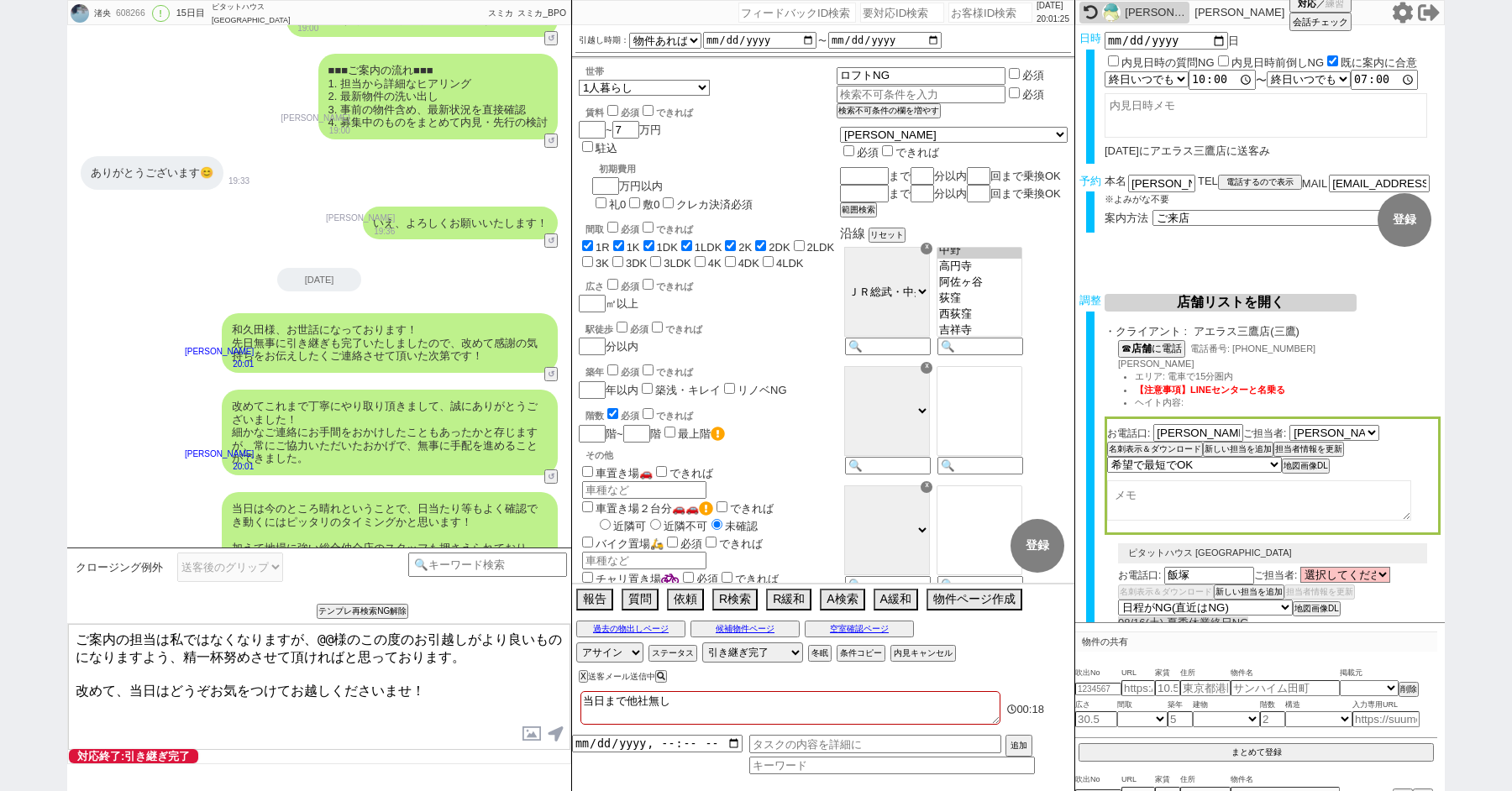
scroll to position [11816, 0]
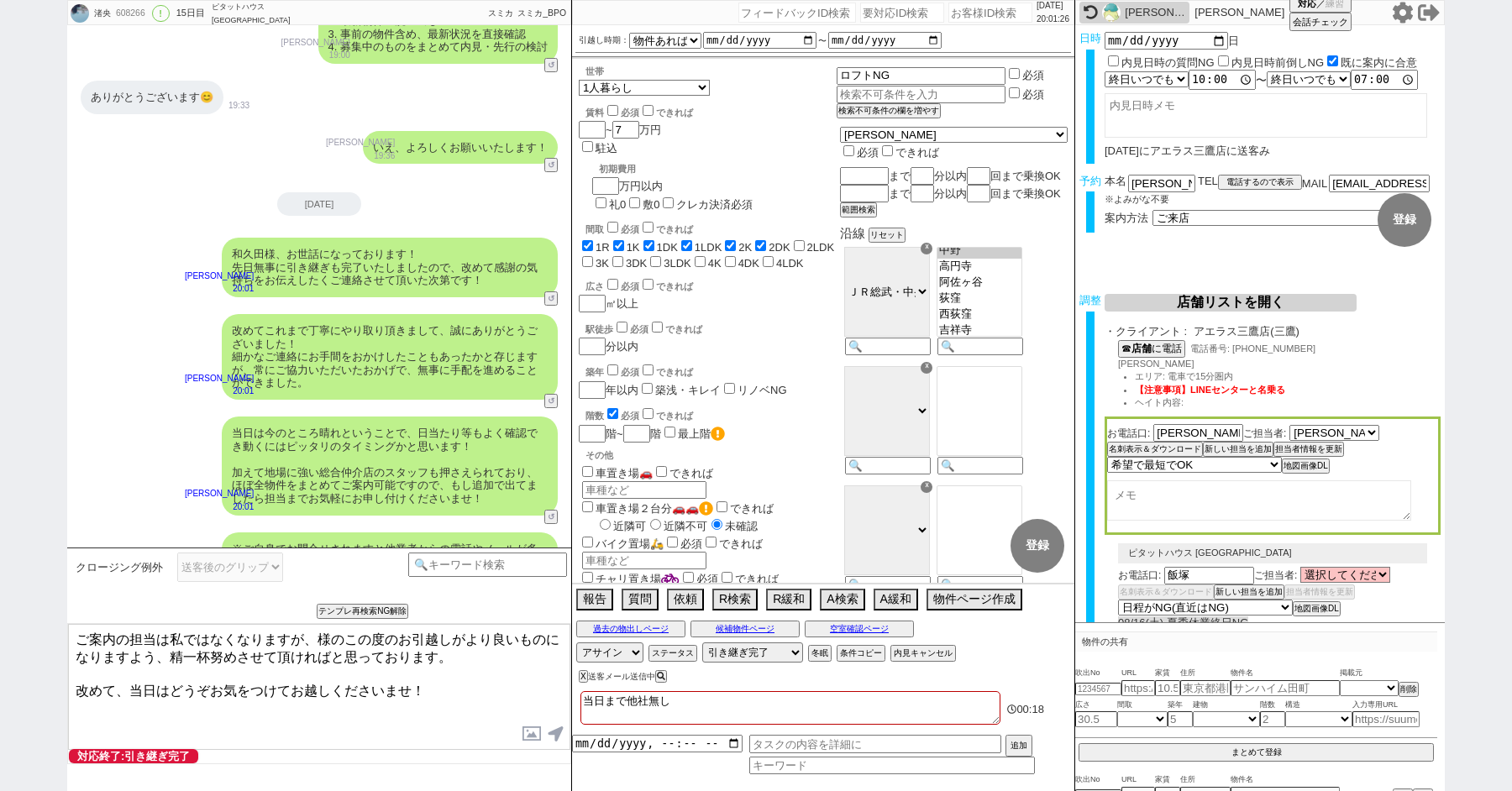
paste textarea "和久田"
type textarea "ご案内の担当は私ではなくなりますが、和久田様のこの度のお引越しがより良いものになりますよう、精一杯努めさせて頂ければと思っております。 改めて、当日はどうぞお…"
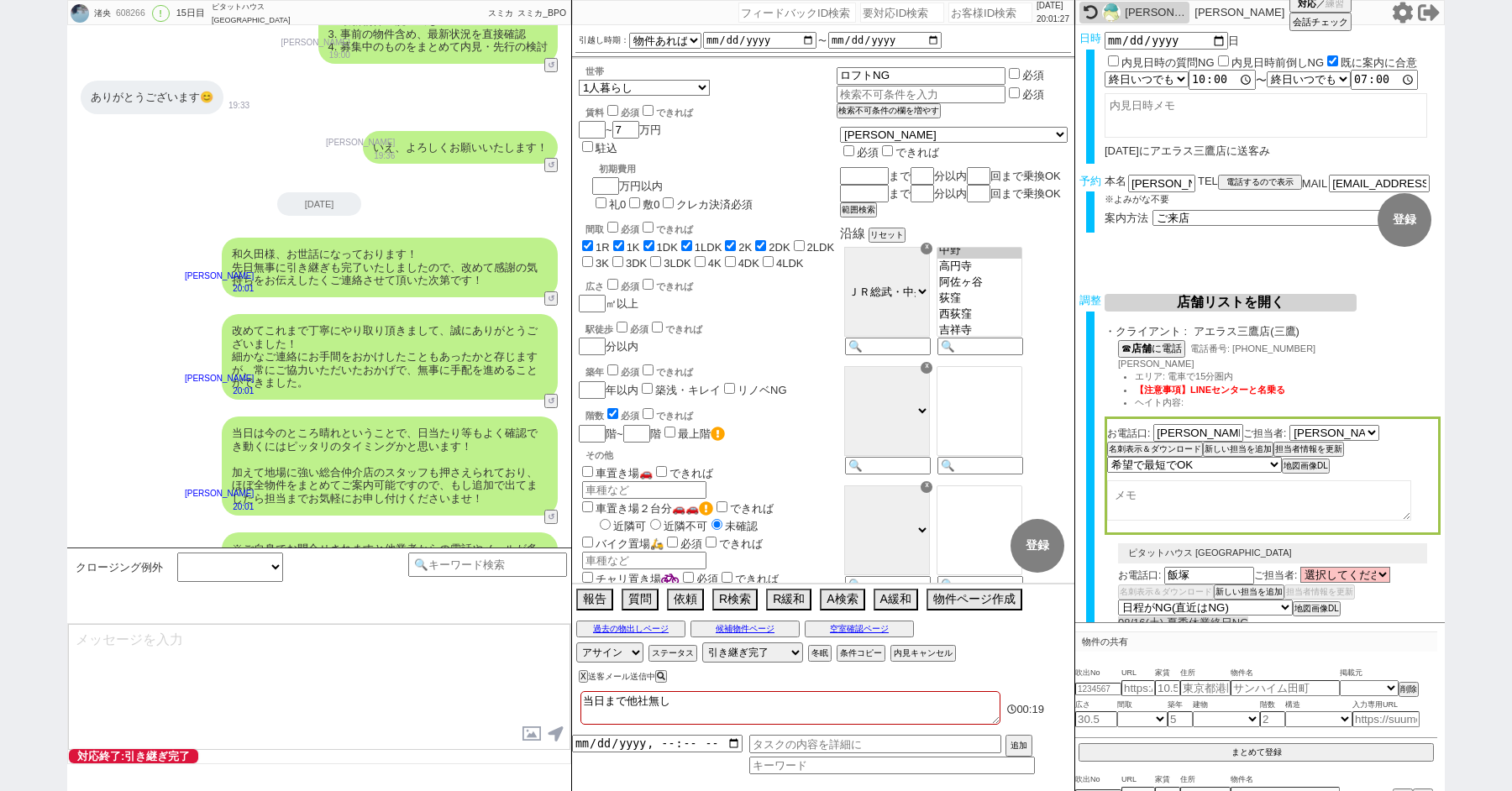
scroll to position [11919, 0]
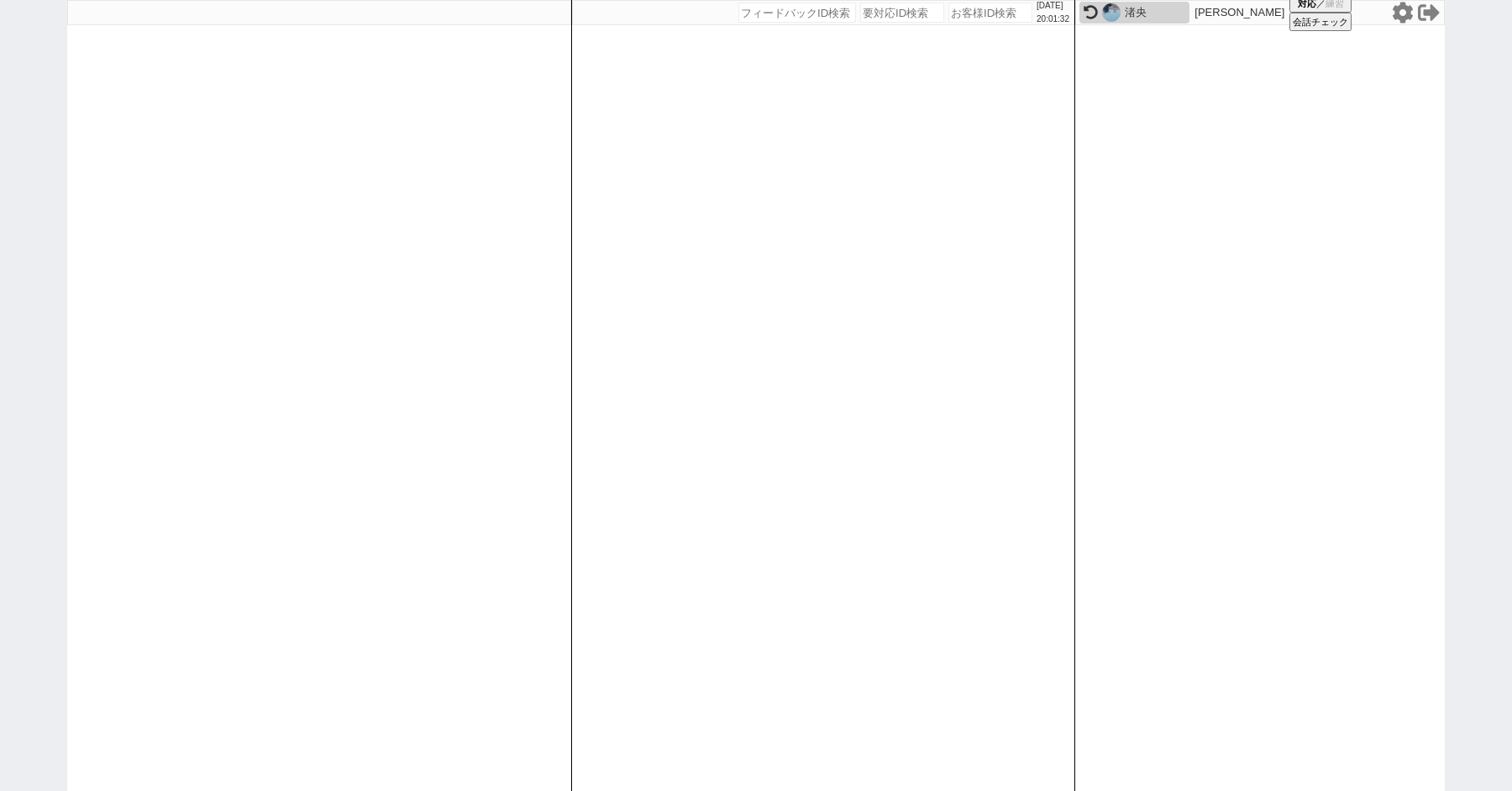
paste input "608364"
type input "608364"
select select "100"
select select "1"
select select "2"
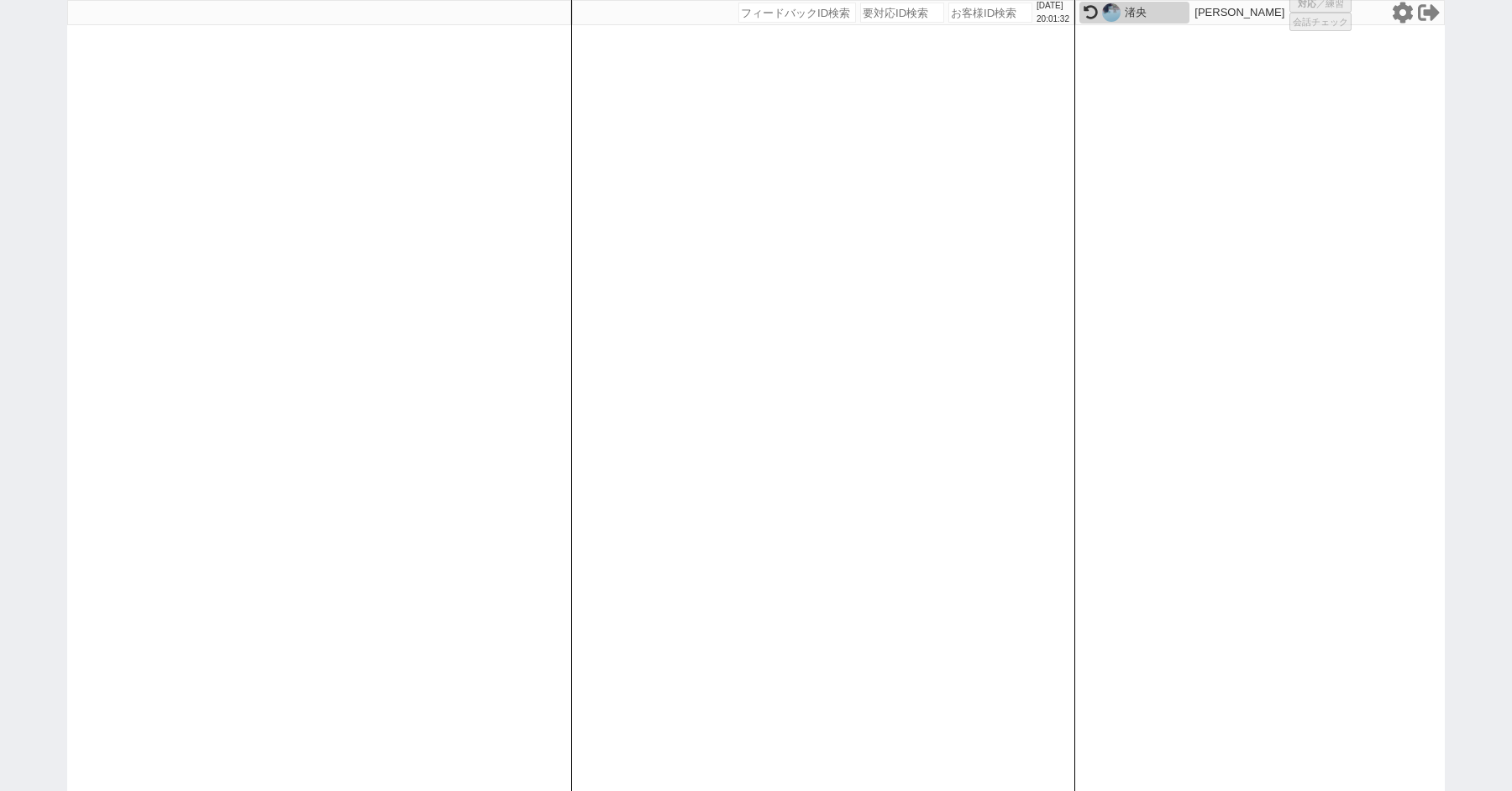
select select "5"
select select "9"
select select "8"
select select
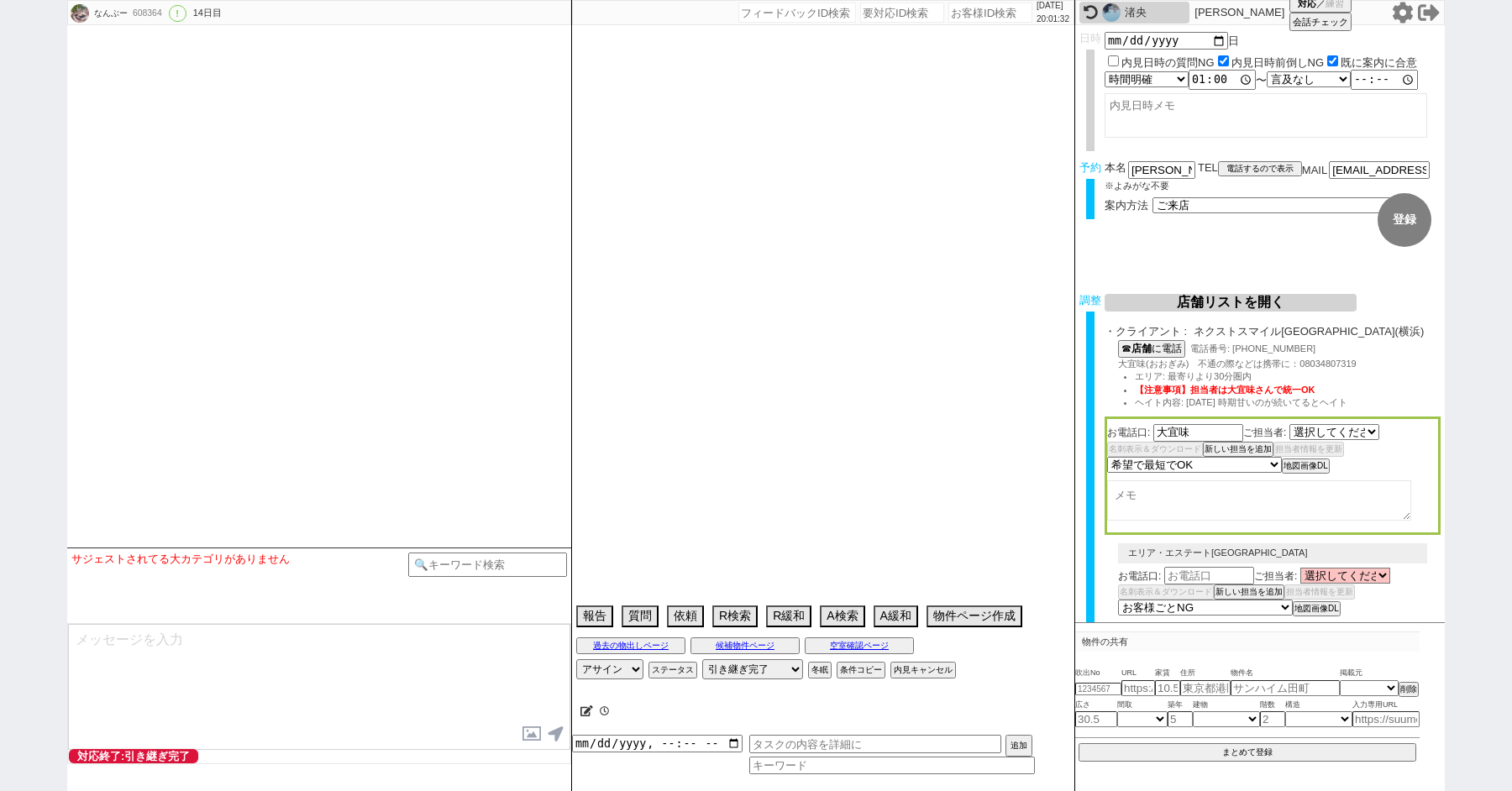
select select "1832"
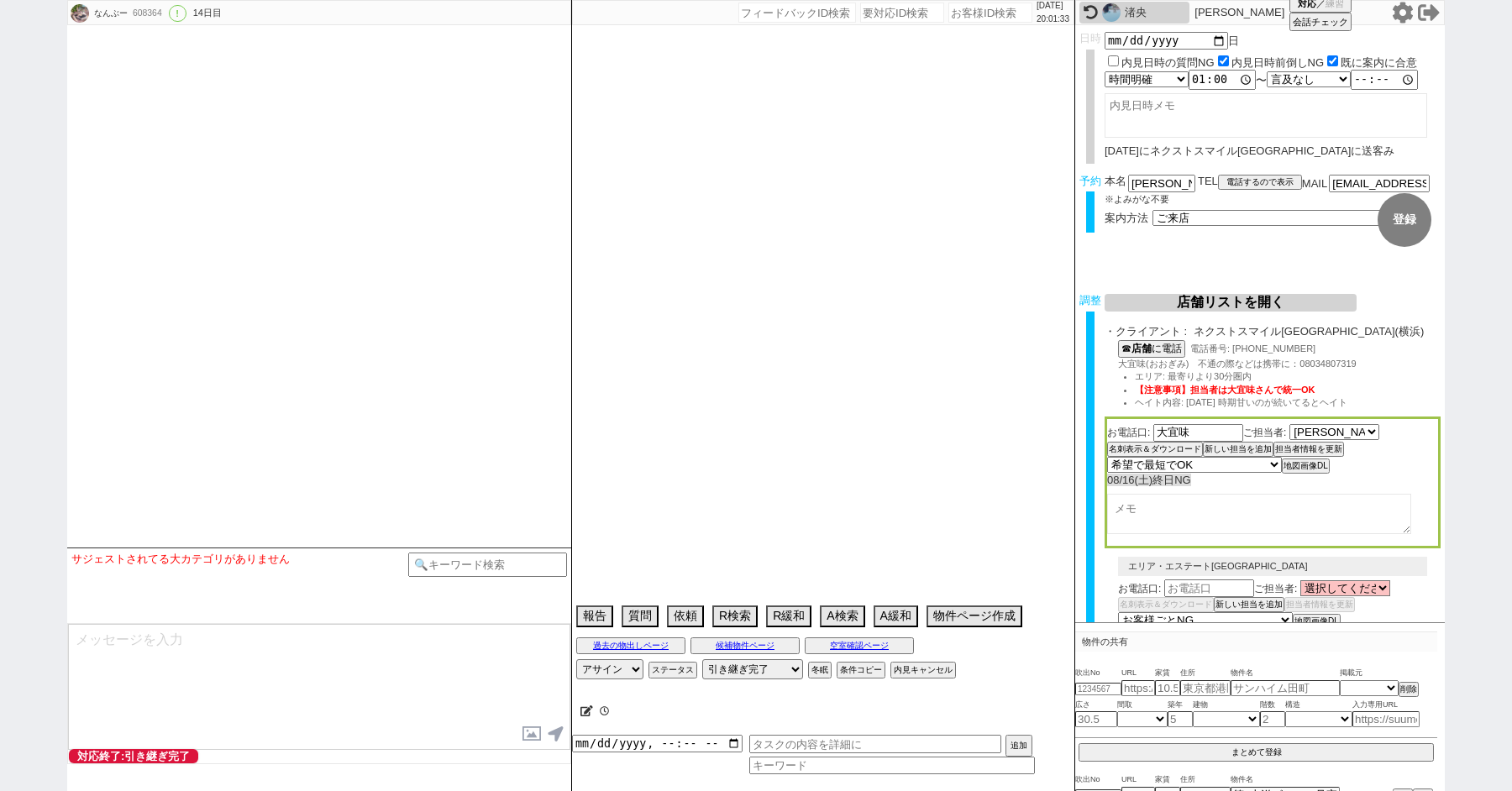
type textarea "旧ID:489758 不可済み、他社なし 店頭で追加物件多分出ない。センシティブ店しかない、問物あり特殊で送る 大宜味さんのこと知ってて二重っぽいが送るしかな…"
select select "2025"
select select "9"
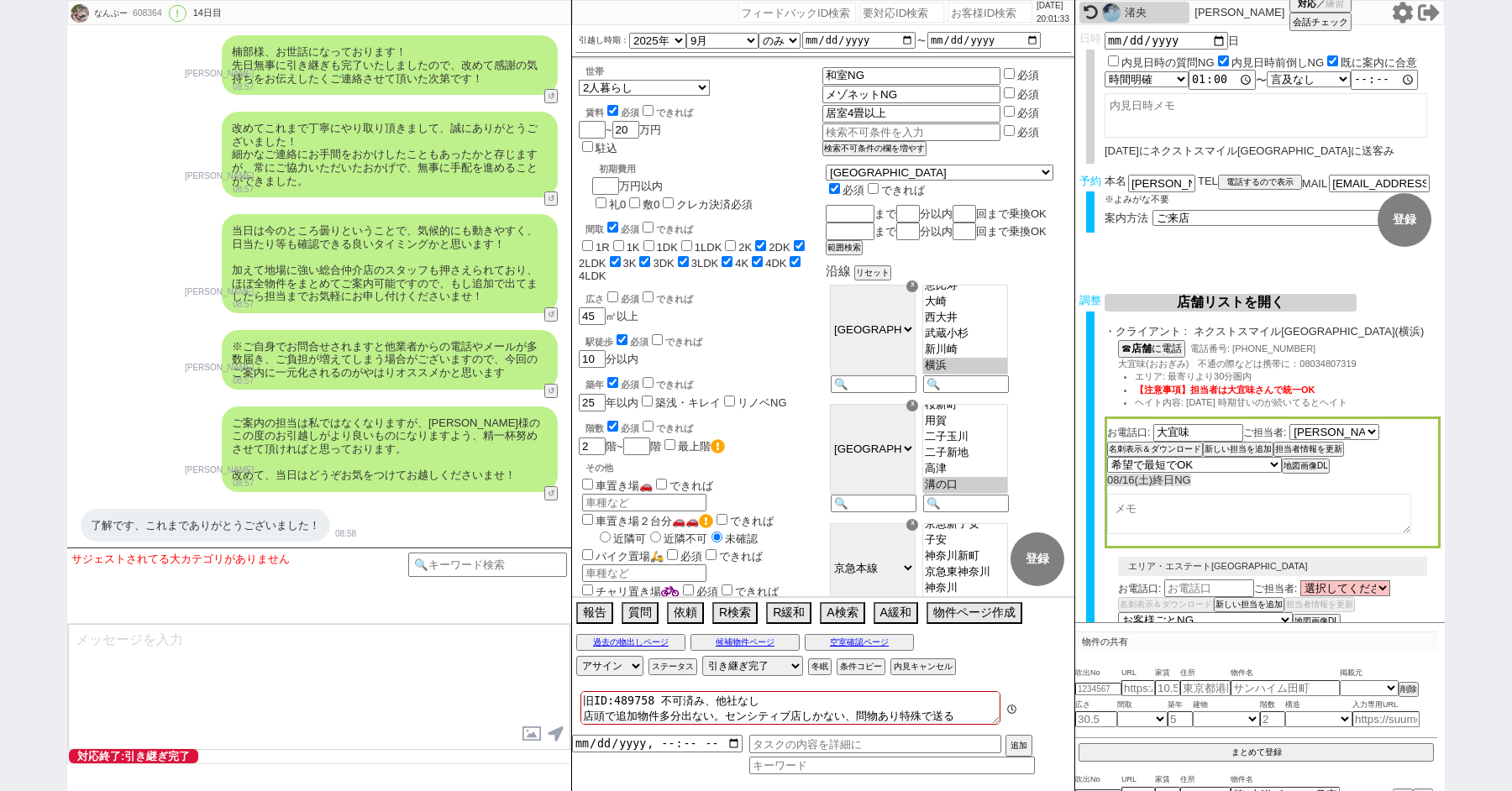
scroll to position [383, 0]
paste input "608730"
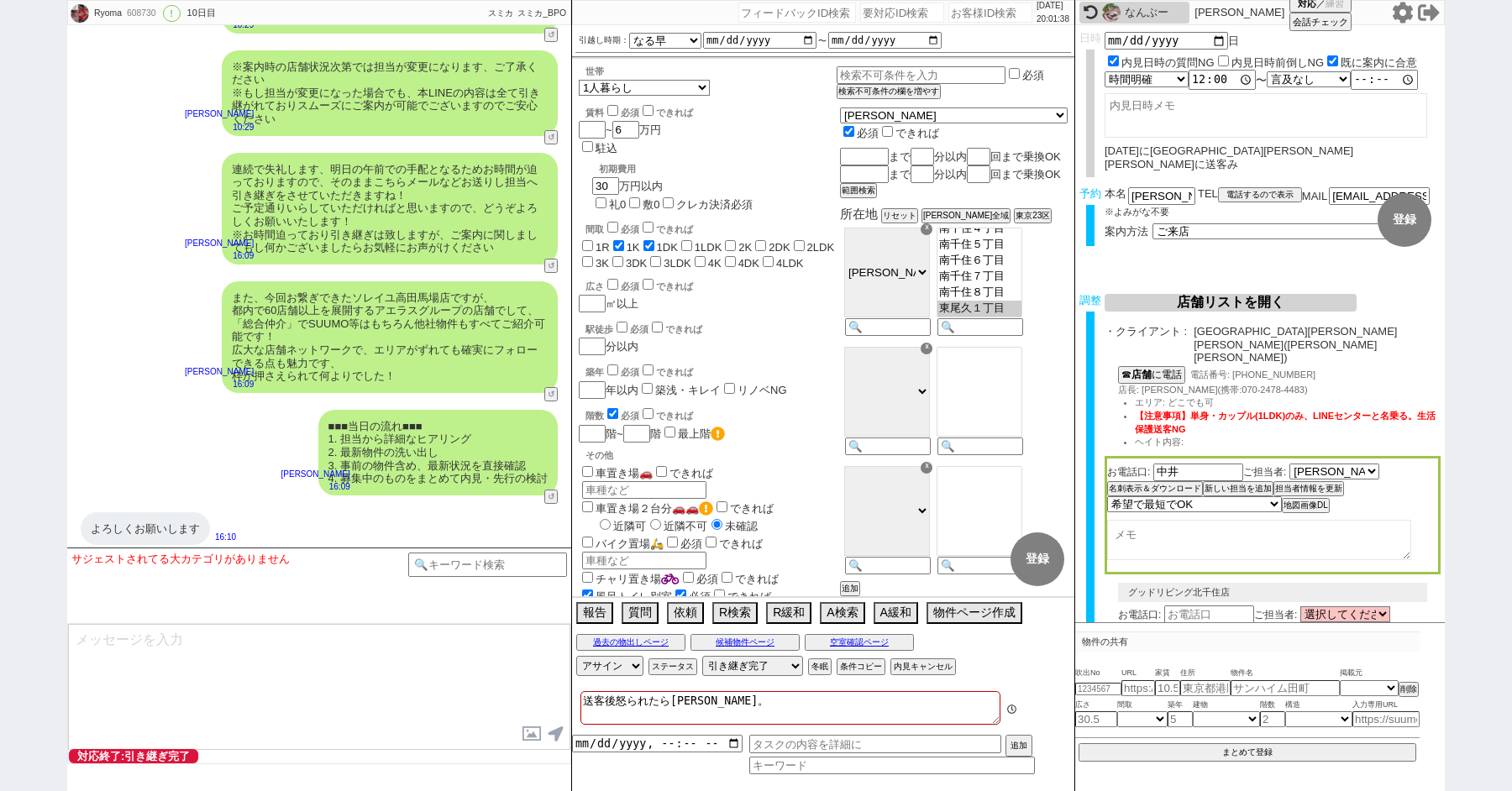
scroll to position [93, 0]
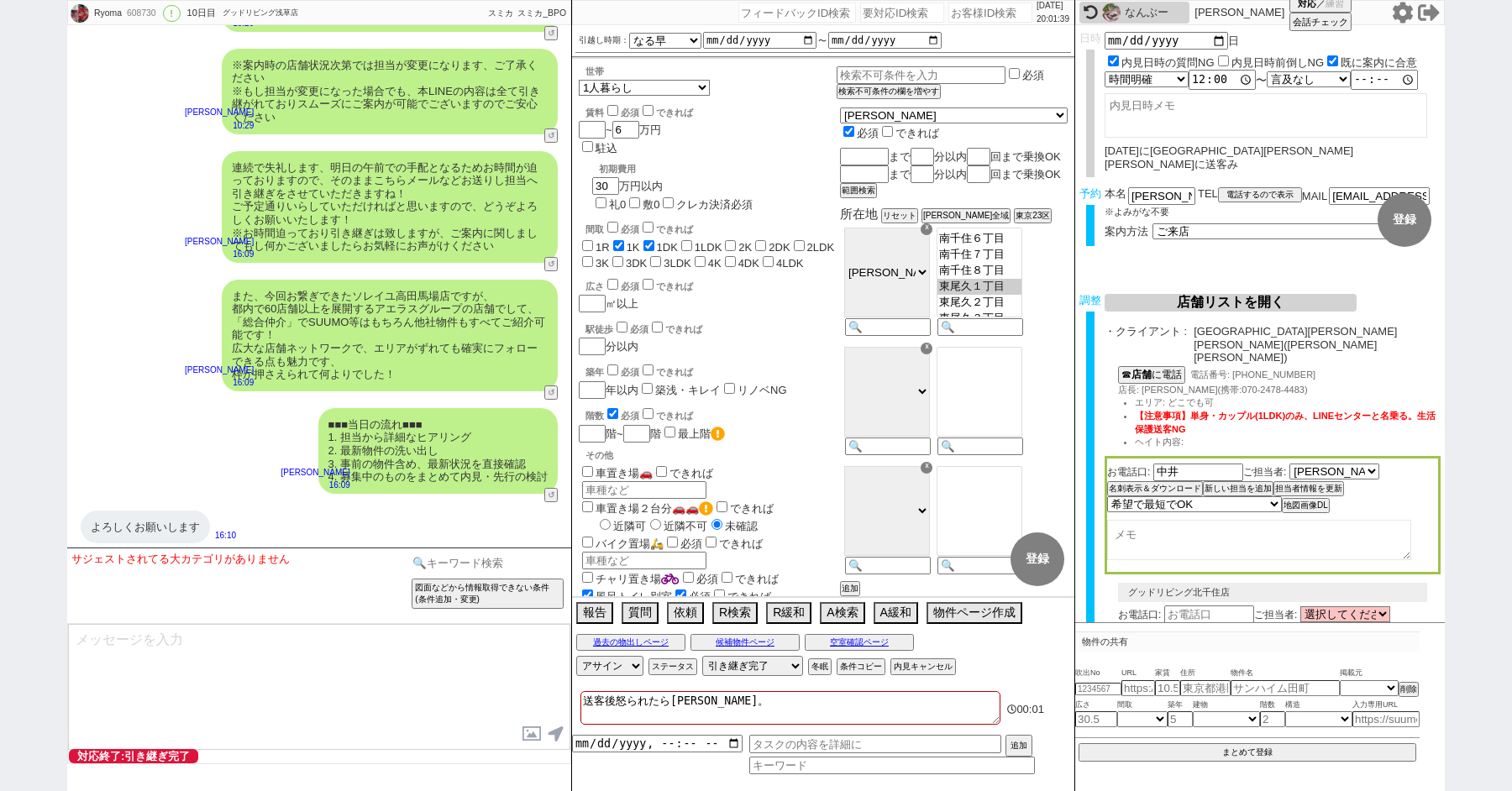
click at [451, 562] on input at bounding box center [487, 563] width 159 height 21
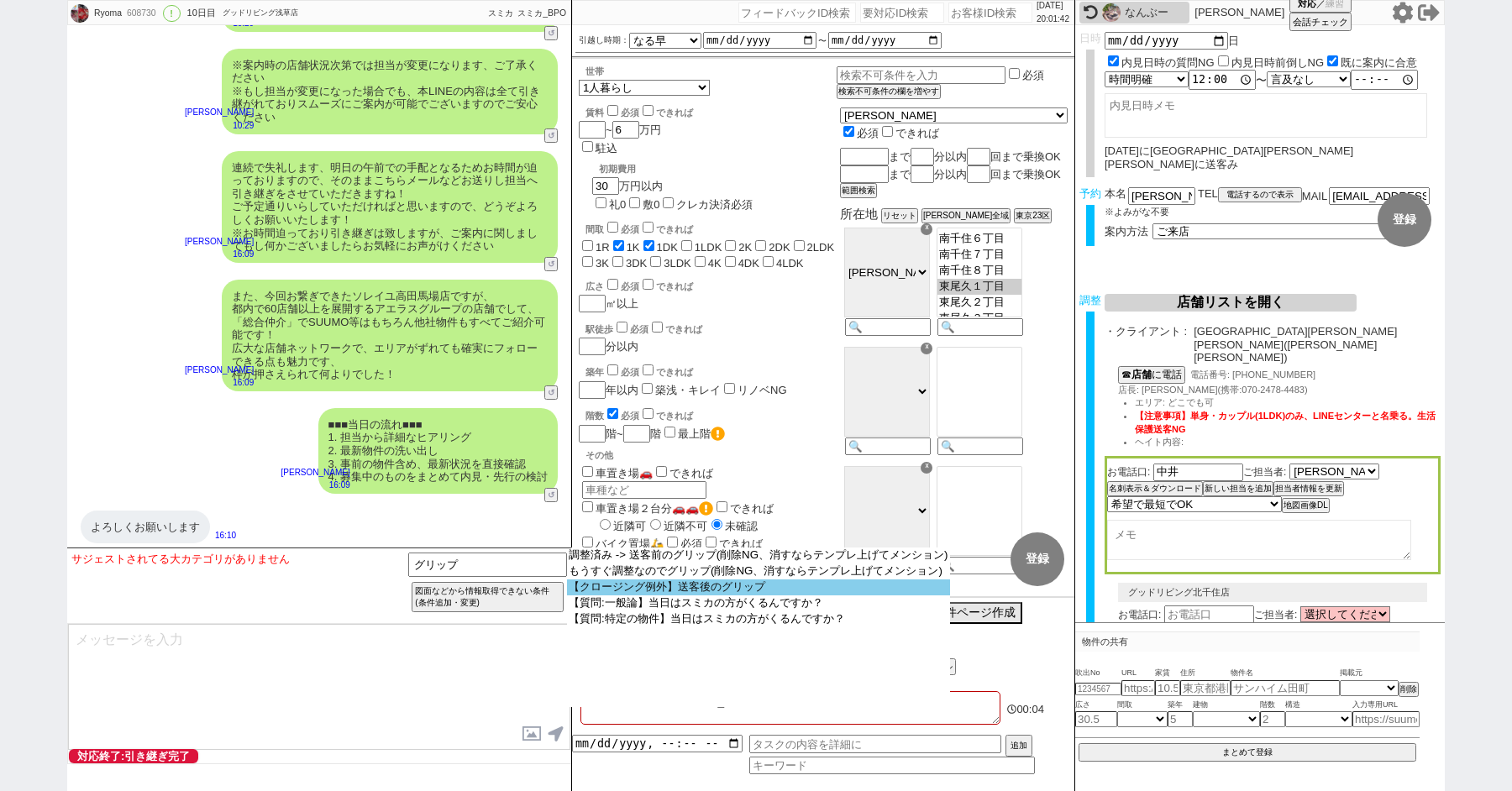
click at [0, 0] on option "【クロージング例外】送客後のグリップ" at bounding box center [0, 0] width 0 height 0
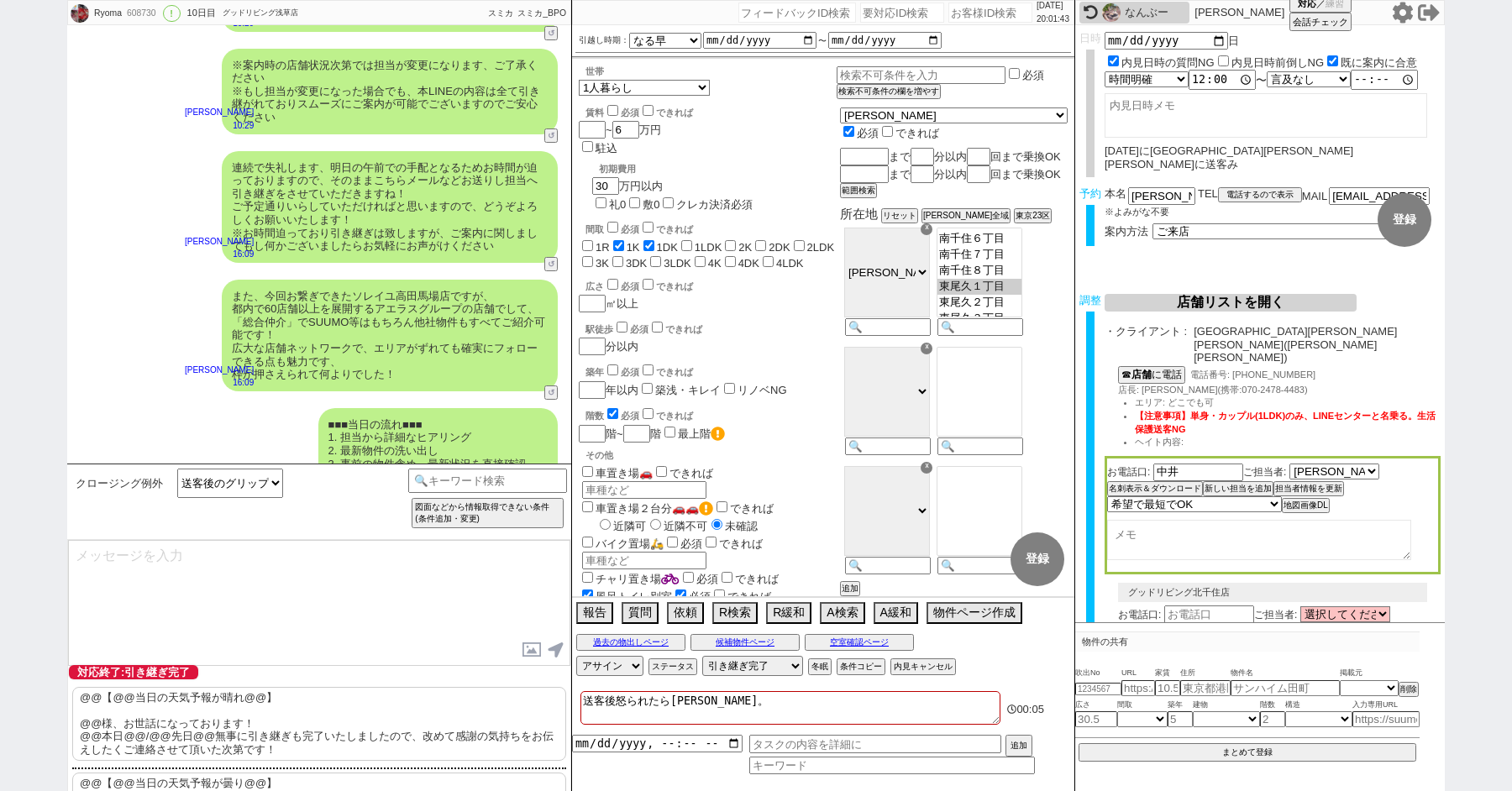
scroll to position [30, 0]
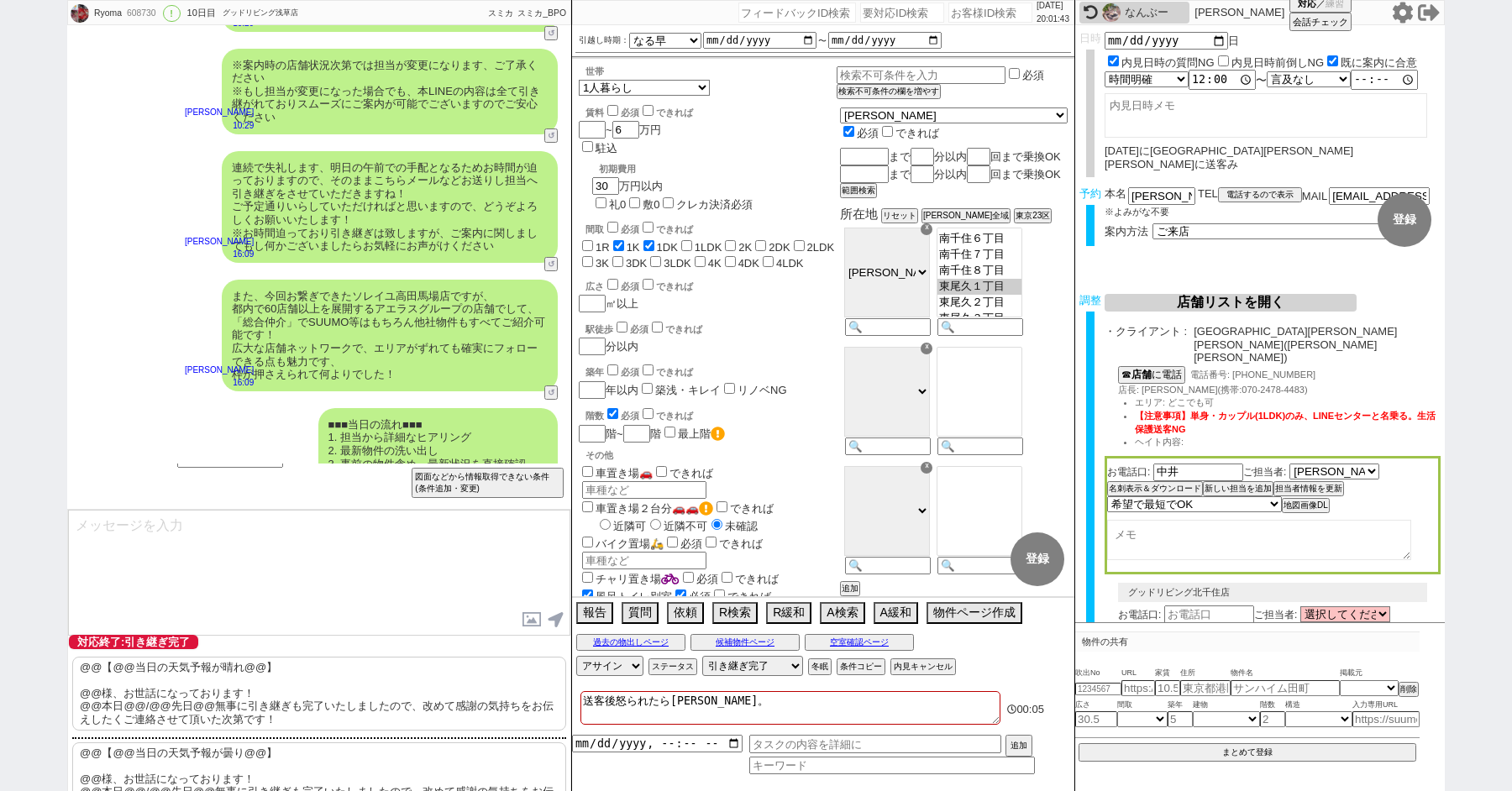
click at [146, 706] on p "@@【@@当日の天気予報が晴れ@@】 @@様、お世話になっております！ @@本日@@/@@先日@@無事に引き継ぎも完了いたしましたので、改めて感謝の気持ちをお…" at bounding box center [319, 694] width 494 height 74
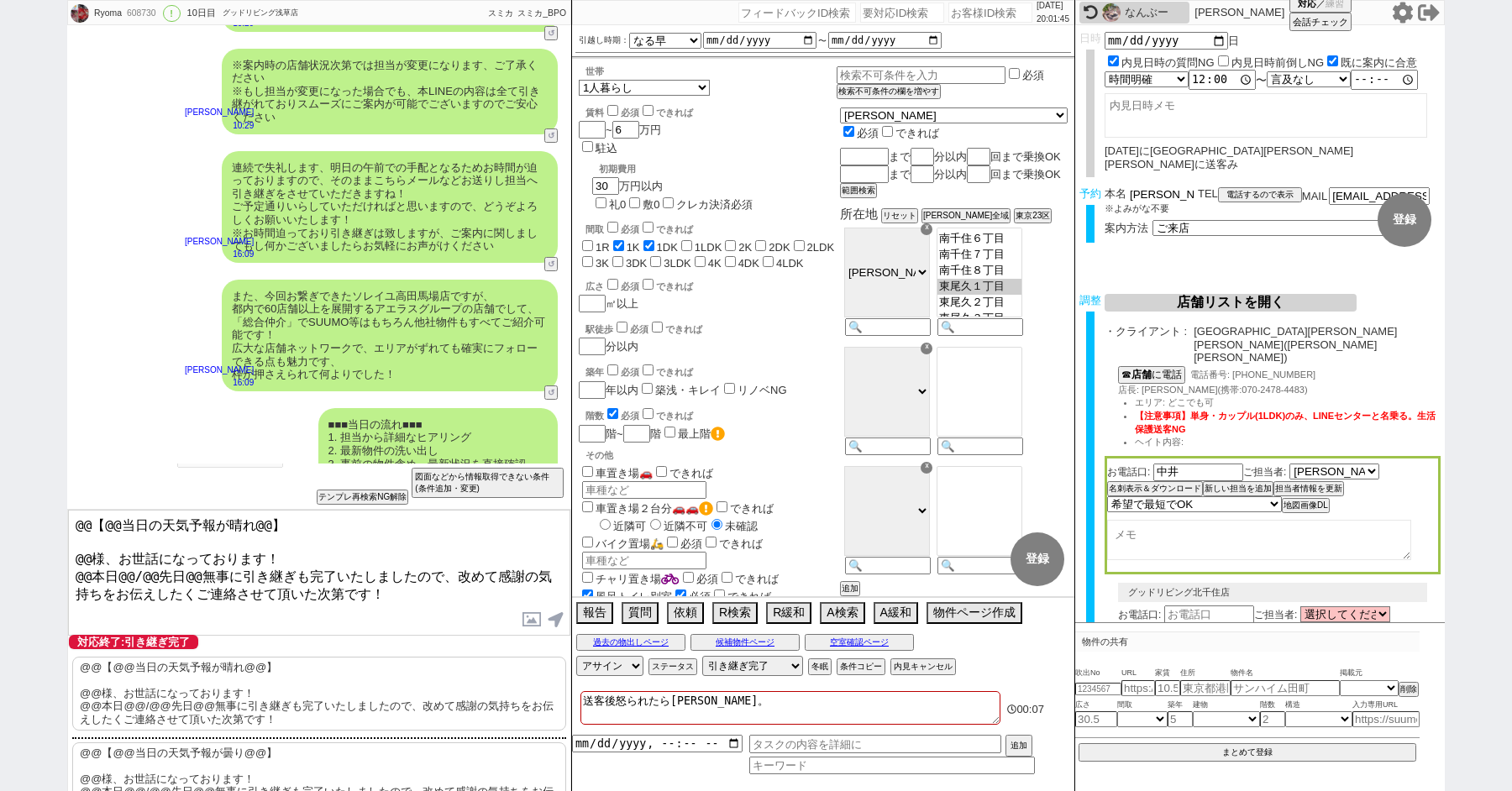
drag, startPoint x: 1156, startPoint y: 183, endPoint x: 1083, endPoint y: 182, distance: 73.0
click at [1083, 187] on div "予約 本名 [PERSON_NAME] ※よみがな不要 TEL 電話するので表示 電話の理由 356 初日調整での禊 357 問物漏れ回収 359 内見日が怪…" at bounding box center [1260, 220] width 370 height 66
drag, startPoint x: 90, startPoint y: 551, endPoint x: 0, endPoint y: 378, distance: 195.0
click at [0, 383] on div "Ryoma 608730 ! 0 10日目 グッドリビング浅草店 冬眠中 自社客 スミカ スミカ_BPO チャット全表示 [DATE] 新しくフォローされまし…" at bounding box center [756, 395] width 1512 height 791
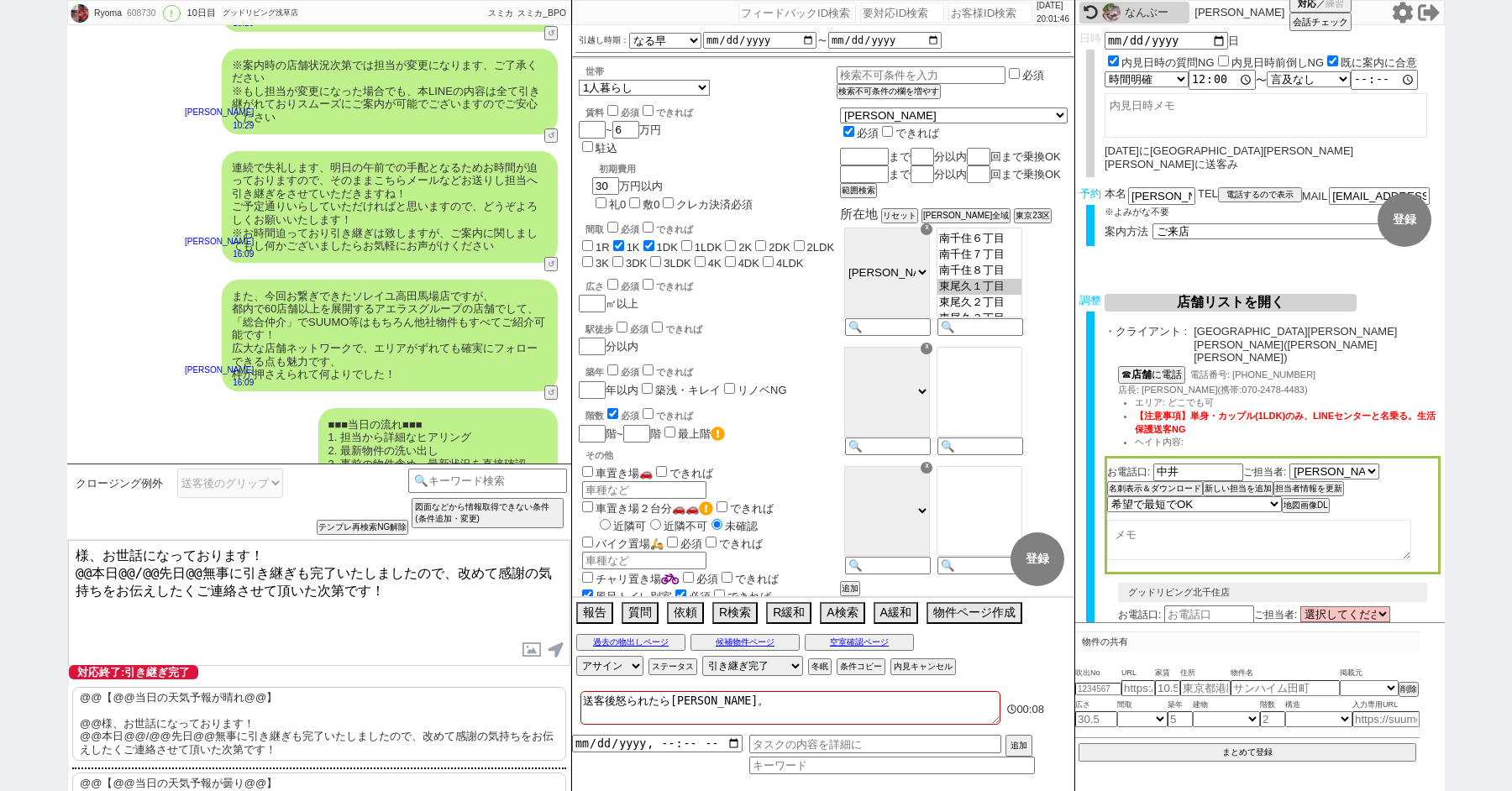
paste textarea "徳永"
drag, startPoint x: 89, startPoint y: 572, endPoint x: 1, endPoint y: 572, distance: 88.0
click at [18, 572] on div "Ryoma 608730 ! 0 10日目 グッドリビング浅草店 冬眠中 自社客 スミカ スミカ_BPO チャット全表示 [DATE] 新しくフォローされまし…" at bounding box center [756, 395] width 1512 height 791
drag, startPoint x: 98, startPoint y: 570, endPoint x: 176, endPoint y: 564, distance: 78.2
click at [176, 564] on textarea "徳永様、お世話になっております！ 本日@@/@@先日@@無事に引き継ぎも完了いたしましたので、改めて感謝の気持ちをお伝えしたくご連絡させて頂いた次第です！" at bounding box center [319, 604] width 503 height 126
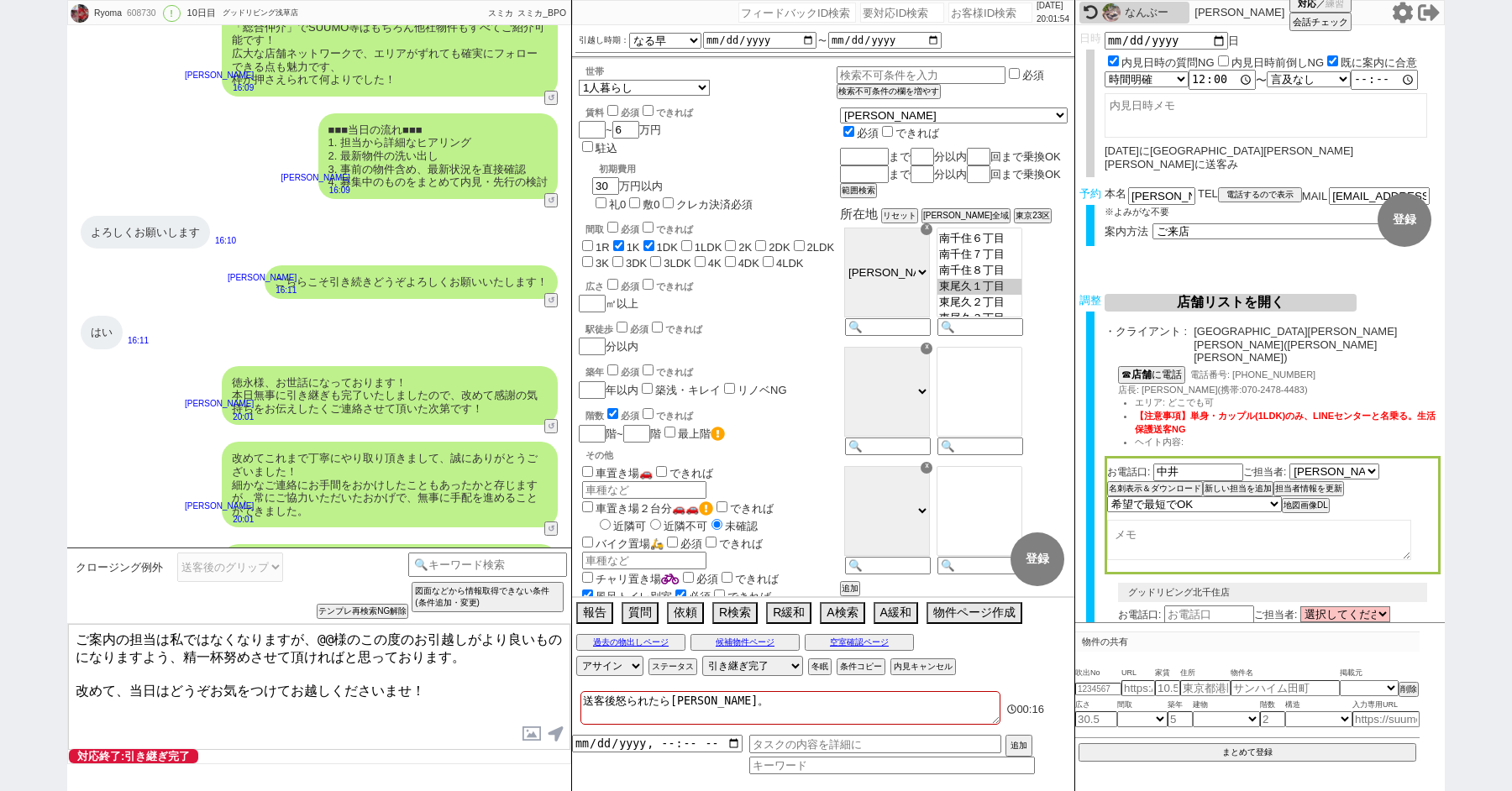
scroll to position [9728, 0]
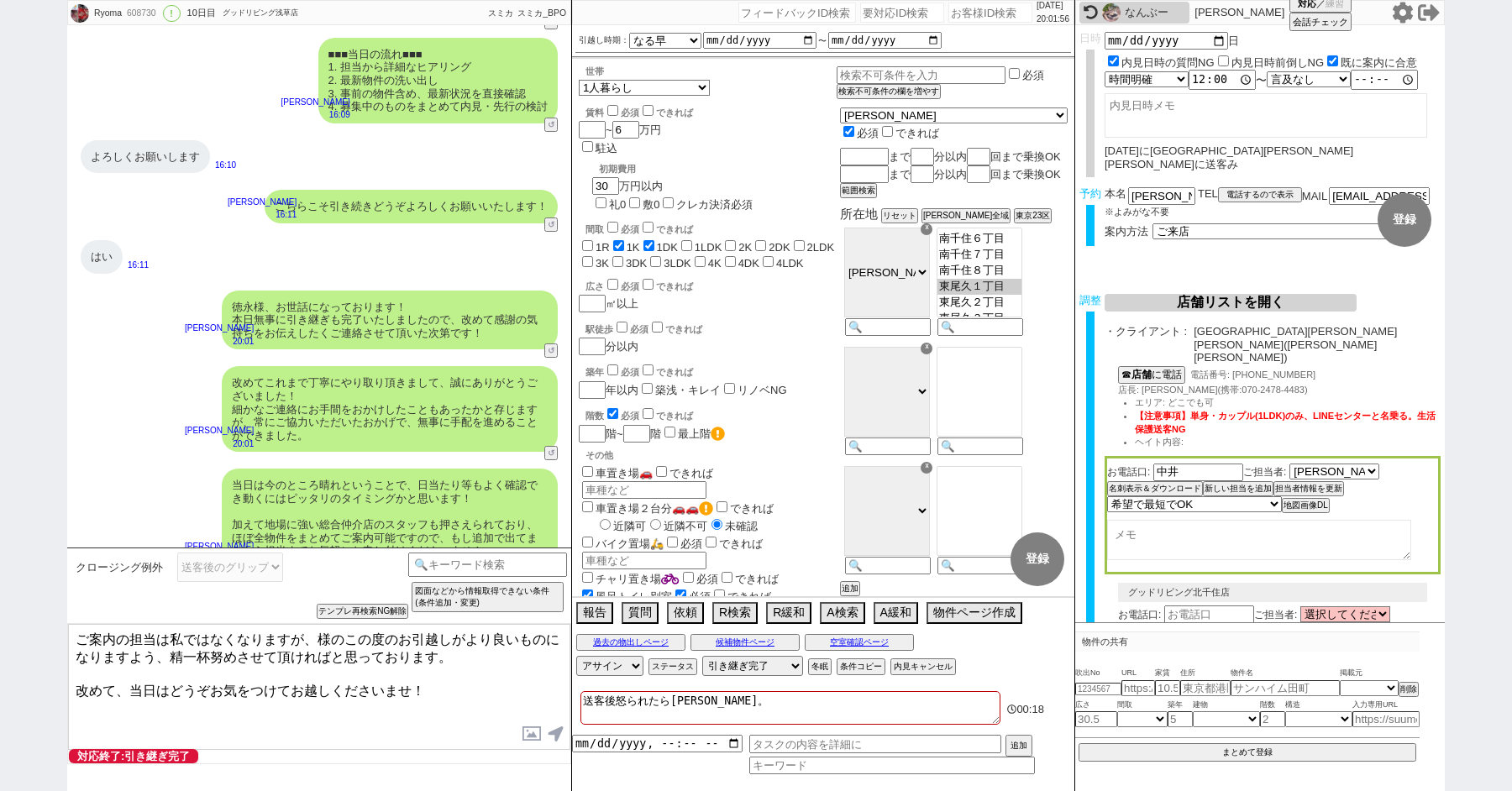
paste textarea "徳永"
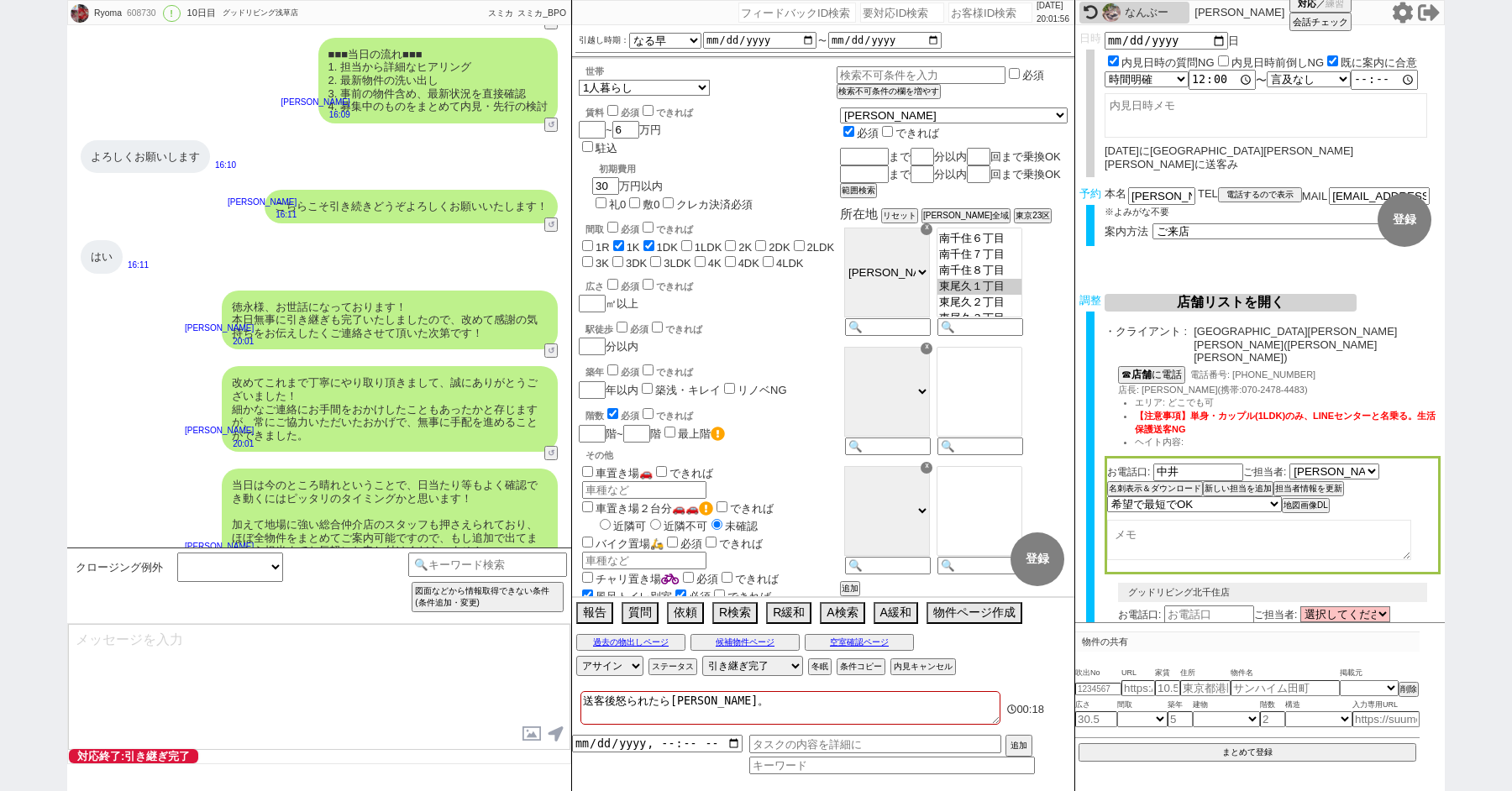
scroll to position [9831, 0]
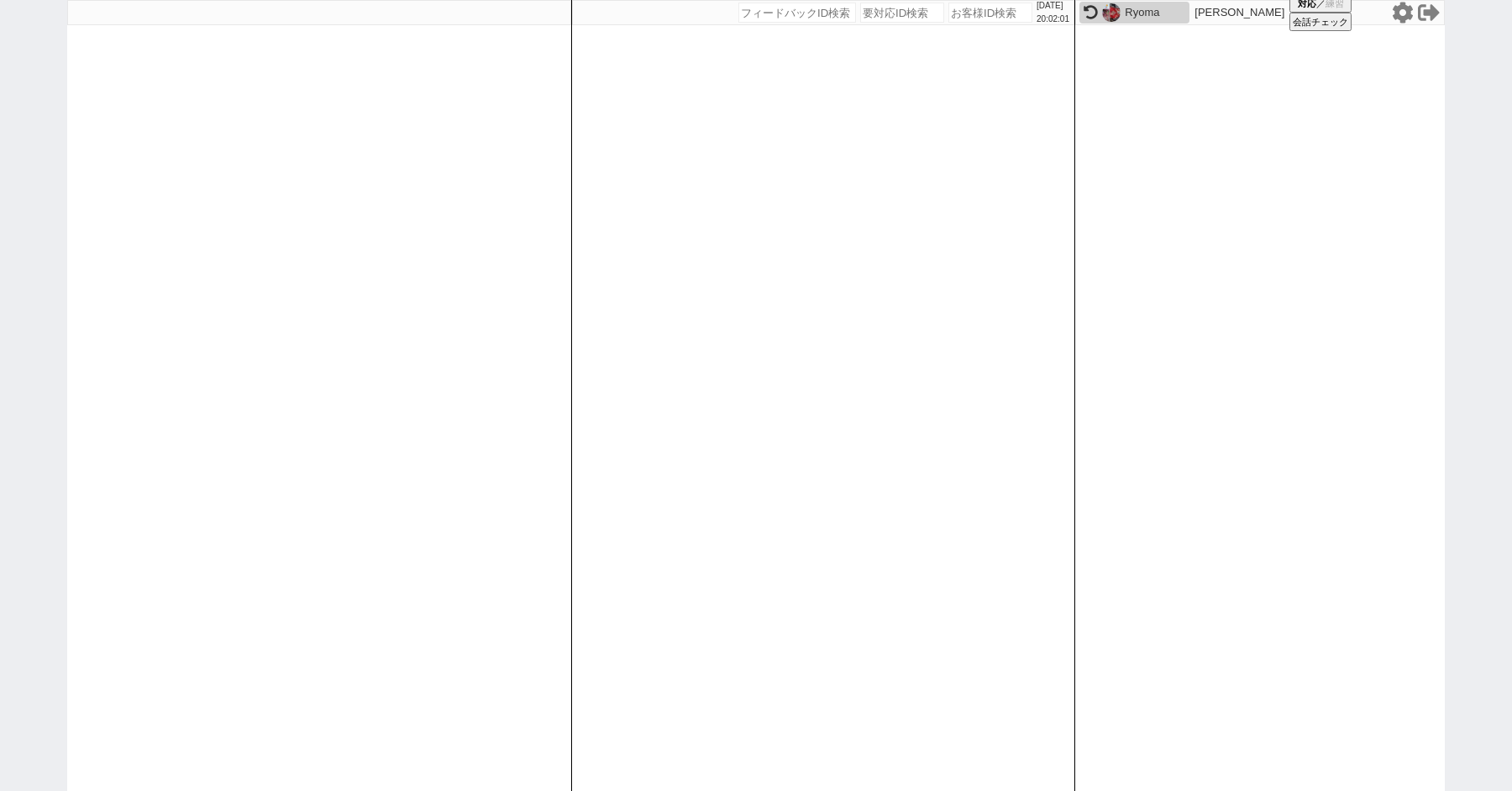
paste input "609044"
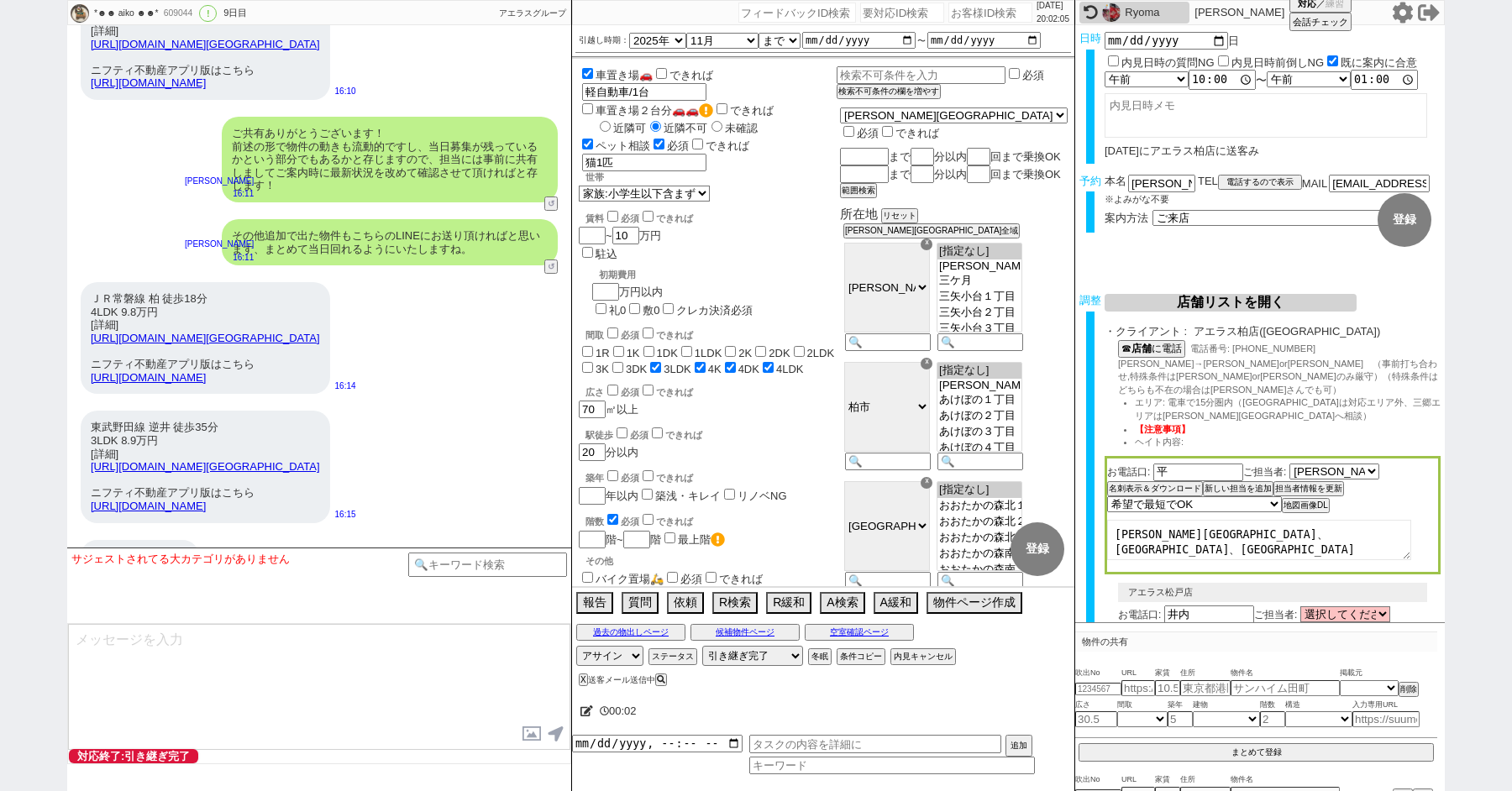
scroll to position [10986, 0]
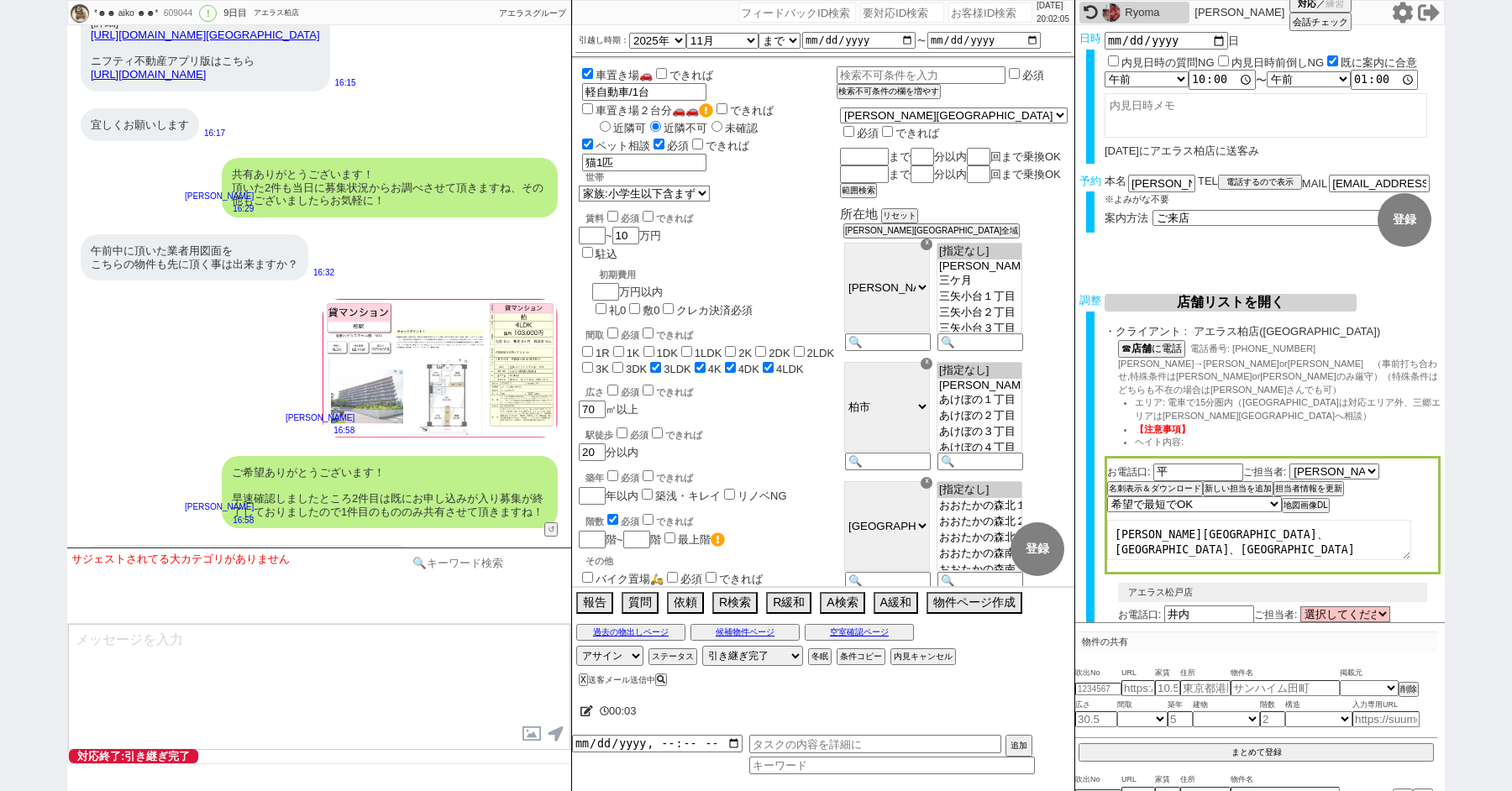
click at [466, 560] on input at bounding box center [487, 563] width 159 height 21
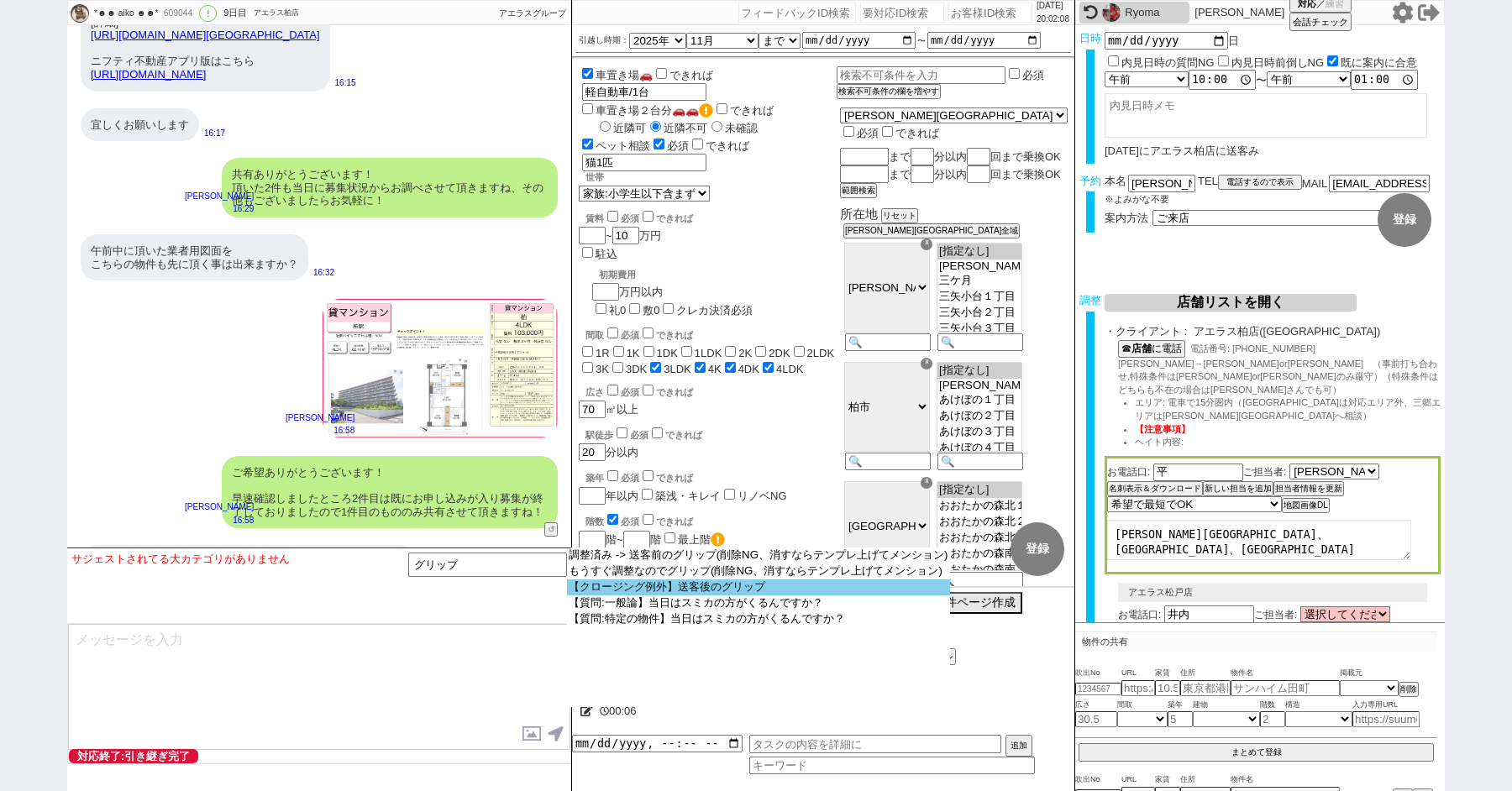
click at [0, 0] on option "【クロージング例外】送客後のグリップ" at bounding box center [0, 0] width 0 height 0
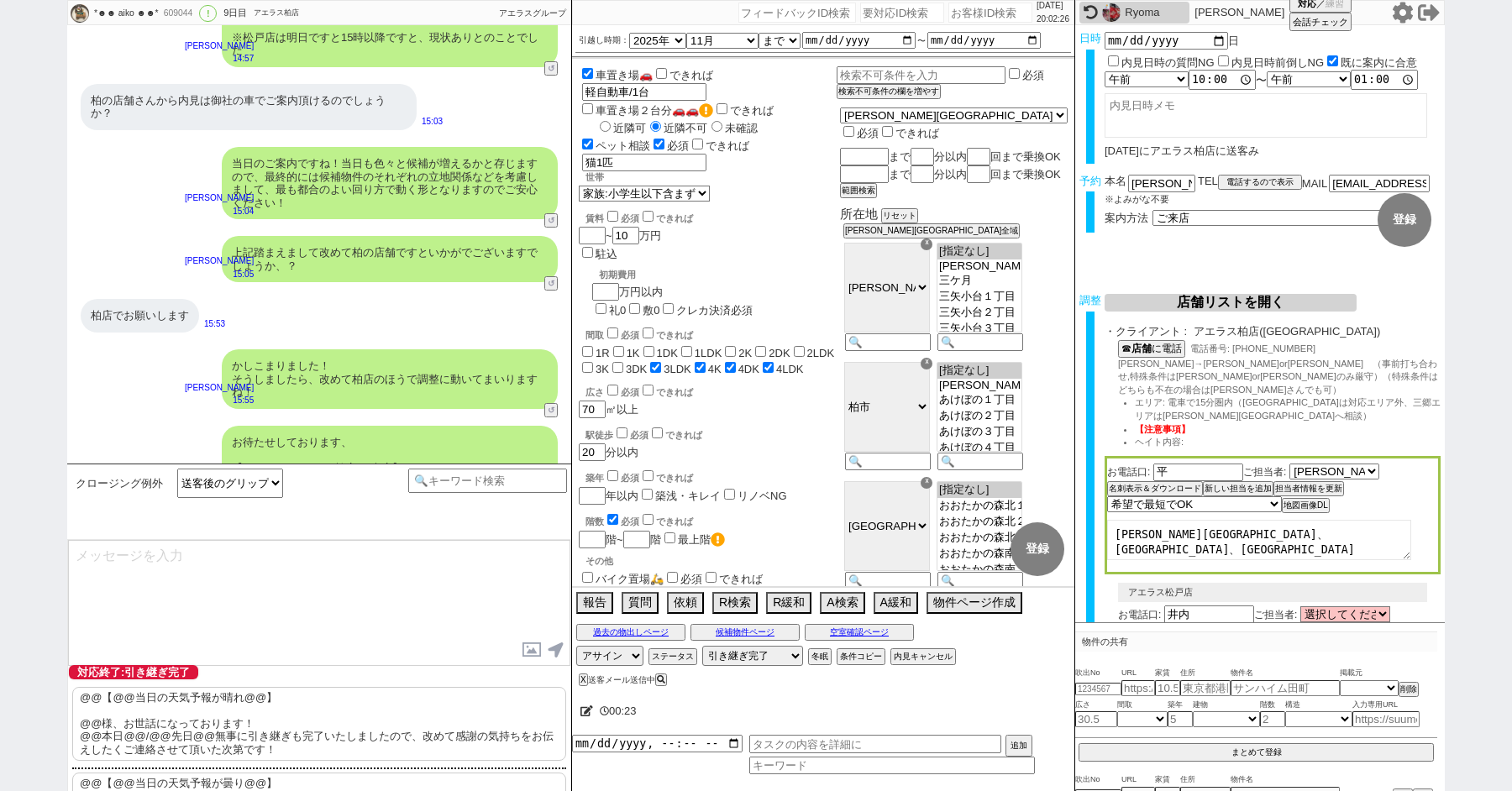
scroll to position [9197, 0]
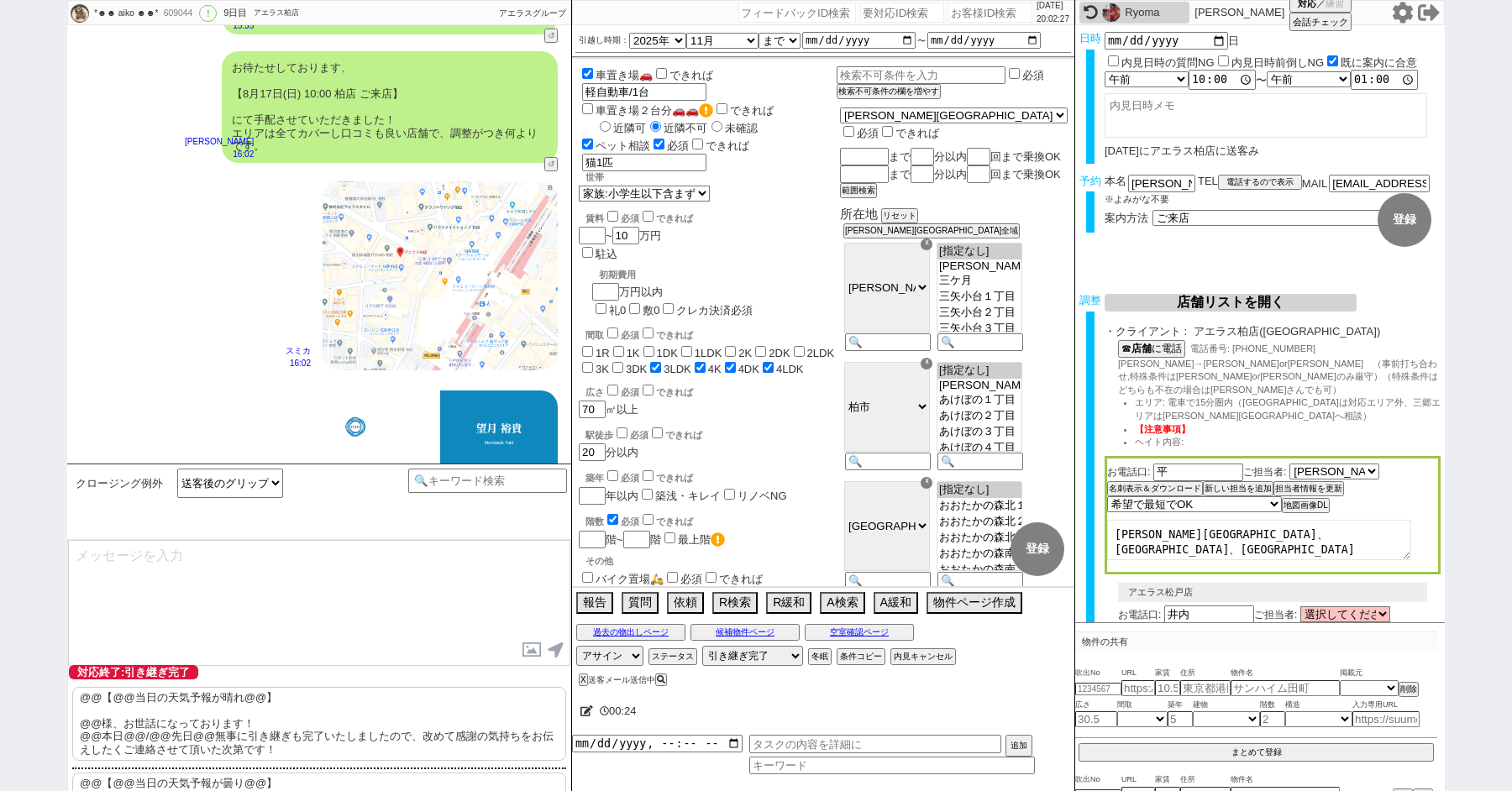
click at [196, 693] on p "@@【@@当日の天気予報が晴れ@@】 @@様、お世話になっております！ @@本日@@/@@先日@@無事に引き継ぎも完了いたしましたので、改めて感謝の気持ちをお…" at bounding box center [319, 725] width 494 height 74
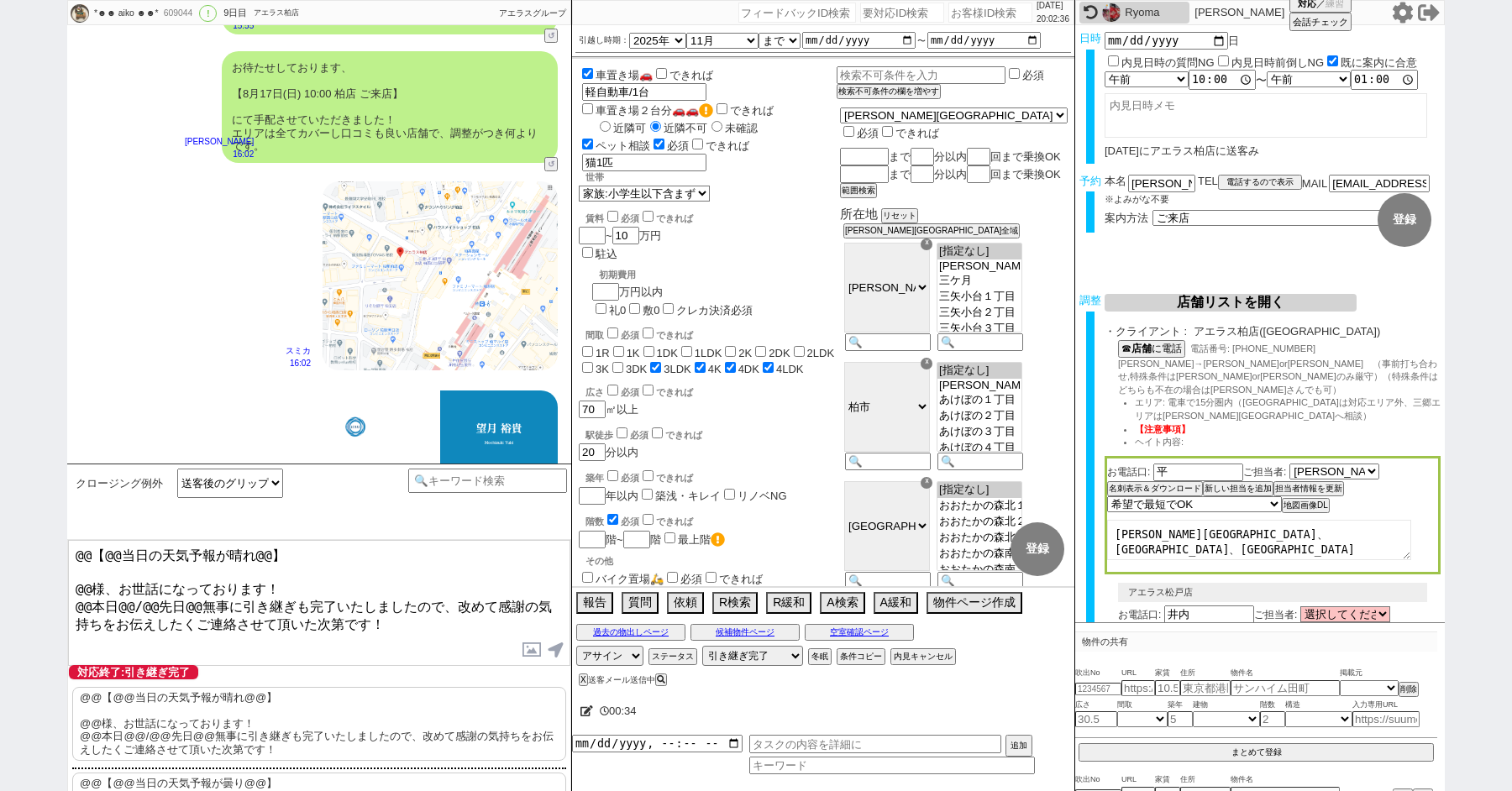
scroll to position [45, 0]
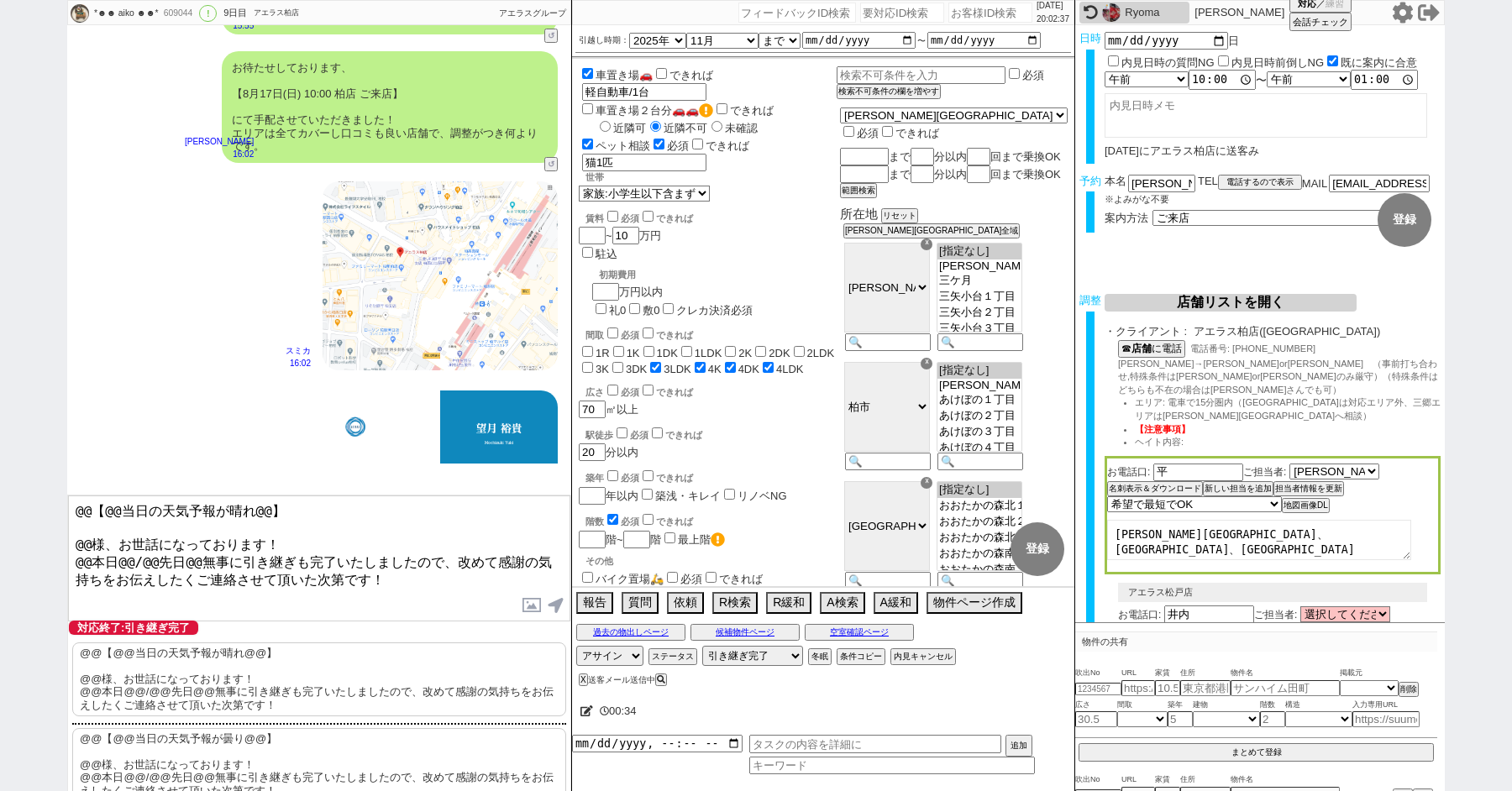
click at [211, 744] on p "@@【@@当日の天気予報が曇り@@】 @@様、お世話になっております！ @@本日@@/@@先日@@無事に引き継ぎも完了いたしましたので、改めて感謝の気持ちをお…" at bounding box center [319, 765] width 494 height 74
drag, startPoint x: 1155, startPoint y: 184, endPoint x: 1020, endPoint y: 184, distance: 135.0
click at [1030, 184] on div "*☻☻ aiko ☻☻* 609044 ! 0 9日目 アエラス柏店 冬眠中 自社客 アエラスグループ スミカ_BPO チャット全表示 [DATE] 新しくフ…" at bounding box center [756, 395] width 1378 height 791
drag, startPoint x: 92, startPoint y: 533, endPoint x: 0, endPoint y: 405, distance: 157.6
click at [0, 419] on div "*☻☻ aiko ☻☻* 609044 ! 0 9日目 アエラス柏店 冬眠中 自社客 アエラスグループ スミカ_BPO チャット全表示 [DATE] 新しくフ…" at bounding box center [756, 395] width 1512 height 791
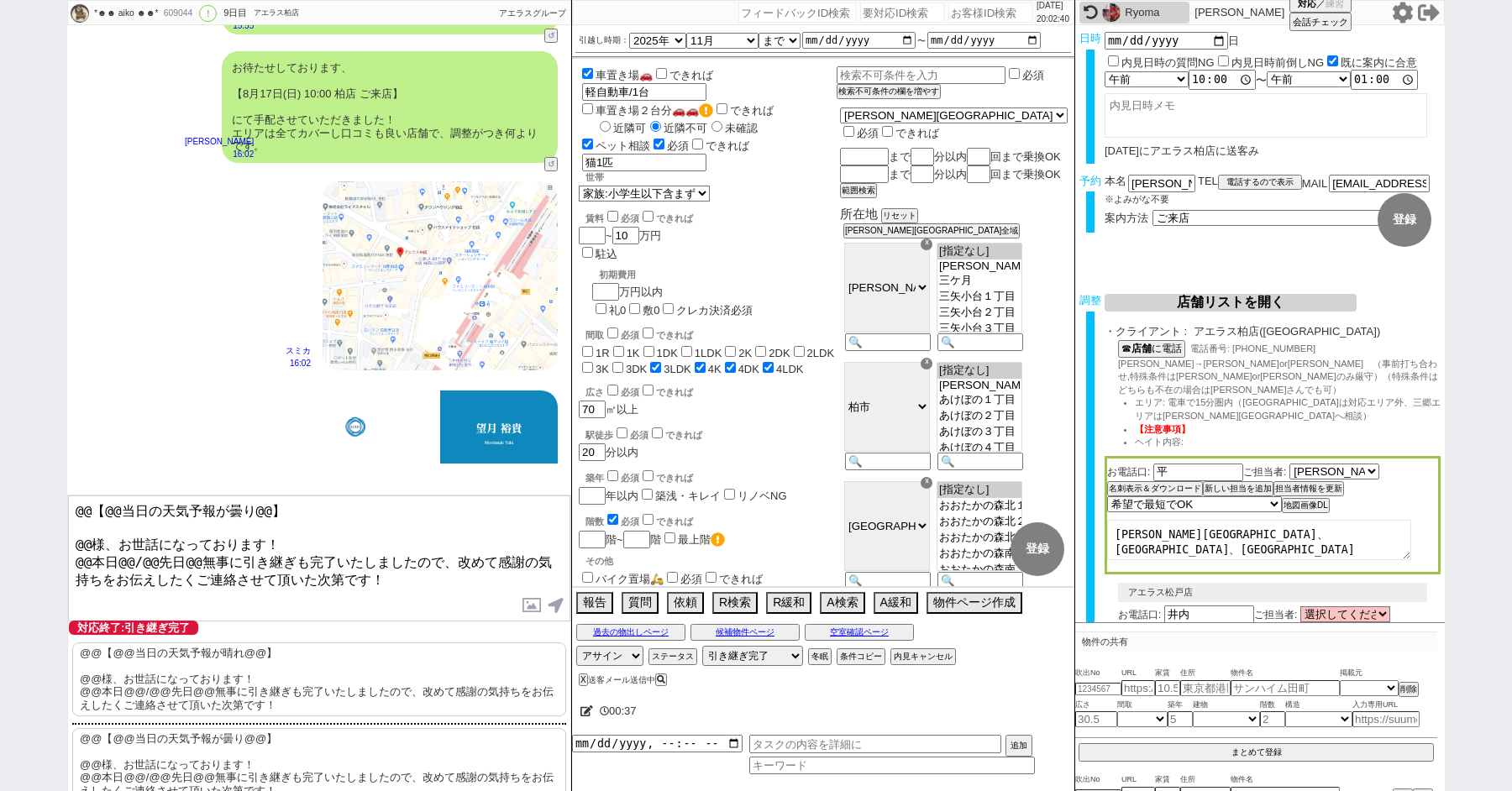
scroll to position [0, 0]
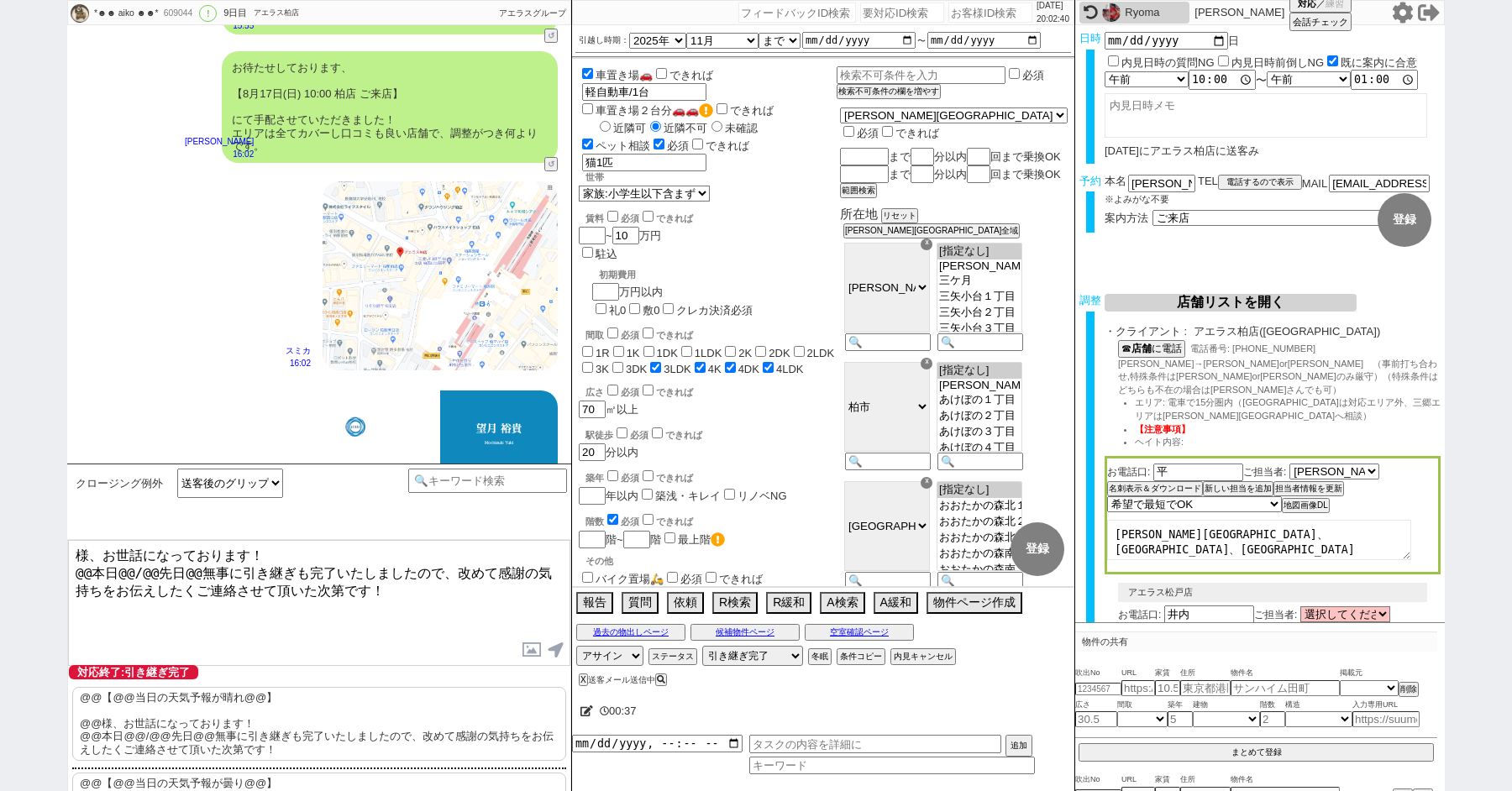
paste textarea "大塚"
drag, startPoint x: 92, startPoint y: 567, endPoint x: 11, endPoint y: 566, distance: 81.0
click at [24, 567] on div "*☻☻ aiko ☻☻* 609044 ! 0 9日目 アエラス柏店 冬眠中 自社客 アエラスグループ スミカ_BPO チャット全表示 [DATE] 新しくフ…" at bounding box center [756, 395] width 1512 height 791
drag, startPoint x: 101, startPoint y: 570, endPoint x: 181, endPoint y: 571, distance: 80.0
click at [181, 571] on textarea "大塚様、お世話になっております！ 本日@@/@@先日@@無事に引き継ぎも完了いたしましたので、改めて感謝の気持ちをお伝えしたくご連絡させて頂いた次第です！" at bounding box center [319, 604] width 503 height 126
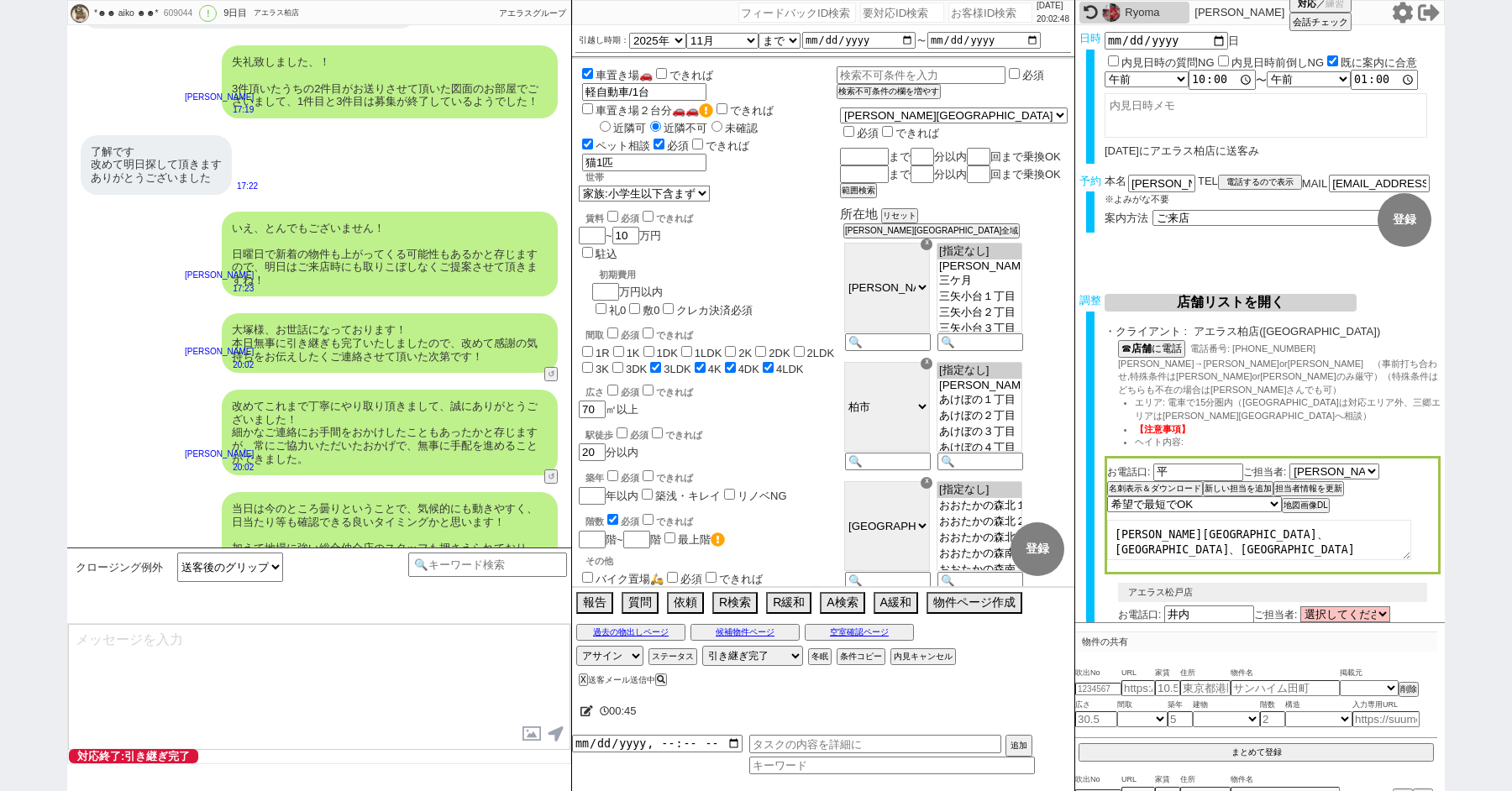
scroll to position [11691, 0]
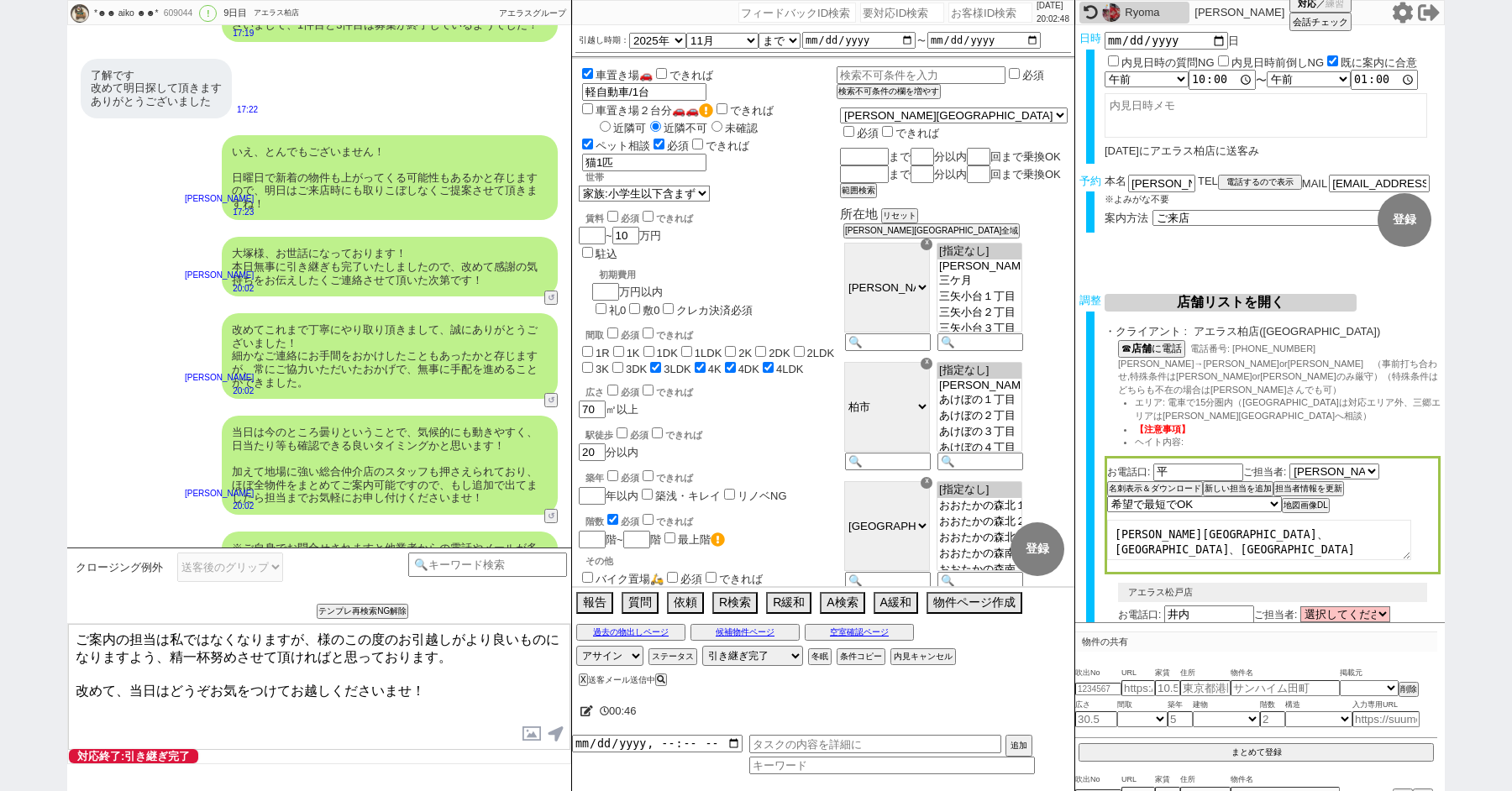
paste textarea "大塚"
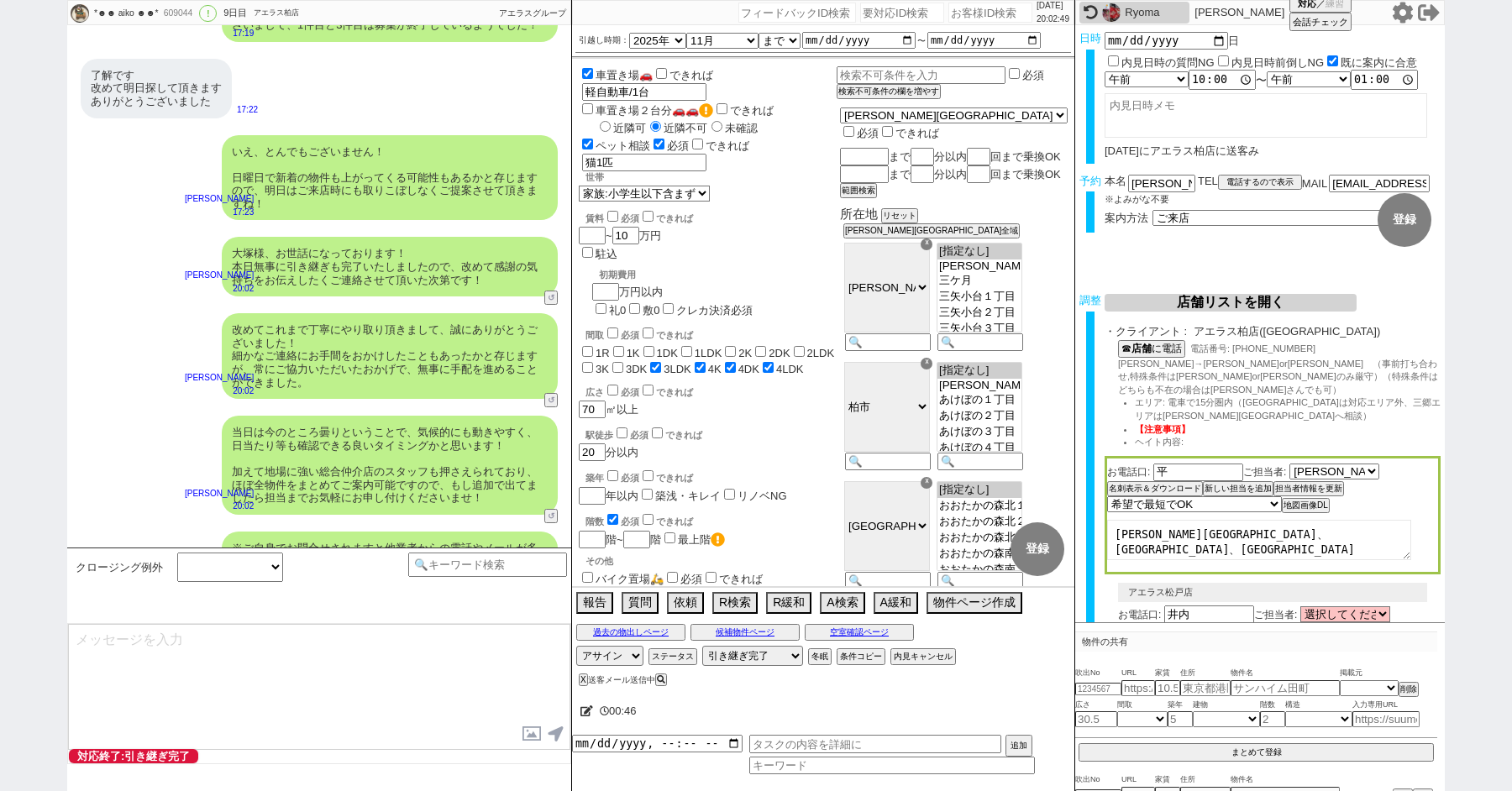
scroll to position [11793, 0]
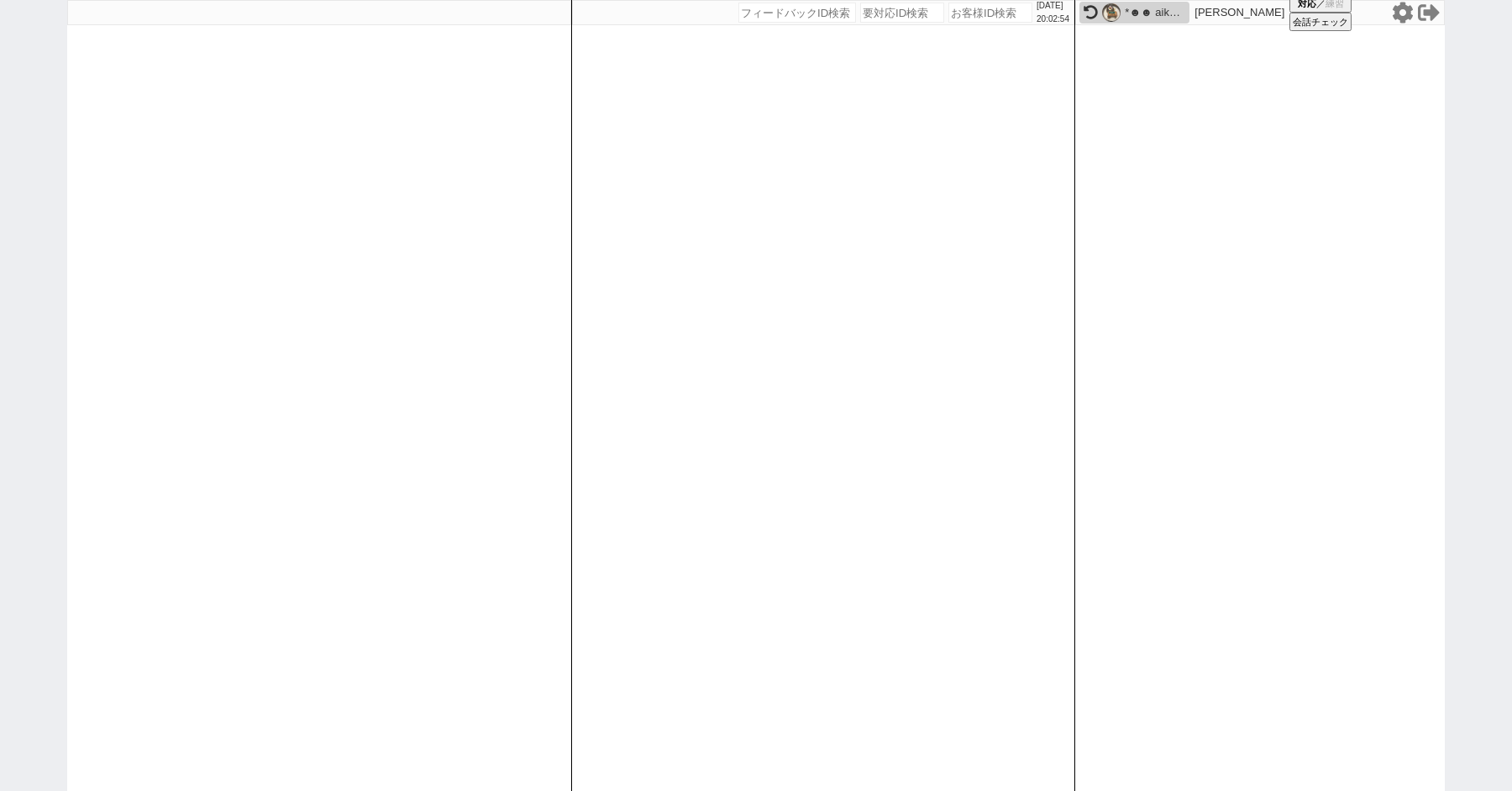
paste input "609100"
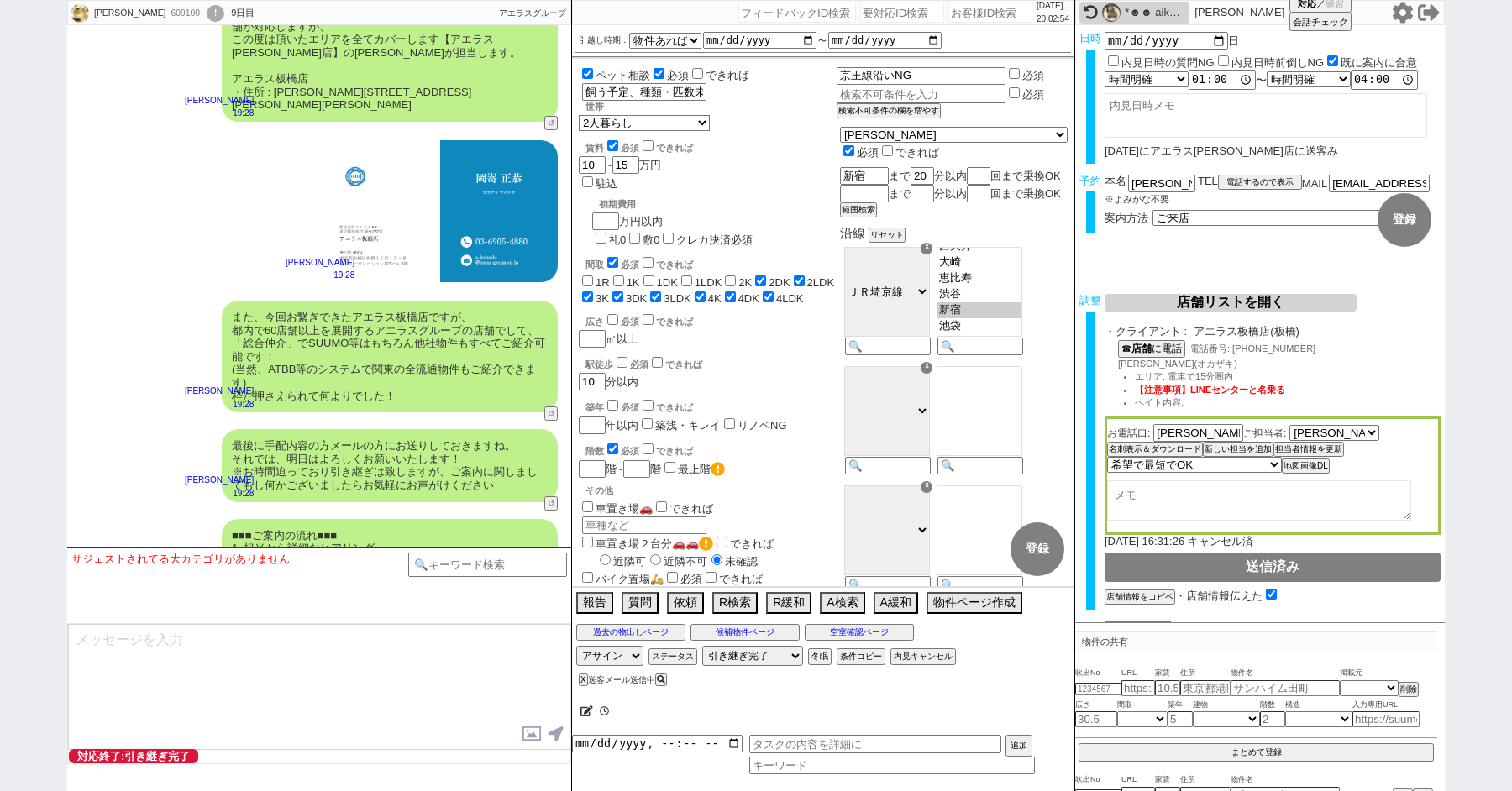
scroll to position [10203, 0]
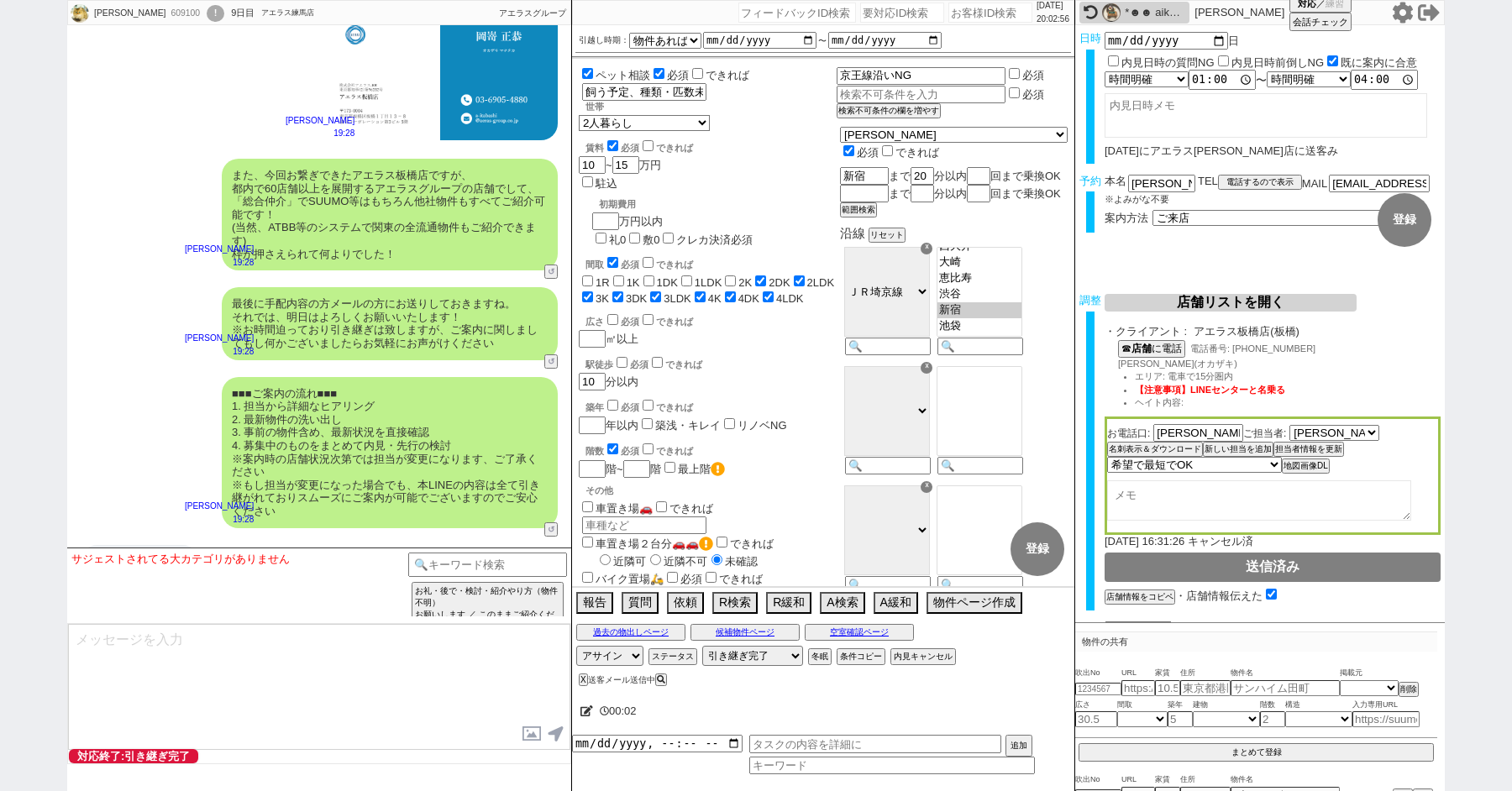
click at [473, 552] on div "サジェストされてる大カテゴリがありません テンプレ再検索NG解除 お礼・後で・検討・紹介やり方（物件不明） お願いします ／ このままご紹介ください (物件へ…" at bounding box center [319, 586] width 504 height 76
click at [520, 567] on input at bounding box center [487, 563] width 159 height 21
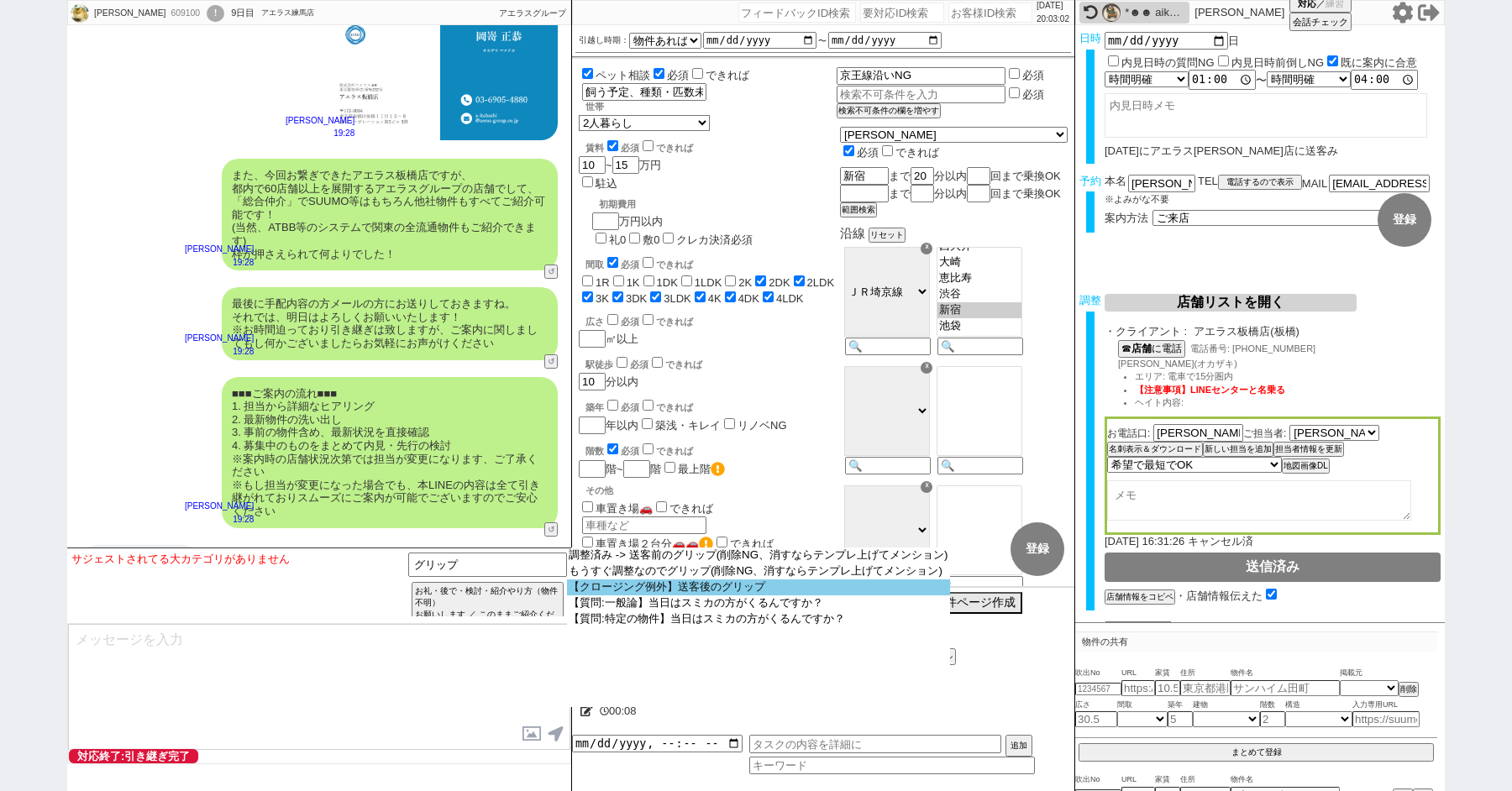
click at [0, 0] on option "【クロージング例外】送客後のグリップ" at bounding box center [0, 0] width 0 height 0
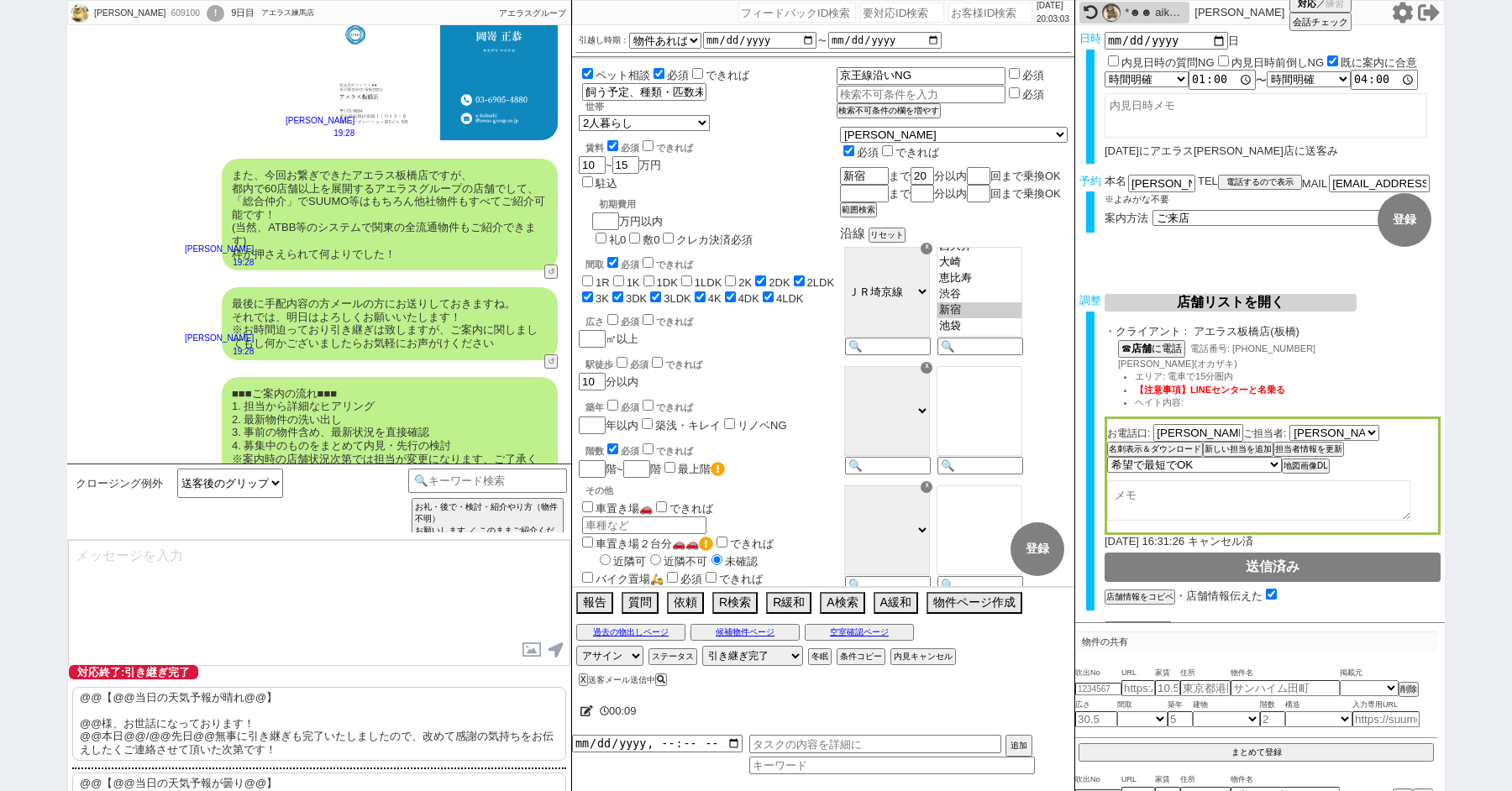
click at [198, 722] on p "@@【@@当日の天気予報が晴れ@@】 @@様、お世話になっております！ @@本日@@/@@先日@@無事に引き継ぎも完了いたしましたので、改めて感謝の気持ちをお…" at bounding box center [319, 725] width 494 height 74
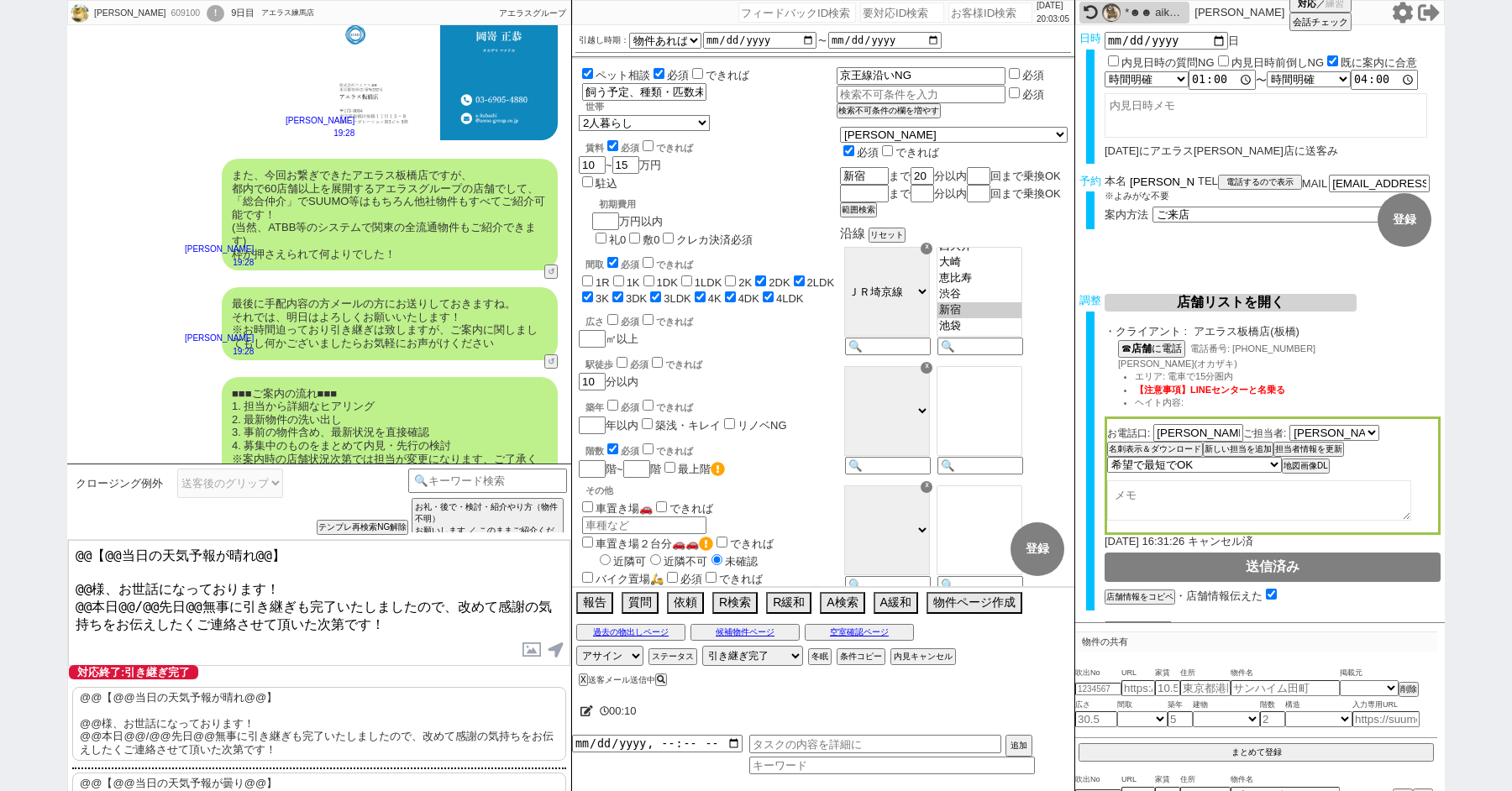
drag, startPoint x: 1155, startPoint y: 183, endPoint x: 1083, endPoint y: 179, distance: 72.1
click at [1083, 179] on div "予約 本名 [PERSON_NAME] ※よみがな不要 TEL 電話するので表示 電話の理由 356 初日調整での禊 357 問物漏れ回収 359 内見日が怪…" at bounding box center [1260, 208] width 370 height 66
drag, startPoint x: 90, startPoint y: 586, endPoint x: 8, endPoint y: 456, distance: 153.7
click at [11, 478] on div "[PERSON_NAME] 609100 ! 0 9日目 アエラス練馬店 冬眠中 自社客 アエラスグループ スミカ_BPO チャット全表示 [DATE] 新し…" at bounding box center [756, 395] width 1512 height 791
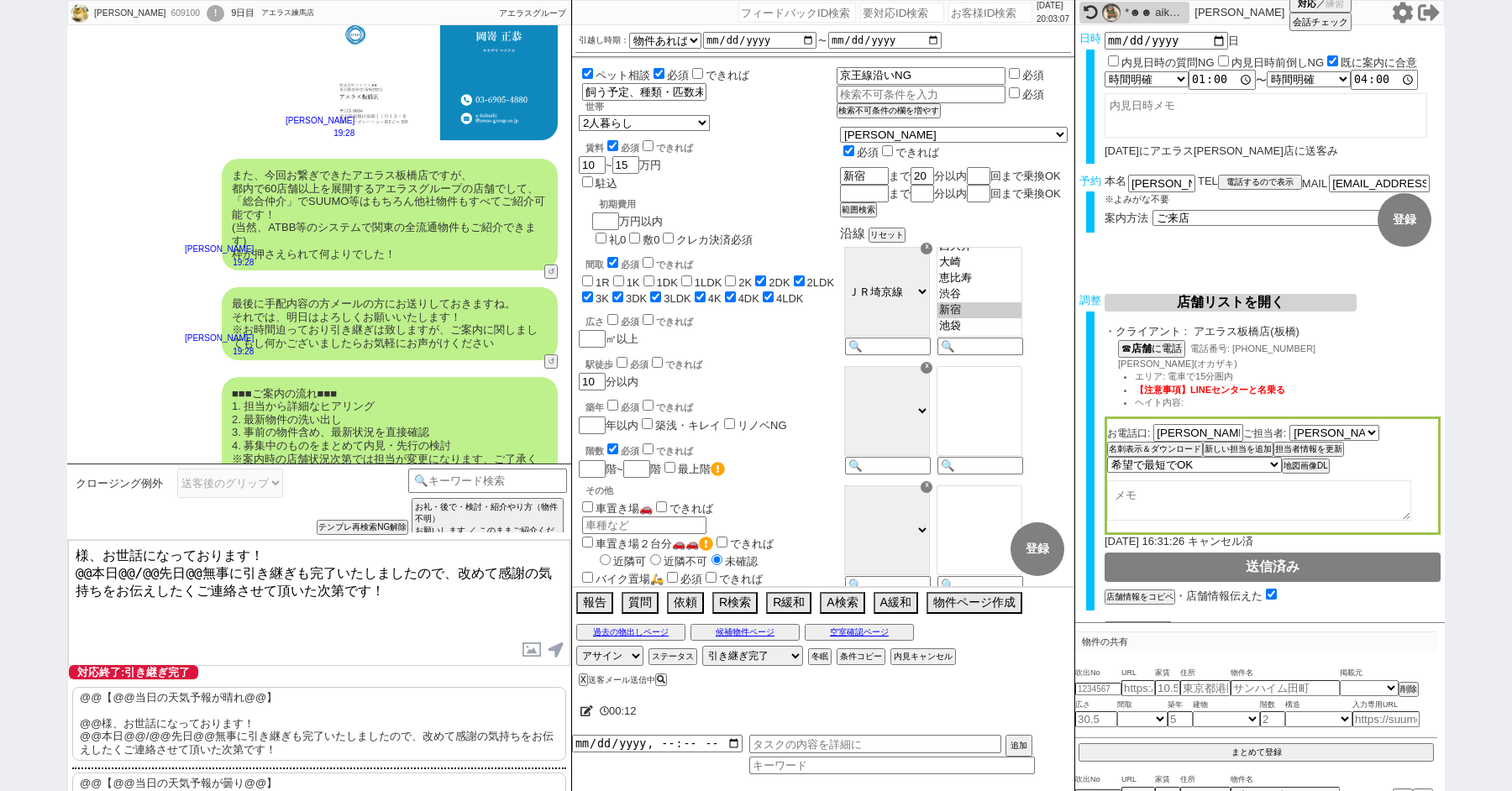
paste textarea "小林"
drag, startPoint x: 86, startPoint y: 573, endPoint x: 35, endPoint y: 570, distance: 51.1
click at [37, 571] on div "[PERSON_NAME] 609100 ! 0 9日目 アエラス練馬店 冬眠中 自社客 アエラスグループ スミカ_BPO チャット全表示 [DATE] 新し…" at bounding box center [756, 395] width 1512 height 791
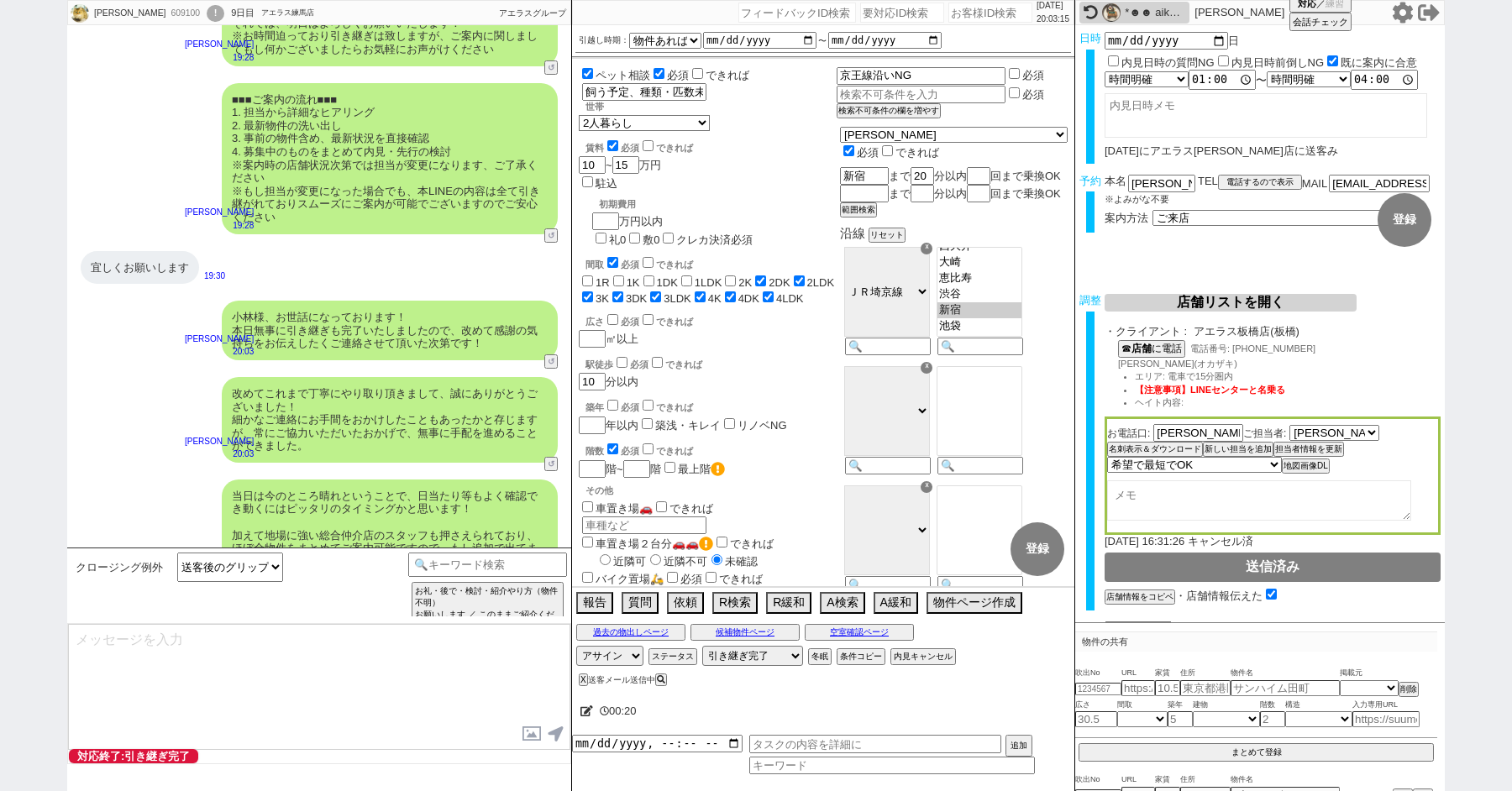
scroll to position [10573, 0]
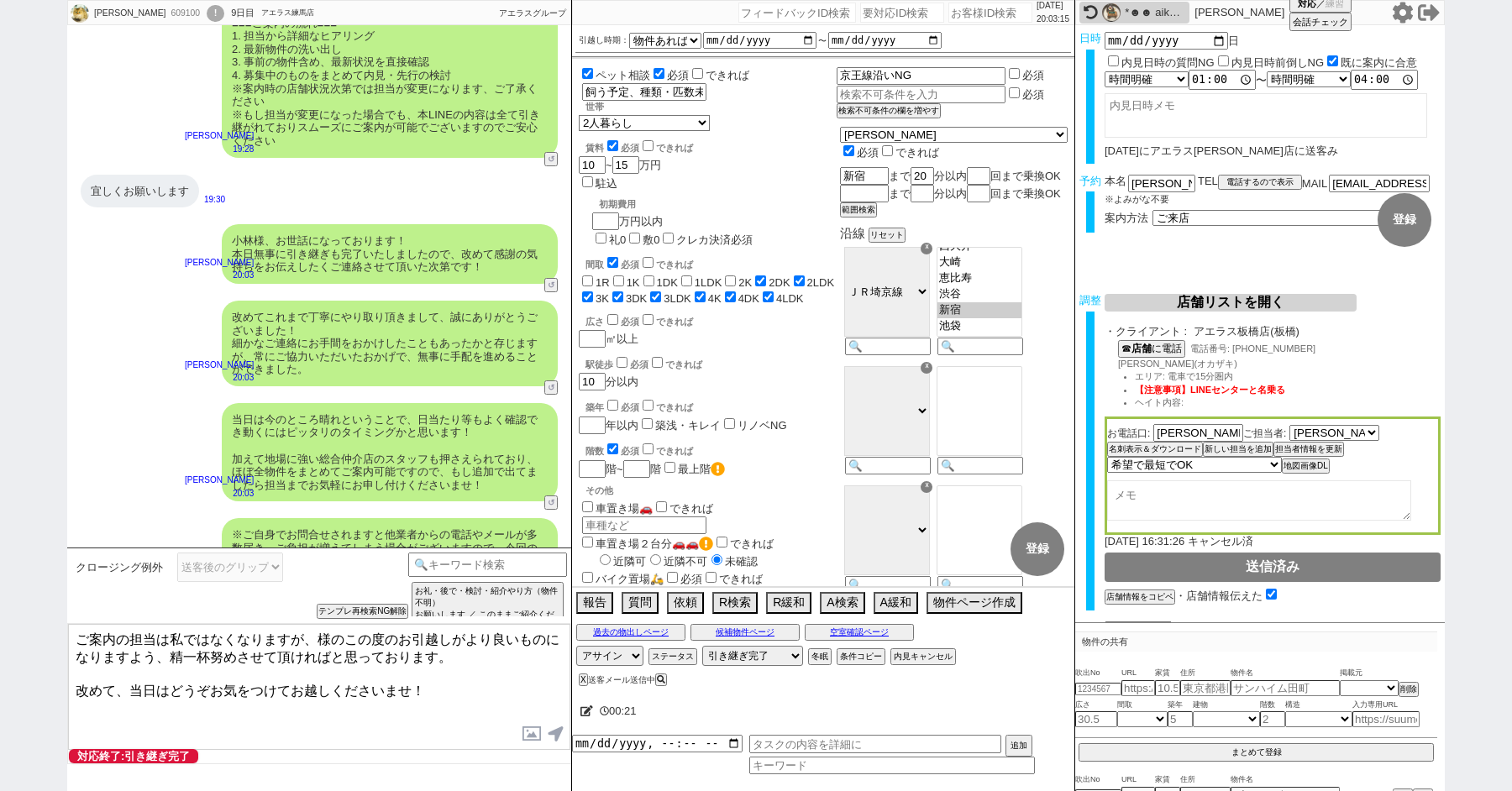
paste textarea "小林"
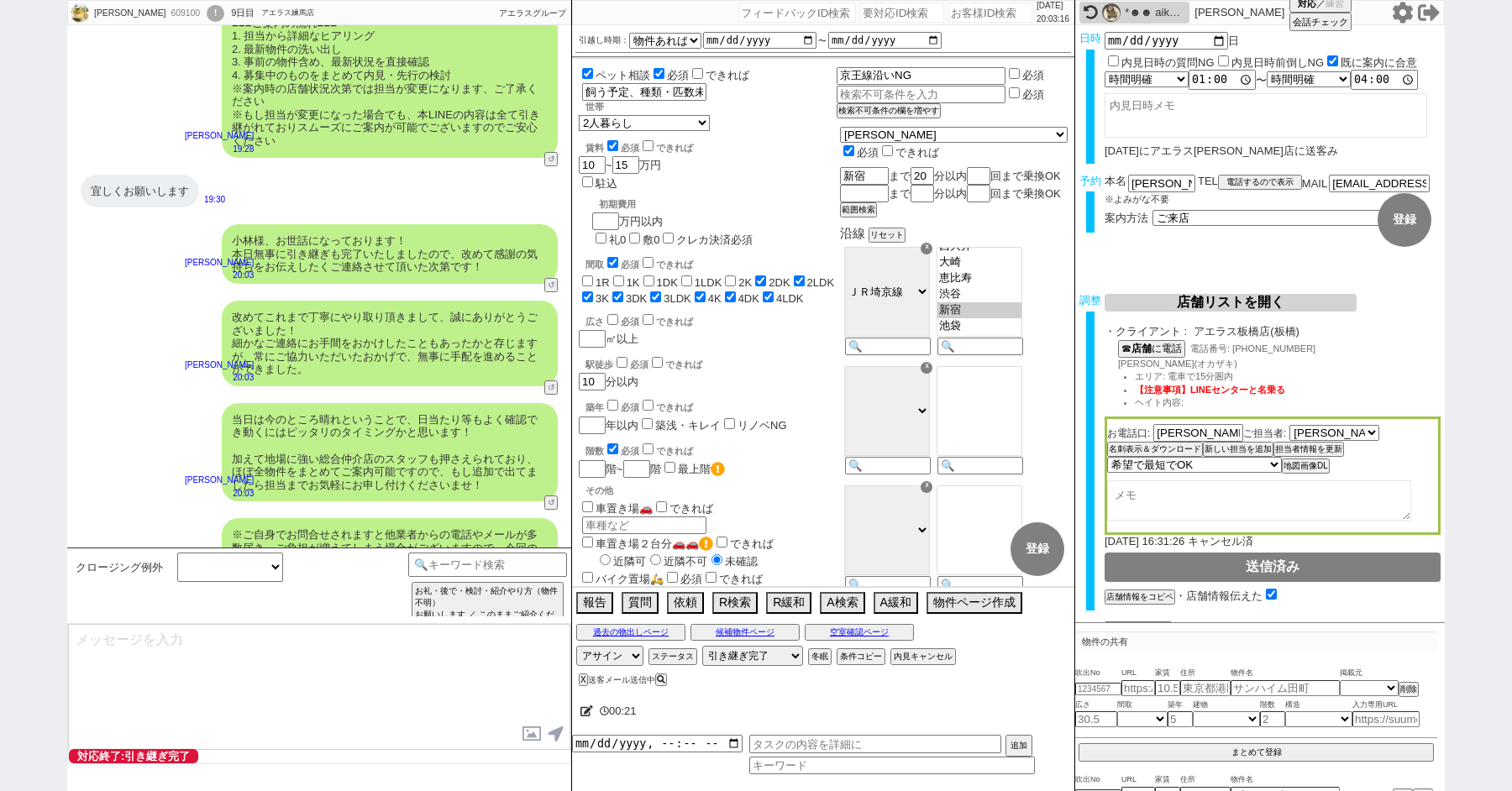
scroll to position [10676, 0]
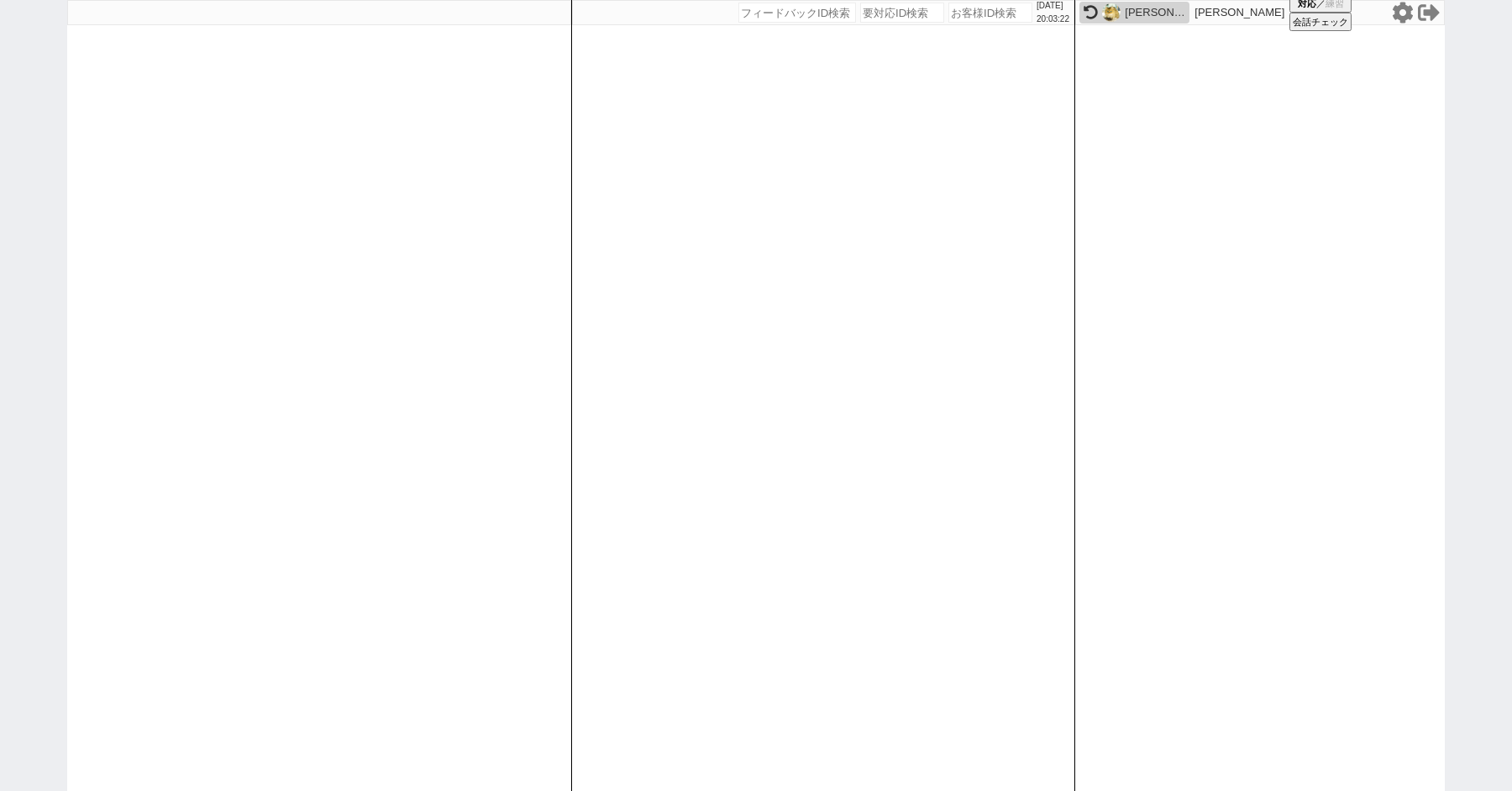
paste input "609245"
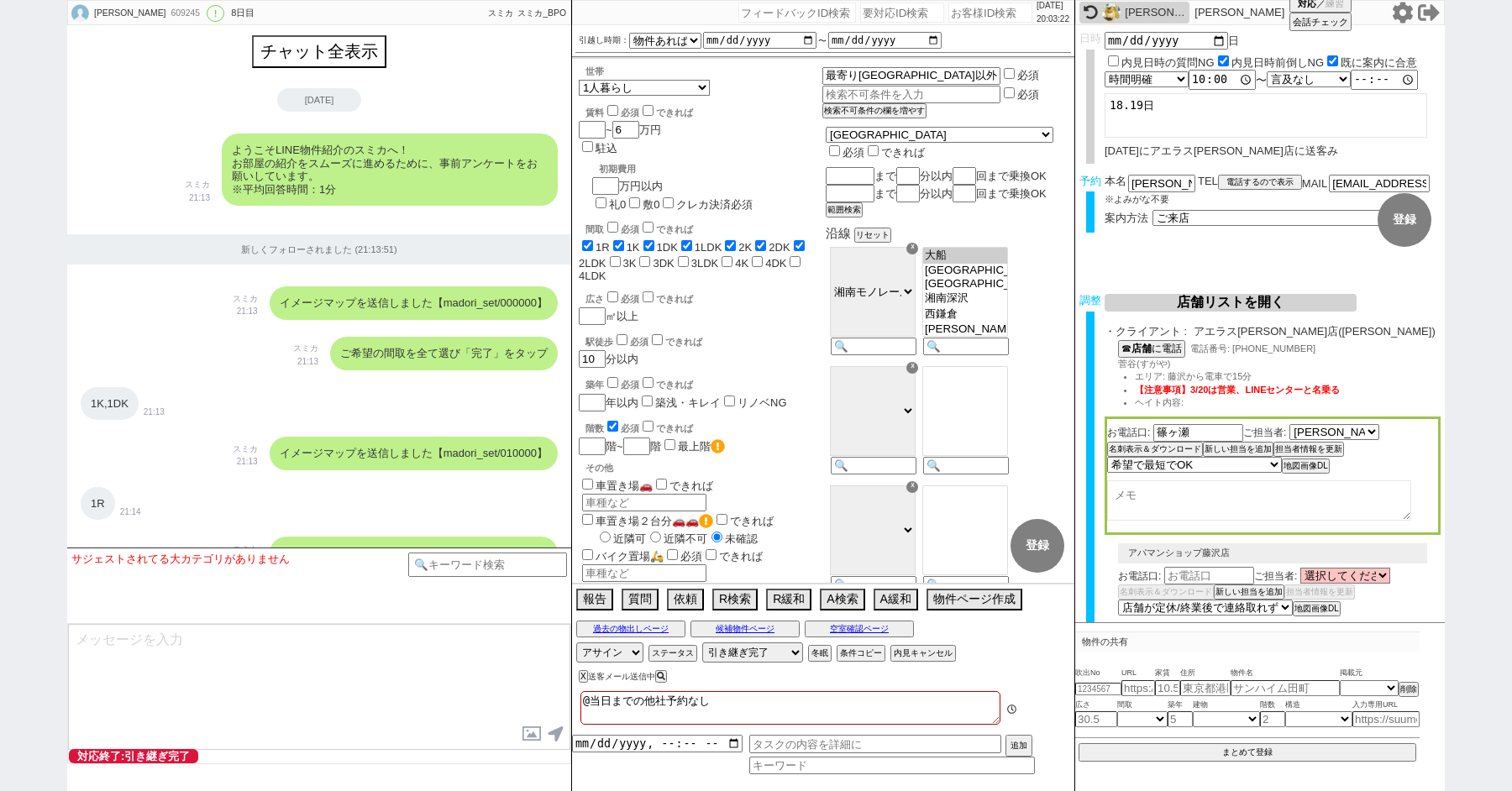
scroll to position [6978, 0]
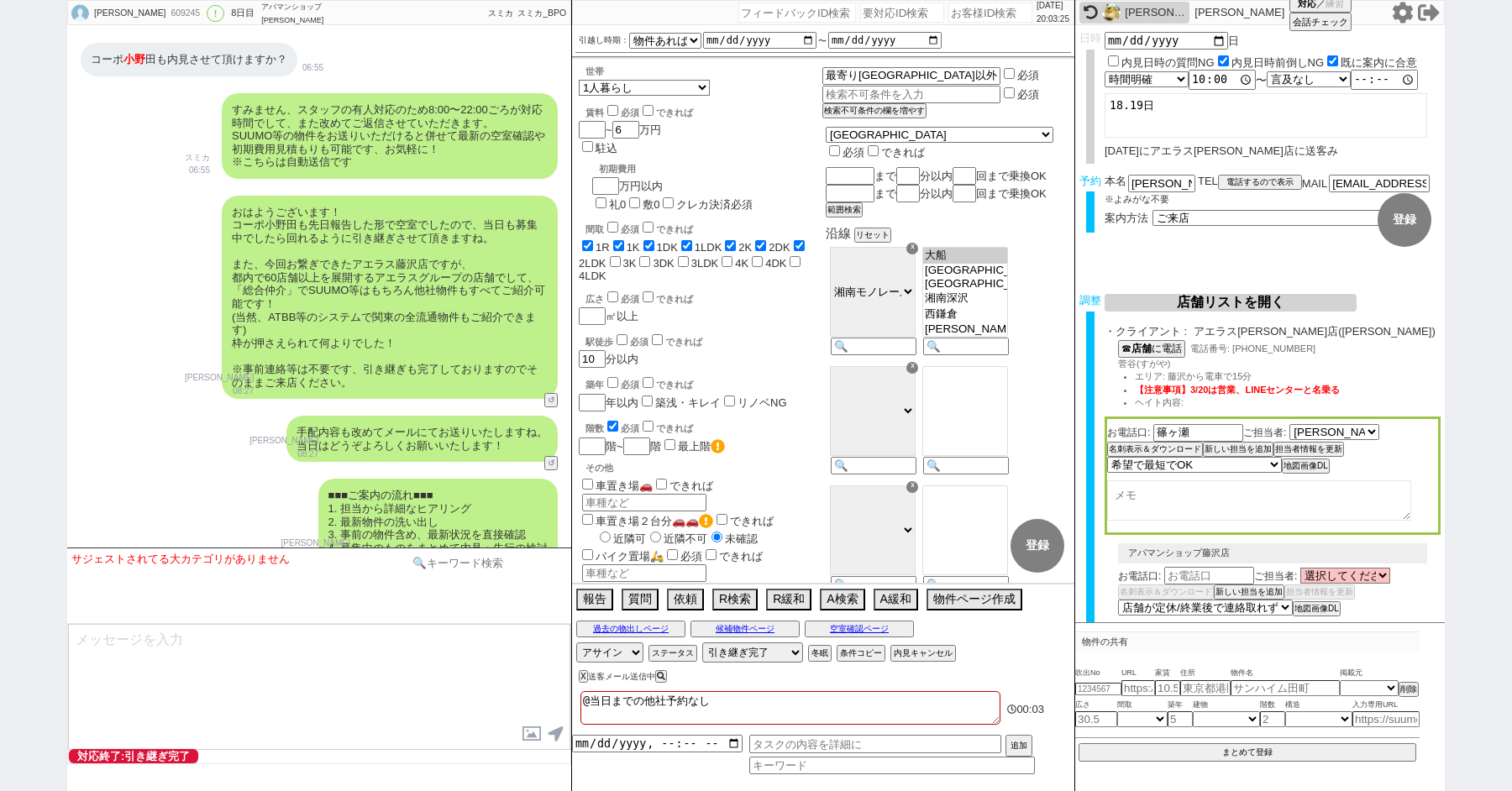
click at [461, 567] on input at bounding box center [487, 563] width 159 height 21
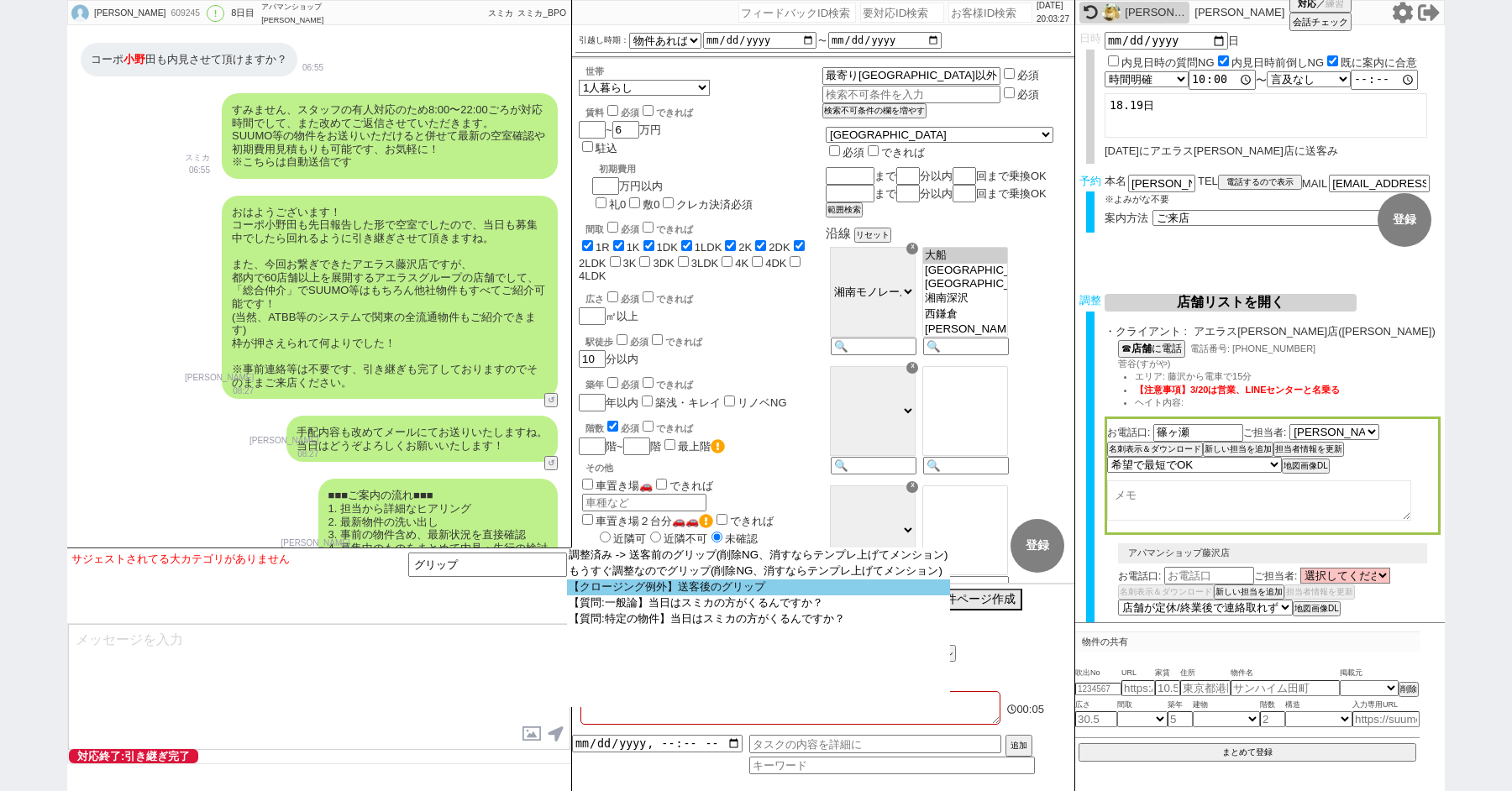
click at [0, 0] on option "【クロージング例外】送客後のグリップ" at bounding box center [0, 0] width 0 height 0
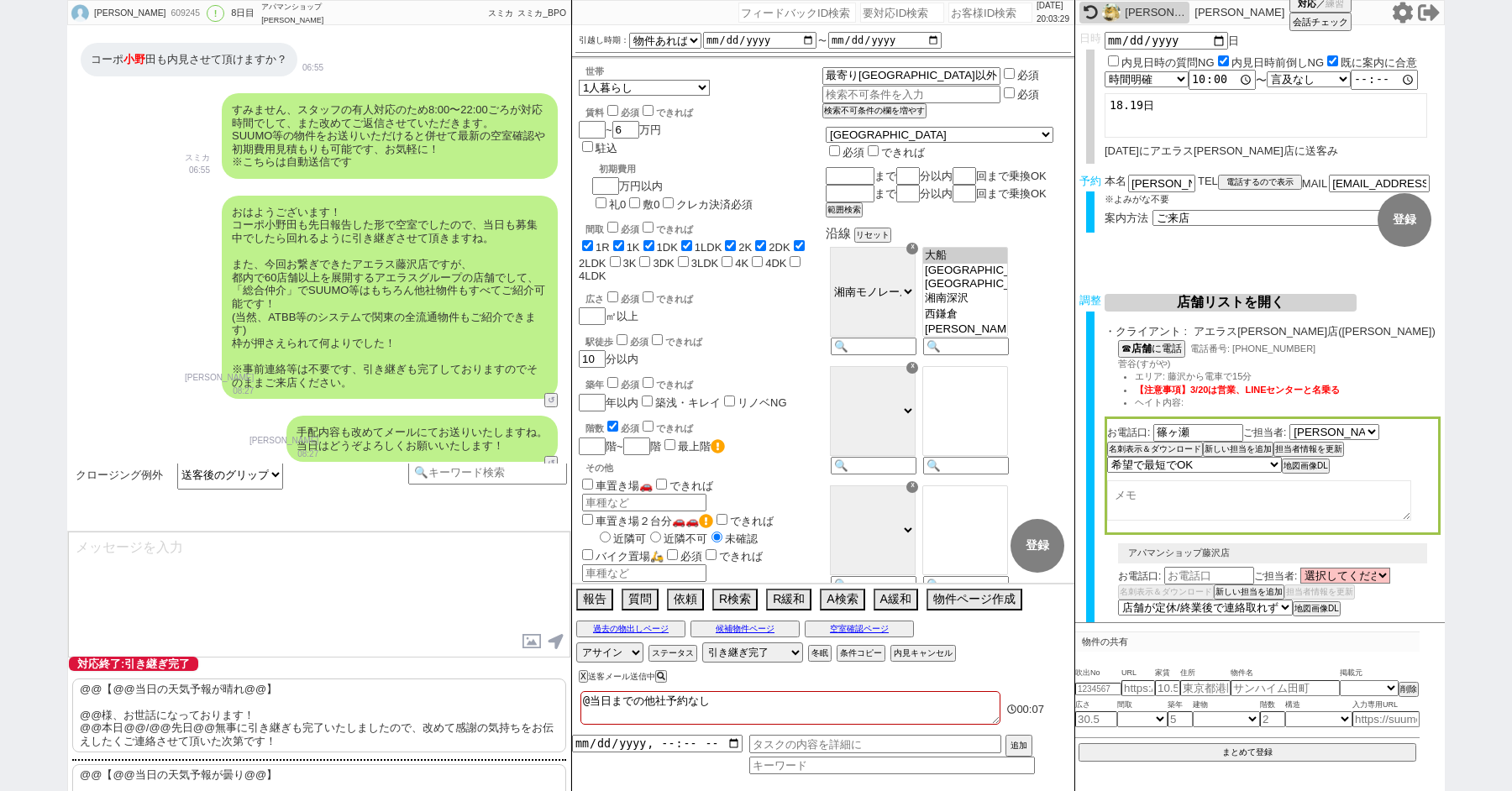
scroll to position [155, 0]
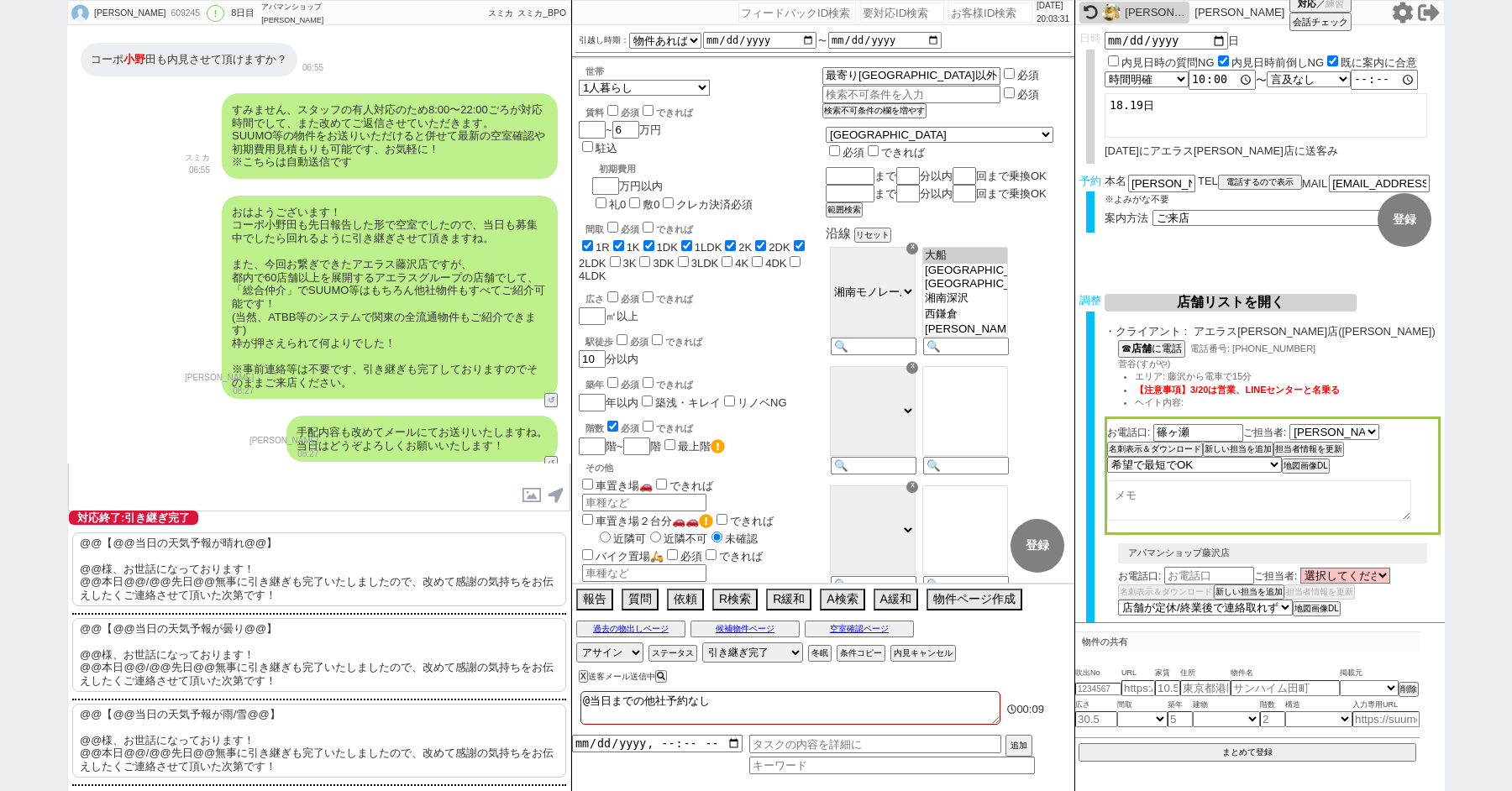
click at [327, 581] on p "@@【@@当日の天気予報が晴れ@@】 @@様、お世話になっております！ @@本日@@/@@先日@@無事に引き継ぎも完了いたしましたので、改めて感謝の気持ちをお…" at bounding box center [319, 570] width 494 height 74
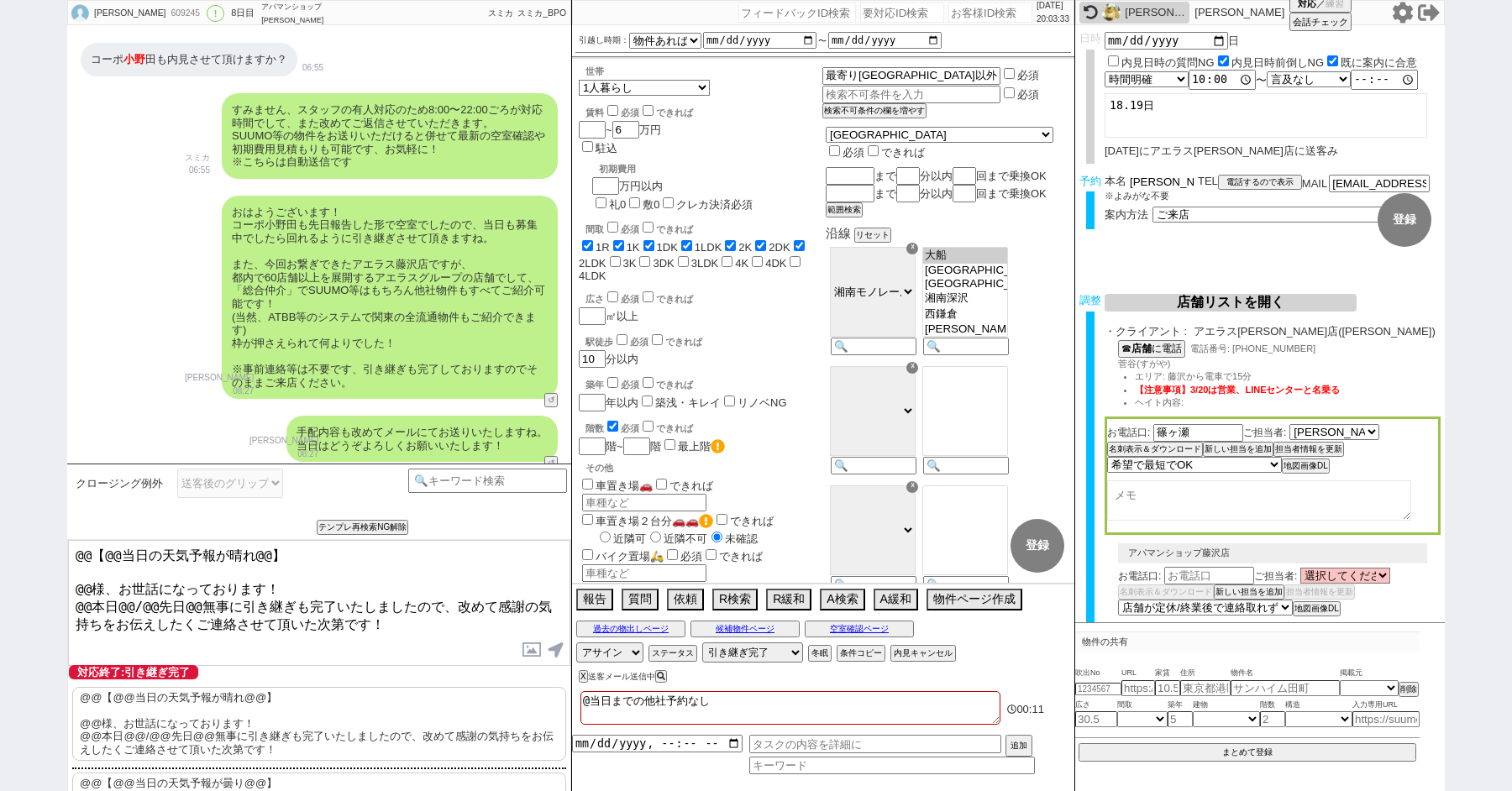
drag, startPoint x: 1151, startPoint y: 183, endPoint x: 1051, endPoint y: 183, distance: 100.0
click at [1051, 183] on div "[PERSON_NAME] 609245 ! 0 8日目 アパマンショップ[PERSON_NAME][PERSON_NAME]店 冬眠中 自社客 スミカ スミ…" at bounding box center [756, 395] width 1378 height 791
click at [210, 695] on p "@@【@@当日の天気予報が晴れ@@】 @@様、お世話になっております！ @@本日@@/@@先日@@無事に引き継ぎも完了いたしましたので、改めて感謝の気持ちをお…" at bounding box center [319, 725] width 494 height 74
drag, startPoint x: 1153, startPoint y: 180, endPoint x: 1072, endPoint y: 180, distance: 81.0
click at [1083, 180] on div "予約 本名 [PERSON_NAME] ※よみがな不要 TEL 電話するので表示 電話の理由 356 初日調整での禊 357 問物漏れ回収 359 内見日が怪…" at bounding box center [1260, 208] width 370 height 66
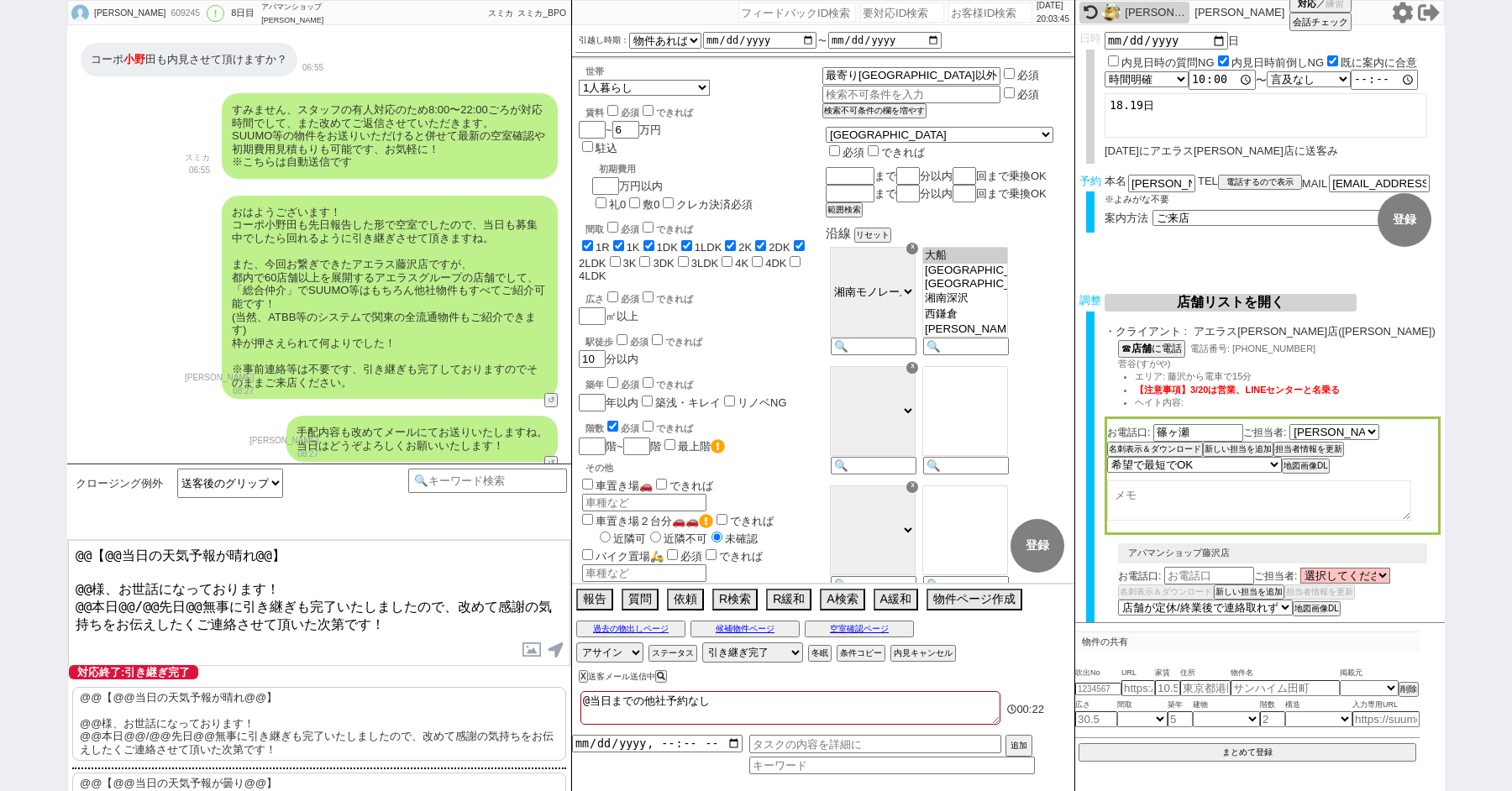
drag, startPoint x: 92, startPoint y: 579, endPoint x: 30, endPoint y: 496, distance: 103.6
click at [30, 501] on div "[PERSON_NAME] 609245 ! 0 8日目 アパマンショップ[PERSON_NAME][PERSON_NAME]店 冬眠中 自社客 スミカ スミ…" at bounding box center [756, 395] width 1512 height 791
paste textarea "小林"
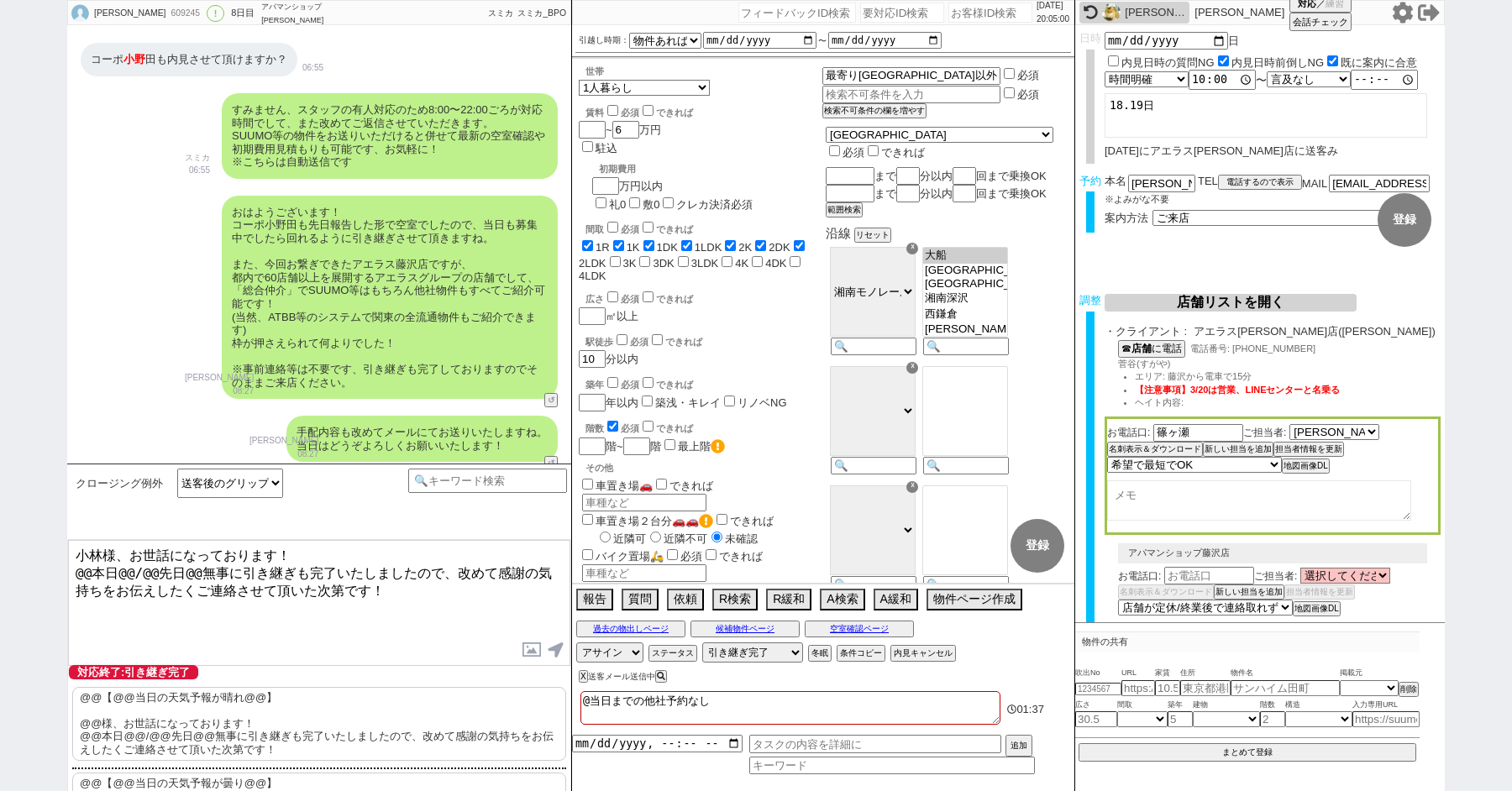
scroll to position [7062, 0]
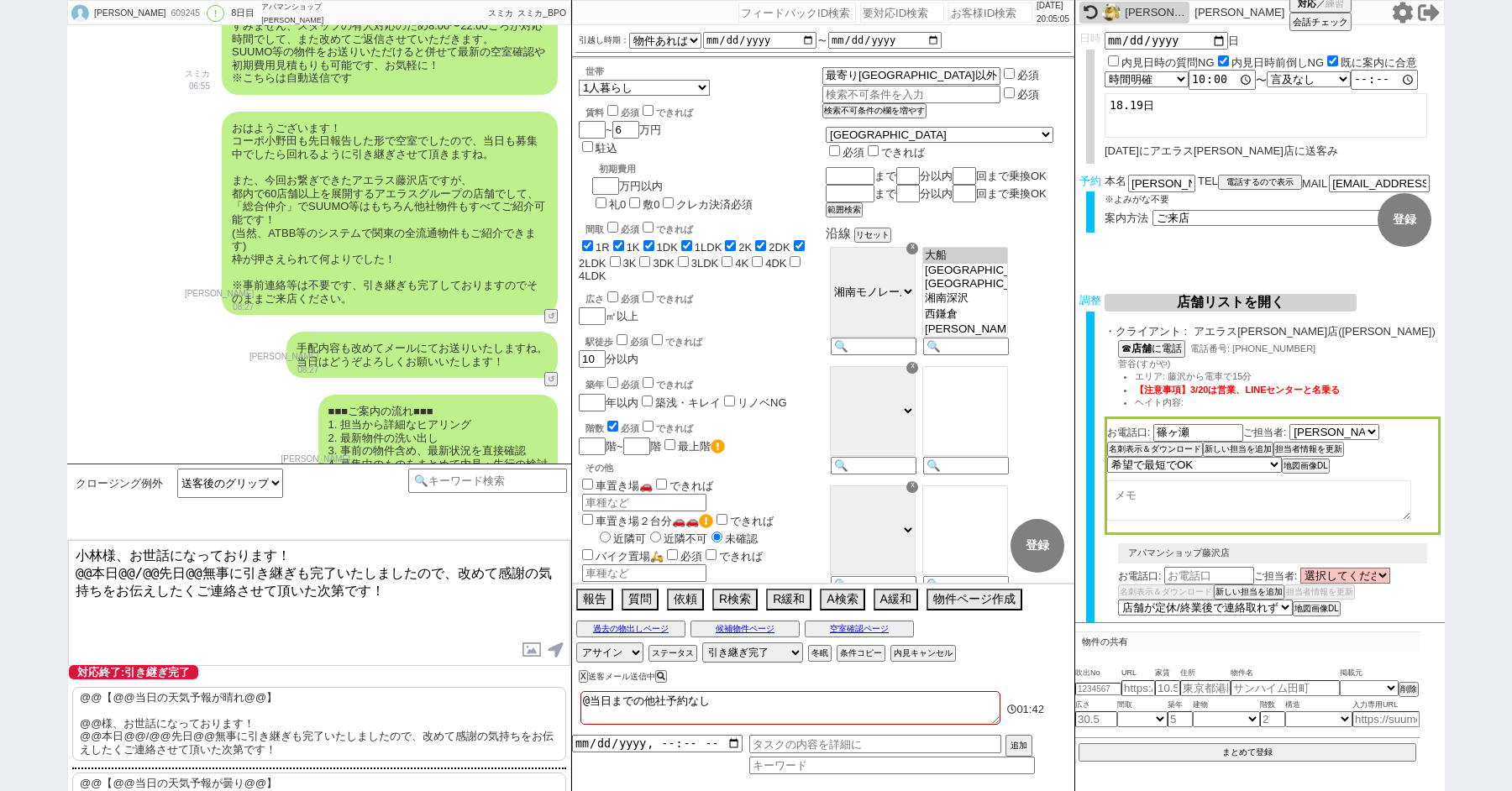
drag, startPoint x: 88, startPoint y: 570, endPoint x: 71, endPoint y: 570, distance: 17.0
click at [73, 570] on textarea "小林様、お世話になっております！ @@本日@@/@@先日@@無事に引き継ぎも完了いたしましたので、改めて感謝の気持ちをお伝えしたくご連絡させて頂いた次第です！" at bounding box center [319, 604] width 503 height 126
drag, startPoint x: 176, startPoint y: 572, endPoint x: 99, endPoint y: 572, distance: 77.0
click at [99, 572] on textarea "小林様、お世話になっております！ 本日@@/@@先日@@無事に引き継ぎも完了いたしましたので、改めて感謝の気持ちをお伝えしたくご連絡させて頂いた次第です！" at bounding box center [319, 604] width 503 height 126
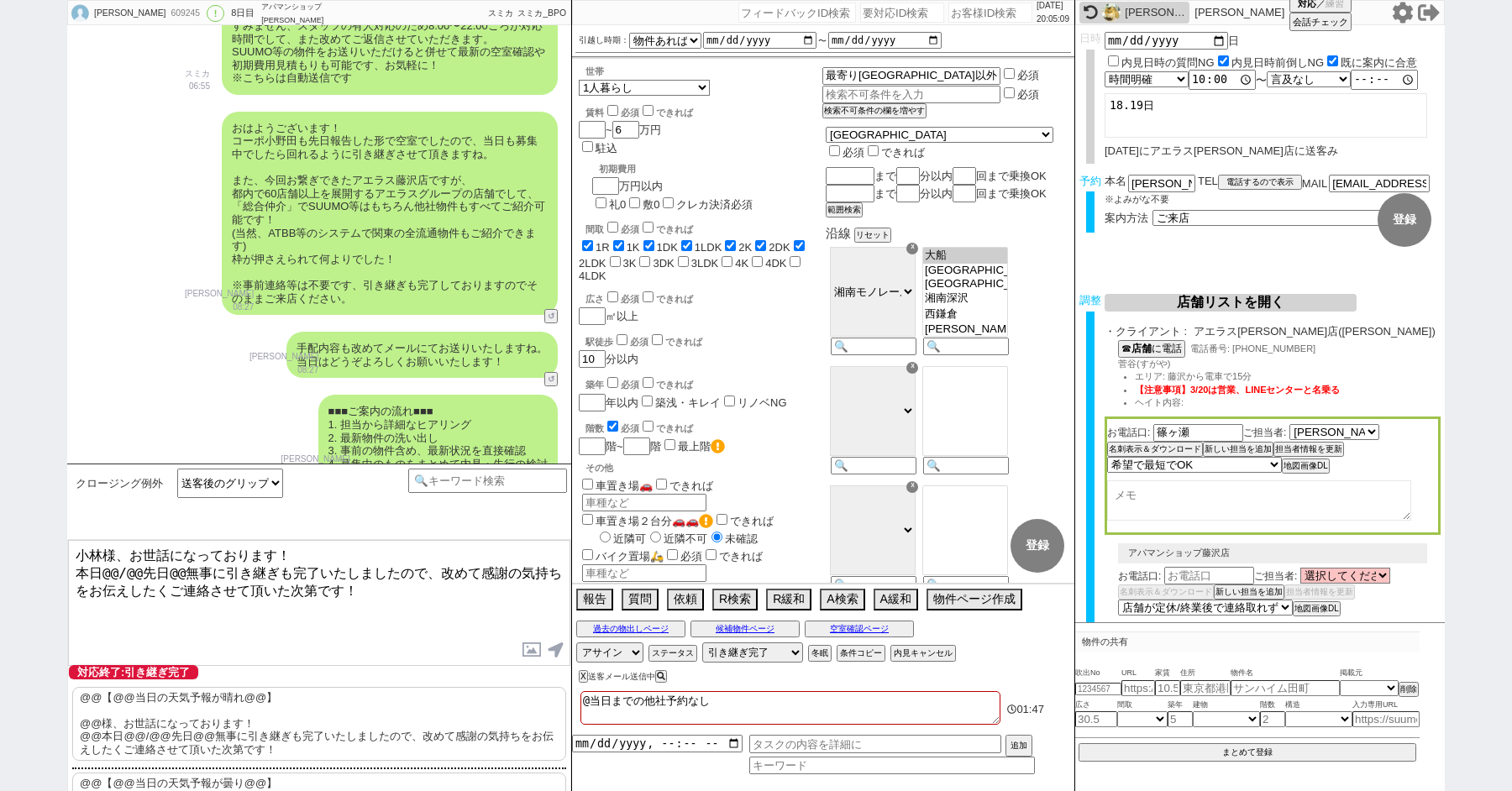
drag, startPoint x: 134, startPoint y: 571, endPoint x: 80, endPoint y: 570, distance: 54.0
click at [80, 570] on textarea "小林様、お世話になっております！ 本日@@/@@先日@@無事に引き継ぎも完了いたしましたので、改めて感謝の気持ちをお伝えしたくご連絡させて頂いた次第です！" at bounding box center [319, 604] width 503 height 126
click at [352, 618] on textarea "小林様、お世話になっております！ 先日無事に引き継ぎも完了いたしましたので、改めて感謝の気持ちをお伝えしたくご連絡させて頂いた次第です！" at bounding box center [319, 604] width 503 height 126
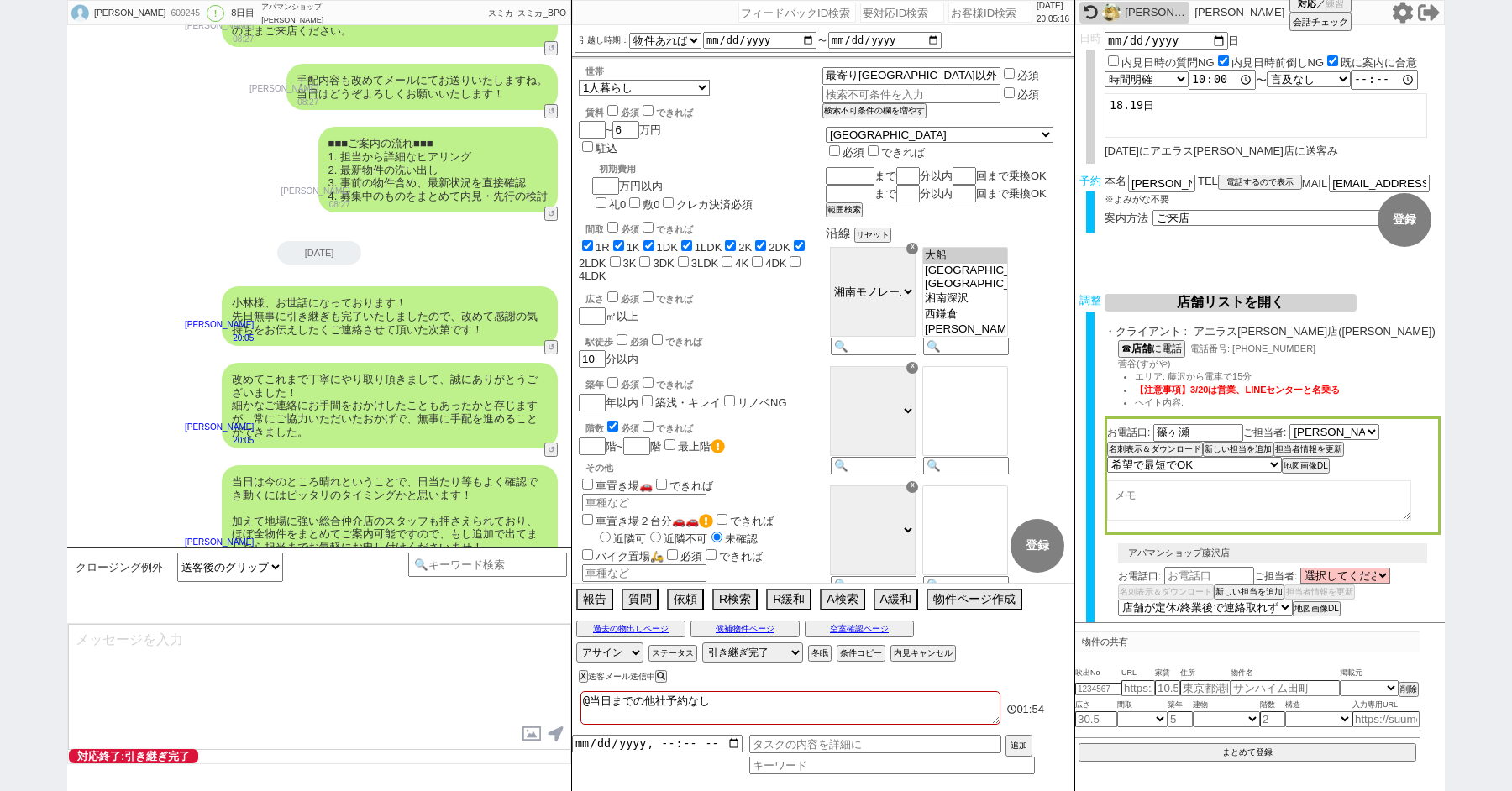
scroll to position [7406, 0]
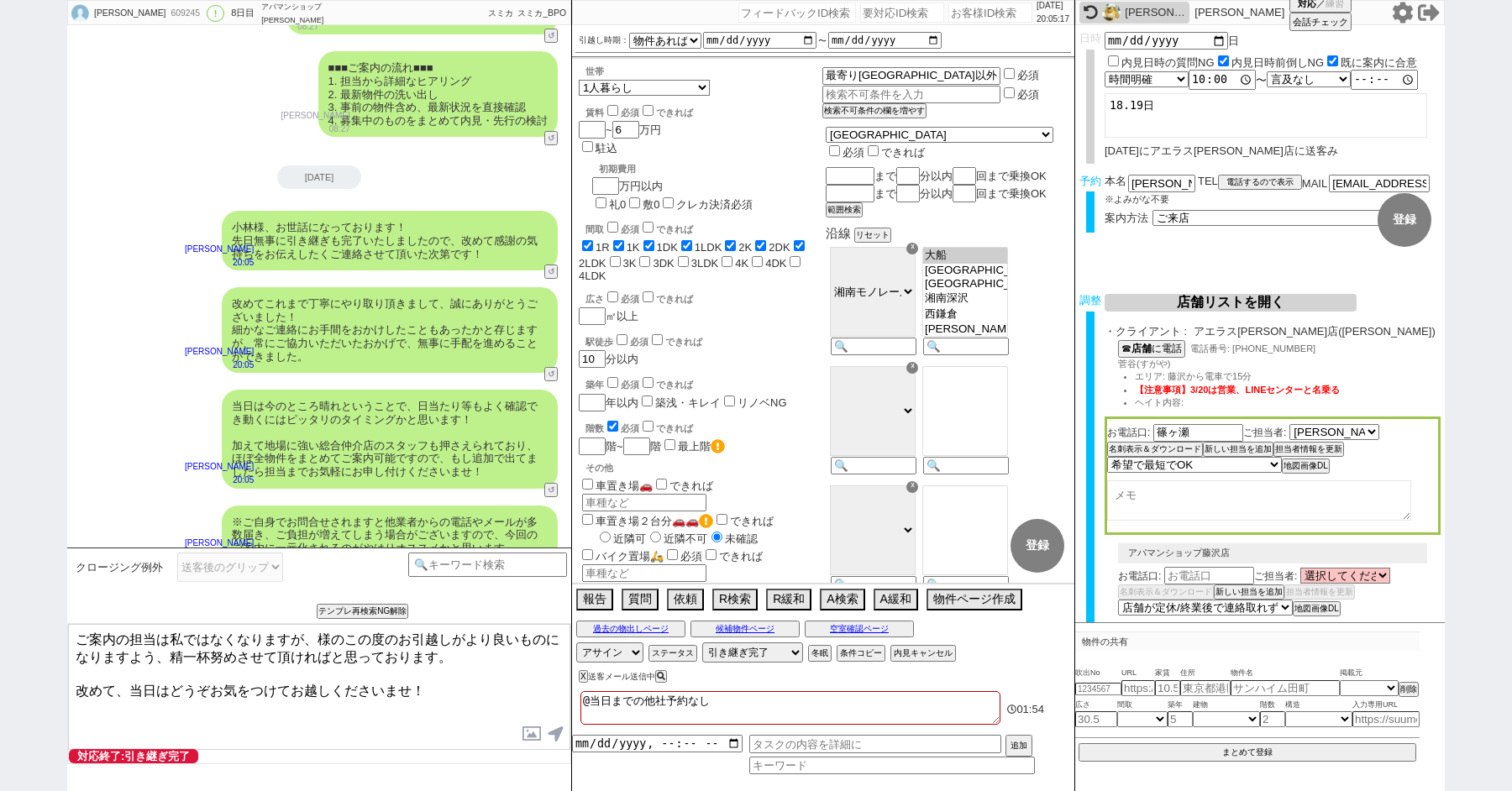
paste textarea "小林"
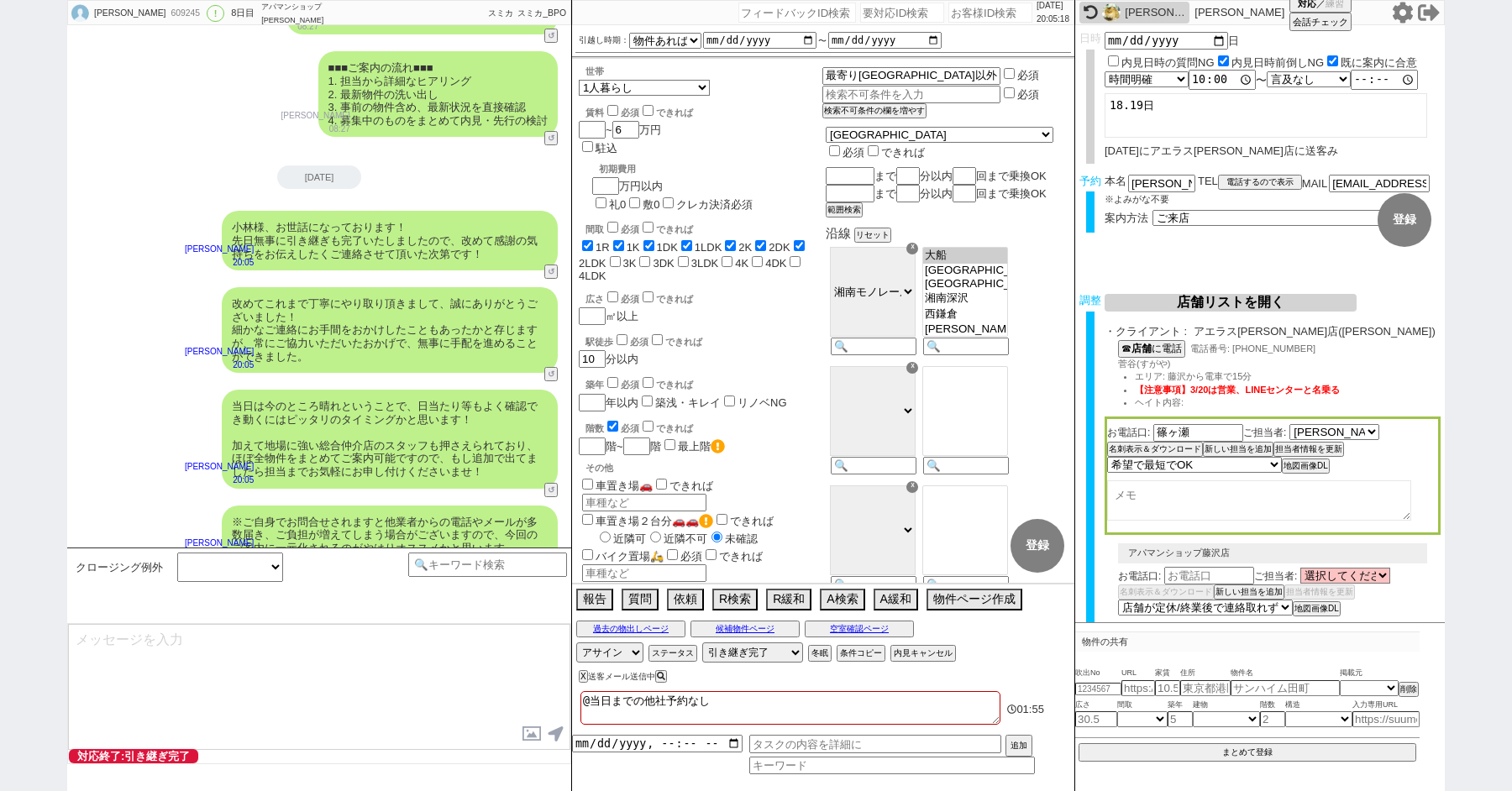
scroll to position [7508, 0]
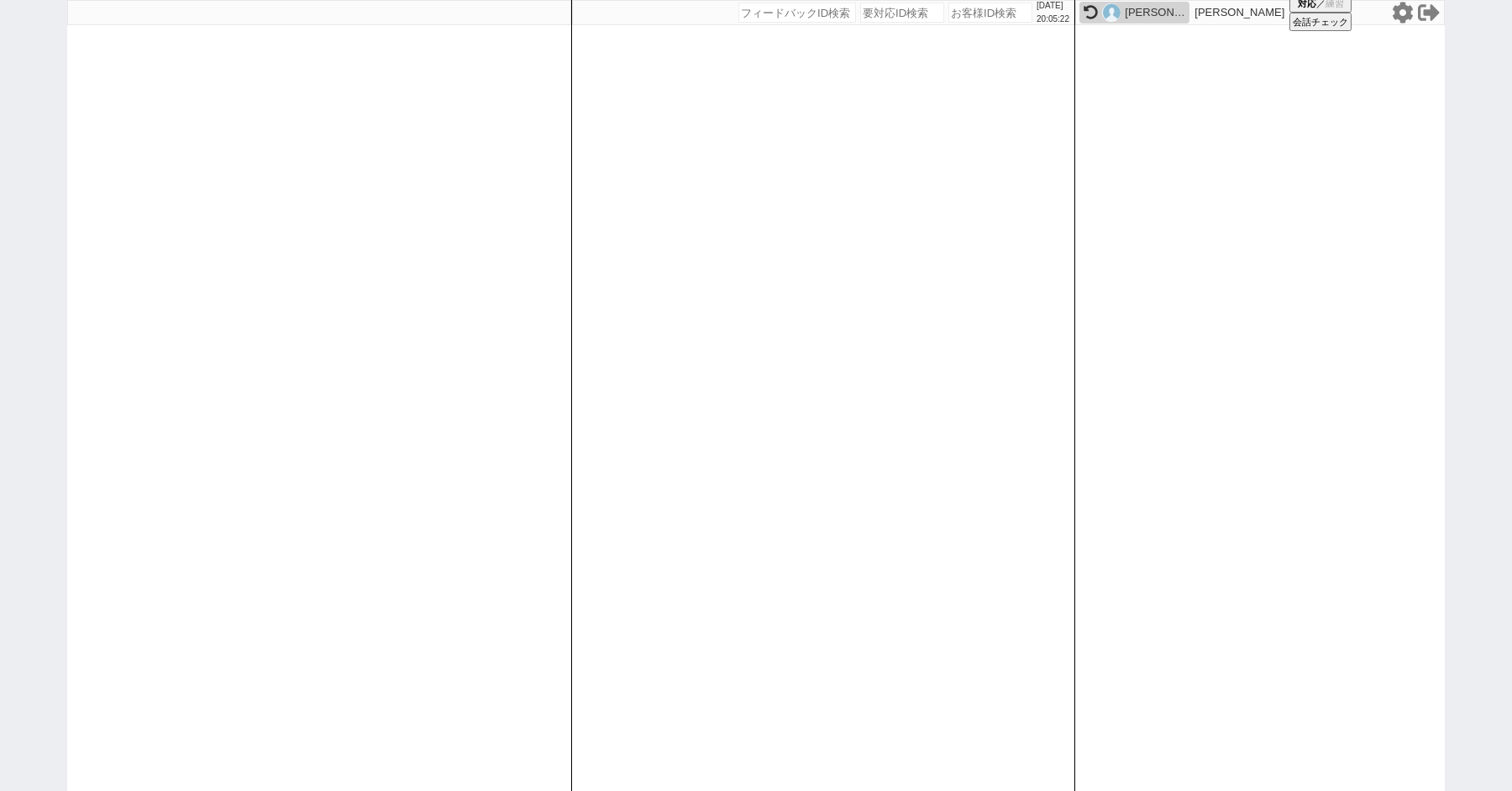
paste input "609428"
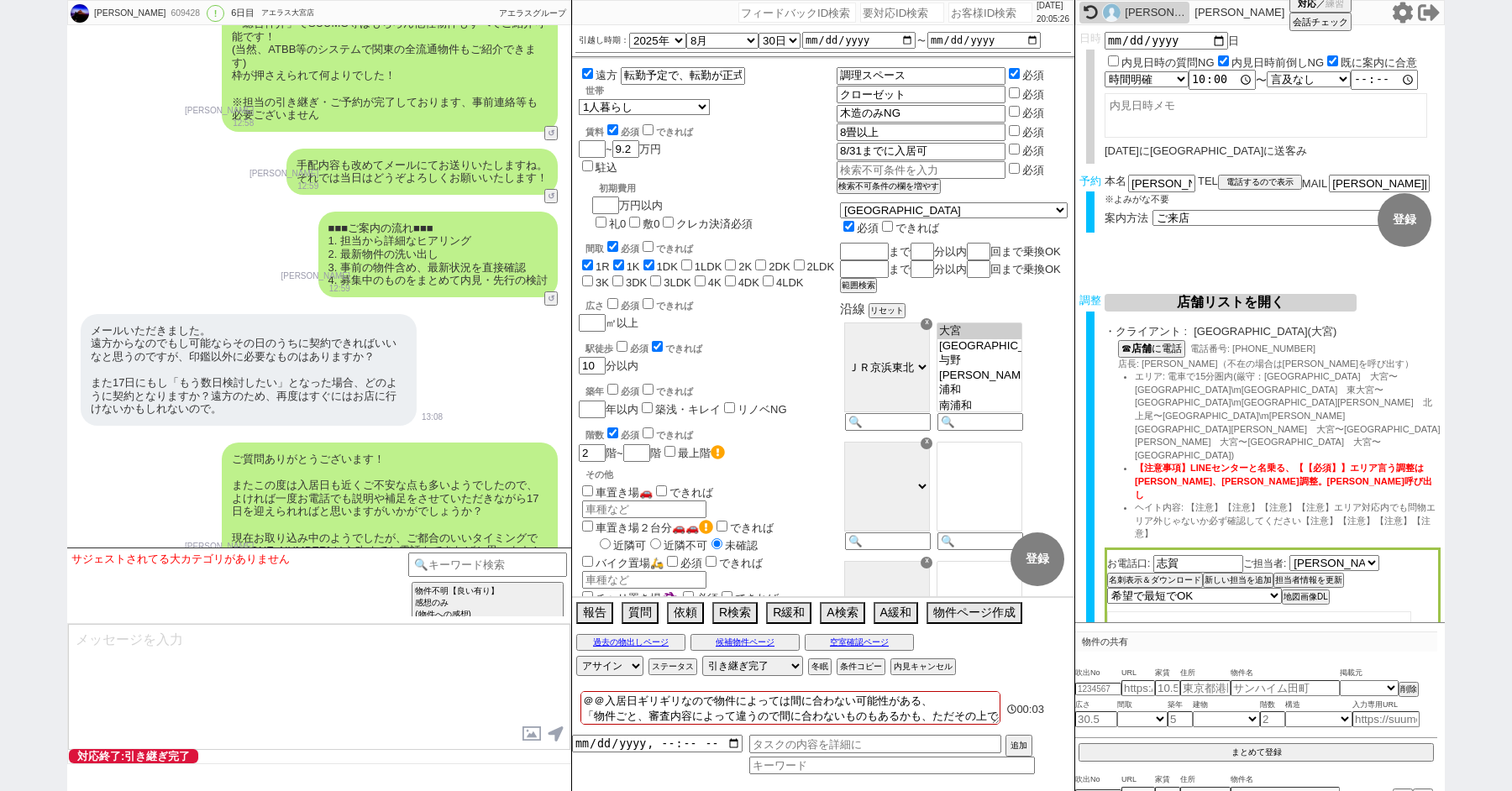
scroll to position [16811, 0]
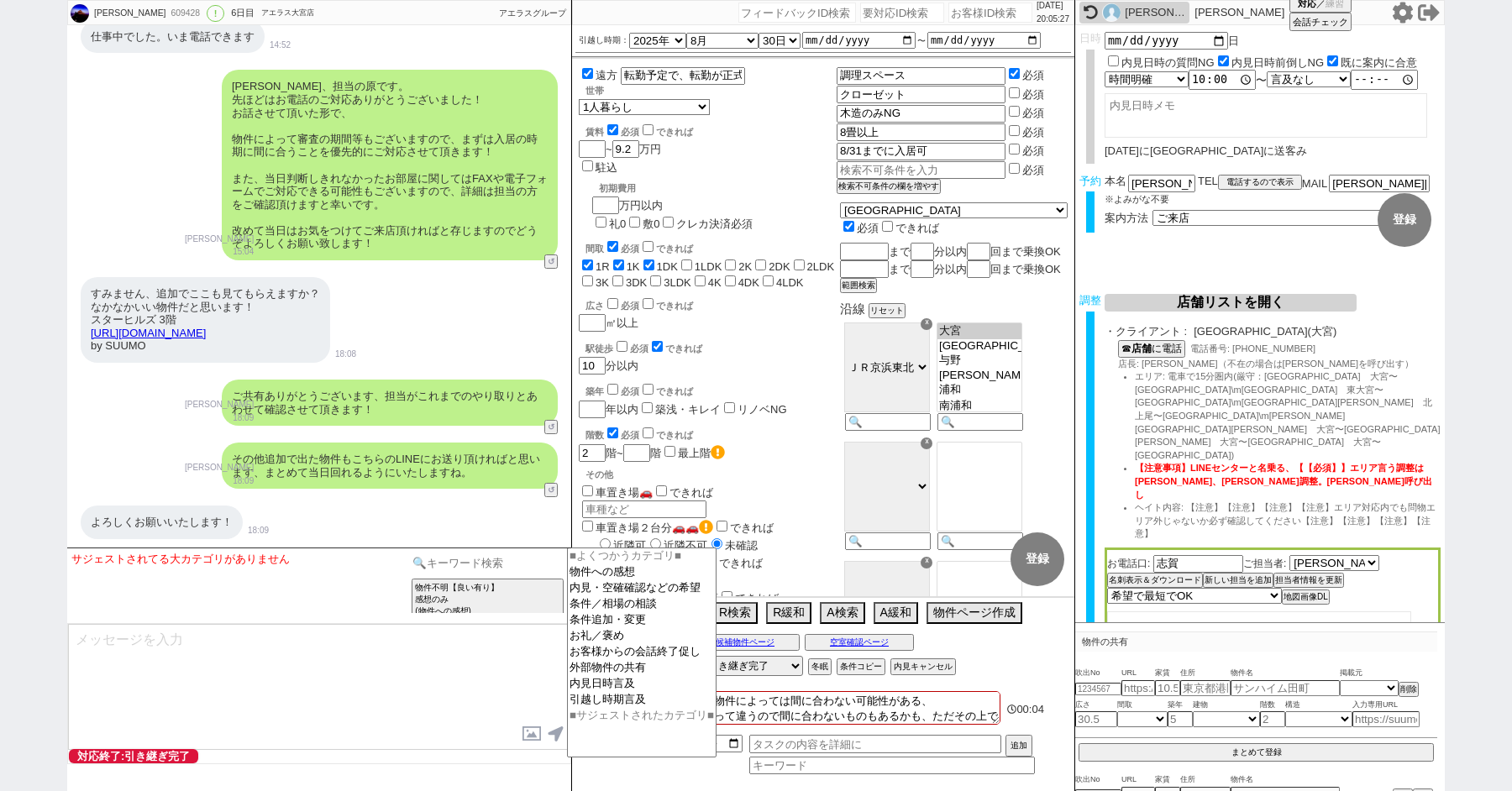
click at [466, 557] on input at bounding box center [487, 563] width 159 height 21
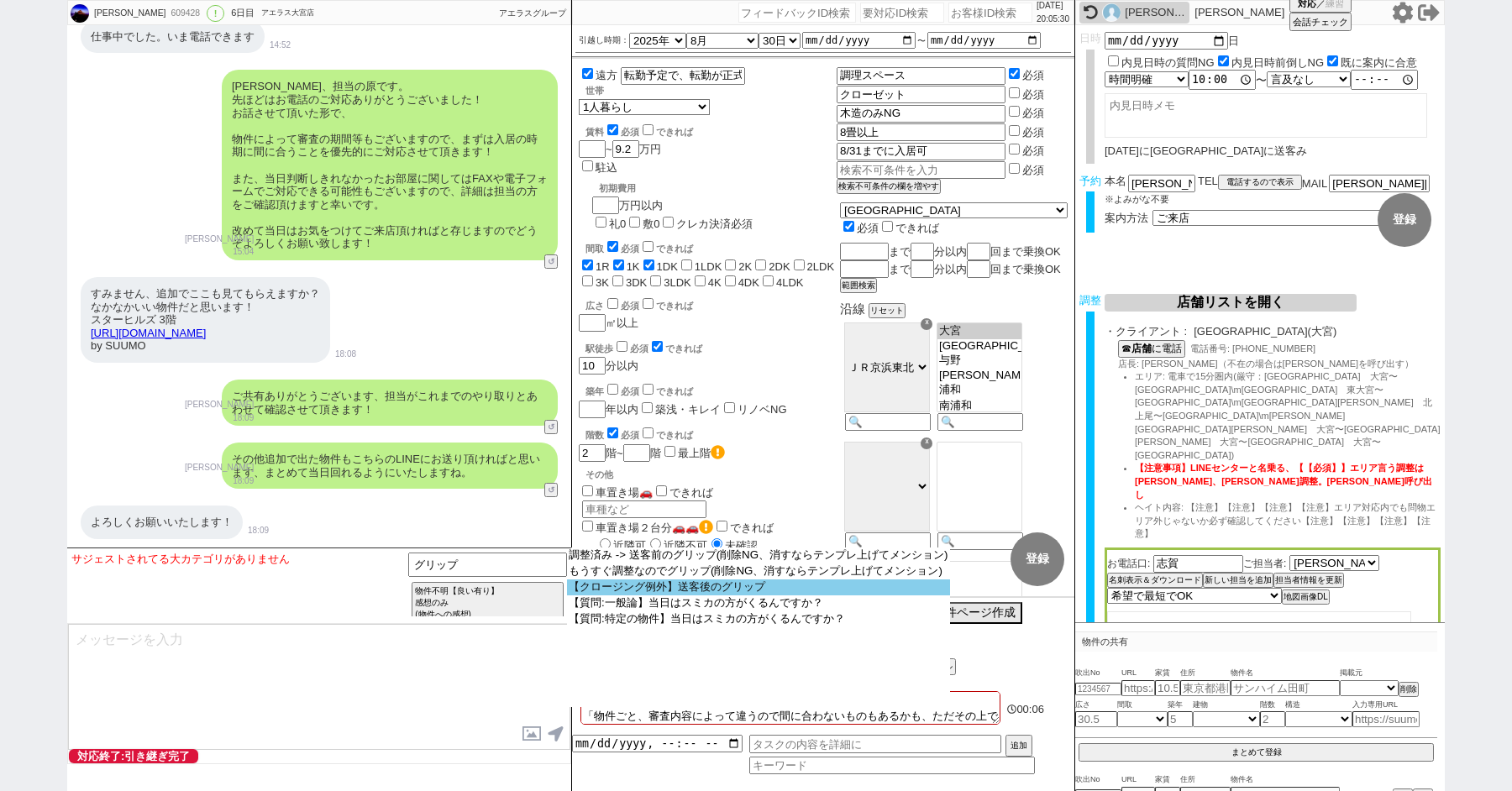
click at [0, 0] on option "【クロージング例外】送客後のグリップ" at bounding box center [0, 0] width 0 height 0
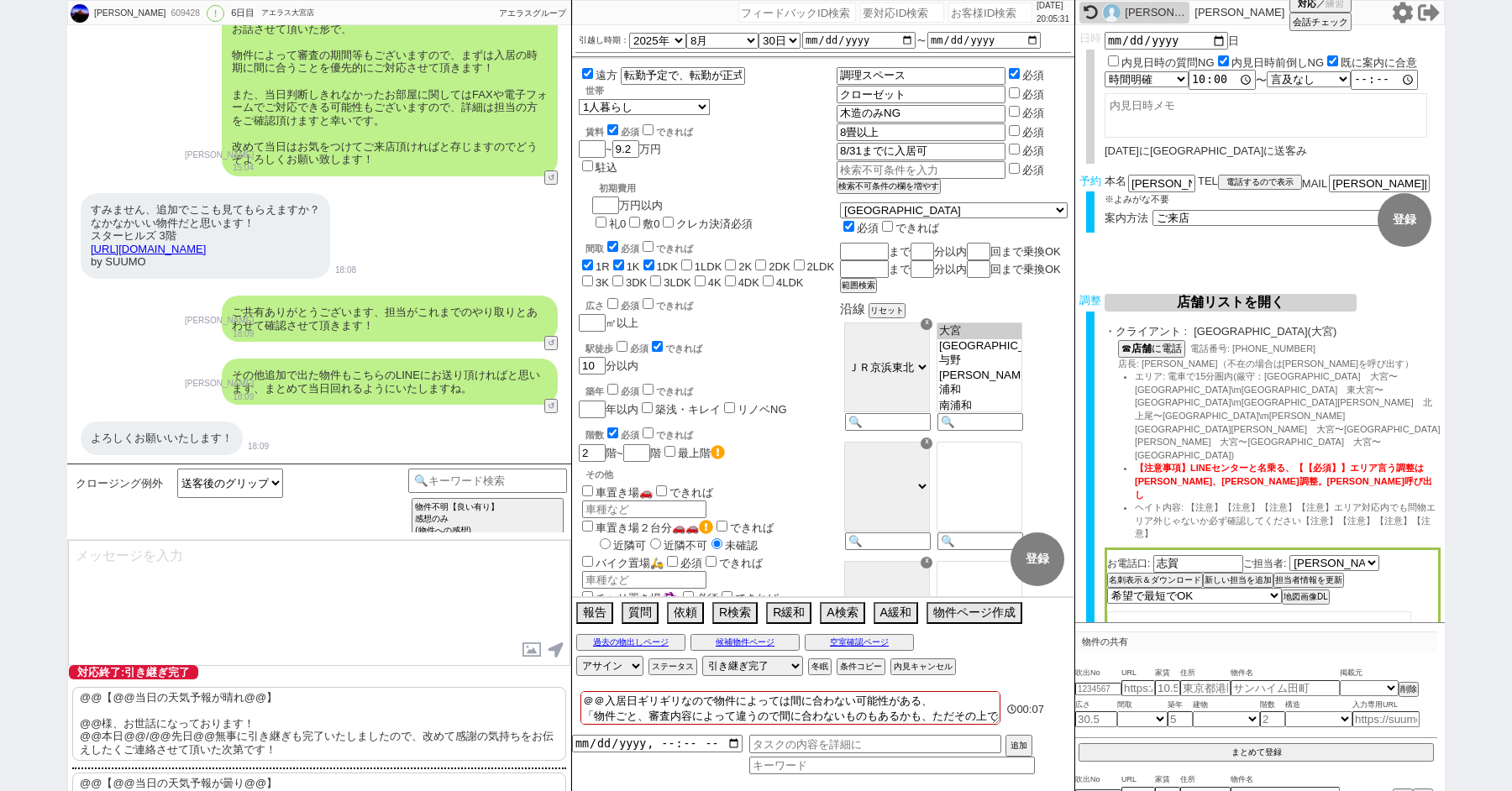
click at [191, 720] on p "@@【@@当日の天気予報が晴れ@@】 @@様、お世話になっております！ @@本日@@/@@先日@@無事に引き継ぎも完了いたしましたので、改めて感謝の気持ちをお…" at bounding box center [319, 725] width 494 height 74
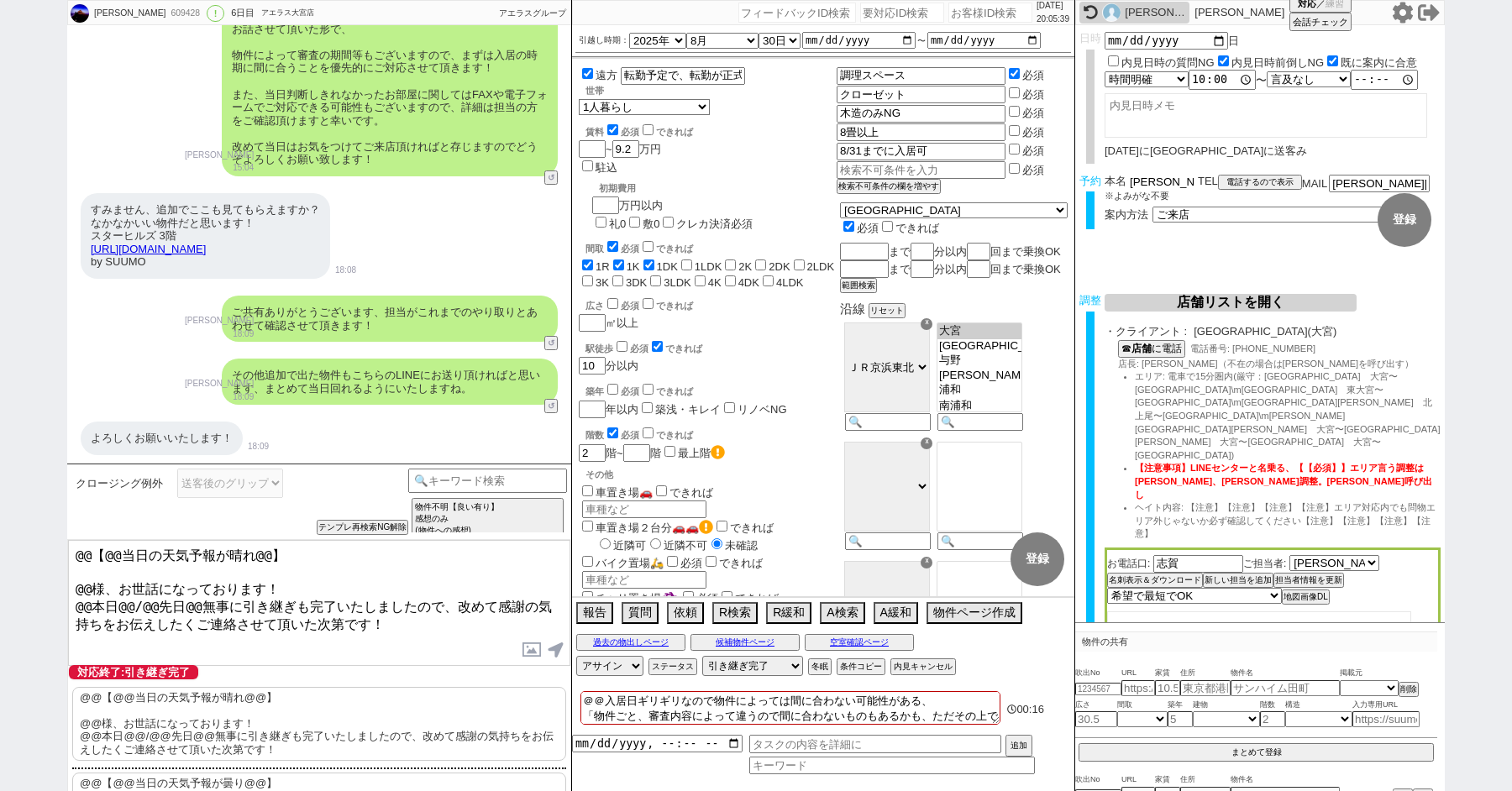
drag, startPoint x: 1151, startPoint y: 181, endPoint x: 1097, endPoint y: 181, distance: 54.0
click at [1100, 181] on div "予約 本名 [PERSON_NAME] ※よみがな不要 TEL 電話するので表示 電話の理由 356 初日調整での禊 357 問物漏れ回収 359 内見日が怪…" at bounding box center [1260, 208] width 370 height 66
drag, startPoint x: 90, startPoint y: 577, endPoint x: 19, endPoint y: 492, distance: 110.8
click at [33, 514] on div "[PERSON_NAME] 609428 ! 0 6日目 アエラス大宮店 冬眠中 自社客 アエラスグループ スミカ_BPO チャット全表示 [DATE] 新し…" at bounding box center [756, 395] width 1512 height 791
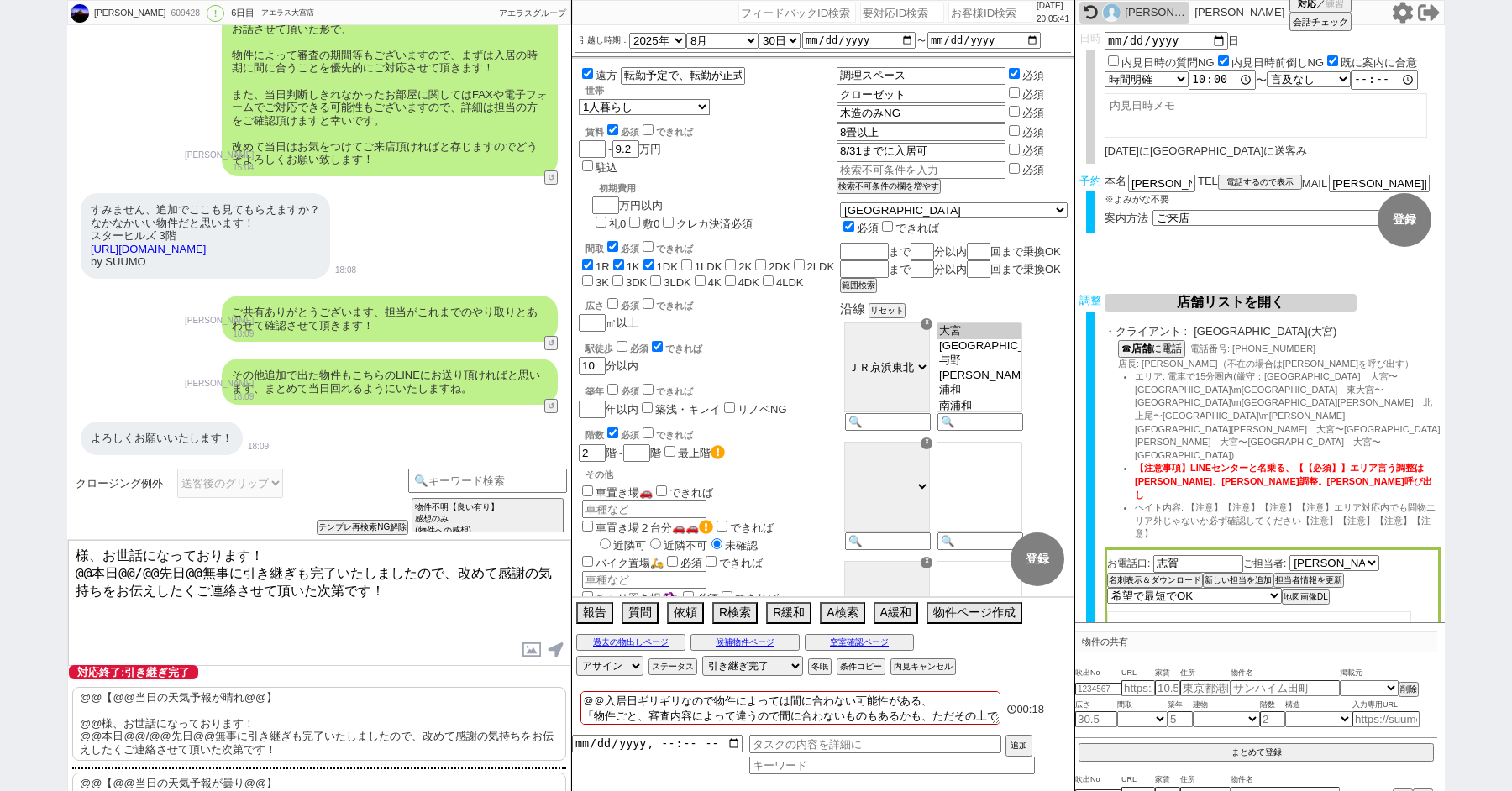
paste textarea "[PERSON_NAME]"
drag, startPoint x: 148, startPoint y: 574, endPoint x: 42, endPoint y: 574, distance: 106.0
click at [43, 574] on div "[PERSON_NAME] 609428 ! 0 6日目 アエラス大宮店 冬眠中 自社客 アエラスグループ スミカ_BPO チャット全表示 [DATE] 新し…" at bounding box center [756, 395] width 1512 height 791
click at [418, 624] on textarea "[PERSON_NAME]様、お世話になっております！ 先日無事に引き継ぎも完了いたしましたので、改めて感謝の気持ちをお伝えしたくご連絡させて頂いた次第です！" at bounding box center [319, 604] width 503 height 126
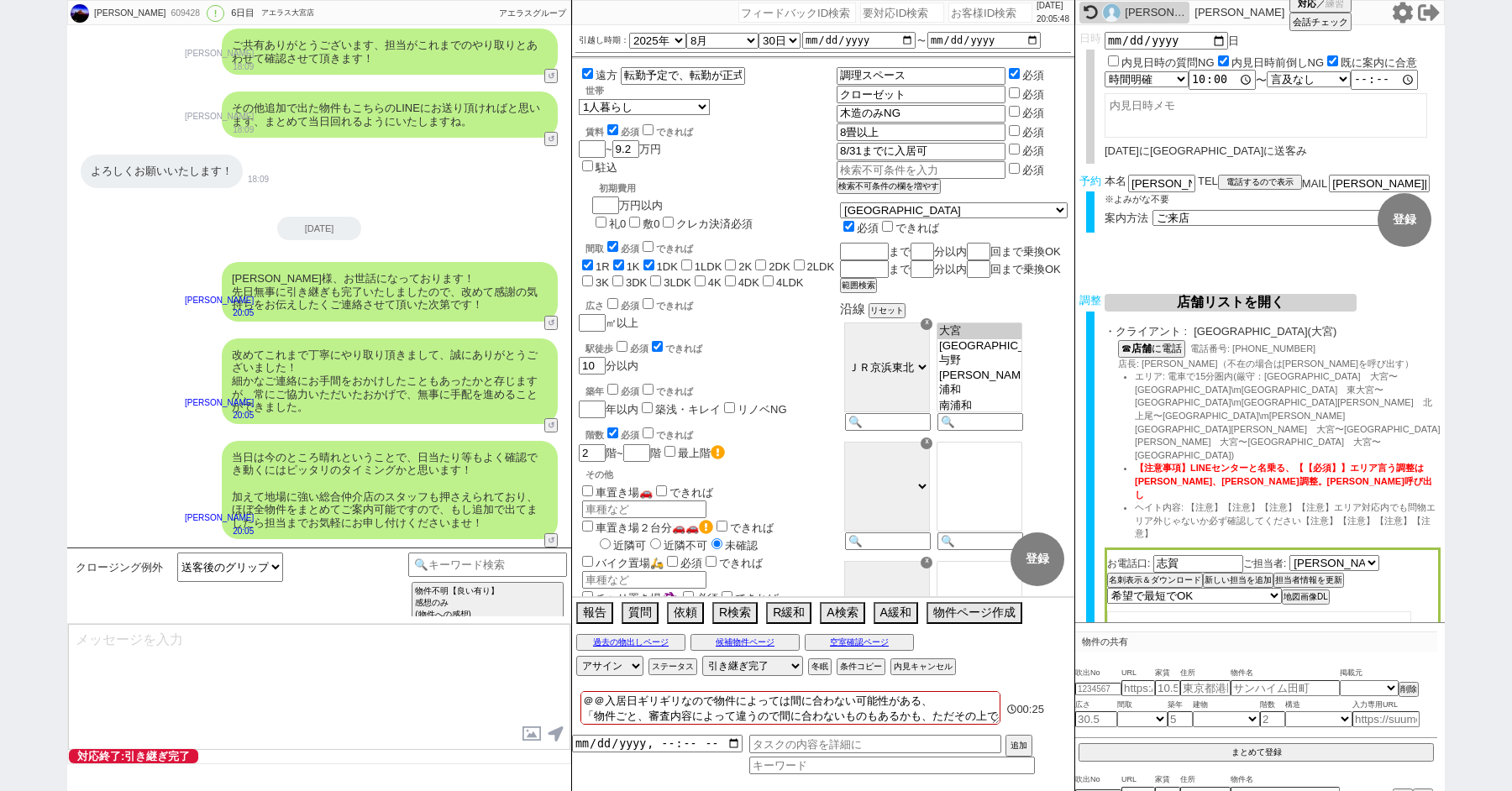
scroll to position [17240, 0]
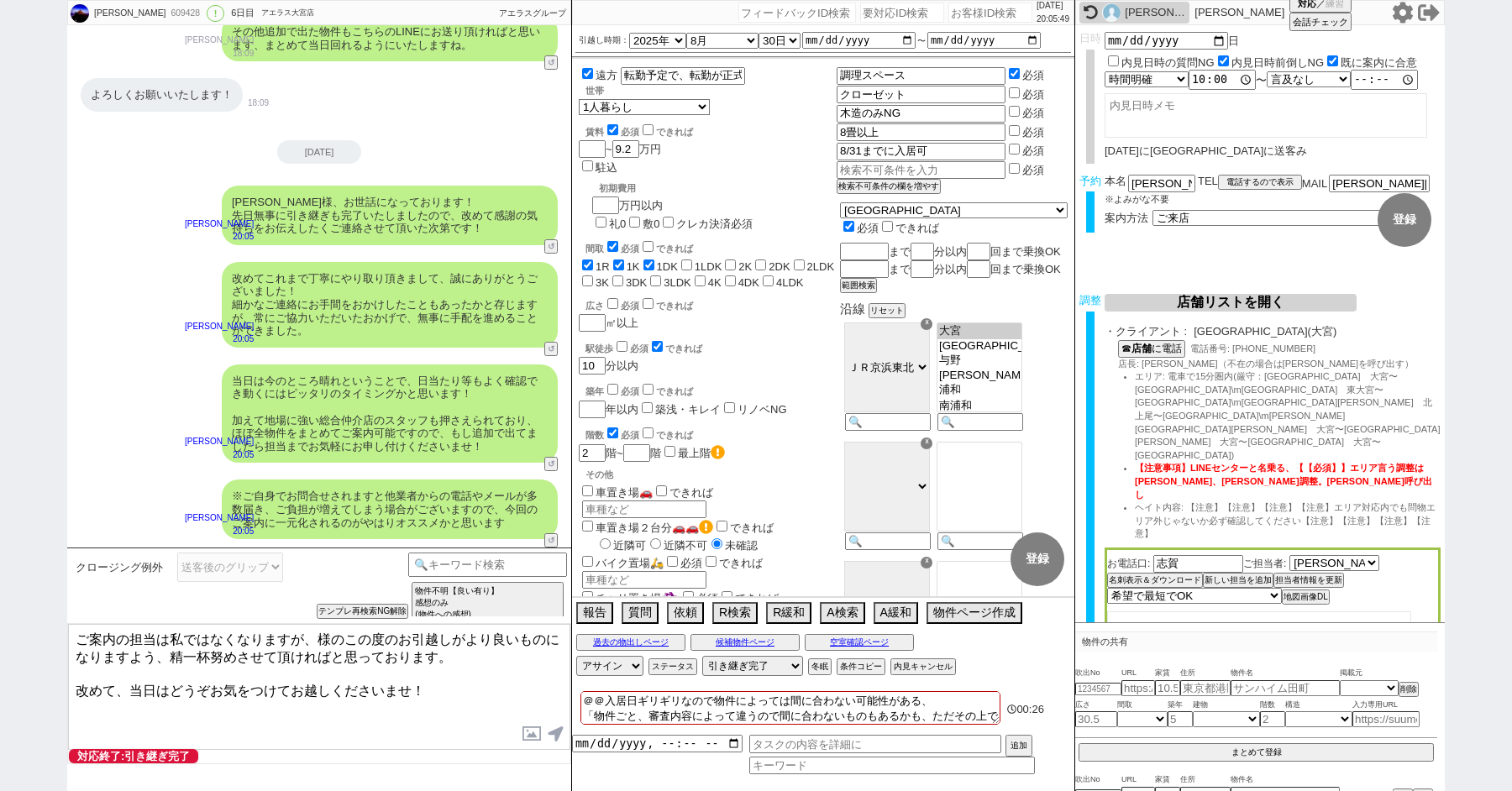
paste textarea "[PERSON_NAME]"
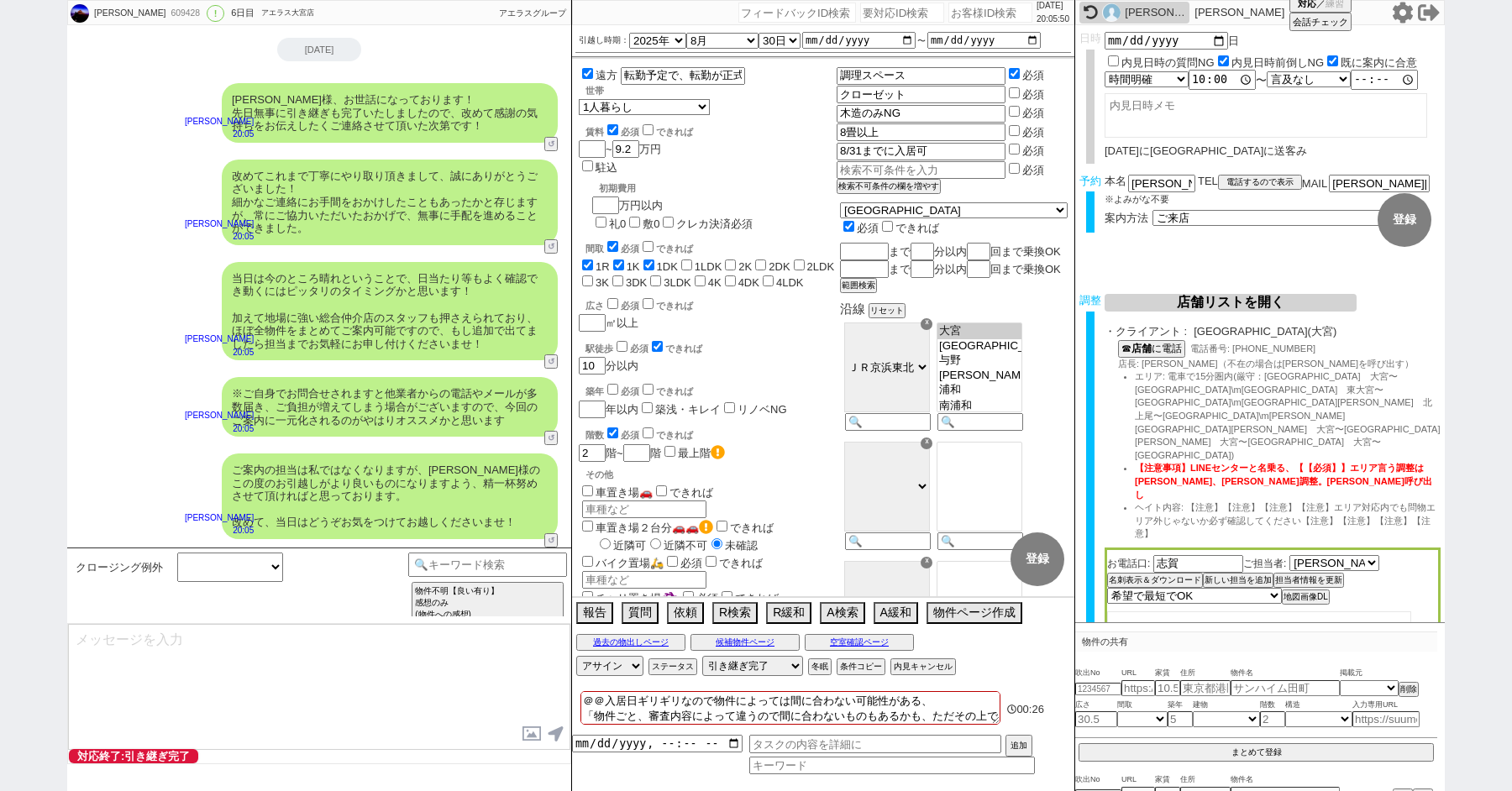
scroll to position [17341, 0]
paste input "609604"
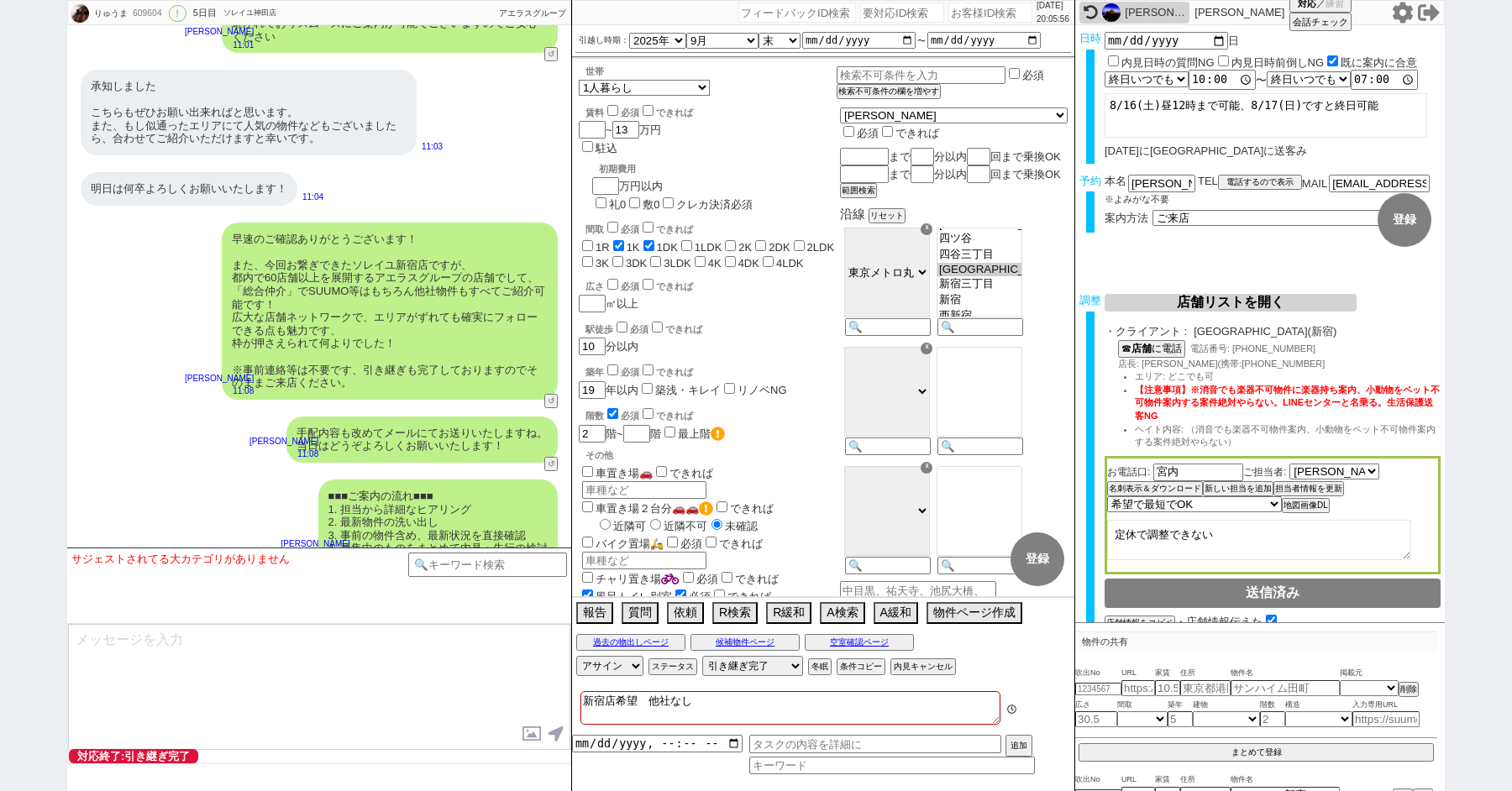
scroll to position [9201, 0]
click at [473, 568] on input at bounding box center [487, 563] width 159 height 21
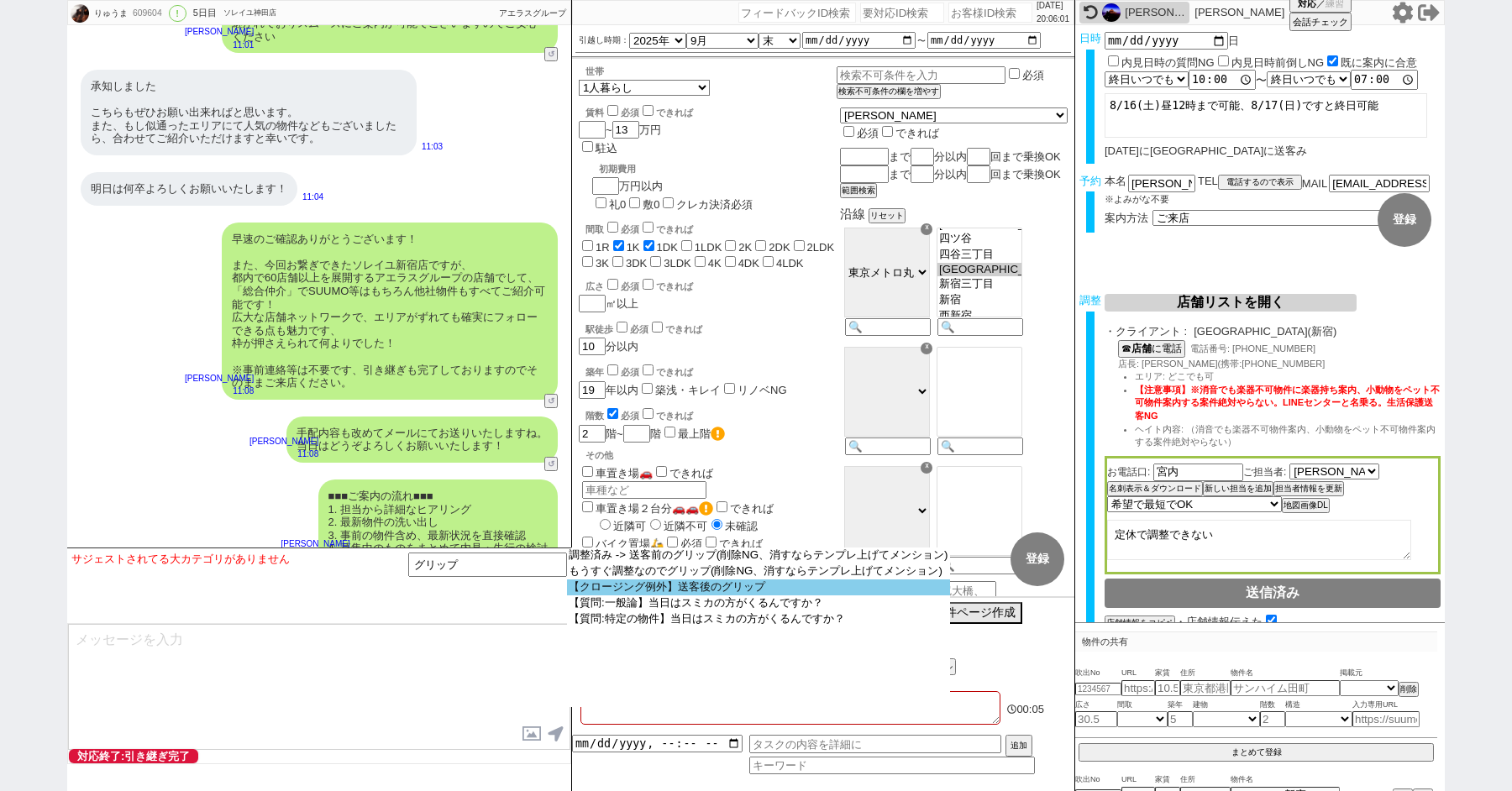
click at [0, 0] on option "【クロージング例外】送客後のグリップ" at bounding box center [0, 0] width 0 height 0
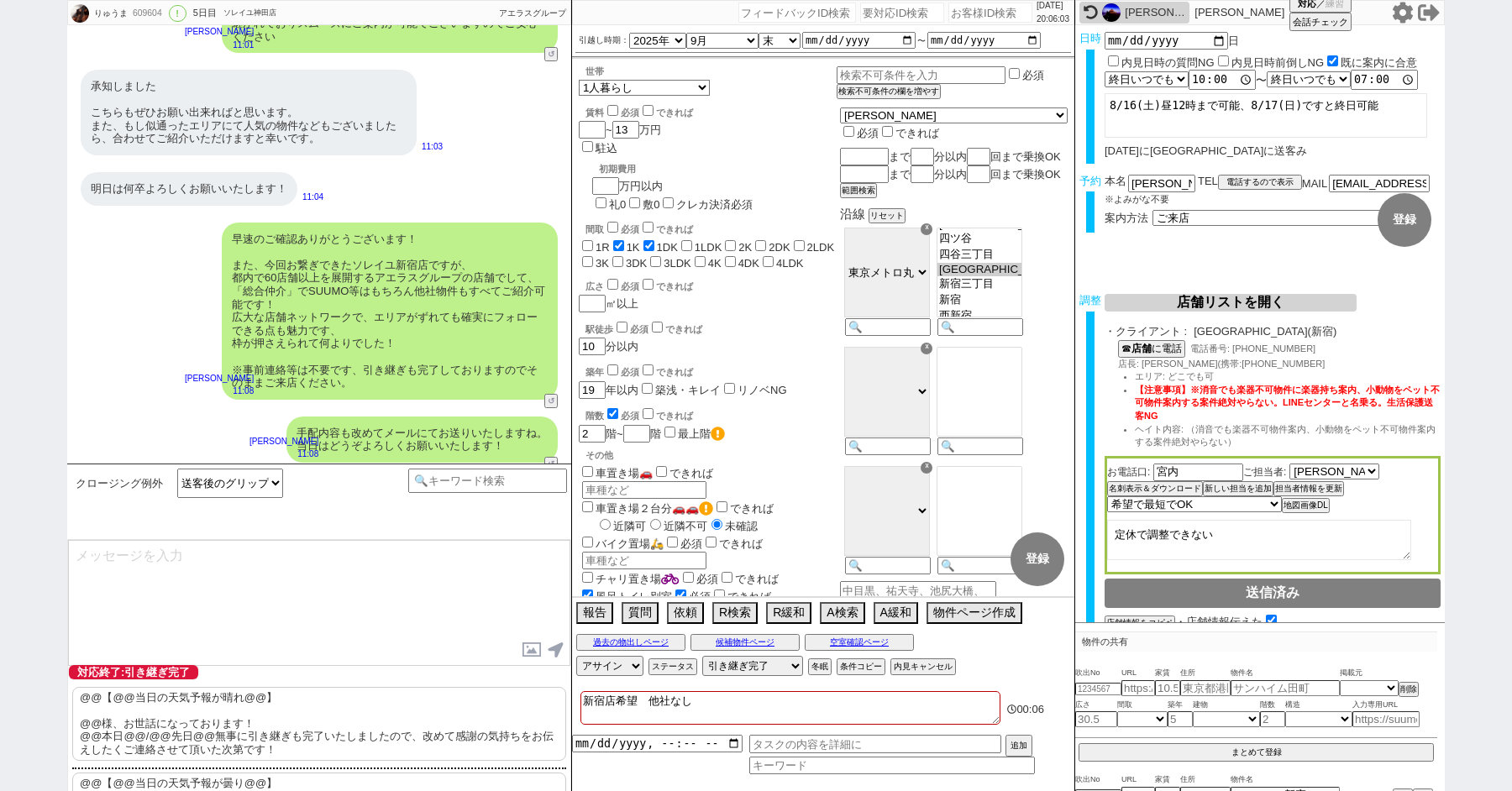
click at [147, 698] on p "@@【@@当日の天気予報が晴れ@@】 @@様、お世話になっております！ @@本日@@/@@先日@@無事に引き継ぎも完了いたしましたので、改めて感謝の気持ちをお…" at bounding box center [319, 725] width 494 height 74
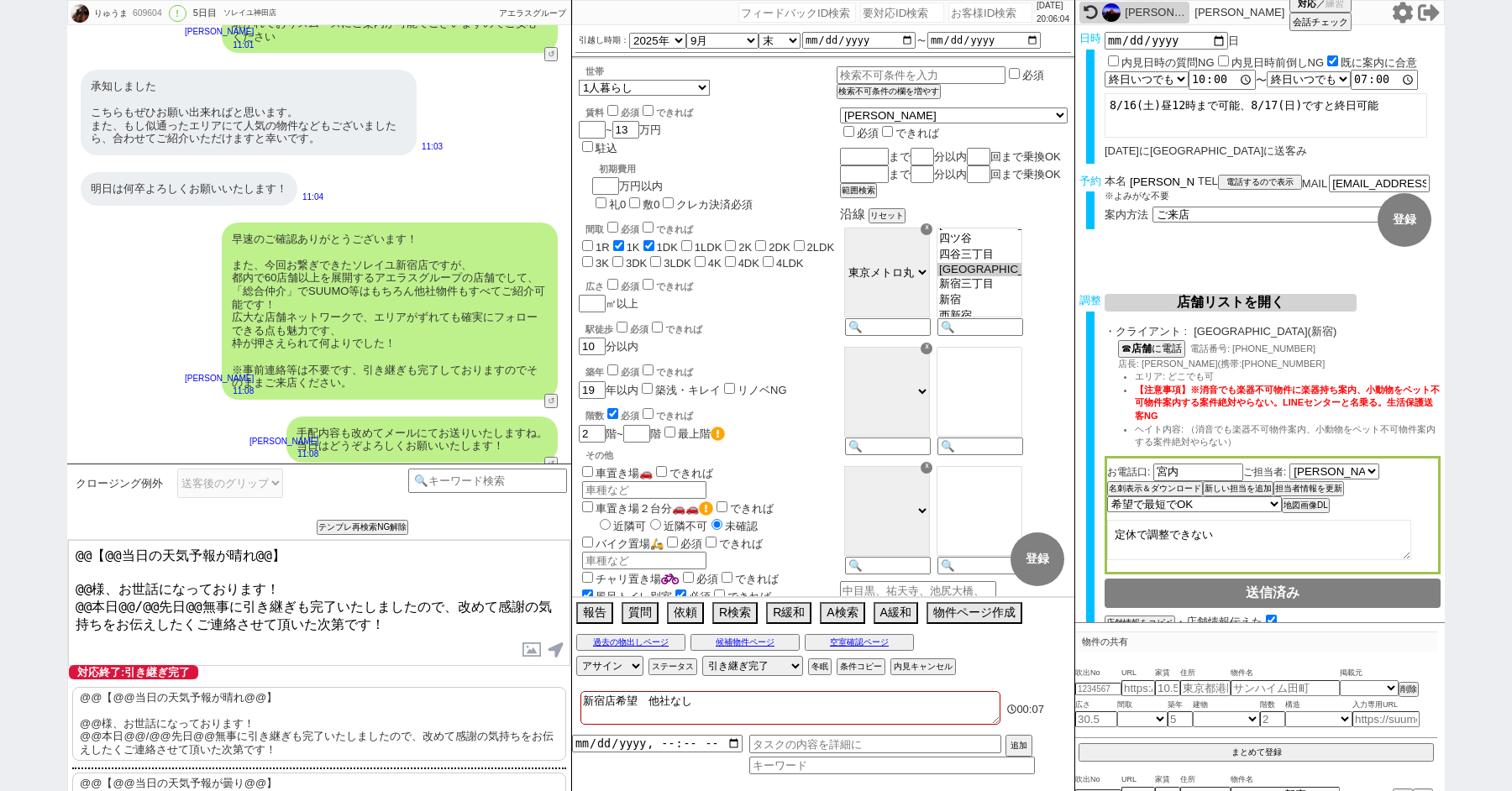
drag, startPoint x: 1154, startPoint y: 182, endPoint x: 1060, endPoint y: 182, distance: 94.0
click at [1070, 182] on div "りゅうま 609604 ! 0 5日目 ソレイユ[PERSON_NAME]店 冬眠中 自社客 アエラスグループ スミカ_BPO チャット全表示 [DATE] …" at bounding box center [756, 395] width 1378 height 791
drag, startPoint x: 89, startPoint y: 579, endPoint x: 44, endPoint y: 526, distance: 69.5
click at [44, 526] on div "りゅうま 609604 ! 0 5日目 ソレイユ[PERSON_NAME]店 冬眠中 自社客 アエラスグループ スミカ_BPO チャット全表示 [DATE] …" at bounding box center [756, 395] width 1512 height 791
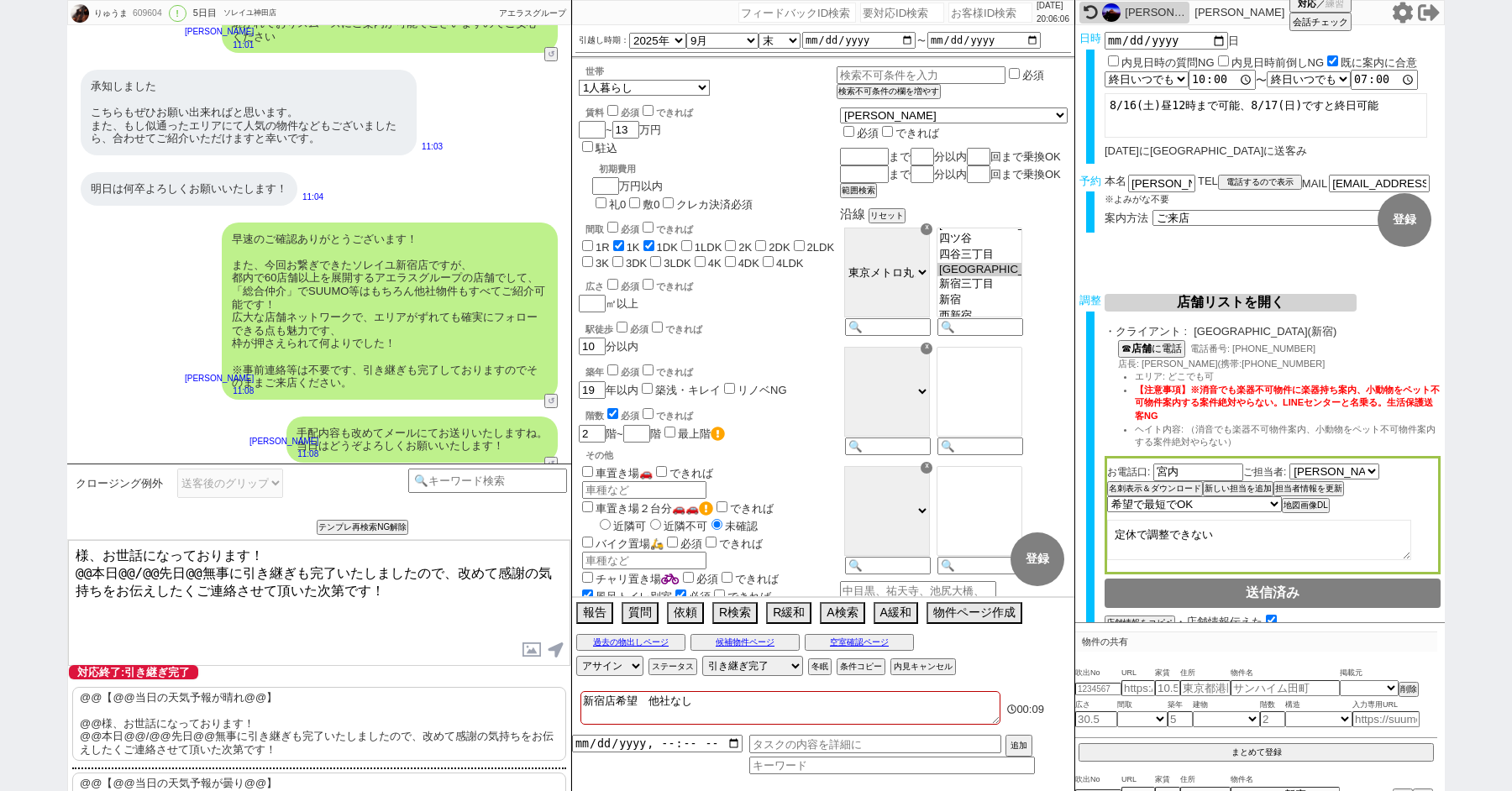
paste textarea "川内"
click at [149, 568] on textarea "川内様、お世話になっております！ @@本日@@/@@先日@@無事に引き継ぎも完了いたしましたので、改めて感謝の気持ちをお伝えしたくご連絡させて頂いた次第です！" at bounding box center [319, 604] width 503 height 126
drag, startPoint x: 90, startPoint y: 569, endPoint x: 45, endPoint y: 568, distance: 45.0
click at [51, 569] on div "りゅうま 609604 ! 0 5日目 ソレイユ[PERSON_NAME]店 冬眠中 自社客 アエラスグループ スミカ_BPO チャット全表示 [DATE] …" at bounding box center [756, 395] width 1512 height 791
drag, startPoint x: 102, startPoint y: 567, endPoint x: 173, endPoint y: 567, distance: 71.0
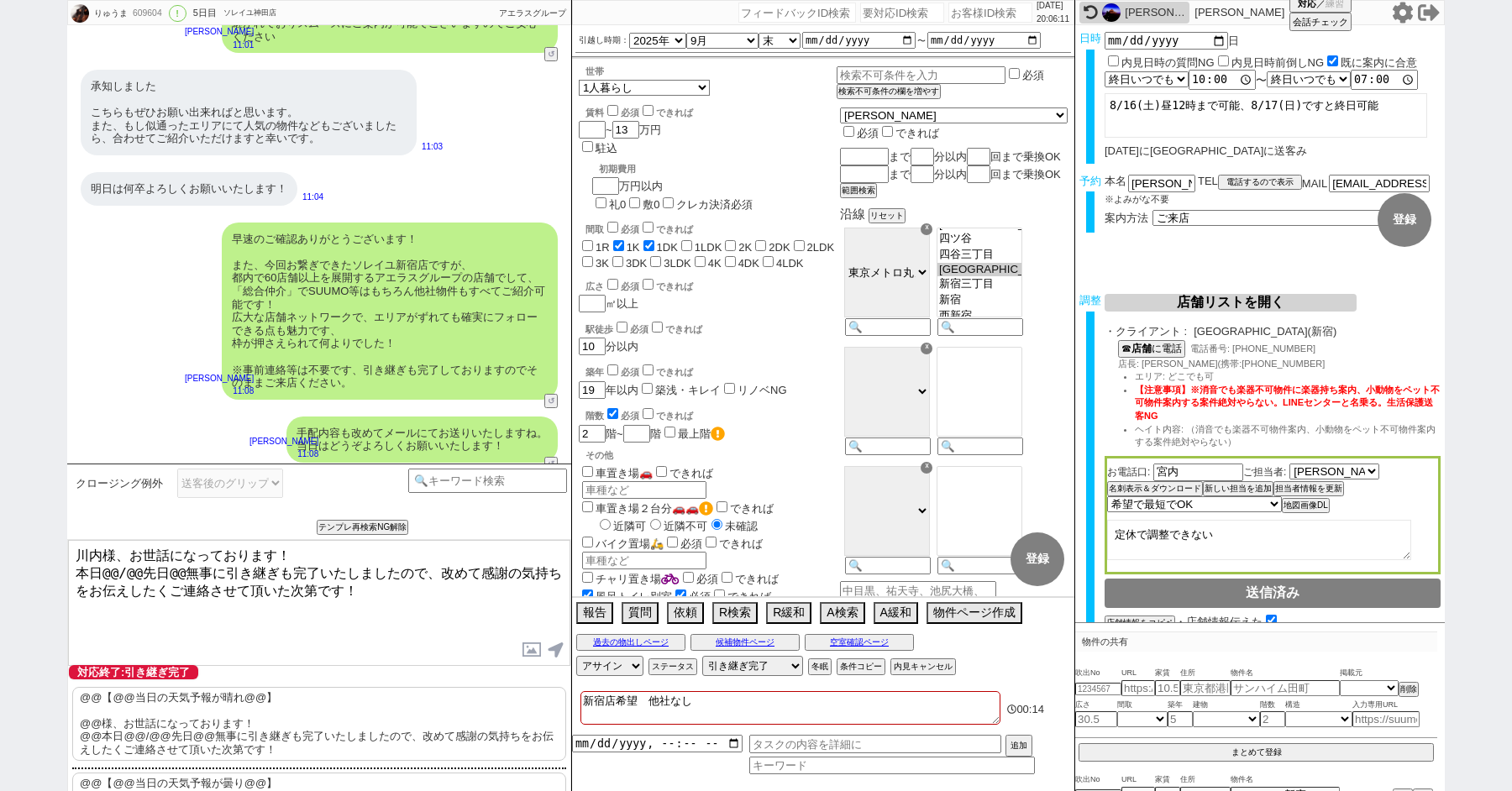
click at [173, 567] on textarea "川内様、お世話になっております！ 本日@@/@@先日@@無事に引き継ぎも完了いたしましたので、改めて感謝の気持ちをお伝えしたくご連絡させて頂いた次第です！" at bounding box center [319, 604] width 503 height 126
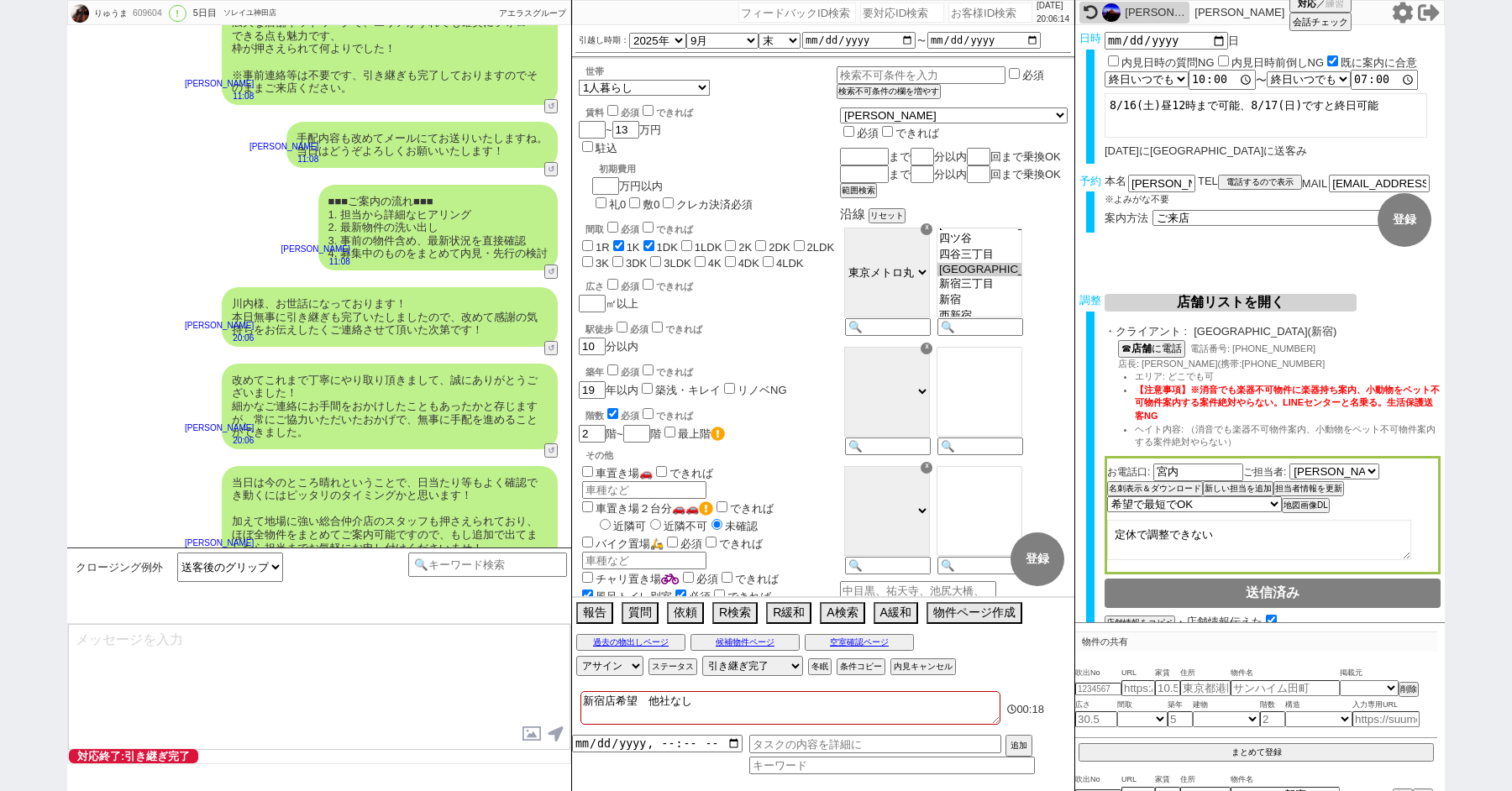
scroll to position [9573, 0]
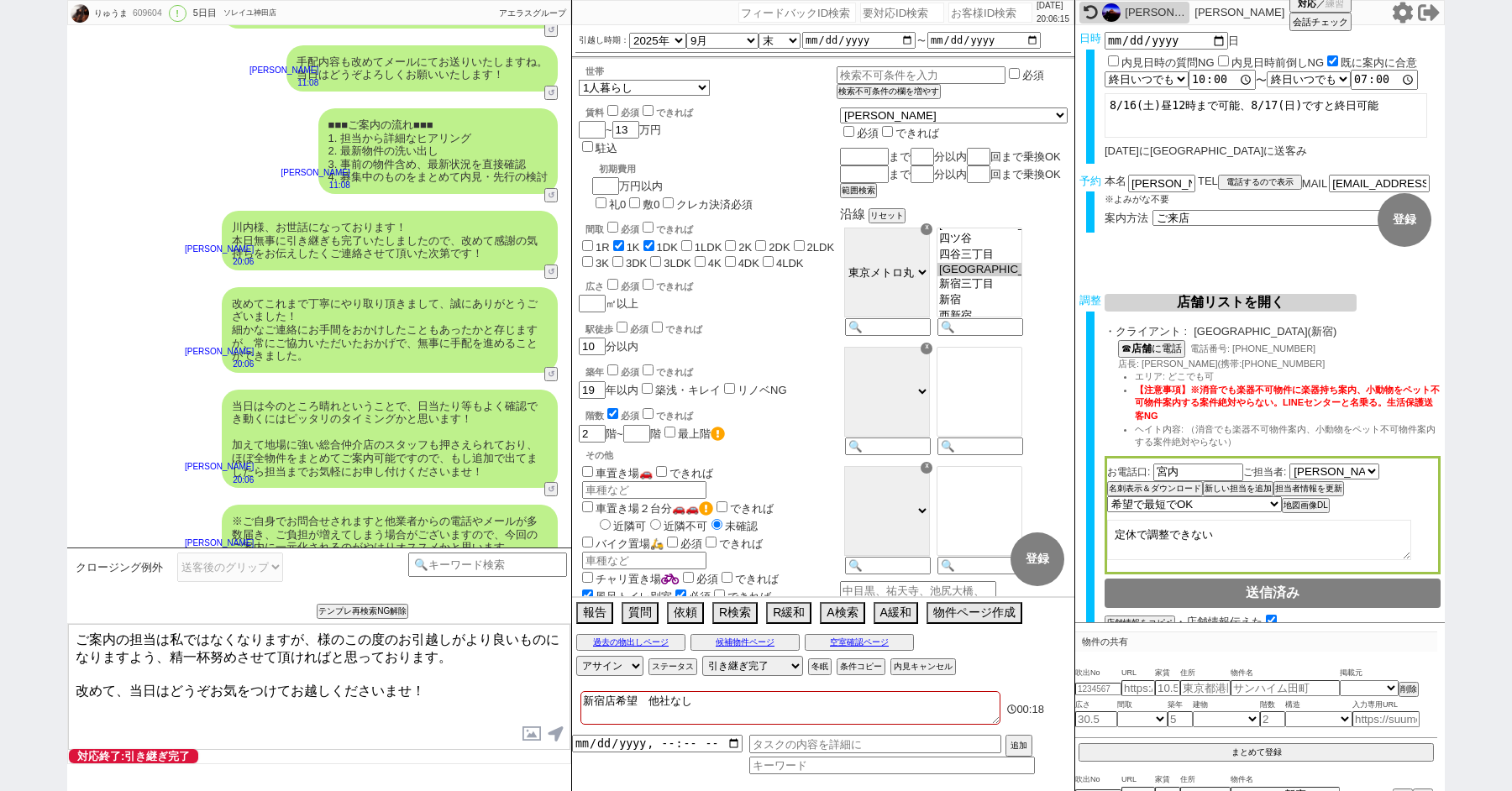
paste textarea "川内"
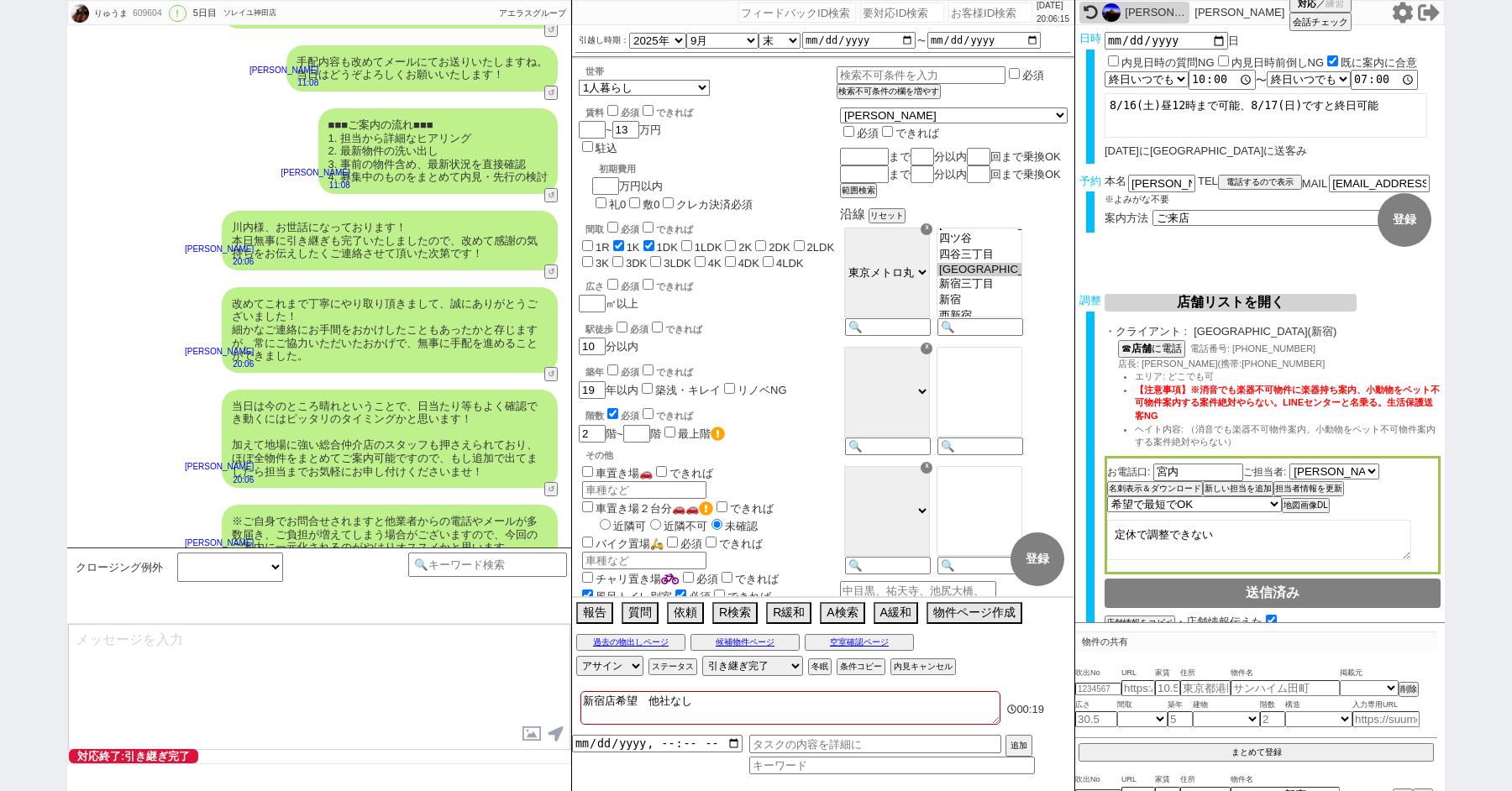
scroll to position [9674, 0]
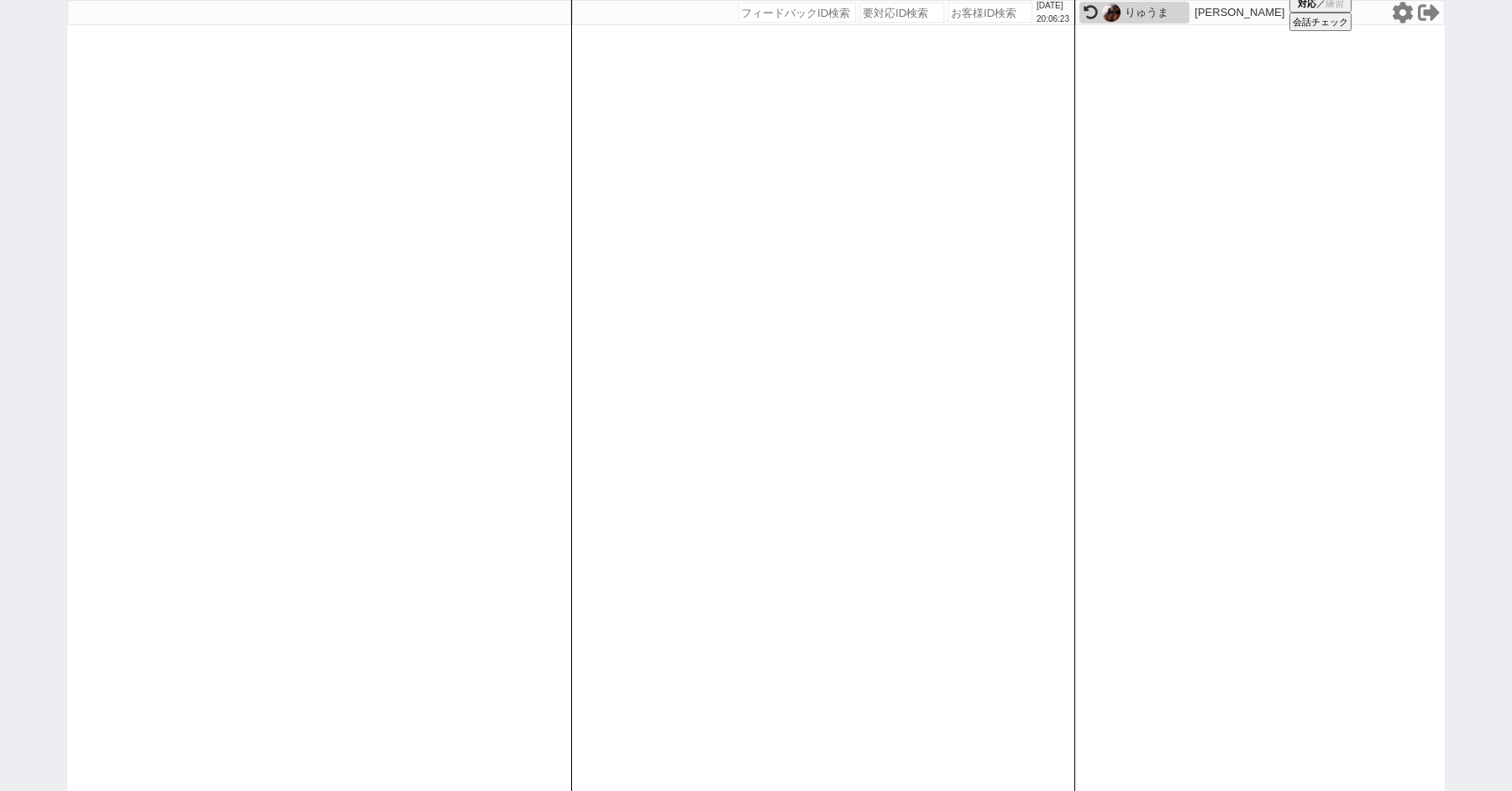
paste input "609628"
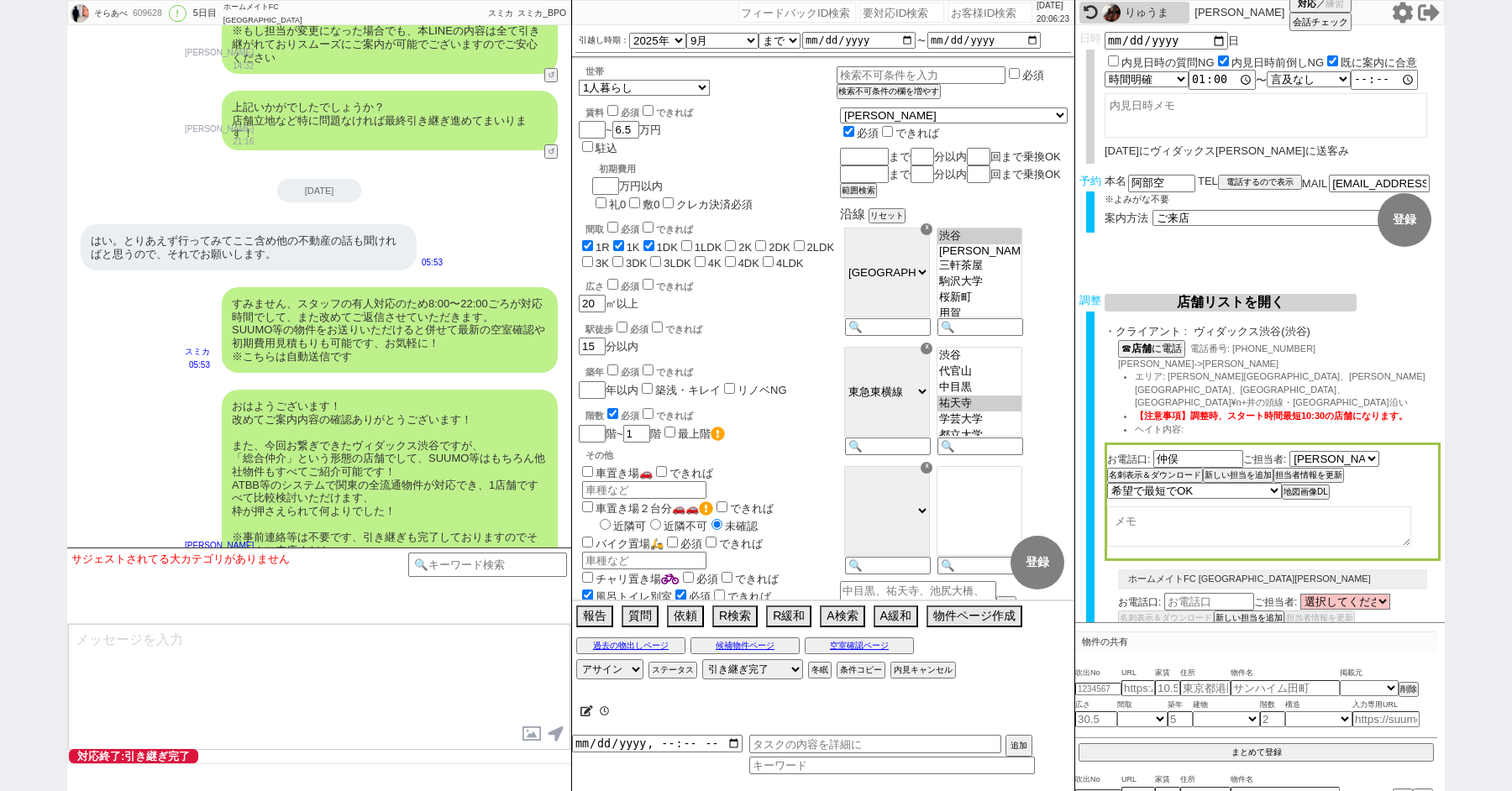
scroll to position [7935, 0]
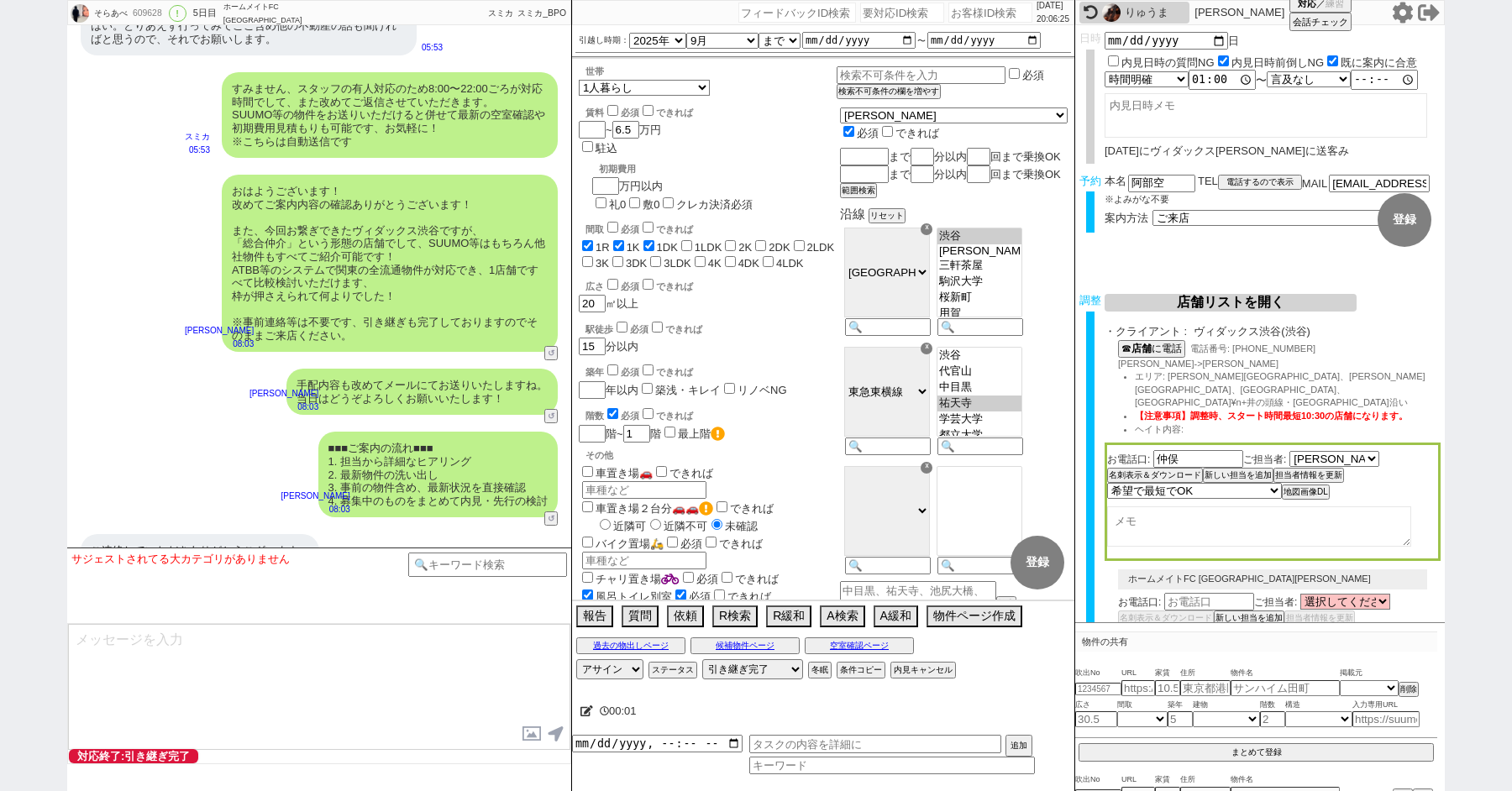
click at [453, 590] on div "いえ、とんでもございません！[DATE]は改めてどうぞよろしくお願いいたします！ [PERSON_NAME] 15:28 14164-A1" at bounding box center [319, 621] width 504 height 63
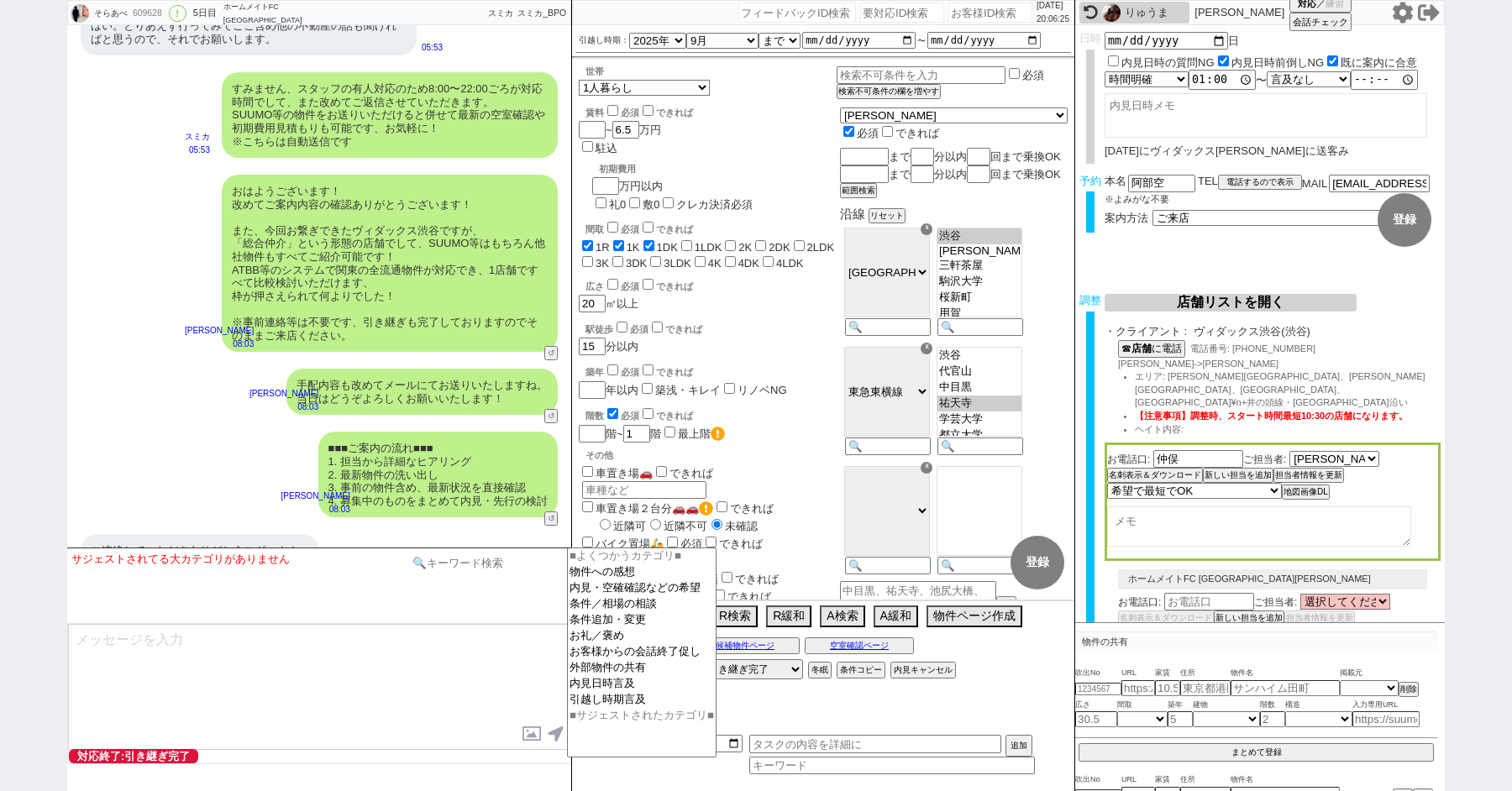
click at [442, 561] on input at bounding box center [487, 563] width 159 height 21
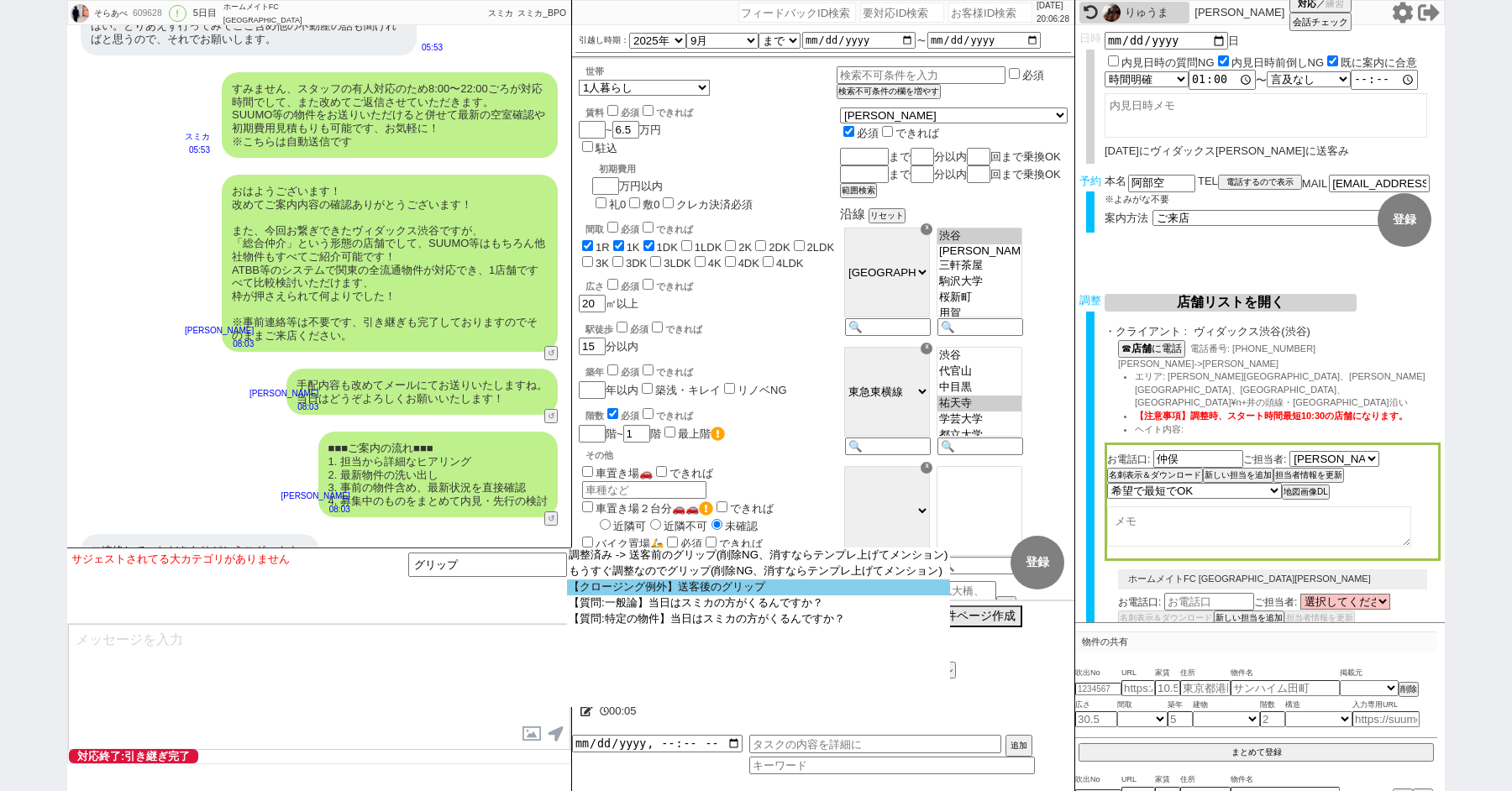
click at [0, 0] on option "【クロージング例外】送客後のグリップ" at bounding box center [0, 0] width 0 height 0
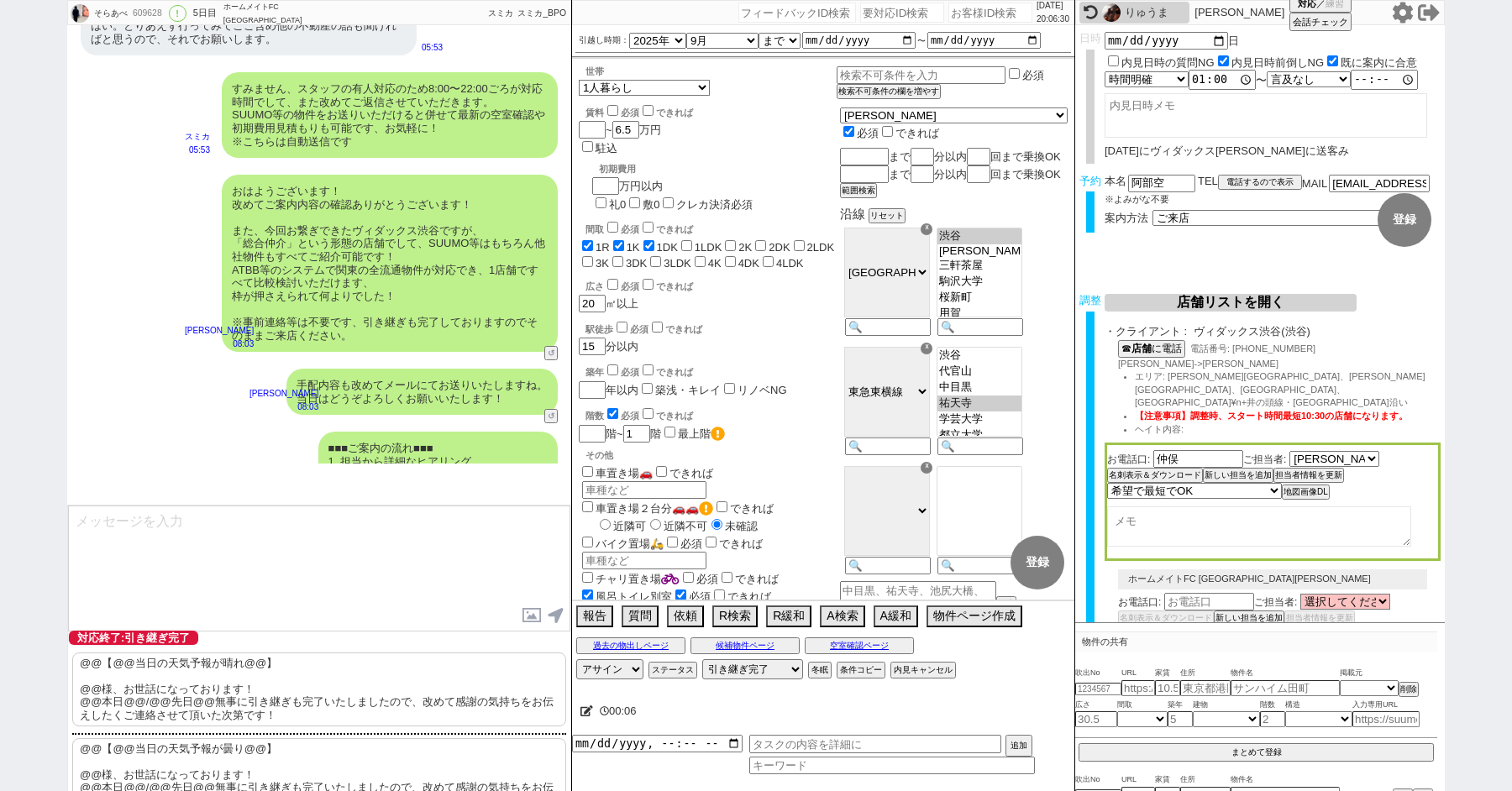
scroll to position [78, 0]
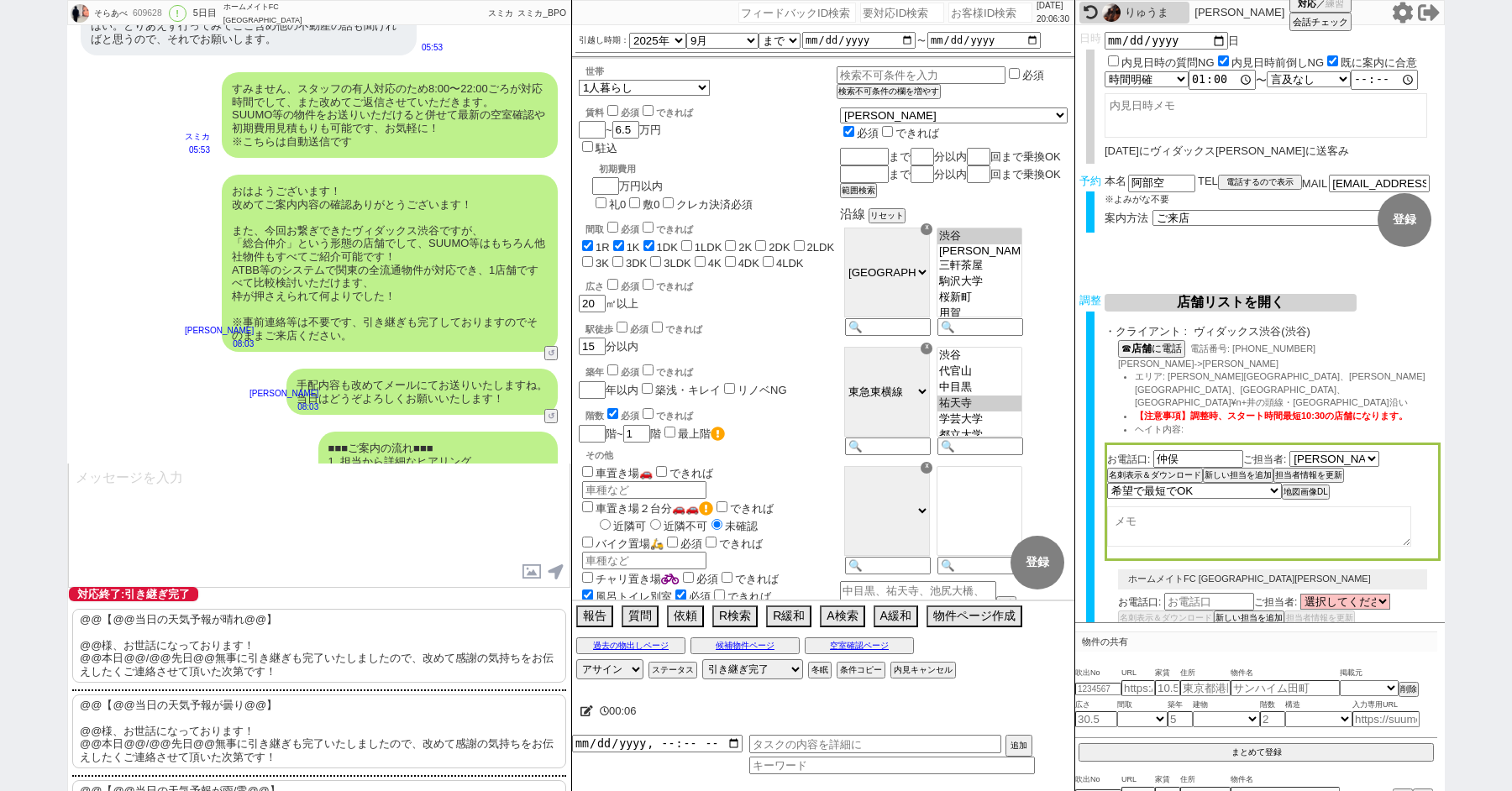
click at [261, 648] on p "@@【@@当日の天気予報が晴れ@@】 @@様、お世話になっております！ @@本日@@/@@先日@@無事に引き継ぎも完了いたしましたので、改めて感謝の気持ちをお…" at bounding box center [319, 646] width 494 height 74
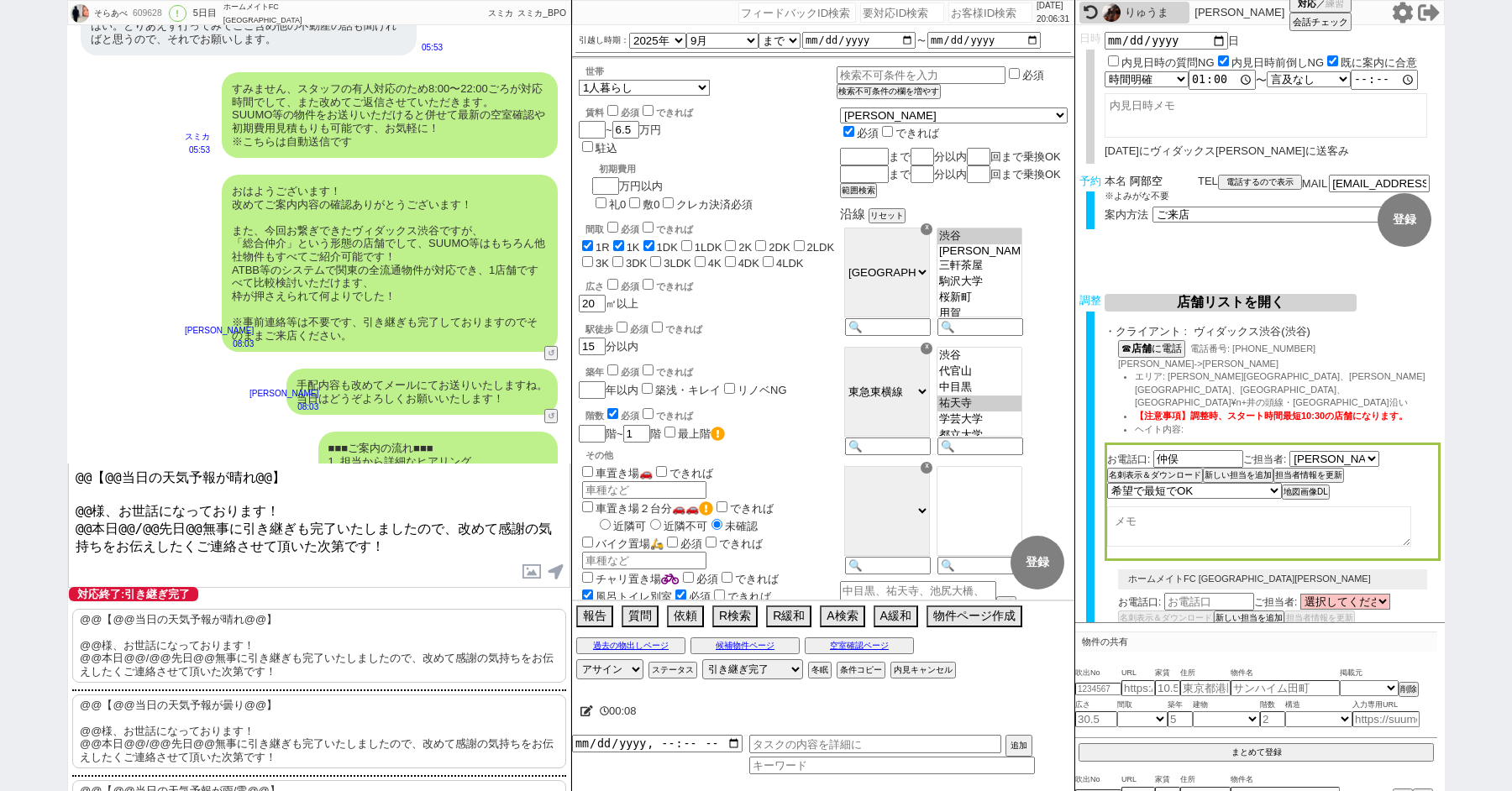
drag, startPoint x: 1147, startPoint y: 179, endPoint x: 1084, endPoint y: 179, distance: 63.0
click at [1092, 179] on div "予約 本名 [PERSON_NAME] ※よみがな不要 TEL 電話するので表示 電話の理由 356 初日調整での禊 357 問物漏れ回収 359 内見日が怪…" at bounding box center [1260, 208] width 370 height 66
drag, startPoint x: 92, startPoint y: 504, endPoint x: 38, endPoint y: 372, distance: 142.6
click at [44, 421] on div "そらあべ 609628 ! 0 5日目 ホームメイトFC 三軒茶屋[PERSON_NAME]店 冬眠中 自社客 スミカ スミカ_BPO チャット全表示 [DA…" at bounding box center [756, 395] width 1512 height 791
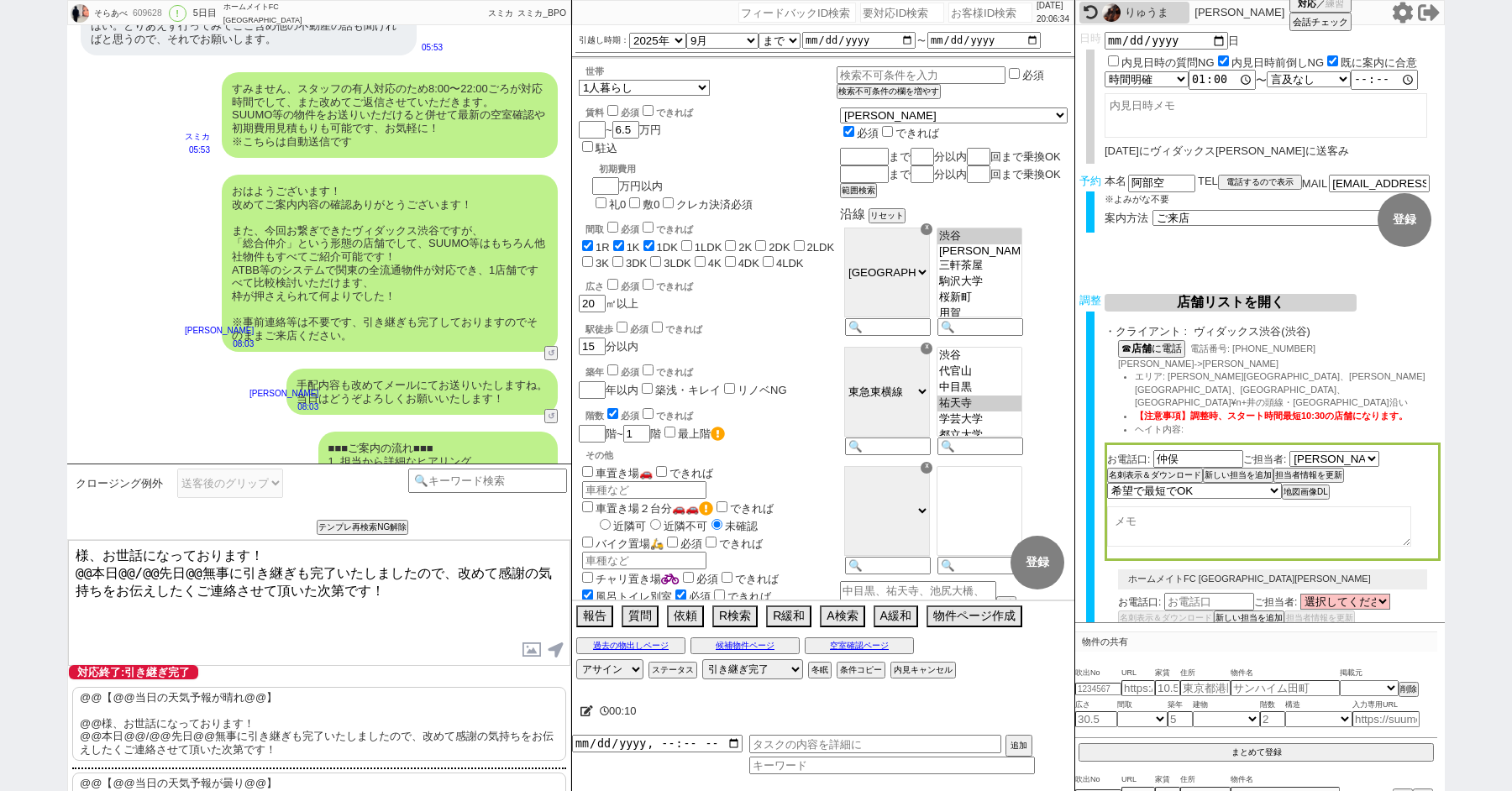
paste textarea "阿部"
drag, startPoint x: 91, startPoint y: 565, endPoint x: 61, endPoint y: 565, distance: 30.0
click at [68, 565] on textarea "阿部様、お世話になっております！ @@本日@@/@@先日@@無事に引き継ぎも完了いたしましたので、改めて感謝の気持ちをお伝えしたくご連絡させて頂いた次第です！" at bounding box center [319, 604] width 503 height 126
drag, startPoint x: 99, startPoint y: 568, endPoint x: 173, endPoint y: 569, distance: 74.0
click at [173, 569] on textarea "阿部様、お世話になっております！ 本日@@/@@先日@@無事に引き継ぎも完了いたしましたので、改めて感謝の気持ちをお伝えしたくご連絡させて頂いた次第です！" at bounding box center [319, 604] width 503 height 126
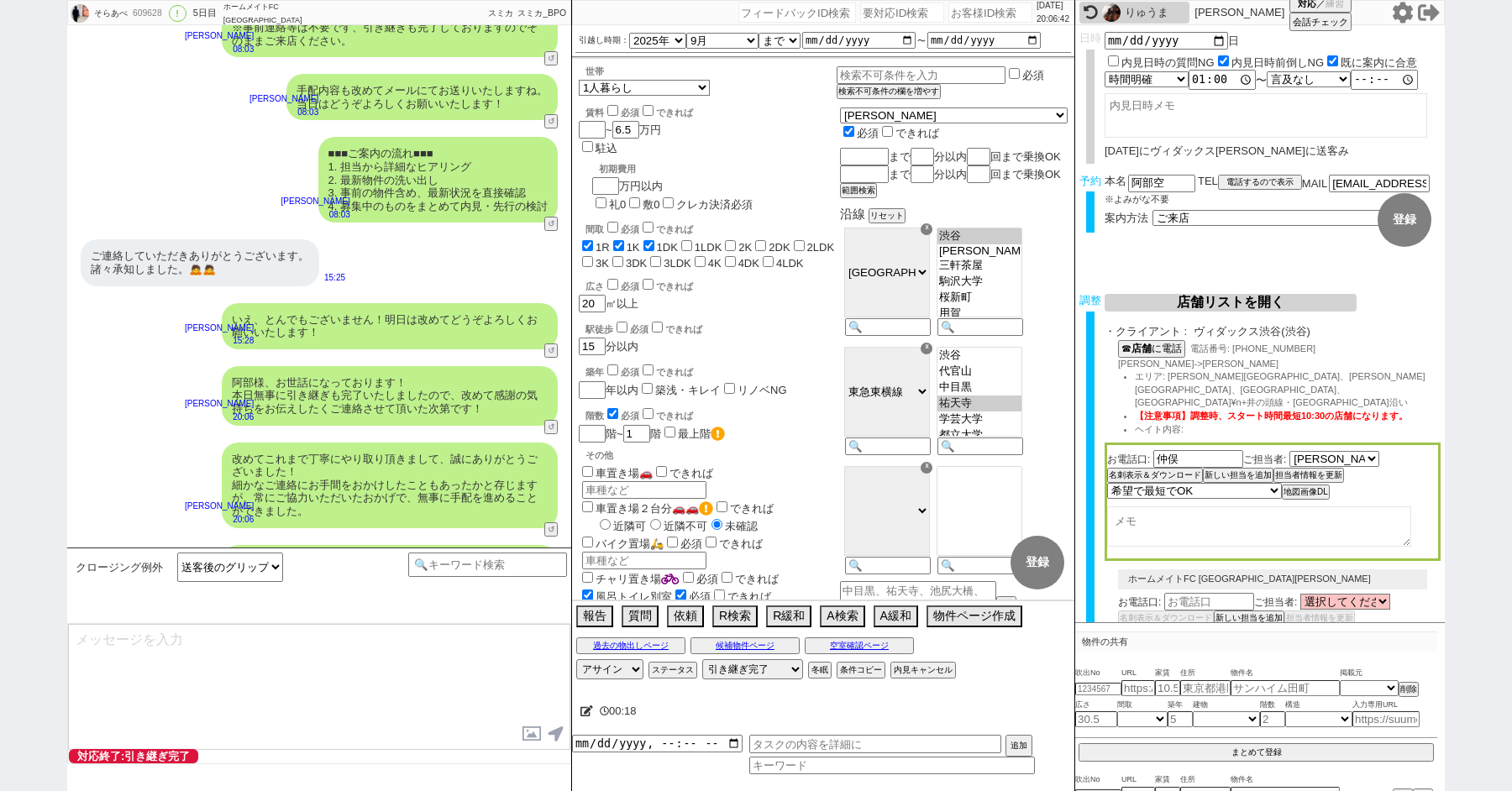
scroll to position [8307, 0]
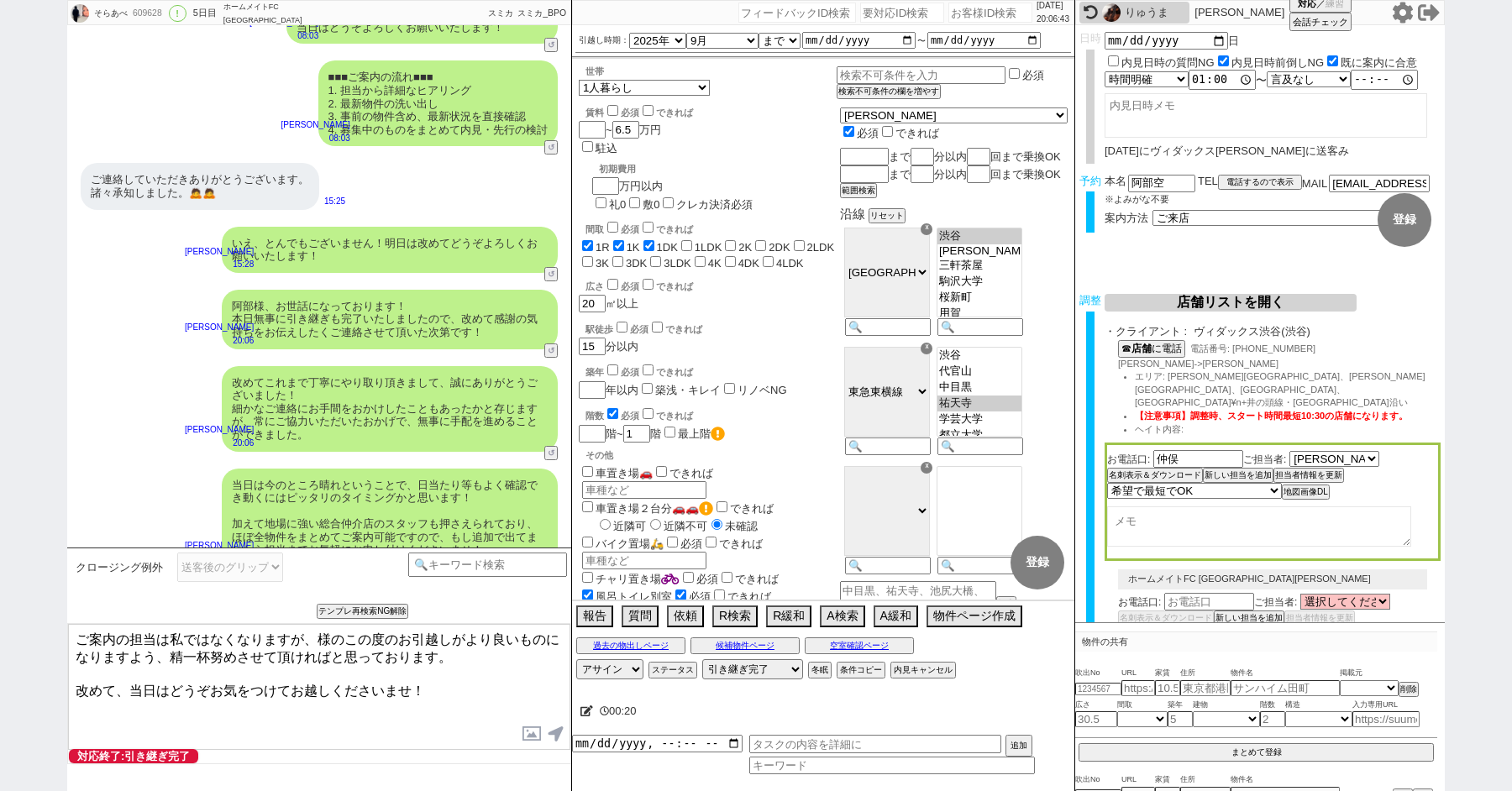
paste textarea "阿部"
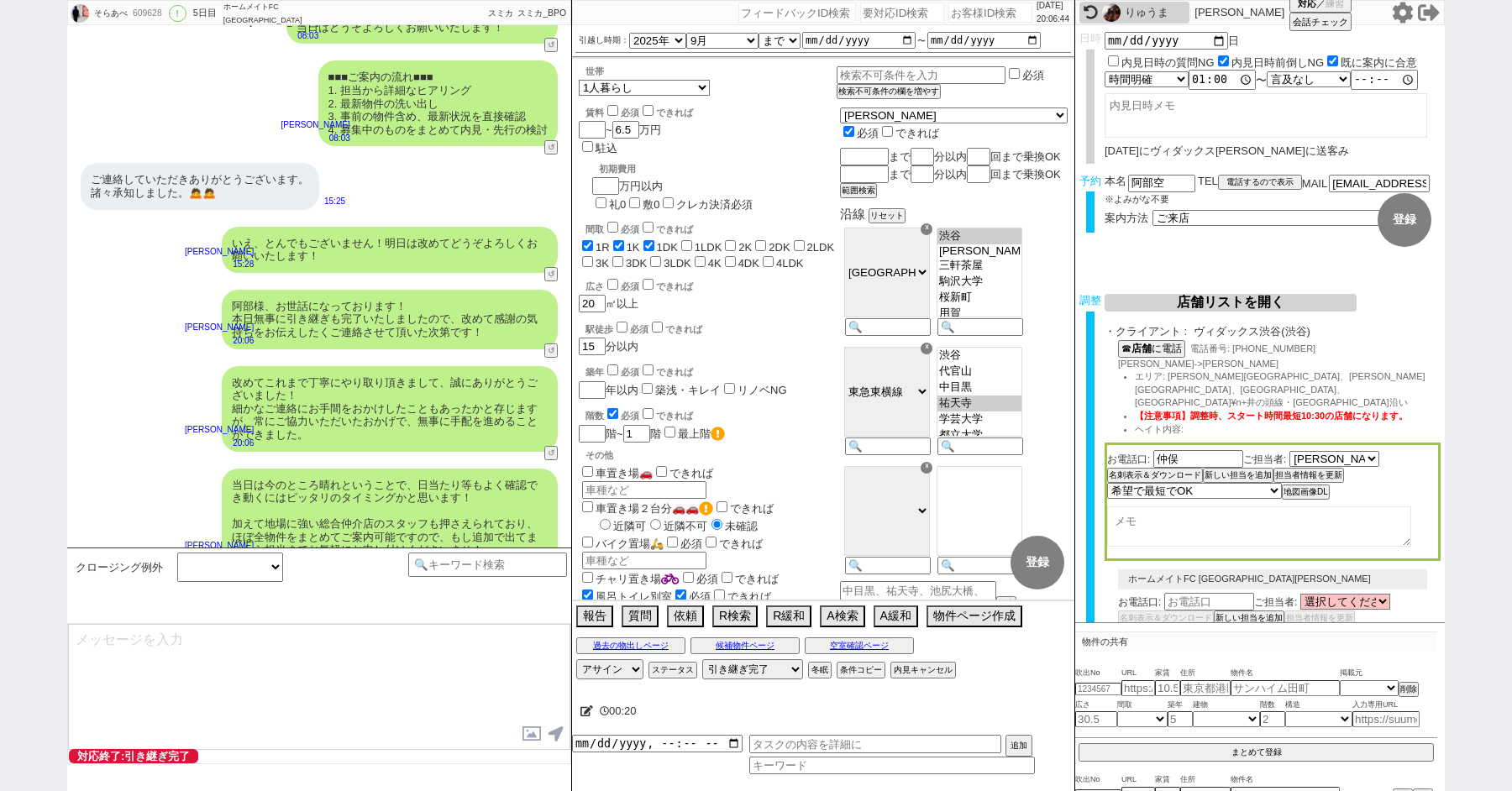
scroll to position [8409, 0]
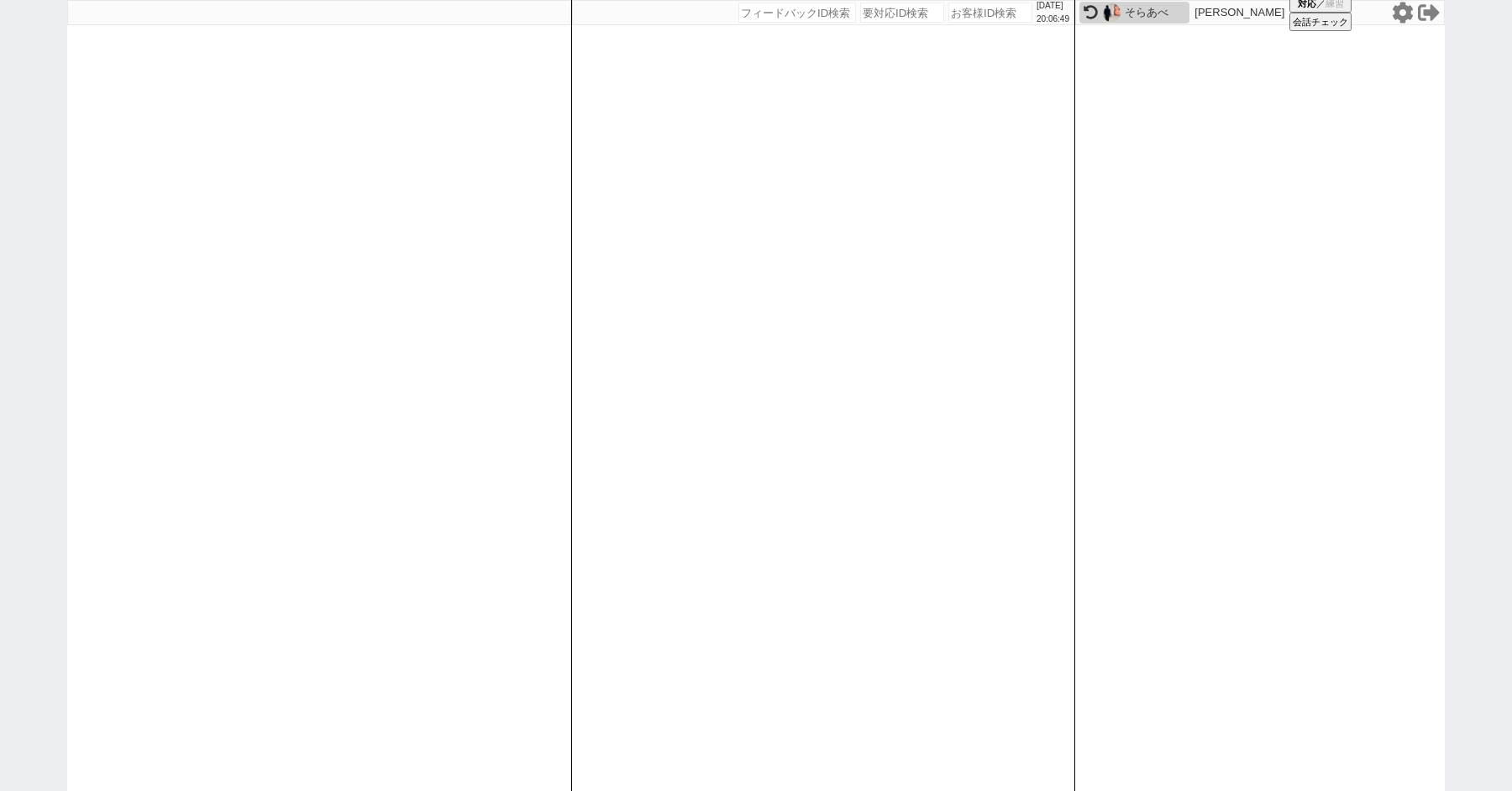
paste input "609860"
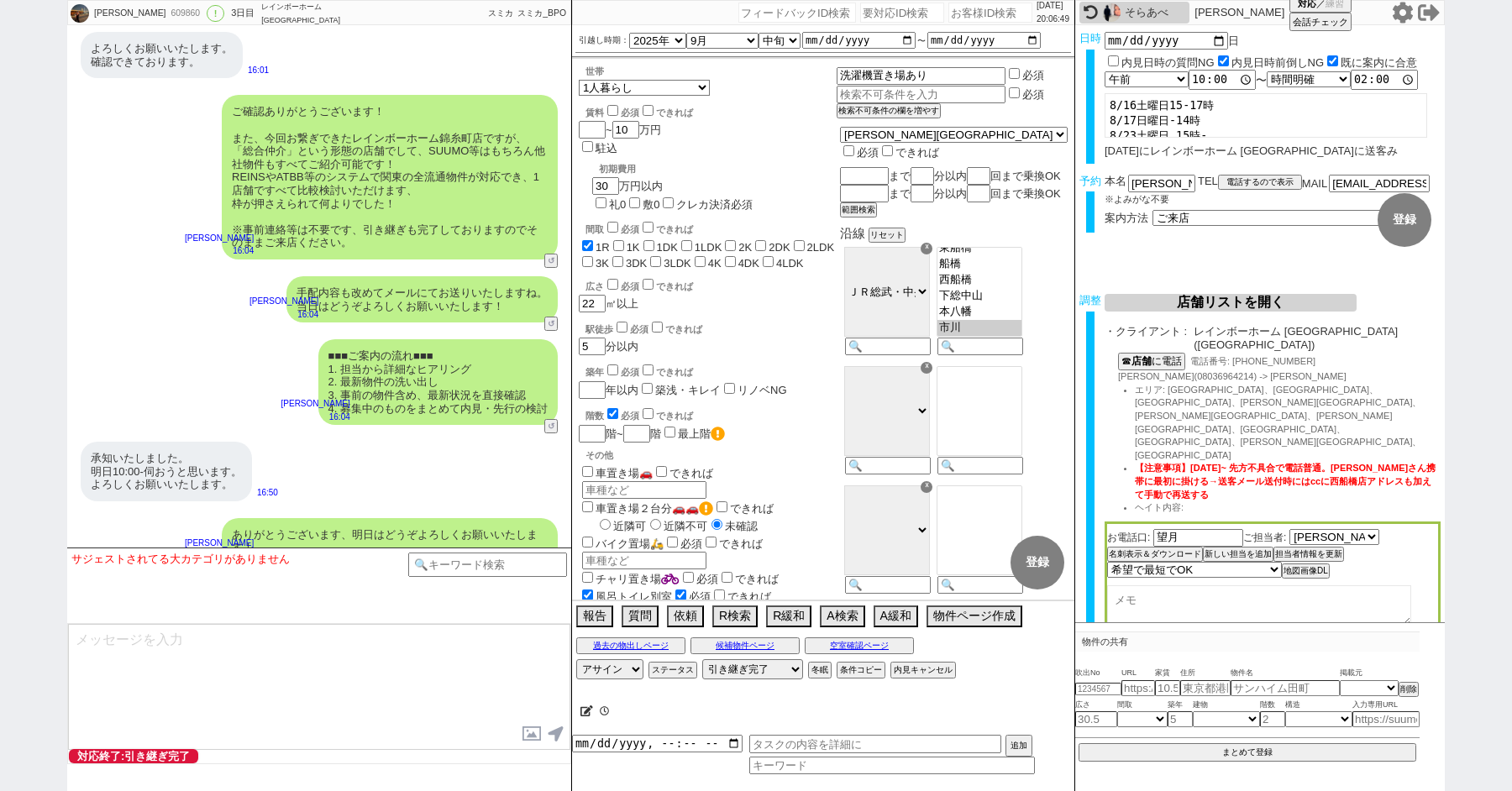
scroll to position [148, 0]
click at [470, 566] on input at bounding box center [487, 563] width 159 height 21
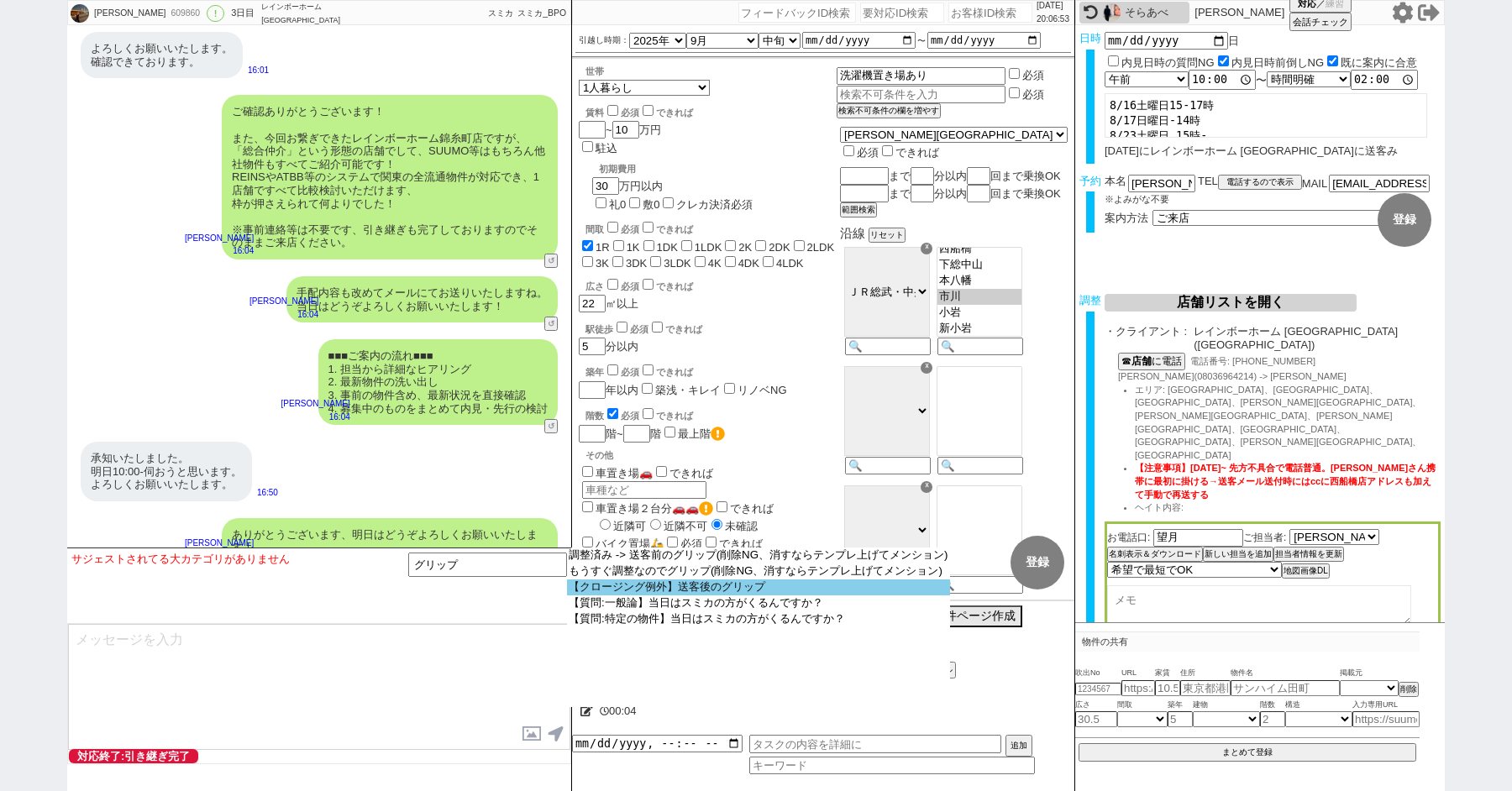
click at [0, 0] on option "【クロージング例外】送客後のグリップ" at bounding box center [0, 0] width 0 height 0
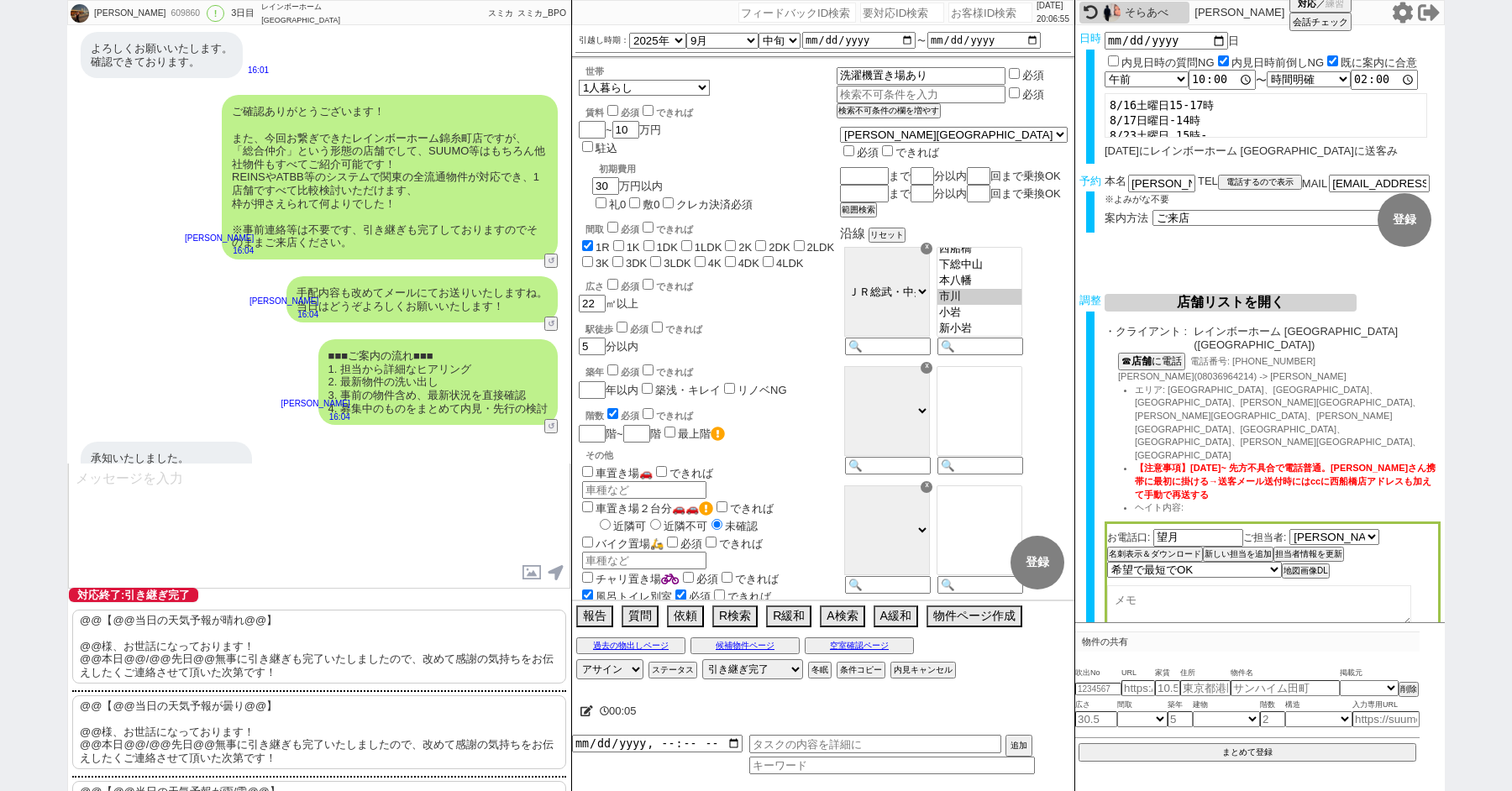
scroll to position [155, 0]
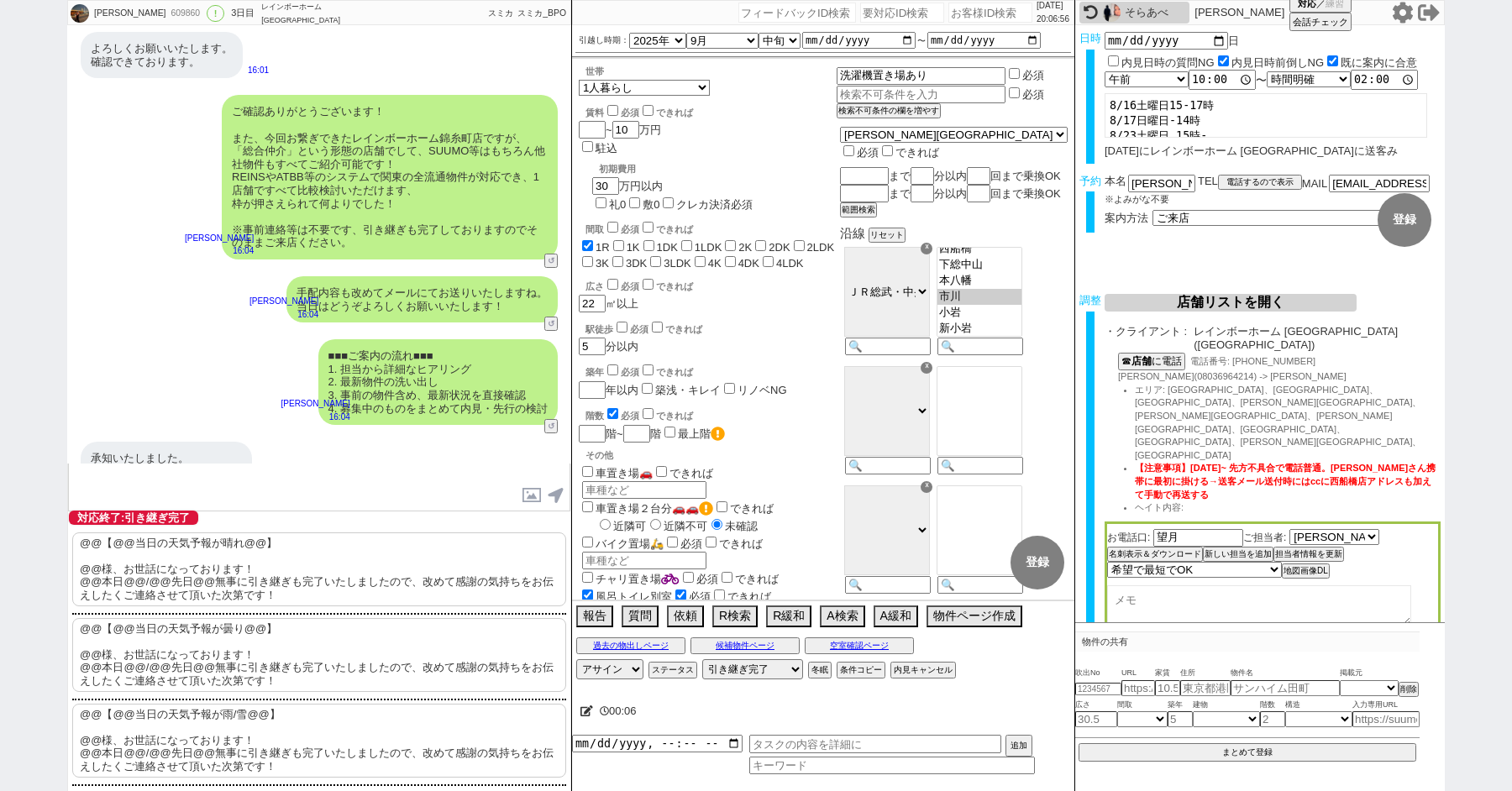
click at [259, 576] on p "@@【@@当日の天気予報が晴れ@@】 @@様、お世話になっております！ @@本日@@/@@先日@@無事に引き継ぎも完了いたしましたので、改めて感謝の気持ちをお…" at bounding box center [319, 570] width 494 height 74
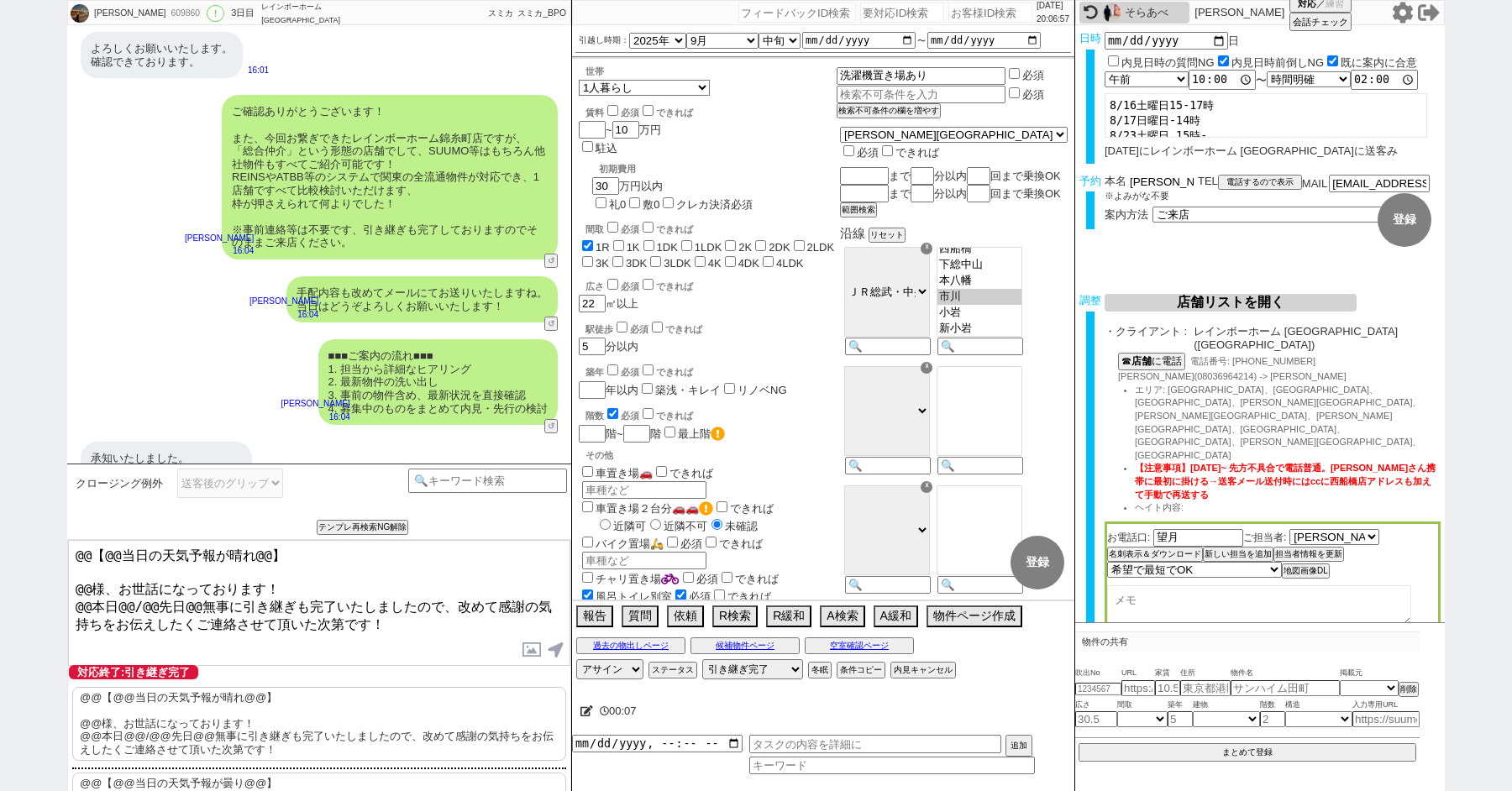
drag, startPoint x: 1153, startPoint y: 174, endPoint x: 1046, endPoint y: 174, distance: 107.0
click at [1046, 174] on div "[PERSON_NAME] 609860 ! 0 3日目 レインボーホーム [GEOGRAPHIC_DATA] 冬眠中 自社客 スミカ スミカ_BPO チャッ…" at bounding box center [756, 395] width 1378 height 791
drag, startPoint x: 90, startPoint y: 583, endPoint x: 37, endPoint y: 509, distance: 91.0
click at [50, 544] on div "[PERSON_NAME] 609860 ! 0 3日目 レインボーホーム [GEOGRAPHIC_DATA] 冬眠中 自社客 スミカ スミカ_BPO チャッ…" at bounding box center [756, 395] width 1512 height 791
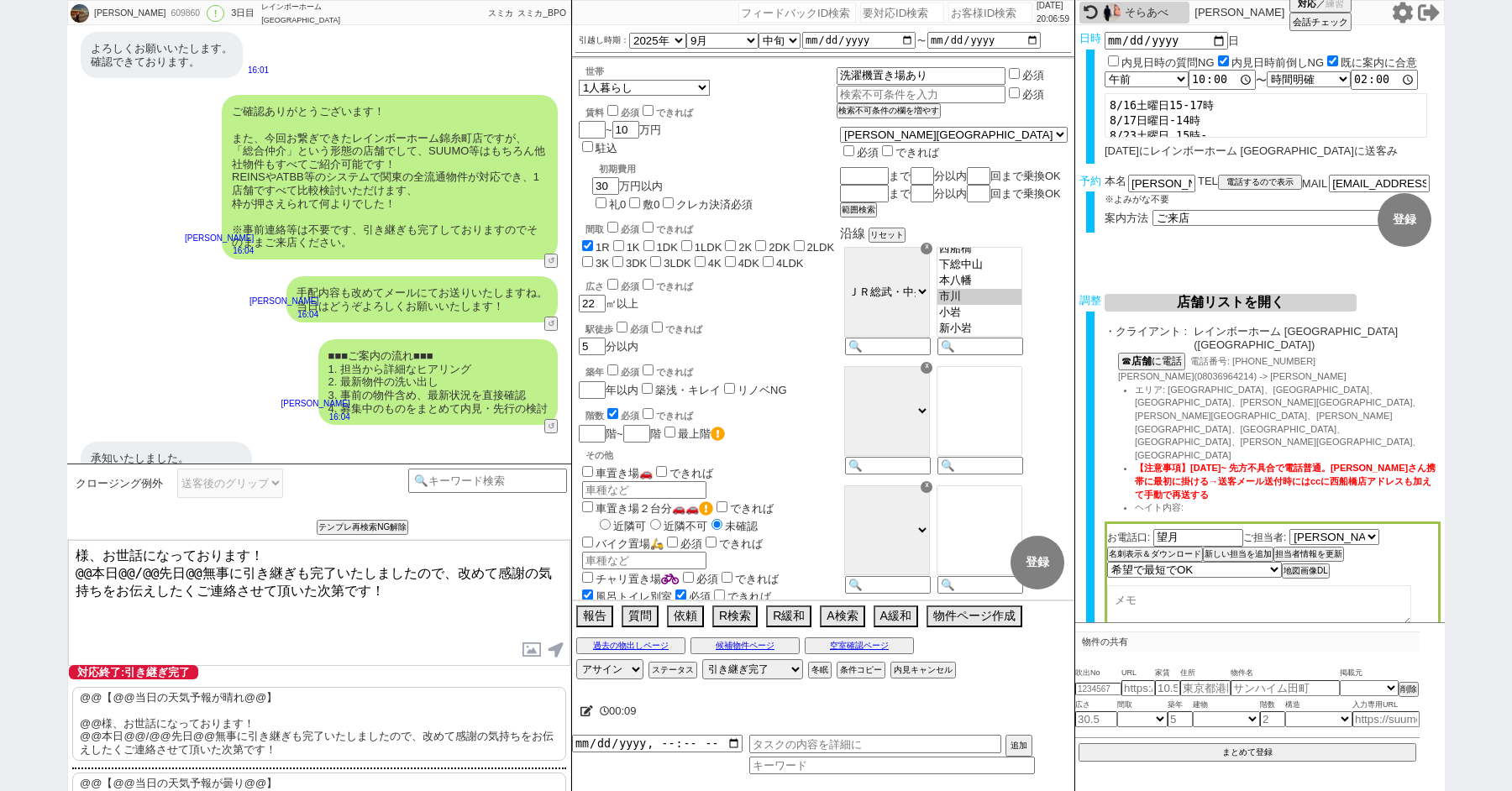
paste textarea "木下"
drag, startPoint x: 91, startPoint y: 568, endPoint x: 57, endPoint y: 568, distance: 34.0
click at [62, 568] on div "[PERSON_NAME] 609860 ! 0 3日目 レインボーホーム [GEOGRAPHIC_DATA] 冬眠中 自社客 スミカ スミカ_BPO チャッ…" at bounding box center [756, 395] width 1512 height 791
drag, startPoint x: 100, startPoint y: 571, endPoint x: 179, endPoint y: 569, distance: 79.0
click at [179, 569] on textarea "木下様、お世話になっております！ 本日@@/@@先日@@無事に引き継ぎも完了いたしましたので、改めて感謝の気持ちをお伝えしたくご連絡させて頂いた次第です！" at bounding box center [319, 604] width 503 height 126
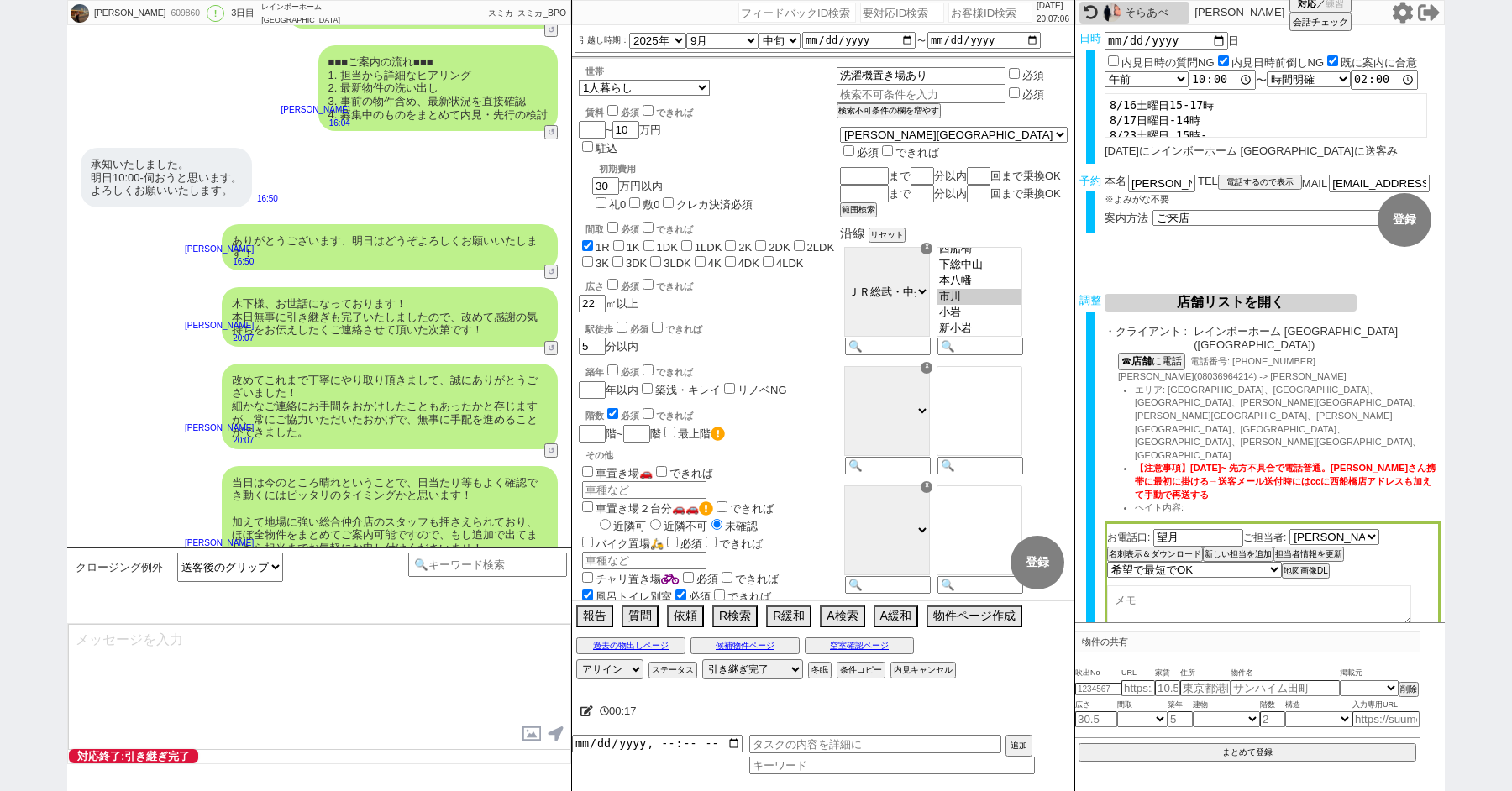
scroll to position [6447, 0]
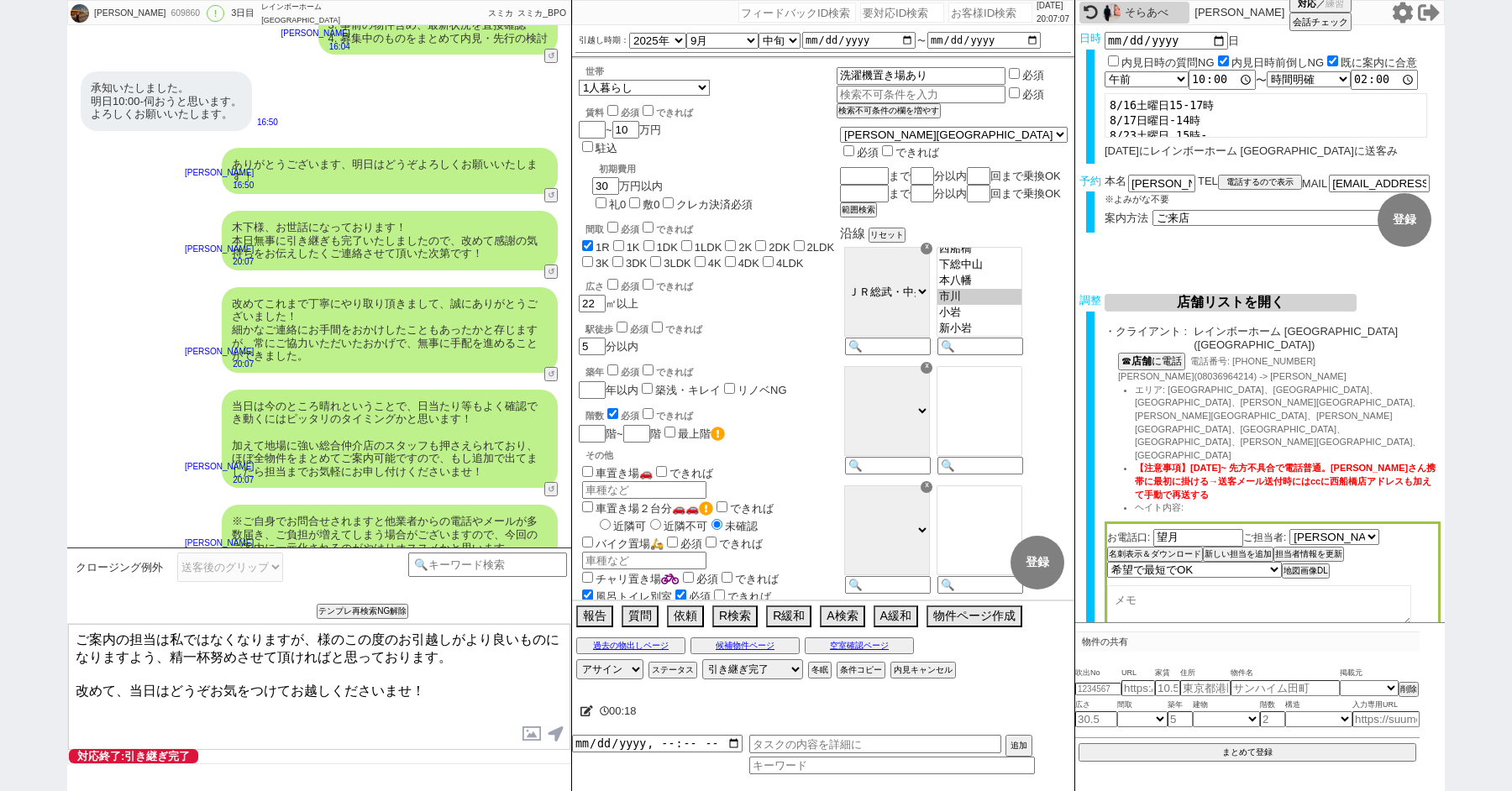
paste textarea "下"
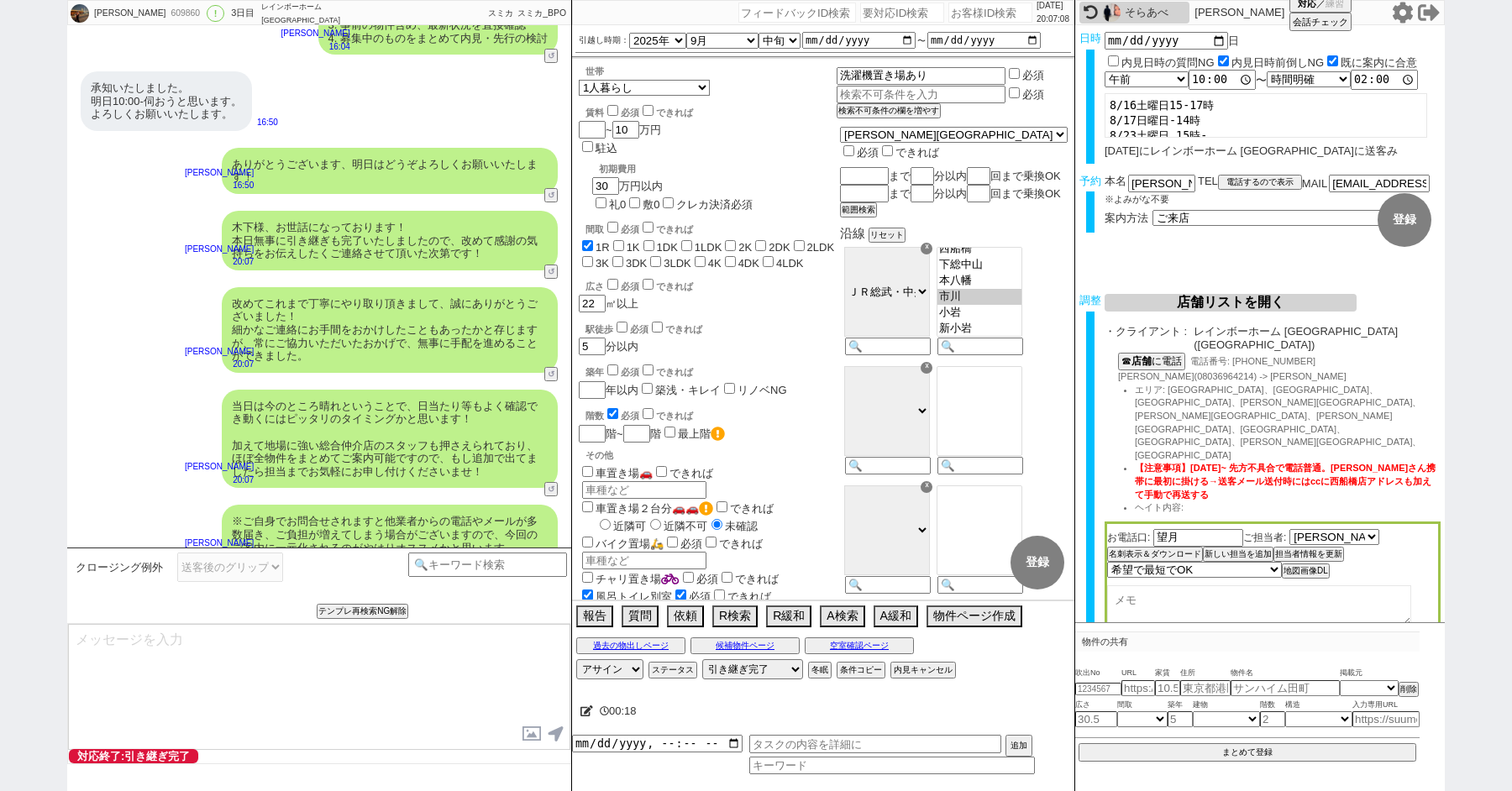
scroll to position [6549, 0]
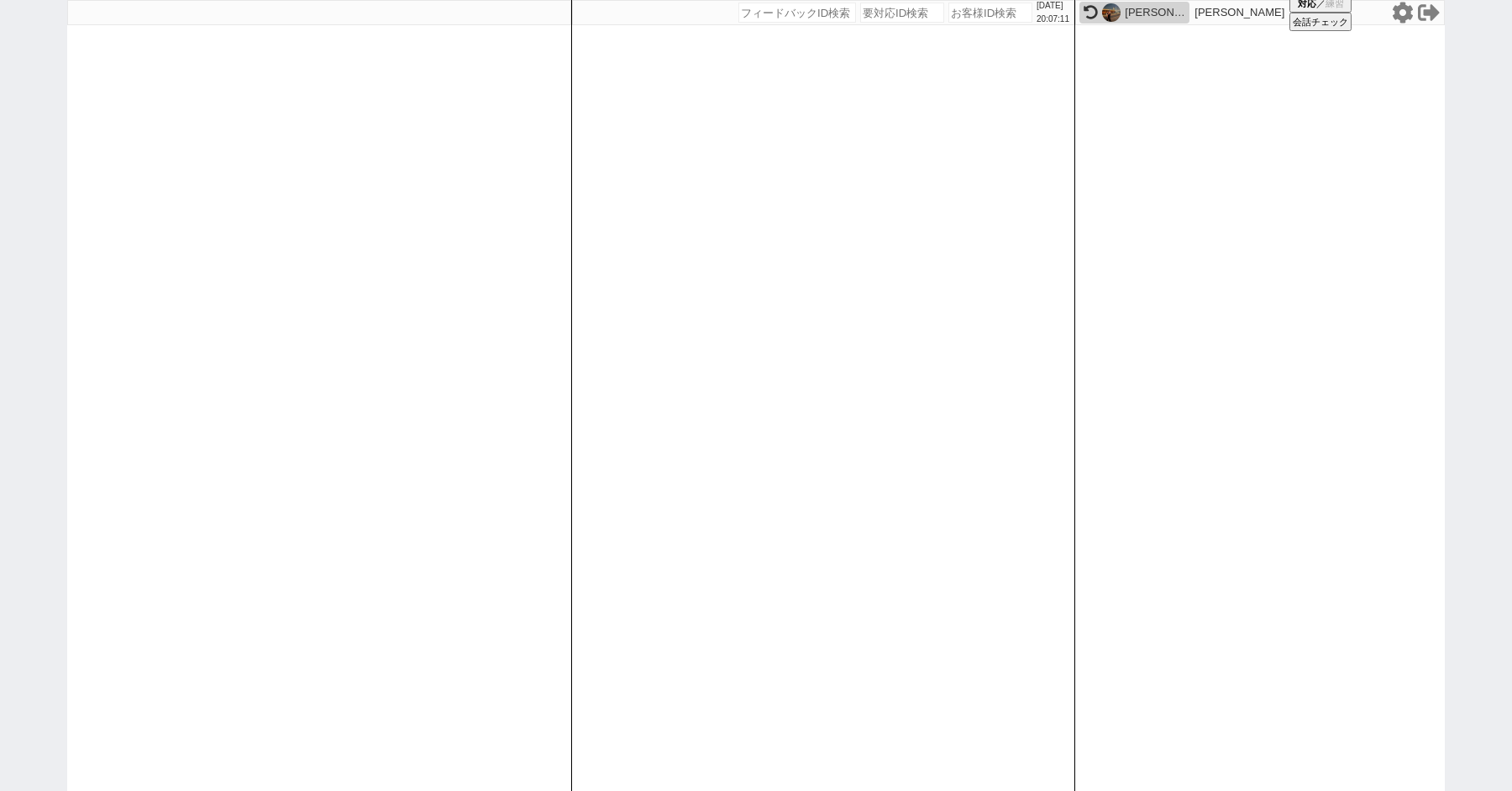
click at [1127, 13] on div "[PERSON_NAME]" at bounding box center [1155, 13] width 61 height 13
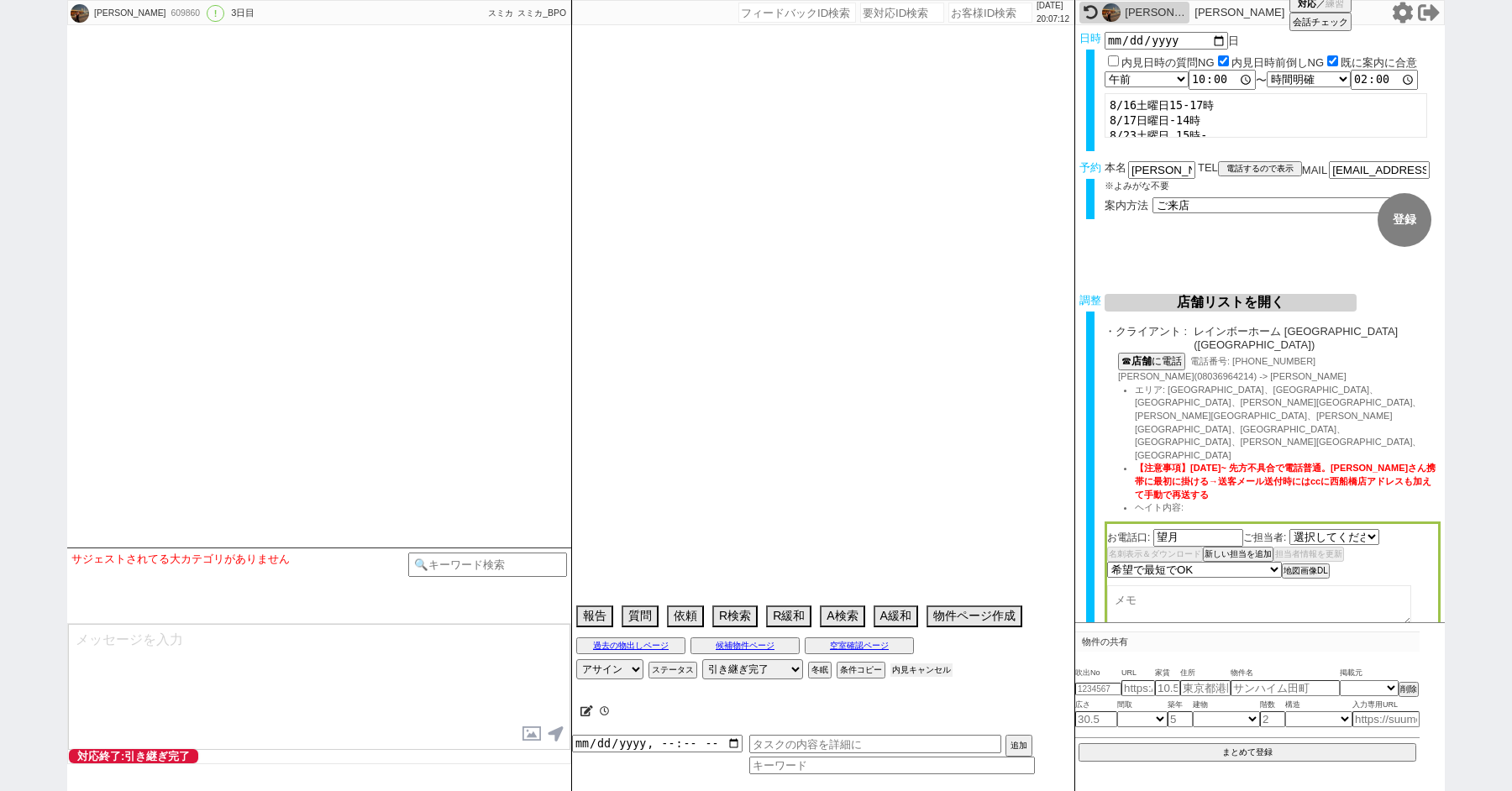
click at [934, 670] on button "内見キャンセル" at bounding box center [921, 671] width 62 height 13
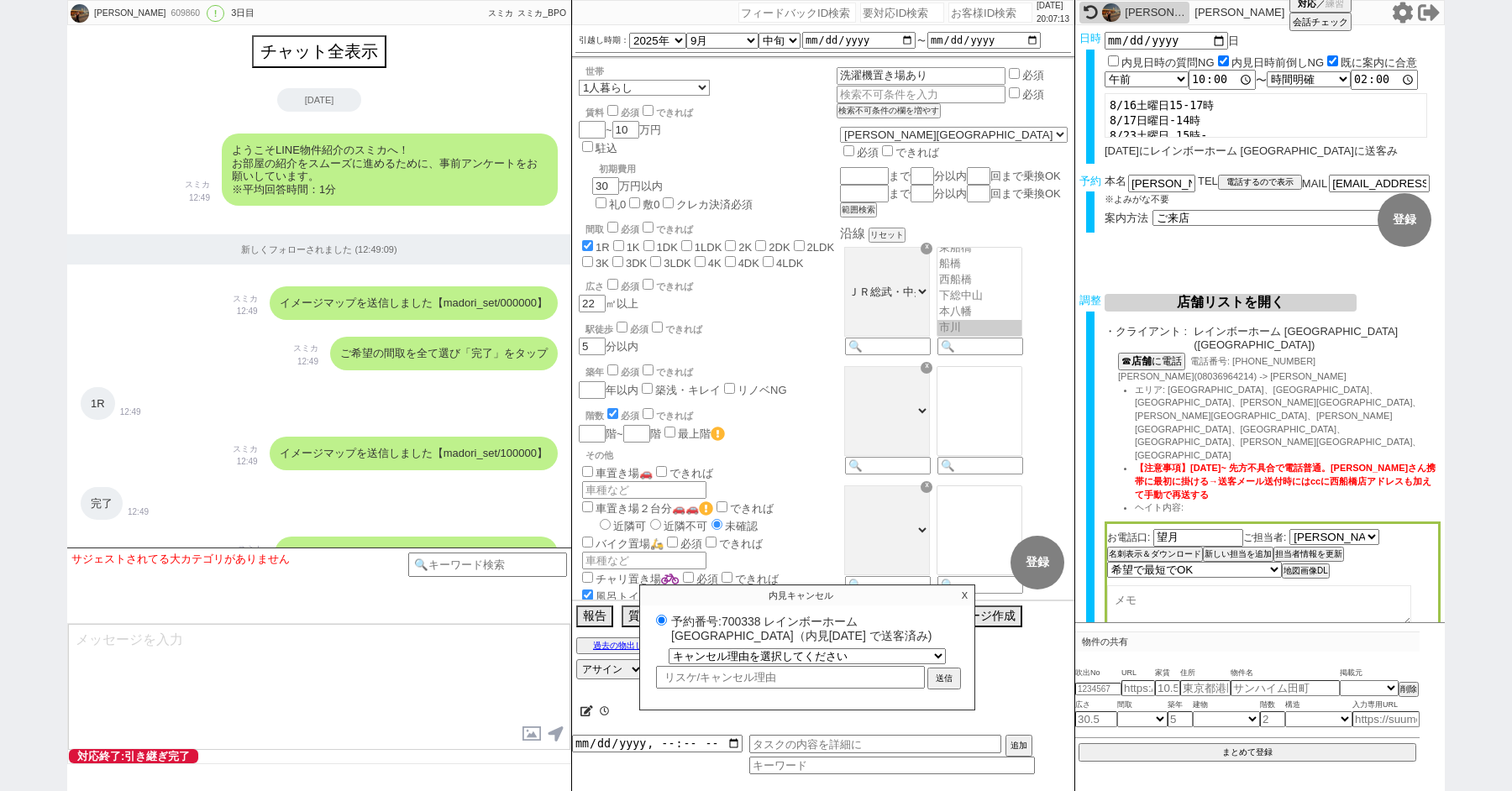
scroll to position [148, 0]
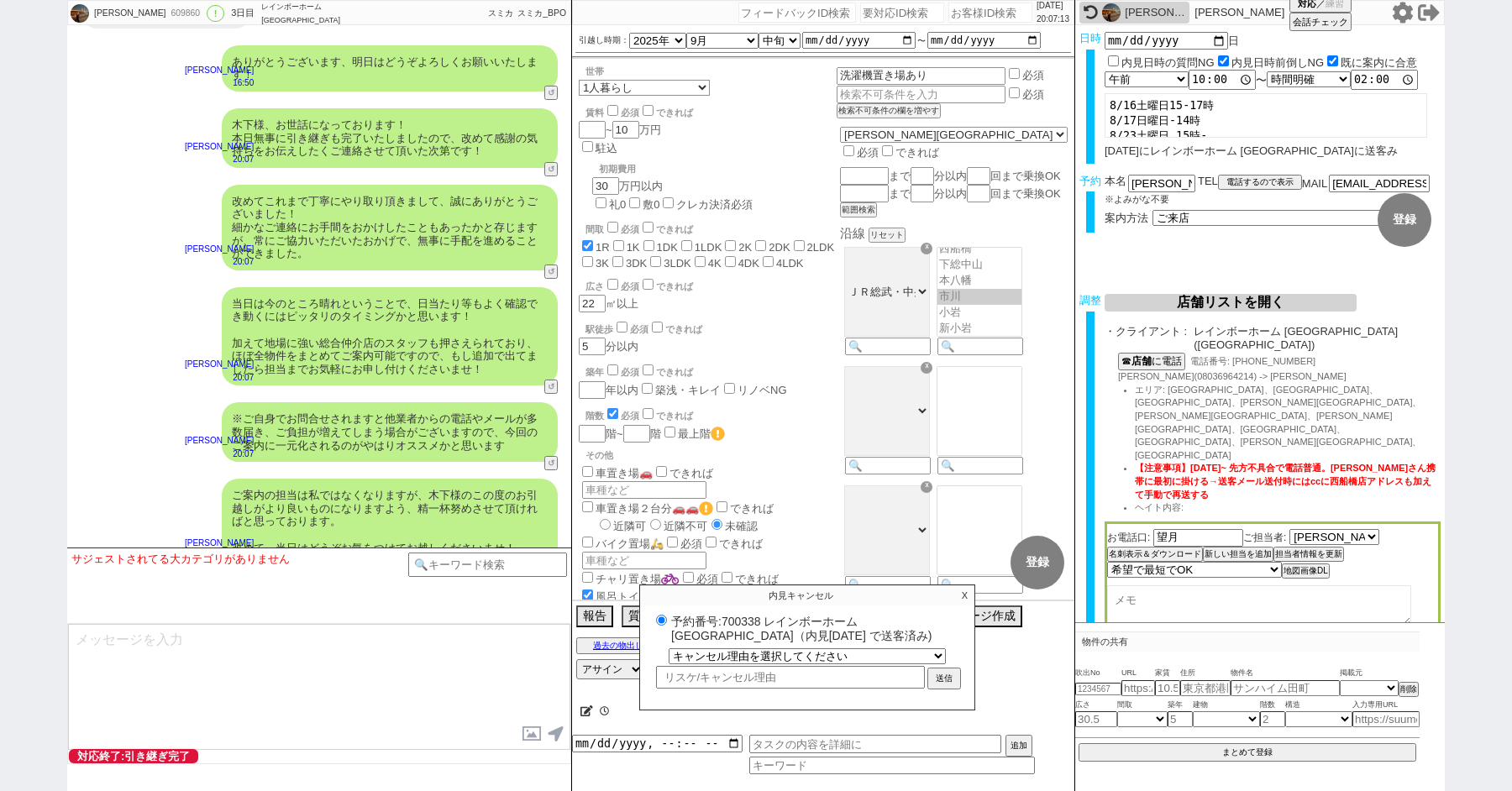
click at [752, 619] on label "予約番号:700338 レインボーホーム [GEOGRAPHIC_DATA]（内見[DATE] で送客済み)" at bounding box center [808, 628] width 311 height 31
click at [667, 619] on input "予約番号:700338 レインボーホーム [GEOGRAPHIC_DATA]（内見[DATE] で送客済み)" at bounding box center [661, 620] width 11 height 11
click at [752, 619] on label "予約番号:700338 レインボーホーム [GEOGRAPHIC_DATA]（内見[DATE] で送客済み)" at bounding box center [808, 628] width 311 height 31
click at [667, 619] on input "予約番号:700338 レインボーホーム [GEOGRAPHIC_DATA]（内見[DATE] で送客済み)" at bounding box center [661, 620] width 11 height 11
copy label "700338"
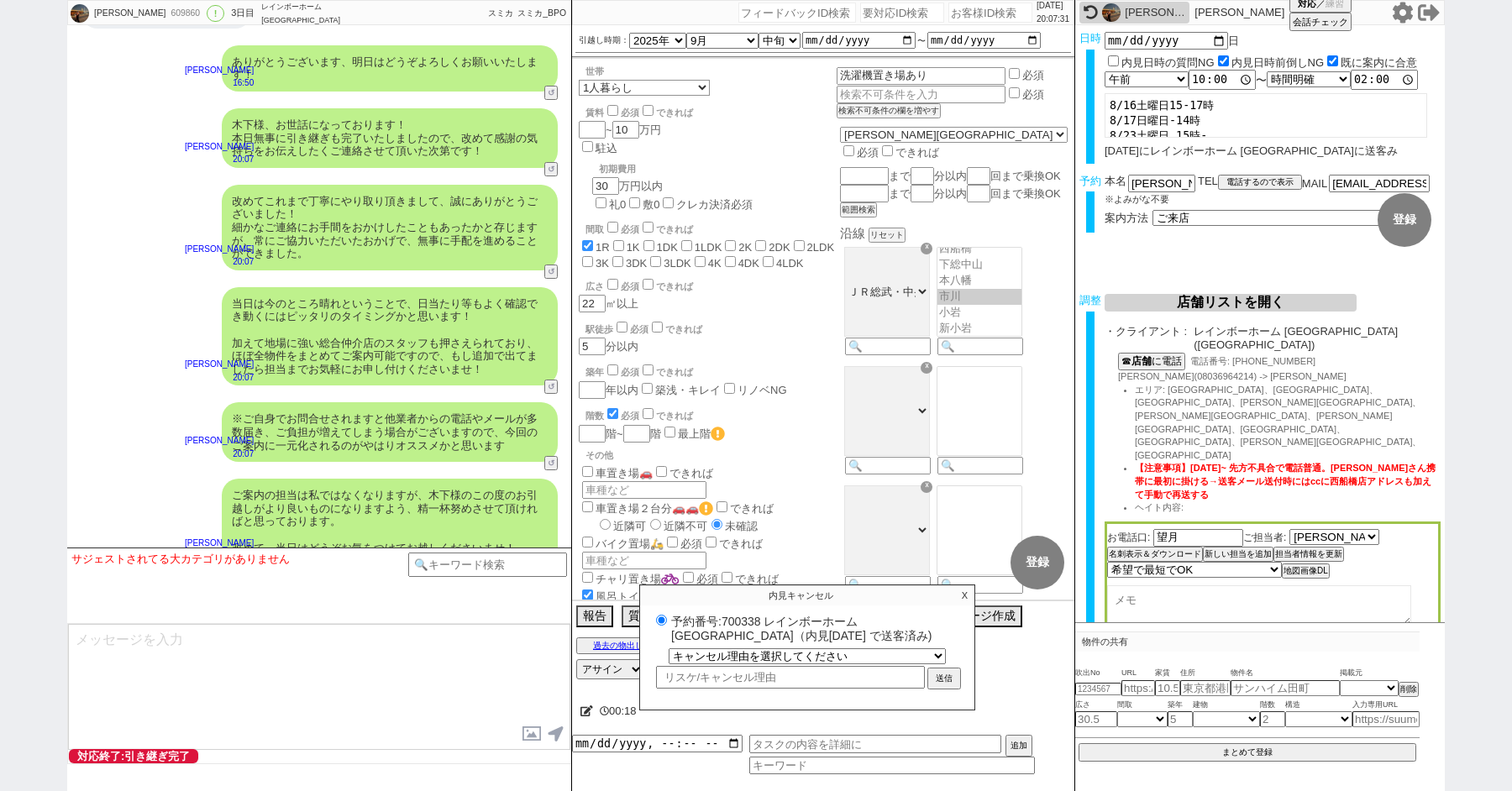
click at [965, 592] on p "X" at bounding box center [964, 596] width 19 height 20
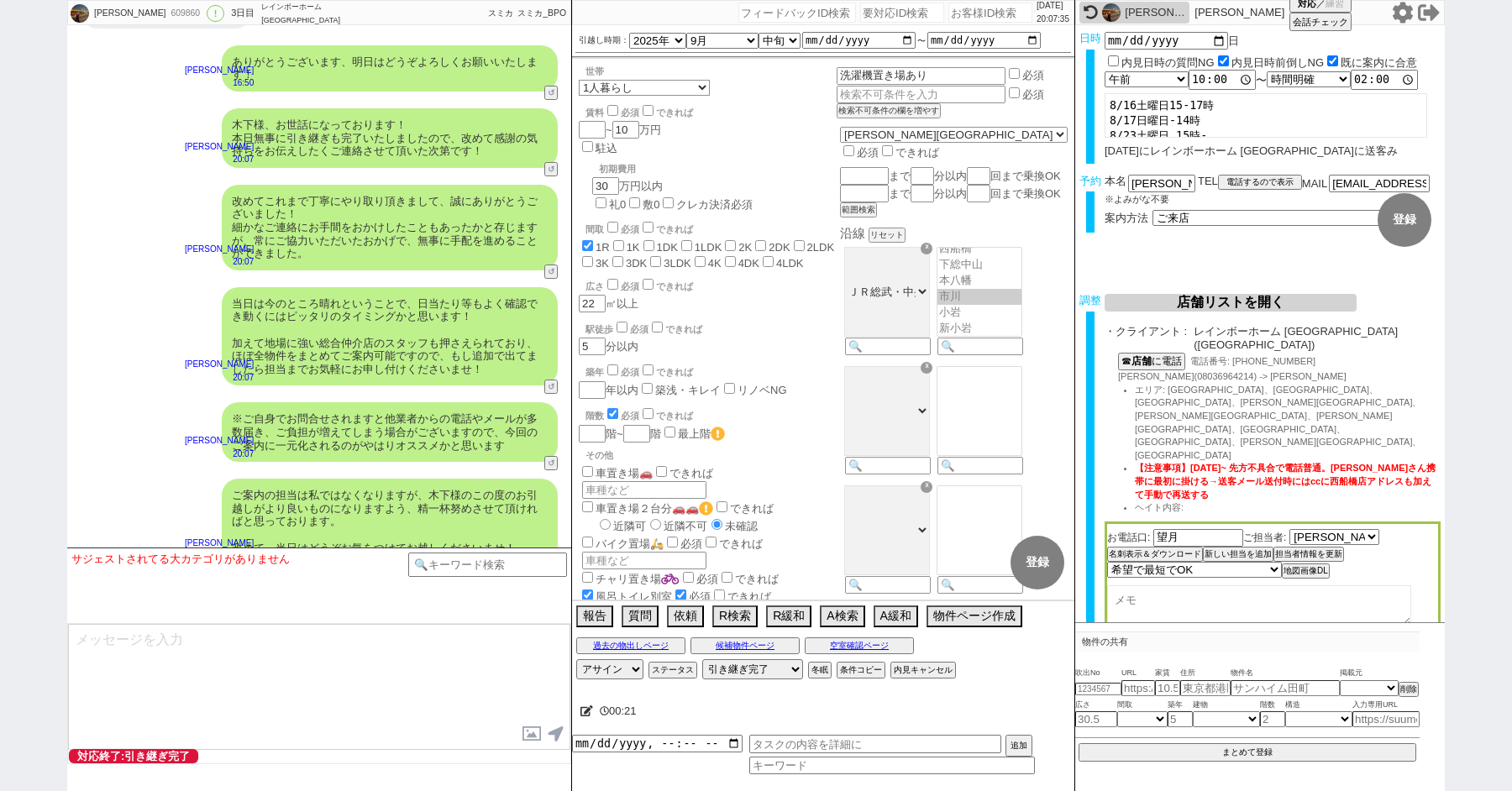
paste input "609875"
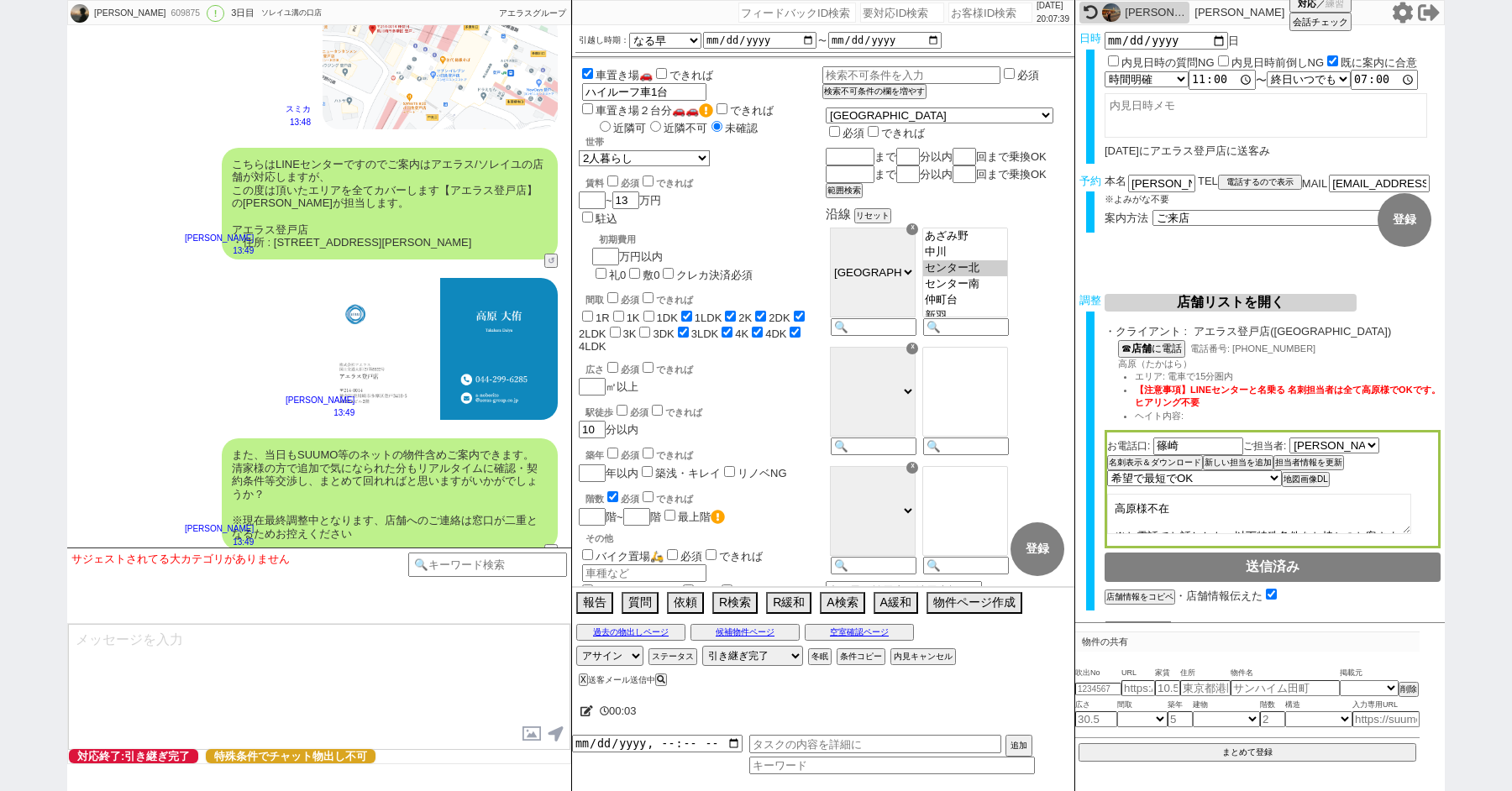
scroll to position [5896, 0]
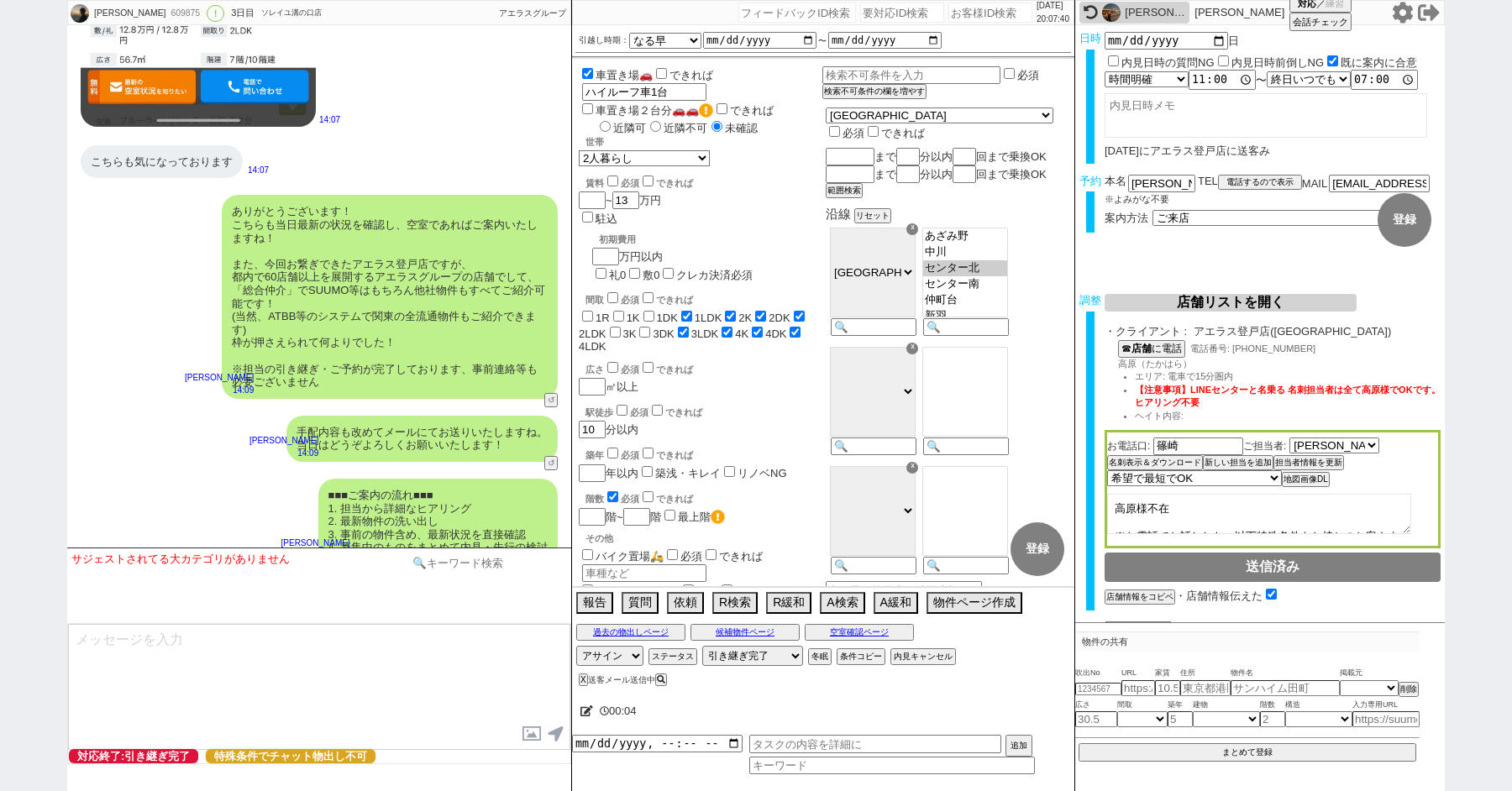
click at [440, 568] on input at bounding box center [487, 563] width 159 height 21
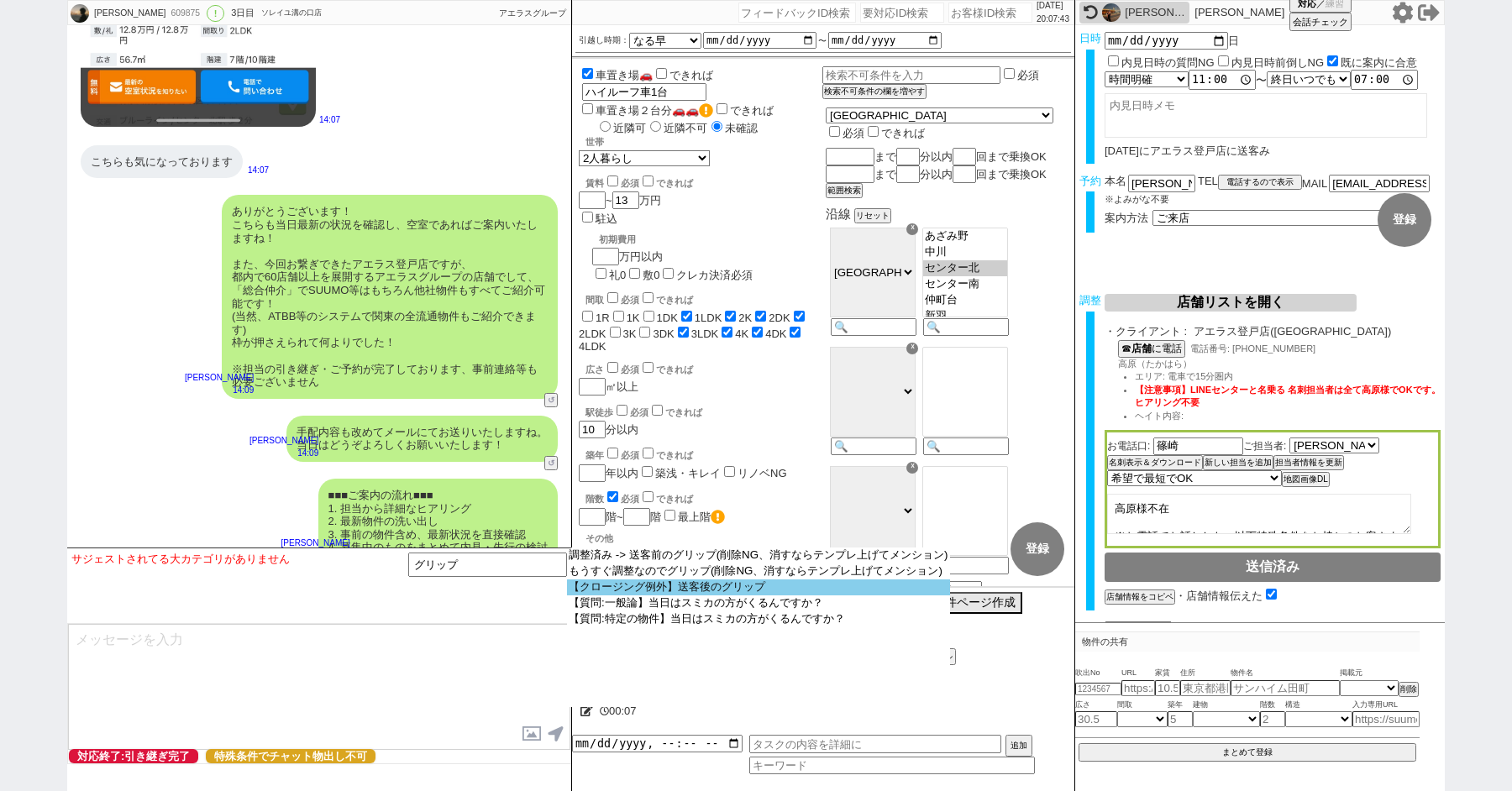
click at [0, 0] on option "【クロージング例外】送客後のグリップ" at bounding box center [0, 0] width 0 height 0
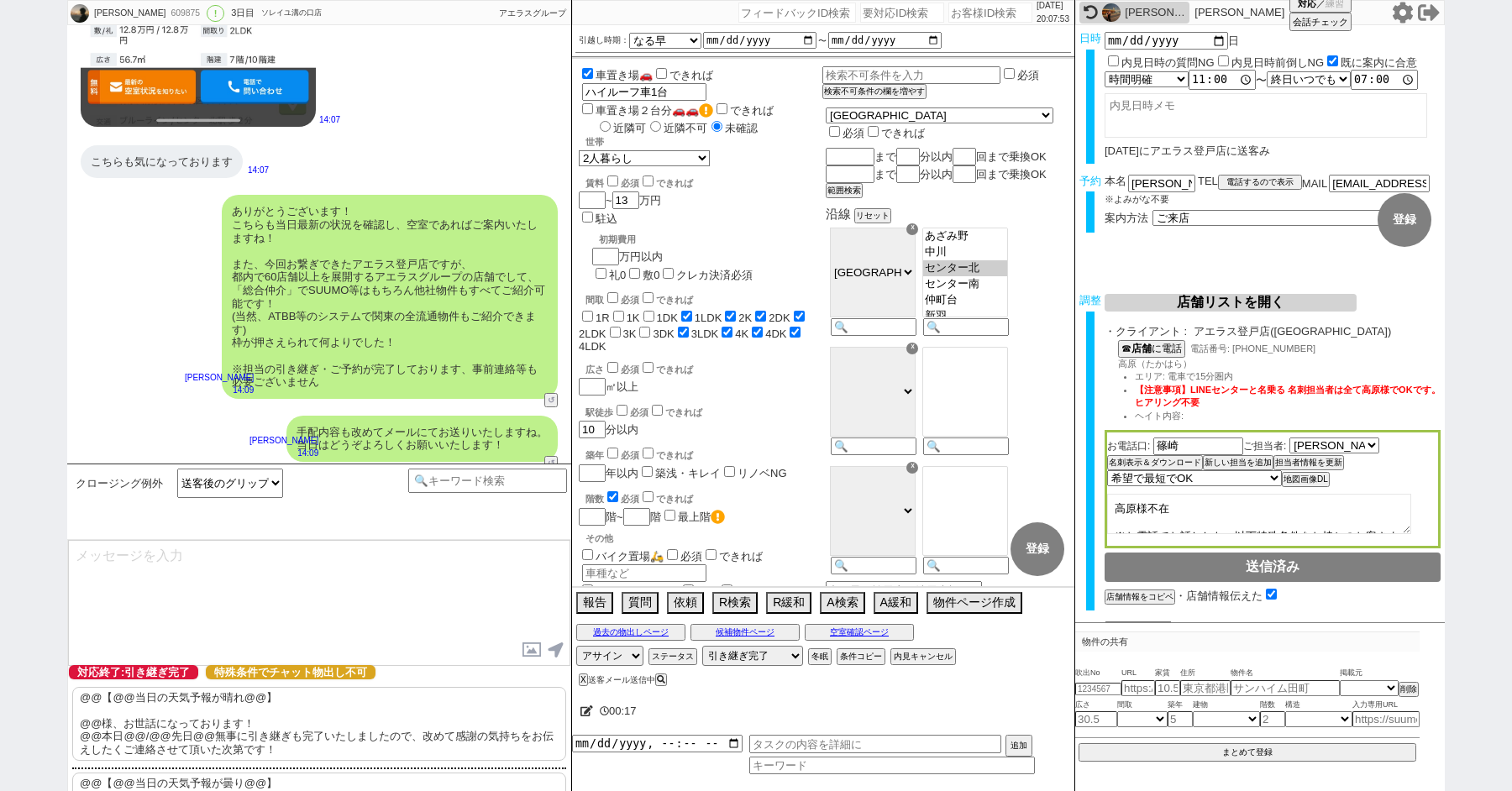
scroll to position [115, 0]
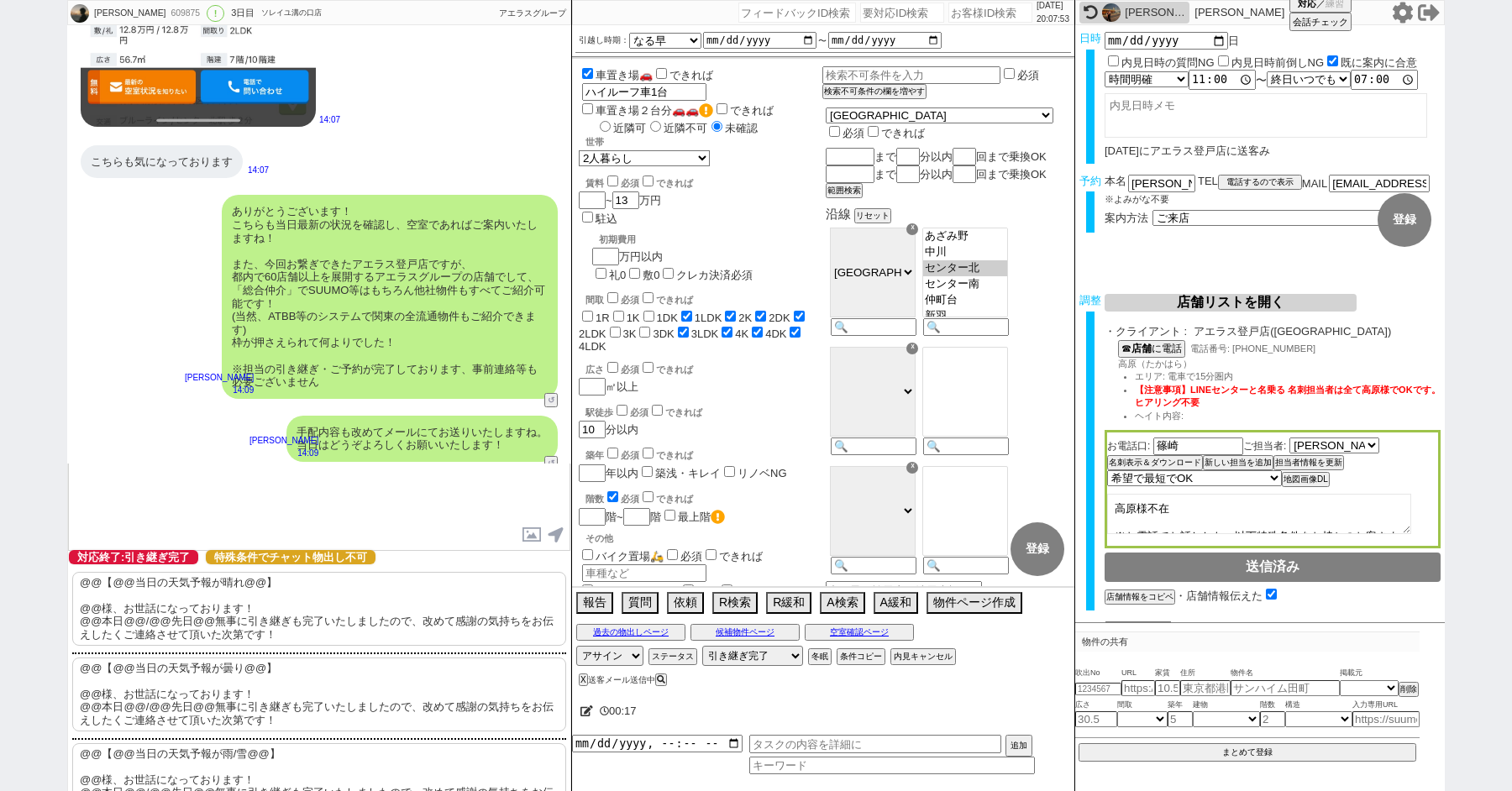
click at [255, 592] on p "@@【@@当日の天気予報が晴れ@@】 @@様、お世話になっております！ @@本日@@/@@先日@@無事に引き継ぎも完了いたしましたので、改めて感謝の気持ちをお…" at bounding box center [319, 609] width 494 height 74
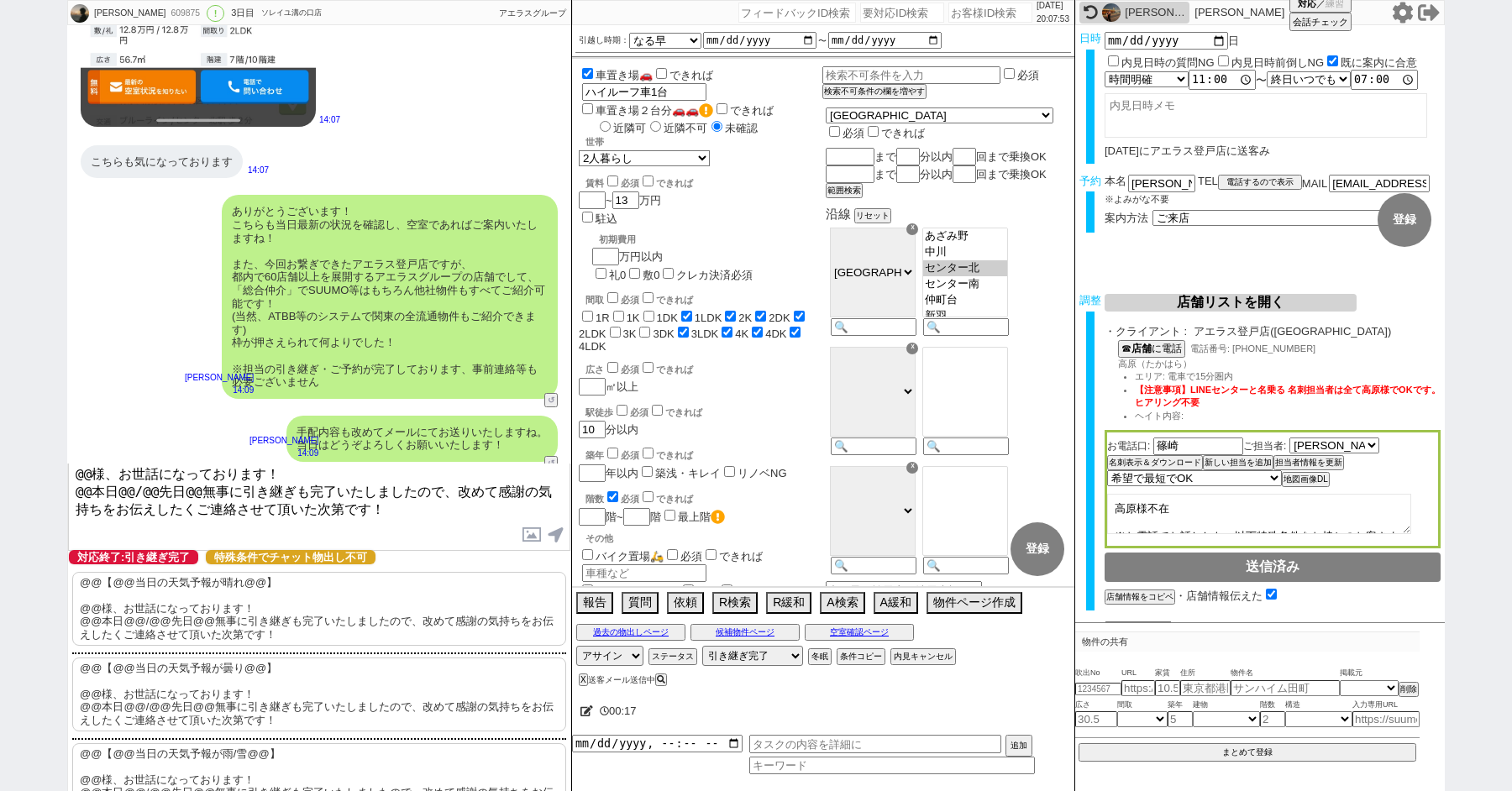
scroll to position [0, 0]
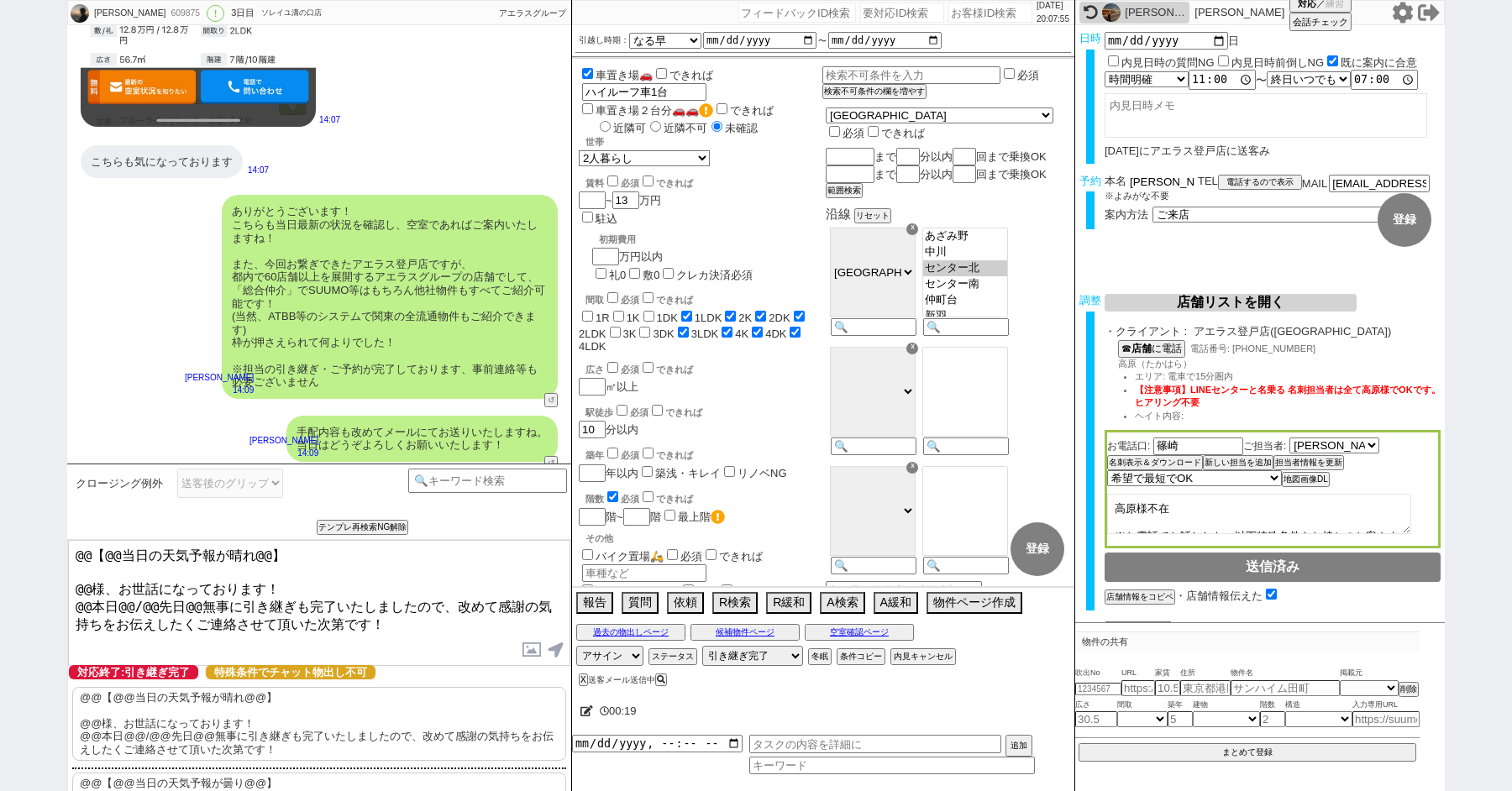
drag, startPoint x: 1152, startPoint y: 184, endPoint x: 1081, endPoint y: 183, distance: 71.0
click at [1082, 184] on div "予約 本名 [PERSON_NAME] ※よみがな不要 TEL 電話するので表示 電話の理由 356 初日調整での禊 357 問物漏れ回収 359 内見日が怪…" at bounding box center [1260, 208] width 370 height 66
drag, startPoint x: 90, startPoint y: 582, endPoint x: 10, endPoint y: 461, distance: 145.1
click at [23, 488] on div "[PERSON_NAME] 609875 ! 0 3日目 ソレイユ溝の口店 冬眠中 自社客 アエラスグループ スミカ_BPO チャット全表示 [DATE] よ…" at bounding box center [756, 395] width 1512 height 791
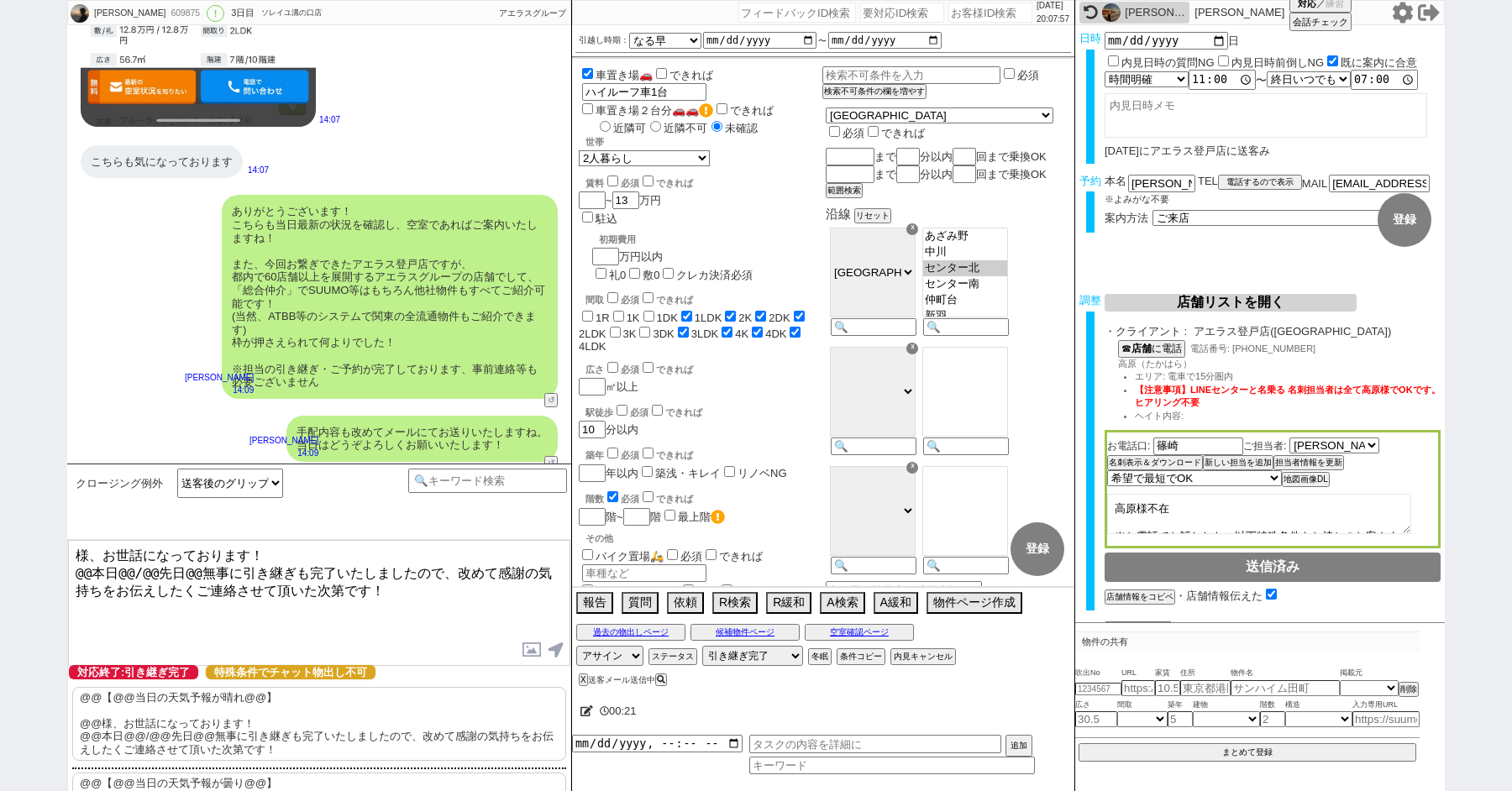
paste textarea "清家"
drag, startPoint x: 89, startPoint y: 567, endPoint x: 39, endPoint y: 567, distance: 50.0
click at [45, 567] on div "[PERSON_NAME] 609875 ! 0 3日目 ソレイユ溝の口店 冬眠中 自社客 アエラスグループ スミカ_BPO チャット全表示 [DATE] よ…" at bounding box center [756, 395] width 1512 height 791
drag, startPoint x: 102, startPoint y: 568, endPoint x: 178, endPoint y: 568, distance: 76.0
click at [178, 568] on textarea "清家様、お世話になっております！ 本日@@/@@先日@@無事に引き継ぎも完了いたしましたので、改めて感謝の気持ちをお伝えしたくご連絡させて頂いた次第です！" at bounding box center [319, 604] width 503 height 126
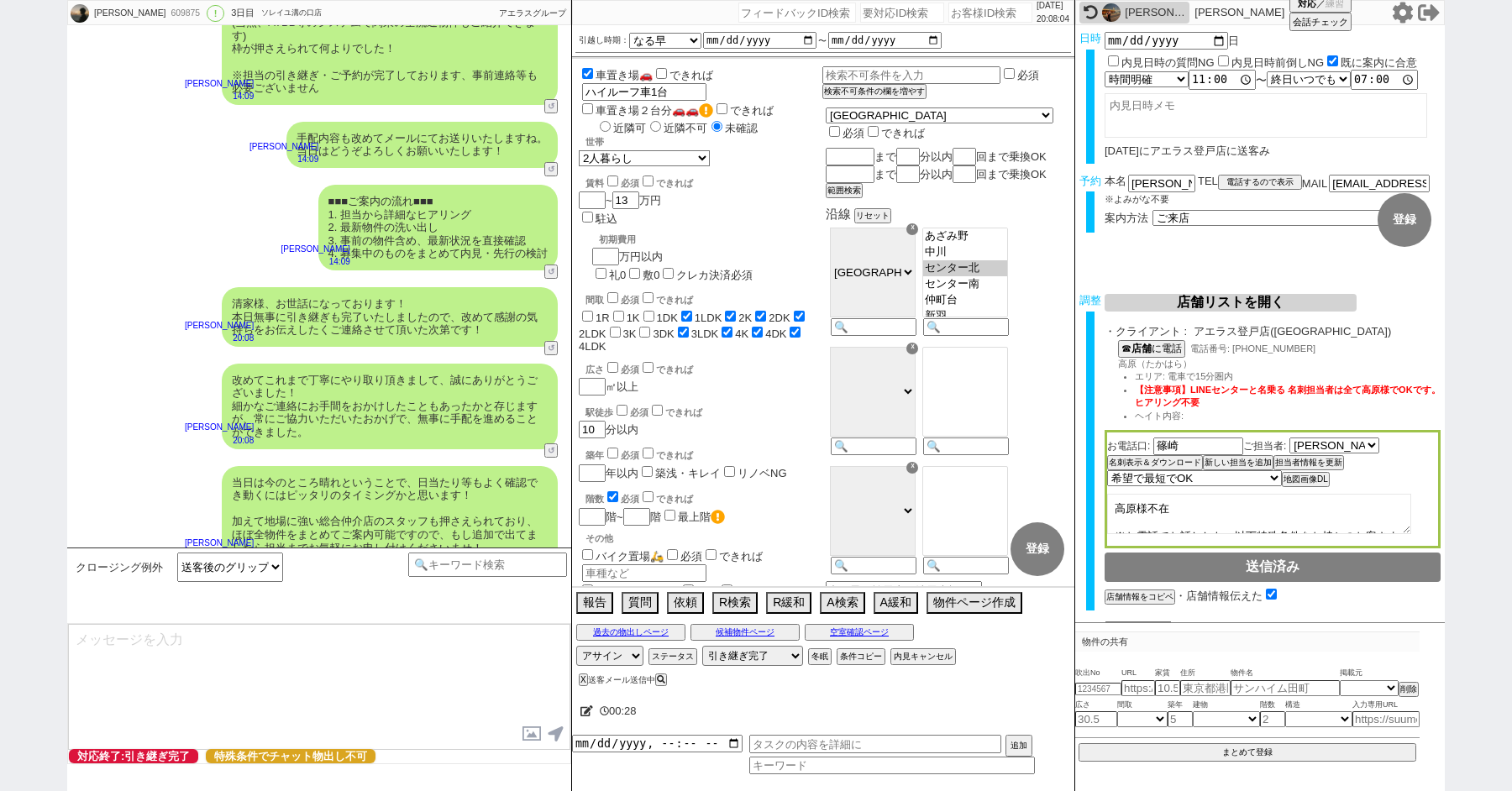
scroll to position [6266, 0]
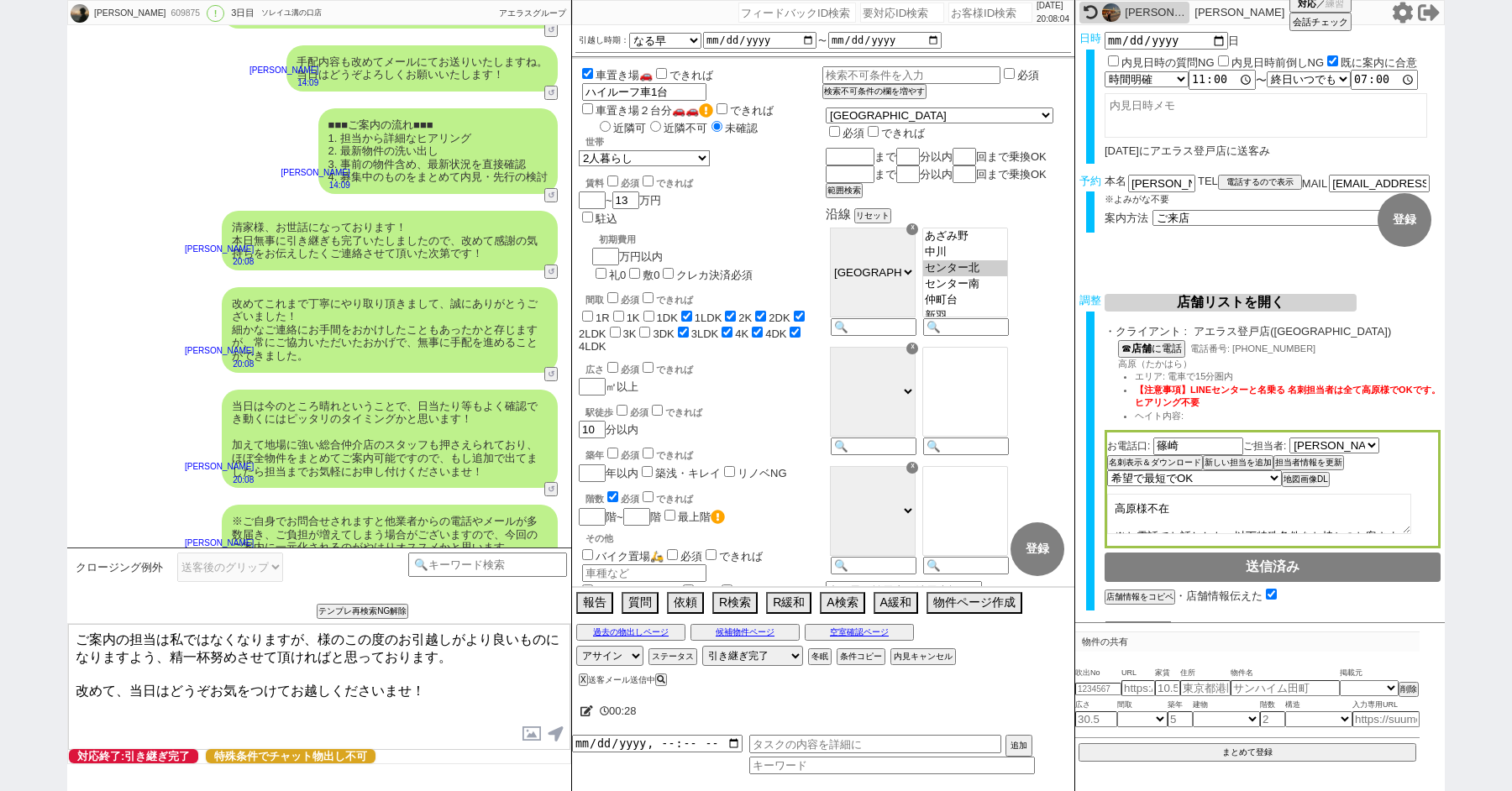
paste textarea "家"
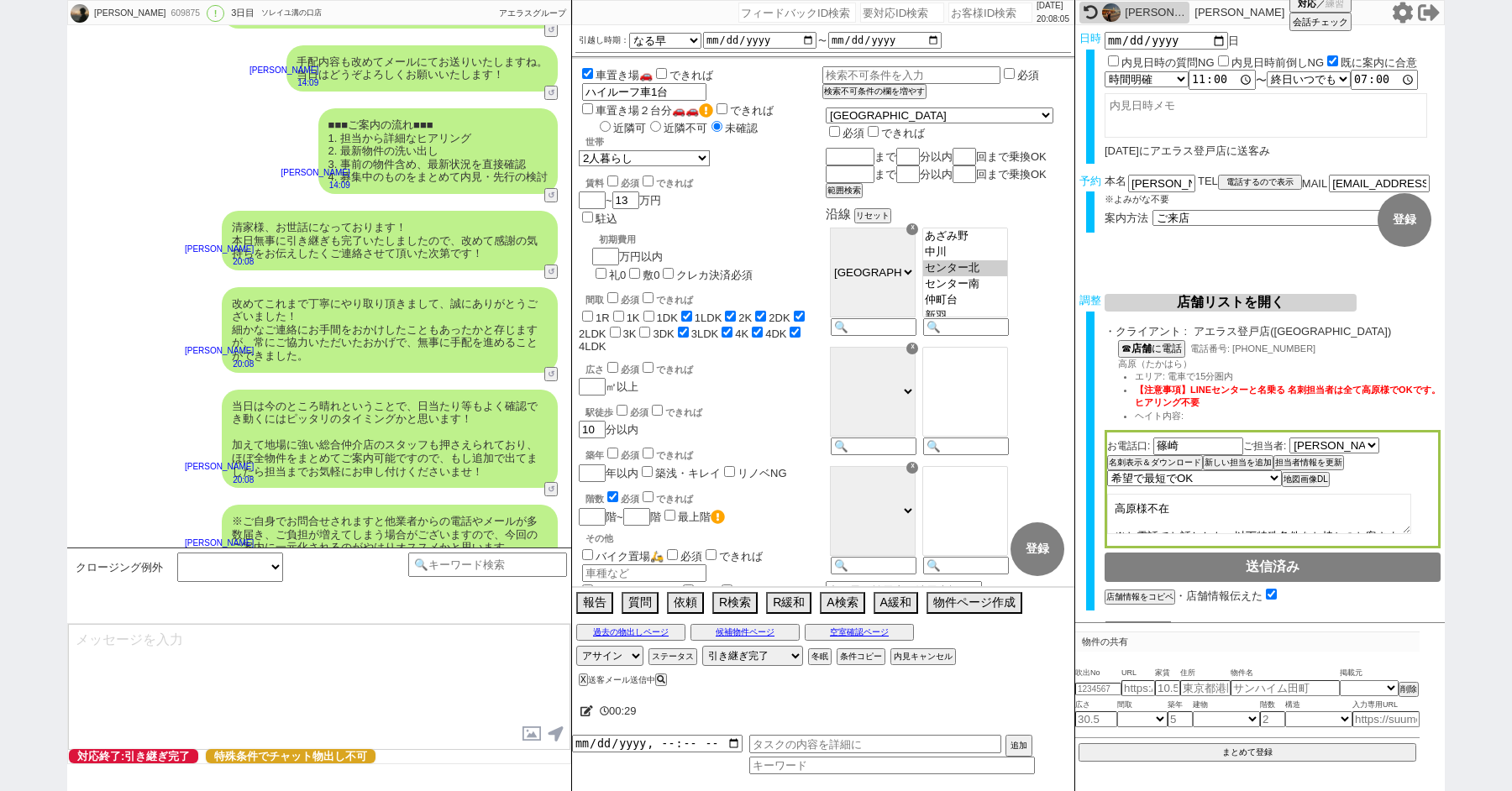
scroll to position [6368, 0]
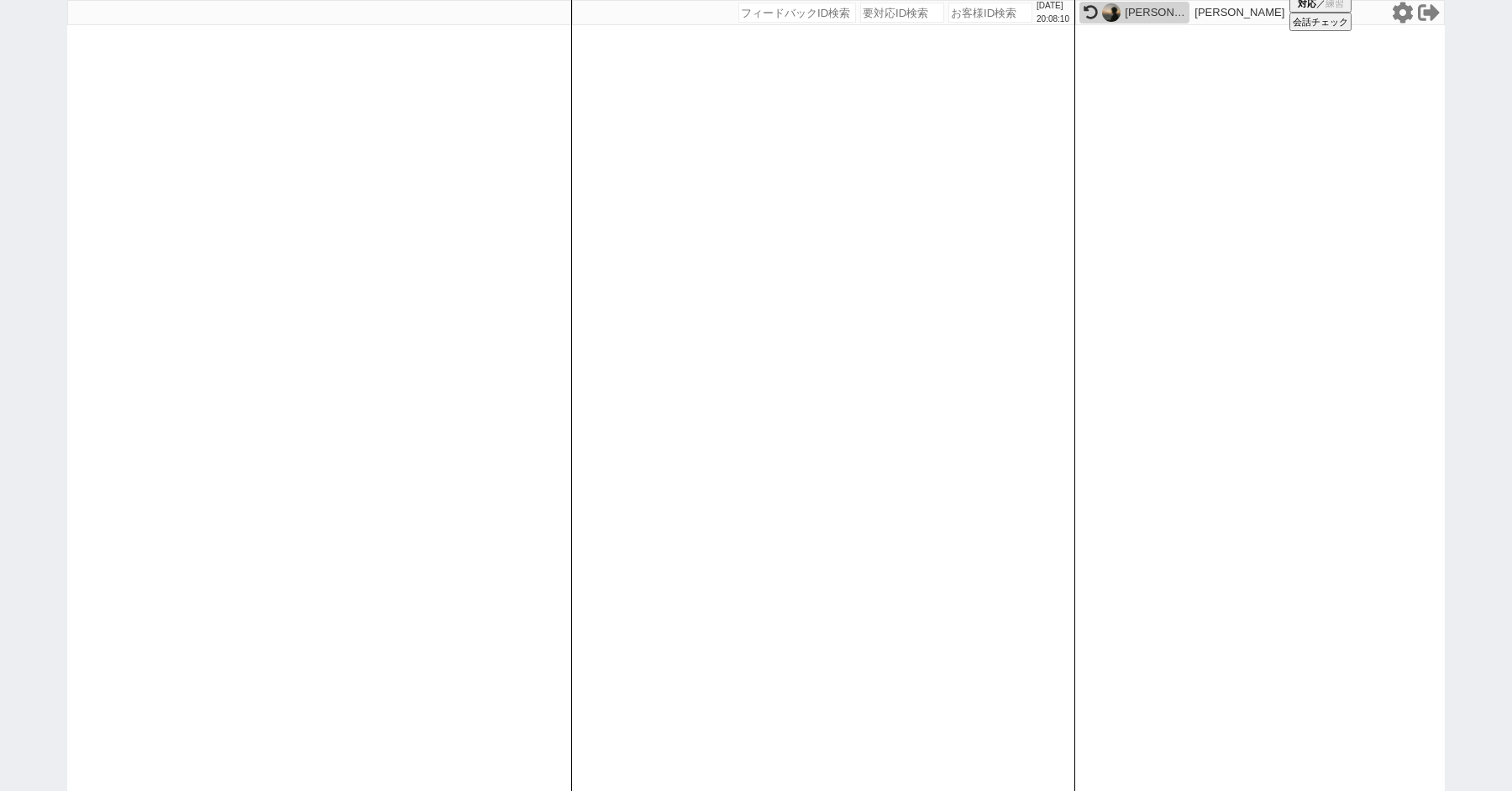
paste input "609906"
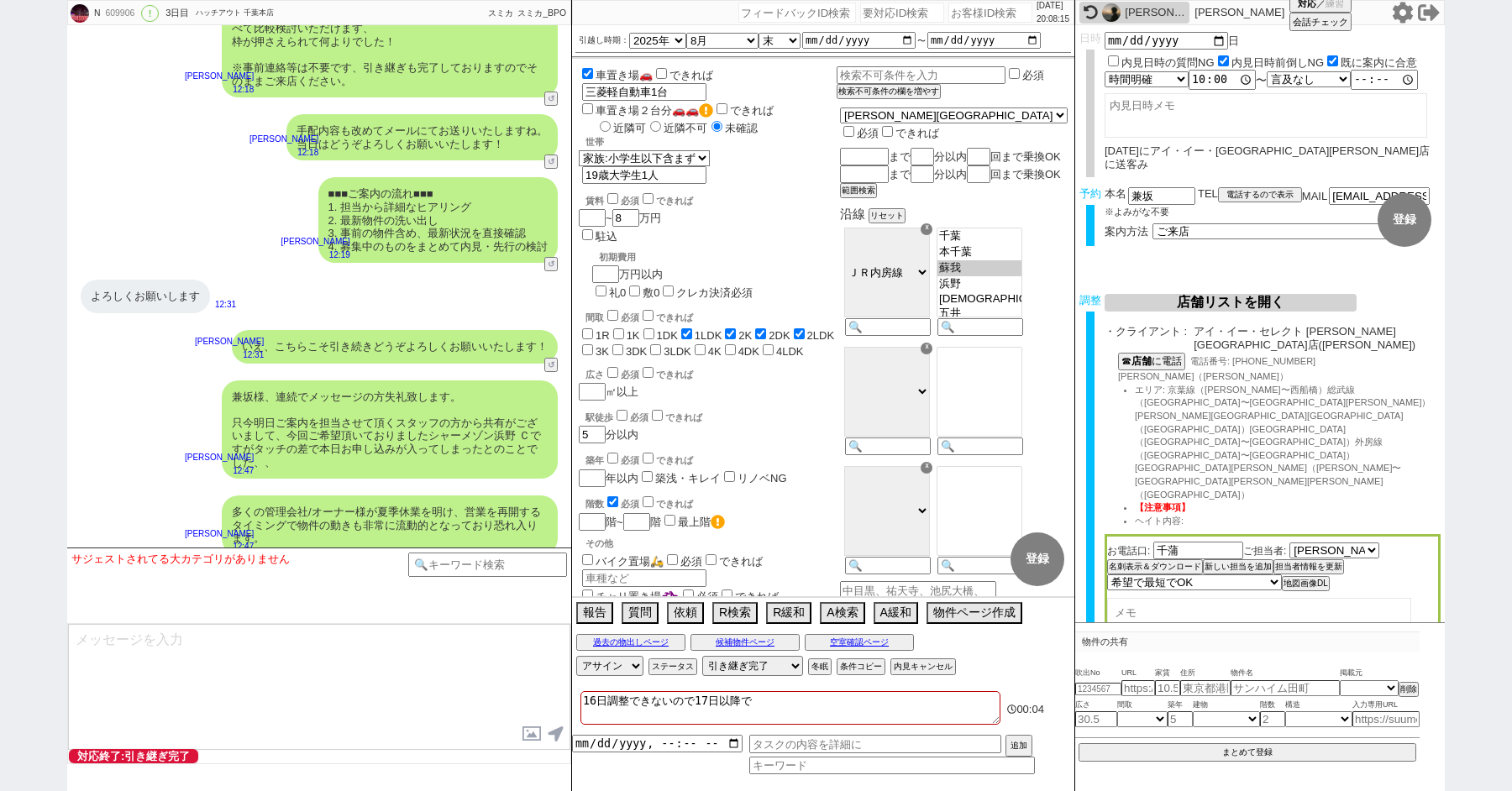
scroll to position [7071, 0]
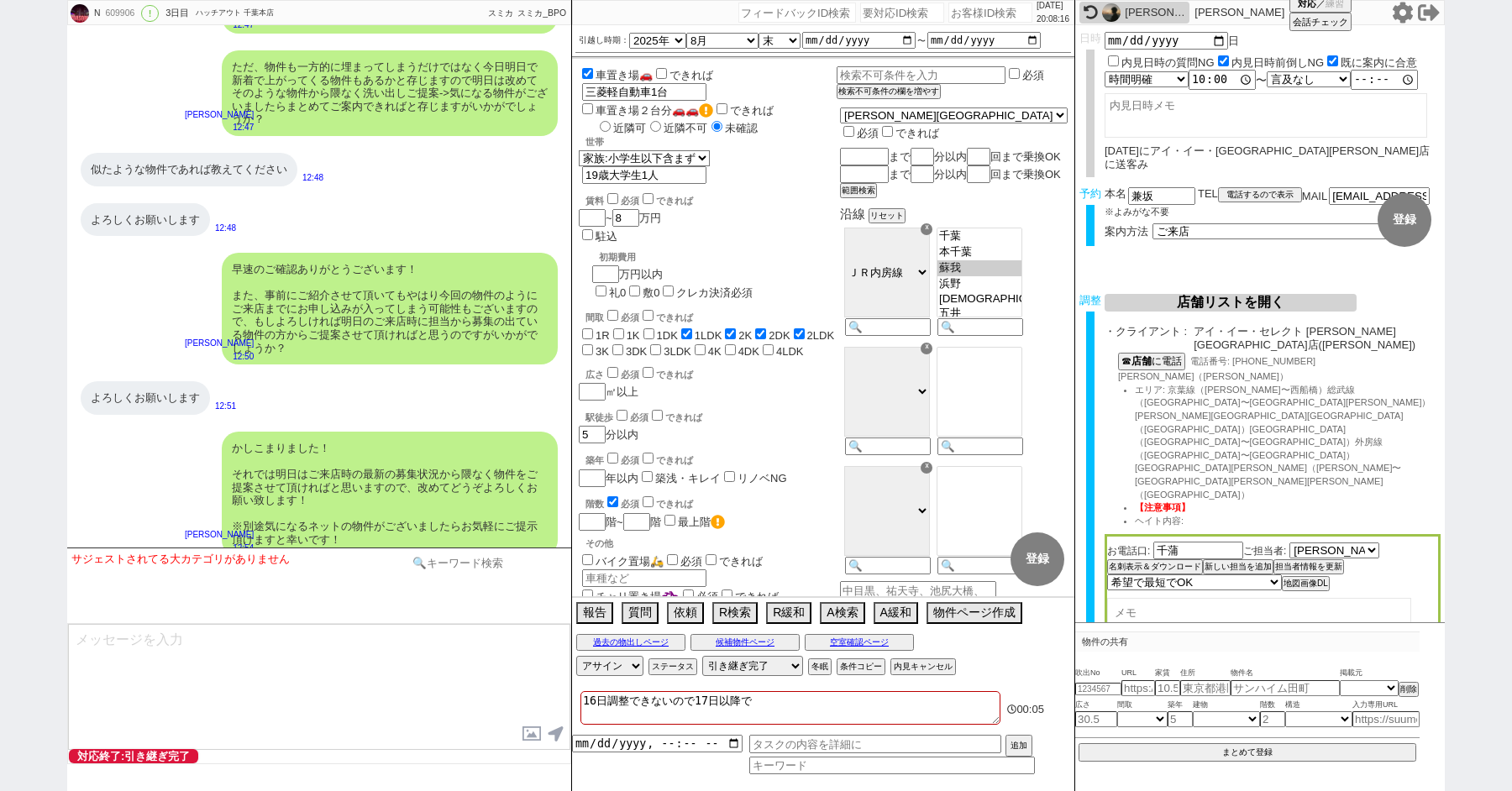
click at [445, 567] on input at bounding box center [487, 563] width 159 height 21
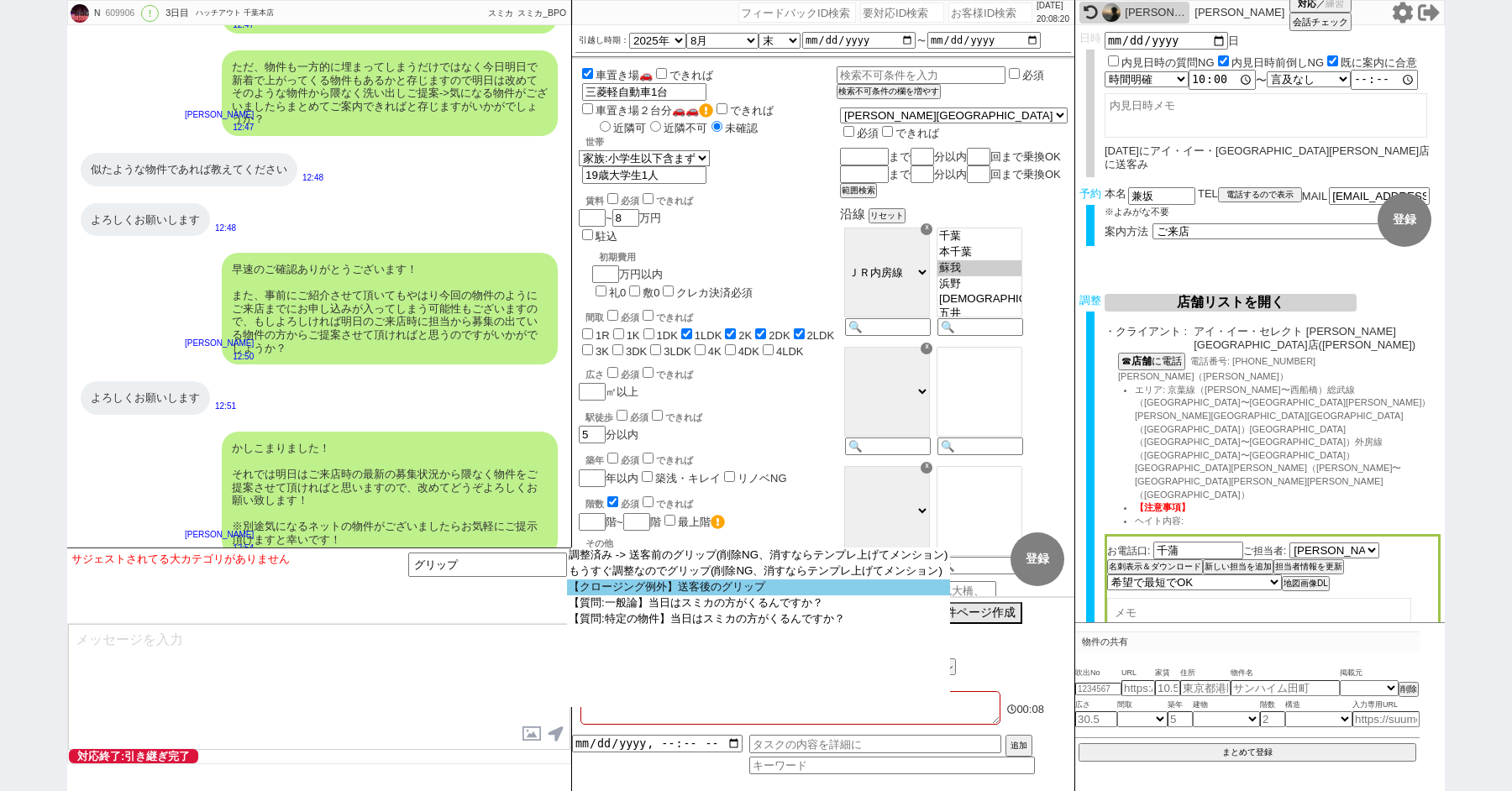
click at [0, 0] on option "【クロージング例外】送客後のグリップ" at bounding box center [0, 0] width 0 height 0
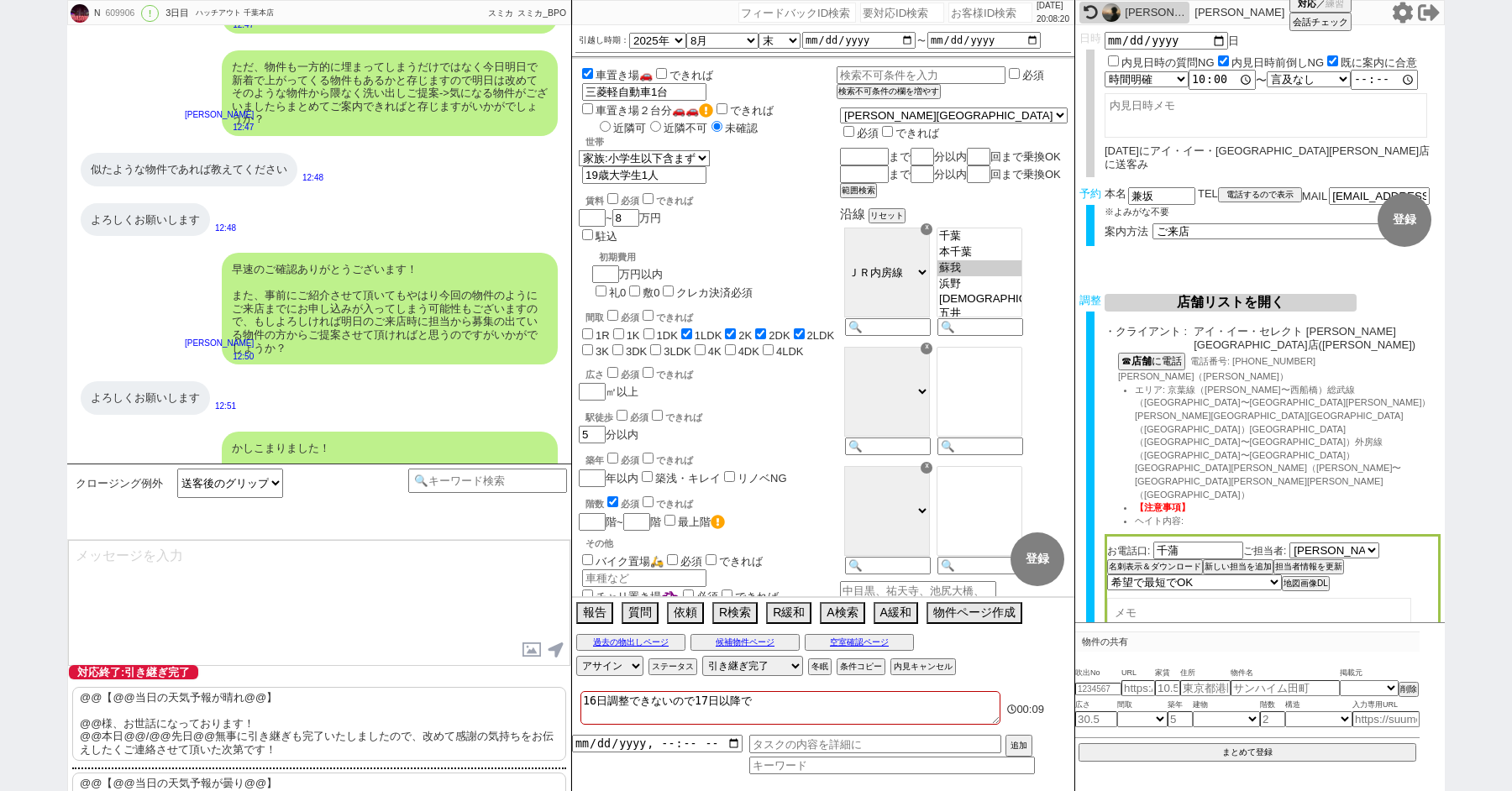
click at [155, 716] on p "@@【@@当日の天気予報が晴れ@@】 @@様、お世話になっております！ @@本日@@/@@先日@@無事に引き継ぎも完了いたしましたので、改めて感謝の気持ちをお…" at bounding box center [319, 725] width 494 height 74
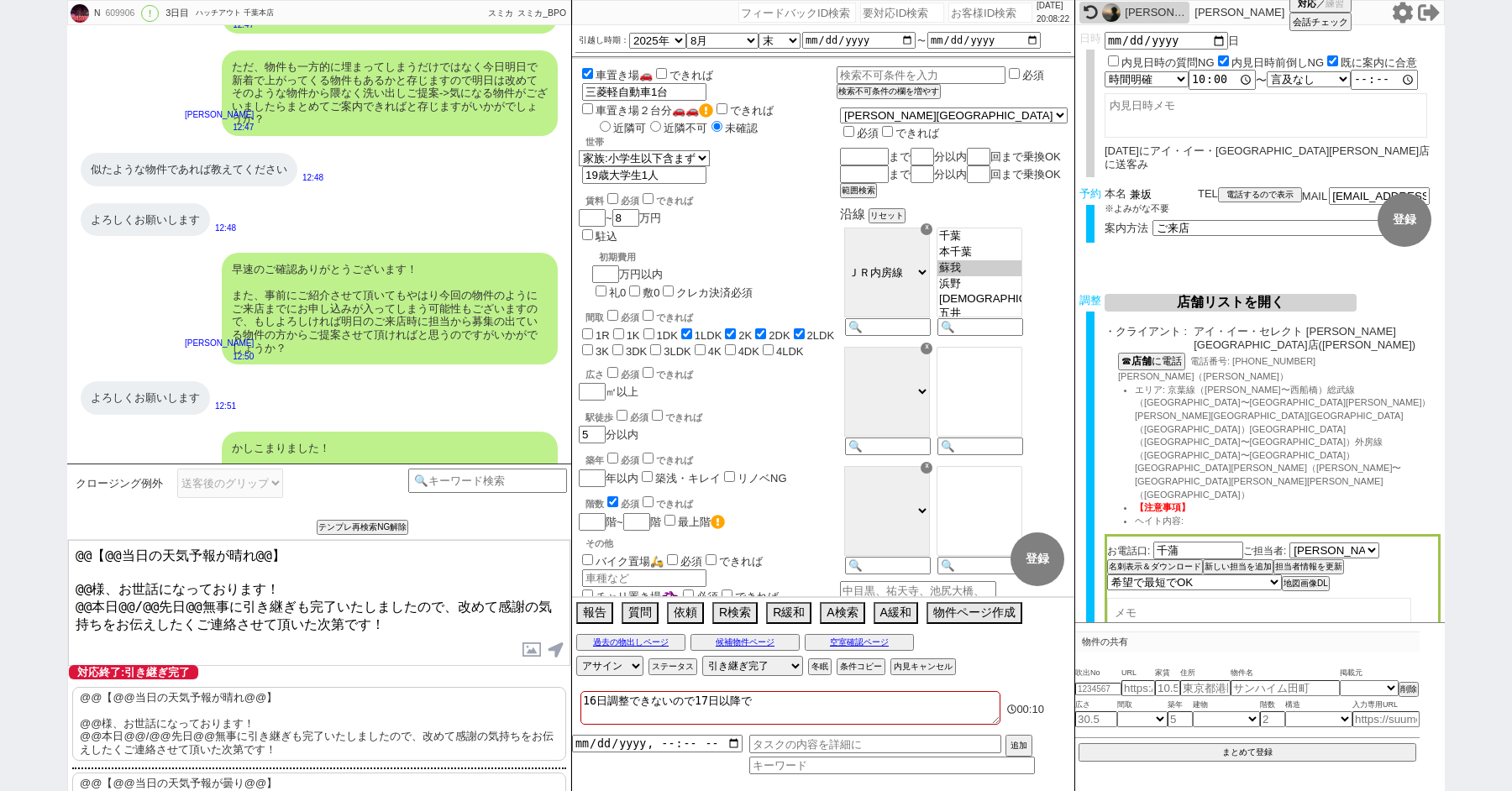
drag, startPoint x: 1165, startPoint y: 177, endPoint x: 994, endPoint y: 173, distance: 171.0
click at [994, 173] on div "N 609906 ! 0 3日目 ハッチアウト [PERSON_NAME]本店 冬眠中 自社客 スミカ スミカ_BPO チャット全表示 [DATE] 新しくフ…" at bounding box center [756, 395] width 1378 height 791
drag, startPoint x: 90, startPoint y: 583, endPoint x: 18, endPoint y: 470, distance: 134.0
click at [27, 496] on div "N 609906 ! 0 3日目 ハッチアウト [PERSON_NAME]本店 冬眠中 自社客 スミカ スミカ_BPO チャット全表示 [DATE] 新しくフ…" at bounding box center [756, 395] width 1512 height 791
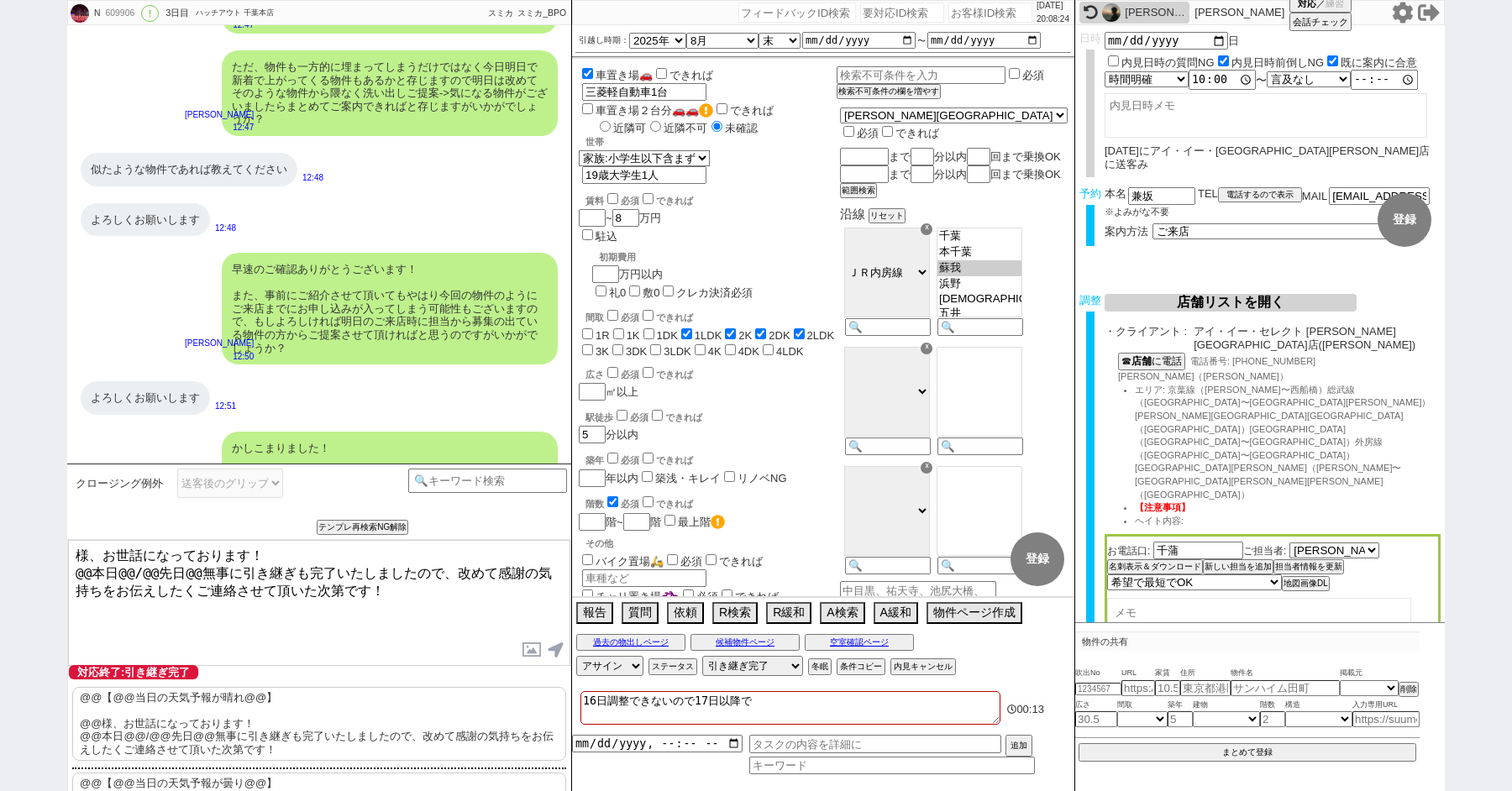
paste textarea "兼坂"
drag, startPoint x: 91, startPoint y: 568, endPoint x: 56, endPoint y: 568, distance: 35.0
click at [56, 568] on div "N 609906 ! 0 3日目 ハッチアウト [PERSON_NAME]本店 冬眠中 自社客 スミカ スミカ_BPO チャット全表示 [DATE] 新しくフ…" at bounding box center [756, 395] width 1512 height 791
drag, startPoint x: 97, startPoint y: 568, endPoint x: 173, endPoint y: 569, distance: 76.0
click at [173, 569] on textarea "兼坂様、お世話になっております！ 本日@@/@@先日@@無事に引き継ぎも完了いたしましたので、改めて感謝の気持ちをお伝えしたくご連絡させて頂いた次第です！" at bounding box center [319, 604] width 503 height 126
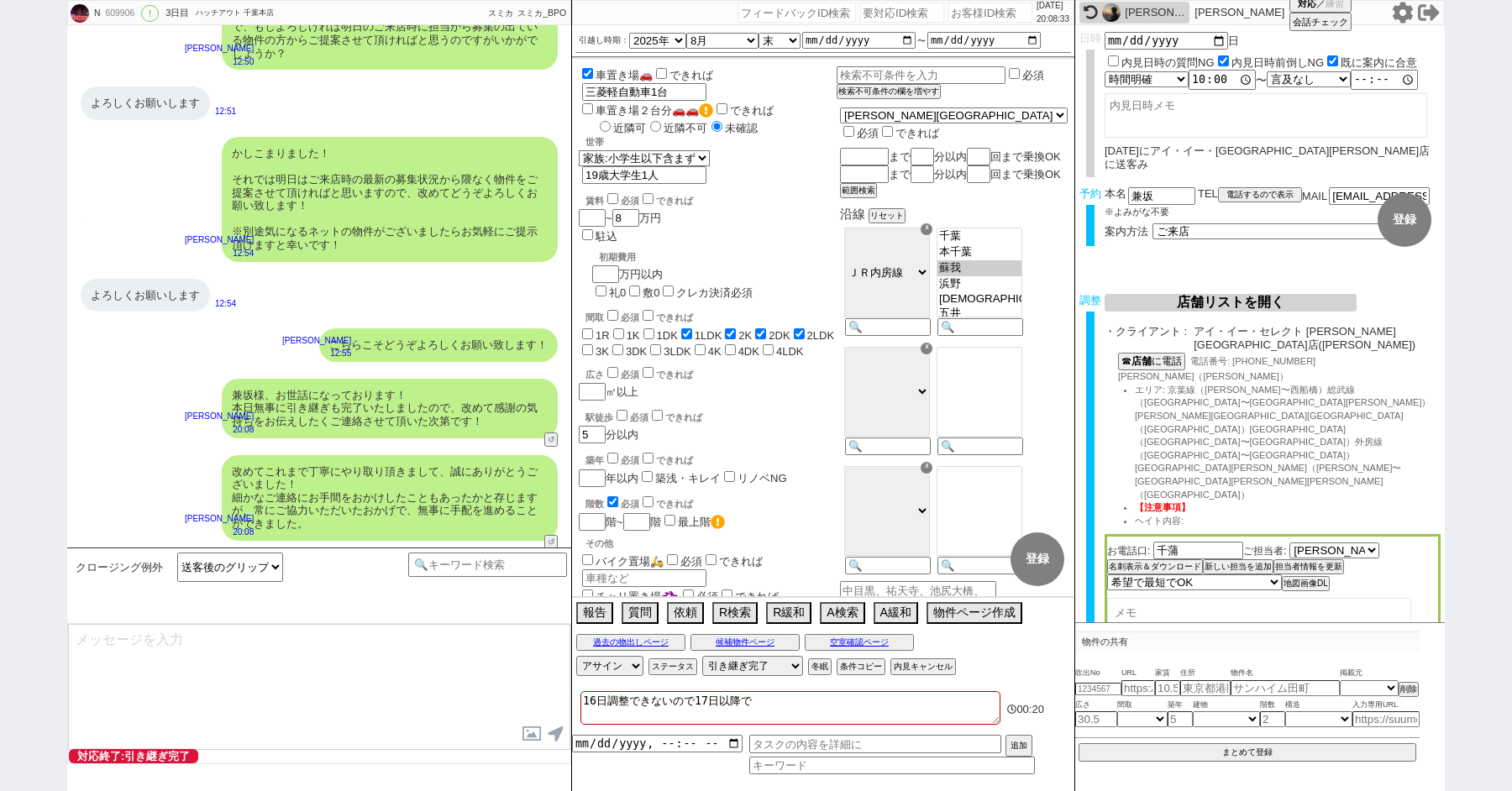
scroll to position [7442, 0]
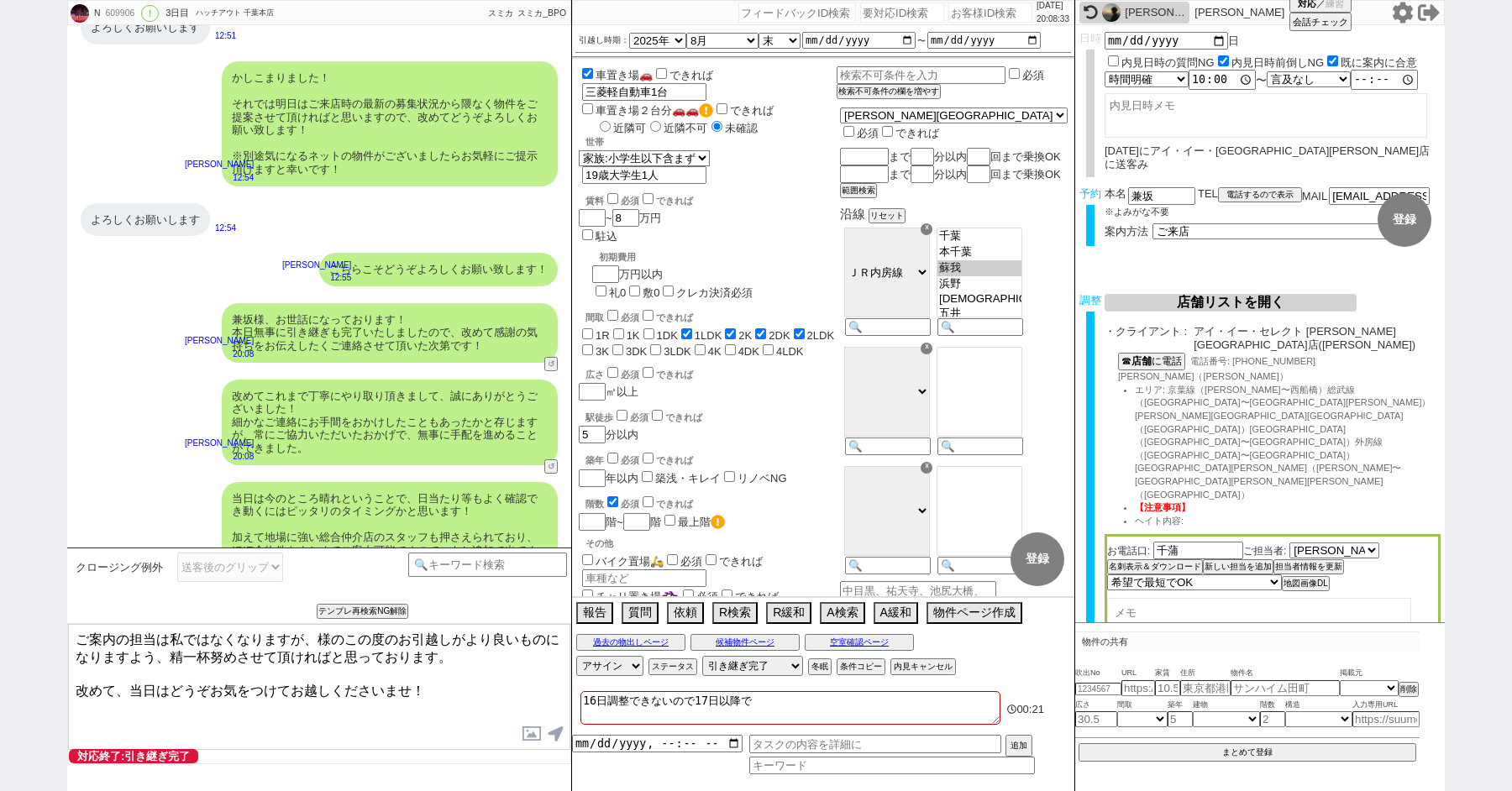
paste textarea "兼坂"
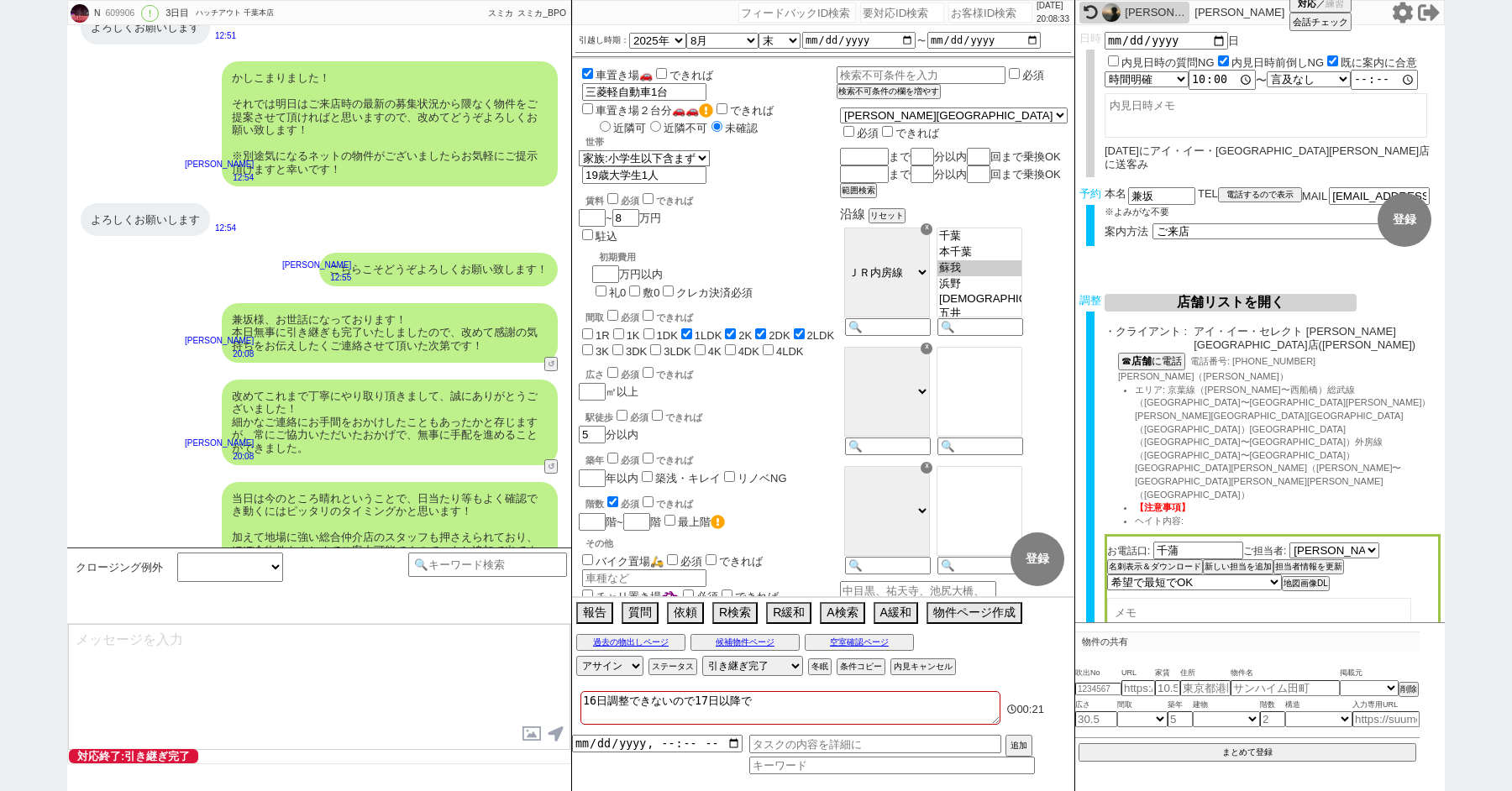
scroll to position [7544, 0]
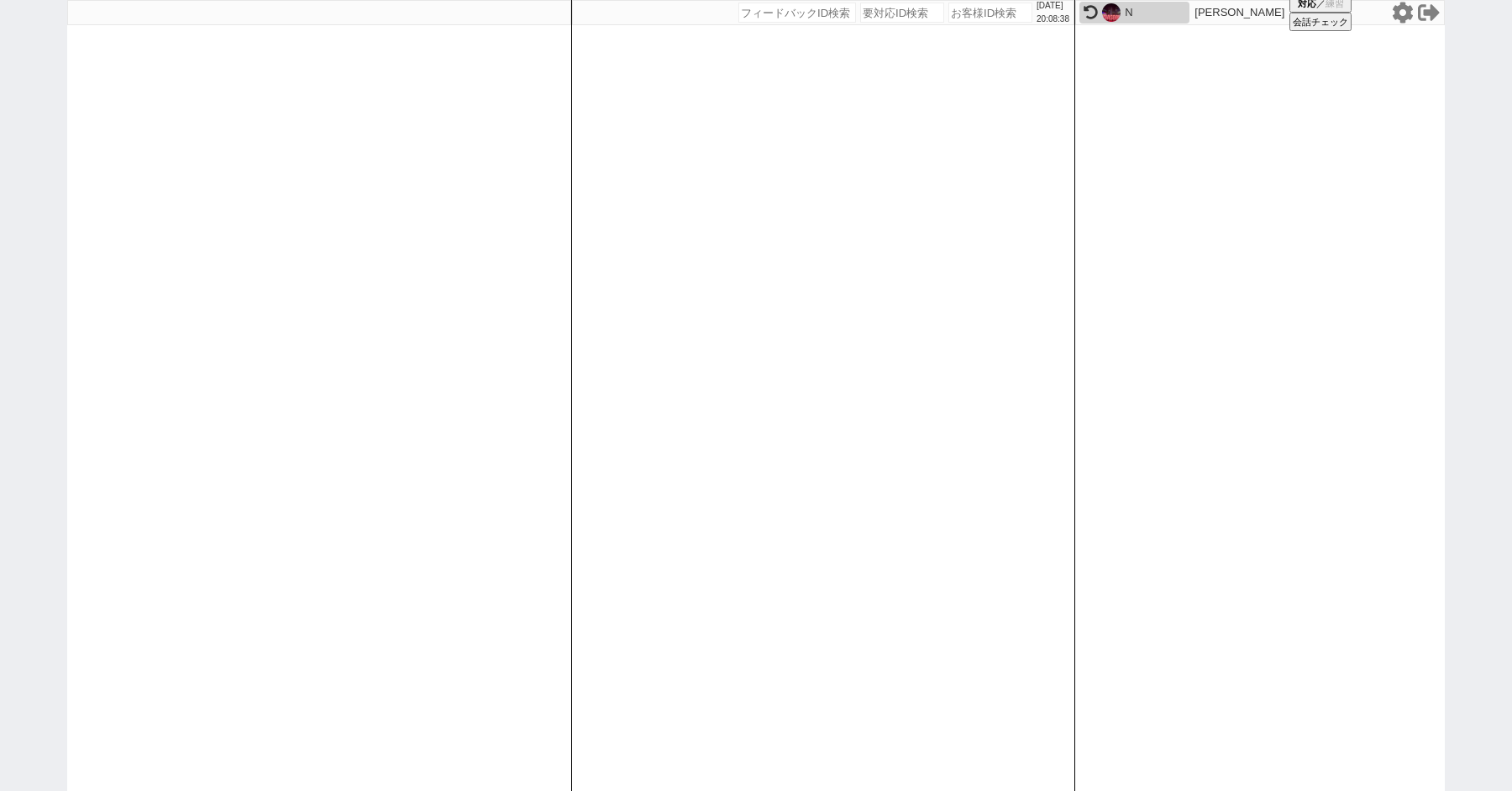
paste input "610047"
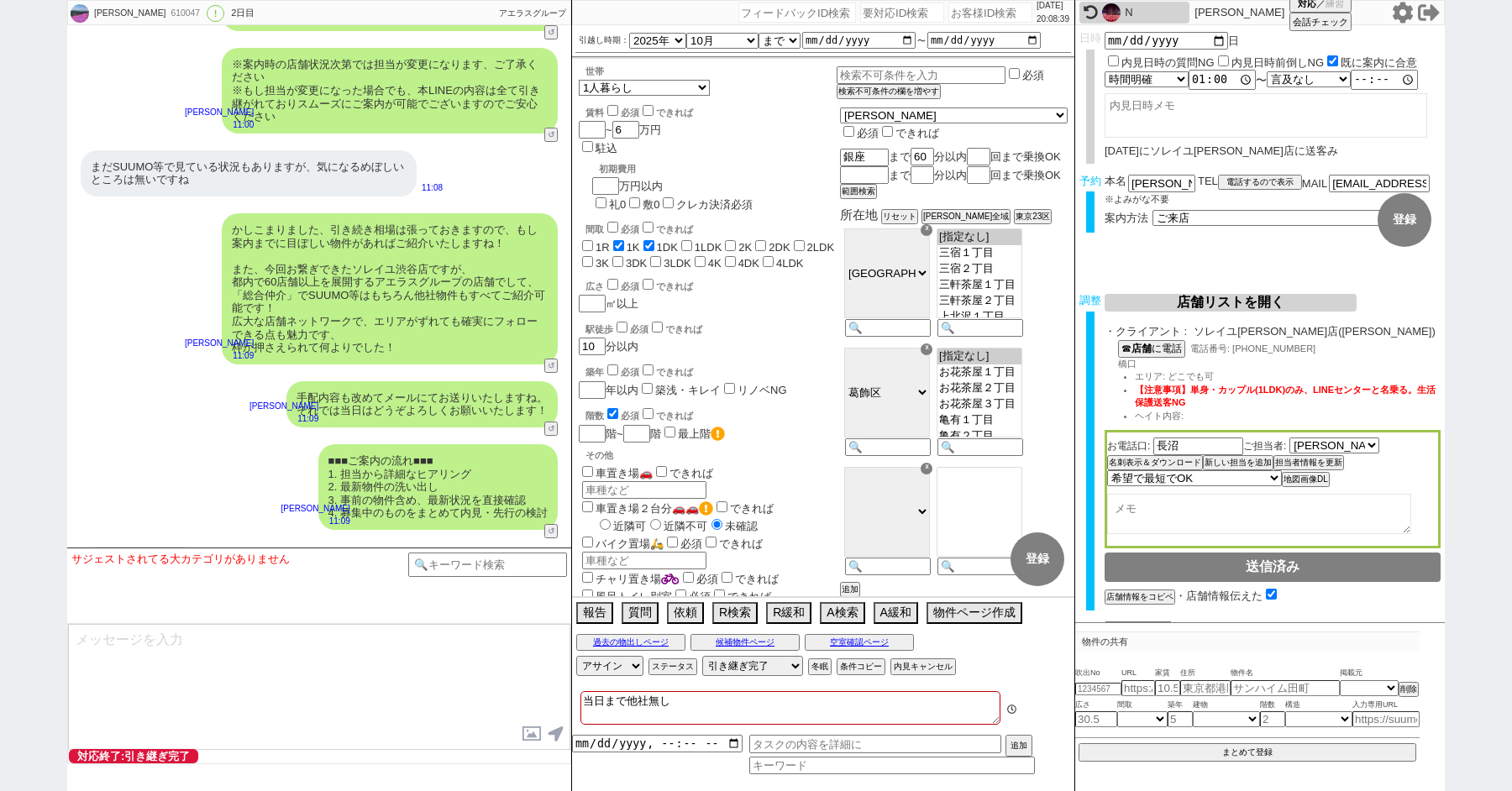
scroll to position [21, 0]
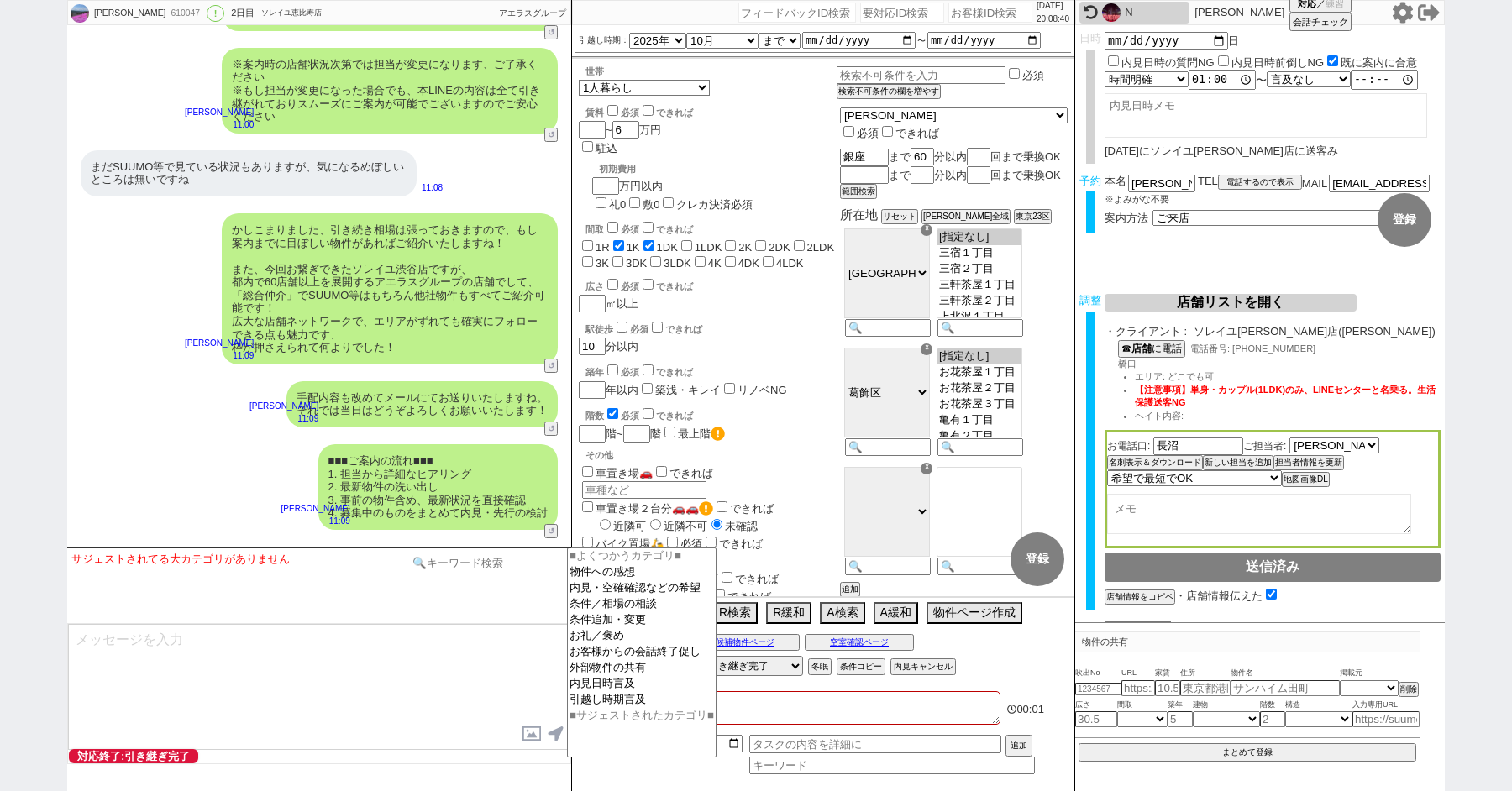
click at [456, 571] on input at bounding box center [487, 563] width 159 height 21
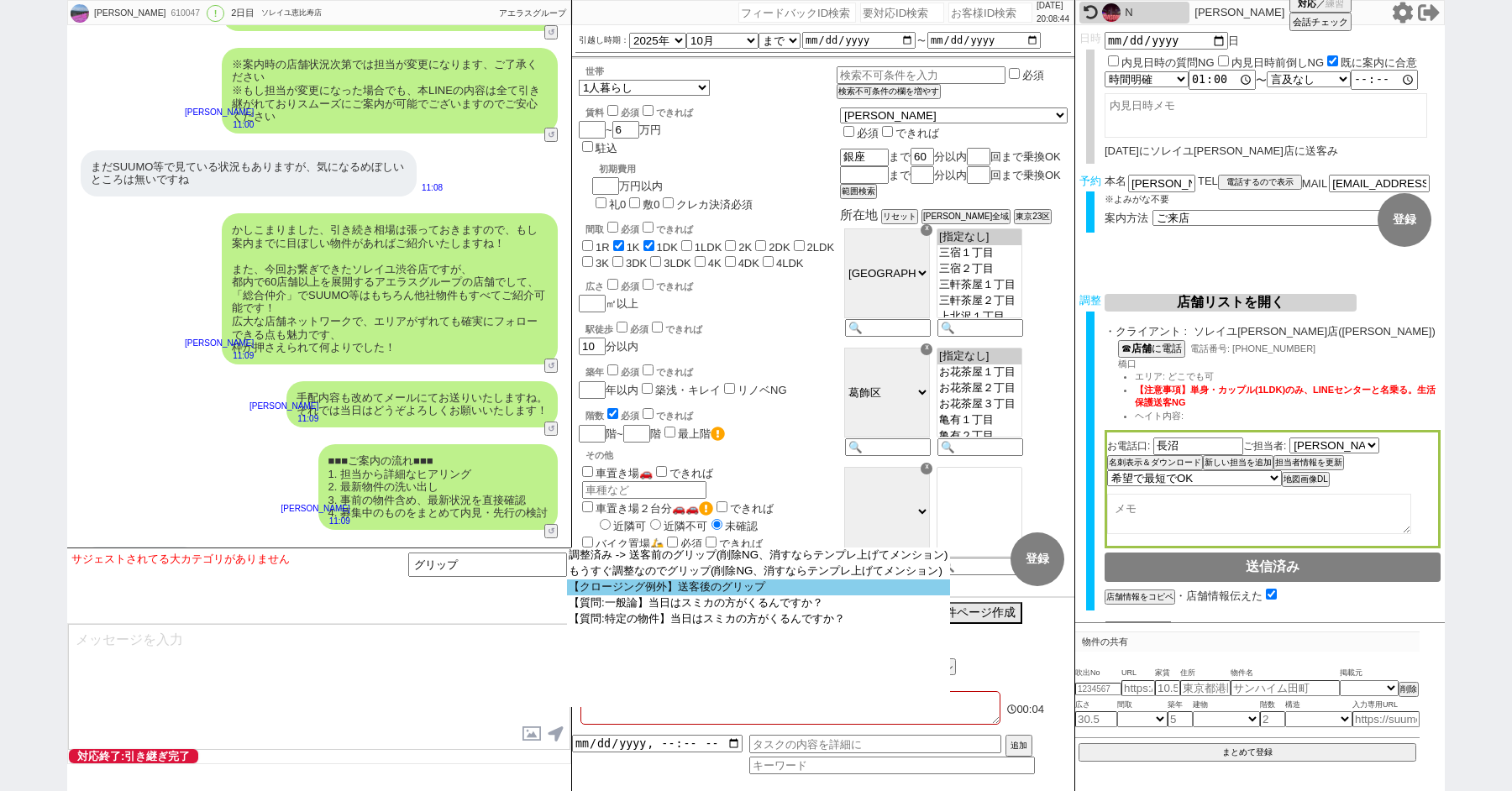
click at [0, 0] on option "【クロージング例外】送客後のグリップ" at bounding box center [0, 0] width 0 height 0
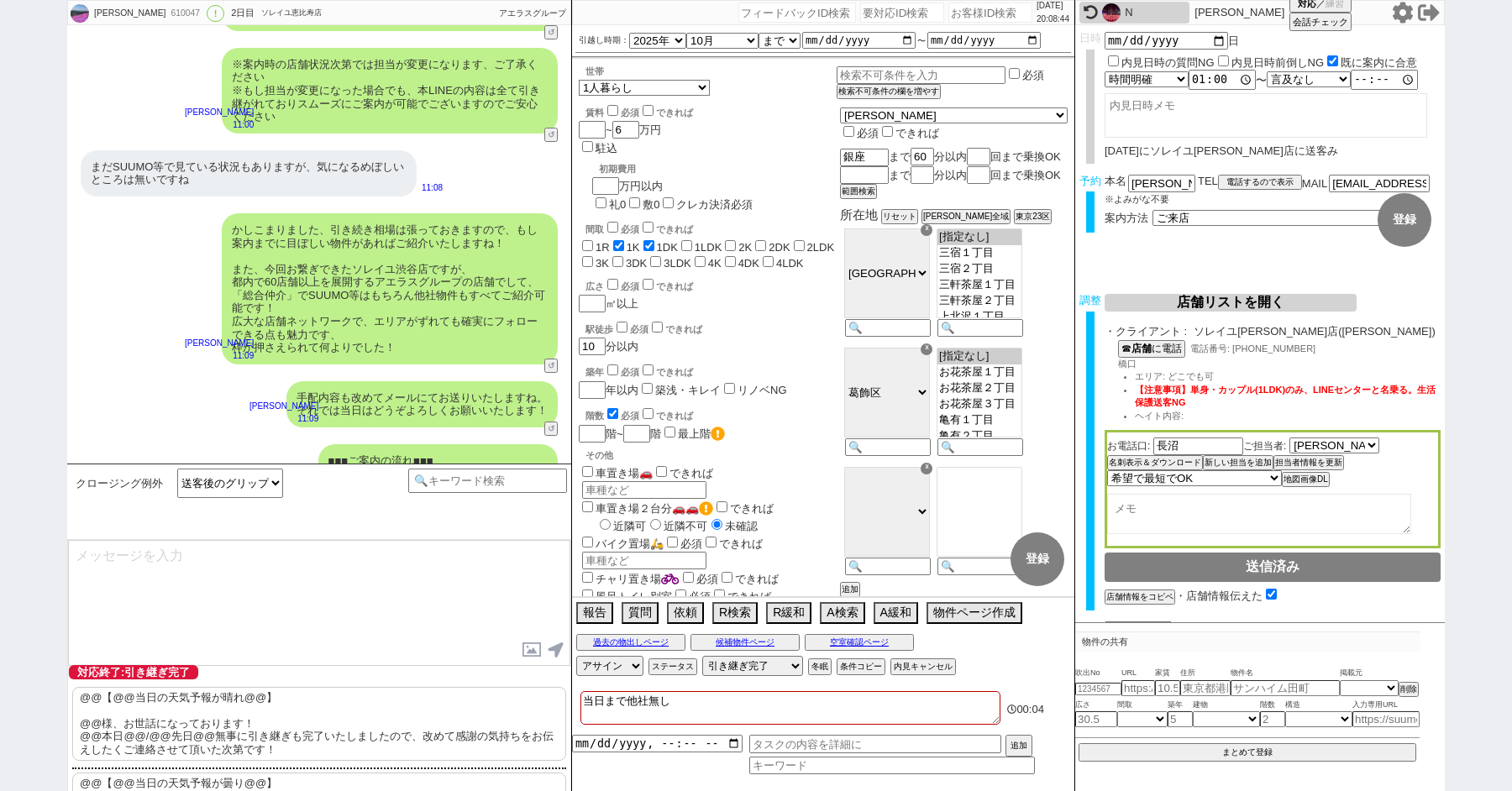
scroll to position [4296, 0]
drag, startPoint x: 1149, startPoint y: 181, endPoint x: 1097, endPoint y: 181, distance: 52.0
click at [1103, 181] on div "予約 本名 [PERSON_NAME] ※よみがな不要 TEL 電話するので表示 電話の理由 356 初日調整での禊 357 問物漏れ回収 359 内見日が怪…" at bounding box center [1260, 208] width 370 height 66
click at [159, 709] on p "@@【@@当日の天気予報が晴れ@@】 @@様、お世話になっております！ @@本日@@/@@先日@@無事に引き継ぎも完了いたしましたので、改めて感謝の気持ちをお…" at bounding box center [319, 725] width 494 height 74
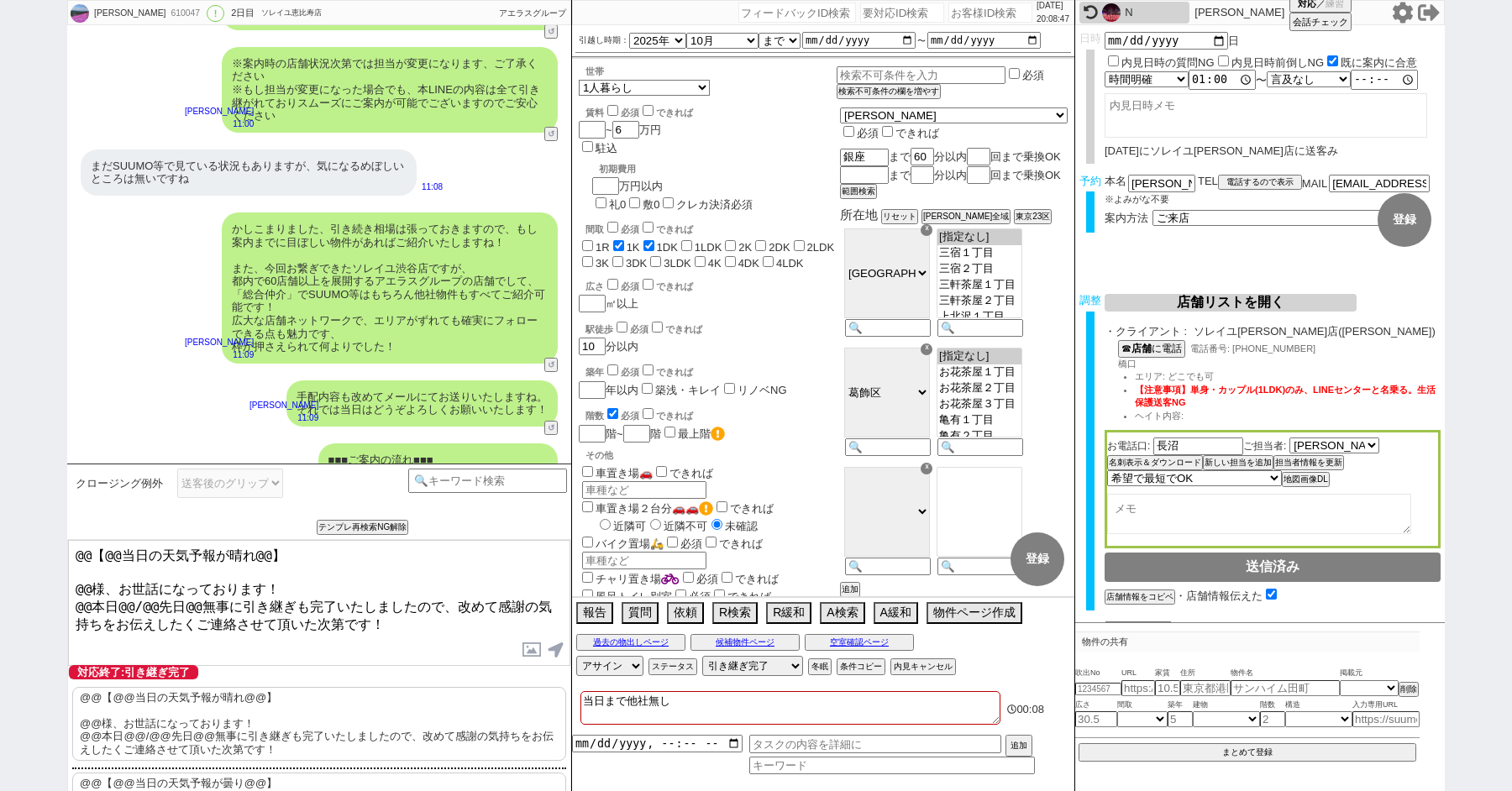
drag, startPoint x: 89, startPoint y: 582, endPoint x: 29, endPoint y: 433, distance: 160.6
click at [35, 448] on div "[PERSON_NAME] 610047 ! 0 2日目 ソレイユ恵比寿店 冬眠中 自社客 アエラスグループ スミカ_BPO チャット全表示 [DATE] よ…" at bounding box center [756, 395] width 1512 height 791
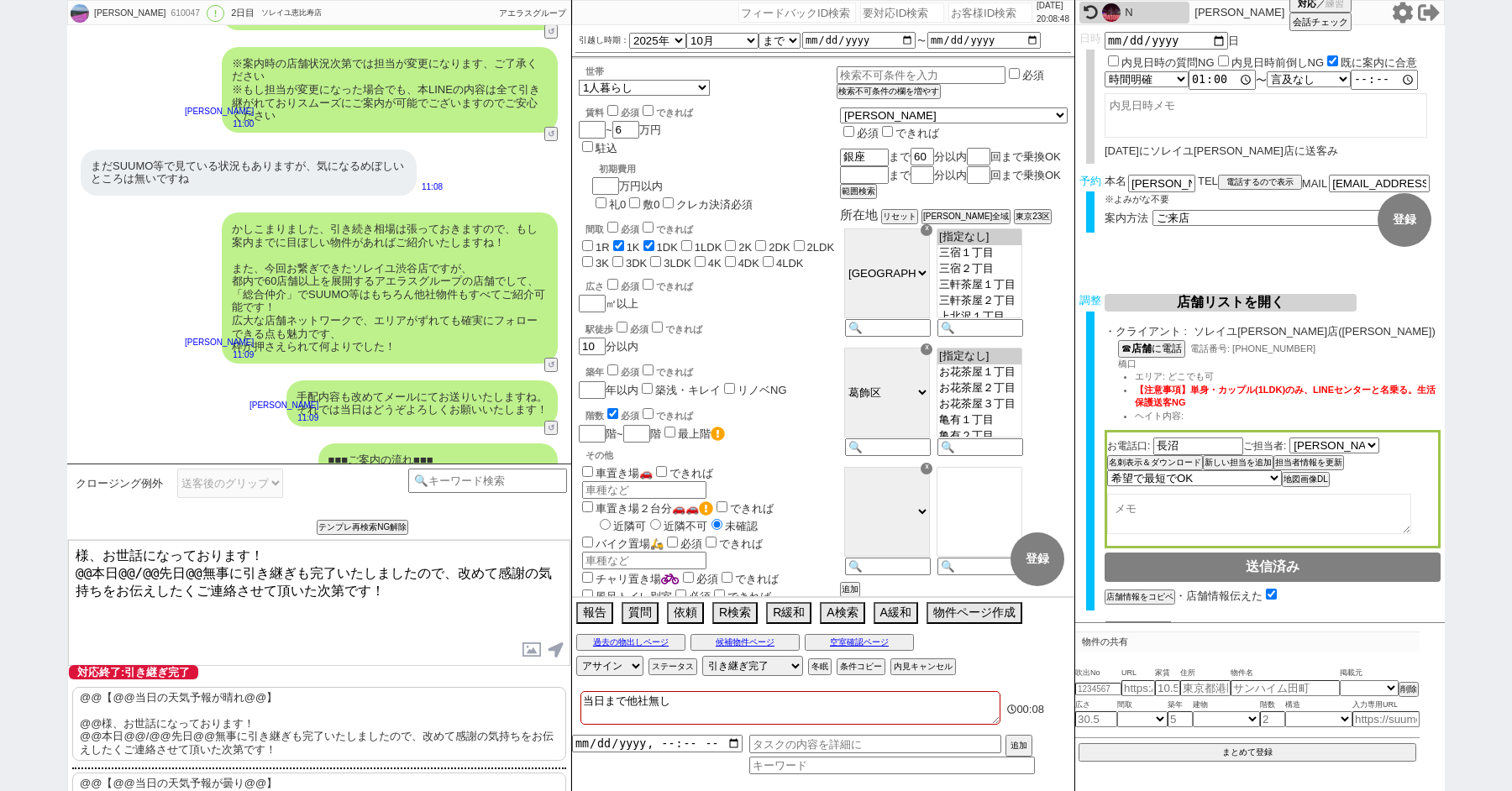
paste textarea "大野"
drag, startPoint x: 86, startPoint y: 568, endPoint x: 66, endPoint y: 567, distance: 20.0
click at [68, 568] on textarea "大野様、お世話になっております！ @@本日@@/@@先日@@無事に引き継ぎも完了いたしましたので、改めて感謝の気持ちをお伝えしたくご連絡させて頂いた次第です！" at bounding box center [319, 604] width 503 height 126
drag, startPoint x: 101, startPoint y: 571, endPoint x: 173, endPoint y: 571, distance: 72.0
click at [173, 571] on textarea "大野様、お世話になっております！ 本日@@/@@先日@@無事に引き継ぎも完了いたしましたので、改めて感謝の気持ちをお伝えしたくご連絡させて頂いた次第です！" at bounding box center [319, 604] width 503 height 126
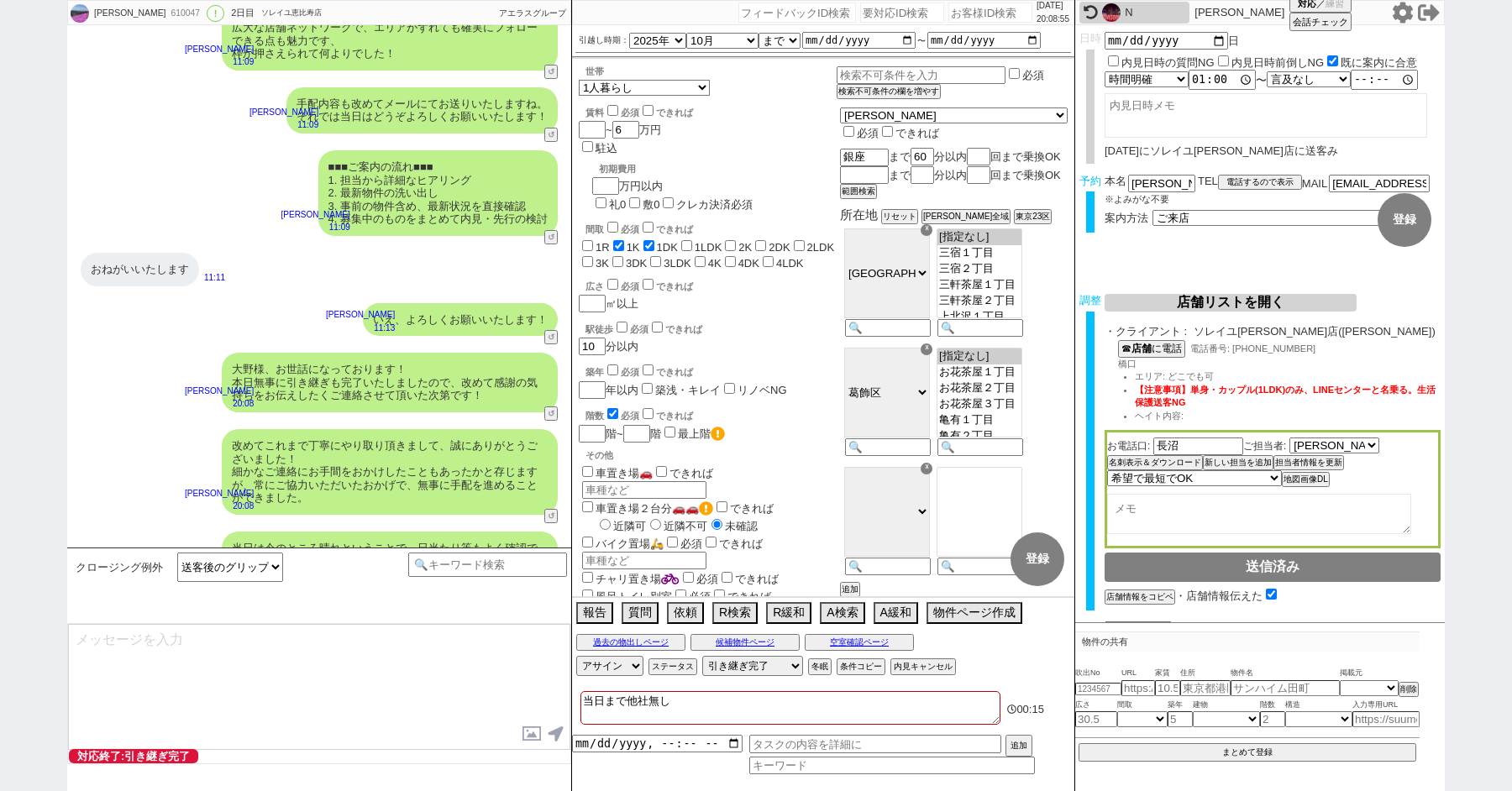
scroll to position [4667, 0]
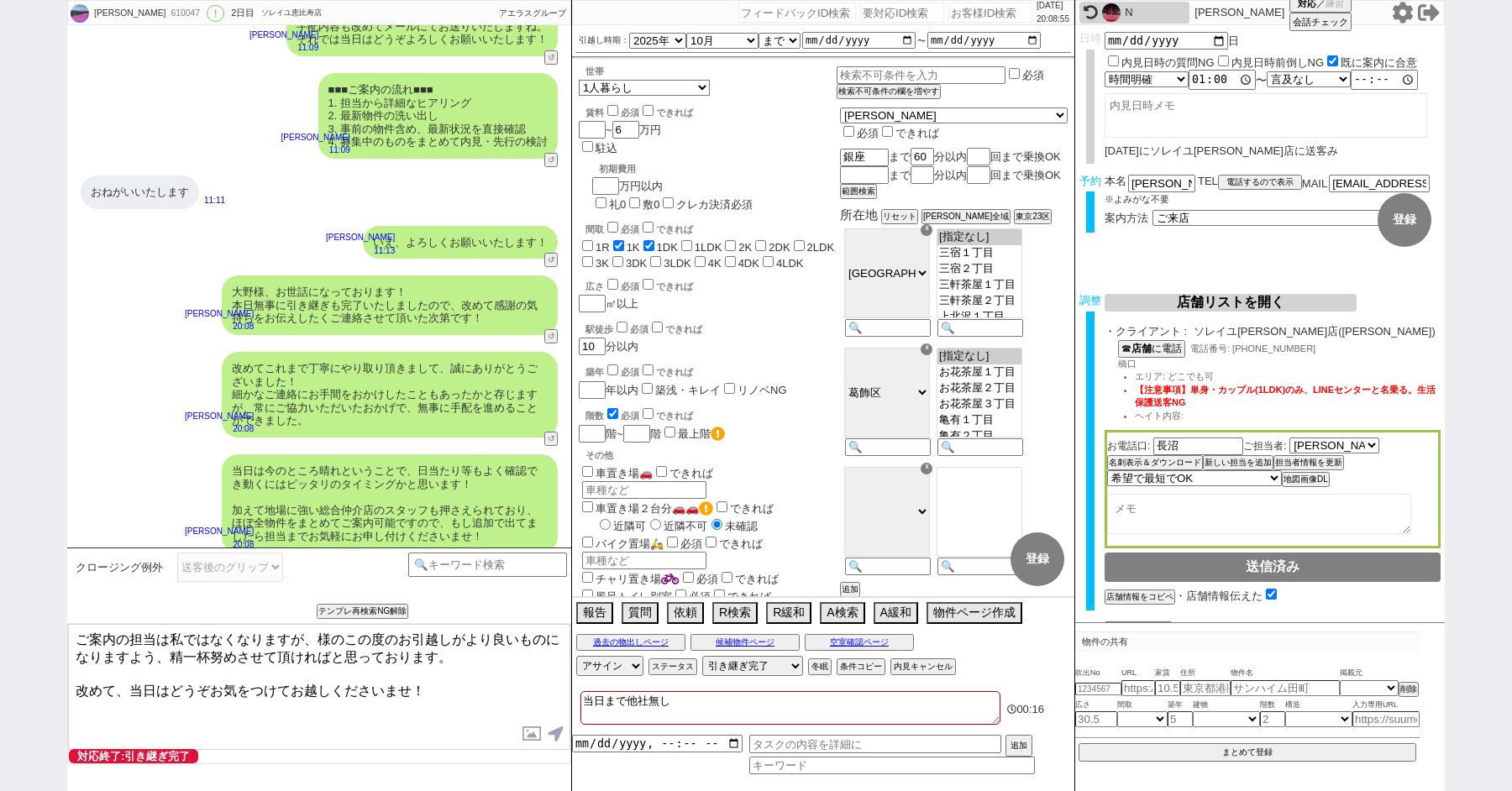
paste textarea "大野"
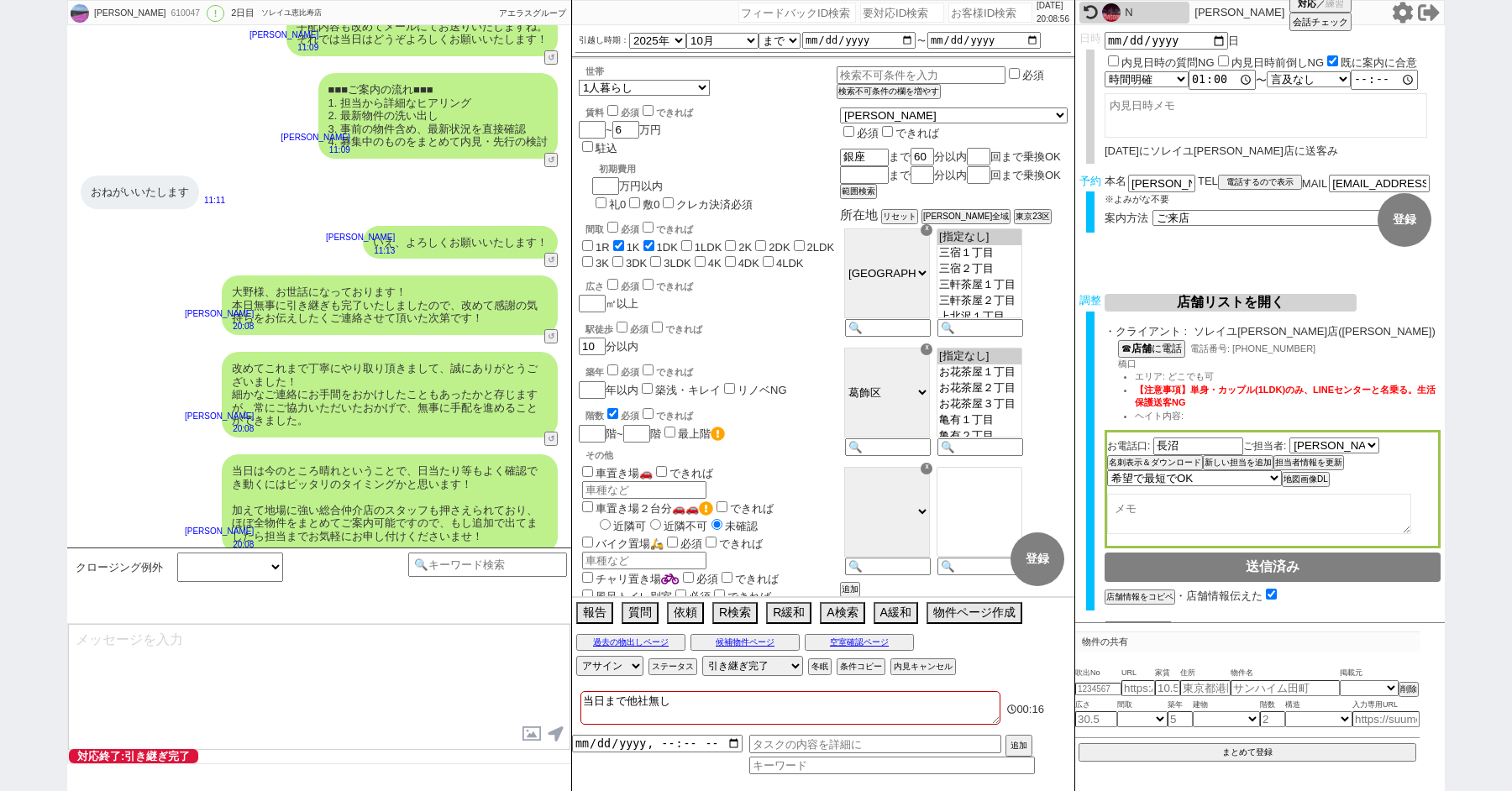
scroll to position [4769, 0]
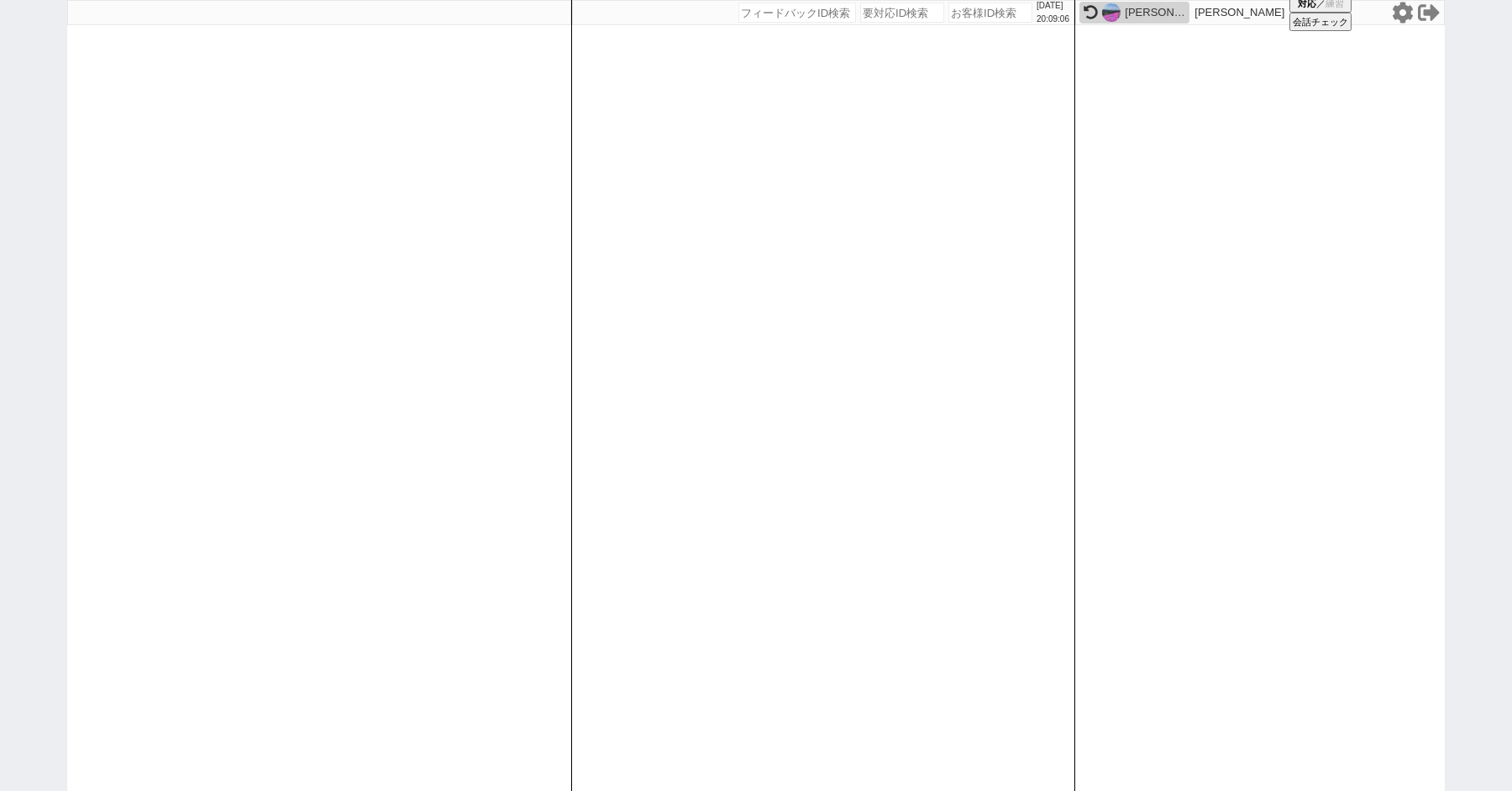
paste input "599973"
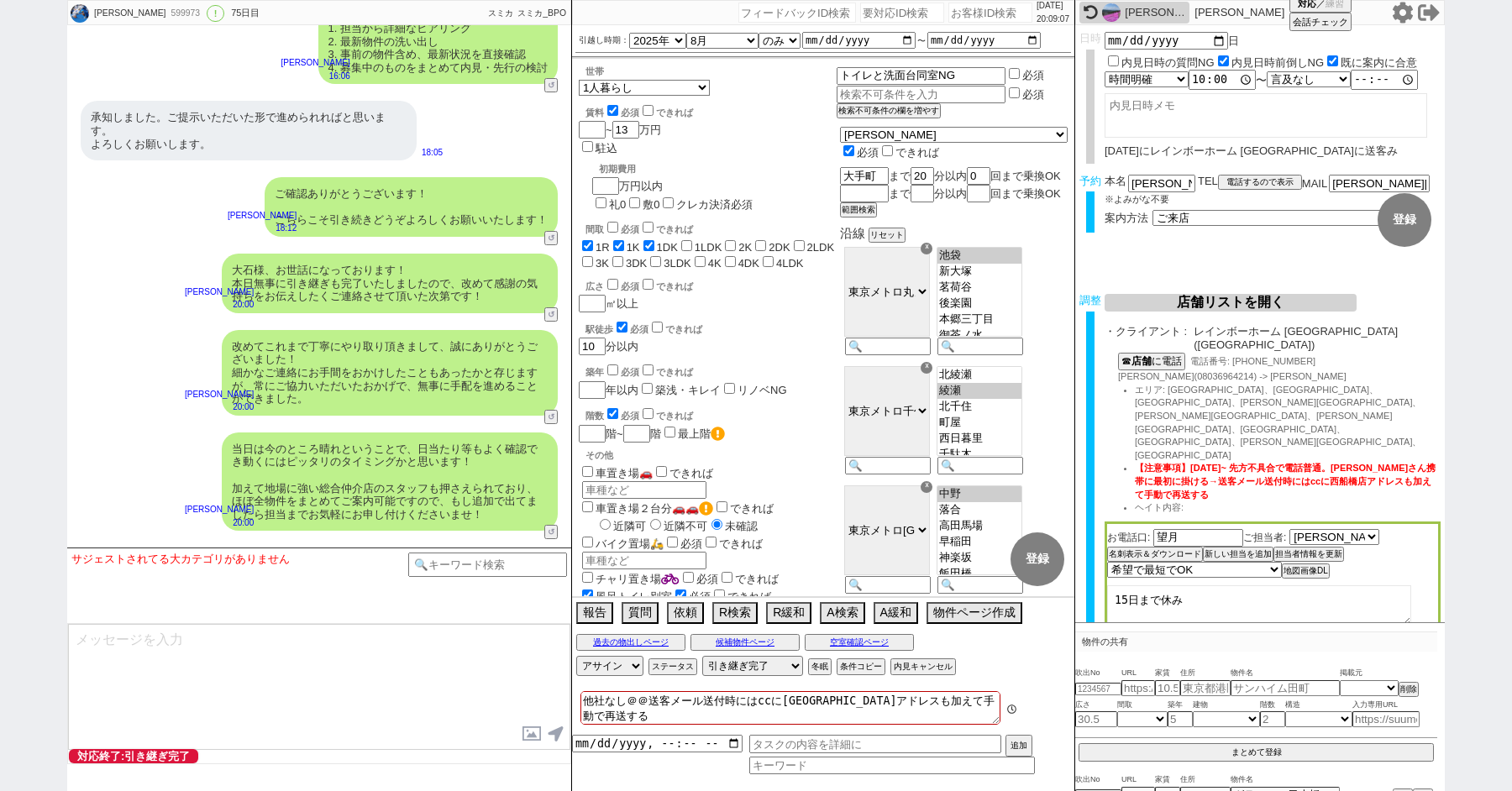
scroll to position [21, 0]
click at [931, 666] on button "内見キャンセル" at bounding box center [921, 667] width 62 height 13
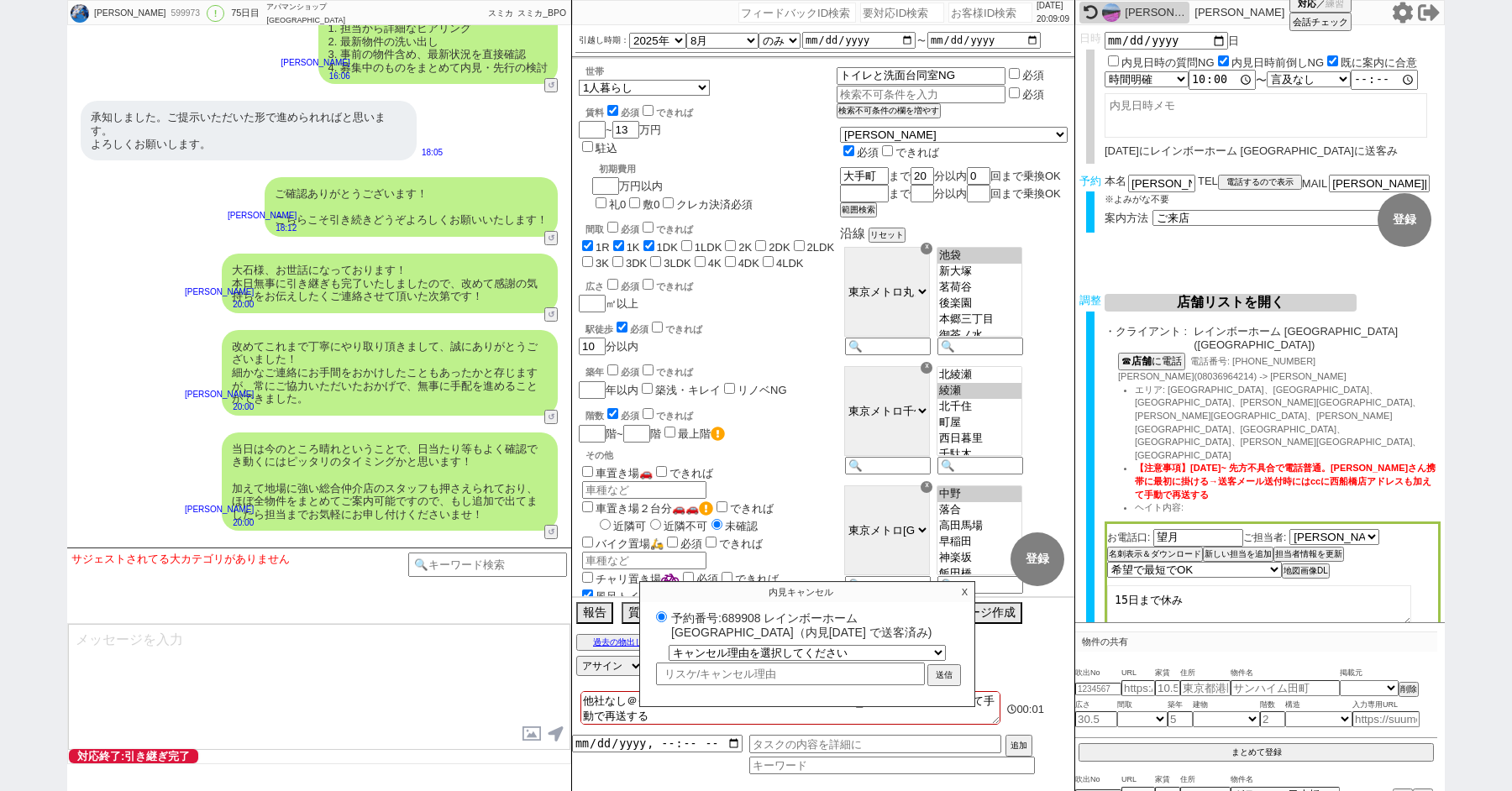
click at [750, 611] on label "予約番号:689908 レインボーホーム [GEOGRAPHIC_DATA]（内見[DATE] で送客済み)" at bounding box center [808, 625] width 311 height 31
click at [667, 612] on input "予約番号:689908 レインボーホーム [GEOGRAPHIC_DATA]（内見[DATE] で送客済み)" at bounding box center [661, 617] width 11 height 11
click at [750, 611] on label "予約番号:689908 レインボーホーム [GEOGRAPHIC_DATA]（内見[DATE] で送客済み)" at bounding box center [808, 625] width 311 height 31
click at [667, 612] on input "予約番号:689908 レインボーホーム [GEOGRAPHIC_DATA]（内見[DATE] で送客済み)" at bounding box center [661, 617] width 11 height 11
copy label "689908"
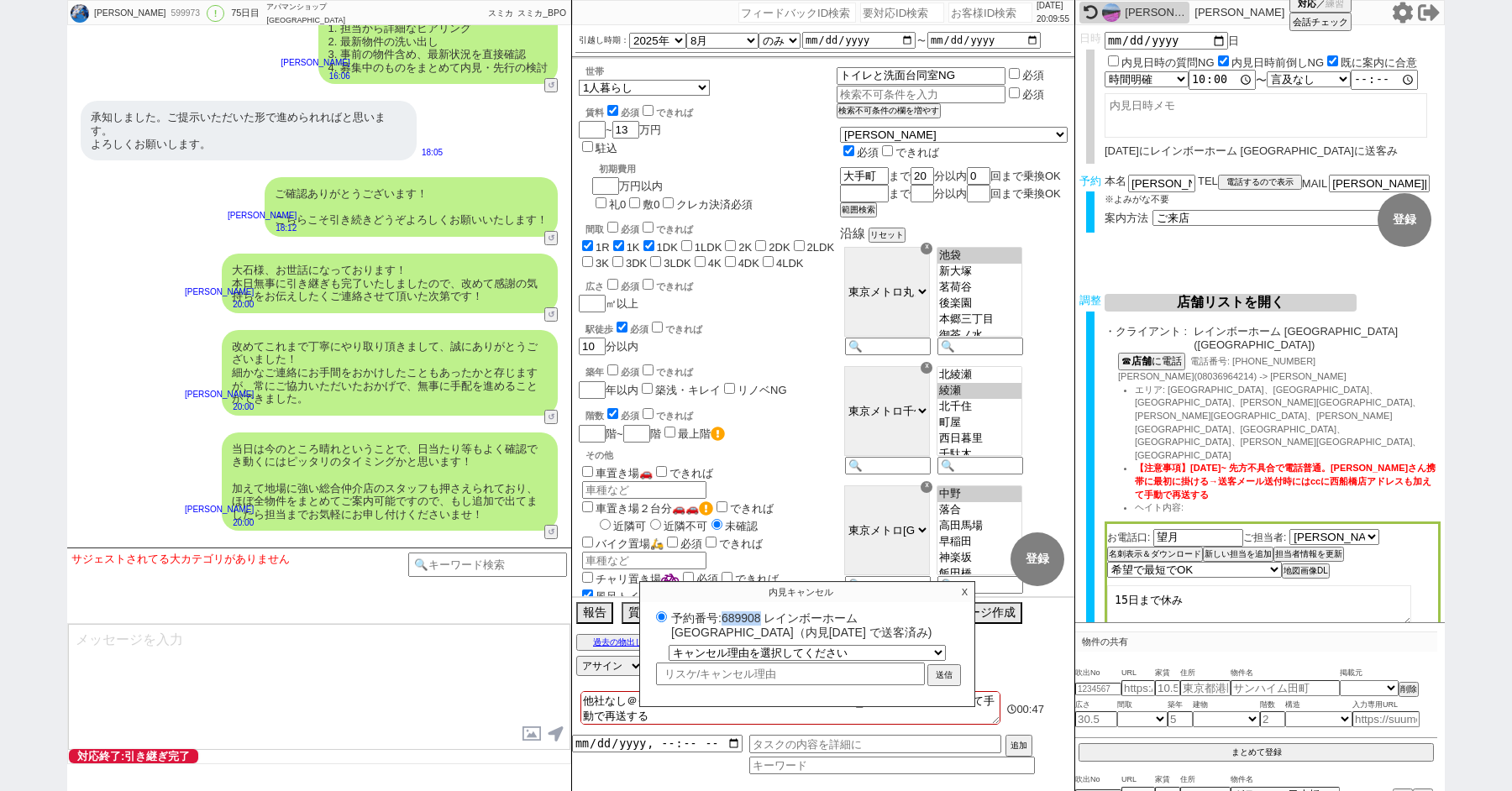
click at [1398, 9] on icon at bounding box center [1403, 12] width 20 height 21
